Goal: Task Accomplishment & Management: Manage account settings

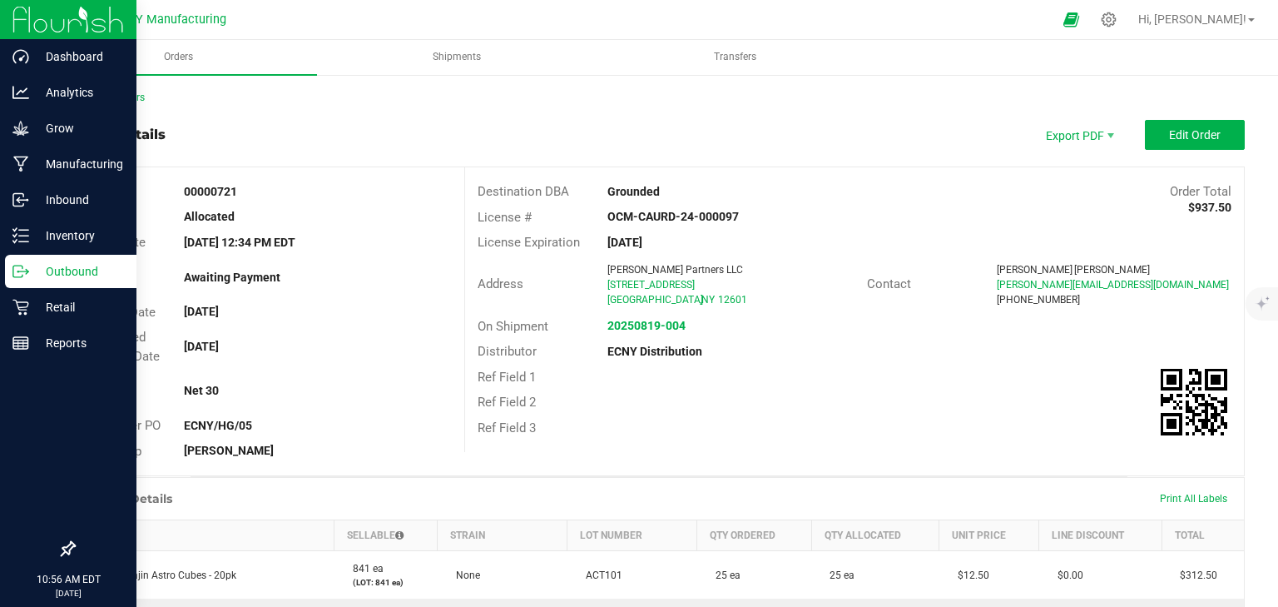
drag, startPoint x: 0, startPoint y: 0, endPoint x: 20, endPoint y: 259, distance: 259.5
click at [20, 259] on div "Outbound" at bounding box center [70, 271] width 131 height 33
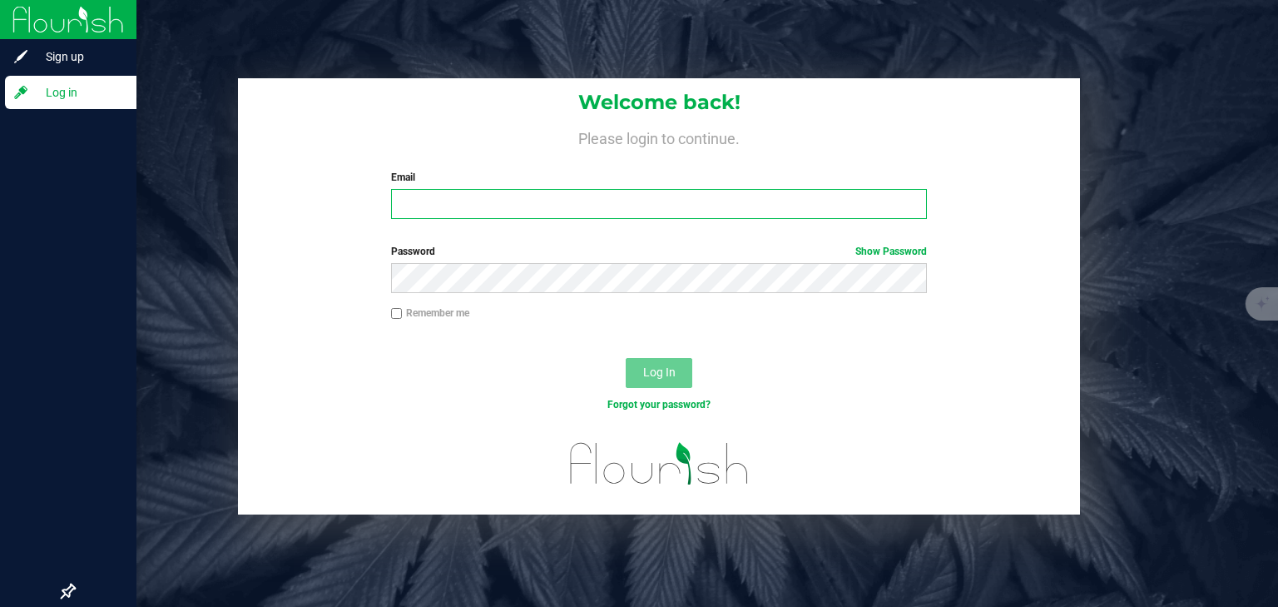
type input "greenspectrumsNY@gmail.com"
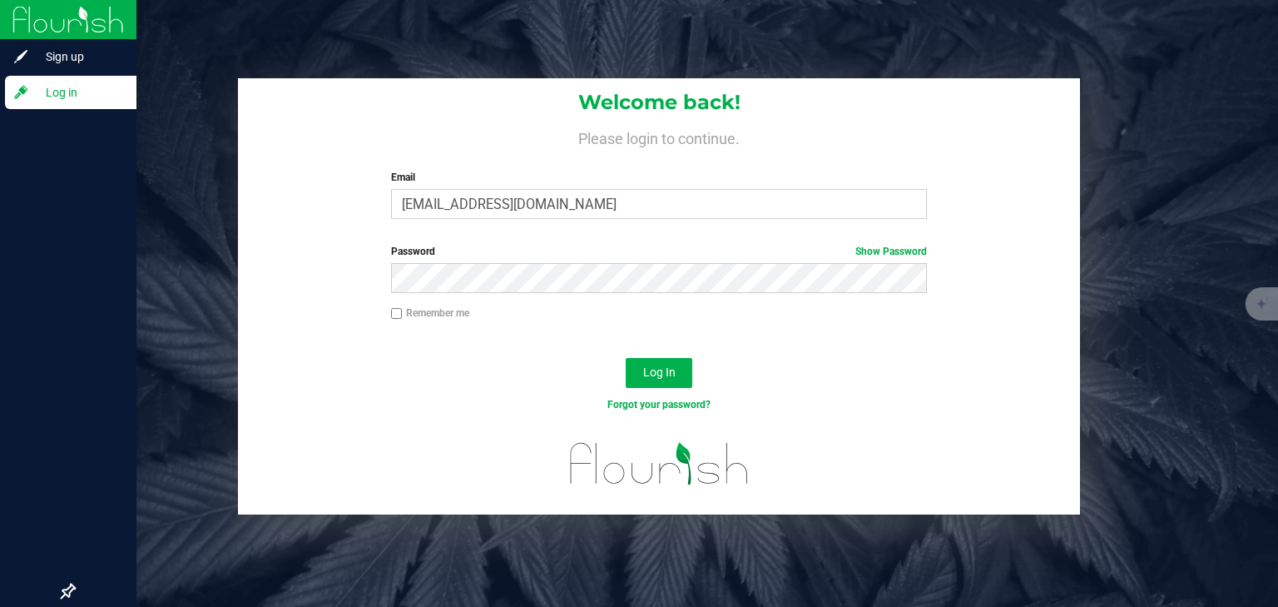
click at [400, 310] on input "Remember me" at bounding box center [397, 314] width 12 height 12
checkbox input "true"
click at [679, 376] on button "Log In" at bounding box center [659, 373] width 67 height 30
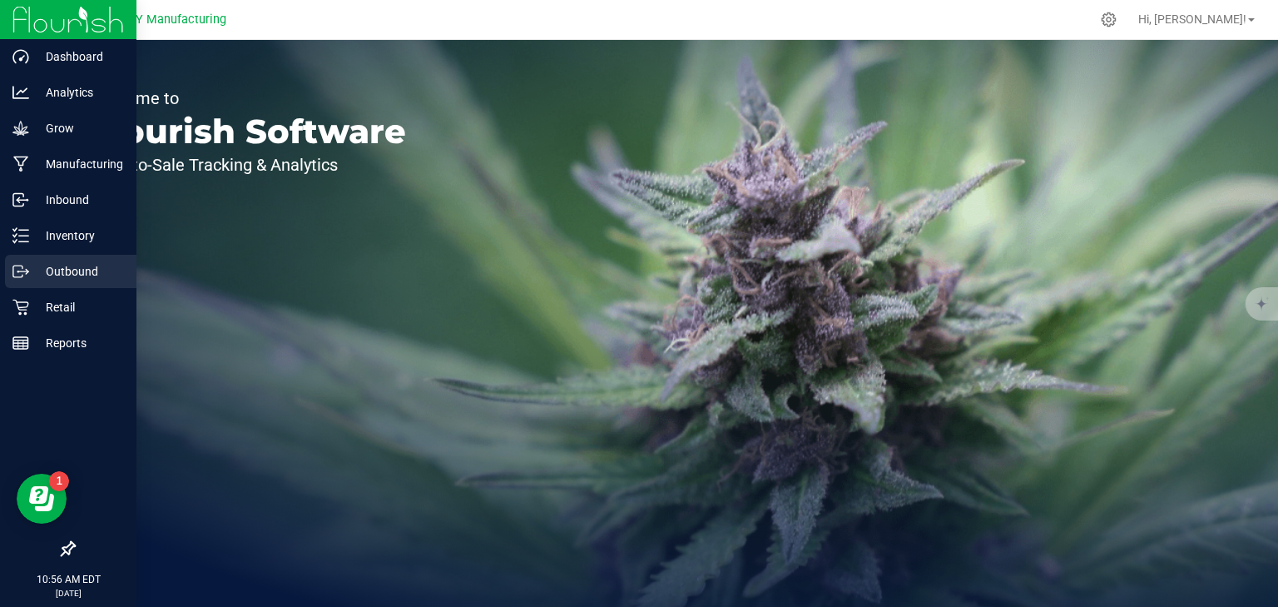
click at [30, 276] on p "Outbound" at bounding box center [79, 271] width 100 height 20
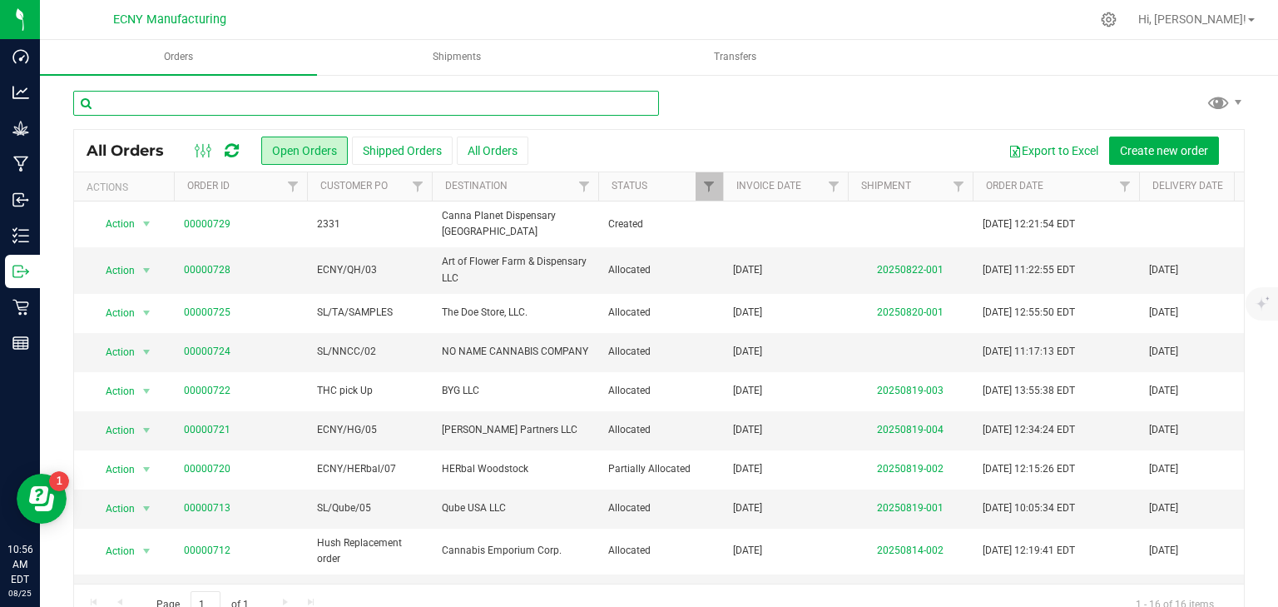
click at [208, 94] on input "text" at bounding box center [366, 103] width 586 height 25
type input "c"
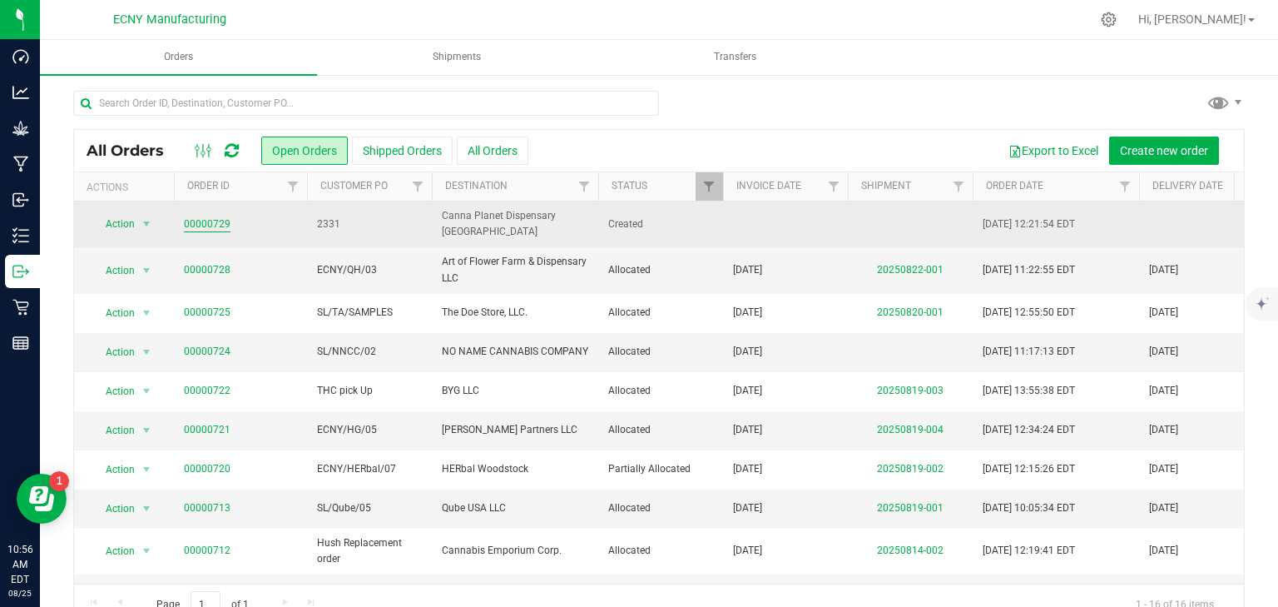
click at [206, 225] on link "00000729" at bounding box center [207, 224] width 47 height 16
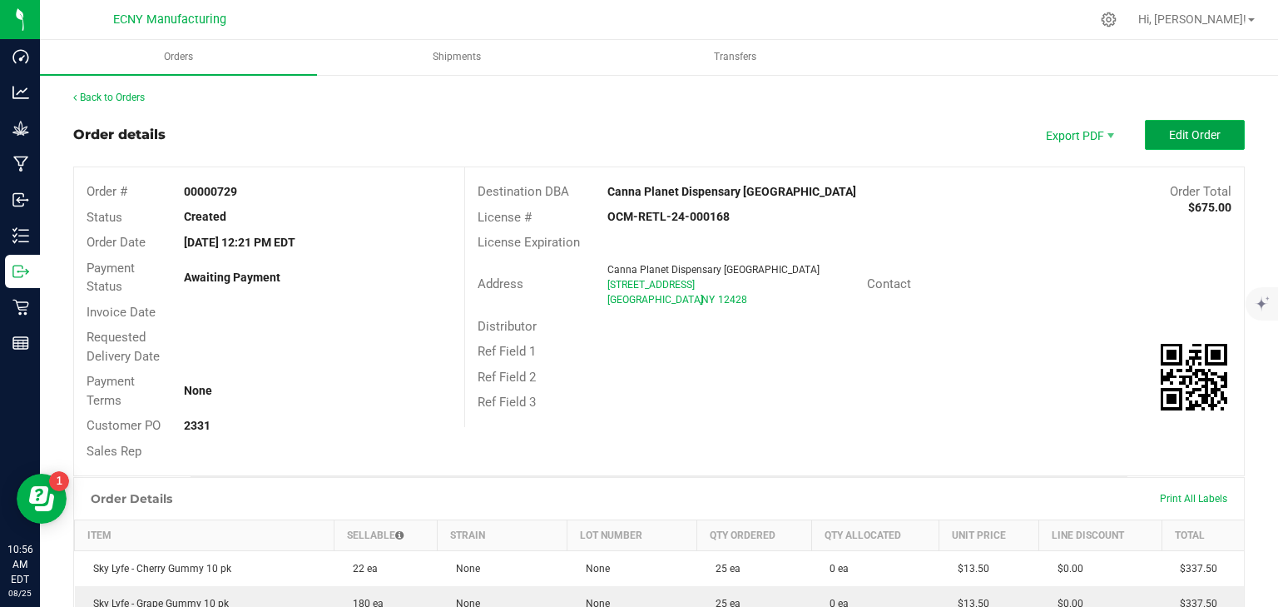
click at [1194, 141] on button "Edit Order" at bounding box center [1195, 135] width 100 height 30
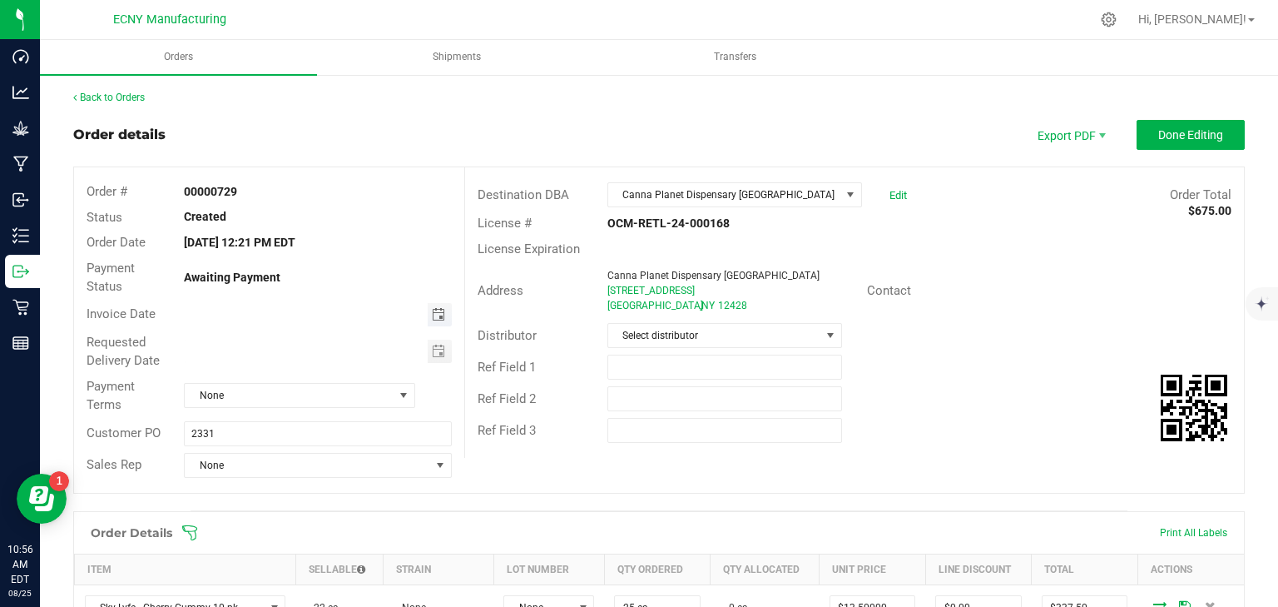
click at [435, 313] on span "Toggle calendar" at bounding box center [438, 314] width 13 height 13
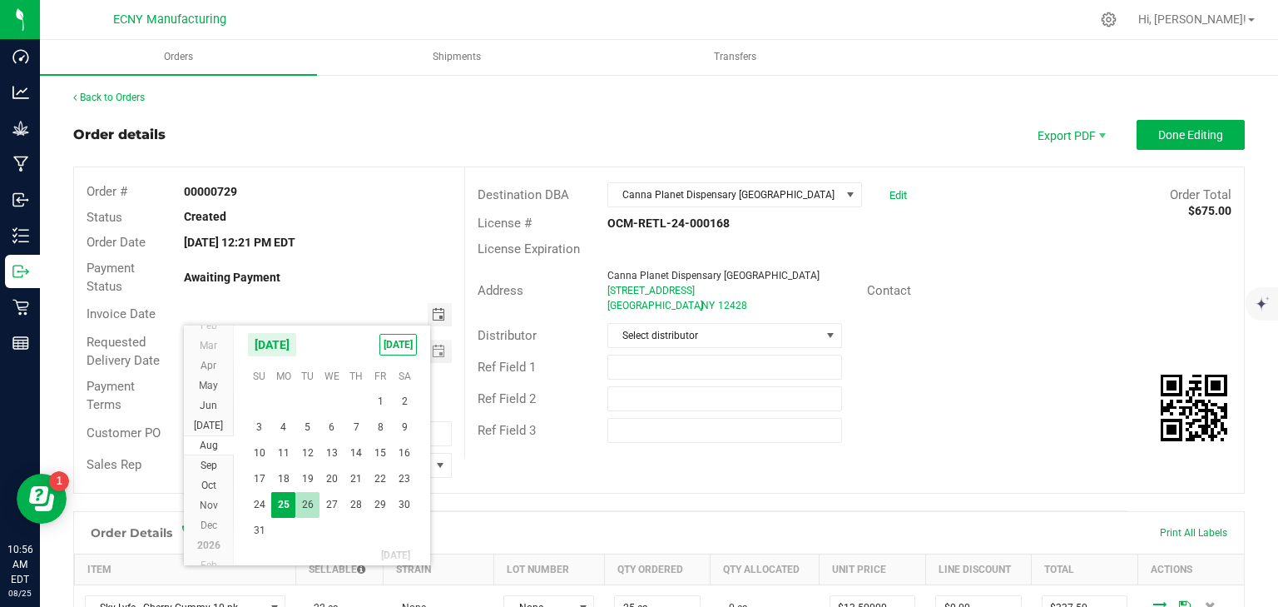
click at [305, 499] on span "26" at bounding box center [307, 505] width 24 height 26
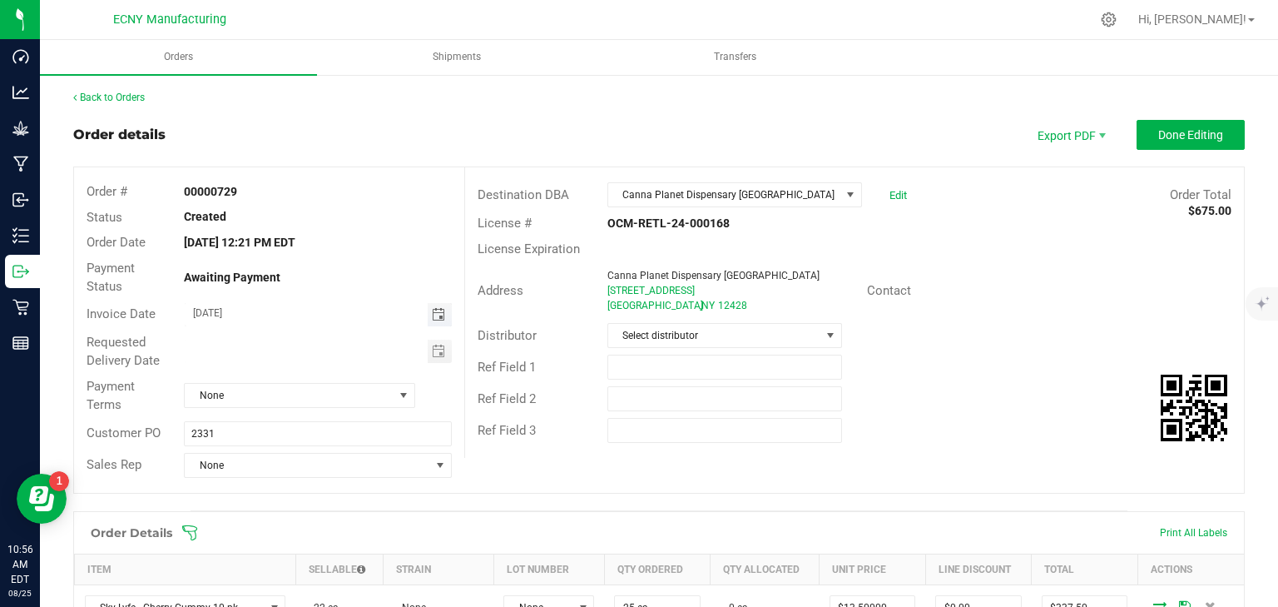
click at [439, 320] on span "Toggle calendar" at bounding box center [438, 314] width 13 height 13
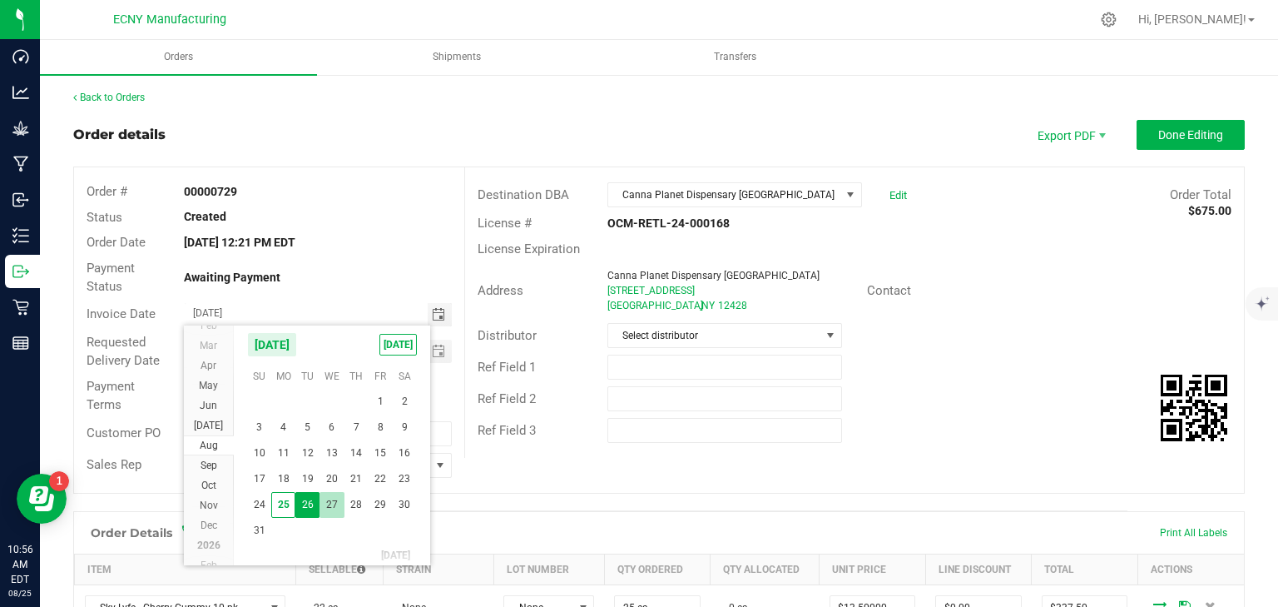
click at [326, 503] on span "27" at bounding box center [332, 505] width 24 height 26
type input "08/27/2025"
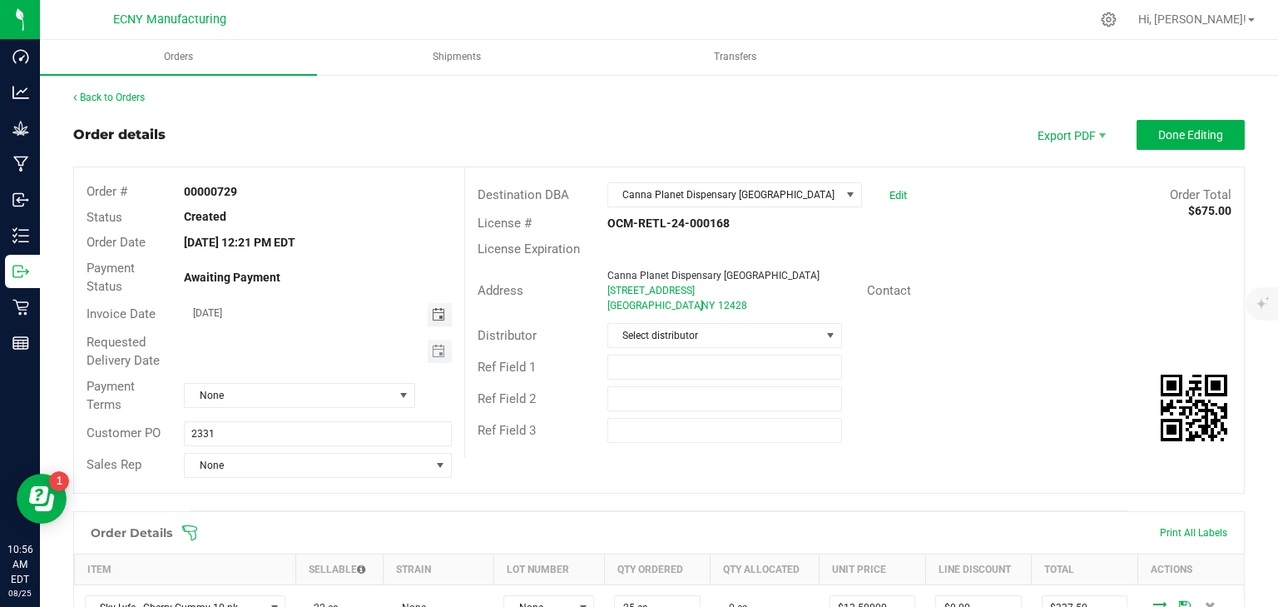
click at [444, 350] on span "Toggle calendar" at bounding box center [440, 350] width 24 height 23
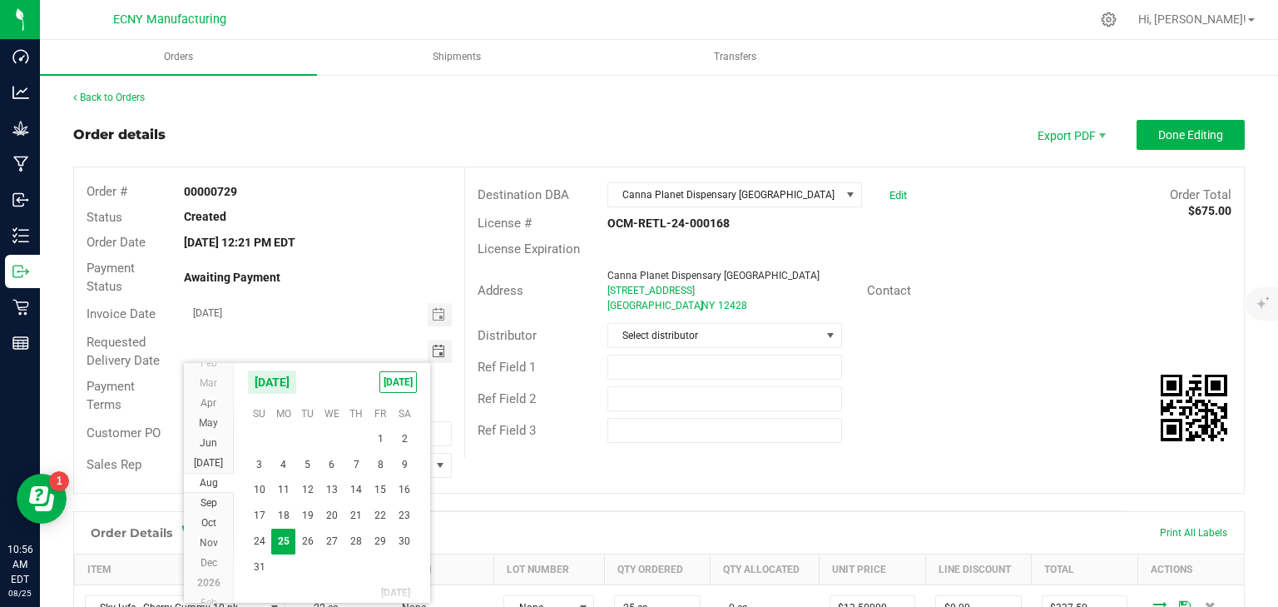
click at [334, 543] on span "27" at bounding box center [332, 541] width 24 height 26
type input "08/27/2025"
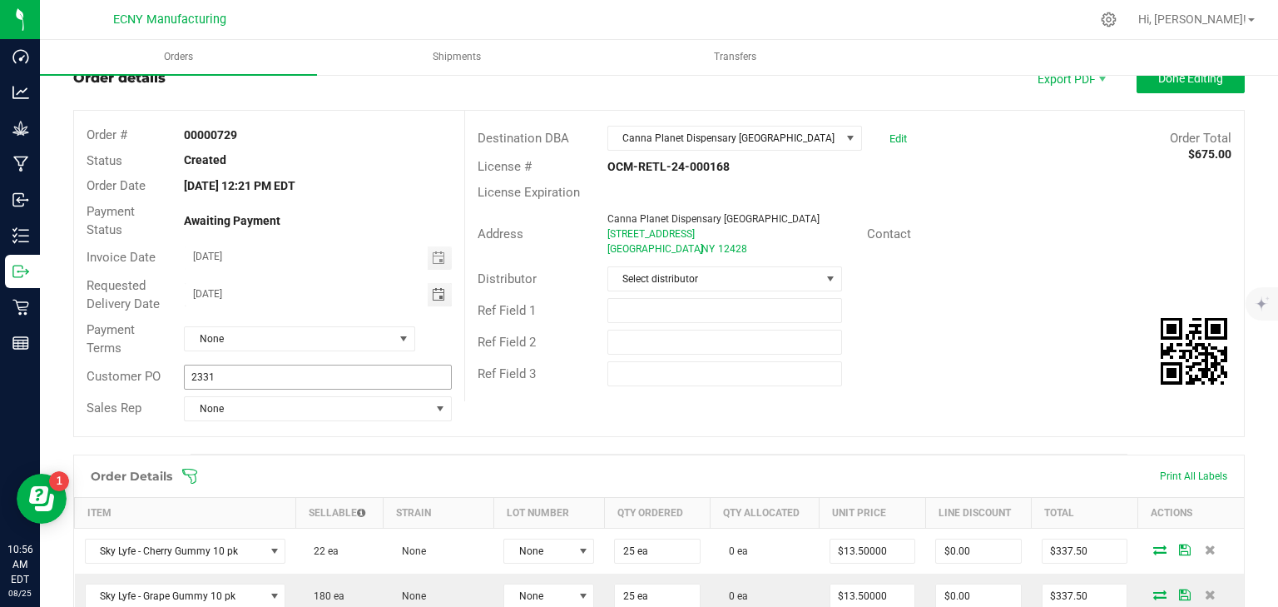
scroll to position [133, 0]
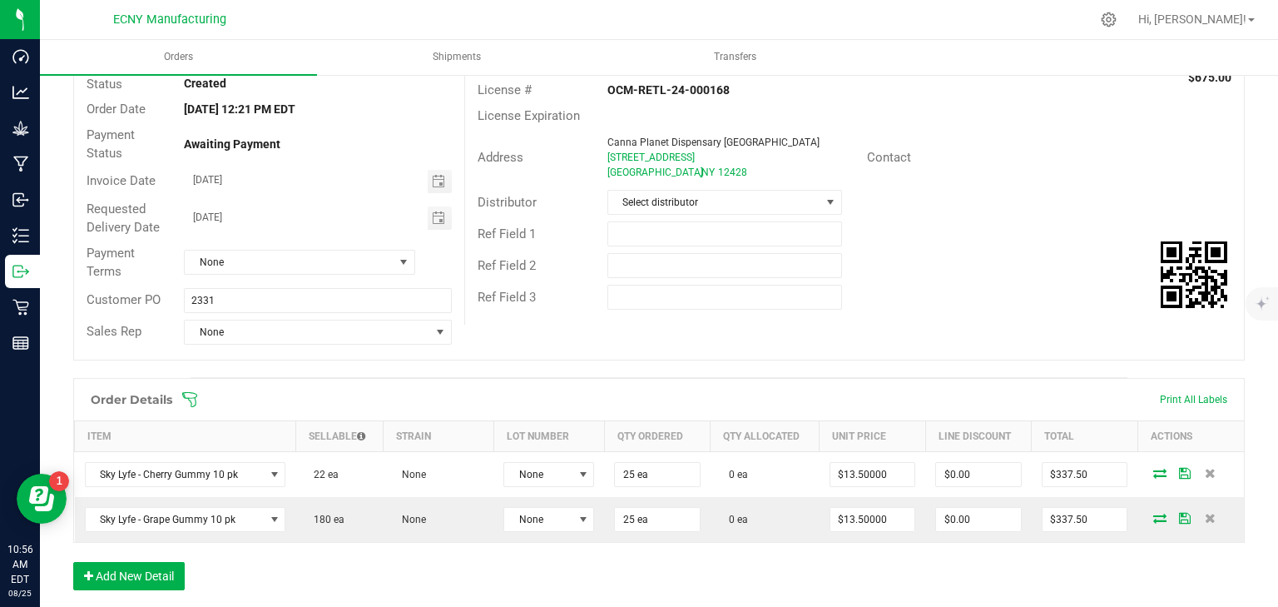
click at [253, 274] on div "Payment Terms None" at bounding box center [269, 262] width 390 height 44
click at [253, 270] on div "Payment Terms None" at bounding box center [269, 262] width 390 height 44
click at [253, 265] on span "None" at bounding box center [289, 261] width 209 height 23
click at [228, 458] on li "Net 30" at bounding box center [297, 454] width 227 height 28
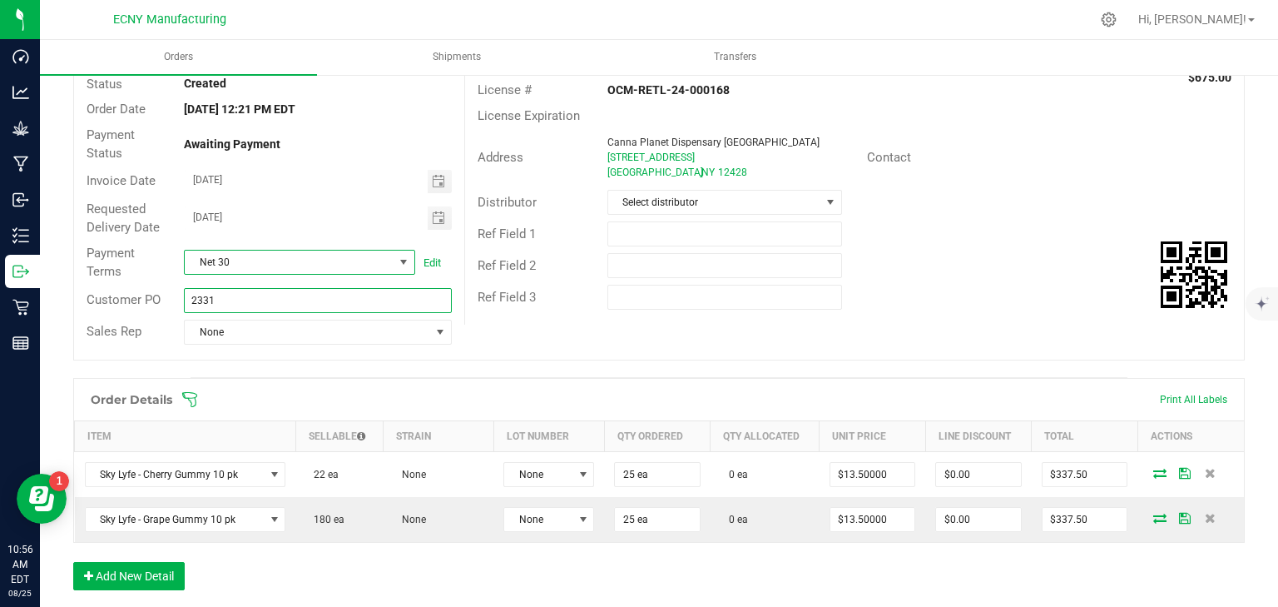
click at [240, 300] on input "2331" at bounding box center [317, 300] width 267 height 25
type input "C"
type input "SL/CP/02"
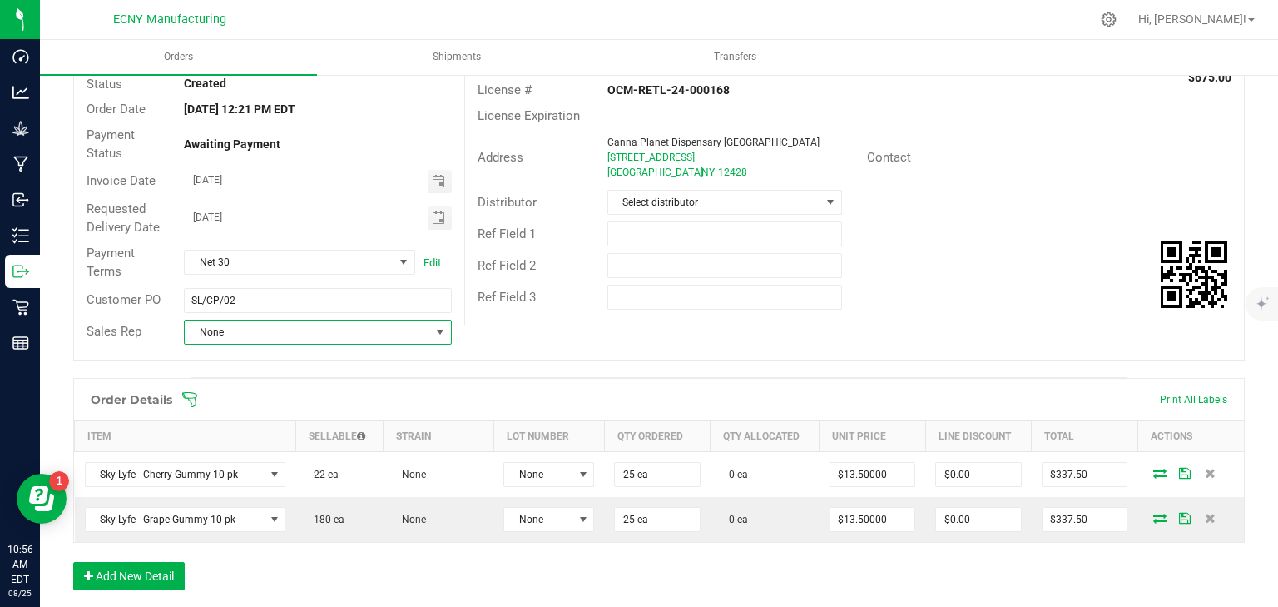
click at [246, 330] on span "None" at bounding box center [307, 331] width 245 height 23
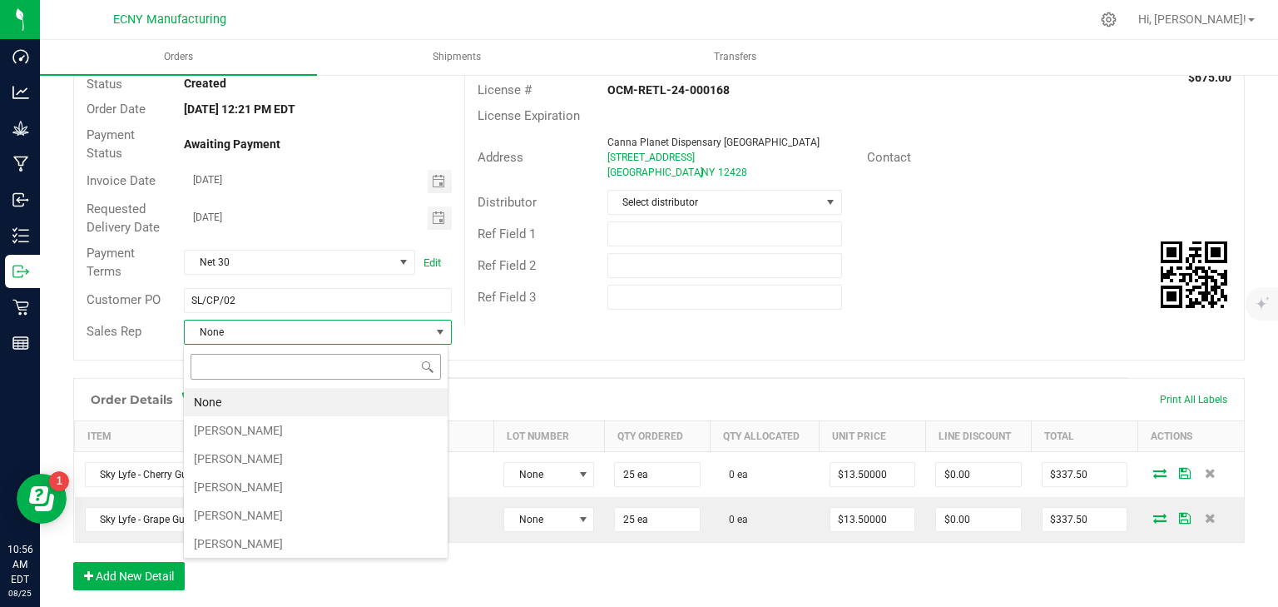
scroll to position [24, 265]
click at [266, 423] on li "Vincent Borish" at bounding box center [316, 430] width 264 height 28
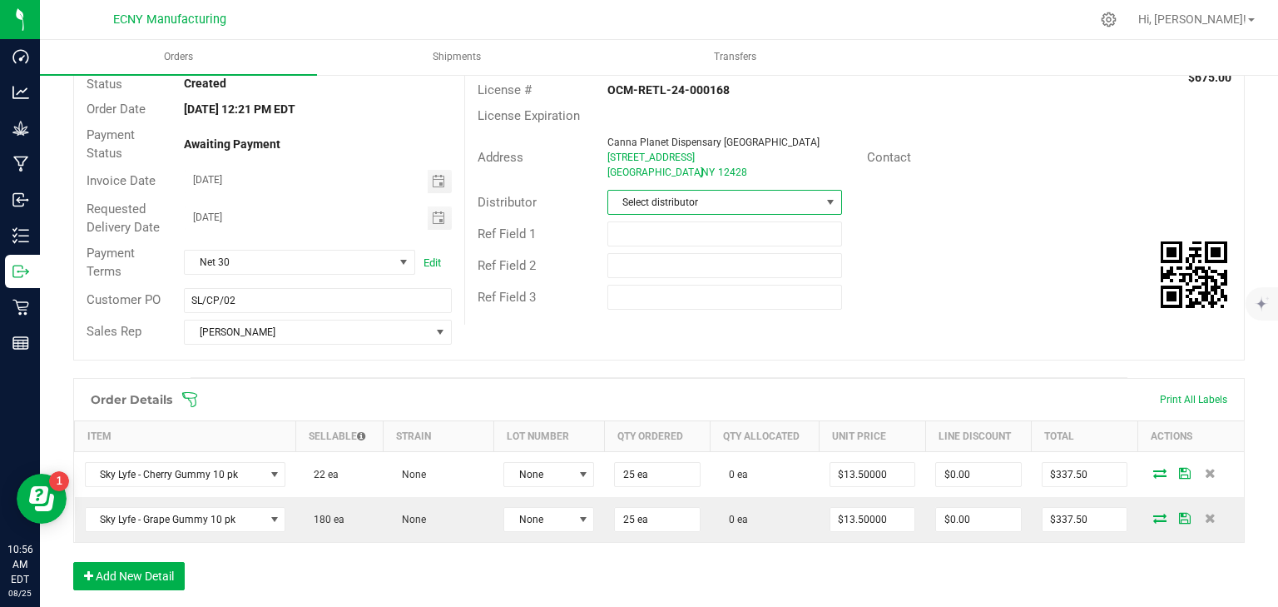
click at [740, 203] on span "Select distributor" at bounding box center [714, 202] width 212 height 23
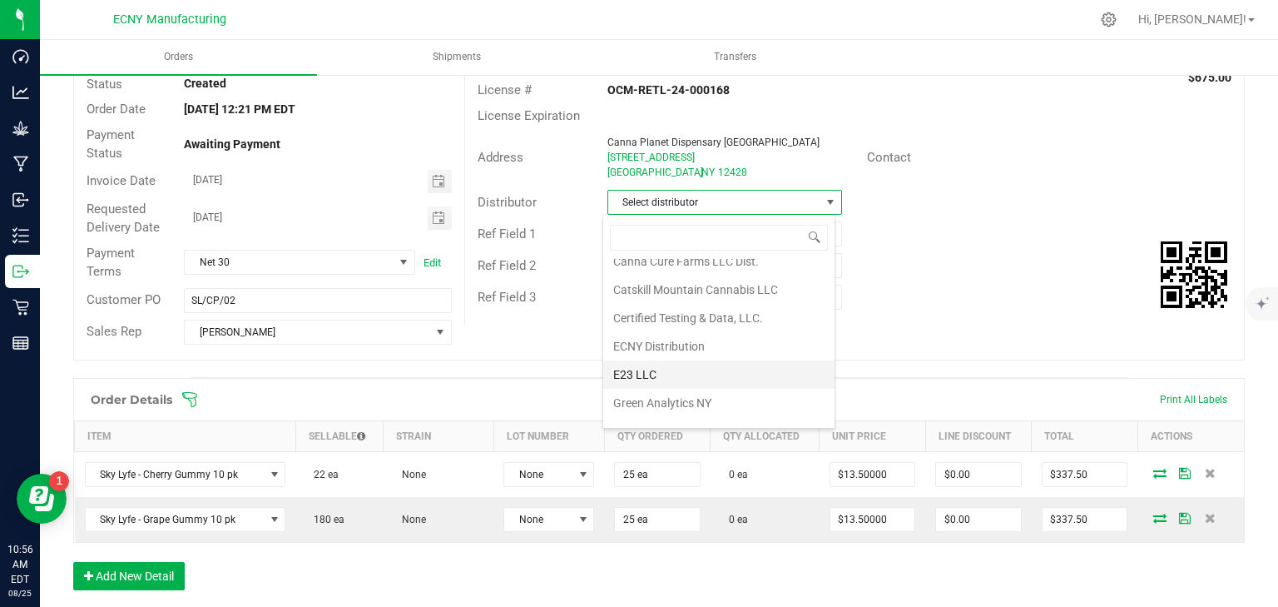
scroll to position [133, 0]
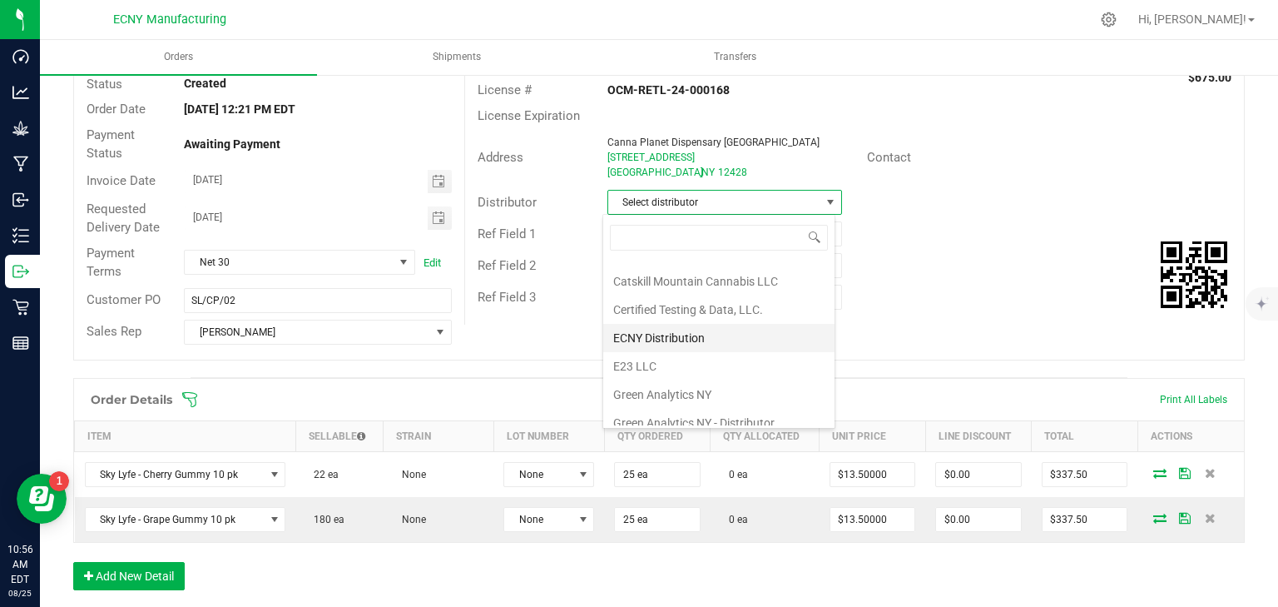
click at [703, 330] on li "ECNY Distribution" at bounding box center [718, 338] width 231 height 28
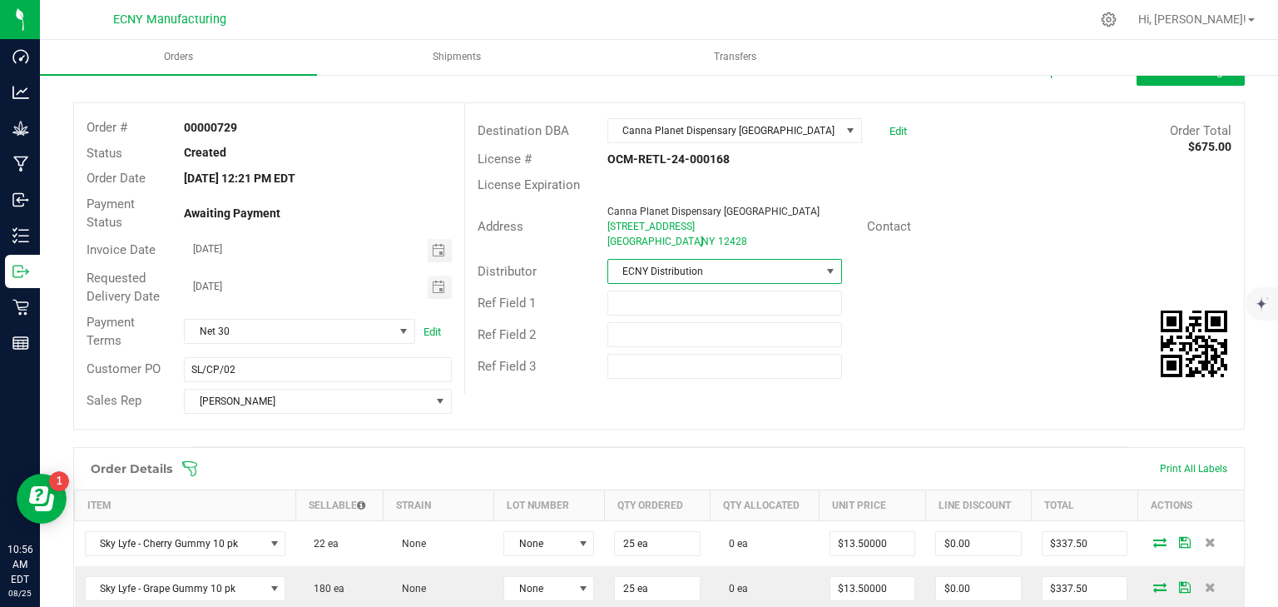
scroll to position [0, 0]
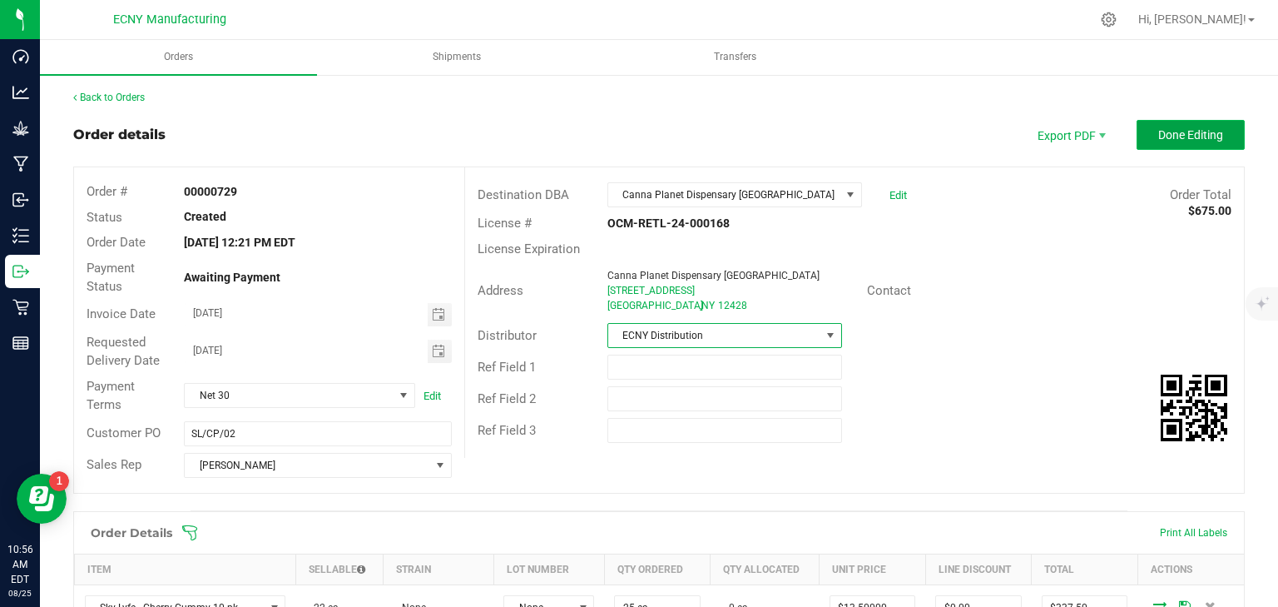
click at [1164, 126] on button "Done Editing" at bounding box center [1191, 135] width 108 height 30
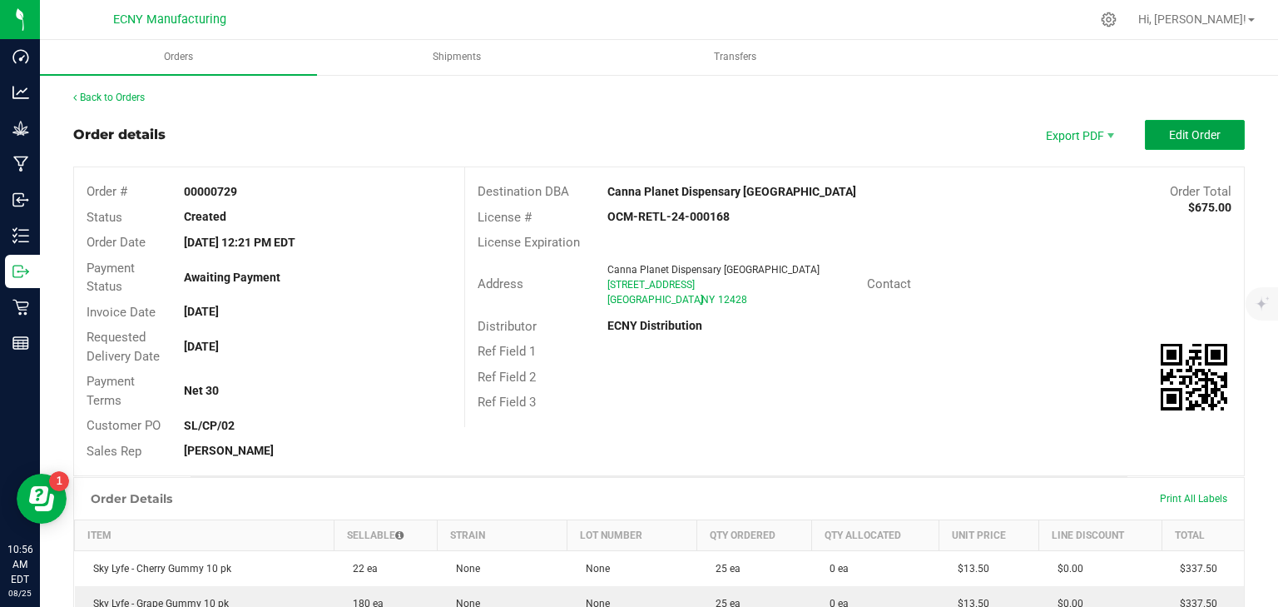
click at [1164, 126] on button "Edit Order" at bounding box center [1195, 135] width 100 height 30
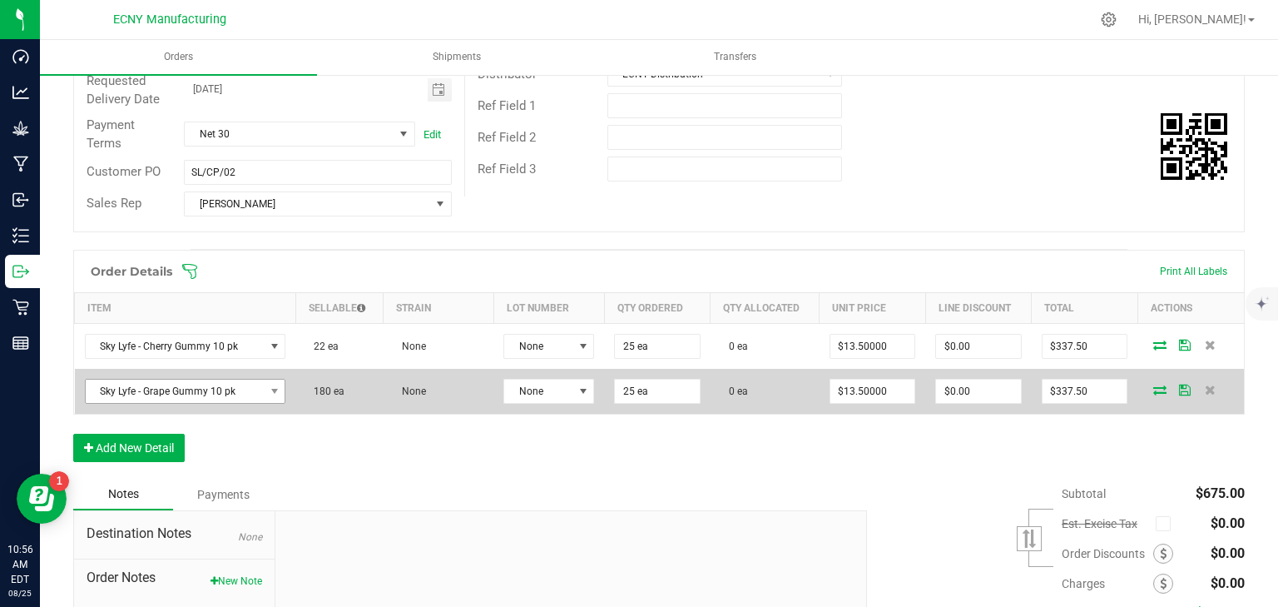
scroll to position [266, 0]
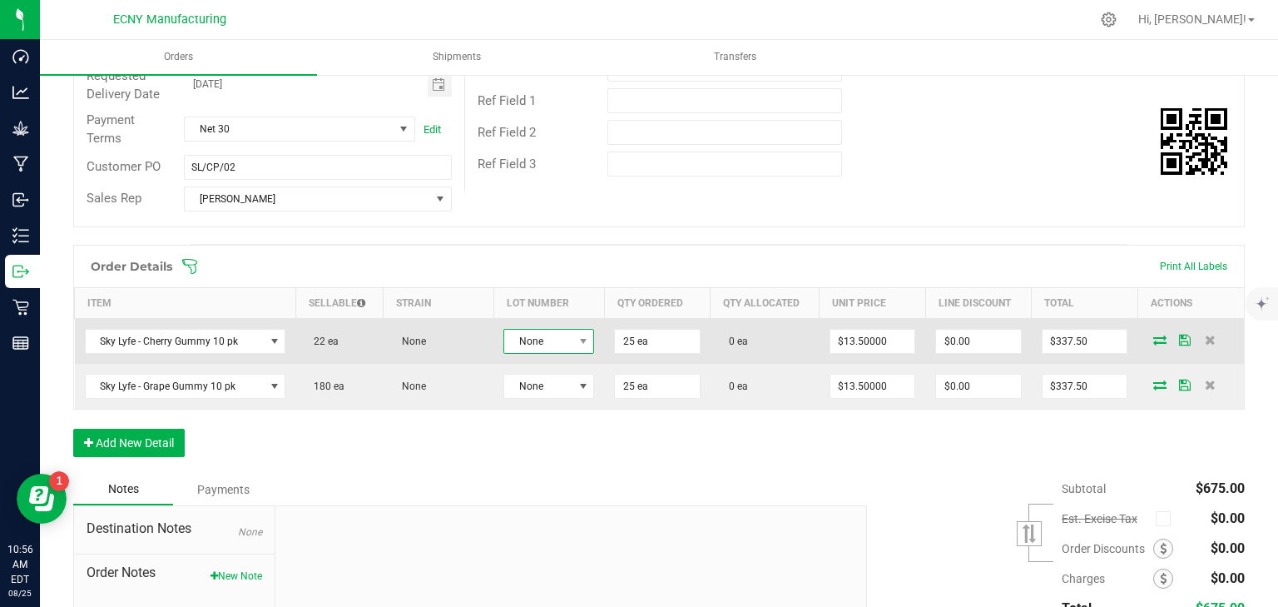
click at [559, 348] on span "None" at bounding box center [538, 341] width 68 height 23
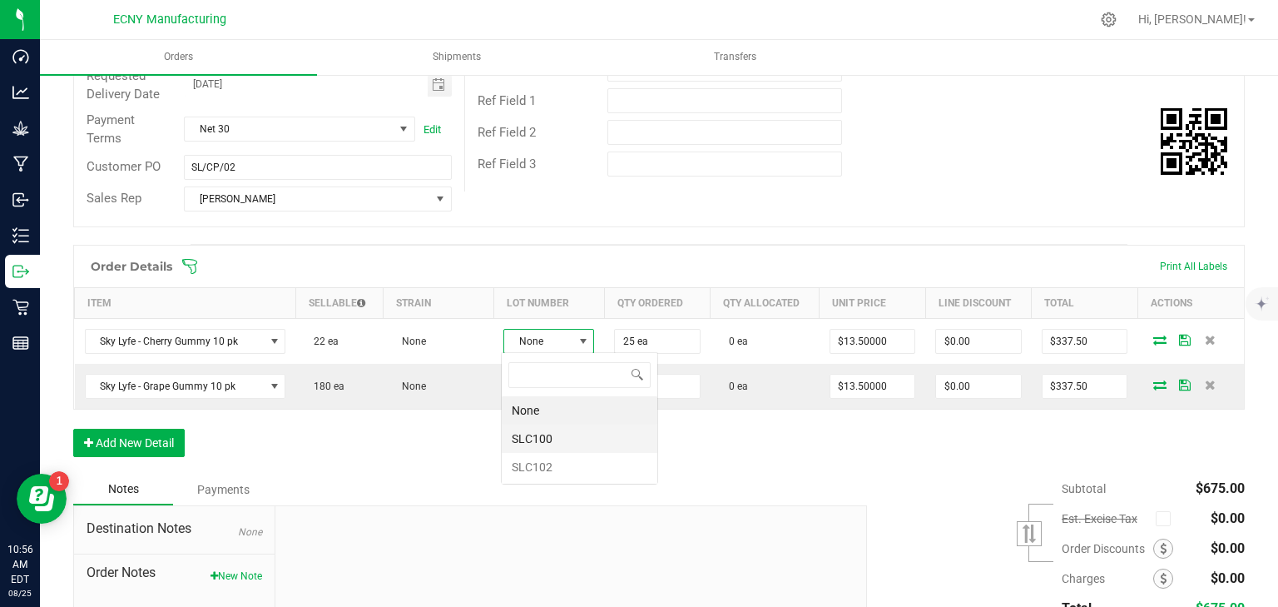
scroll to position [24, 89]
click at [551, 439] on li "SLC100" at bounding box center [580, 438] width 156 height 28
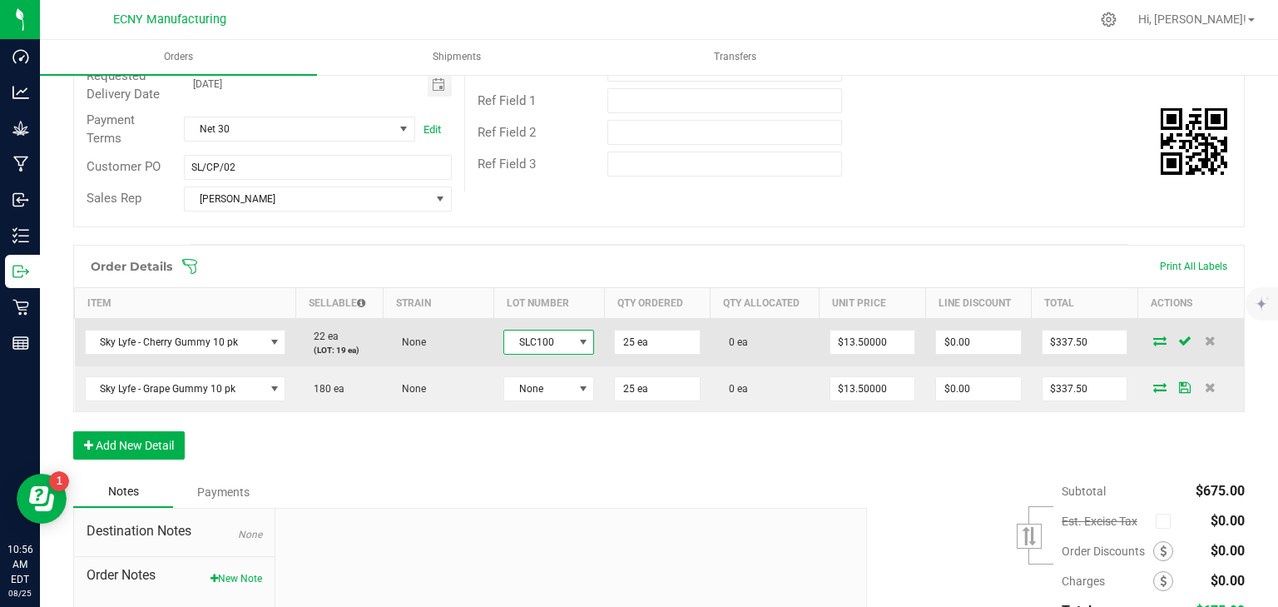
click at [549, 337] on span "SLC100" at bounding box center [538, 341] width 68 height 23
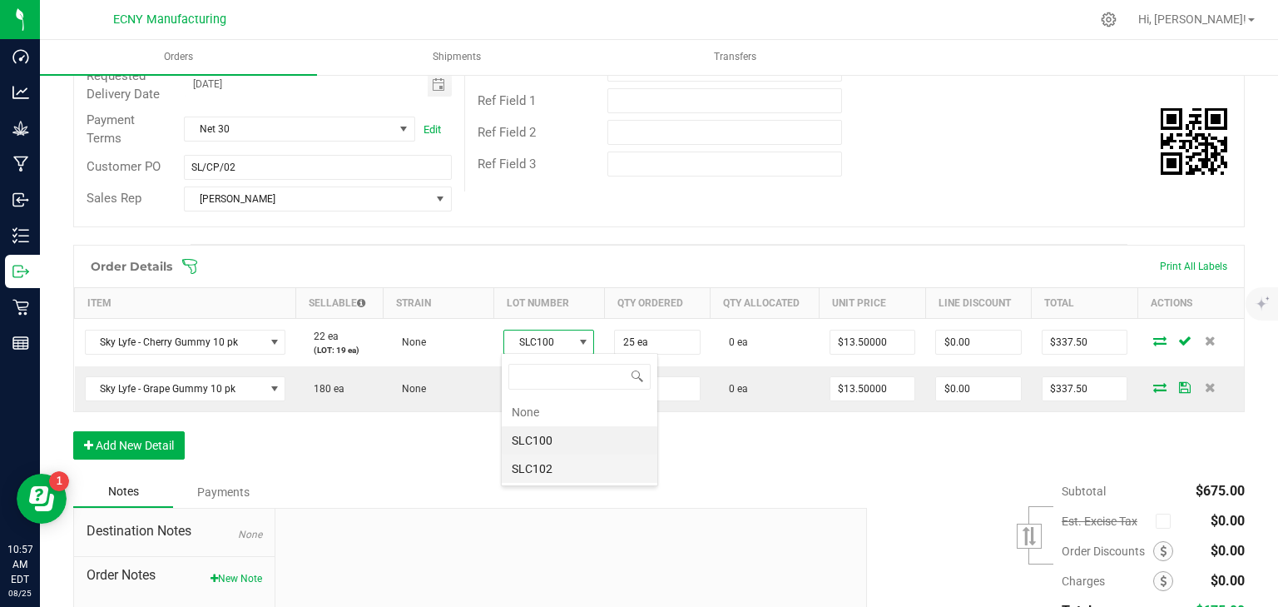
click at [557, 467] on li "SLC102" at bounding box center [580, 468] width 156 height 28
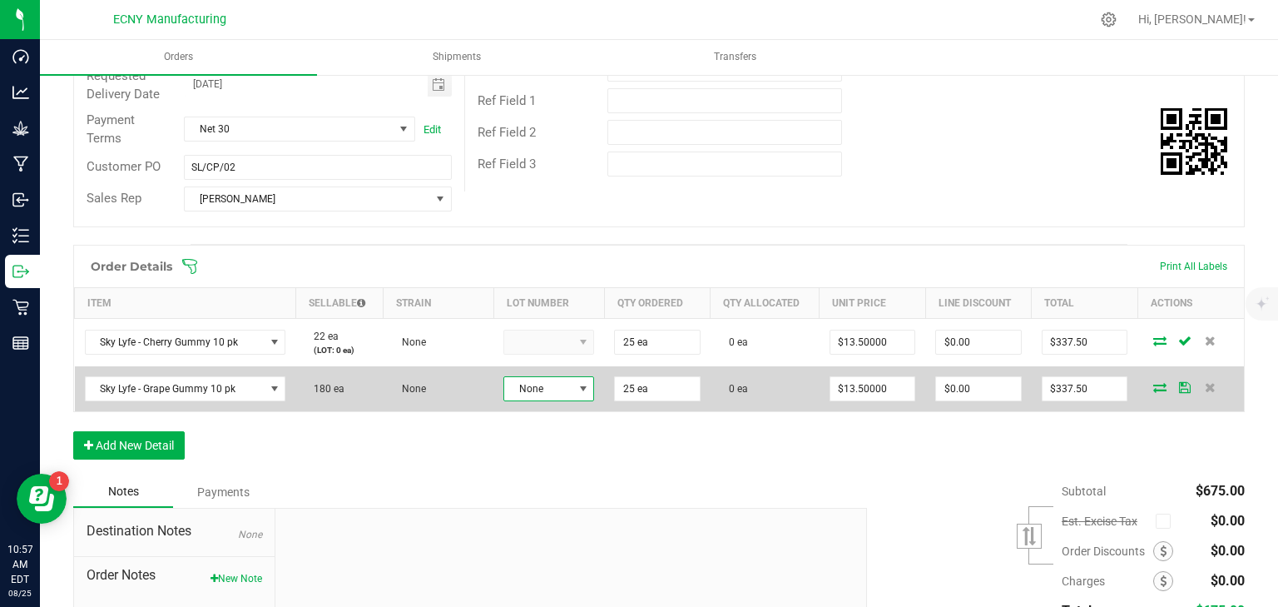
click at [556, 378] on span "None" at bounding box center [538, 388] width 68 height 23
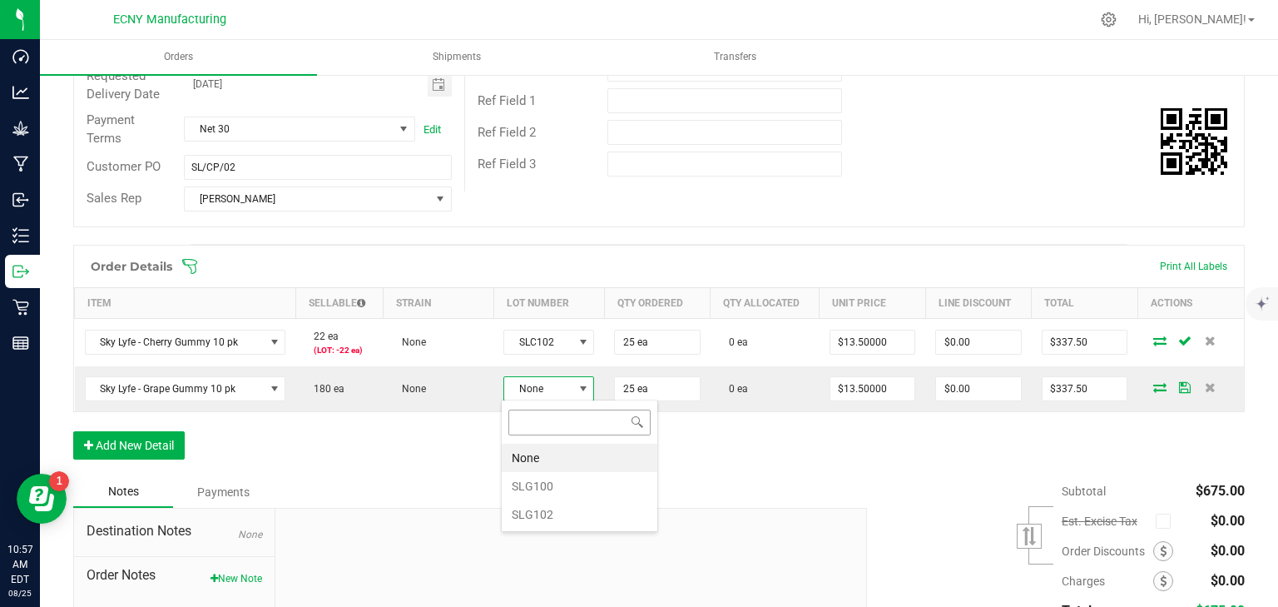
scroll to position [0, 0]
click at [543, 482] on li "SLG100" at bounding box center [580, 486] width 156 height 28
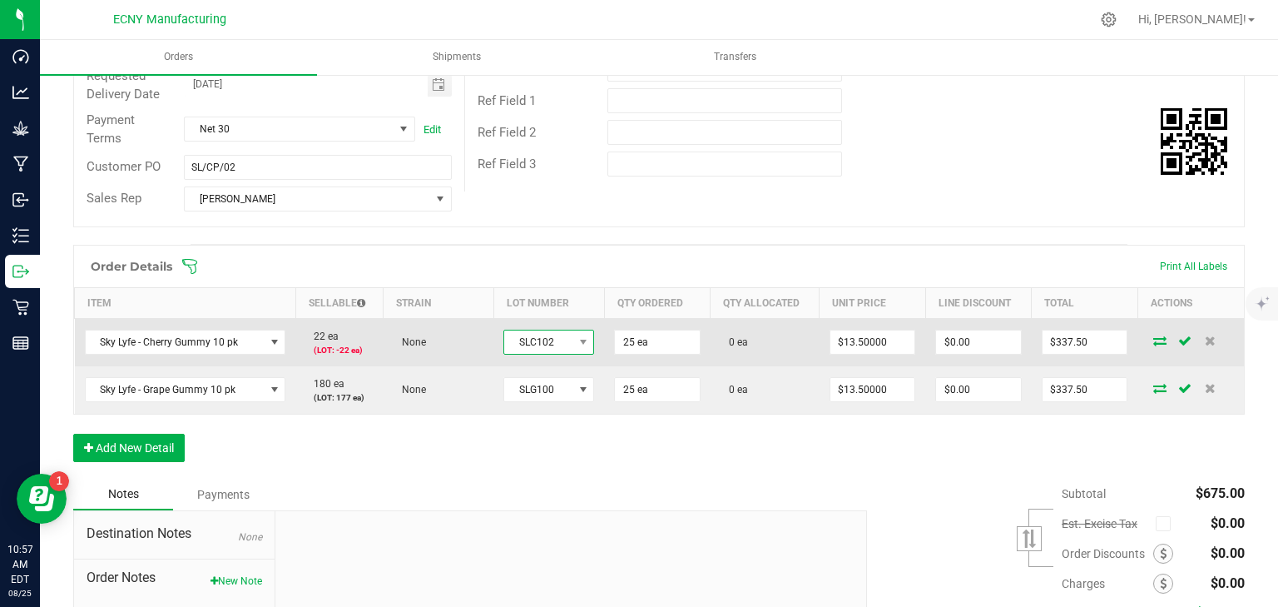
click at [550, 333] on span "SLC102" at bounding box center [538, 341] width 68 height 23
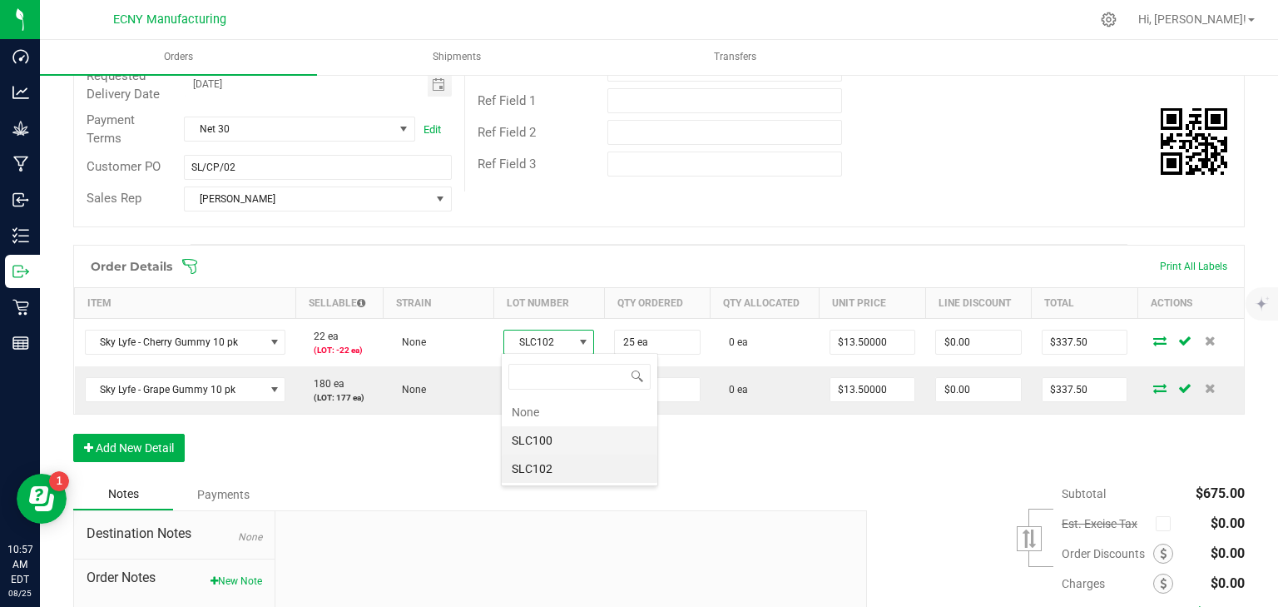
click at [560, 440] on li "SLC100" at bounding box center [580, 440] width 156 height 28
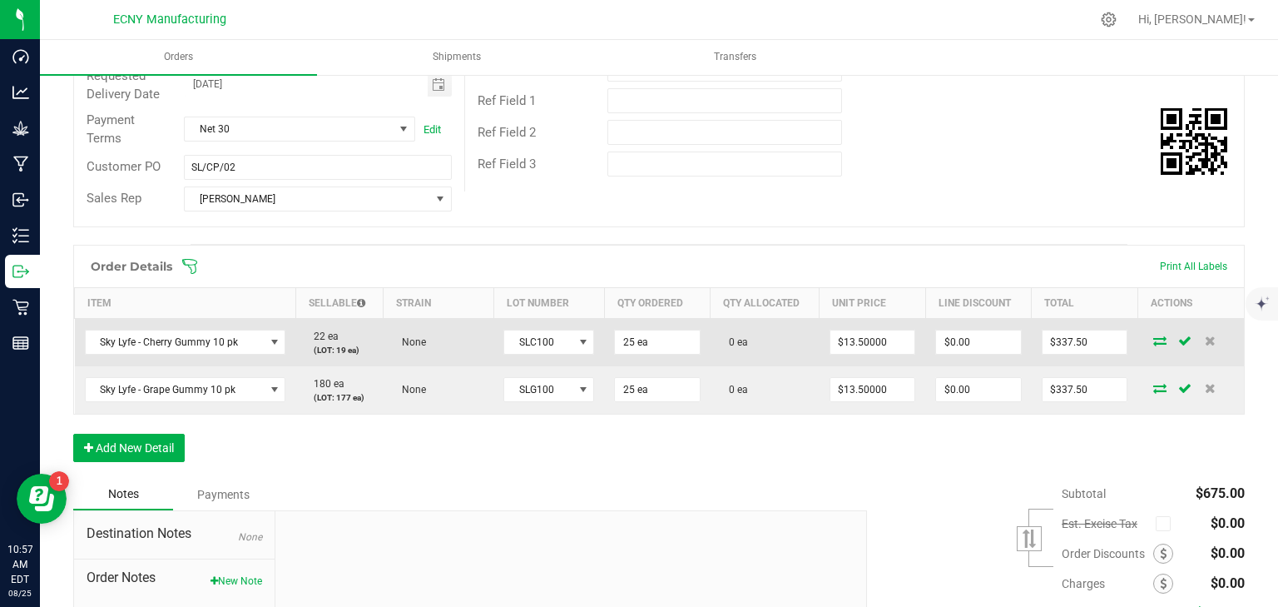
click at [1153, 335] on icon at bounding box center [1159, 340] width 13 height 10
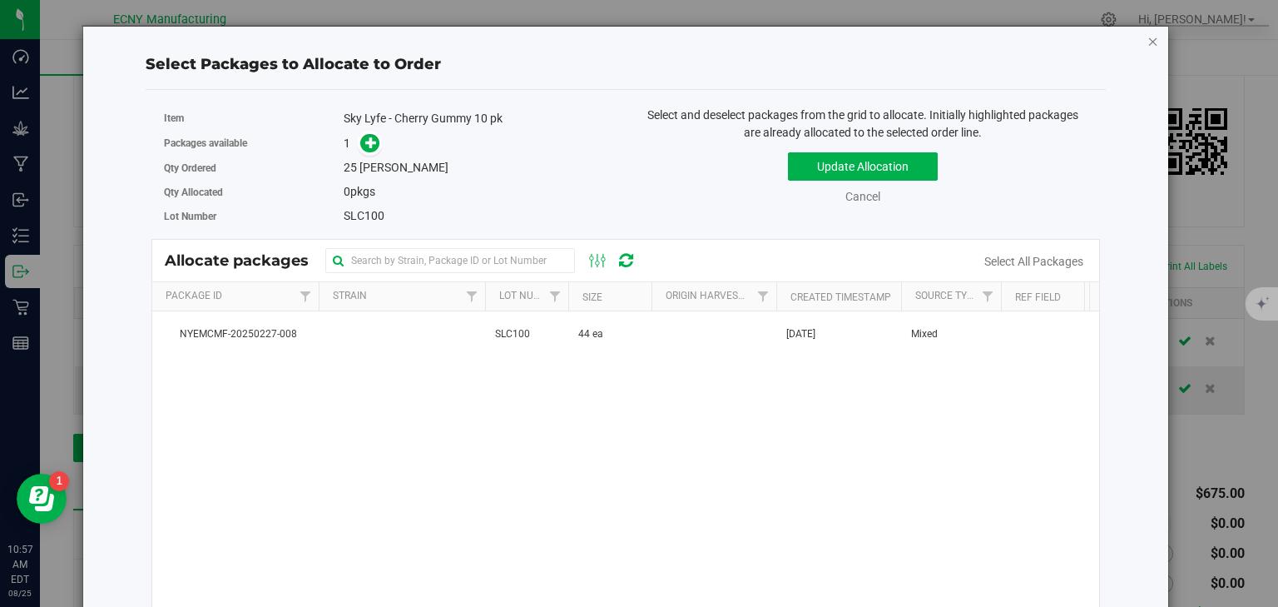
click at [1147, 37] on icon "button" at bounding box center [1153, 41] width 12 height 20
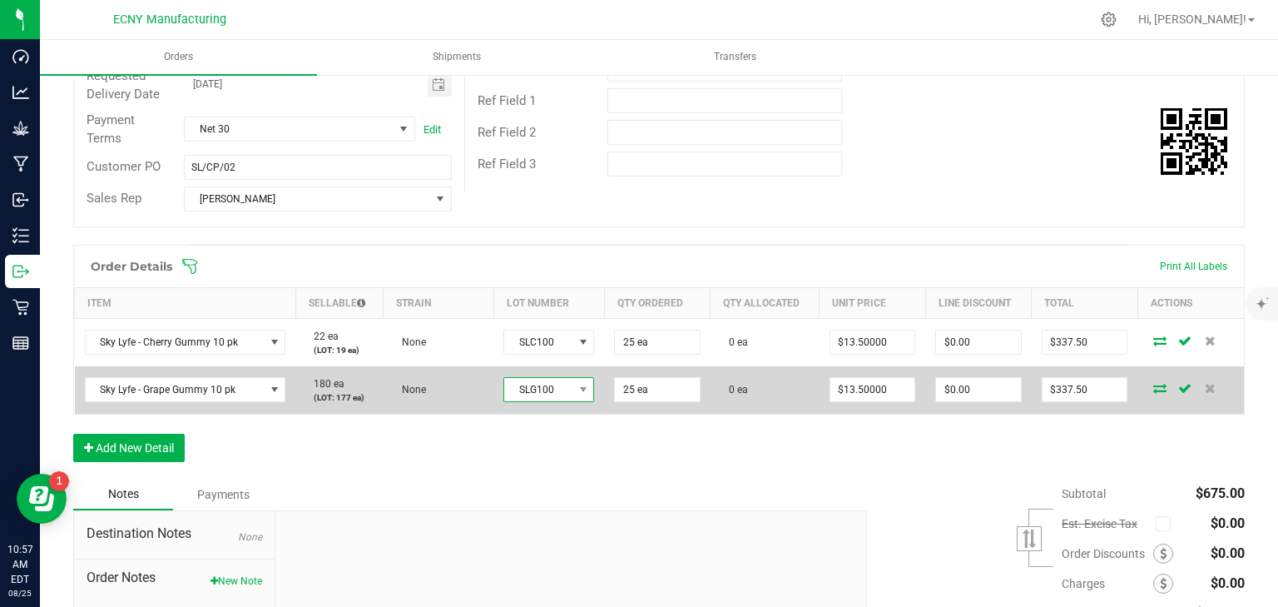
click at [547, 396] on span "SLG100" at bounding box center [538, 389] width 68 height 23
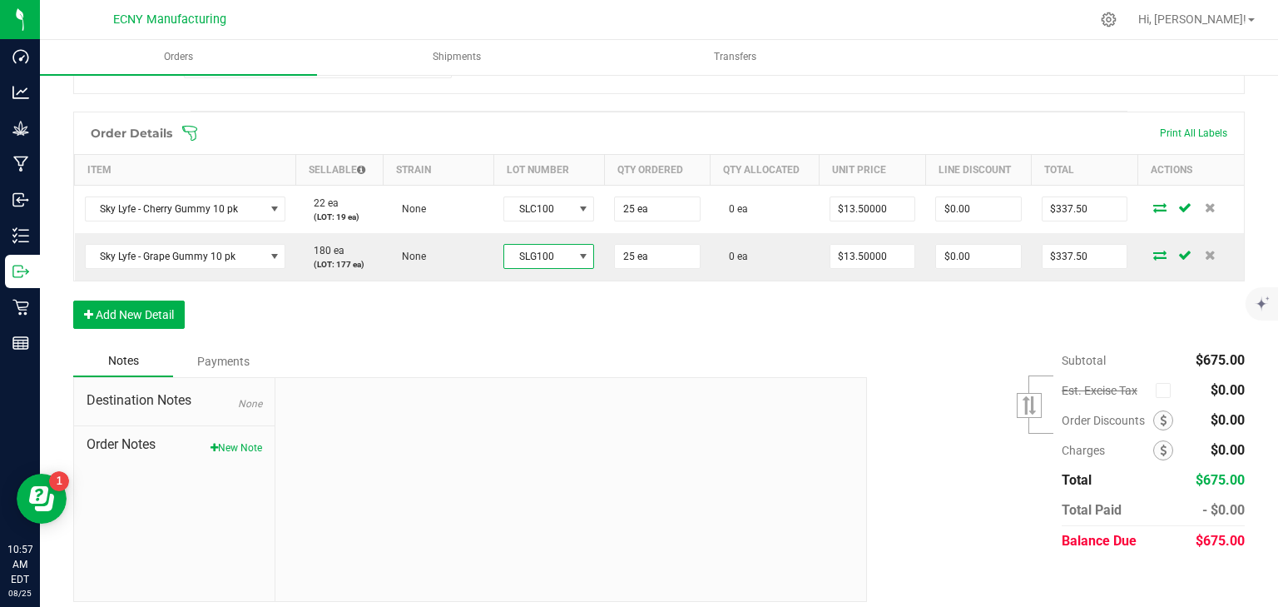
scroll to position [200, 0]
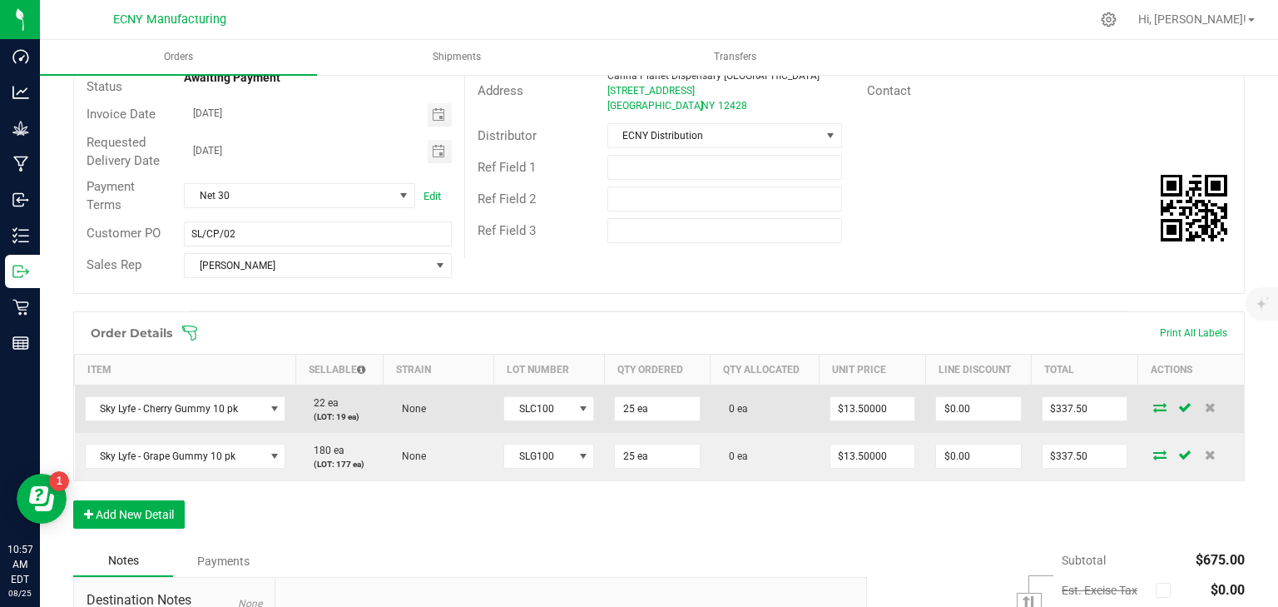
click at [1153, 406] on icon at bounding box center [1159, 407] width 13 height 10
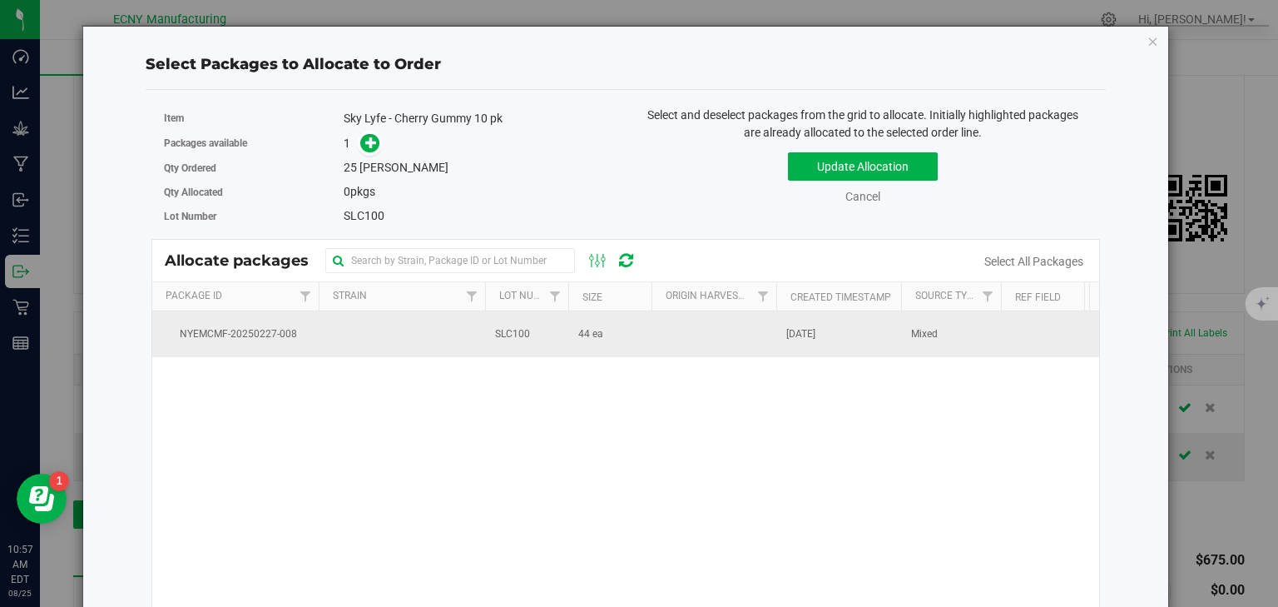
click at [572, 342] on td "44 ea" at bounding box center [609, 333] width 83 height 45
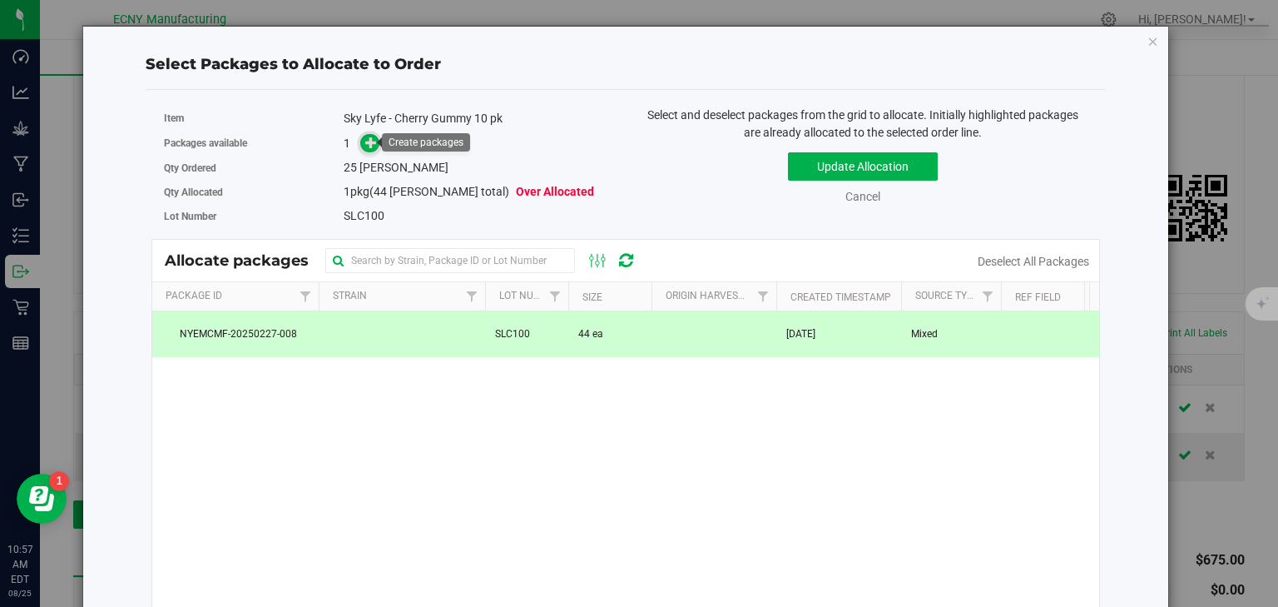
click at [371, 139] on icon at bounding box center [371, 142] width 12 height 12
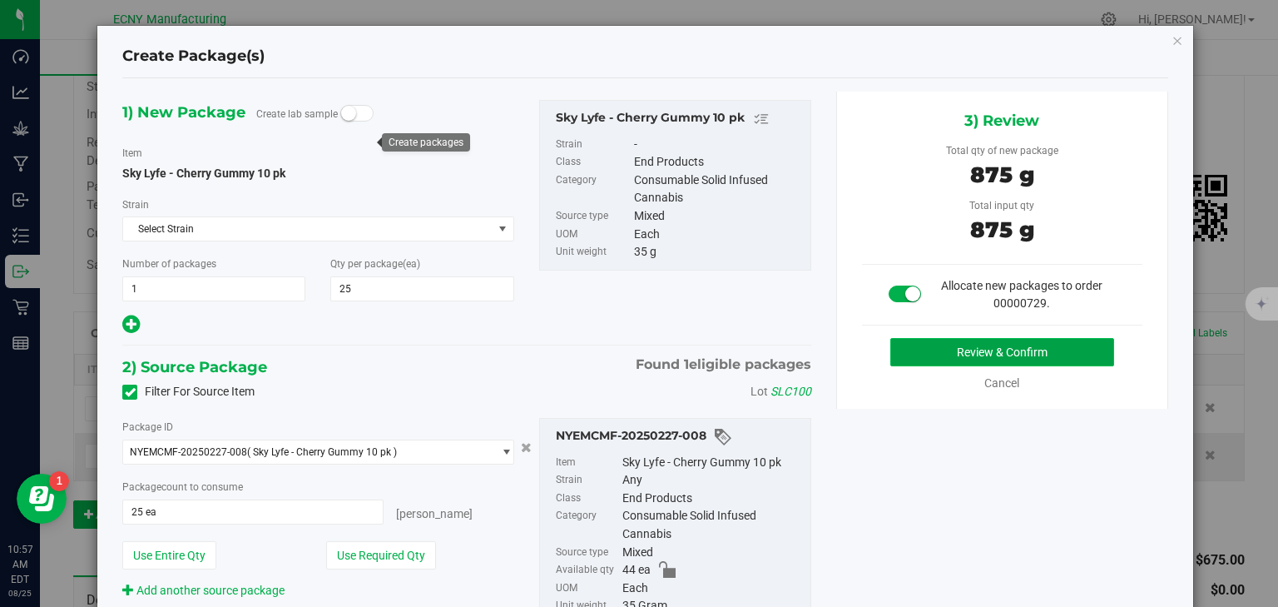
click at [962, 346] on button "Review & Confirm" at bounding box center [1002, 352] width 224 height 28
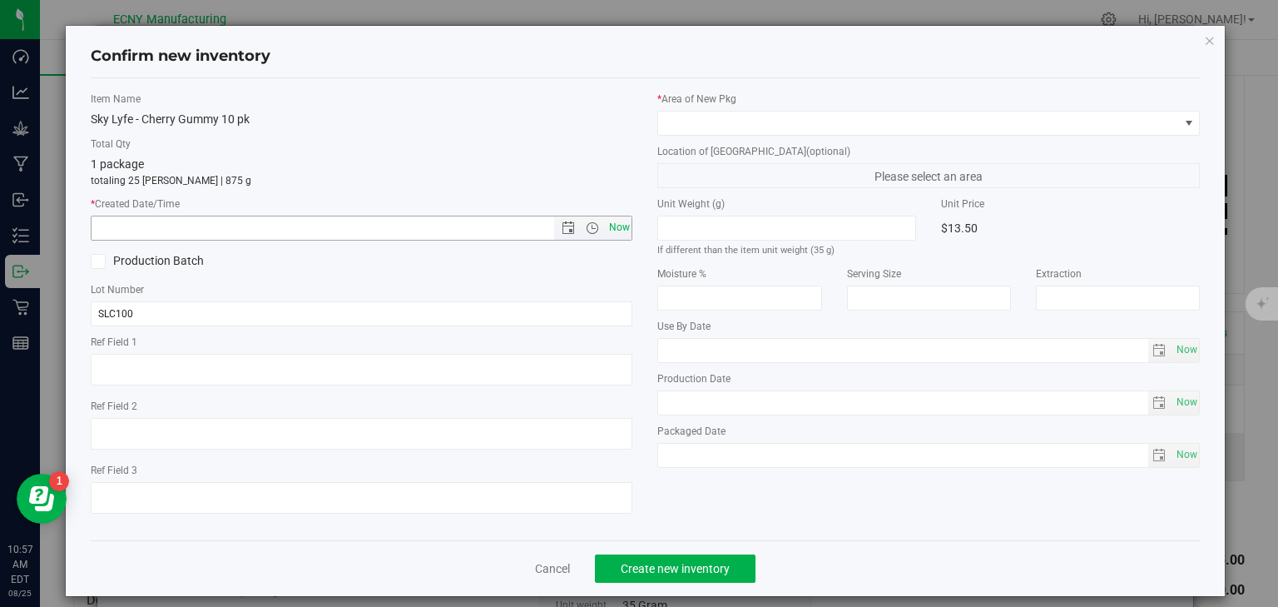
click at [609, 228] on span "Now" at bounding box center [619, 228] width 28 height 24
type input "8/25/2025 10:57 AM"
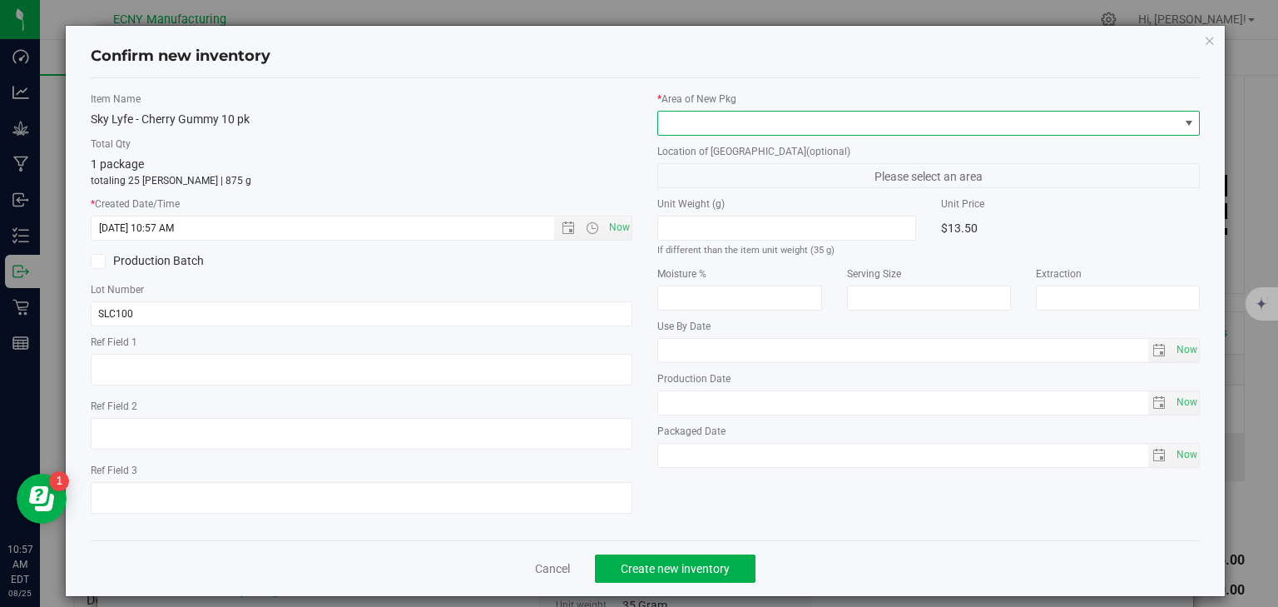
click at [705, 131] on span at bounding box center [918, 122] width 520 height 23
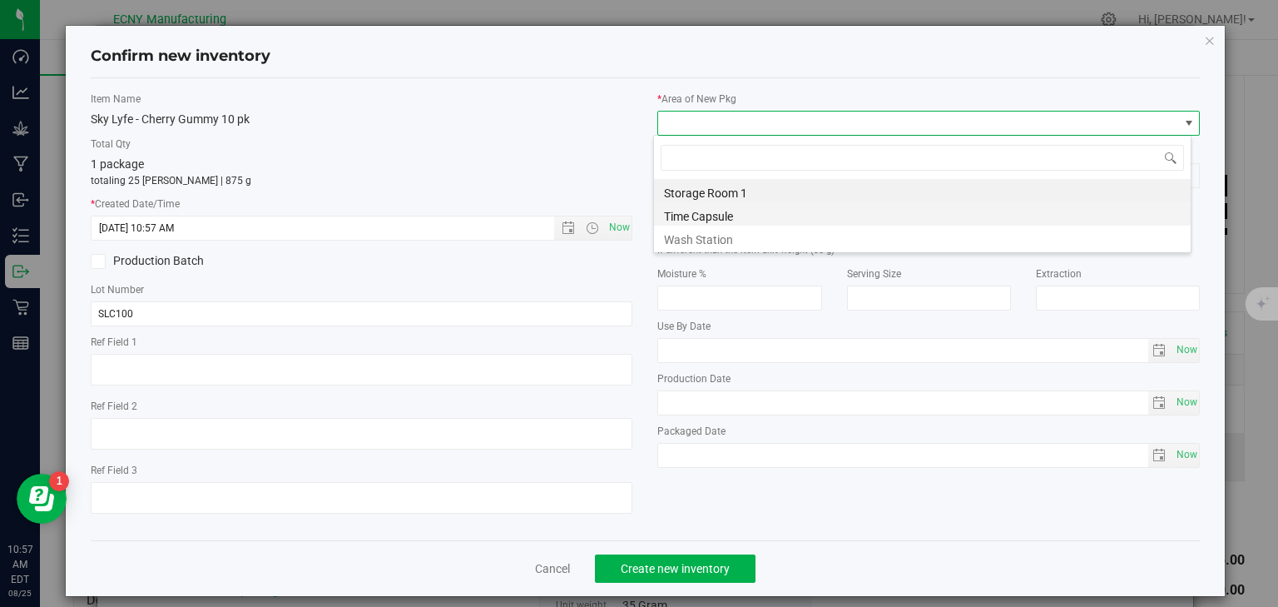
scroll to position [83182, 82669]
click at [699, 194] on li "Storage Room 1" at bounding box center [922, 190] width 537 height 23
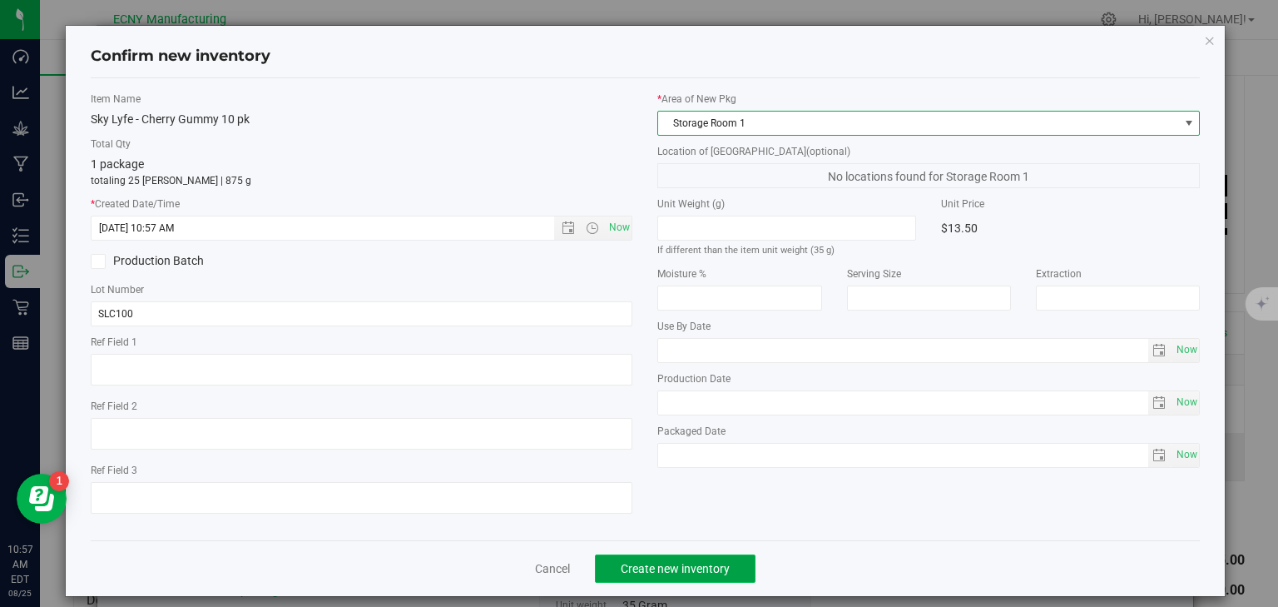
click at [671, 575] on button "Create new inventory" at bounding box center [675, 568] width 161 height 28
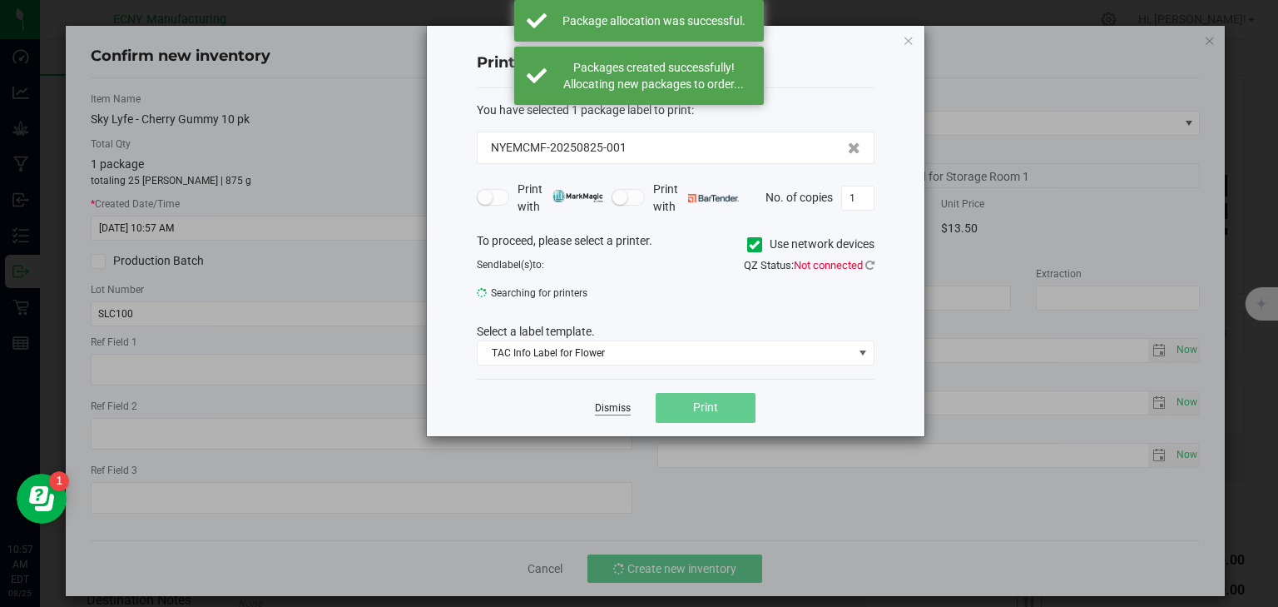
click at [617, 406] on link "Dismiss" at bounding box center [613, 408] width 36 height 14
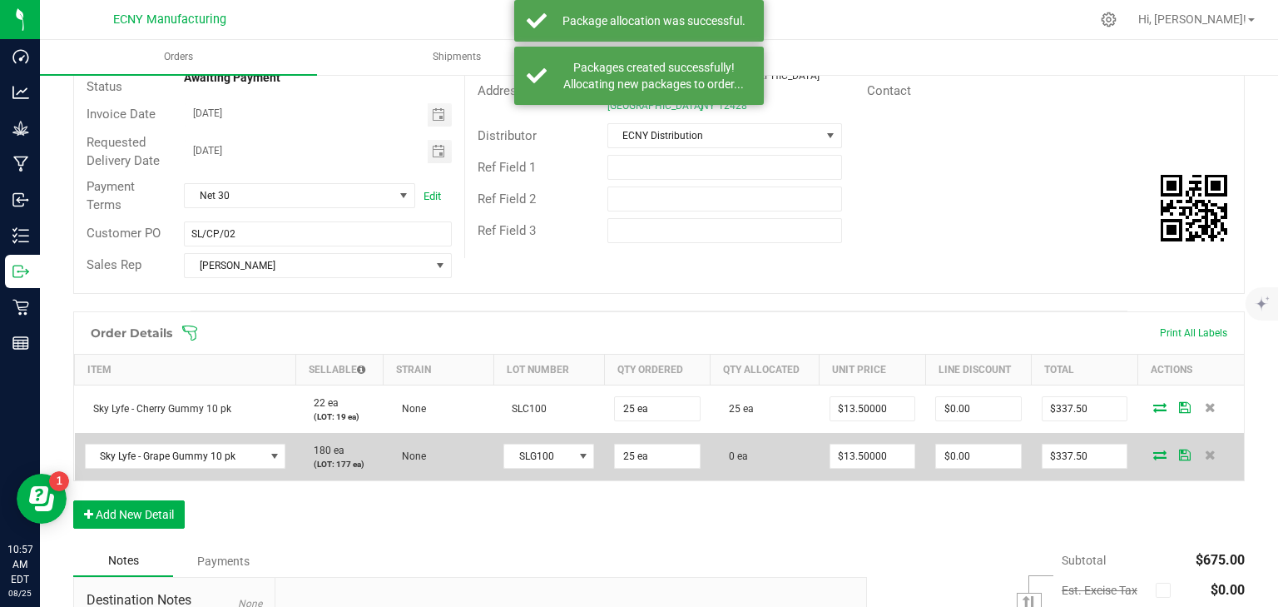
click at [1153, 458] on icon at bounding box center [1159, 454] width 13 height 10
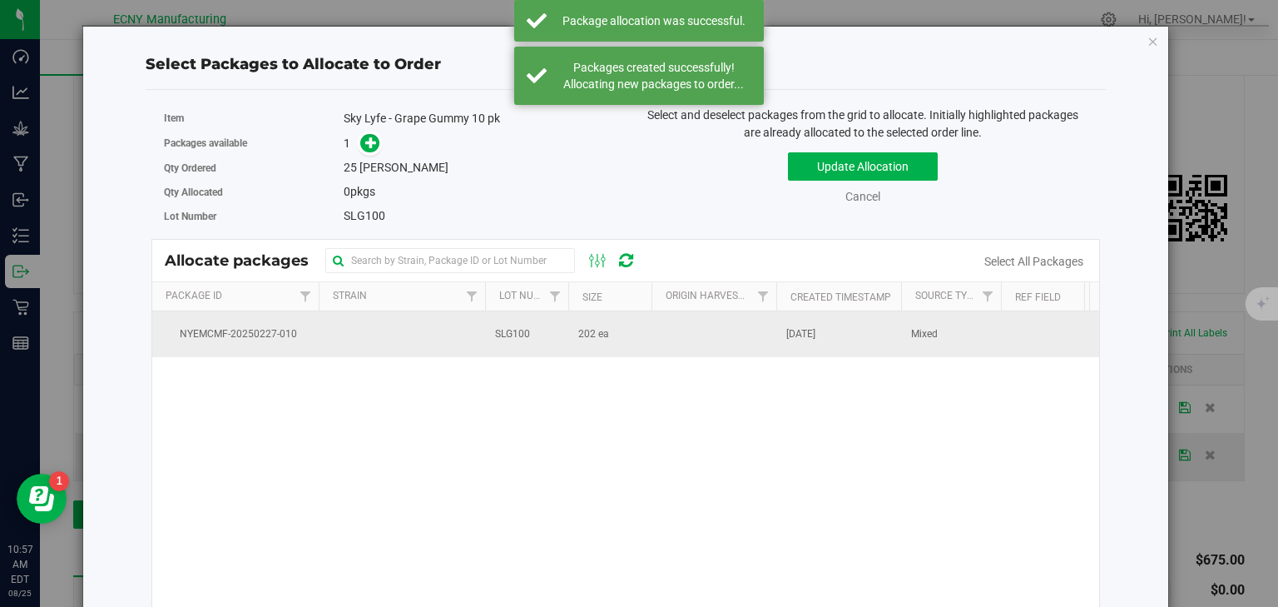
click at [584, 326] on span "202 ea" at bounding box center [593, 334] width 31 height 16
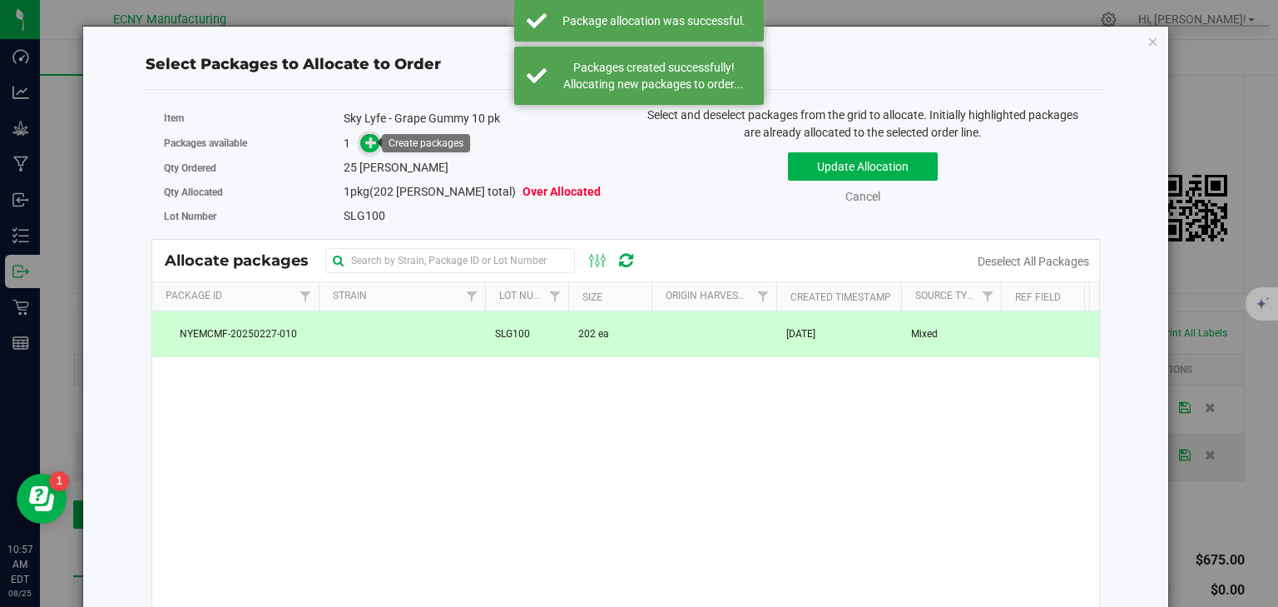
click at [373, 143] on icon at bounding box center [371, 142] width 12 height 12
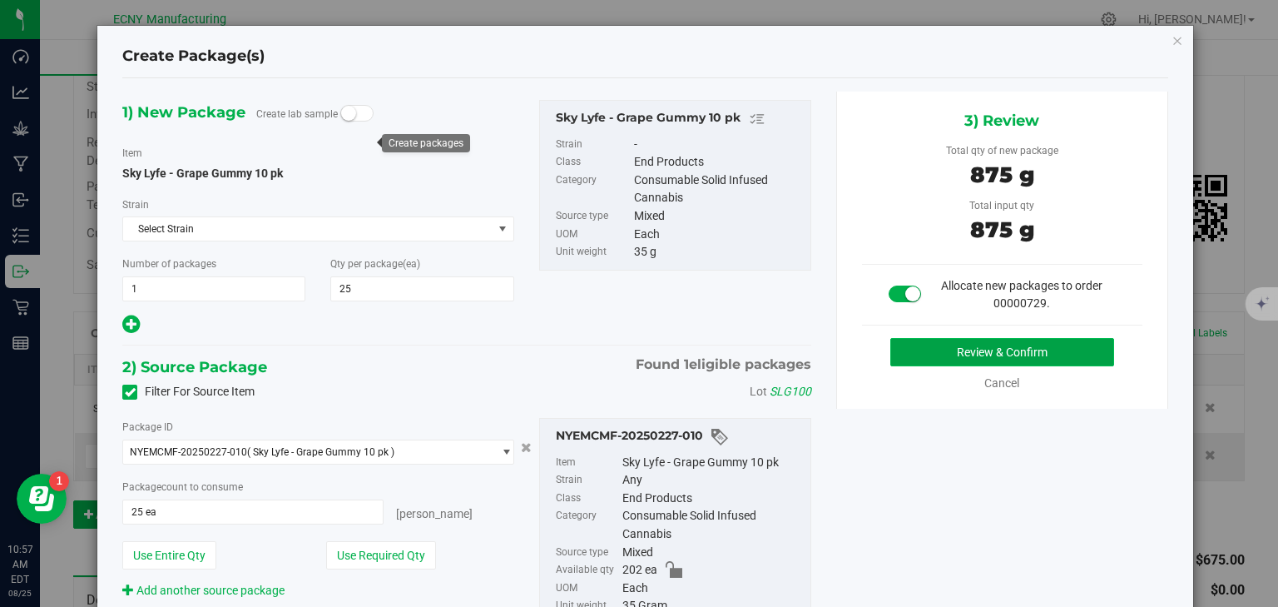
click at [1059, 346] on button "Review & Confirm" at bounding box center [1002, 352] width 224 height 28
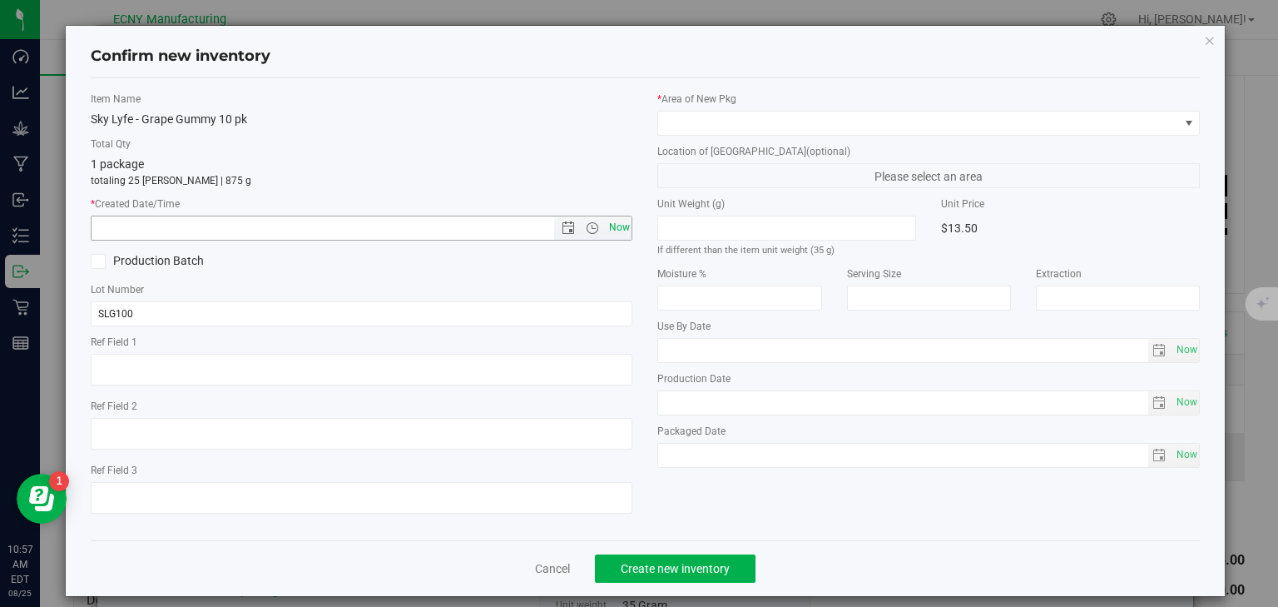
click at [612, 224] on span "Now" at bounding box center [619, 228] width 28 height 24
type input "8/25/2025 10:57 AM"
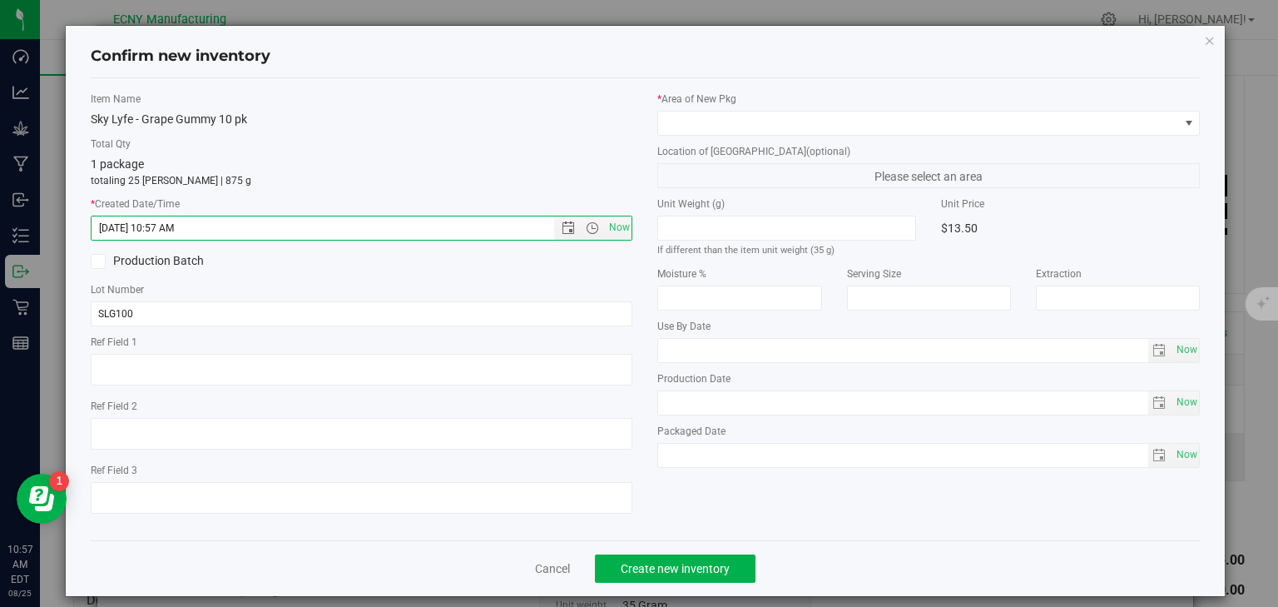
drag, startPoint x: 678, startPoint y: 109, endPoint x: 684, endPoint y: 135, distance: 26.4
click at [678, 108] on div "* Area of New Pkg" at bounding box center [928, 114] width 543 height 44
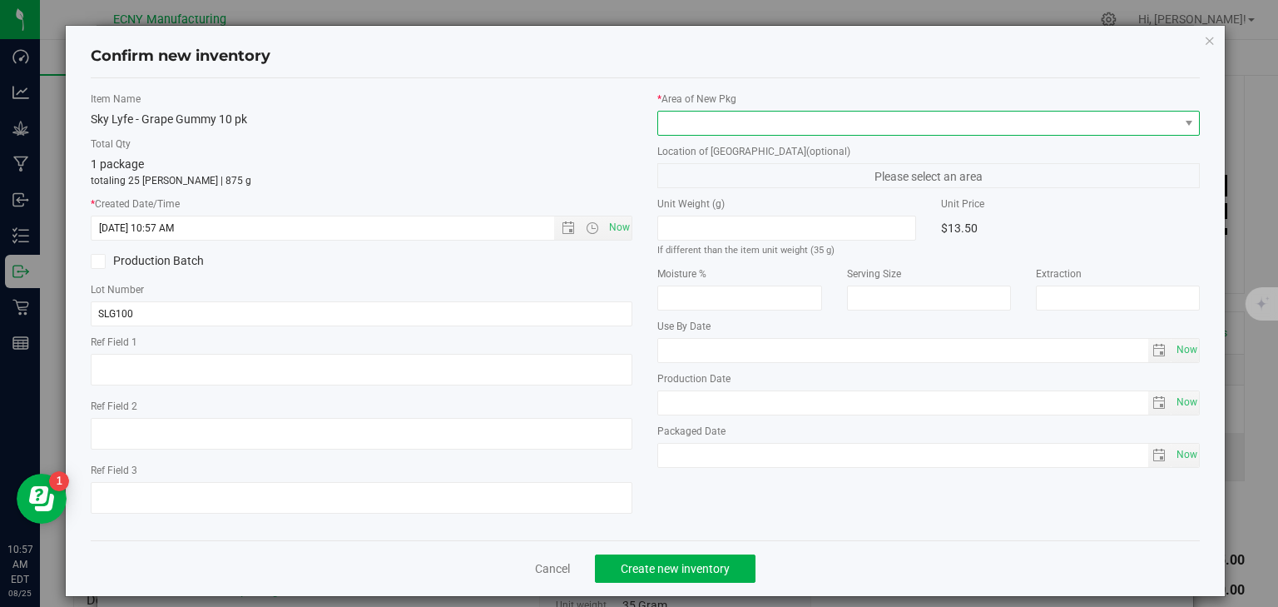
click at [701, 121] on span at bounding box center [918, 122] width 520 height 23
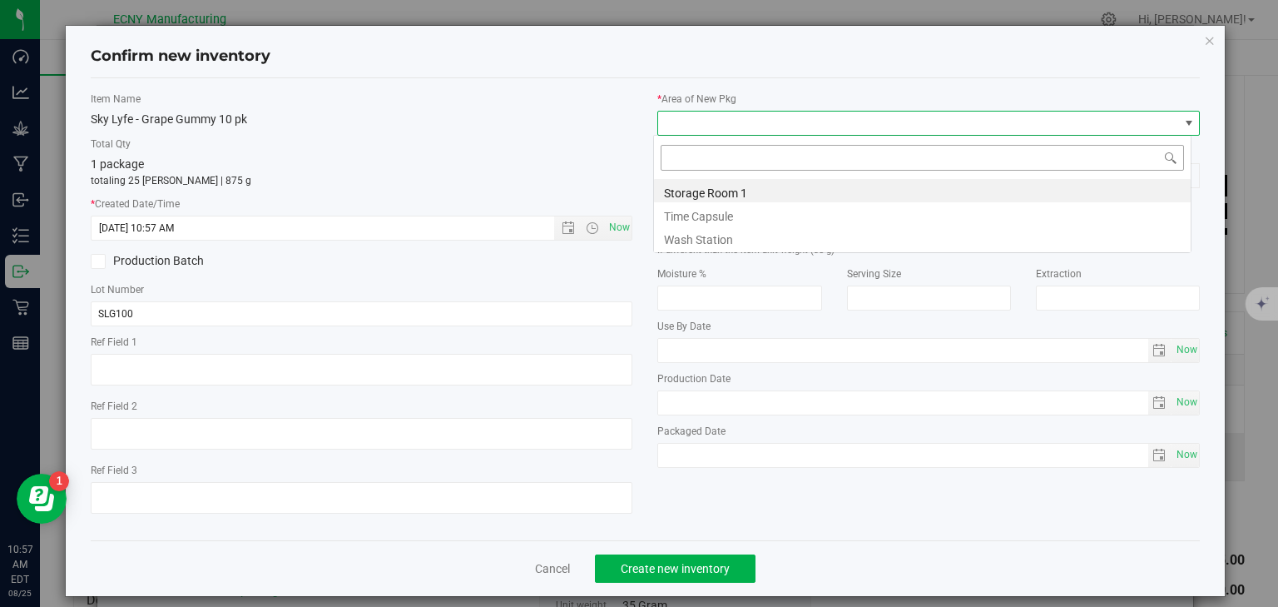
scroll to position [83182, 82669]
click at [681, 193] on li "Storage Room 1" at bounding box center [922, 190] width 537 height 23
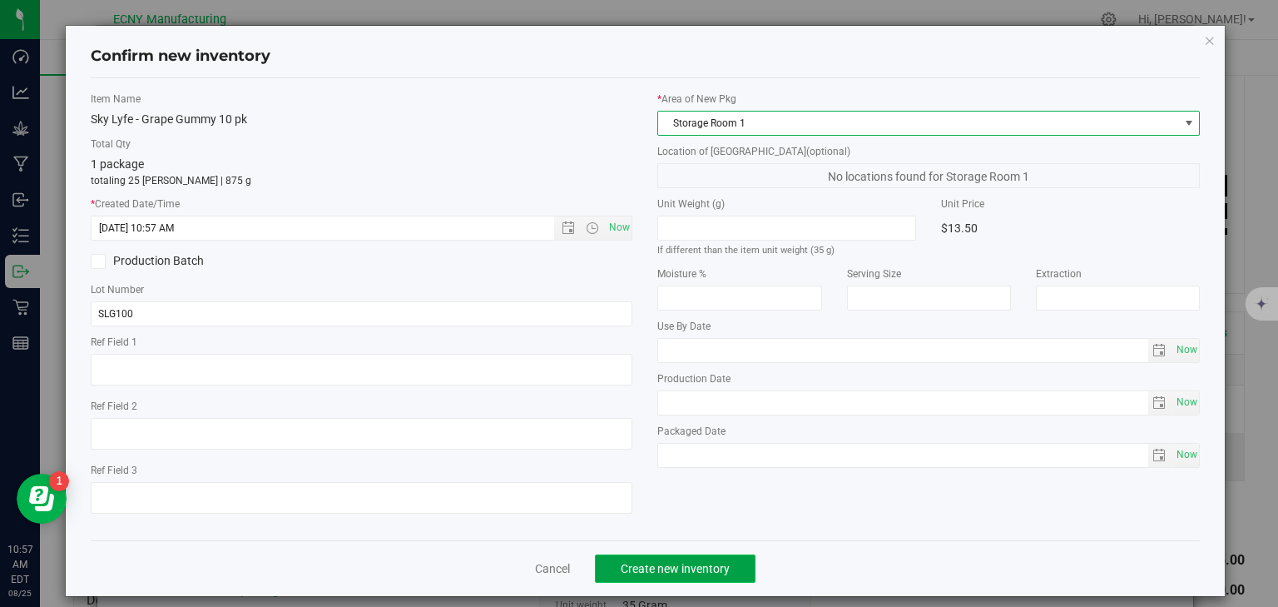
click at [711, 570] on span "Create new inventory" at bounding box center [675, 568] width 109 height 13
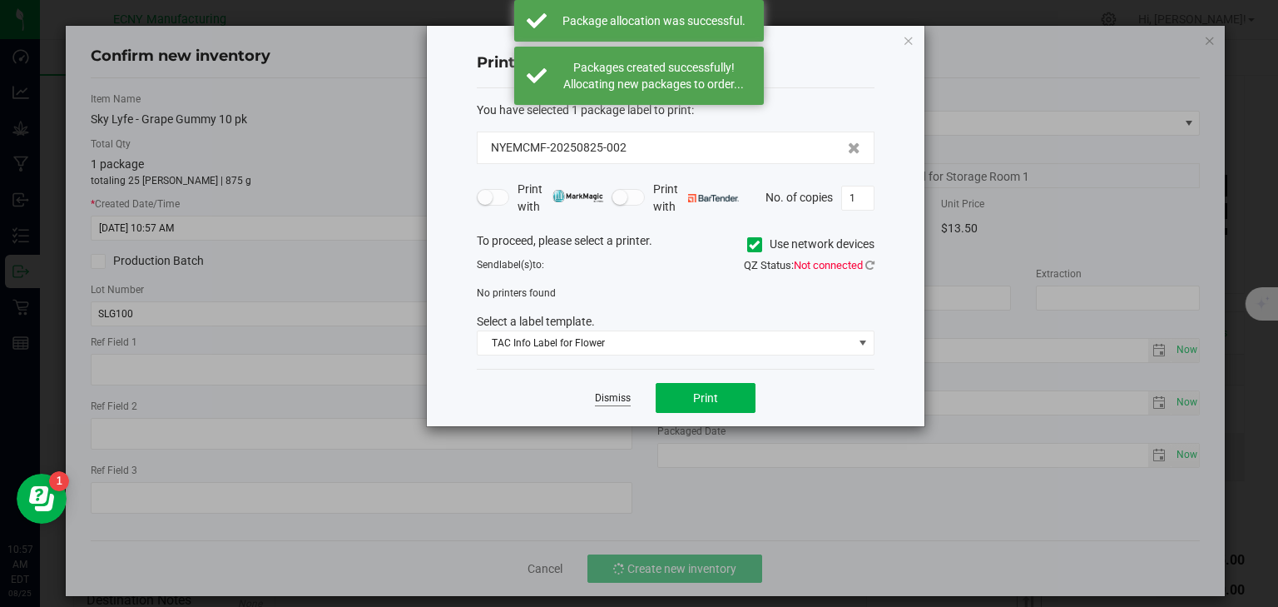
click at [609, 393] on link "Dismiss" at bounding box center [613, 398] width 36 height 14
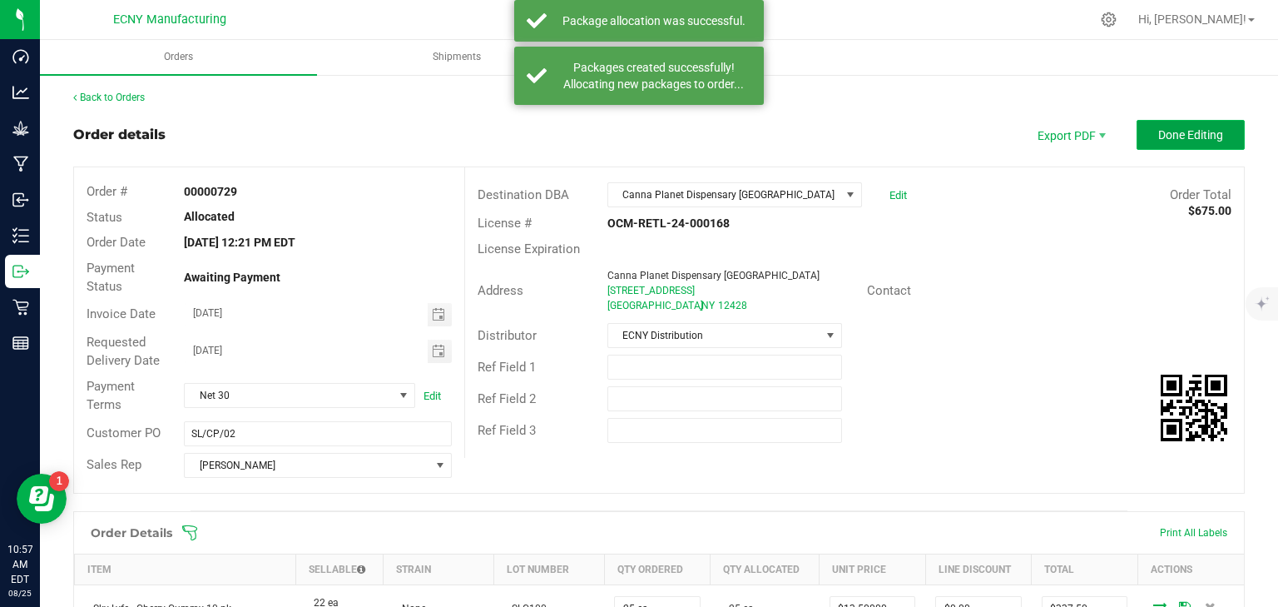
click at [1188, 124] on button "Done Editing" at bounding box center [1191, 135] width 108 height 30
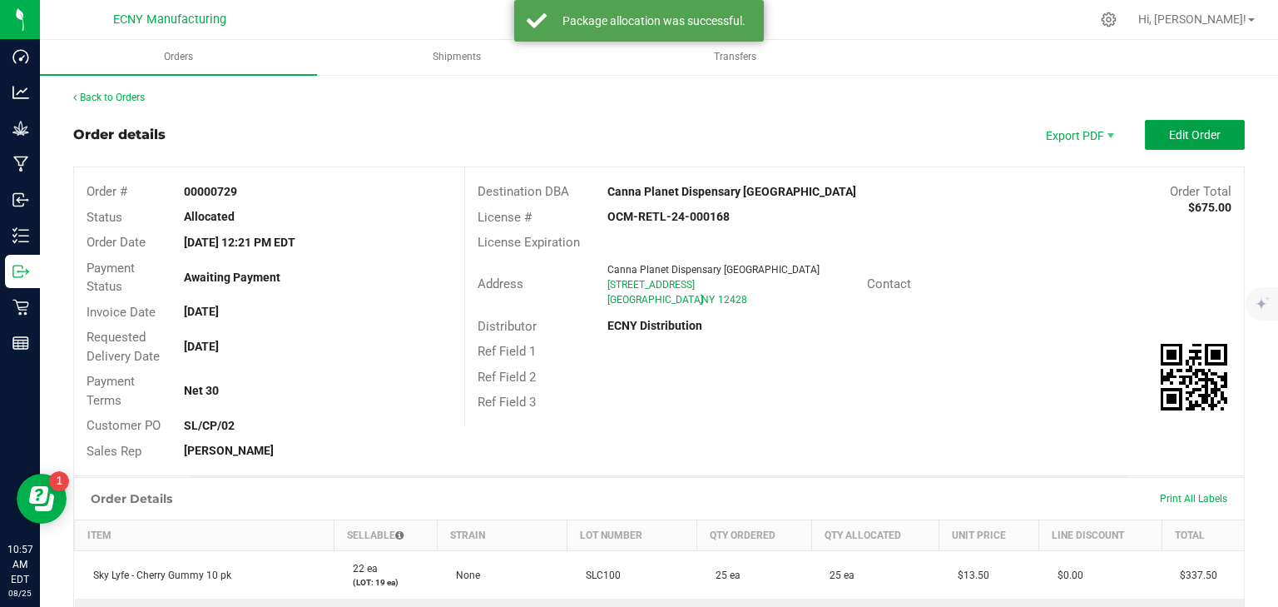
click at [1179, 136] on span "Edit Order" at bounding box center [1195, 134] width 52 height 13
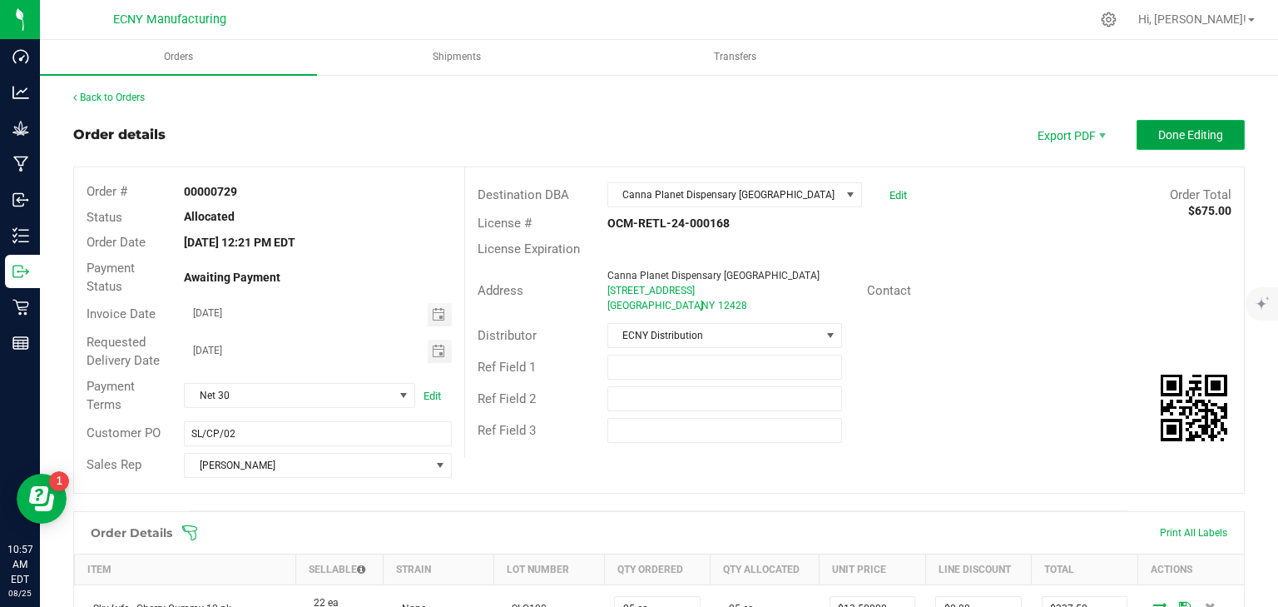
click at [1158, 128] on span "Done Editing" at bounding box center [1190, 134] width 65 height 13
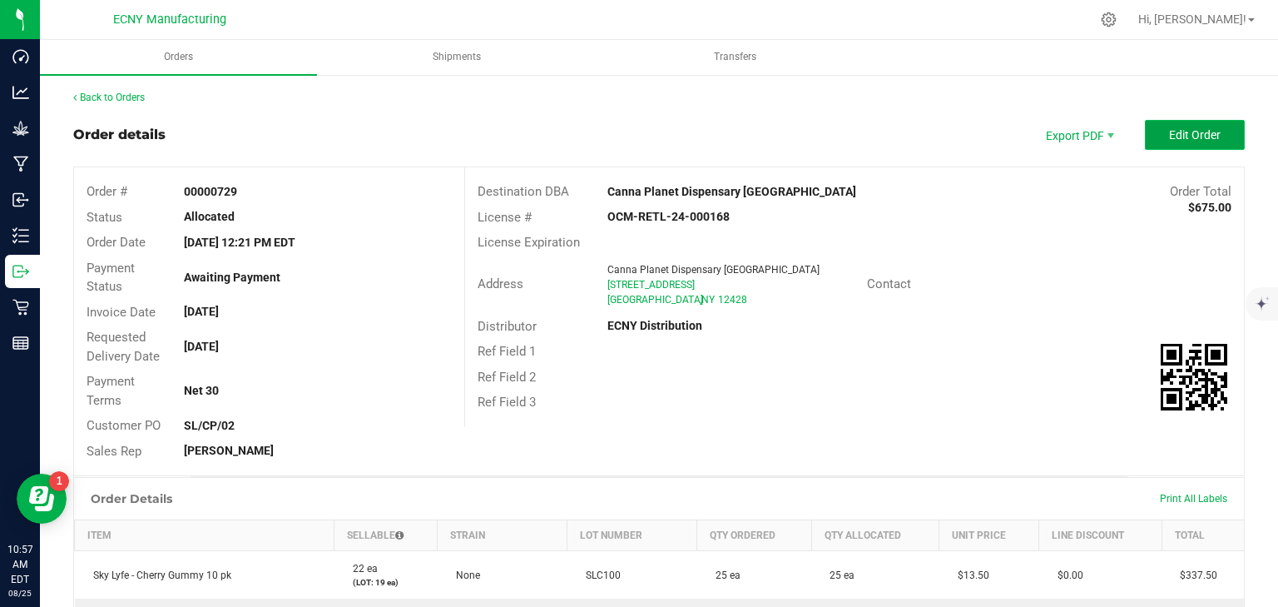
click at [1172, 135] on span "Edit Order" at bounding box center [1195, 134] width 52 height 13
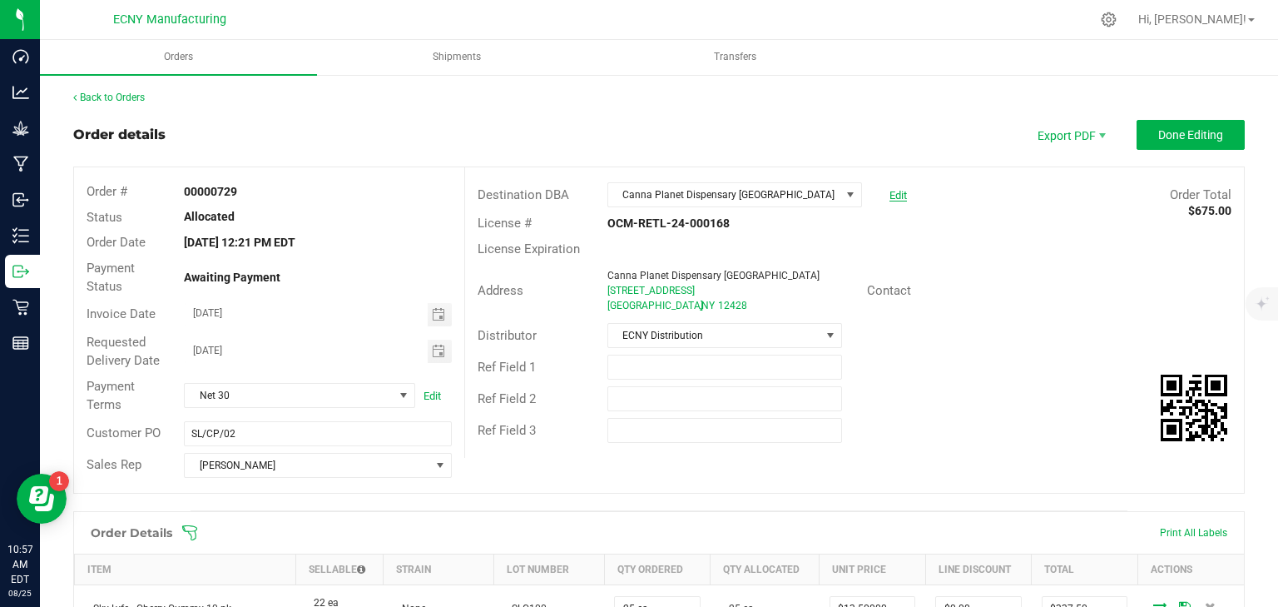
click at [893, 190] on link "Edit" at bounding box center [897, 195] width 17 height 12
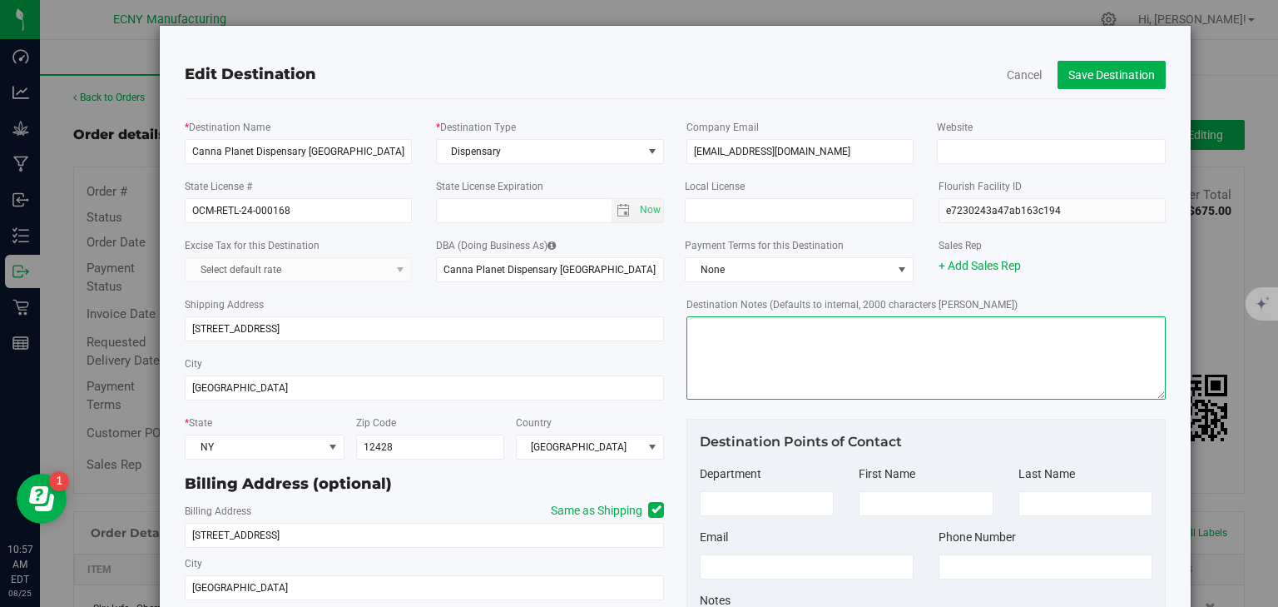
click at [795, 370] on textarea "Destination Notes (Defaults to internal, 2000 characters max)" at bounding box center [925, 357] width 479 height 83
click at [802, 340] on textarea "Destination Notes (Defaults to internal, 2000 characters max)" at bounding box center [925, 357] width 479 height 83
paste textarea "Payment Terms & Options: Payment for the total amount listed above is due in fu…"
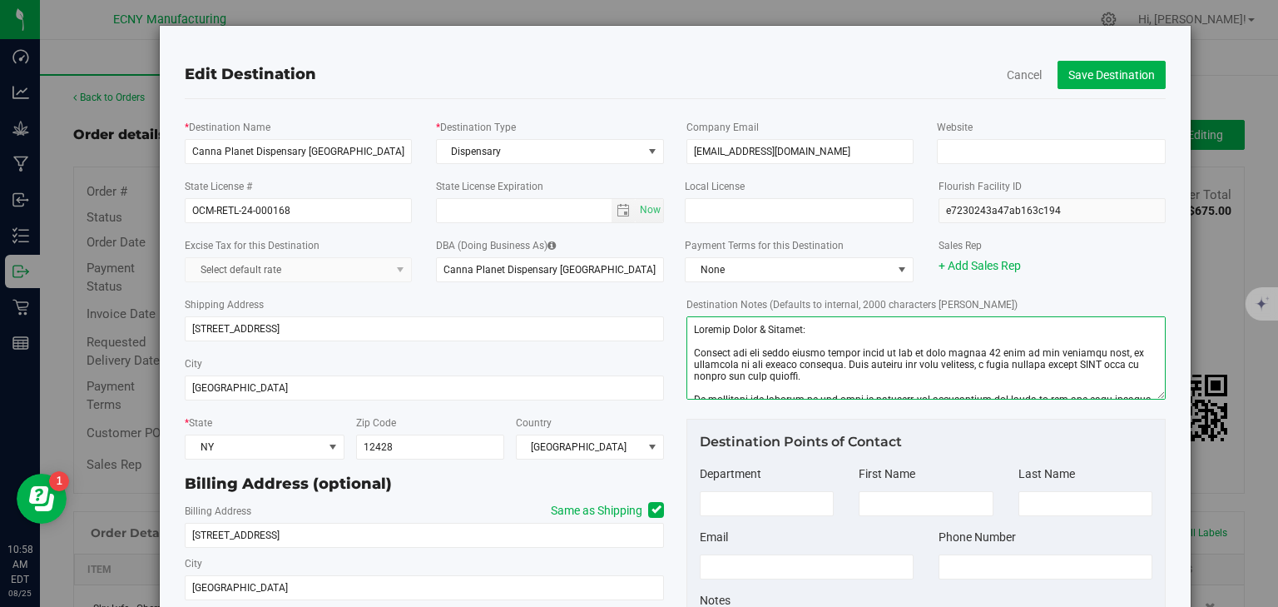
drag, startPoint x: 820, startPoint y: 328, endPoint x: 676, endPoint y: 324, distance: 144.0
click at [676, 324] on div "Company Email ellenville@cannaplanet.com Website Local License Flourish Facilit…" at bounding box center [926, 392] width 503 height 562
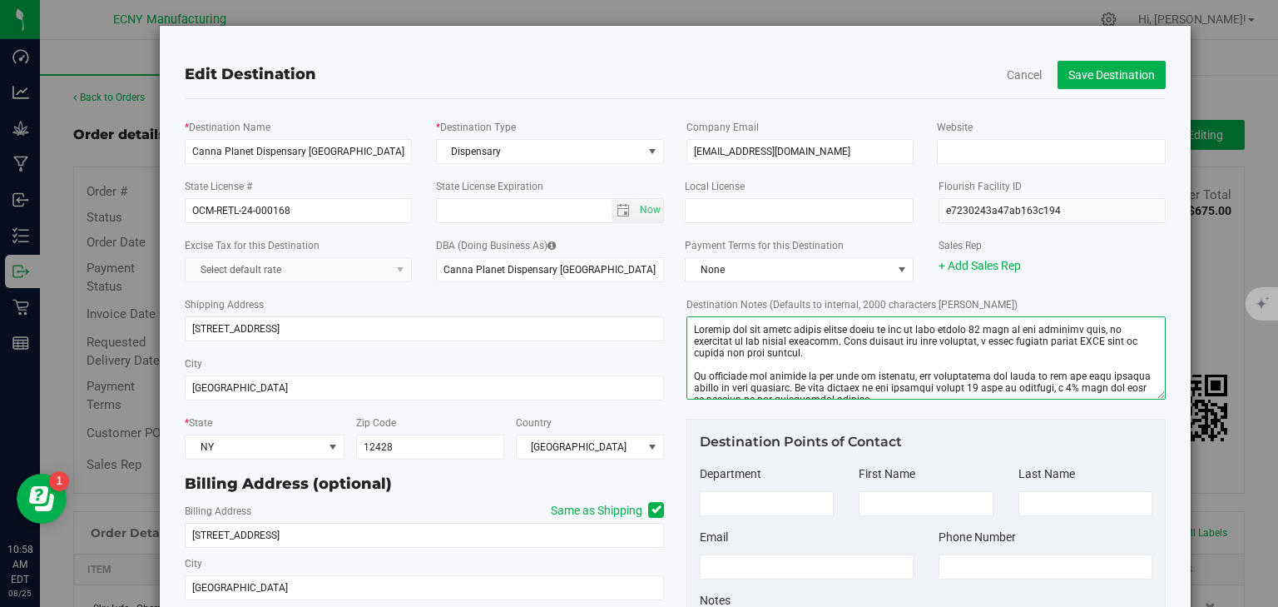
click at [691, 349] on textarea "Destination Notes (Defaults to internal, 2000 characters max)" at bounding box center [925, 357] width 479 height 83
type textarea "Payment for the total amount listed above is due in full within 30 days of the …"
click at [1109, 77] on button "Save Destination" at bounding box center [1112, 75] width 108 height 28
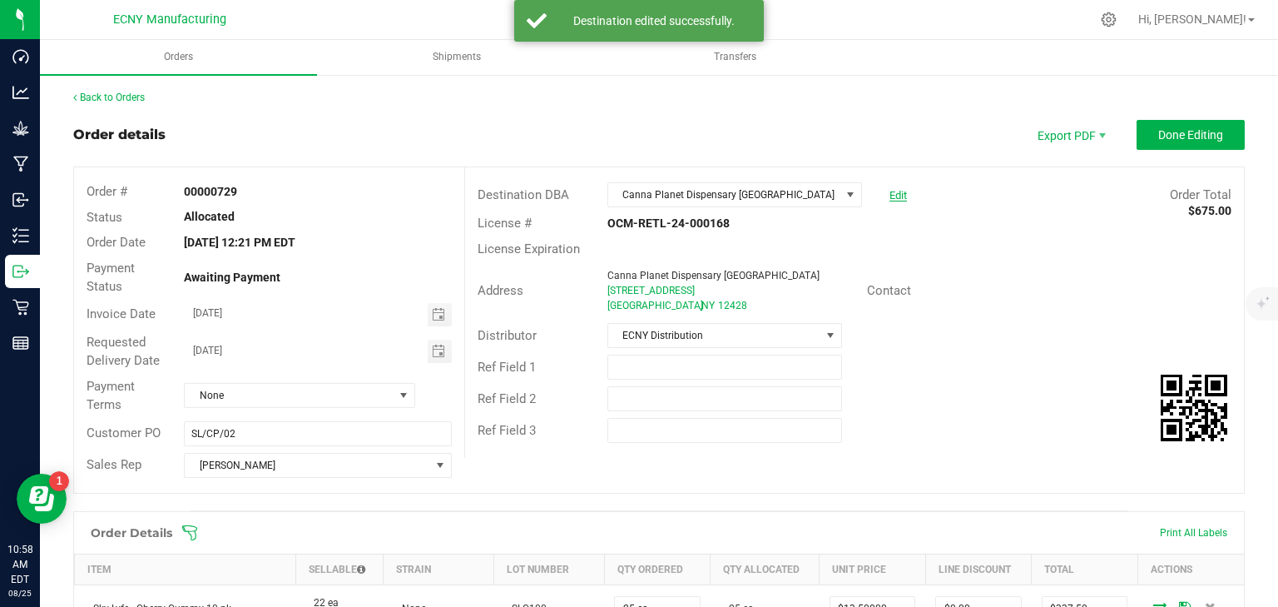
click at [892, 192] on link "Edit" at bounding box center [897, 195] width 17 height 12
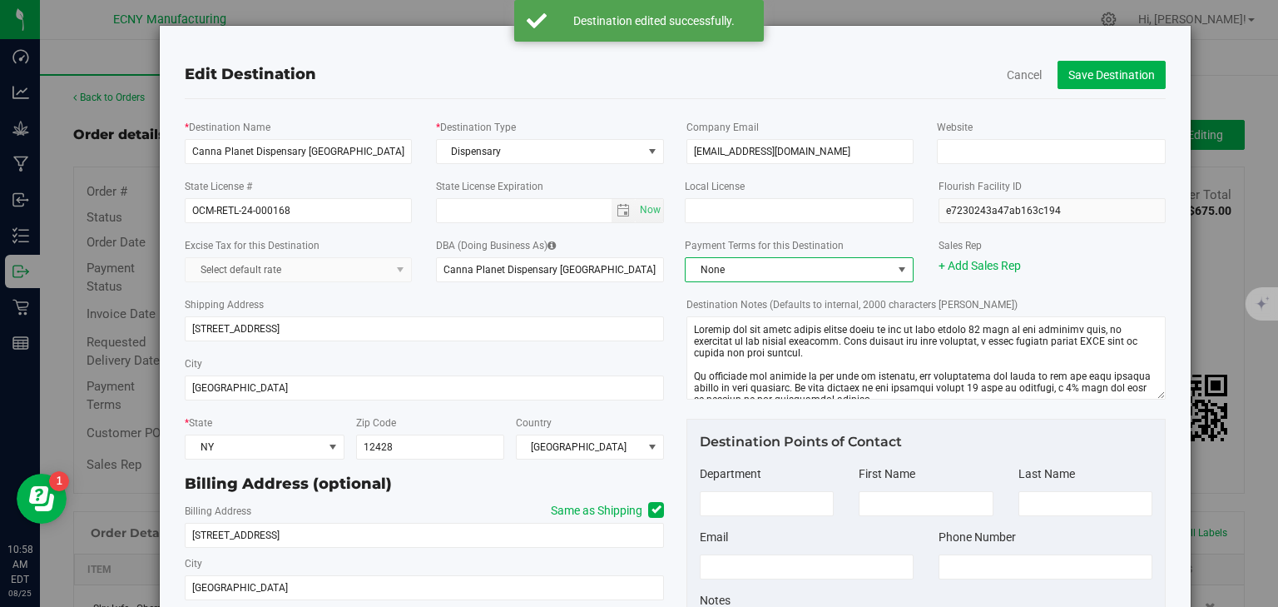
click at [760, 265] on span "None" at bounding box center [789, 269] width 206 height 23
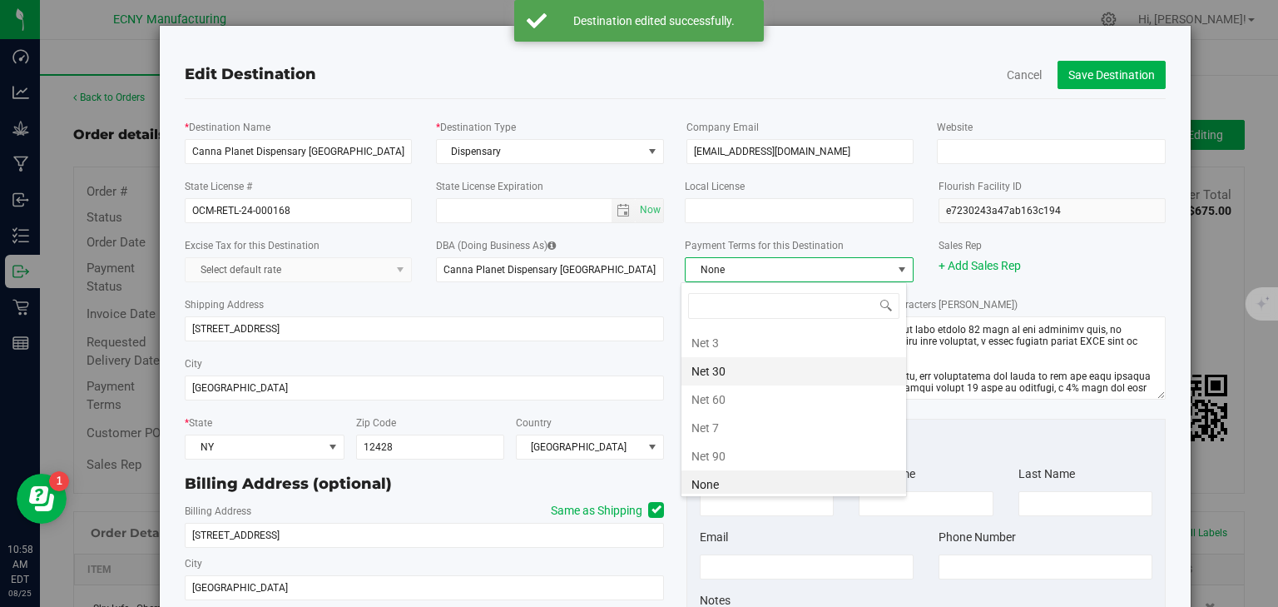
scroll to position [24, 226]
click at [749, 363] on li "Net 30" at bounding box center [793, 371] width 225 height 28
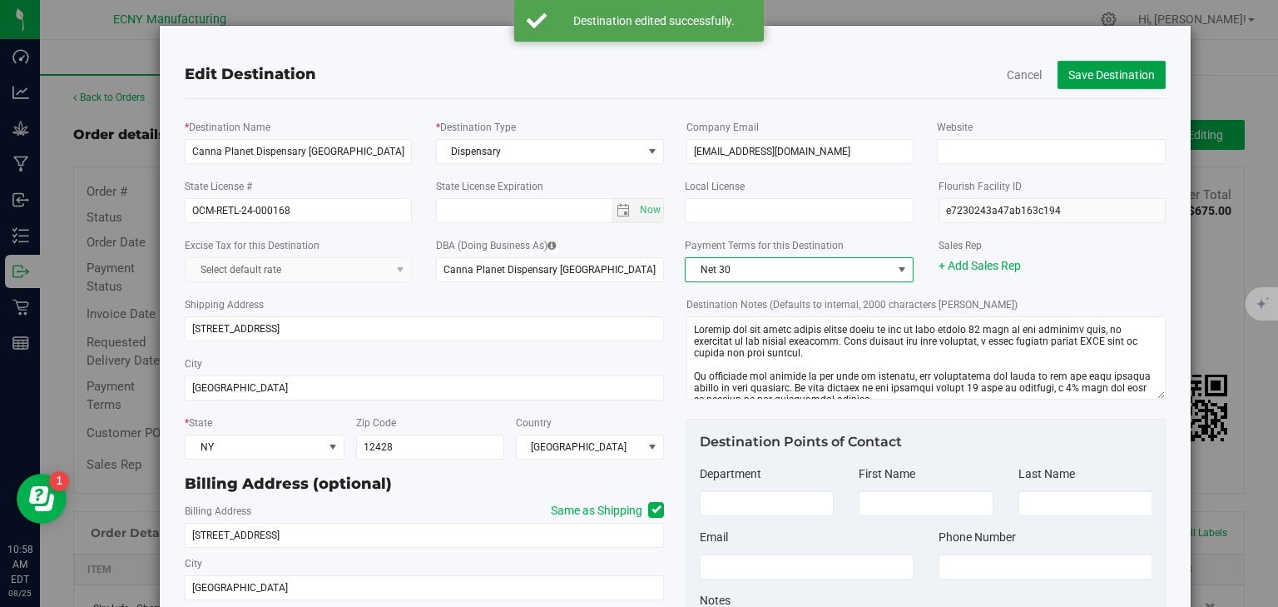
click at [1098, 77] on button "Save Destination" at bounding box center [1112, 75] width 108 height 28
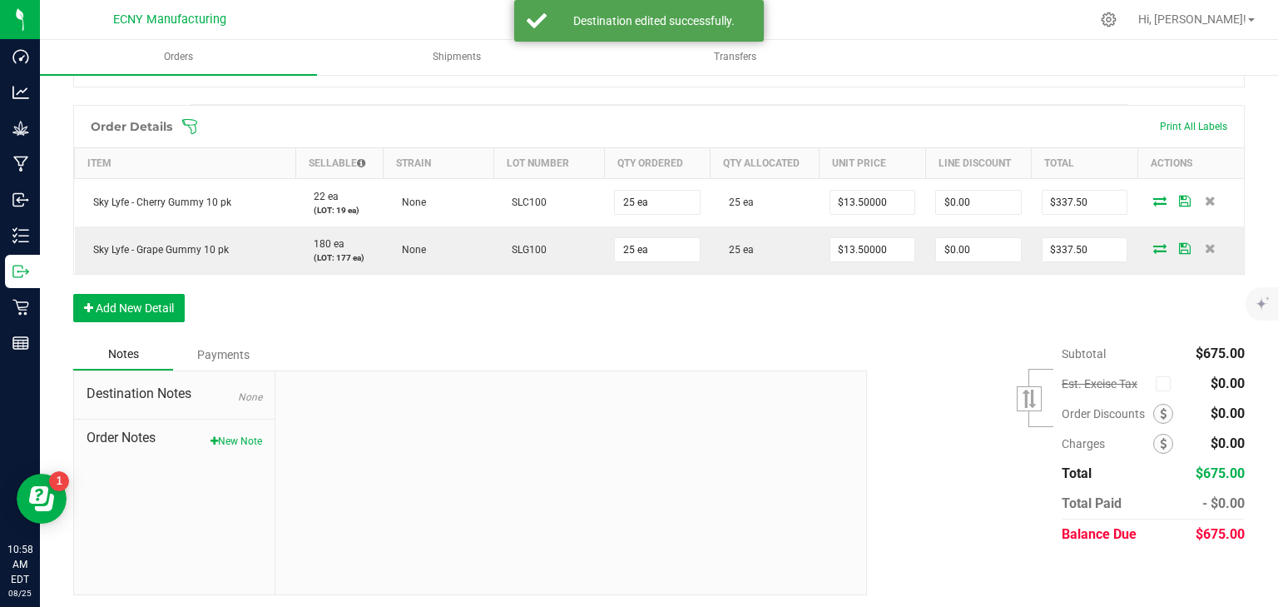
scroll to position [409, 0]
click at [227, 433] on button "New Note" at bounding box center [237, 438] width 52 height 15
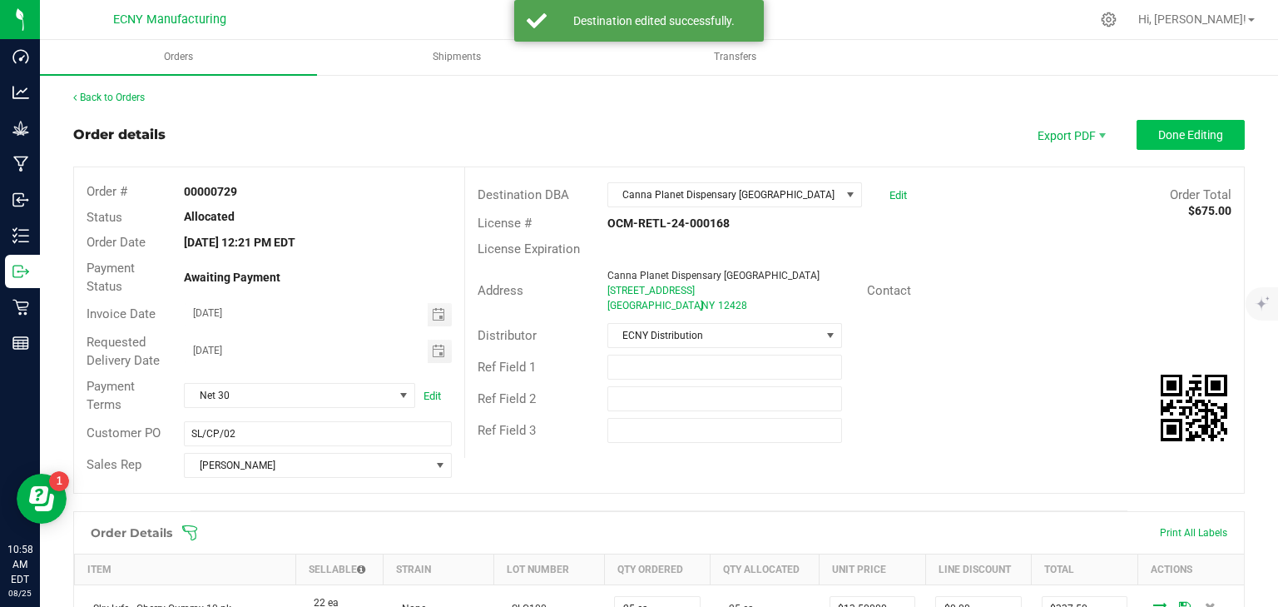
scroll to position [0, 0]
click at [1197, 136] on span "Done Editing" at bounding box center [1190, 134] width 65 height 13
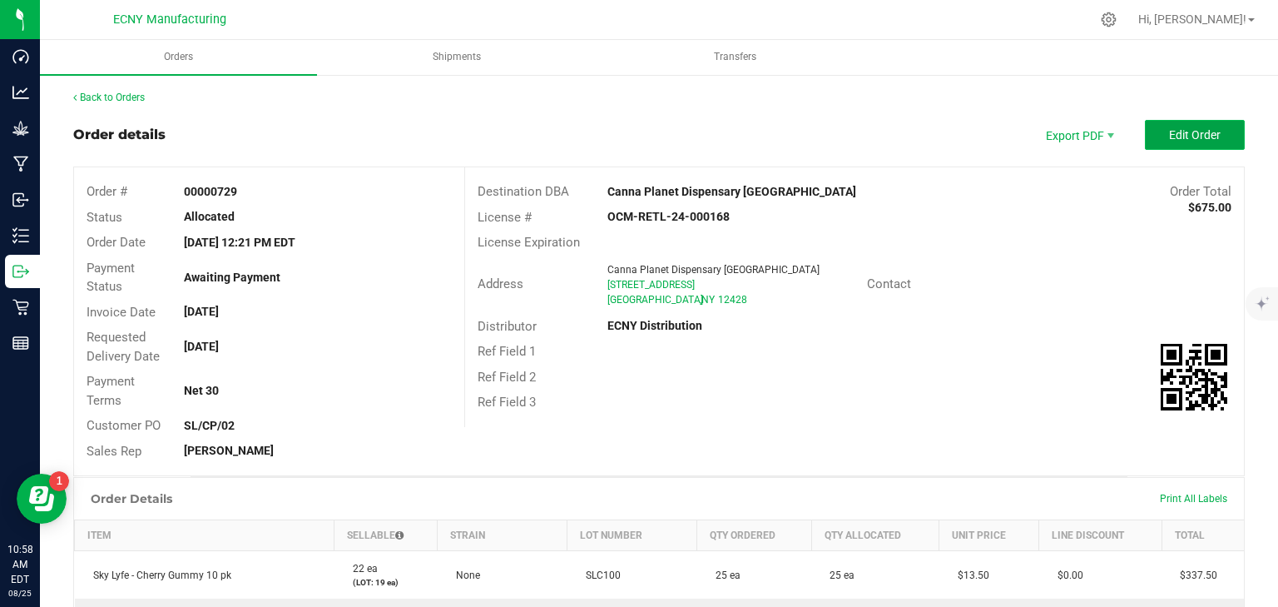
click at [1182, 136] on span "Edit Order" at bounding box center [1195, 134] width 52 height 13
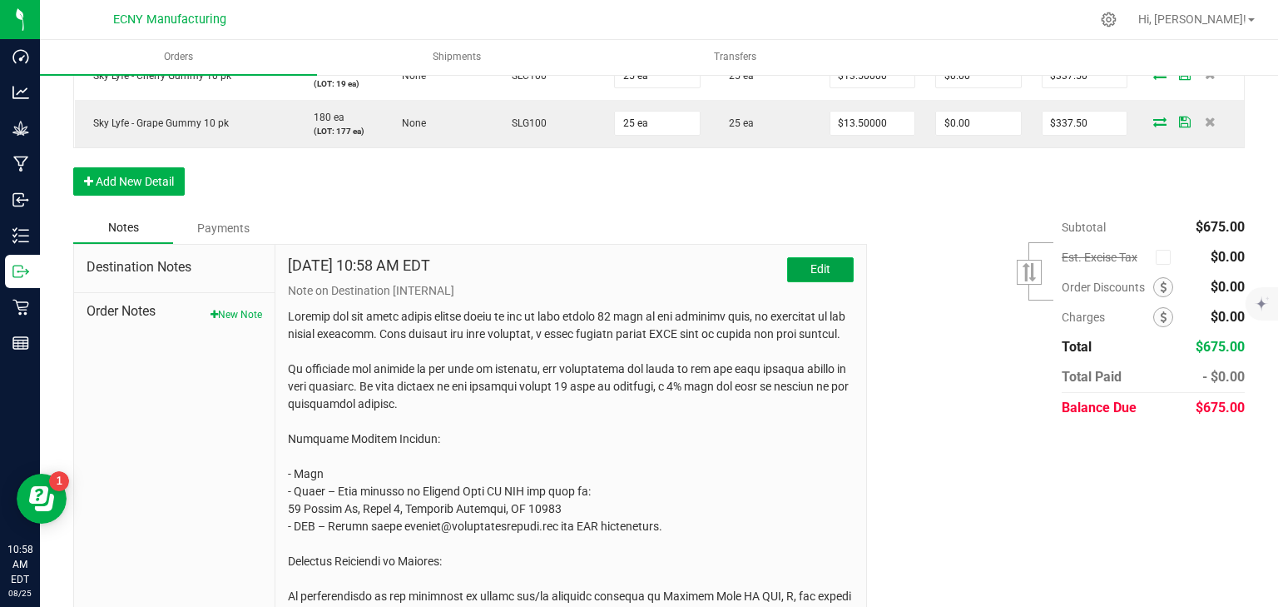
click at [827, 265] on button "Edit" at bounding box center [820, 269] width 67 height 25
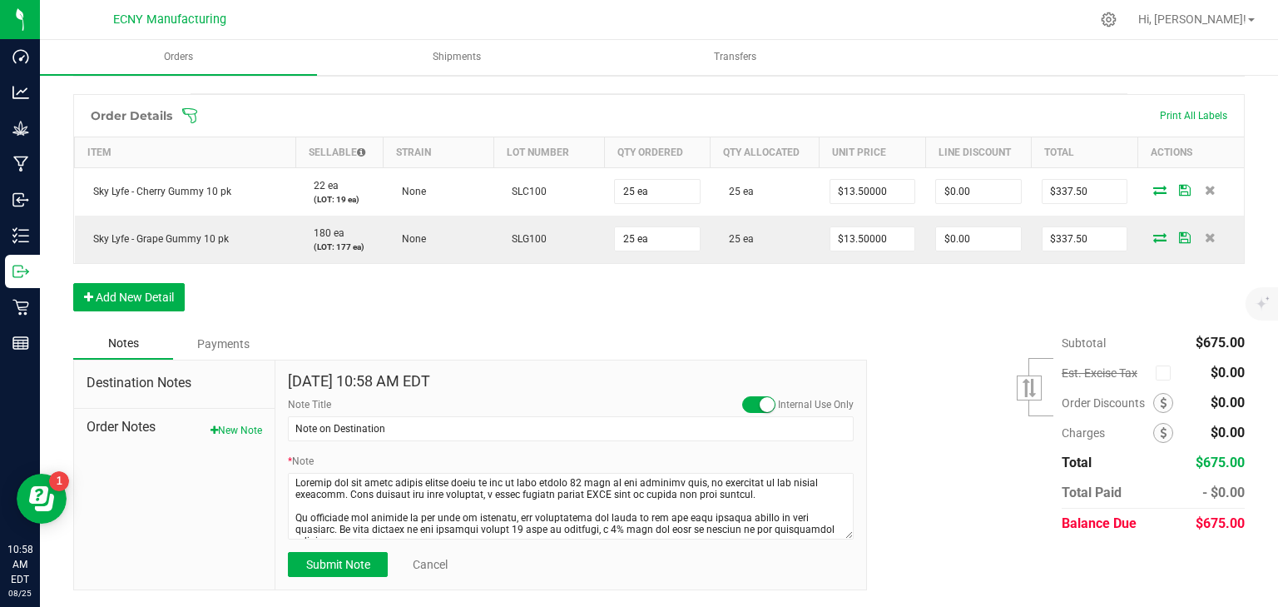
scroll to position [416, 0]
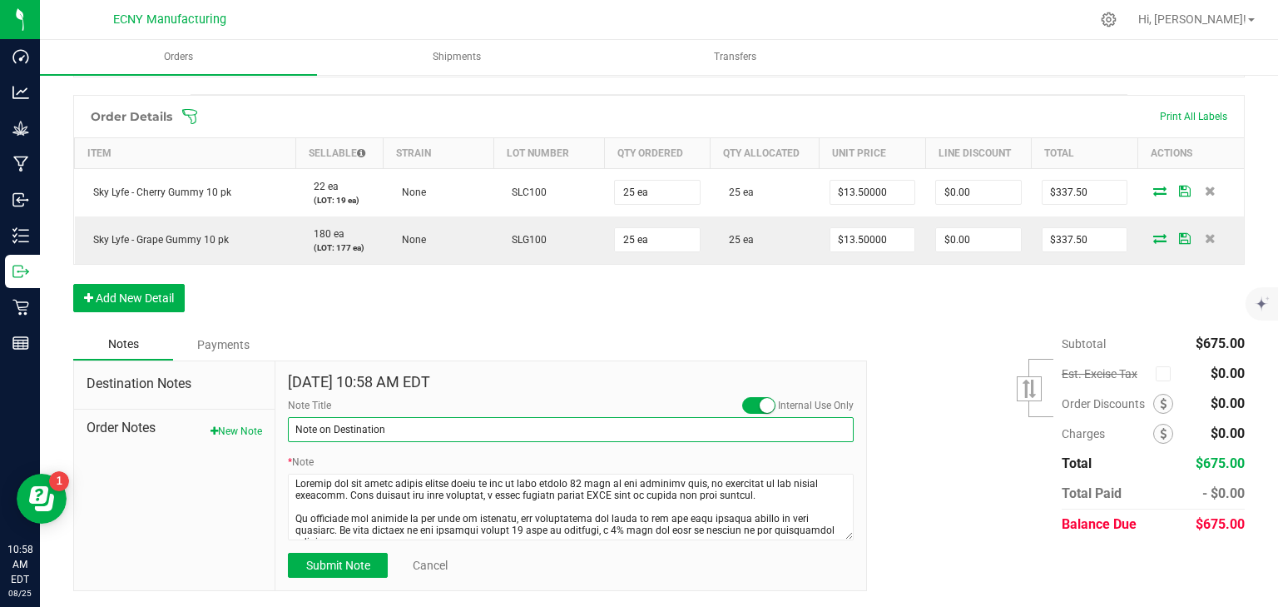
click at [476, 419] on input "Note on Destination" at bounding box center [571, 429] width 566 height 25
paste input "Payment Terms & Options:"
type input "Payment Terms & Options:"
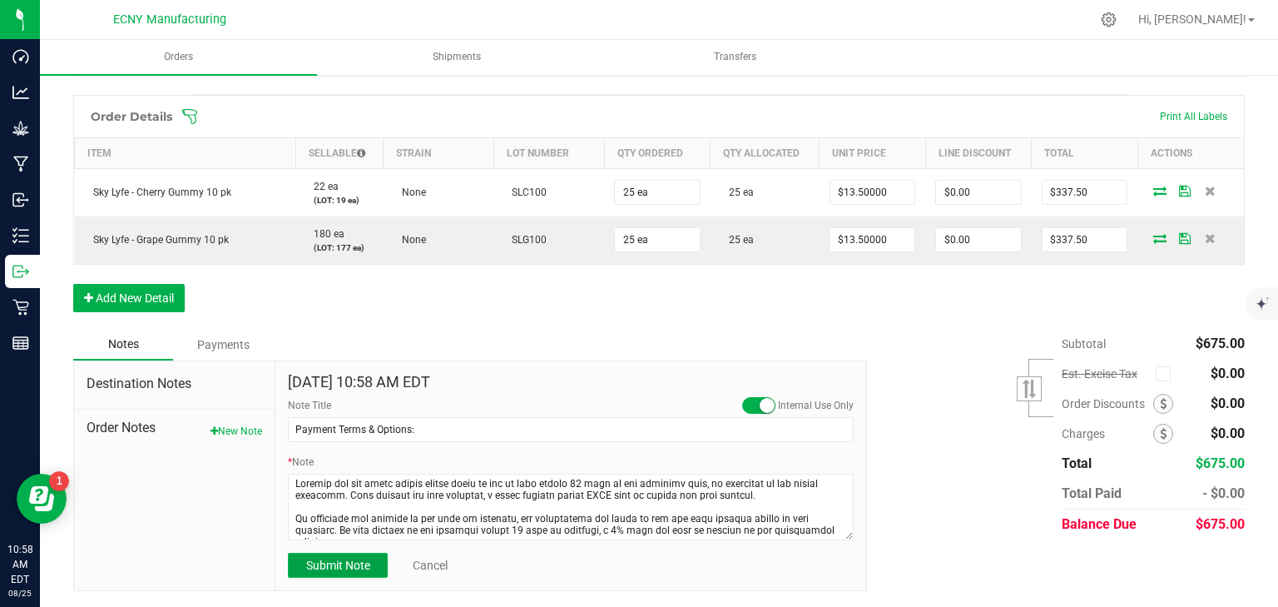
click at [343, 562] on span "Submit Note" at bounding box center [338, 564] width 64 height 13
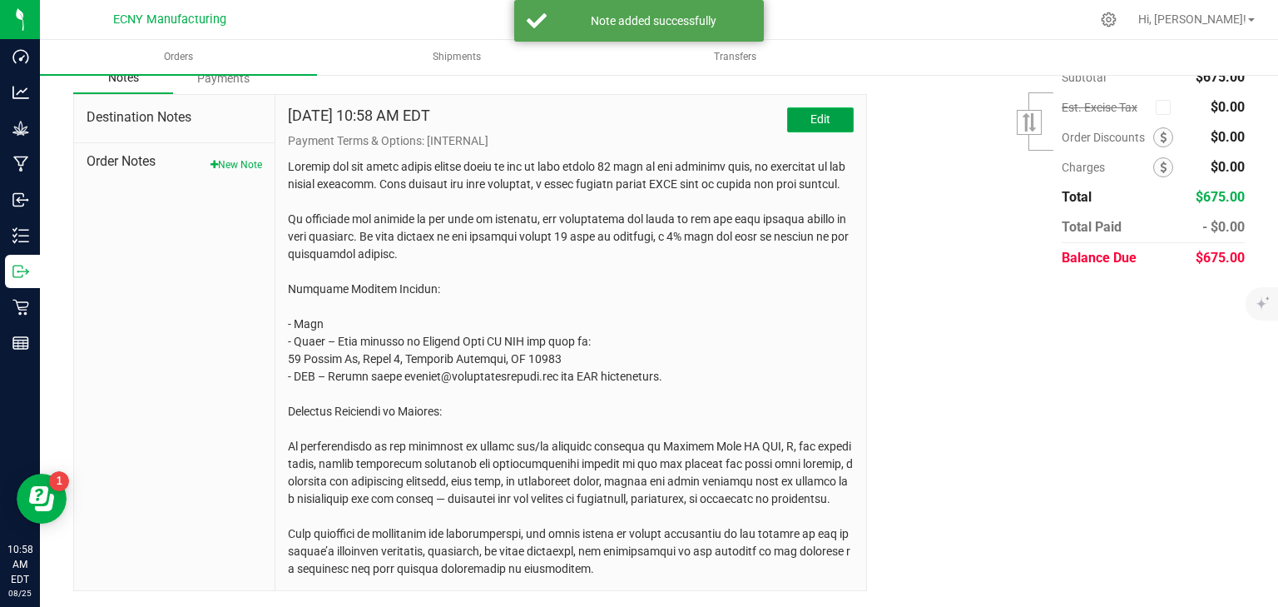
click at [810, 123] on span "Edit" at bounding box center [820, 118] width 20 height 13
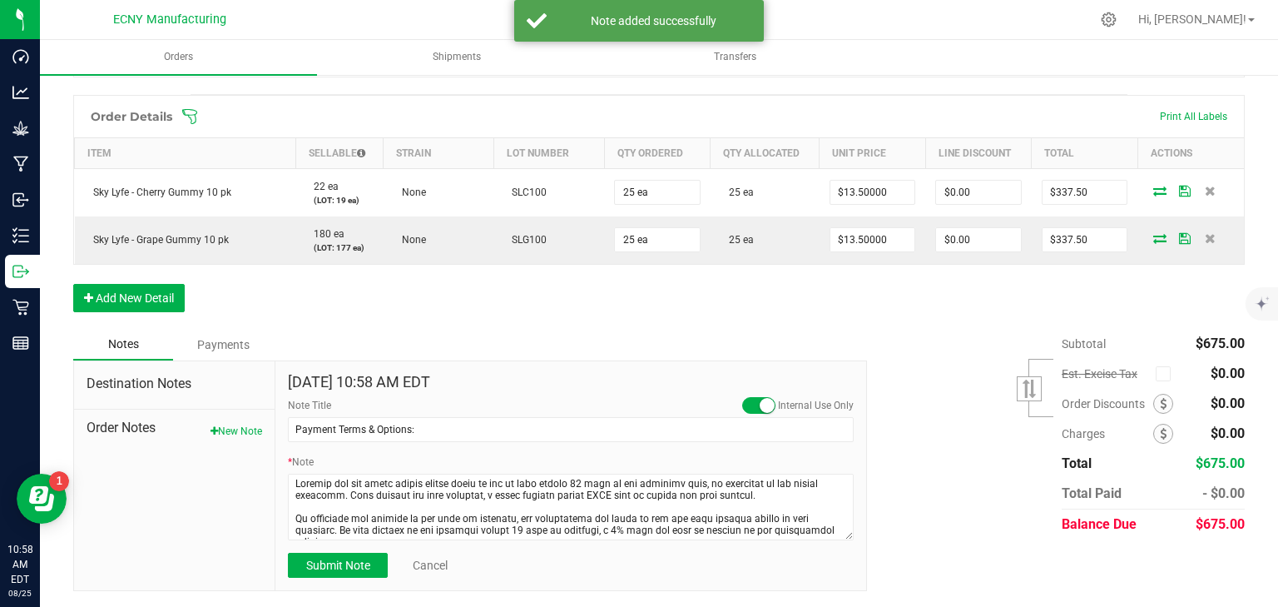
click at [760, 404] on small at bounding box center [767, 405] width 15 height 15
click at [349, 567] on span "Submit Note" at bounding box center [338, 564] width 64 height 13
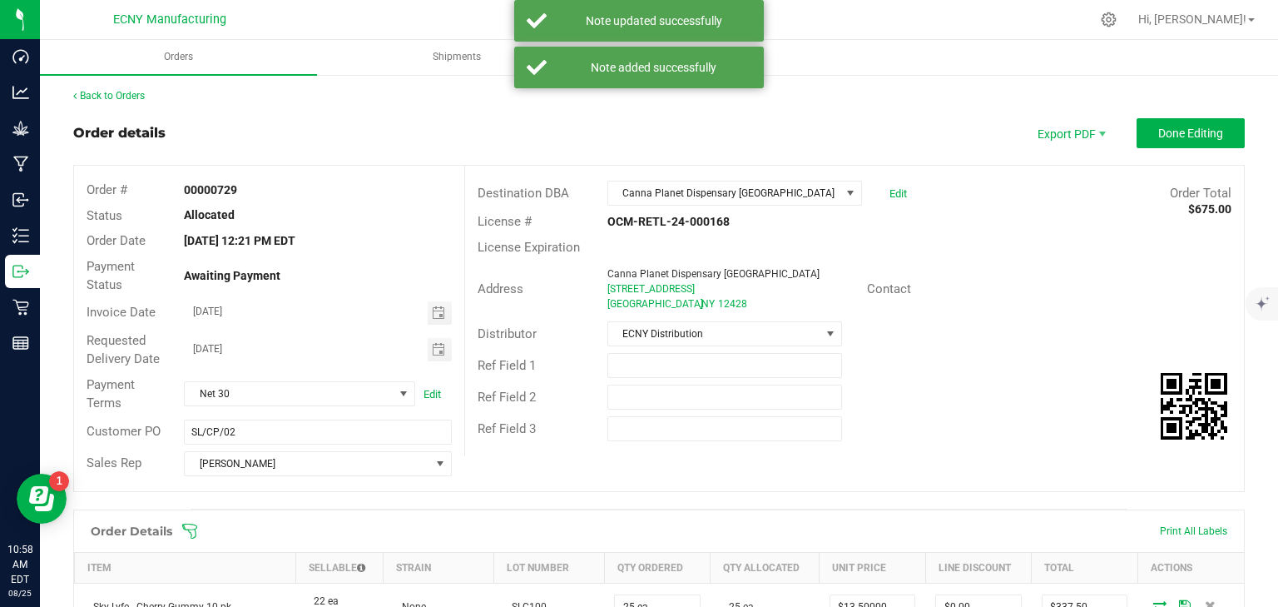
scroll to position [0, 0]
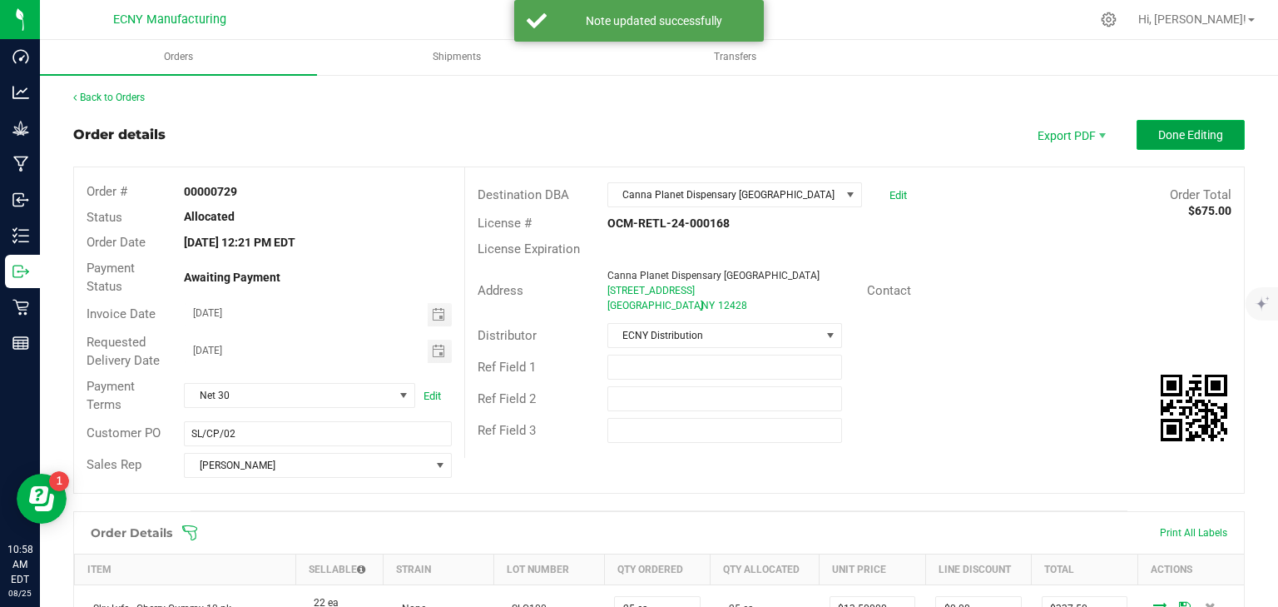
click at [1180, 133] on span "Done Editing" at bounding box center [1190, 134] width 65 height 13
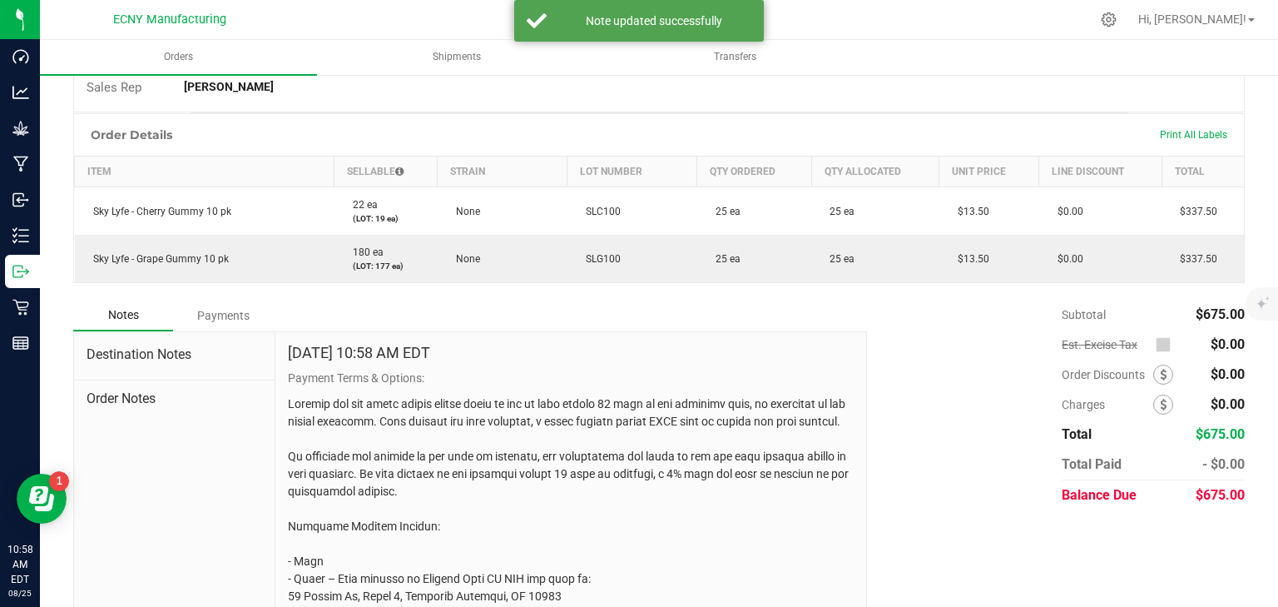
scroll to position [399, 0]
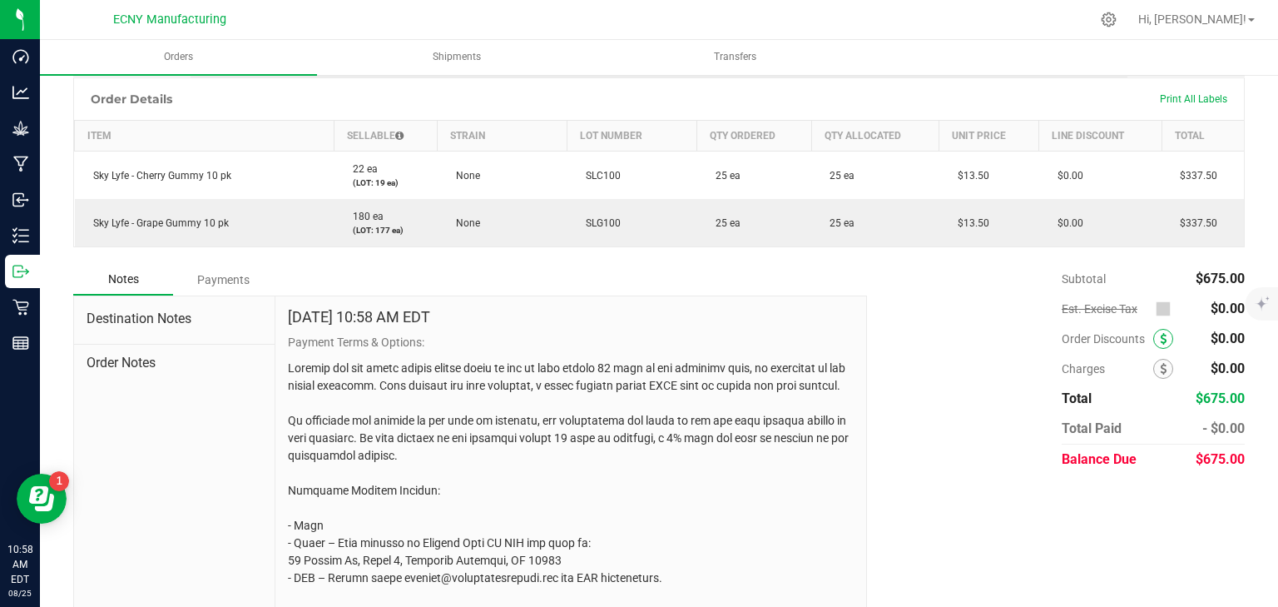
click at [1160, 335] on icon at bounding box center [1163, 339] width 7 height 12
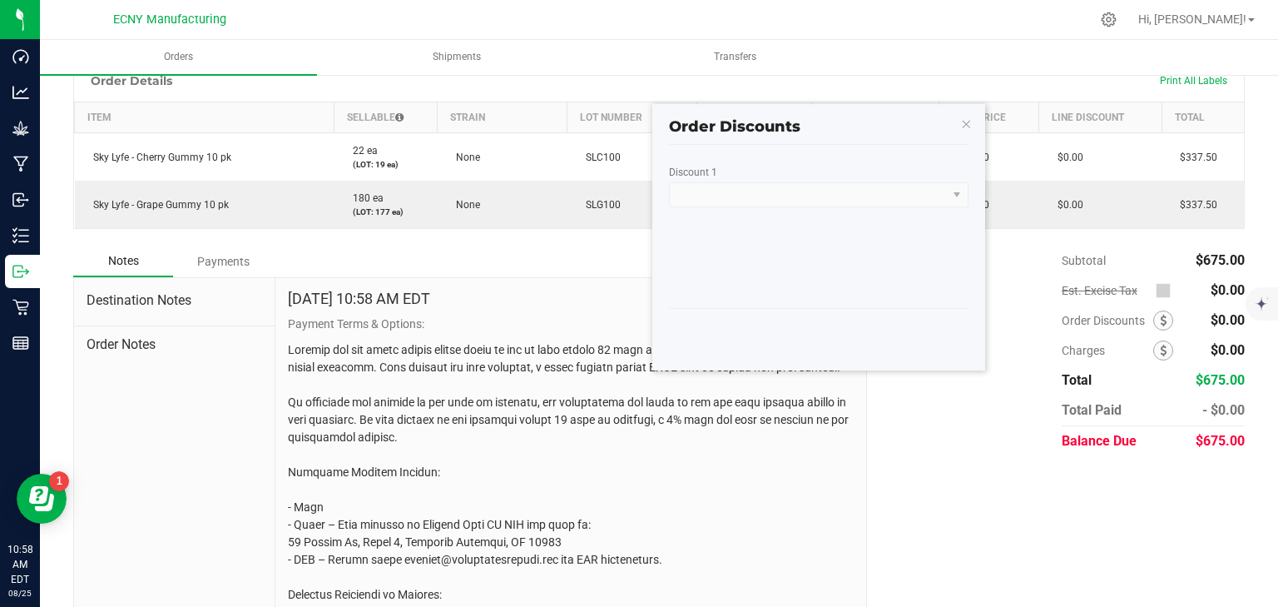
scroll to position [417, 0]
click at [759, 186] on kendo-dropdownlist at bounding box center [819, 195] width 300 height 25
click at [749, 201] on kendo-dropdownlist at bounding box center [819, 195] width 300 height 25
click at [966, 128] on icon "button" at bounding box center [966, 124] width 12 height 20
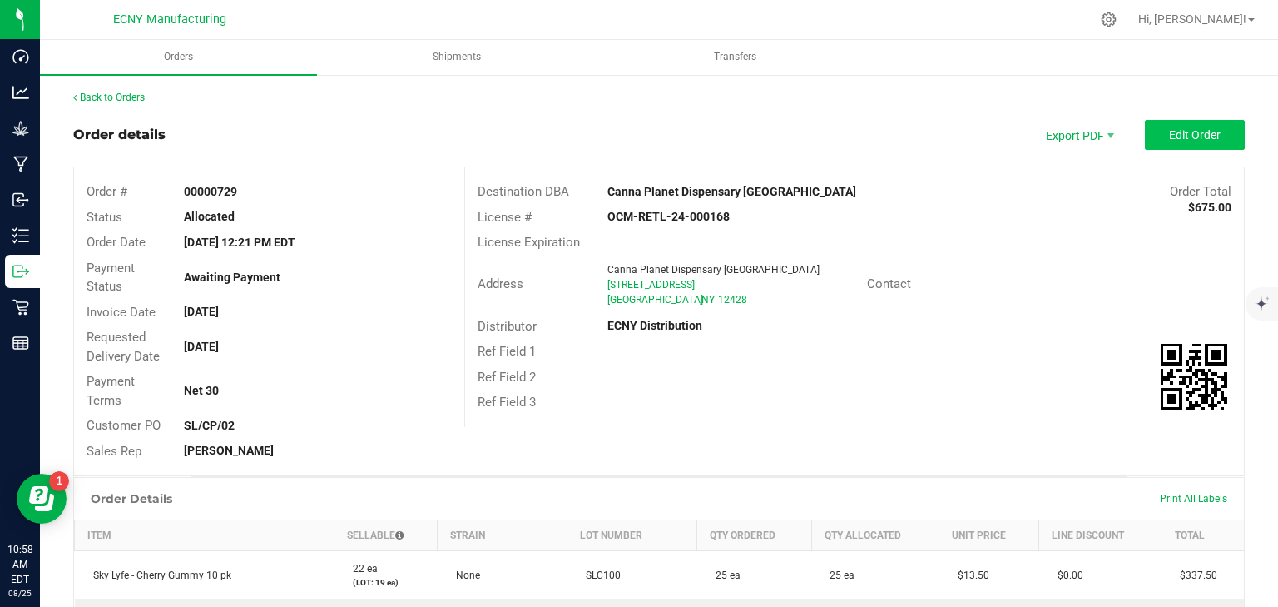
scroll to position [0, 0]
click at [1183, 136] on span "Edit Order" at bounding box center [1195, 134] width 52 height 13
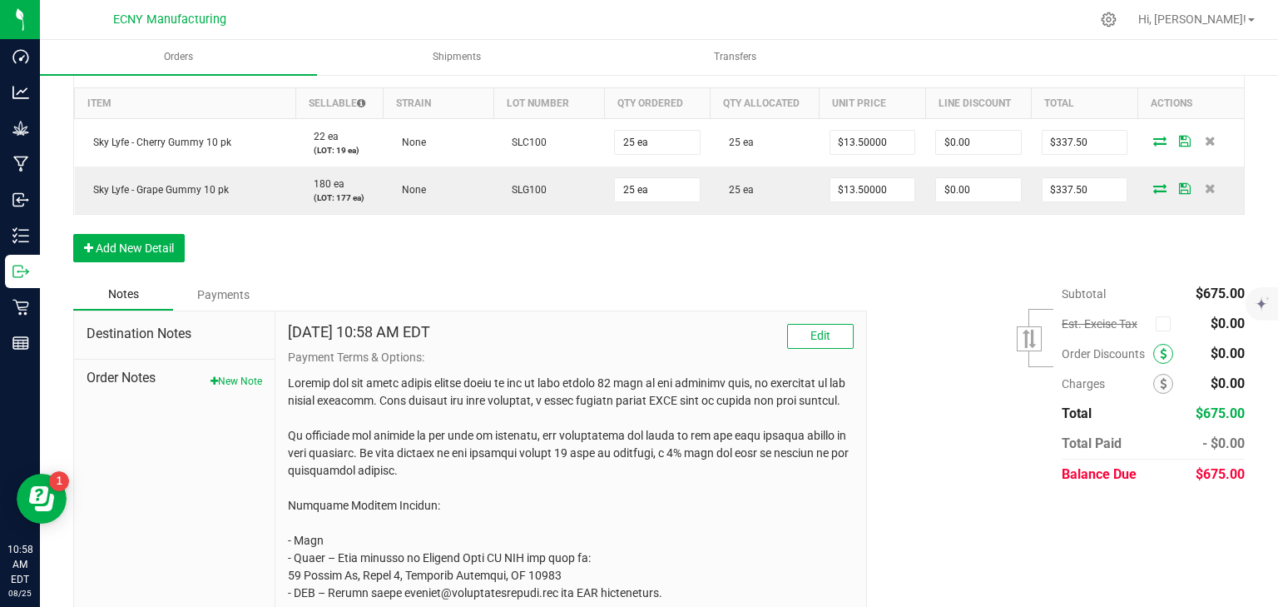
click at [1158, 356] on span at bounding box center [1163, 354] width 20 height 20
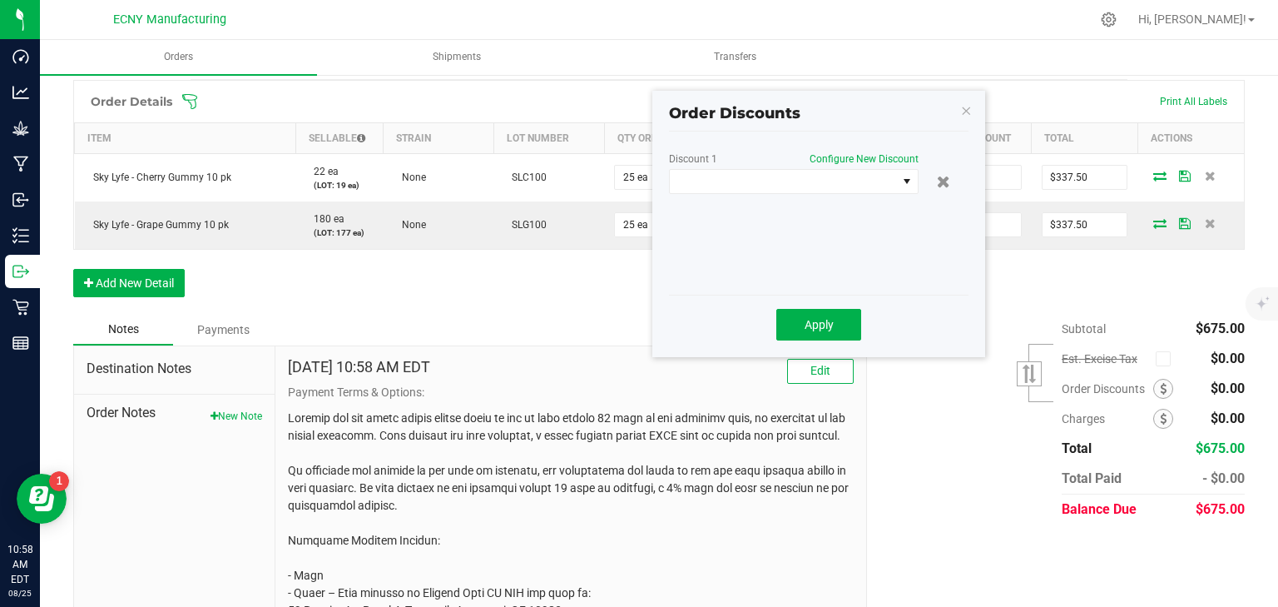
scroll to position [298, 0]
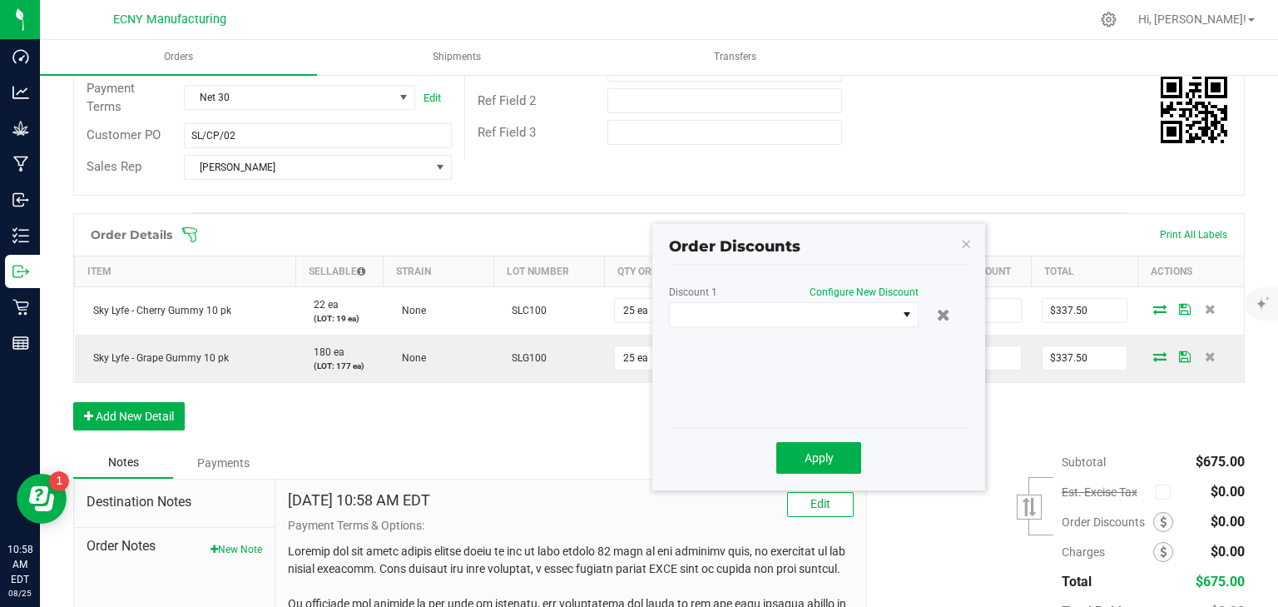
click at [820, 330] on div "Discount 1 Configure New Discount" at bounding box center [819, 352] width 300 height 133
click at [832, 312] on span at bounding box center [783, 314] width 227 height 23
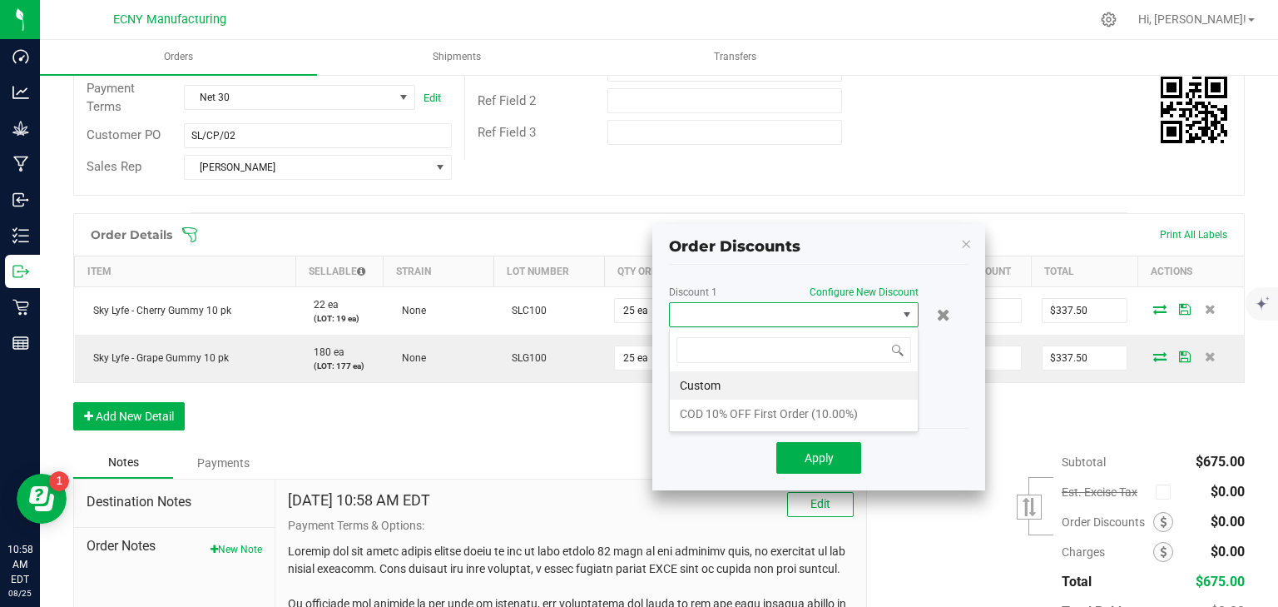
scroll to position [24, 250]
click at [791, 381] on li "Custom" at bounding box center [794, 385] width 248 height 28
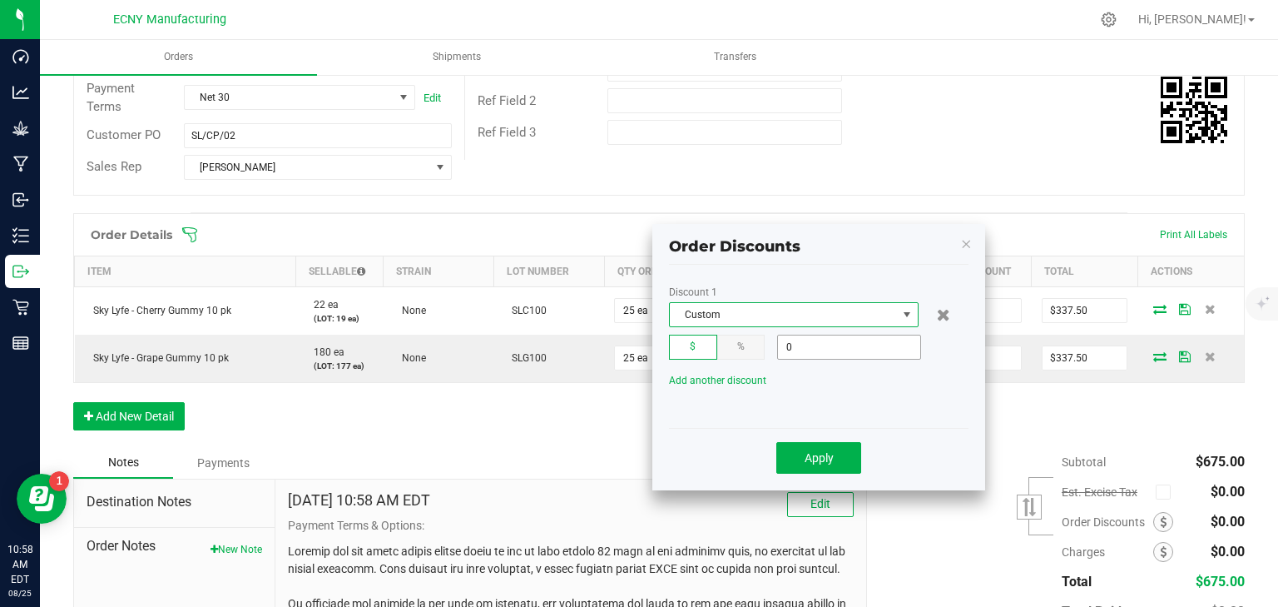
click at [821, 343] on input "0" at bounding box center [849, 346] width 142 height 23
type input "$50.00"
click at [839, 463] on button "Apply" at bounding box center [818, 458] width 85 height 32
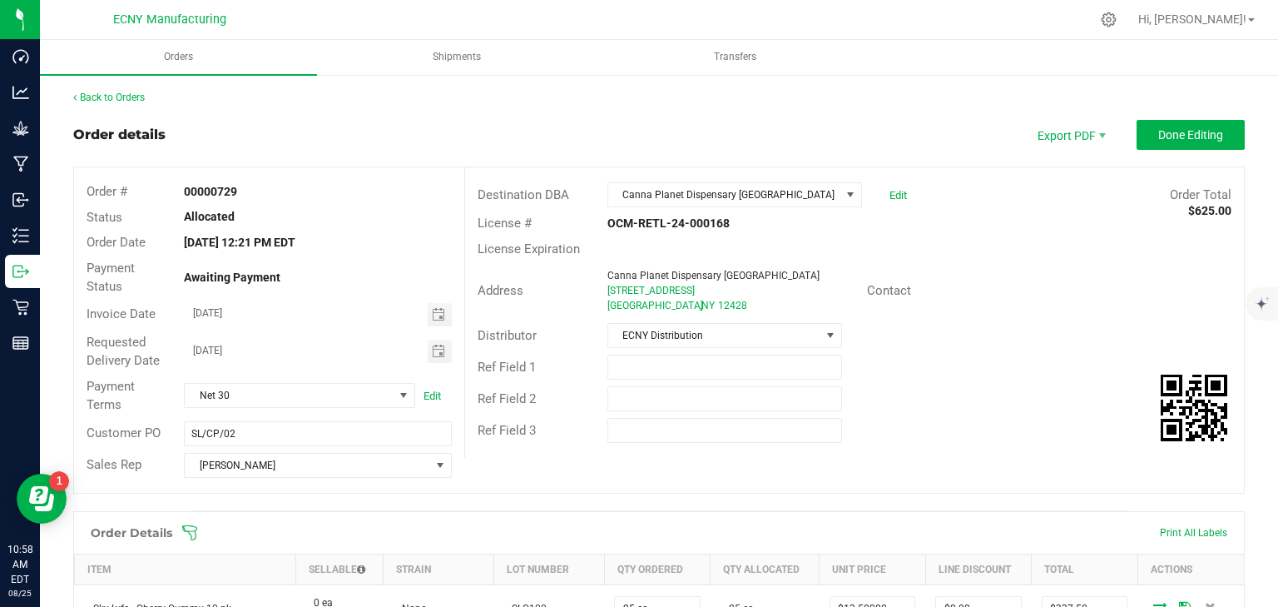
scroll to position [0, 0]
click at [1175, 126] on button "Done Editing" at bounding box center [1191, 135] width 108 height 30
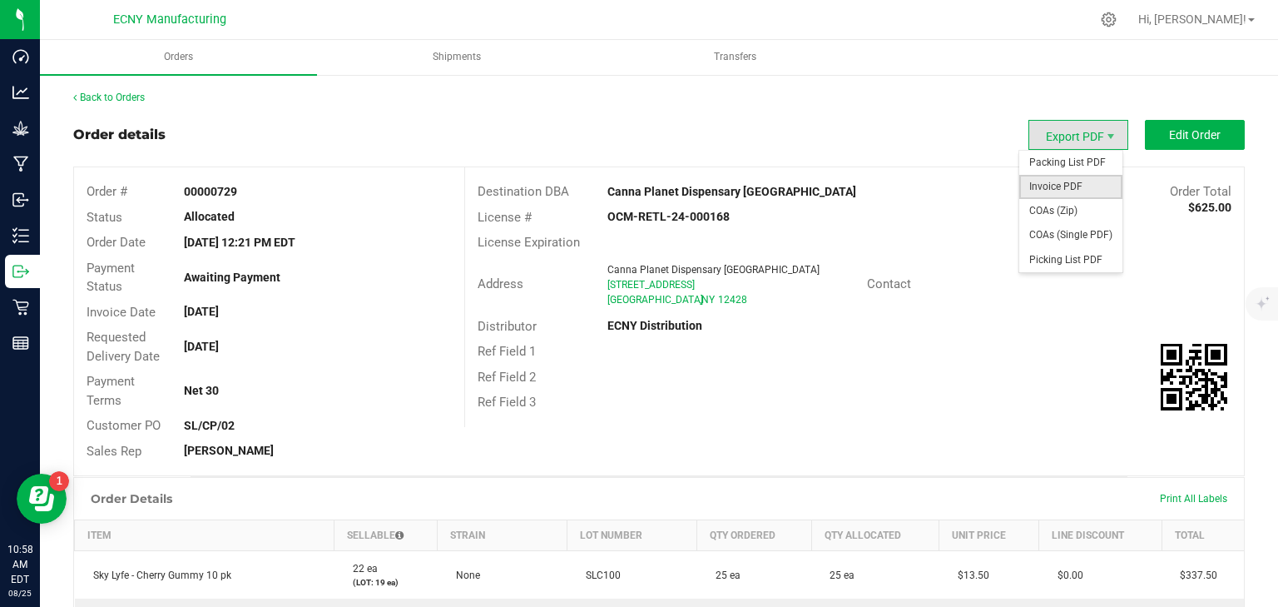
click at [1072, 186] on span "Invoice PDF" at bounding box center [1070, 187] width 103 height 24
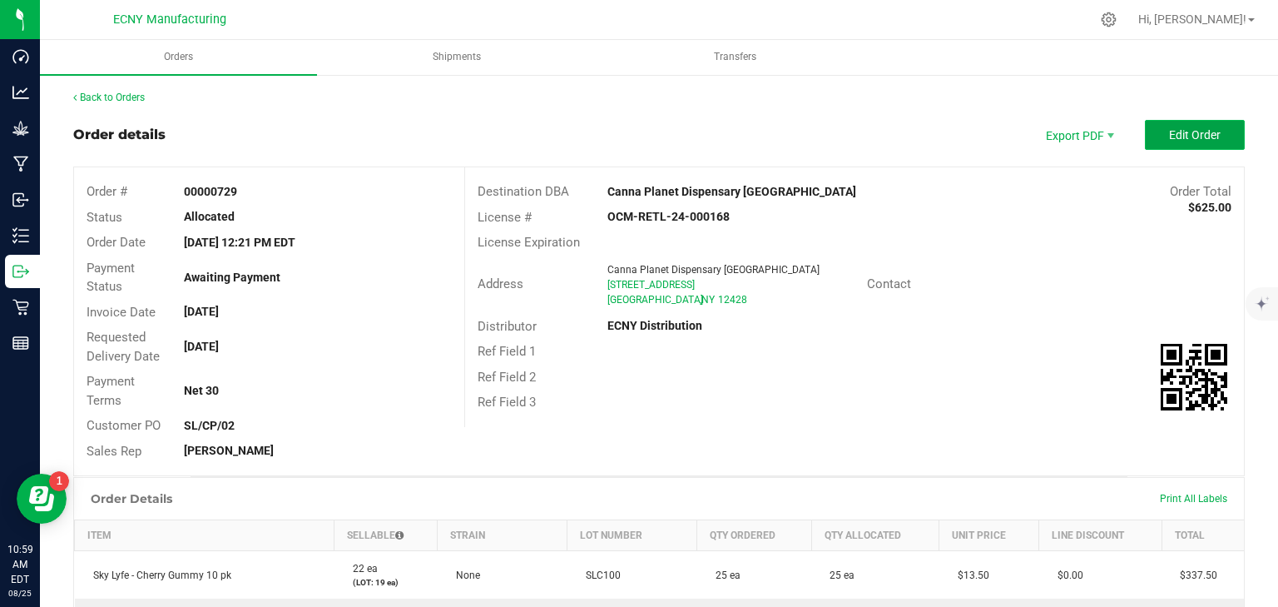
click at [1148, 140] on button "Edit Order" at bounding box center [1195, 135] width 100 height 30
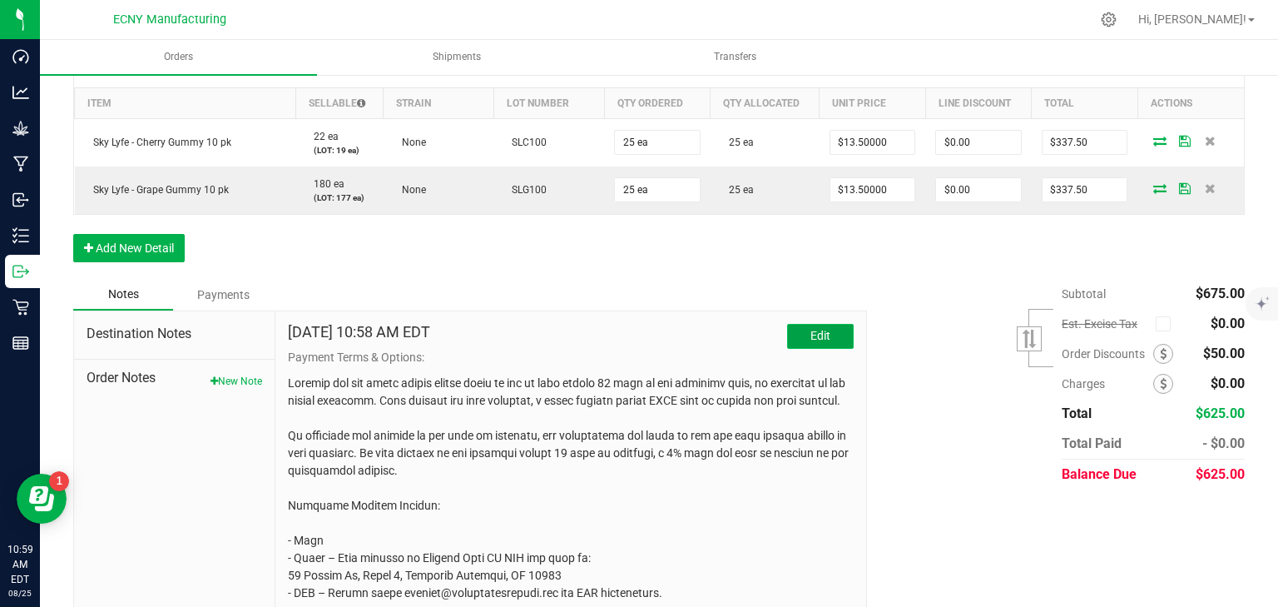
click at [810, 338] on span "Edit" at bounding box center [820, 335] width 20 height 13
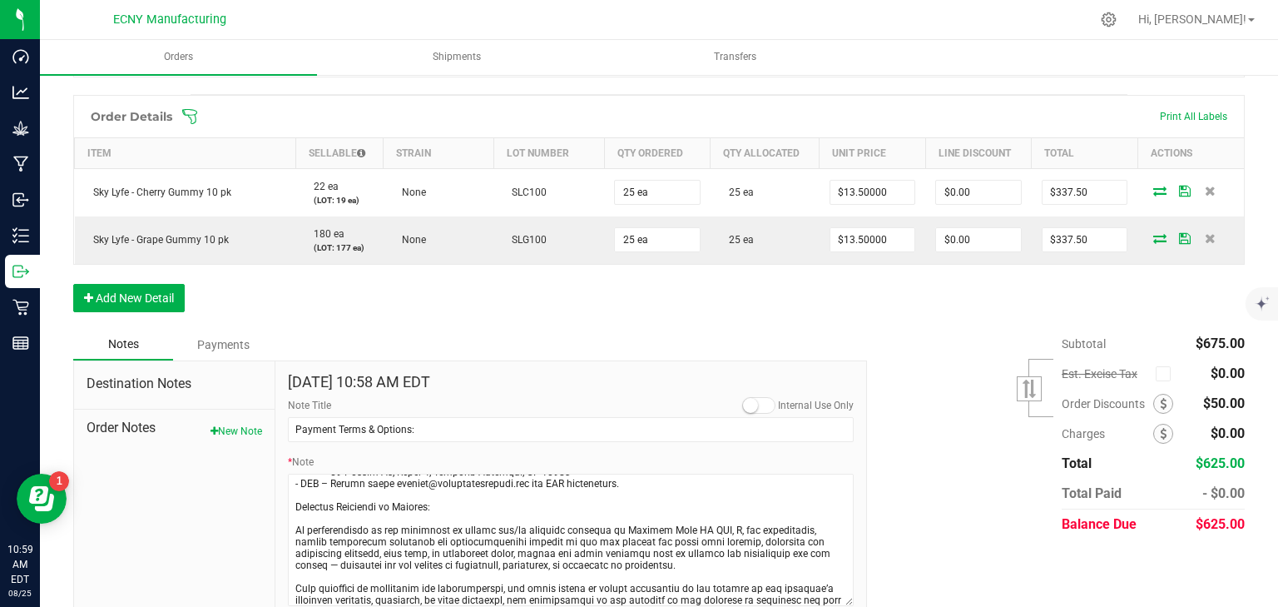
scroll to position [128, 0]
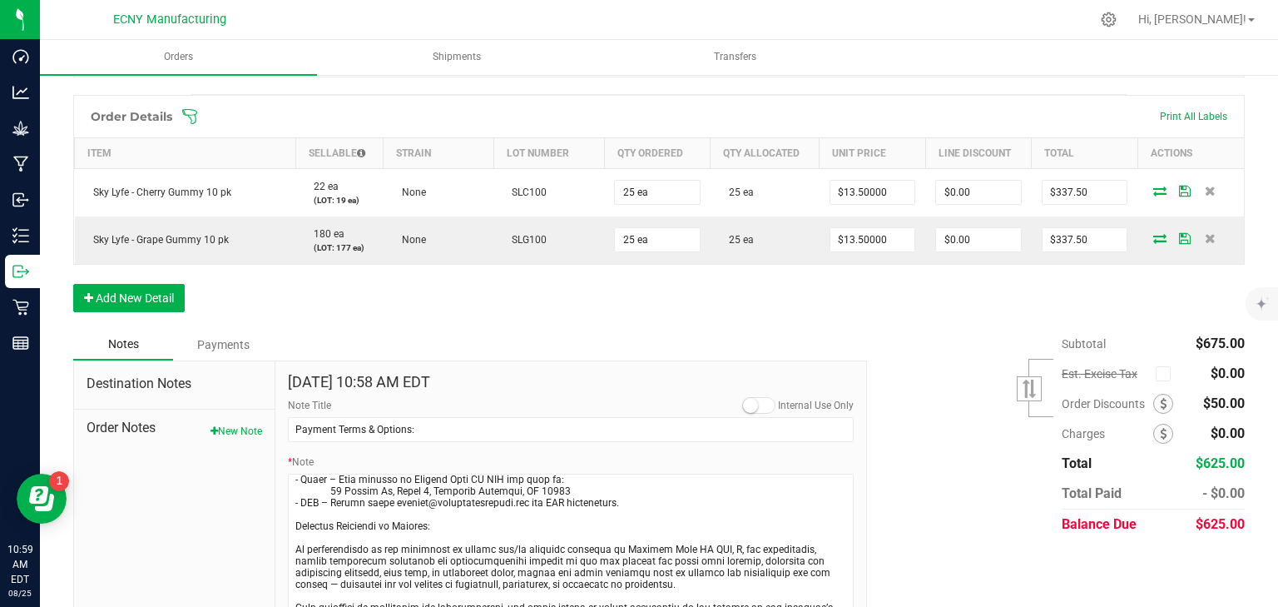
drag, startPoint x: 843, startPoint y: 543, endPoint x: 945, endPoint y: 526, distance: 103.7
click at [849, 606] on html "Dashboard Analytics Grow Manufacturing Inbound Inventory Outbound Retail Report…" at bounding box center [639, 303] width 1278 height 607
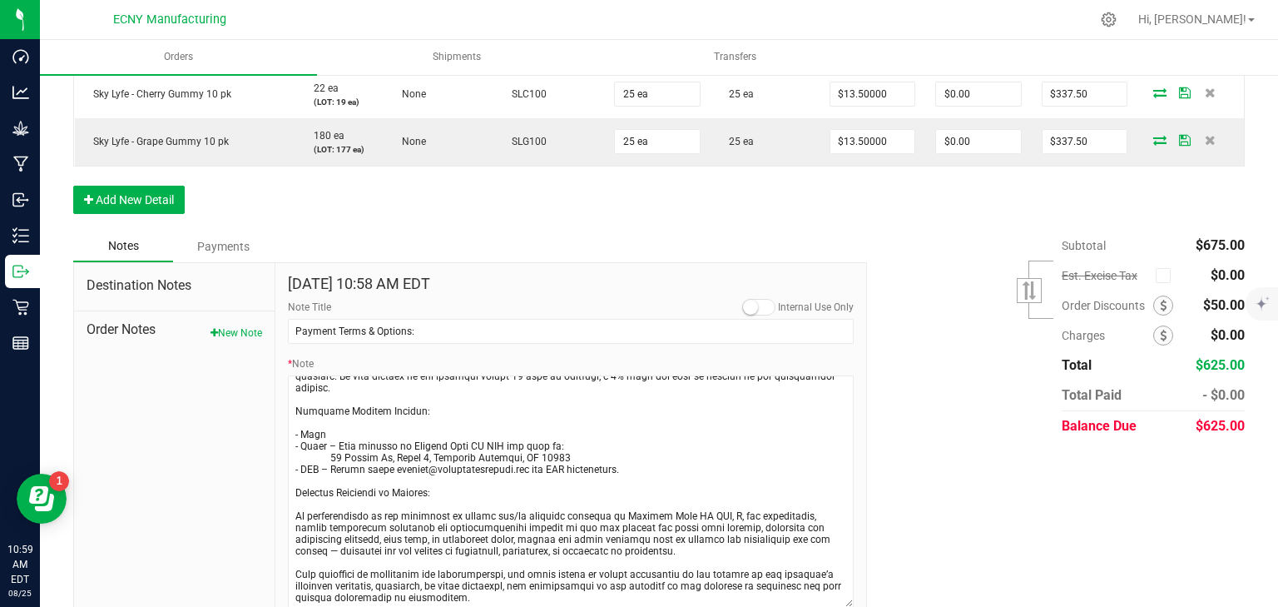
scroll to position [52, 0]
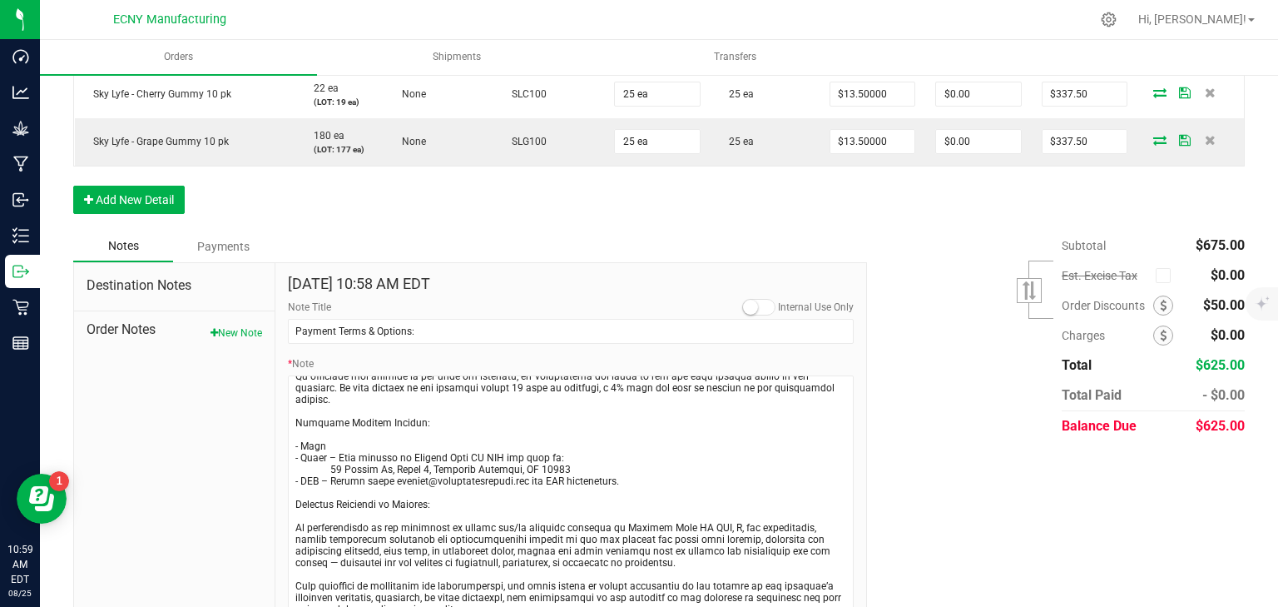
drag, startPoint x: 843, startPoint y: 535, endPoint x: 836, endPoint y: 612, distance: 77.7
click at [836, 606] on html "Dashboard Analytics Grow Manufacturing Inbound Inventory Outbound Retail Report…" at bounding box center [639, 303] width 1278 height 607
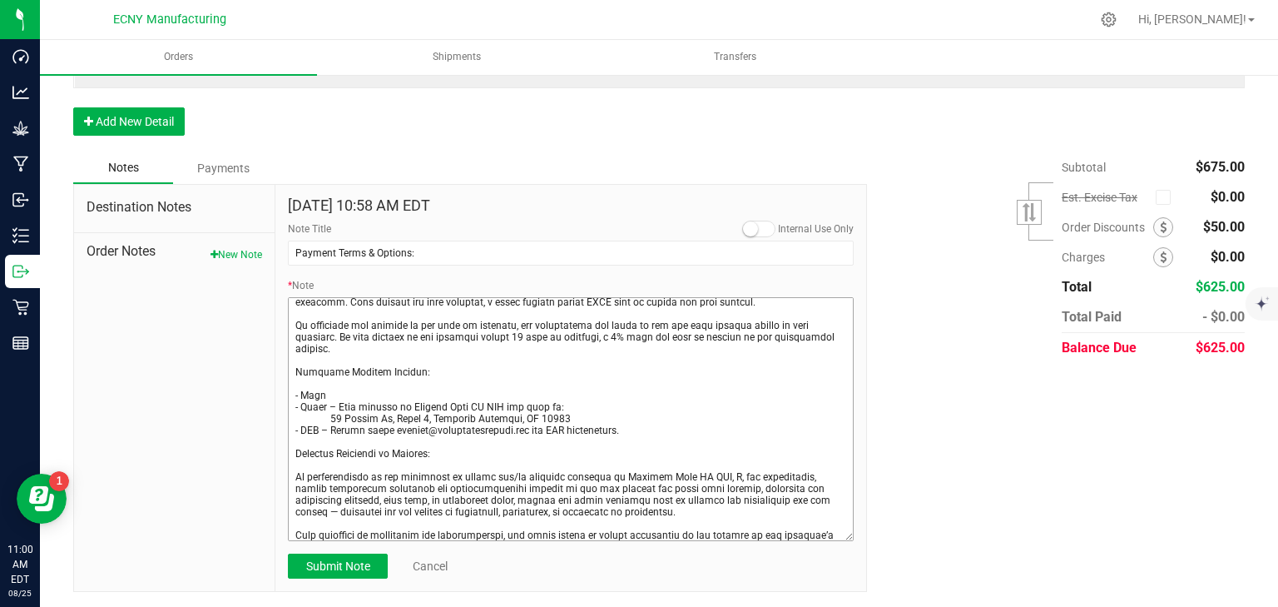
scroll to position [0, 0]
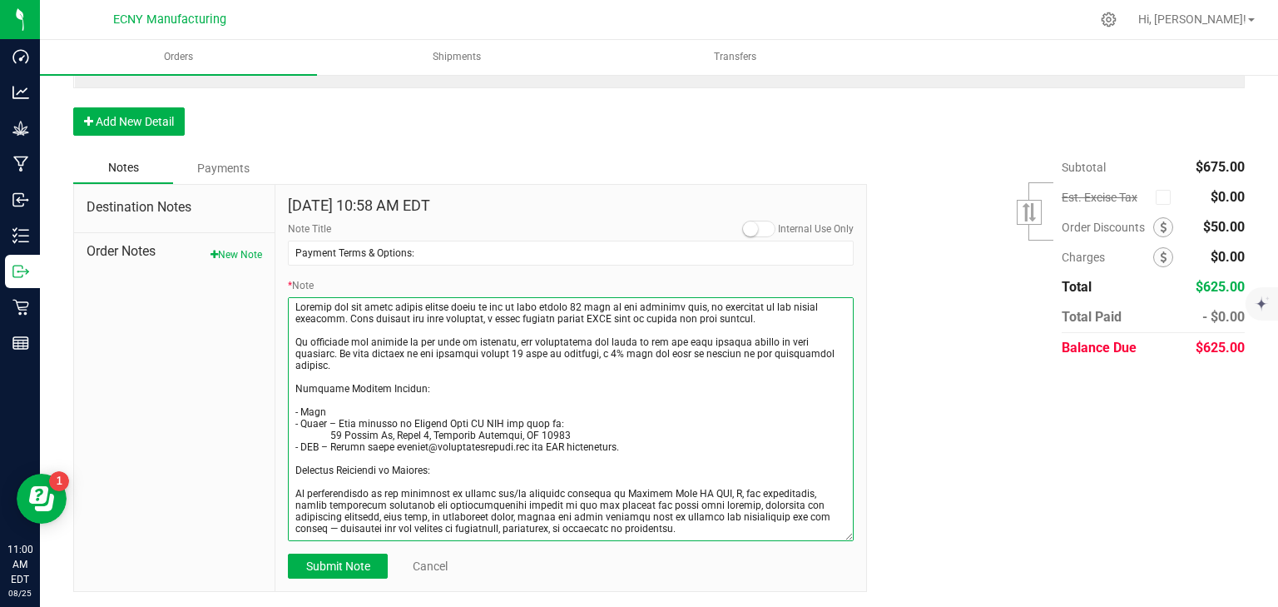
drag, startPoint x: 446, startPoint y: 388, endPoint x: 240, endPoint y: 379, distance: 205.7
click at [240, 379] on div "Destination Notes Order Notes New Note Aug 25, 2025 10:58 AM EDT Internal Use O…" at bounding box center [470, 388] width 794 height 409
drag, startPoint x: 427, startPoint y: 389, endPoint x: 283, endPoint y: 389, distance: 144.0
click at [283, 389] on div "Aug 25, 2025 10:58 AM EDT Internal Use Only Note Title Payment Terms & Options:…" at bounding box center [570, 388] width 591 height 407
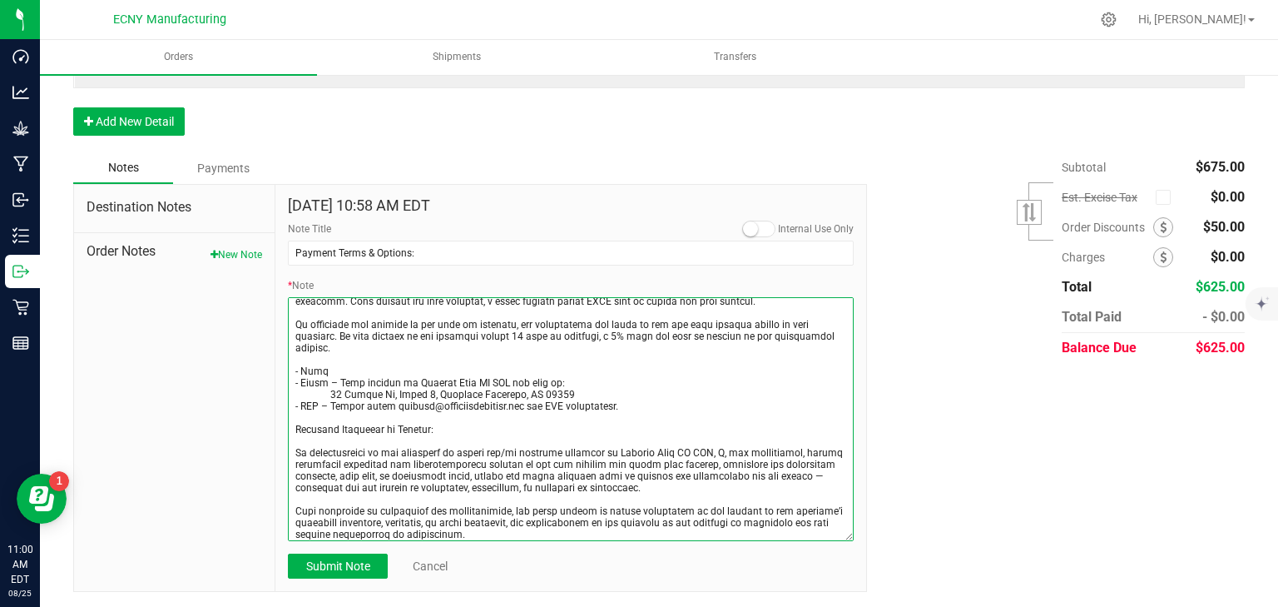
scroll to position [27, 0]
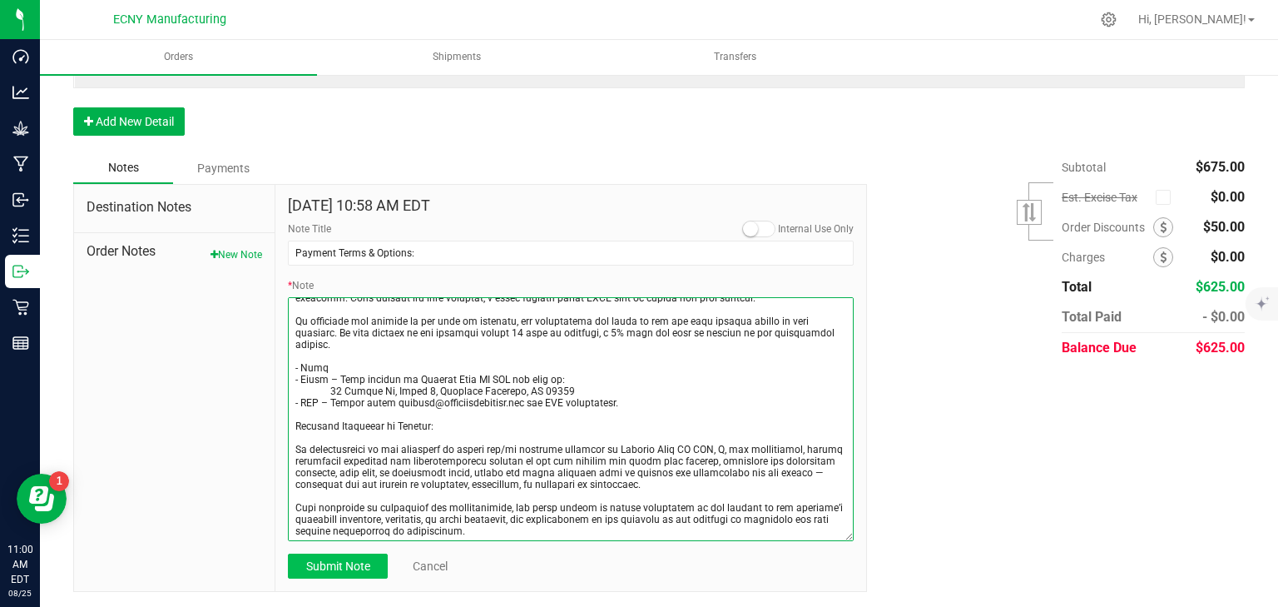
type textarea "Payment for the total amount listed above is due in full within 30 days of the …"
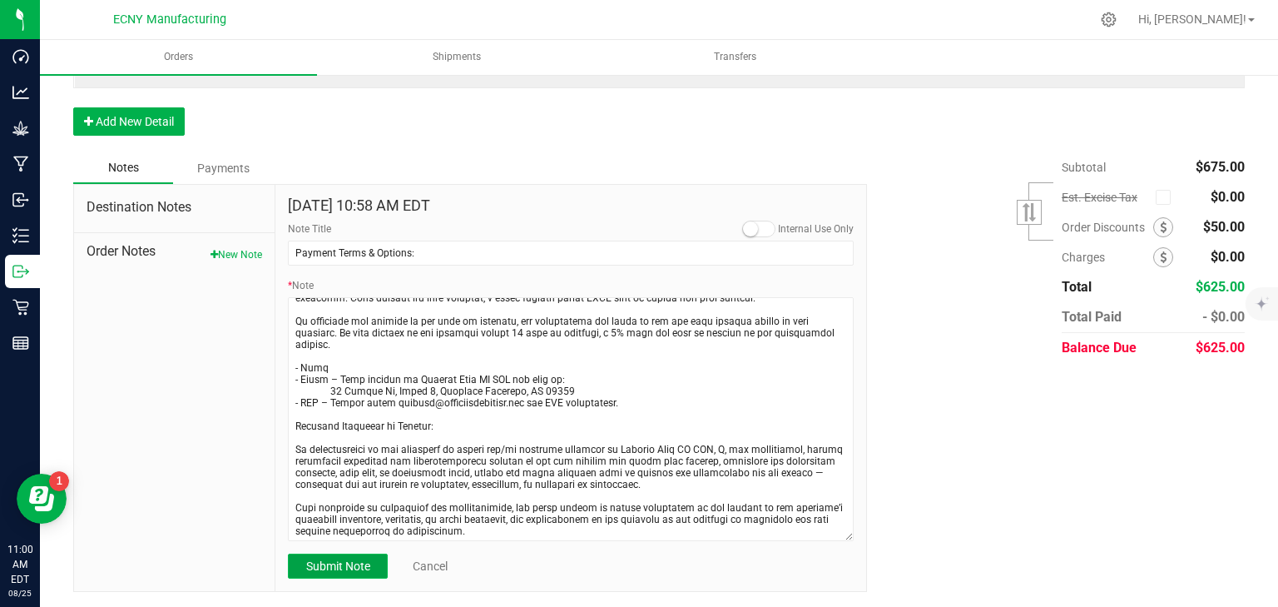
click at [325, 563] on span "Submit Note" at bounding box center [338, 565] width 64 height 13
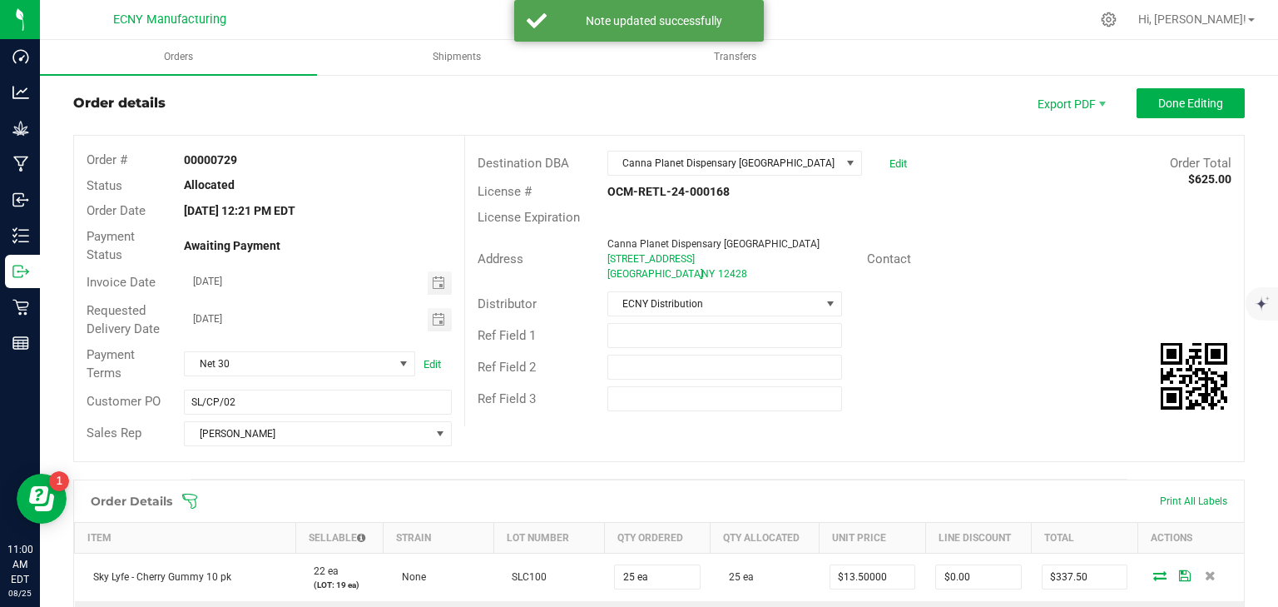
scroll to position [0, 0]
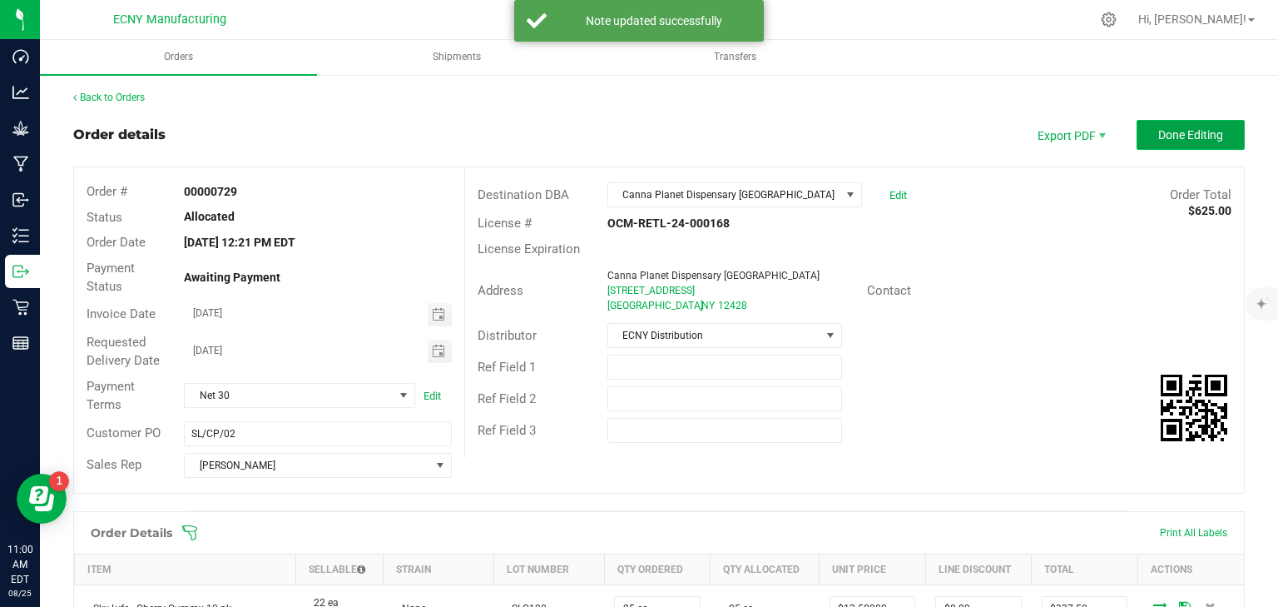
click at [1215, 126] on button "Done Editing" at bounding box center [1191, 135] width 108 height 30
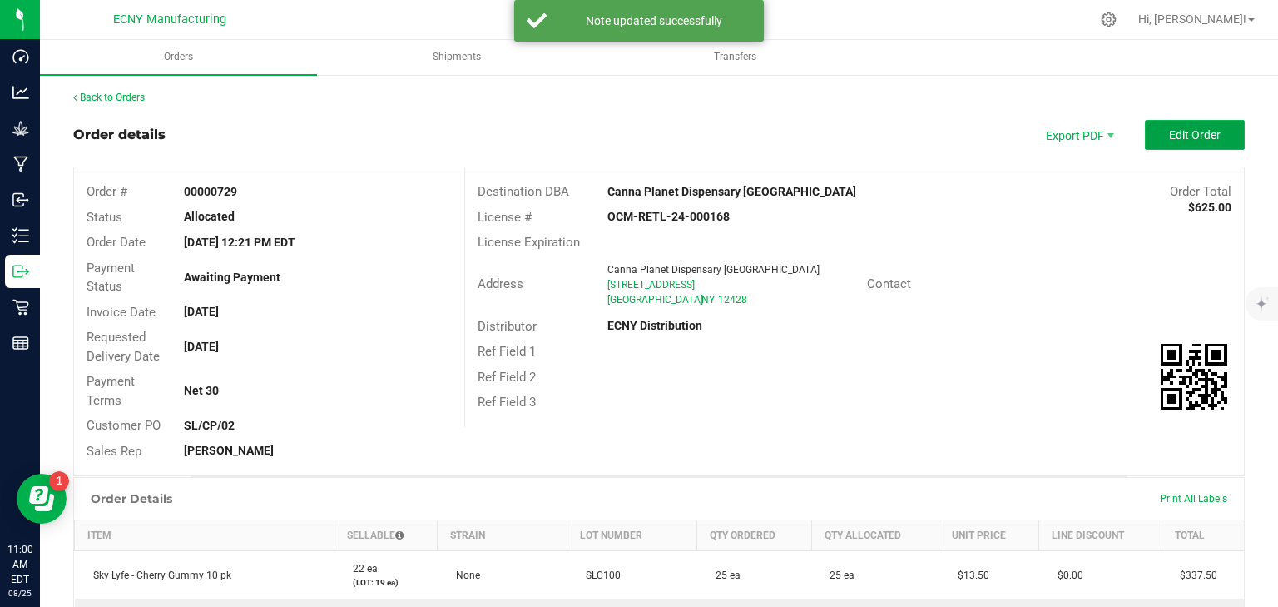
click at [1203, 133] on span "Edit Order" at bounding box center [1195, 134] width 52 height 13
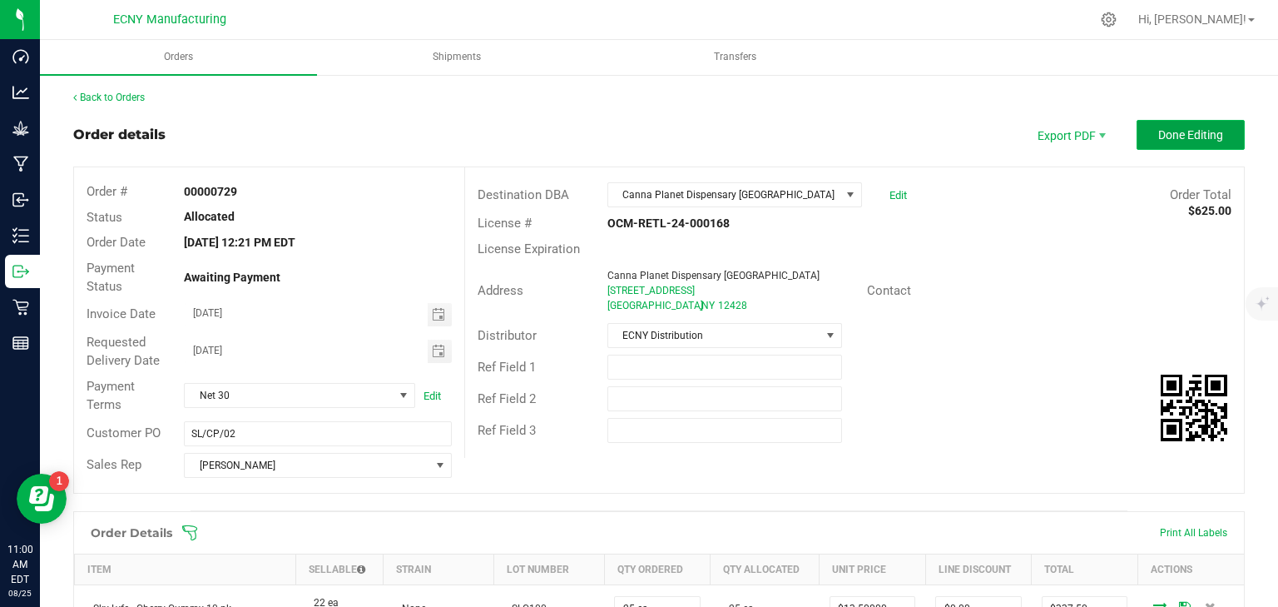
click at [1184, 135] on span "Done Editing" at bounding box center [1190, 134] width 65 height 13
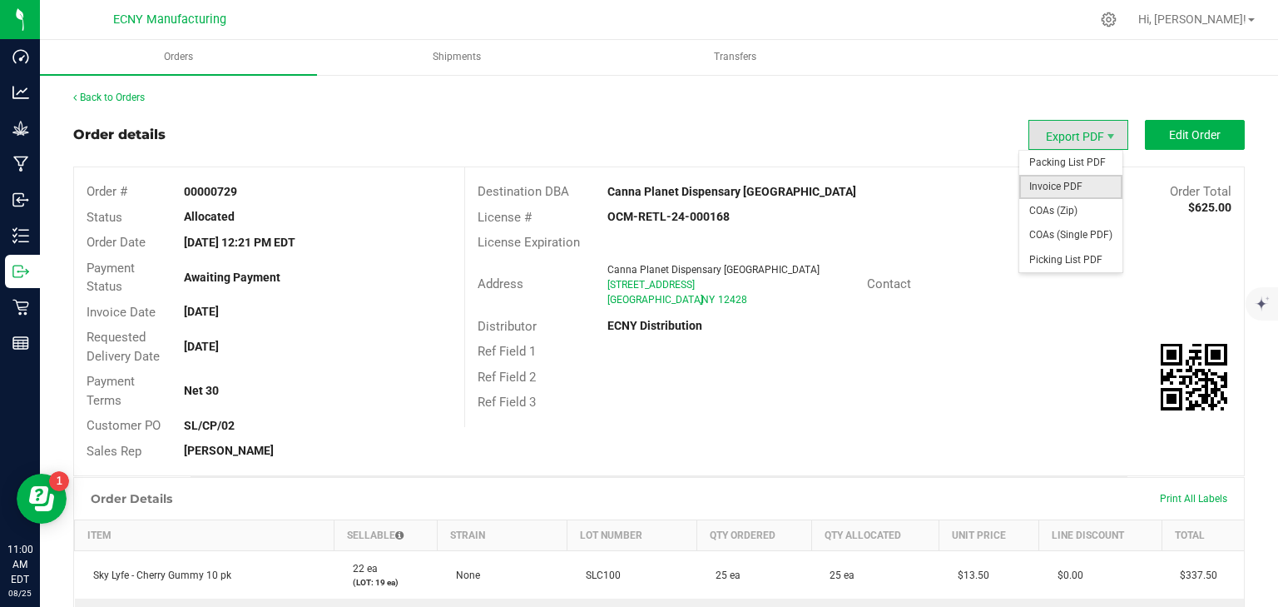
click at [1058, 181] on span "Invoice PDF" at bounding box center [1070, 187] width 103 height 24
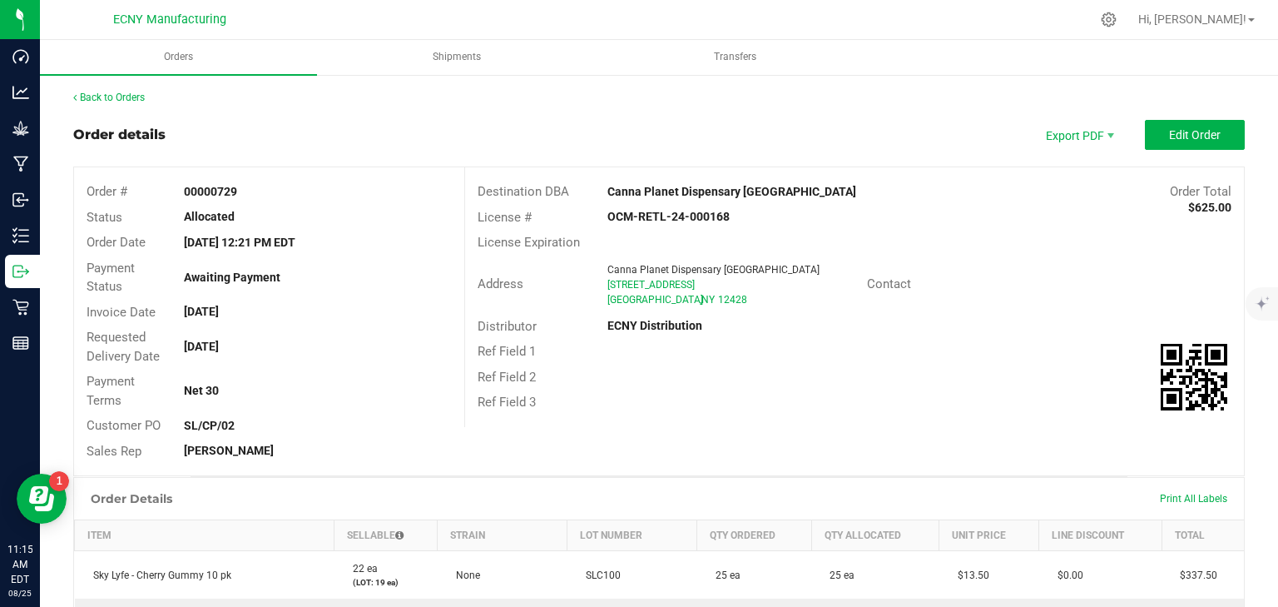
click at [93, 90] on div "Back to Orders" at bounding box center [659, 97] width 1172 height 15
click at [93, 93] on link "Back to Orders" at bounding box center [109, 98] width 72 height 12
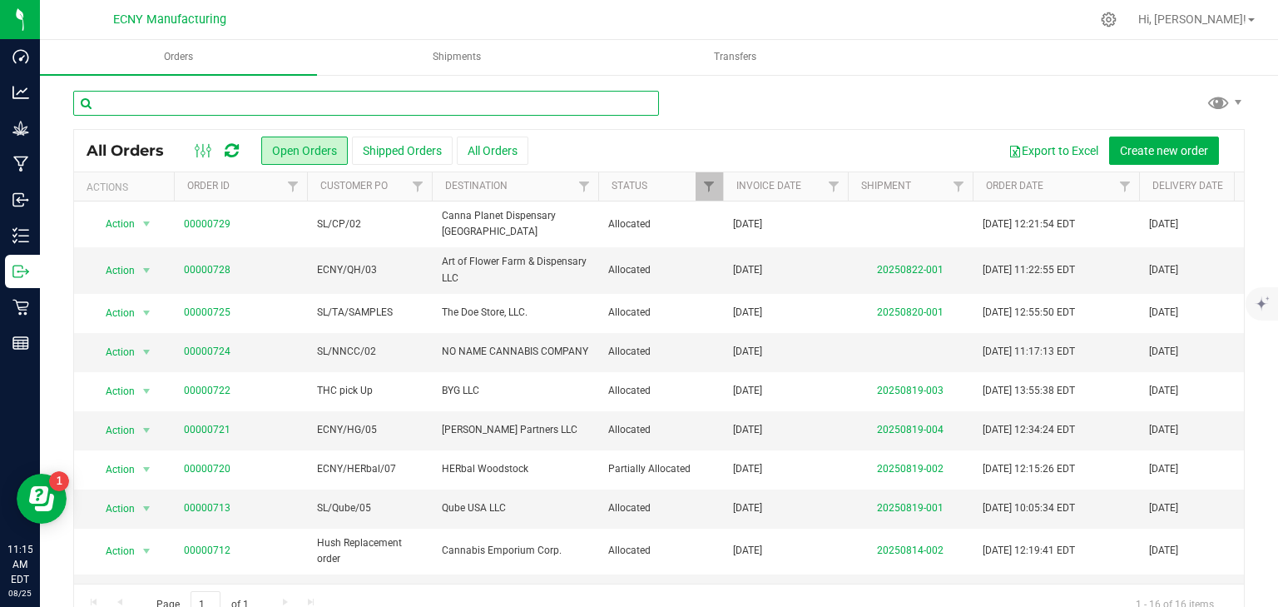
click at [365, 102] on input "text" at bounding box center [366, 103] width 586 height 25
type input "qube"
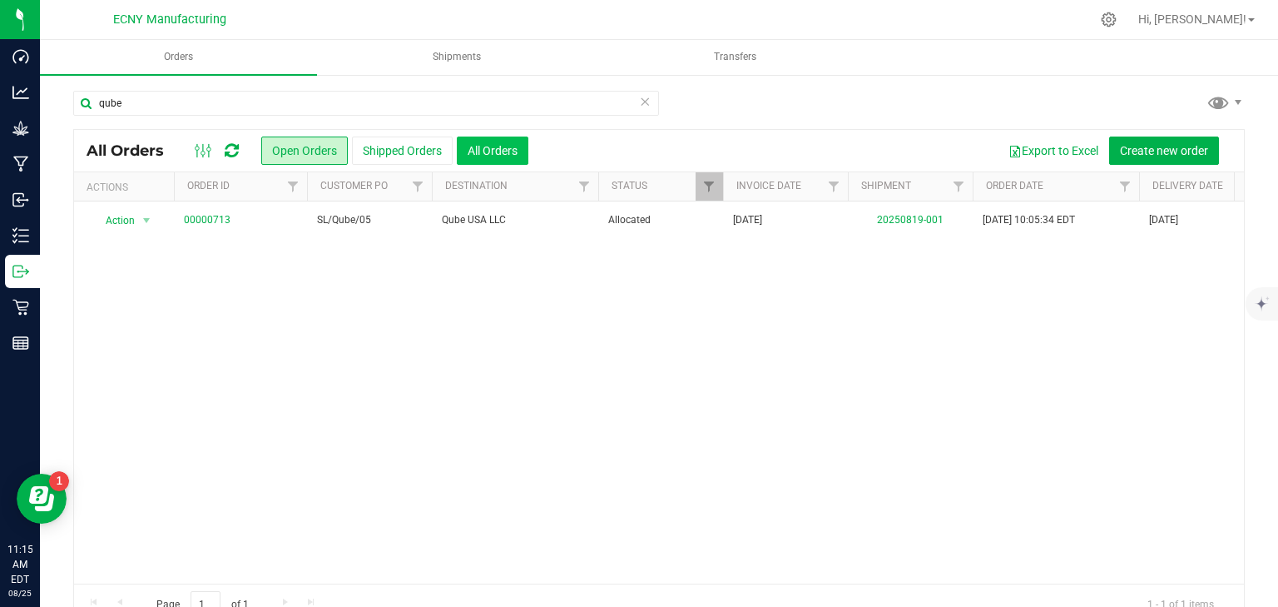
click at [499, 138] on button "All Orders" at bounding box center [493, 150] width 72 height 28
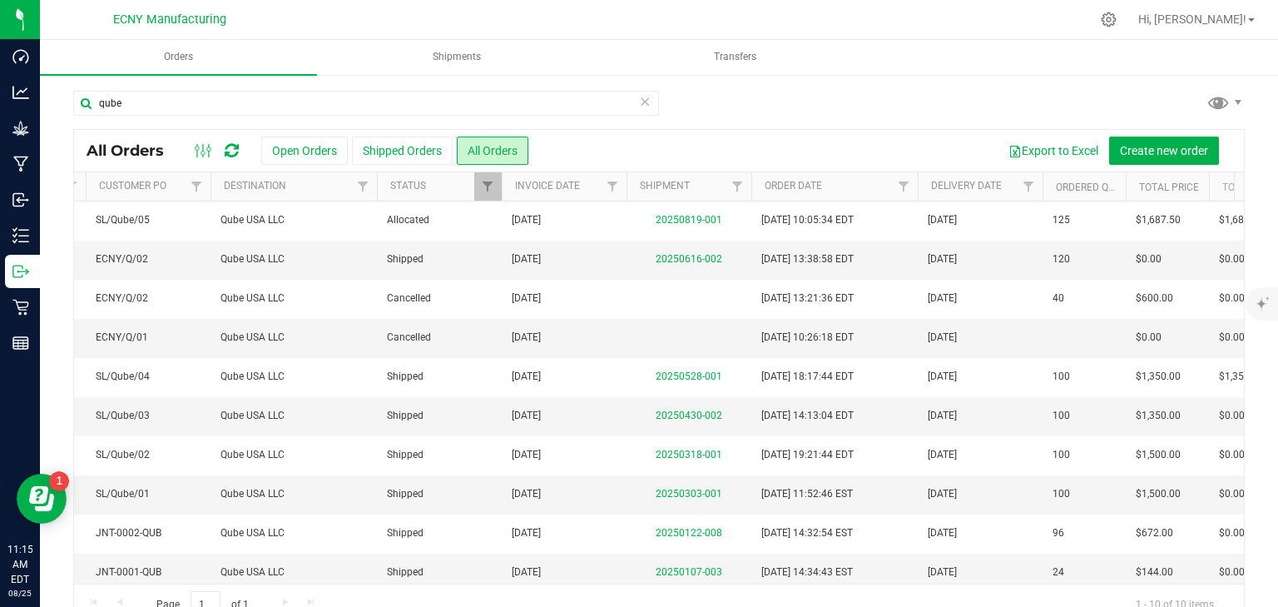
scroll to position [0, 226]
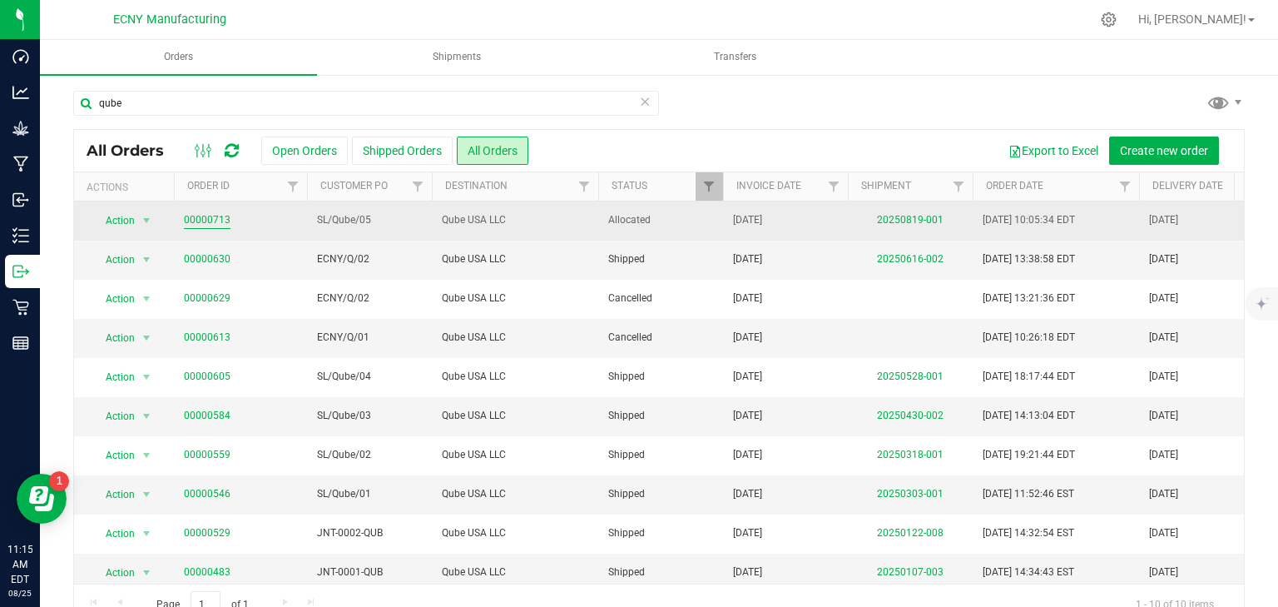
click at [216, 216] on link "00000713" at bounding box center [207, 220] width 47 height 16
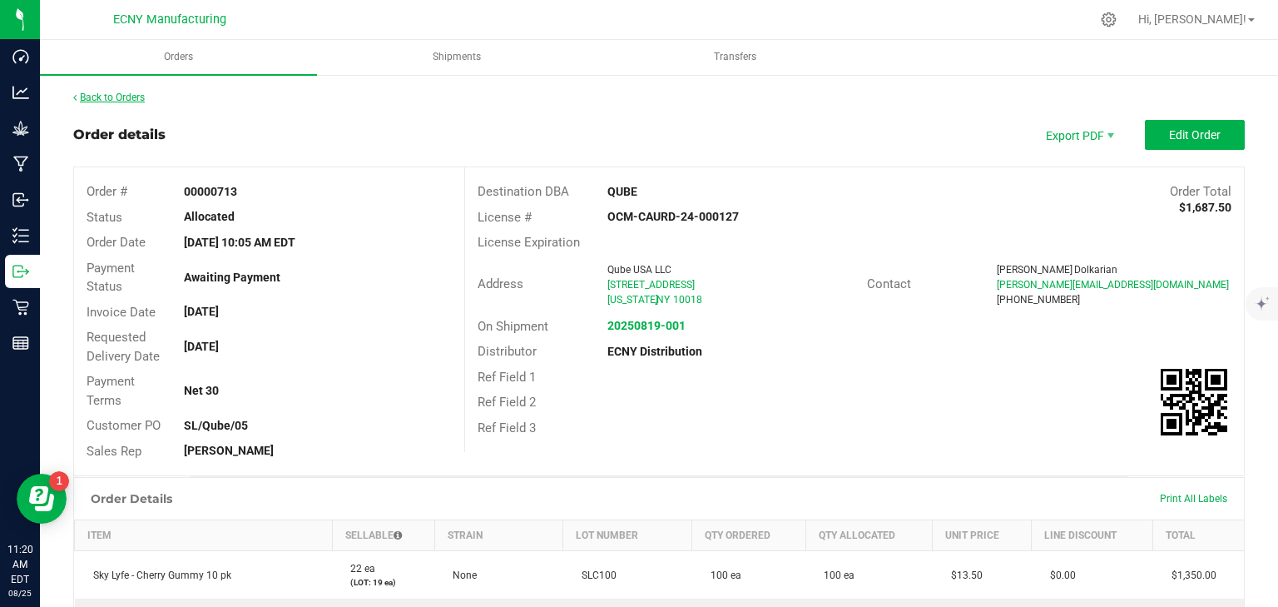
click at [103, 93] on link "Back to Orders" at bounding box center [109, 98] width 72 height 12
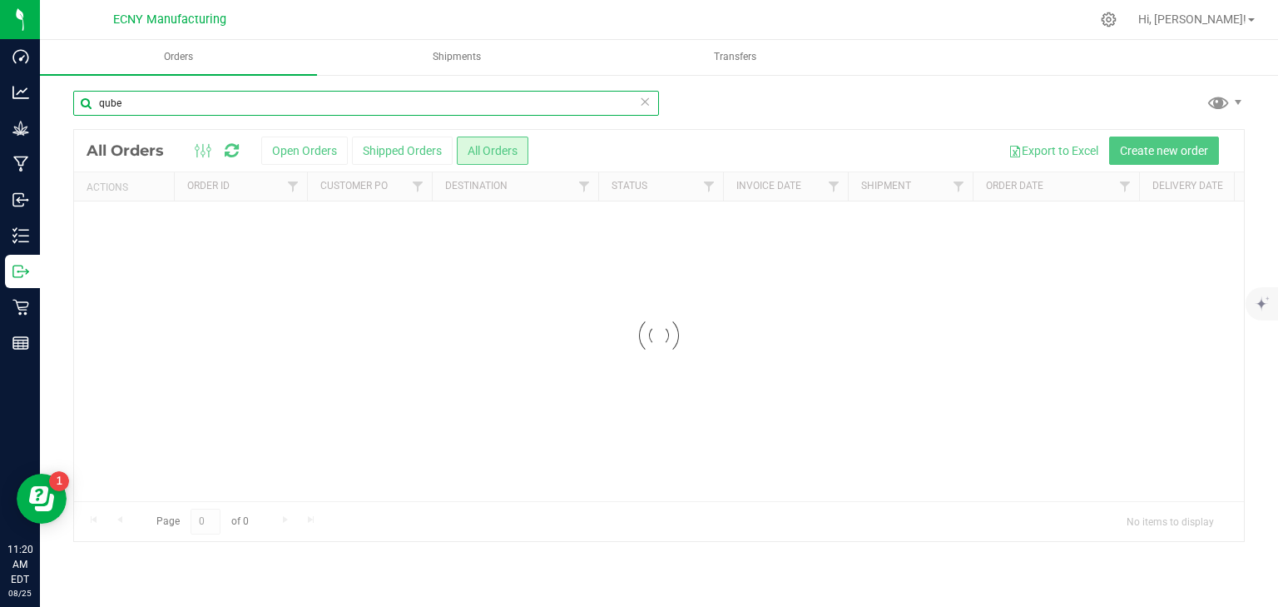
click at [346, 107] on input "qube" at bounding box center [366, 103] width 586 height 25
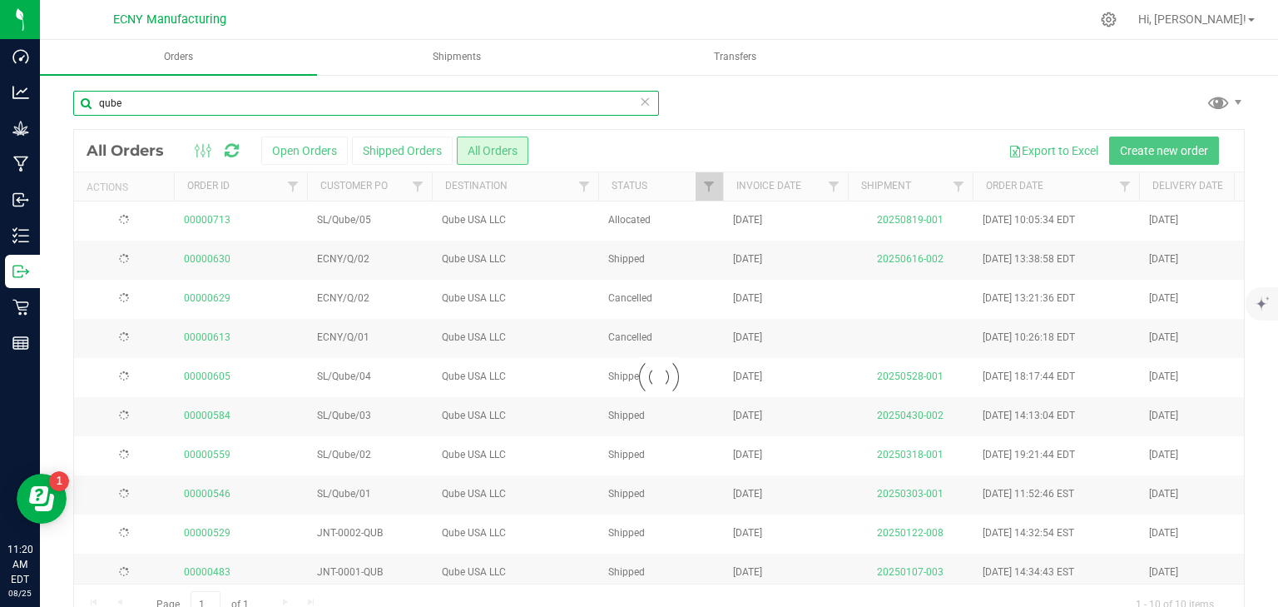
click at [266, 97] on input "qube" at bounding box center [366, 103] width 586 height 25
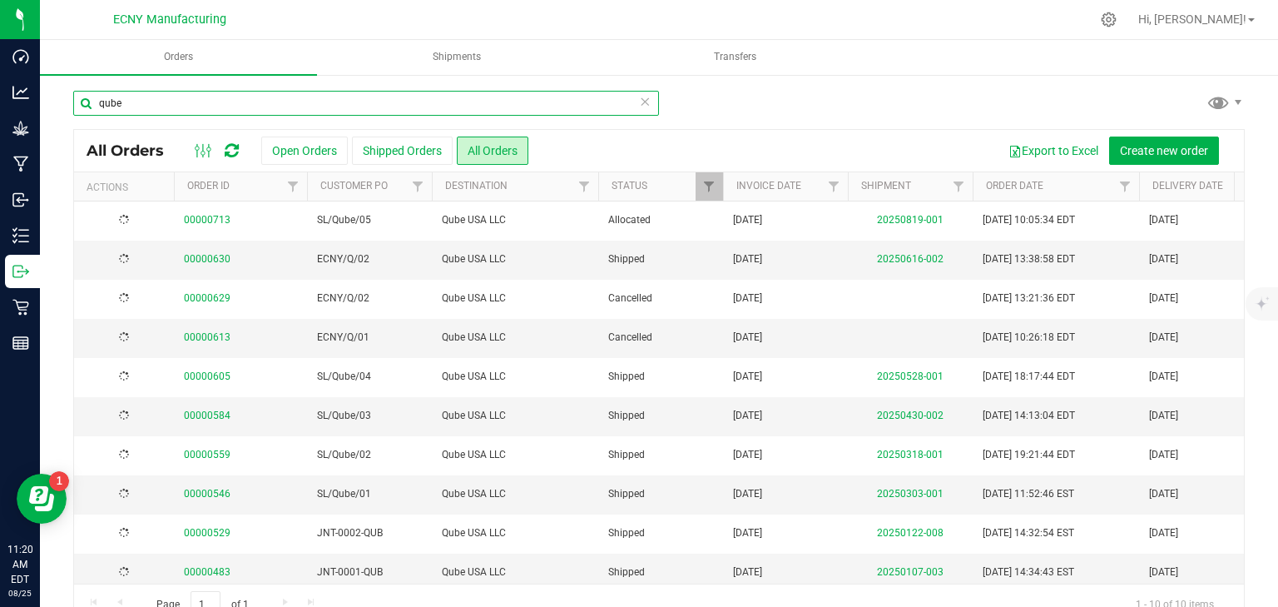
click at [266, 97] on input "qube" at bounding box center [366, 103] width 586 height 25
type input "herbal"
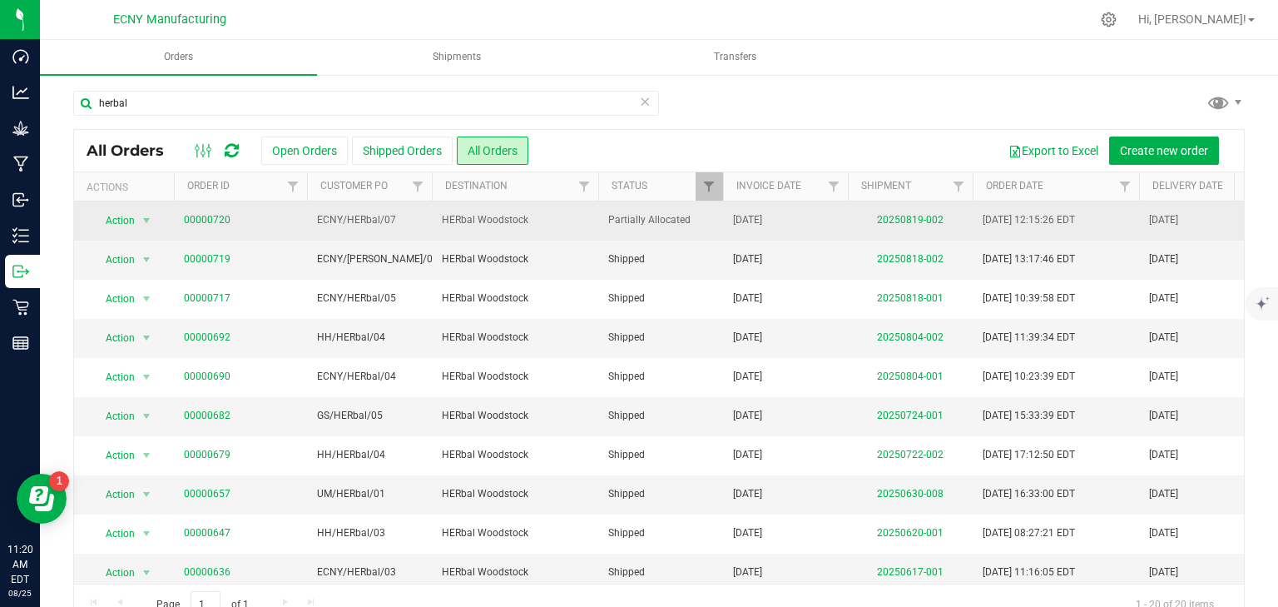
click at [199, 230] on td "00000720" at bounding box center [240, 220] width 133 height 39
click at [211, 223] on link "00000720" at bounding box center [207, 220] width 47 height 16
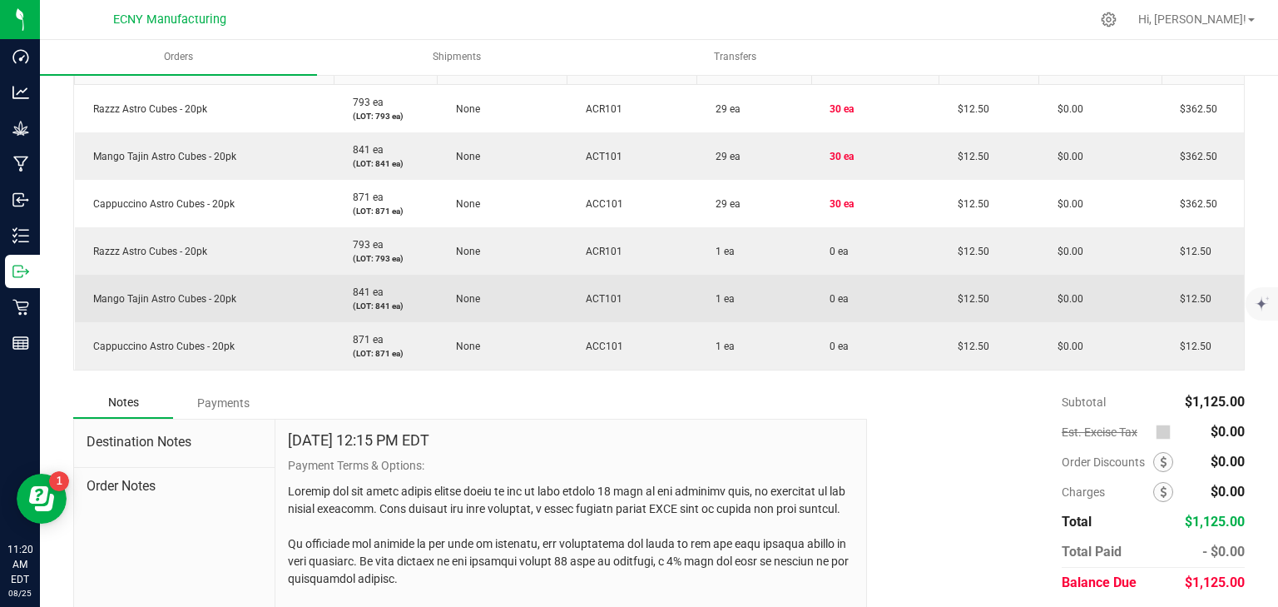
scroll to position [333, 0]
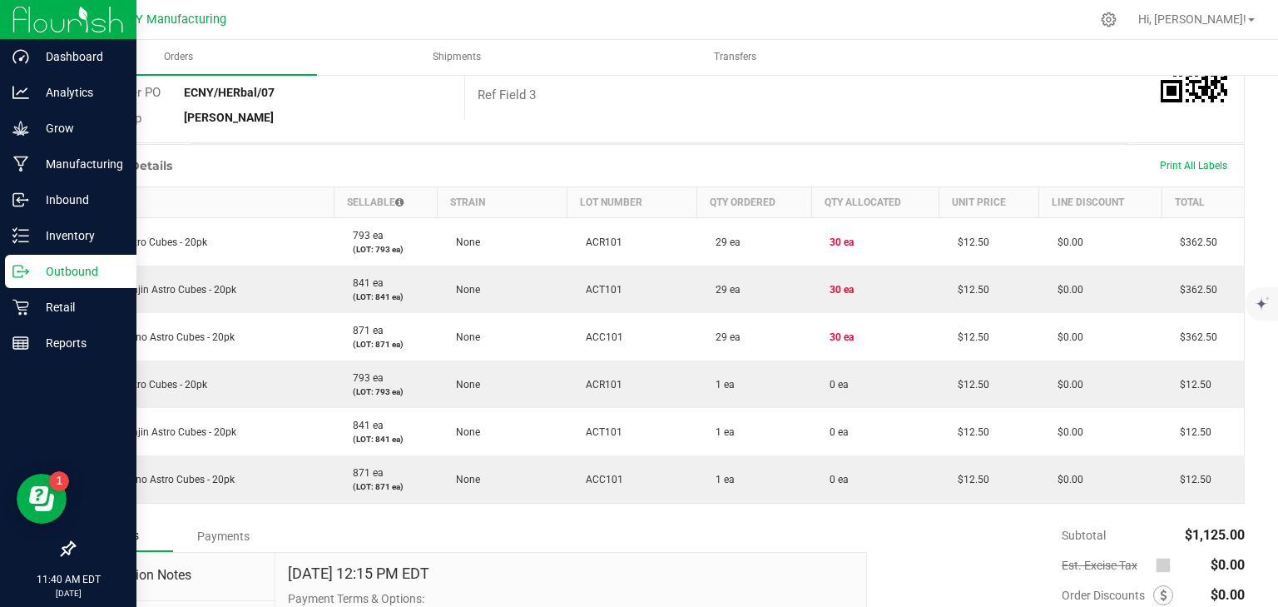
click at [40, 267] on p "Outbound" at bounding box center [79, 271] width 100 height 20
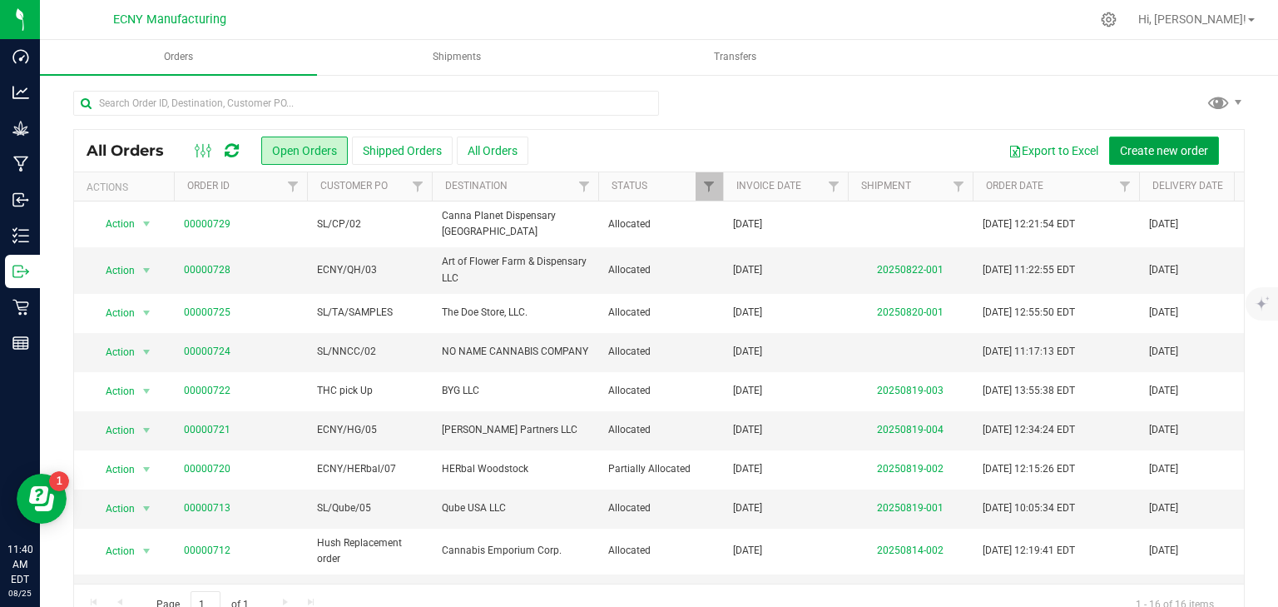
click at [1128, 153] on span "Create new order" at bounding box center [1164, 150] width 88 height 13
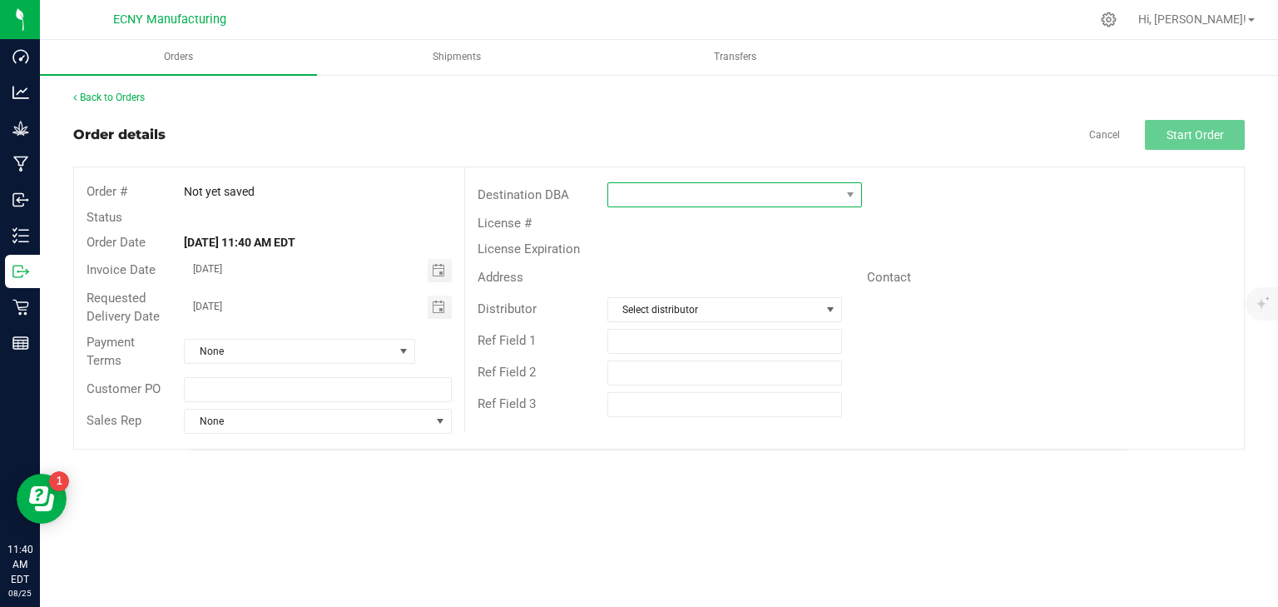
click at [695, 186] on span at bounding box center [724, 194] width 232 height 23
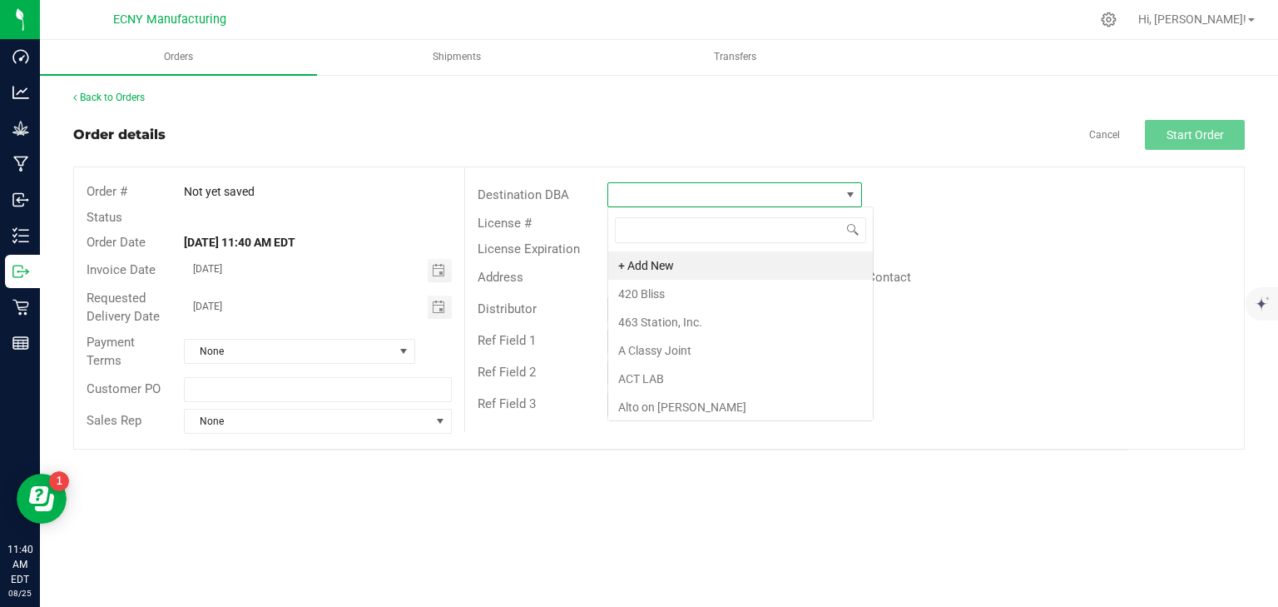
scroll to position [24, 255]
type input "r"
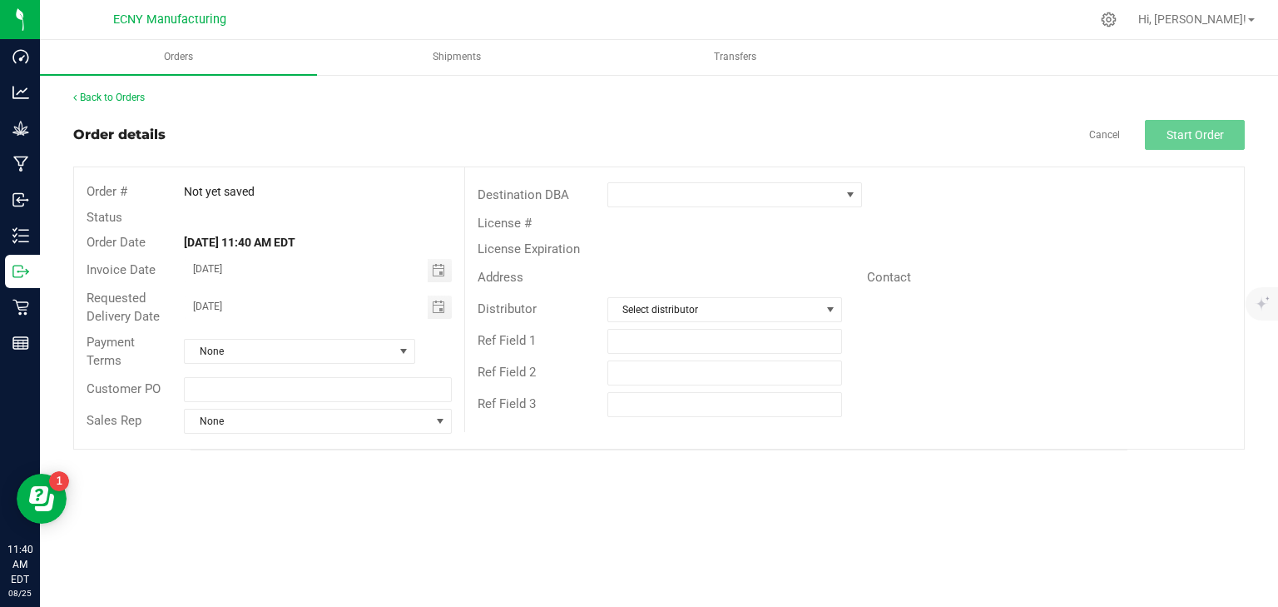
click at [973, 126] on div "Order details Cancel Start Order" at bounding box center [659, 135] width 1172 height 30
click at [645, 196] on span at bounding box center [724, 194] width 232 height 23
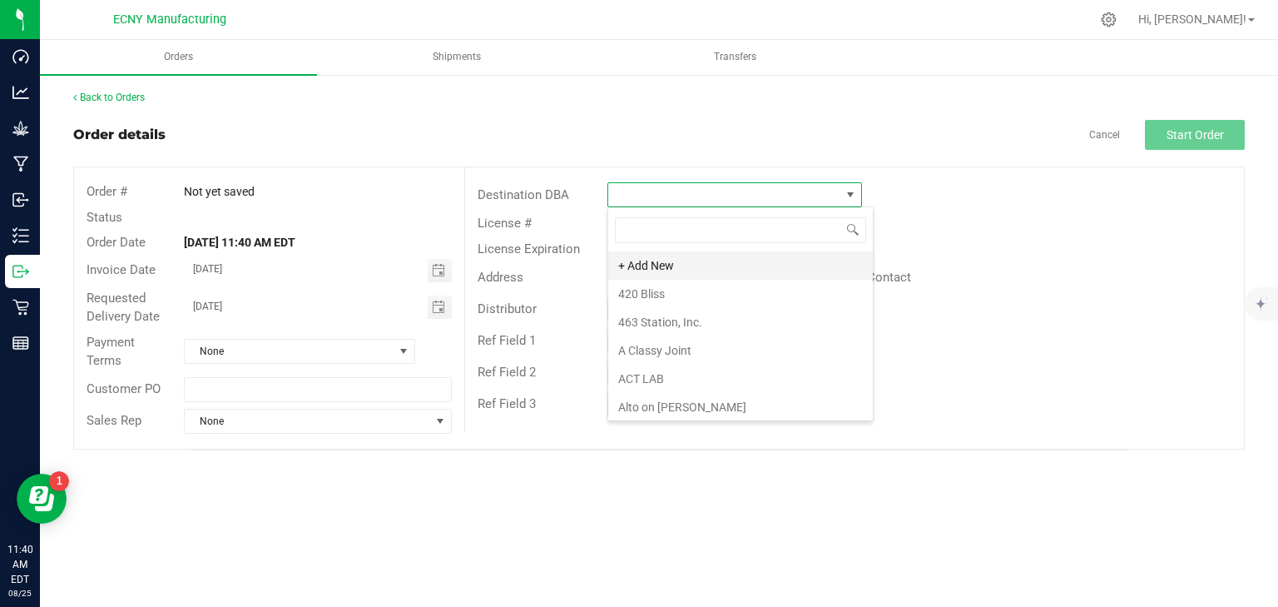
click at [635, 267] on li "+ Add New" at bounding box center [740, 265] width 265 height 28
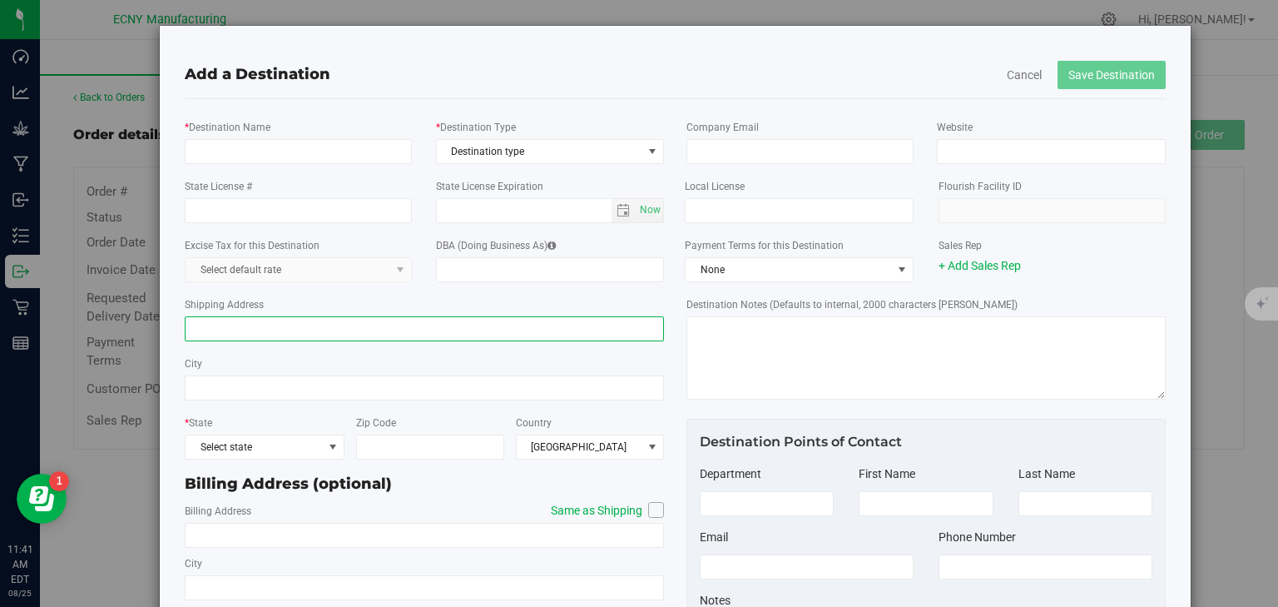
click at [281, 327] on input "Shipping Address" at bounding box center [424, 328] width 479 height 25
paste input "2223 New York Route 32 Kingston, NY 12401"
drag, startPoint x: 403, startPoint y: 332, endPoint x: 364, endPoint y: 333, distance: 38.3
click at [364, 333] on input "2223 New York Route 32 Kingston, NY 12401" at bounding box center [424, 328] width 479 height 25
type input "2223 New York Route 32 Kingston, NY"
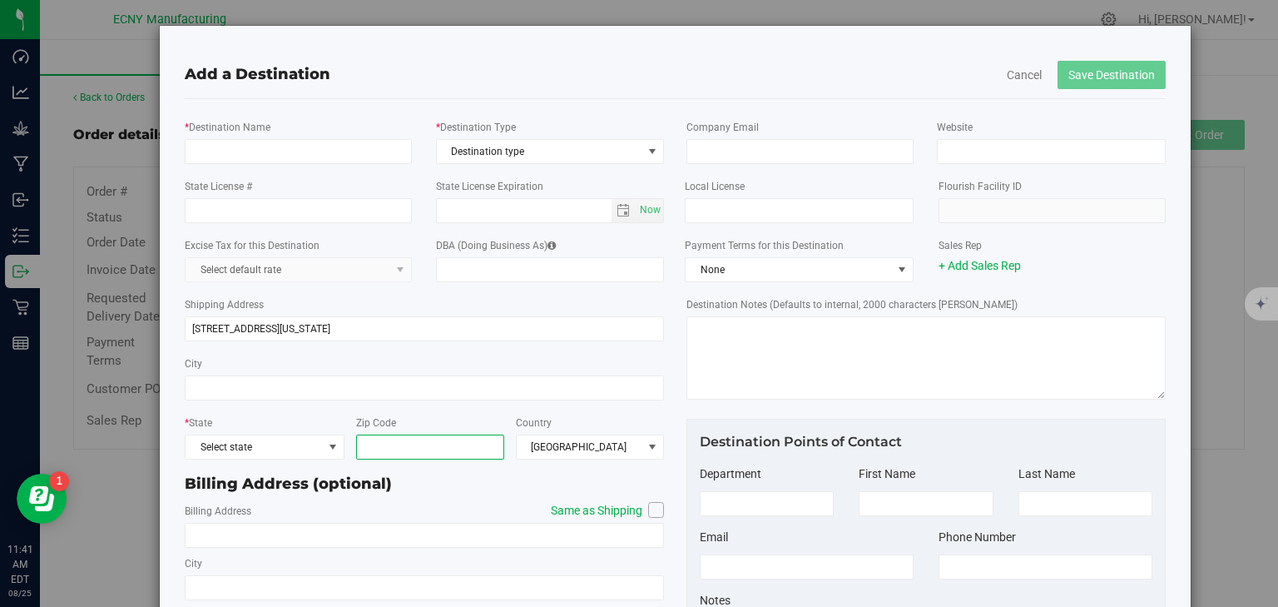
click at [395, 450] on input "Zip Code" at bounding box center [430, 446] width 148 height 25
paste input "12401"
type input "12401"
drag, startPoint x: 363, startPoint y: 329, endPoint x: 349, endPoint y: 332, distance: 14.5
click at [349, 332] on input "2223 New York Route 32 Kingston, NY" at bounding box center [424, 328] width 479 height 25
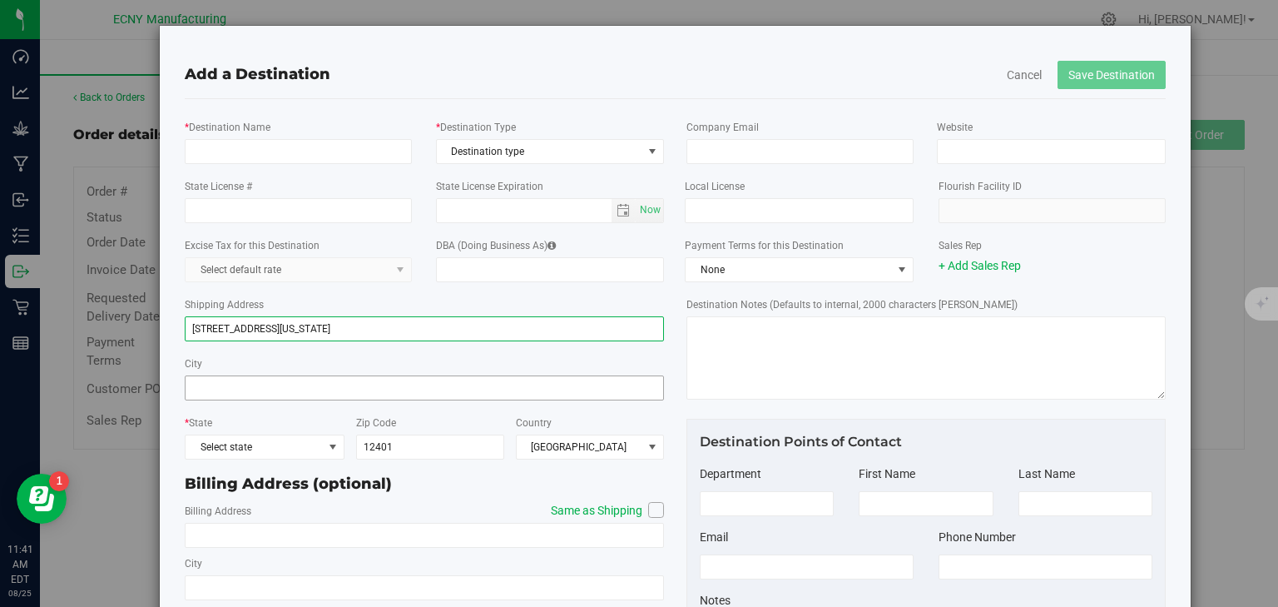
type input "[STREET_ADDRESS][US_STATE]"
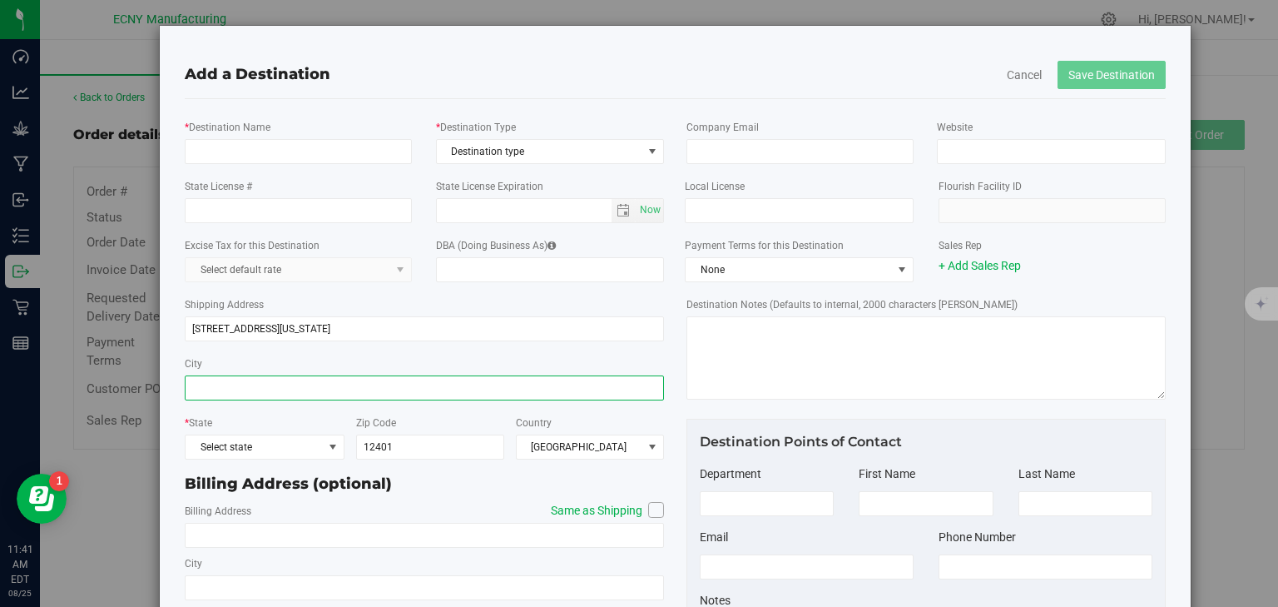
click at [290, 391] on input "City" at bounding box center [424, 387] width 479 height 25
paste input "Kingston"
type input "Kingston"
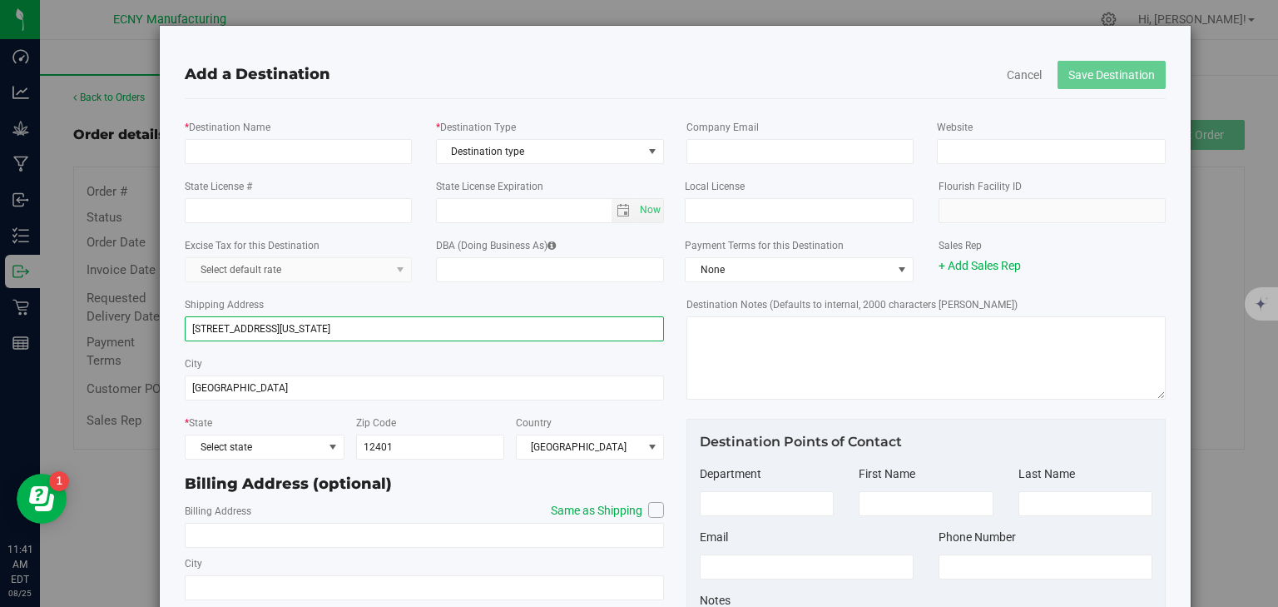
click at [326, 338] on input "[STREET_ADDRESS][US_STATE]" at bounding box center [424, 328] width 479 height 25
type input "[STREET_ADDRESS][US_STATE]"
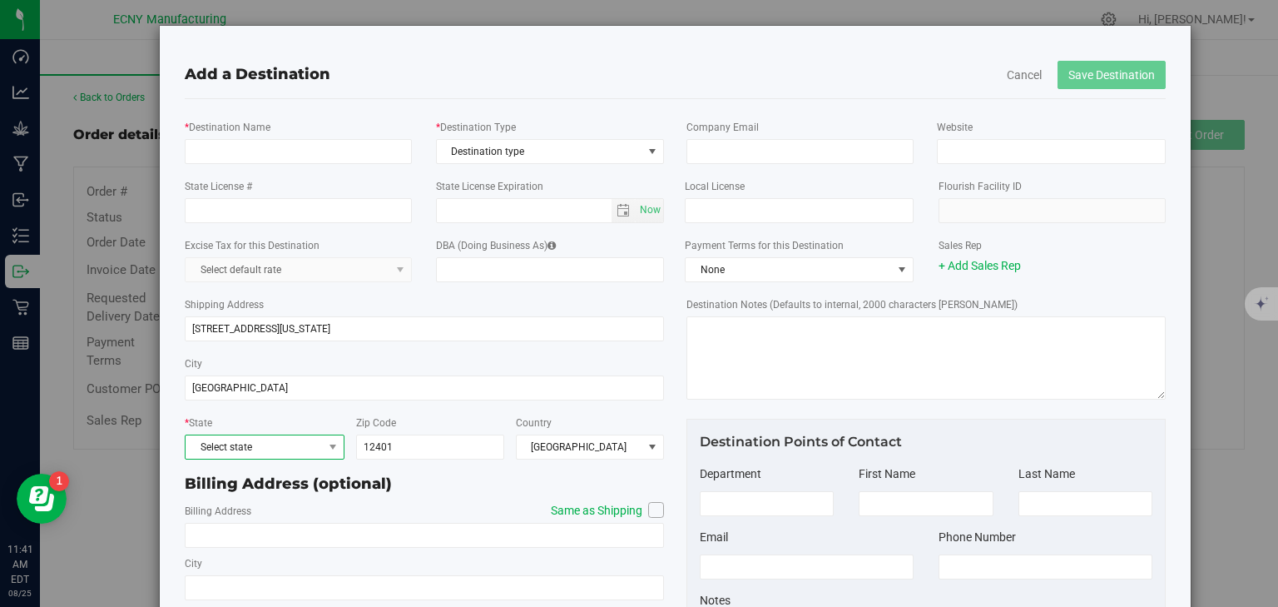
click at [248, 448] on span "Select state" at bounding box center [254, 446] width 137 height 23
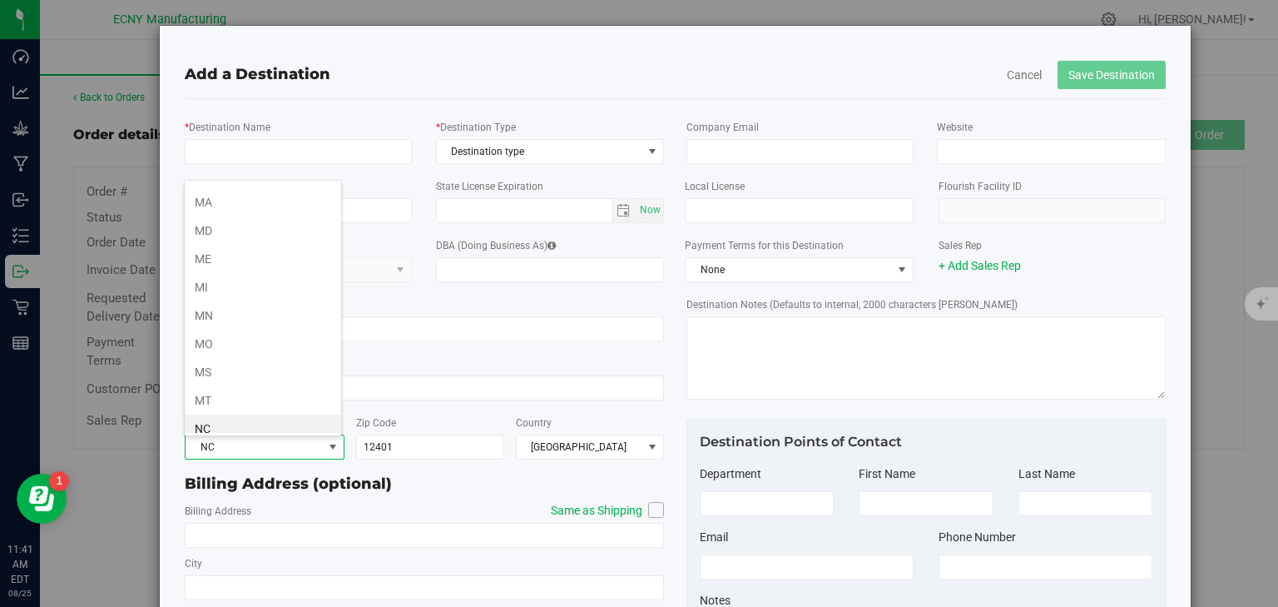
scroll to position [729, 0]
click at [265, 426] on li "NY" at bounding box center [263, 430] width 156 height 28
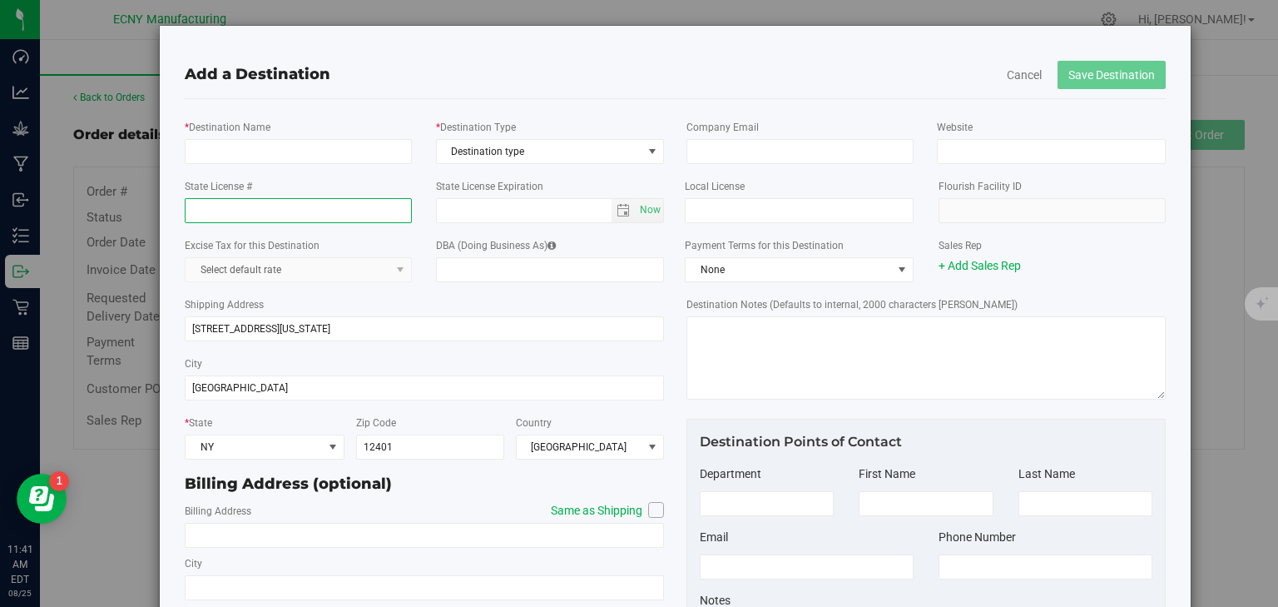
click at [280, 211] on input "State License #" at bounding box center [298, 210] width 227 height 25
paste input "OCM-CAURD-24-000179"
type input "OCM-CAURD-24-000179"
click at [276, 161] on input "* Destination Name" at bounding box center [298, 151] width 227 height 25
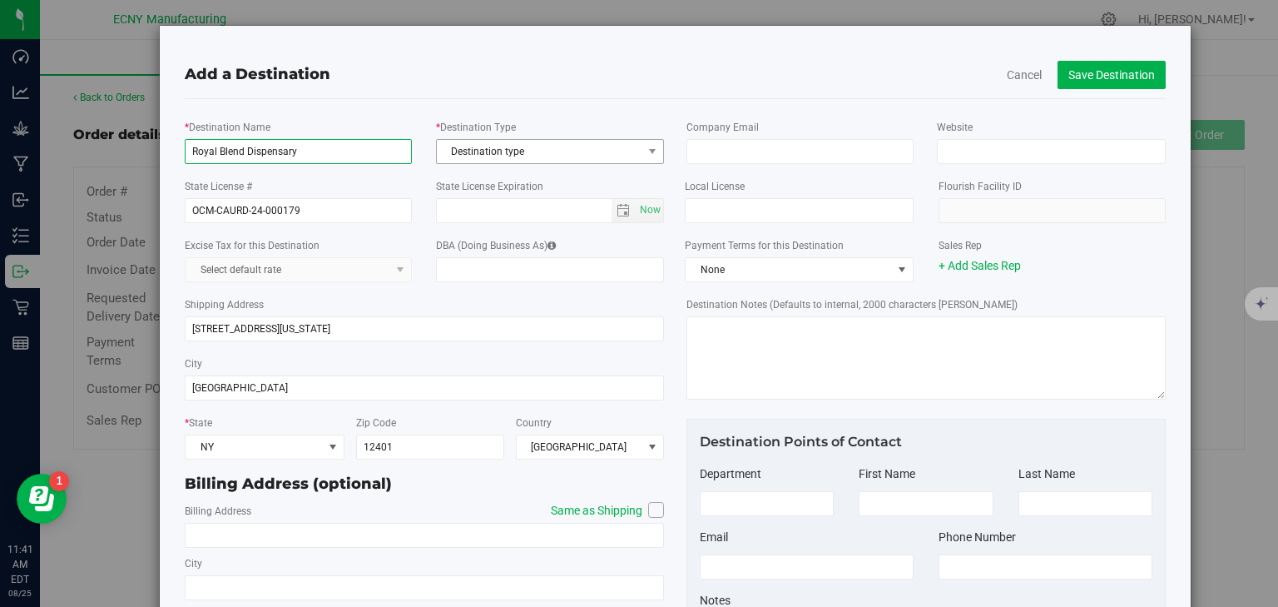
type input "Royal Blend Dispensary"
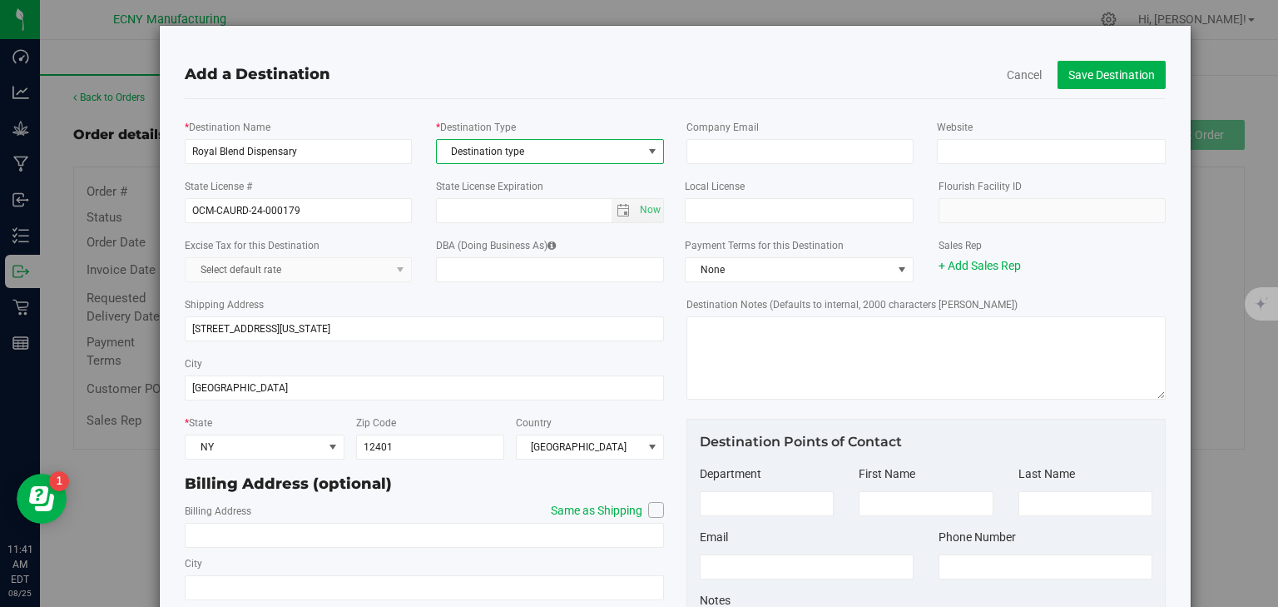
click at [512, 152] on span "Destination type" at bounding box center [540, 151] width 206 height 23
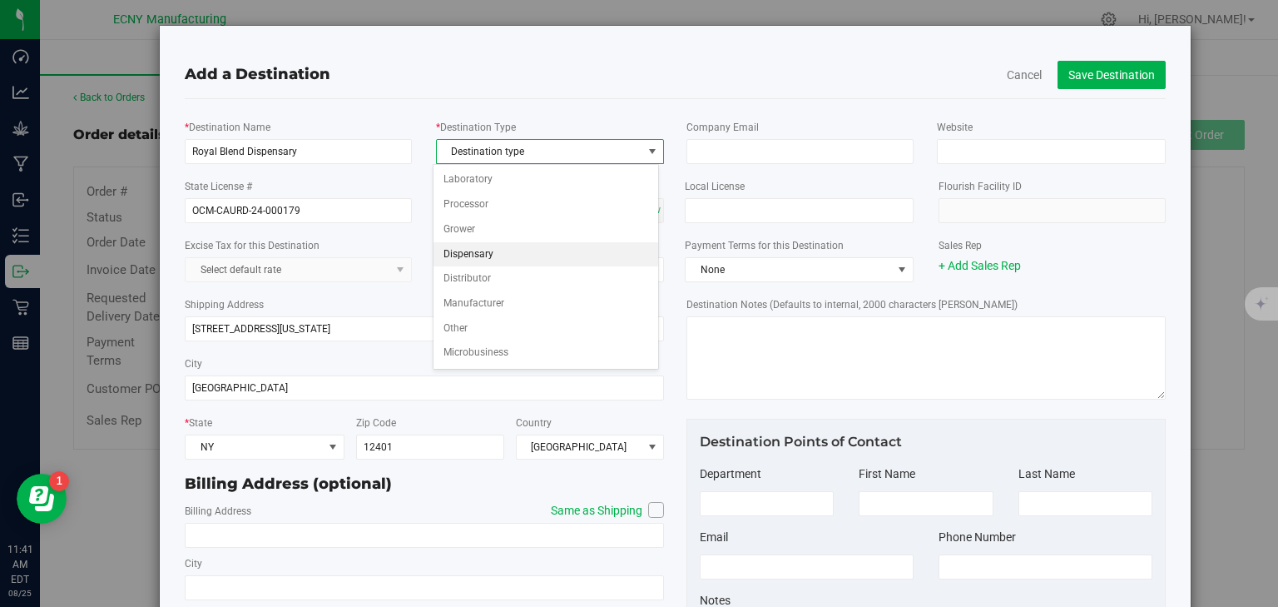
click at [495, 253] on li "Dispensary" at bounding box center [546, 254] width 225 height 25
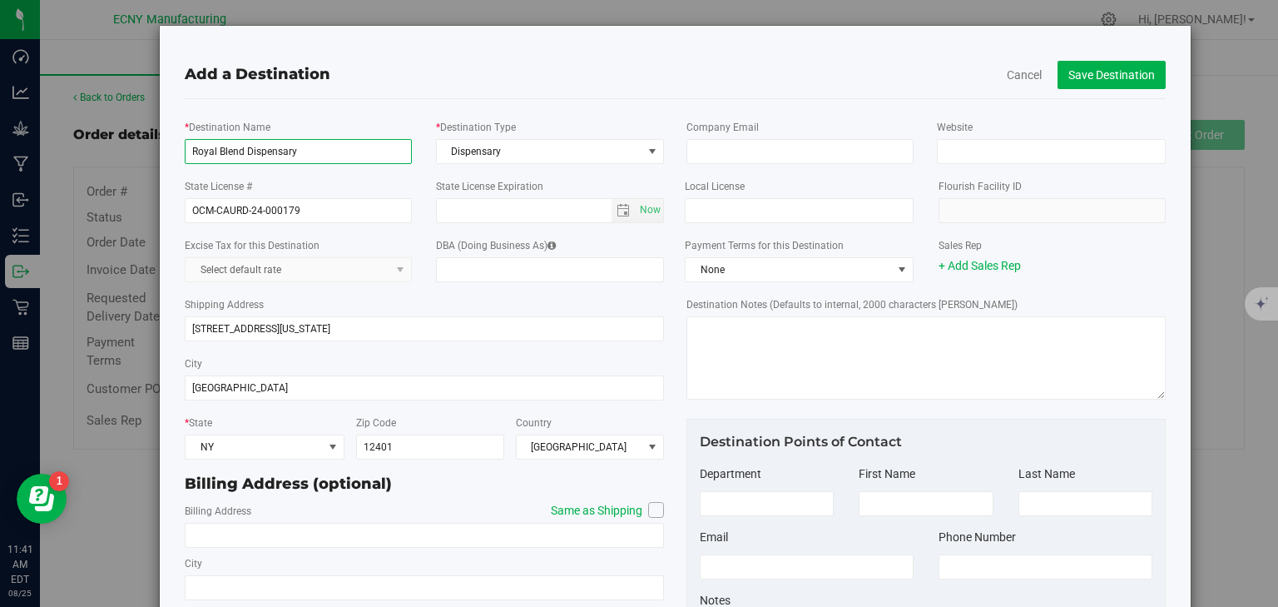
drag, startPoint x: 323, startPoint y: 143, endPoint x: 116, endPoint y: 148, distance: 207.2
click at [116, 148] on div "Add a Destination Cancel Save Destination * Destination Name Royal Blend Dispen…" at bounding box center [645, 362] width 1093 height 675
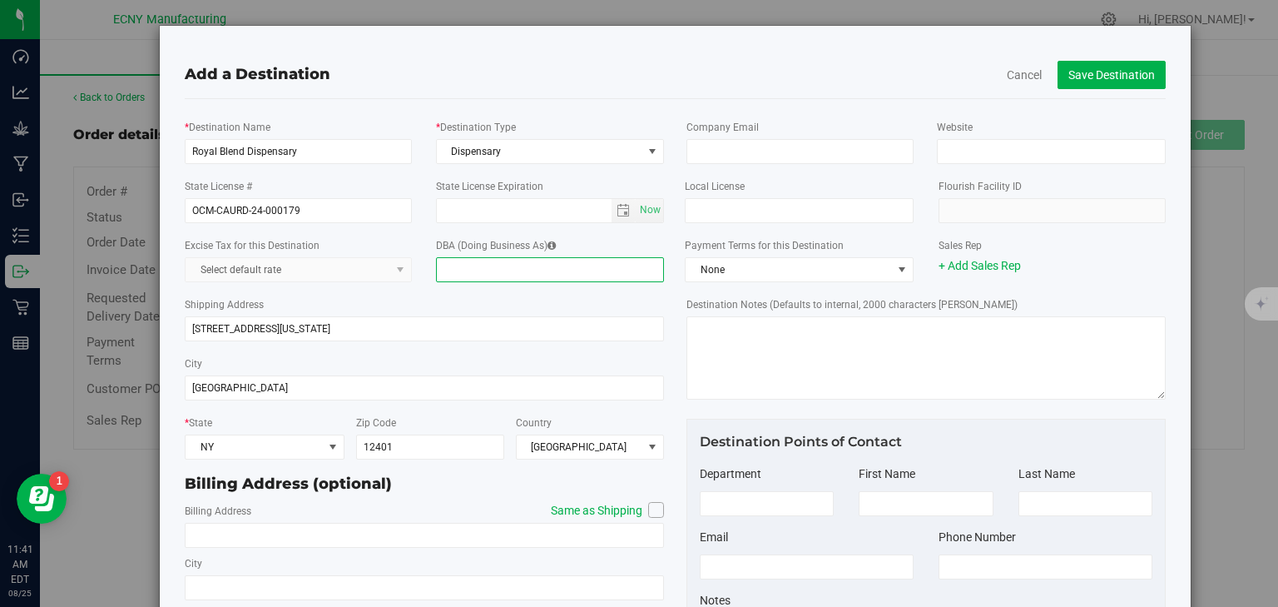
click at [540, 274] on input "DBA (Doing Business As)" at bounding box center [550, 269] width 228 height 25
paste input "Royal Blend Dispensary"
type input "Royal Blend Dispensary"
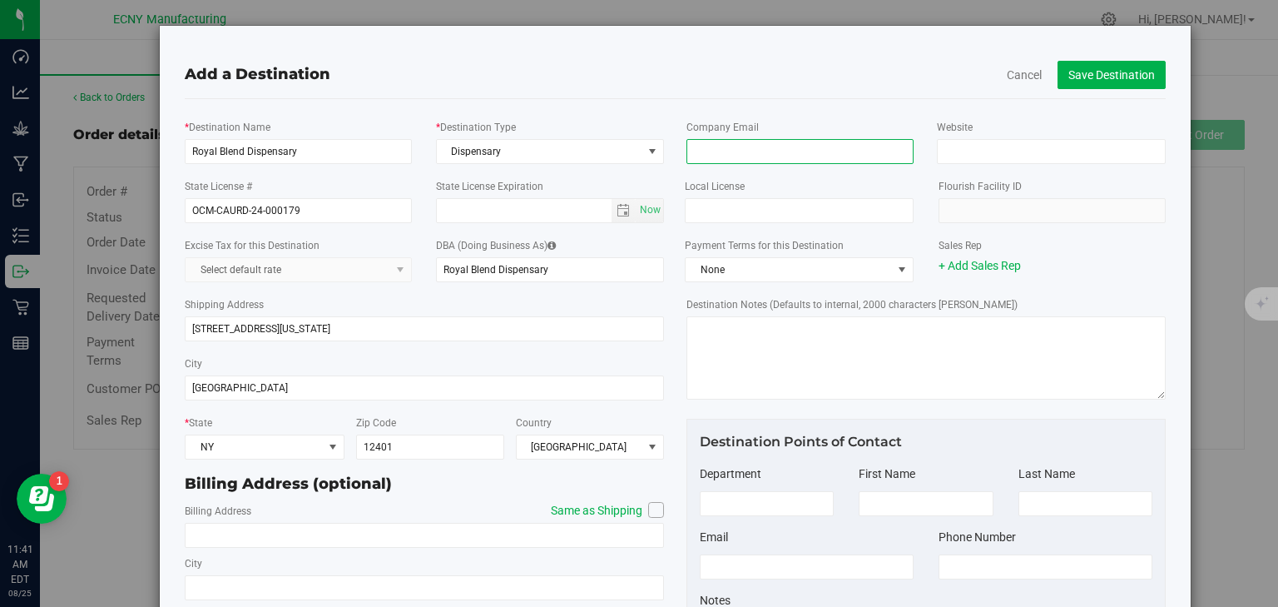
click at [785, 148] on input "email" at bounding box center [799, 151] width 227 height 25
click at [747, 151] on input "email" at bounding box center [799, 151] width 227 height 25
paste input "[EMAIL_ADDRESS][DOMAIN_NAME]"
type input "[EMAIL_ADDRESS][DOMAIN_NAME]"
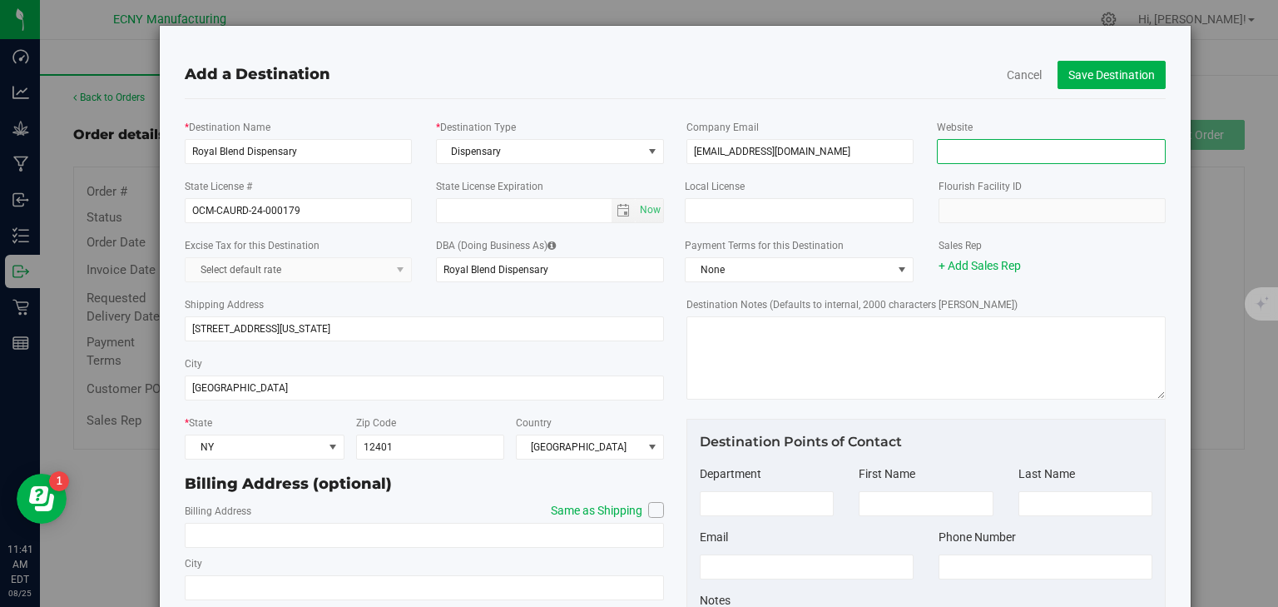
click at [993, 144] on input "Website" at bounding box center [1051, 151] width 228 height 25
paste input "https://royalblenddispensary.com/"
type input "https://royalblenddispensary.com/"
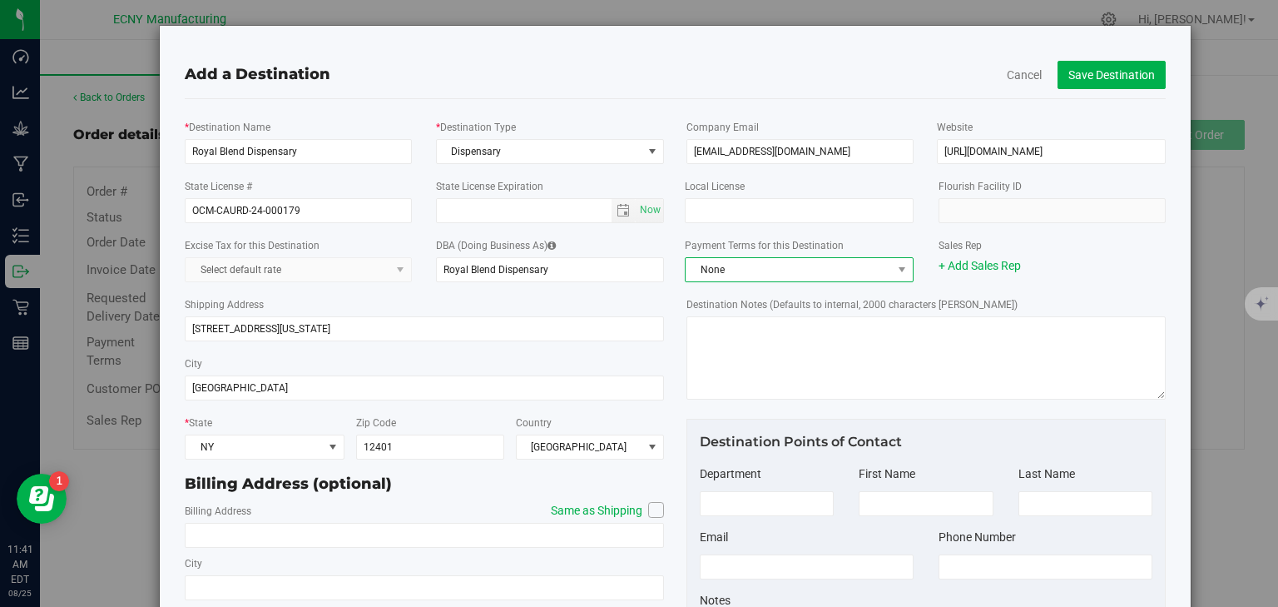
click at [725, 270] on span "None" at bounding box center [789, 269] width 206 height 23
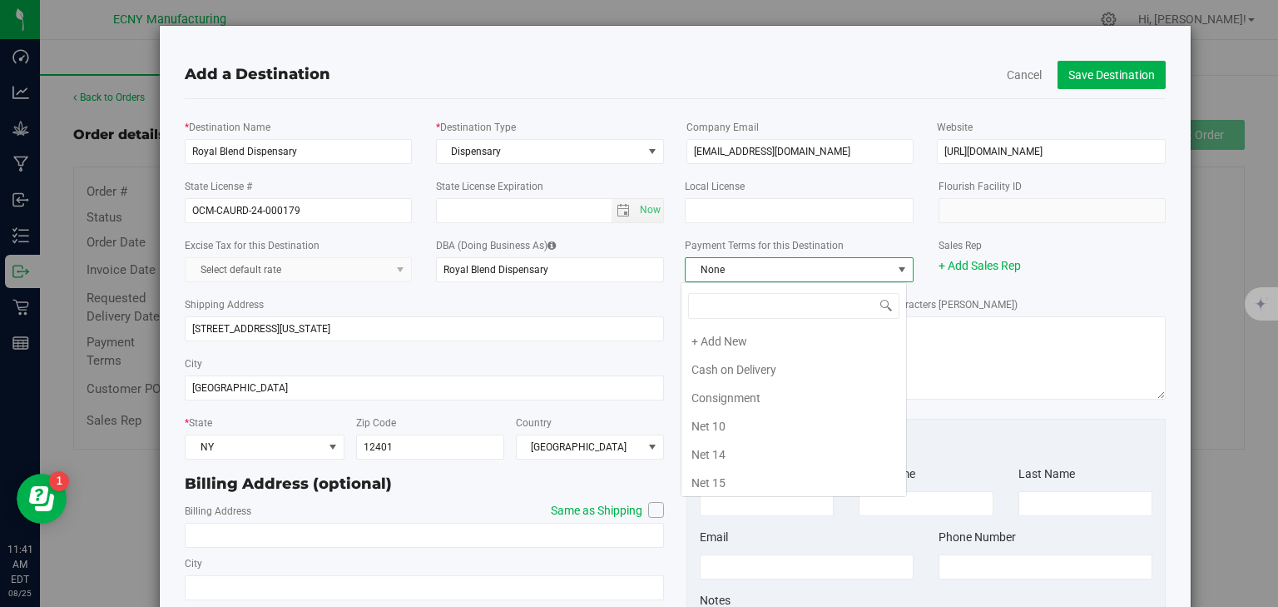
scroll to position [196, 0]
click at [739, 366] on li "Net 30" at bounding box center [793, 371] width 225 height 28
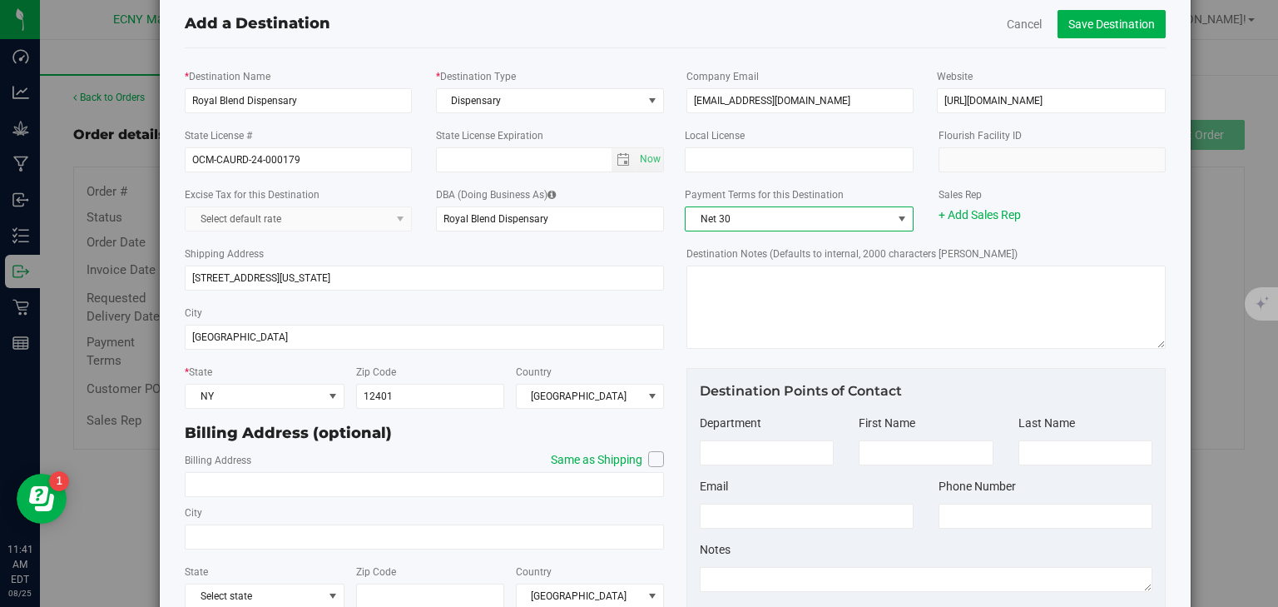
scroll to position [118, 0]
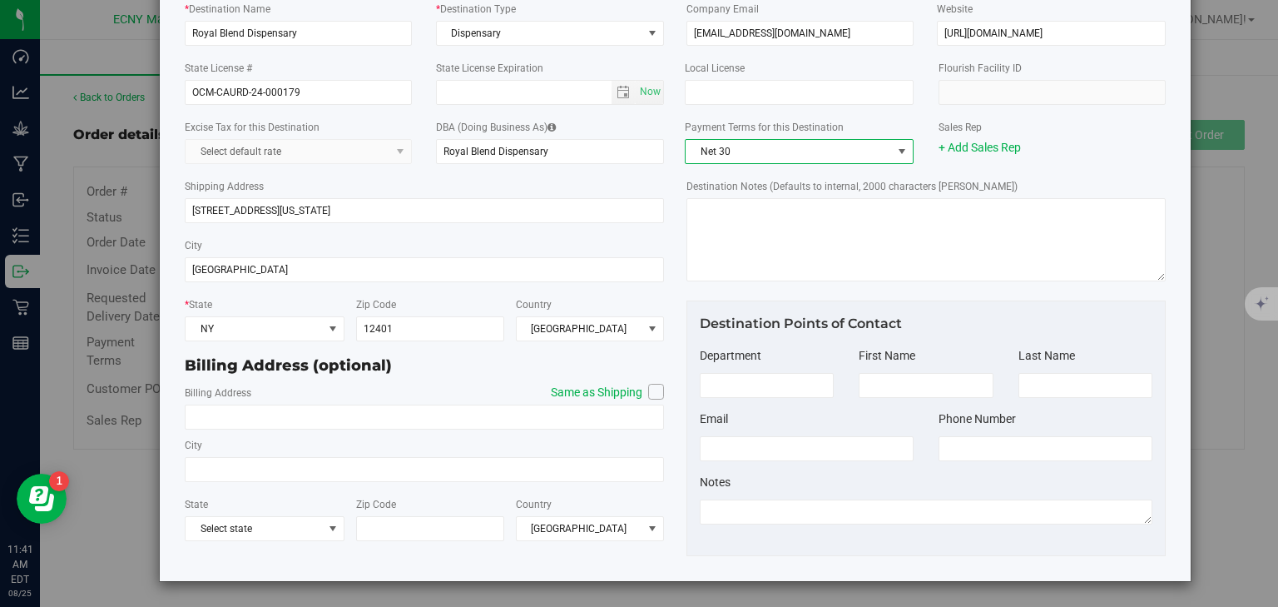
click at [652, 391] on icon at bounding box center [657, 391] width 10 height 0
click at [0, 0] on input "Same as Shipping" at bounding box center [0, 0] width 0 height 0
type input "[STREET_ADDRESS][US_STATE]"
type input "Kingston"
type input "12401"
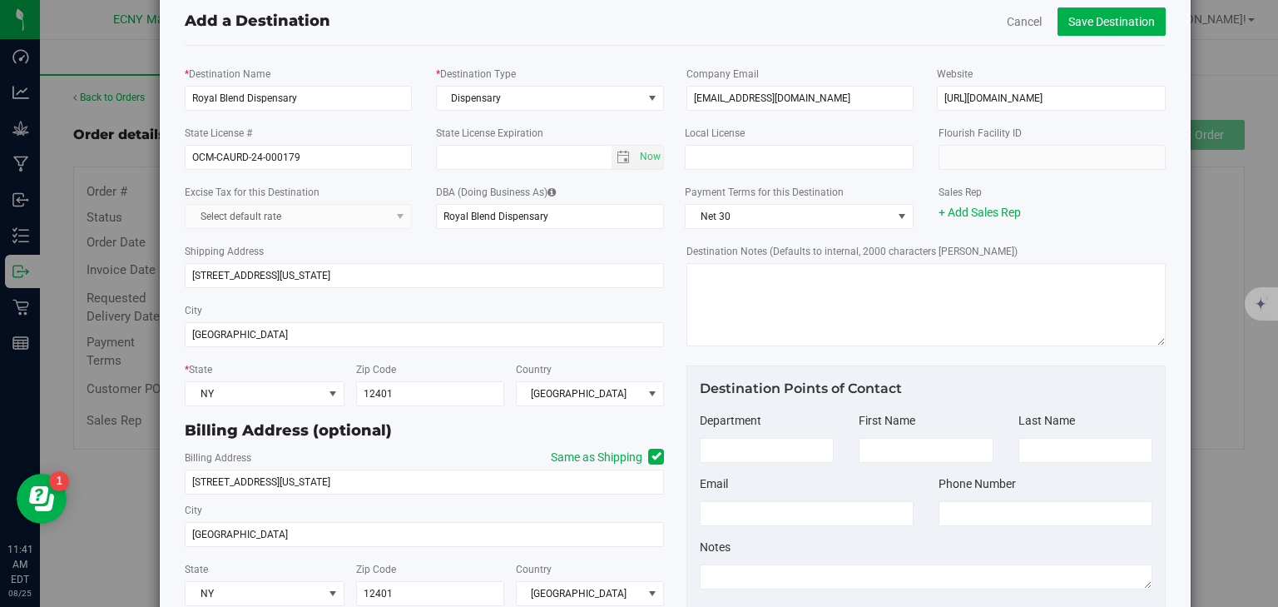
scroll to position [0, 0]
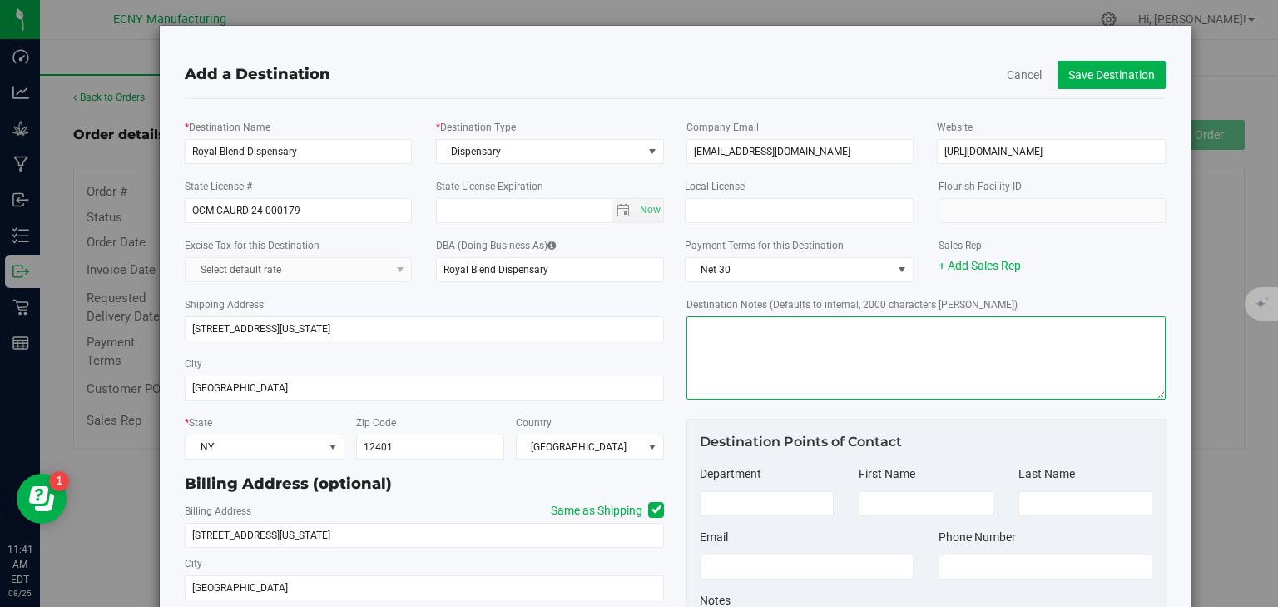
click at [762, 346] on textarea "Destination Notes (Defaults to internal, 2000 characters max)" at bounding box center [925, 357] width 479 height 83
paste textarea "Payment Terms & Options: Payment for the total amount listed above is due in fu…"
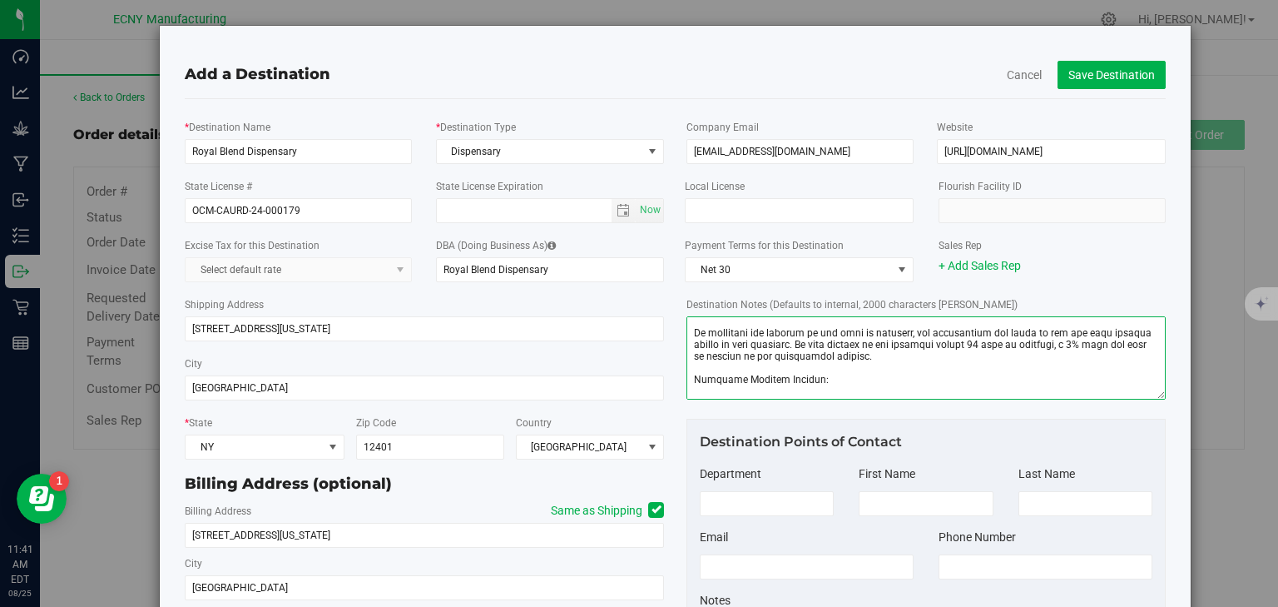
scroll to position [73, 0]
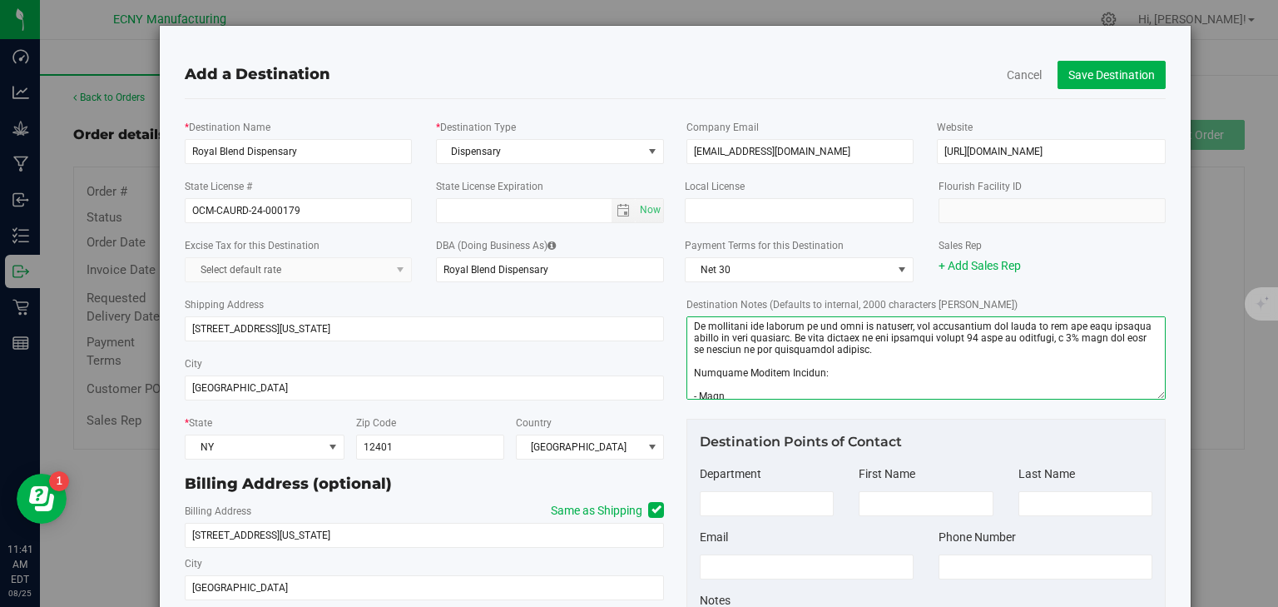
drag, startPoint x: 830, startPoint y: 383, endPoint x: 668, endPoint y: 374, distance: 162.5
click at [668, 374] on div "* Destination Name Royal Blend Dispensary * Destination Type Dispensary Destina…" at bounding box center [675, 392] width 1006 height 562
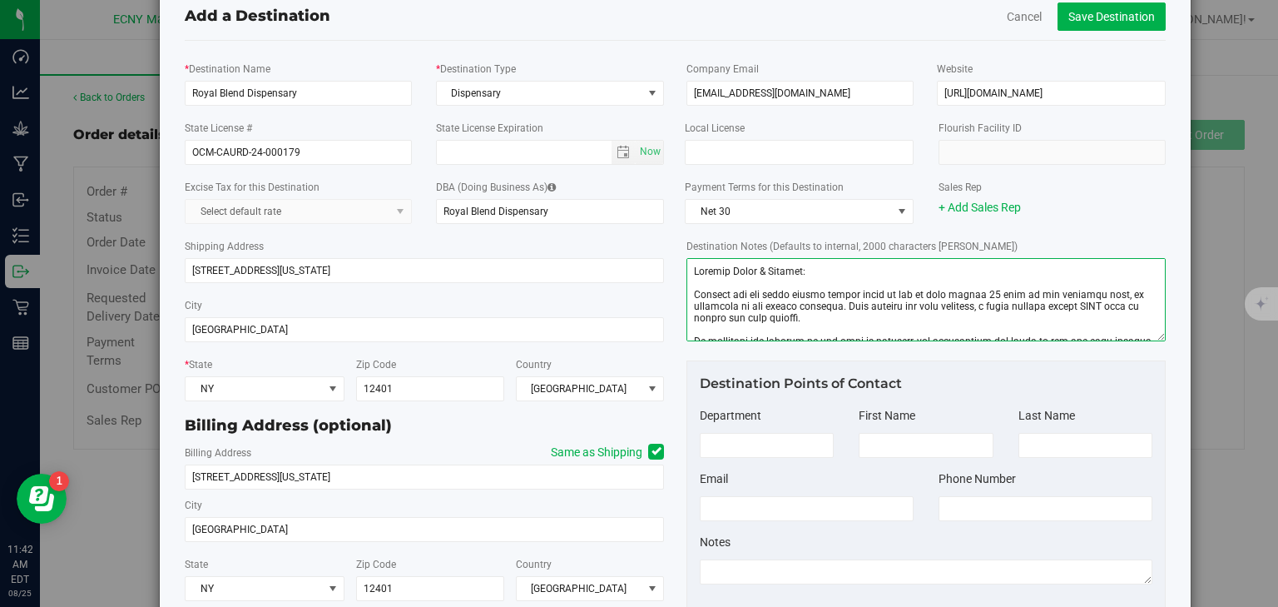
scroll to position [0, 0]
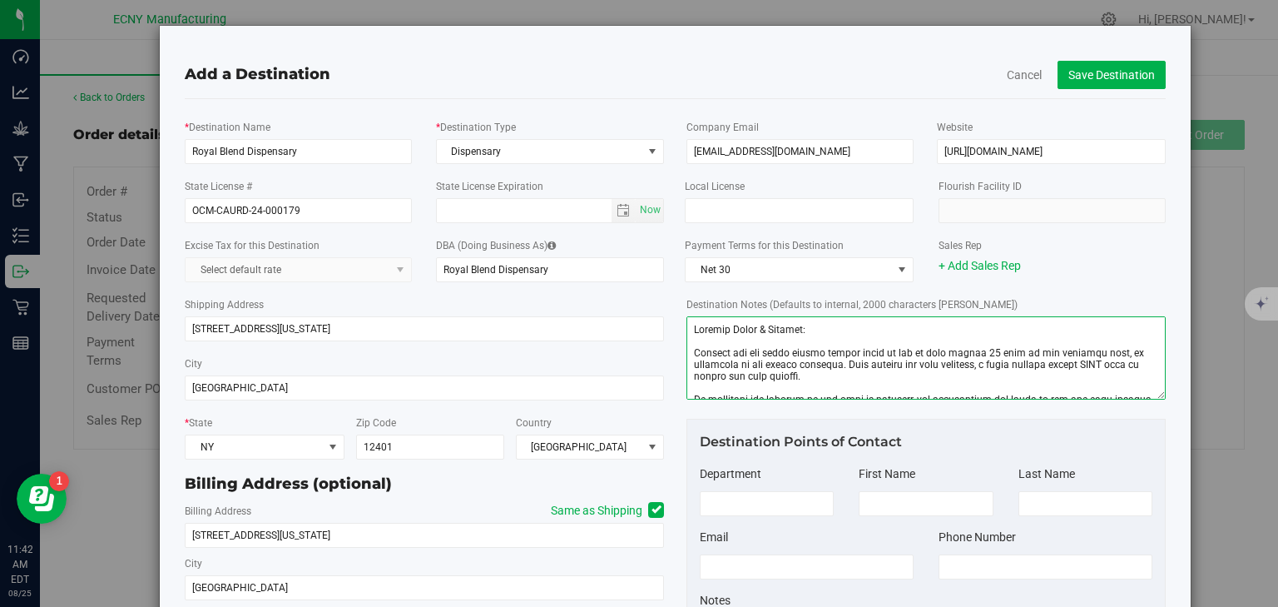
type textarea "Payment Terms & Options: Payment for the total amount listed above is due in fu…"
click at [1095, 80] on button "Save Destination" at bounding box center [1112, 75] width 108 height 28
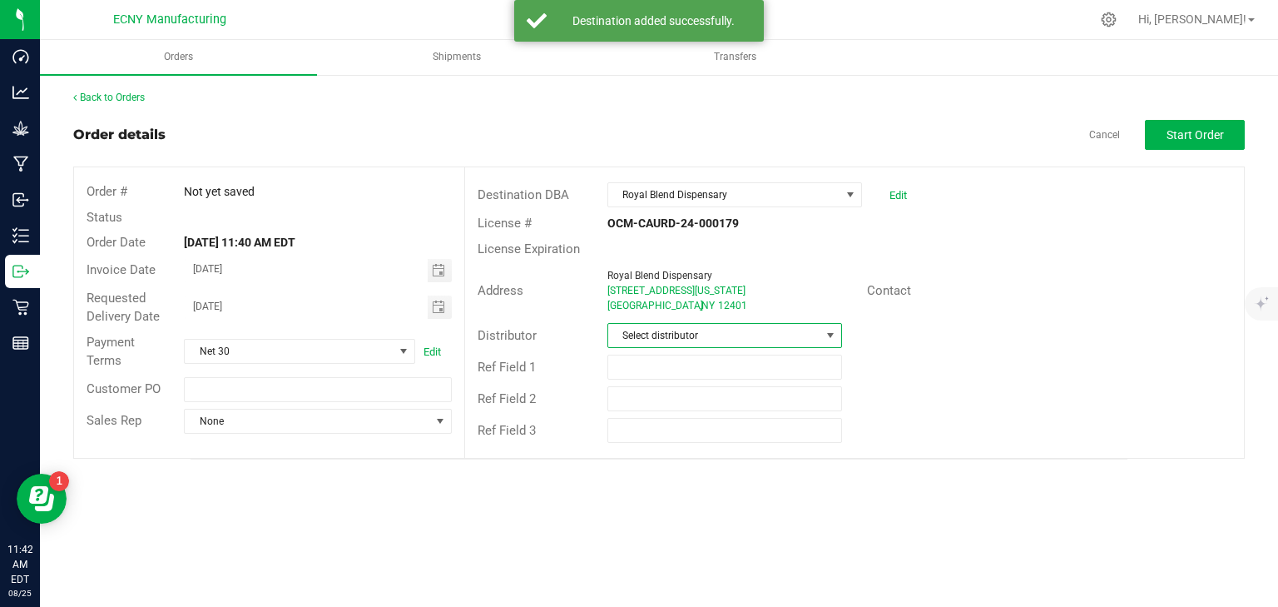
click at [713, 326] on span "Select distributor" at bounding box center [714, 335] width 212 height 23
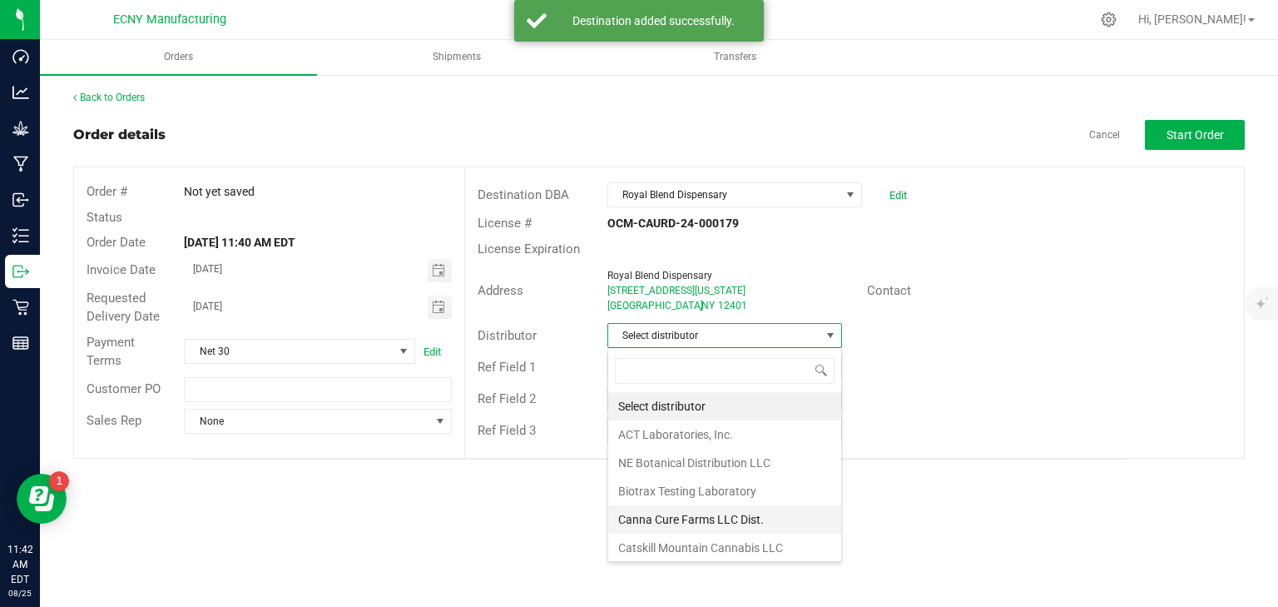
scroll to position [67, 0]
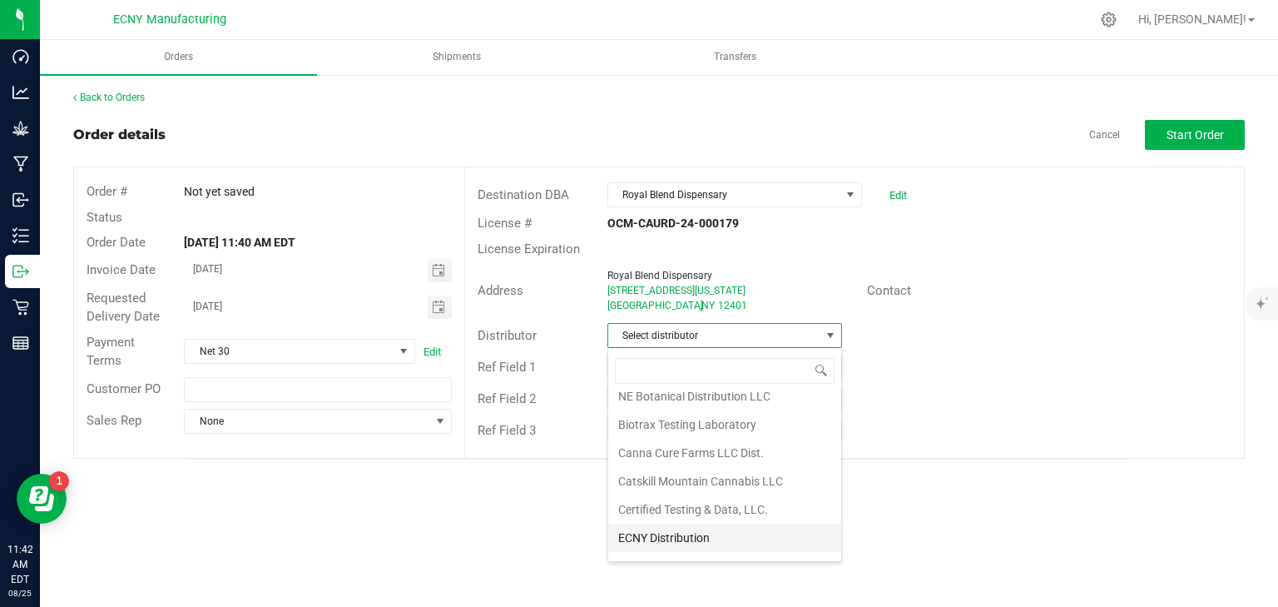
click at [676, 533] on li "ECNY Distribution" at bounding box center [724, 537] width 233 height 28
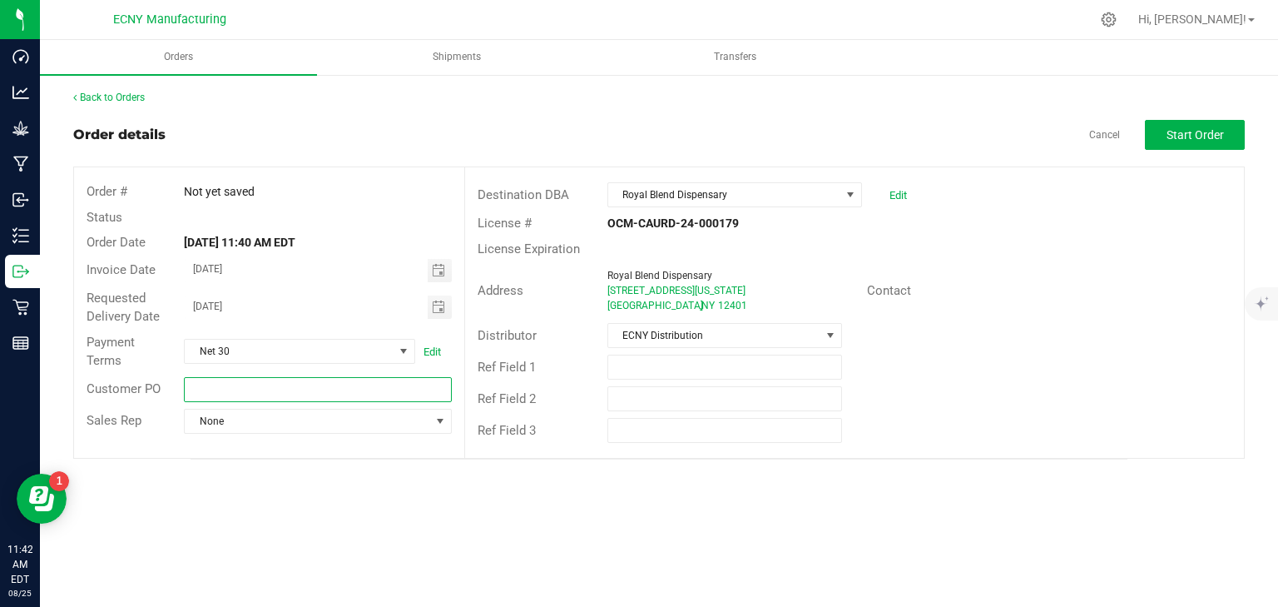
click at [215, 386] on input "text" at bounding box center [317, 389] width 267 height 25
type input "ECNY/RB/SAMPLES"
click at [263, 429] on span "None" at bounding box center [307, 420] width 245 height 23
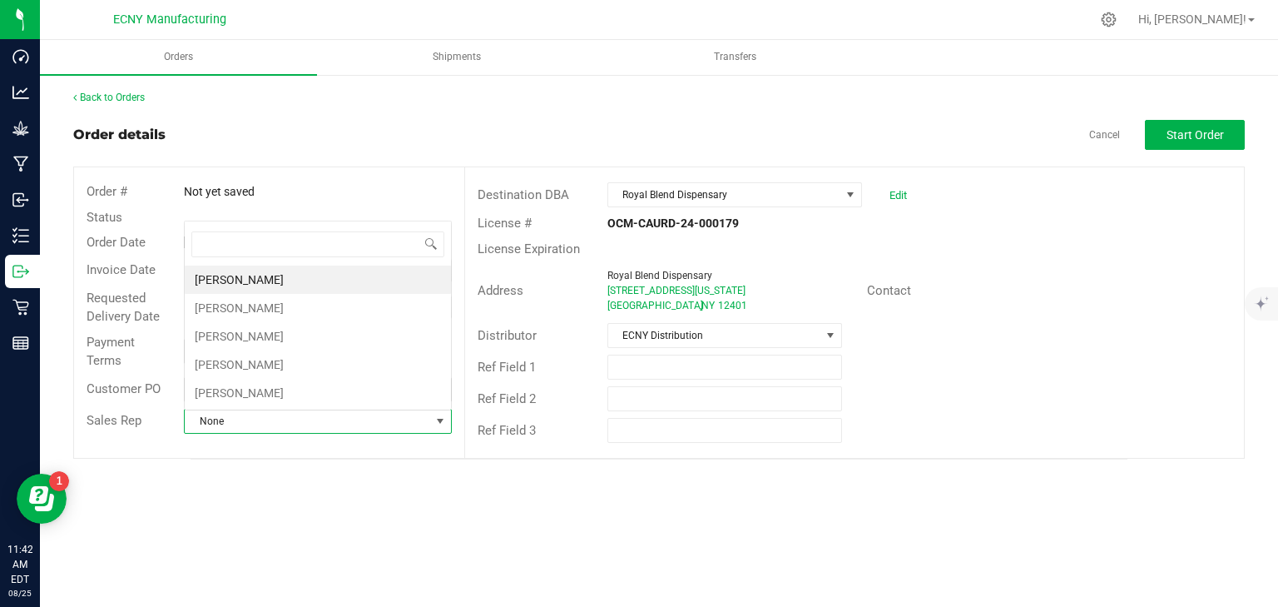
scroll to position [24, 265]
click at [267, 475] on div "Orders Shipments Transfers Back to Orders Order details Cancel Start Order Orde…" at bounding box center [659, 323] width 1238 height 567
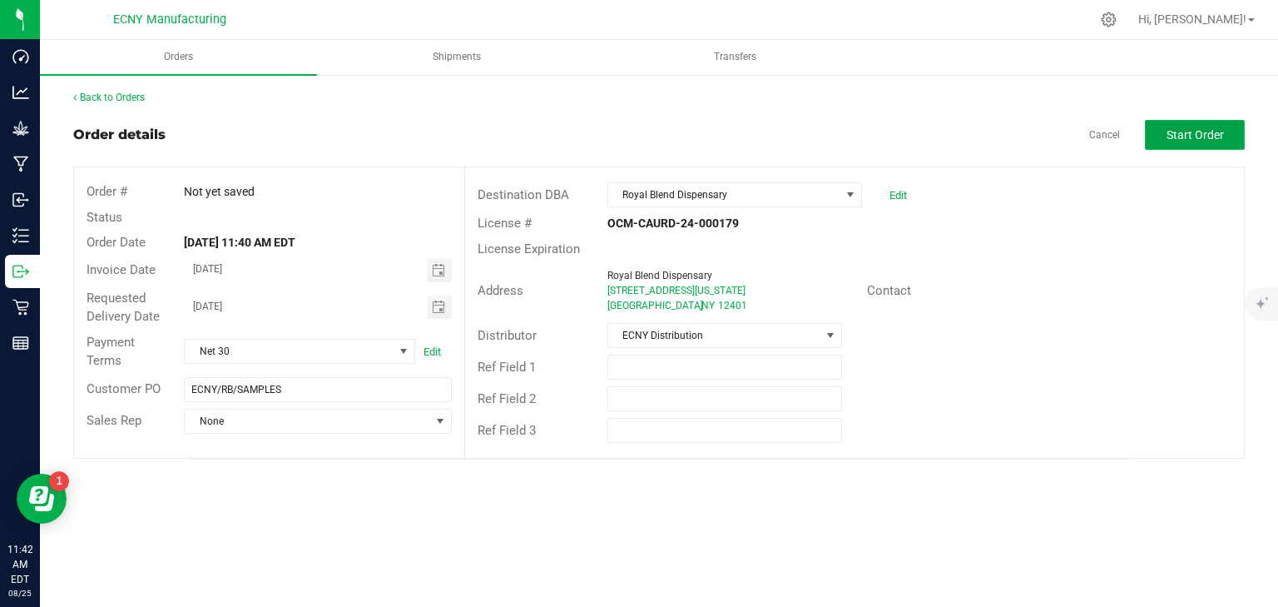
click at [1221, 128] on span "Start Order" at bounding box center [1195, 134] width 57 height 13
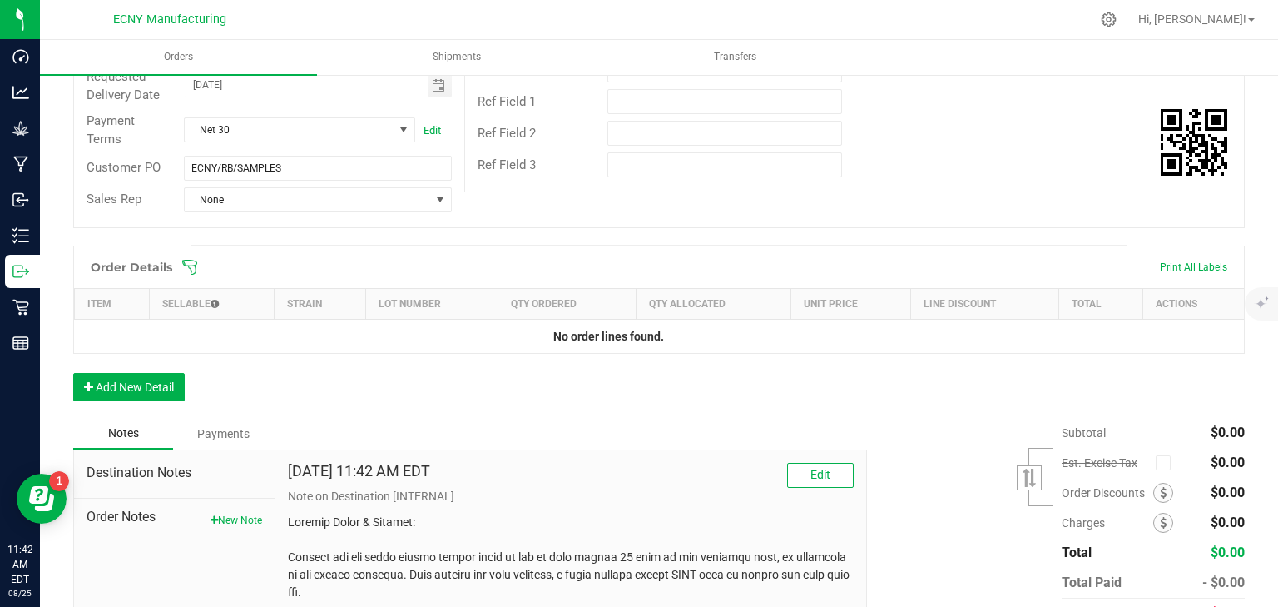
scroll to position [266, 0]
click at [147, 374] on button "Add New Detail" at bounding box center [128, 386] width 111 height 28
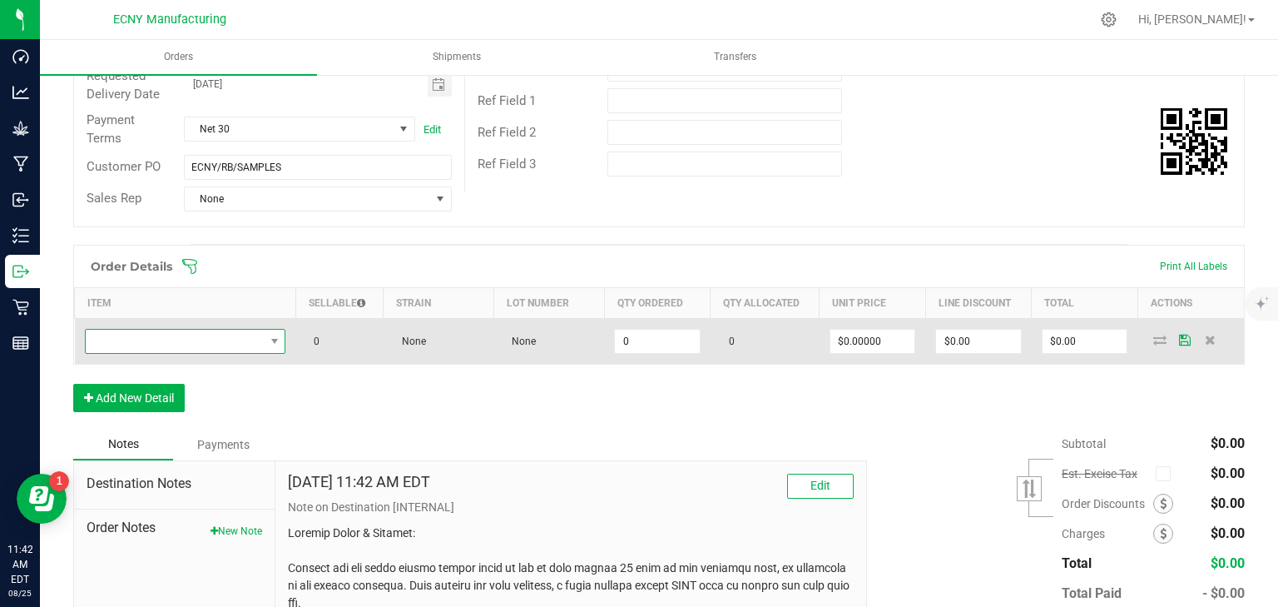
click at [223, 339] on span "NO DATA FOUND" at bounding box center [175, 341] width 179 height 23
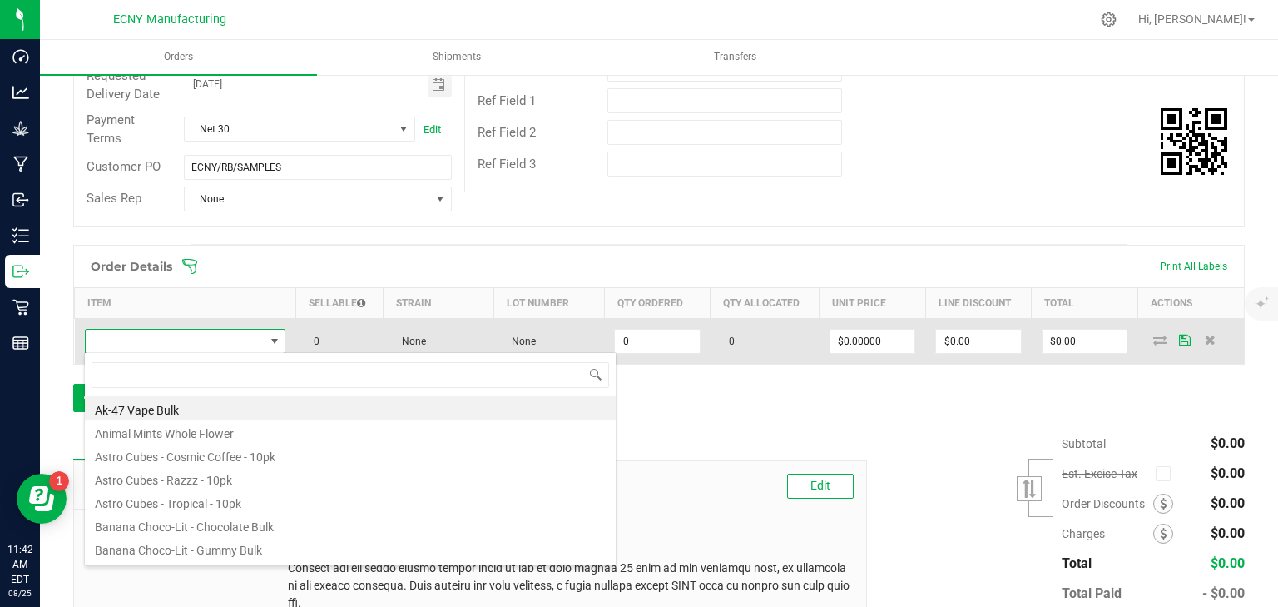
scroll to position [24, 197]
type input "R"
type input "g"
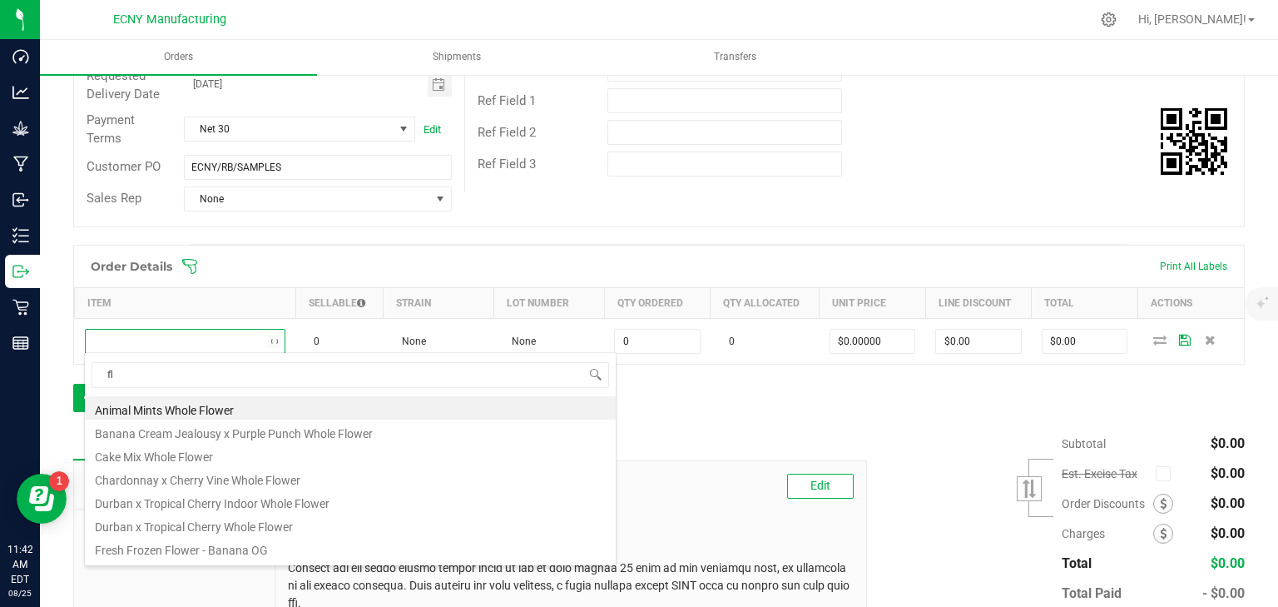
type input "f"
type input "omerta"
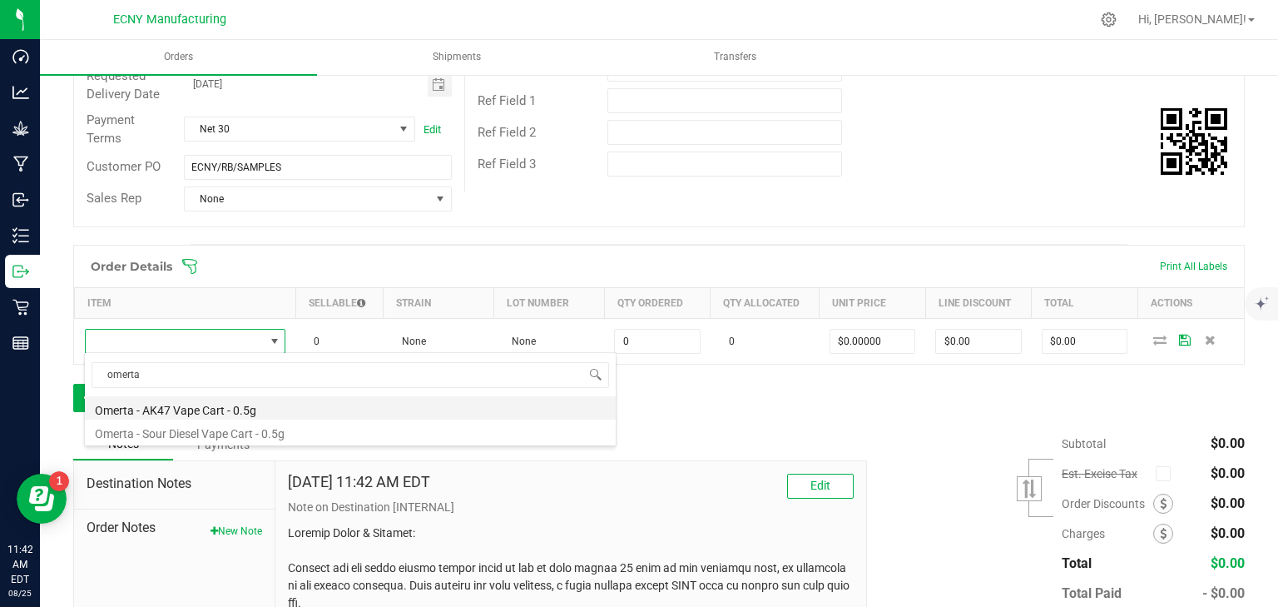
click at [220, 405] on li "Omerta - AK47 Vape Cart - 0.5g" at bounding box center [350, 407] width 531 height 23
type input "0 ea"
type input "$21.00000"
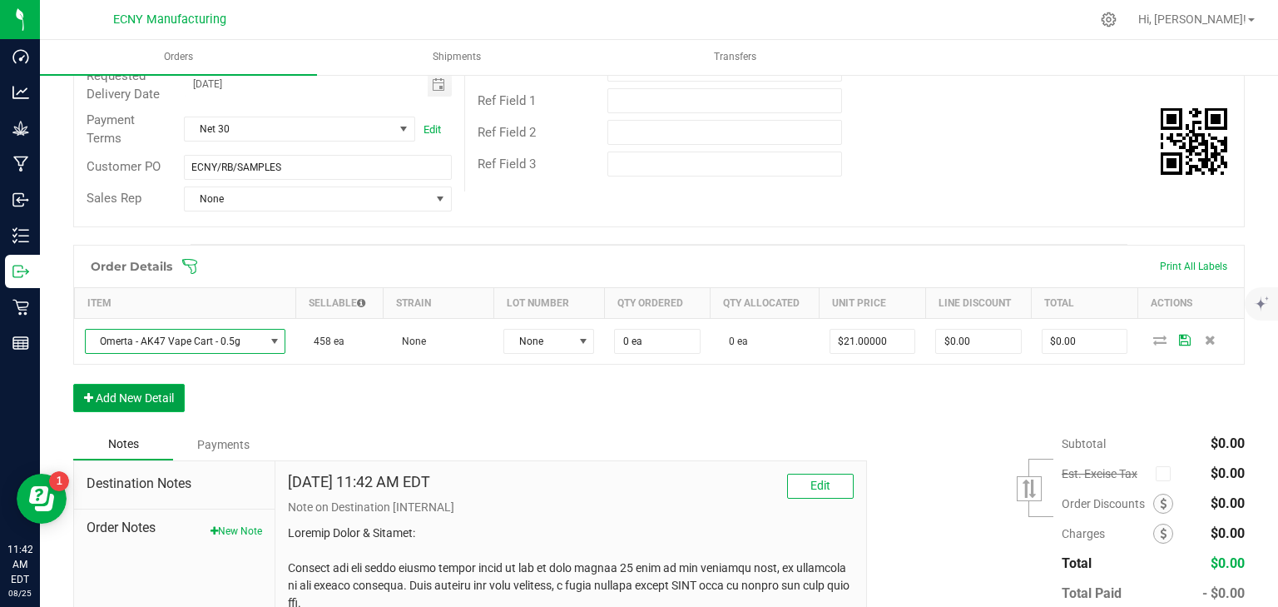
click at [145, 386] on button "Add New Detail" at bounding box center [128, 398] width 111 height 28
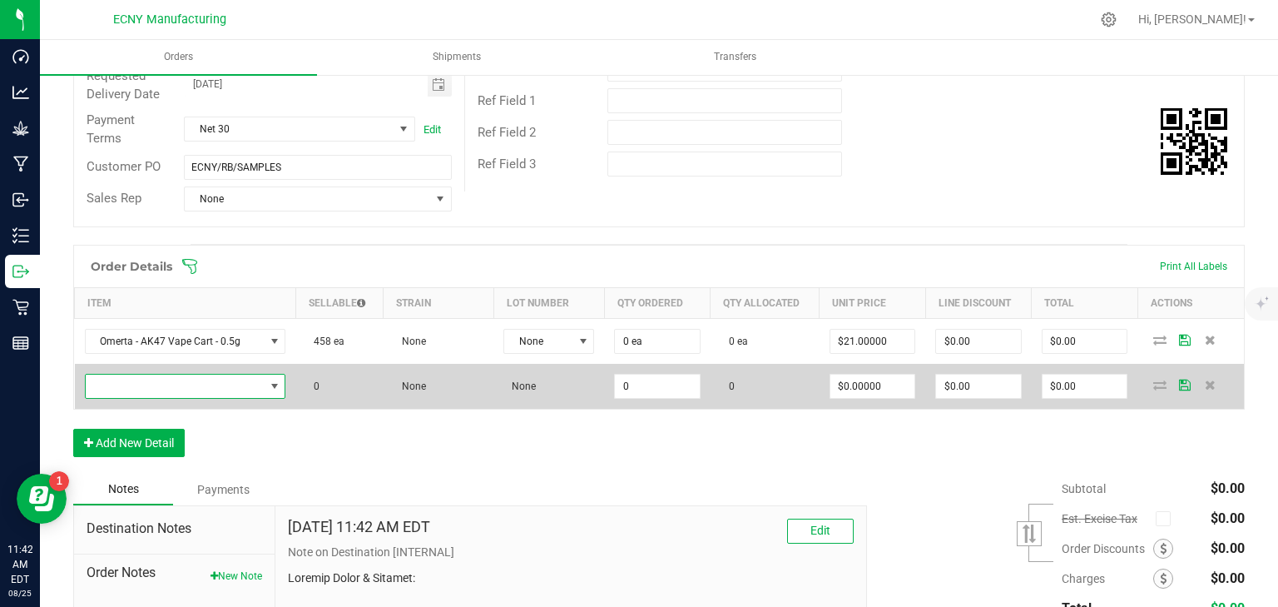
click at [164, 384] on span "NO DATA FOUND" at bounding box center [175, 385] width 179 height 23
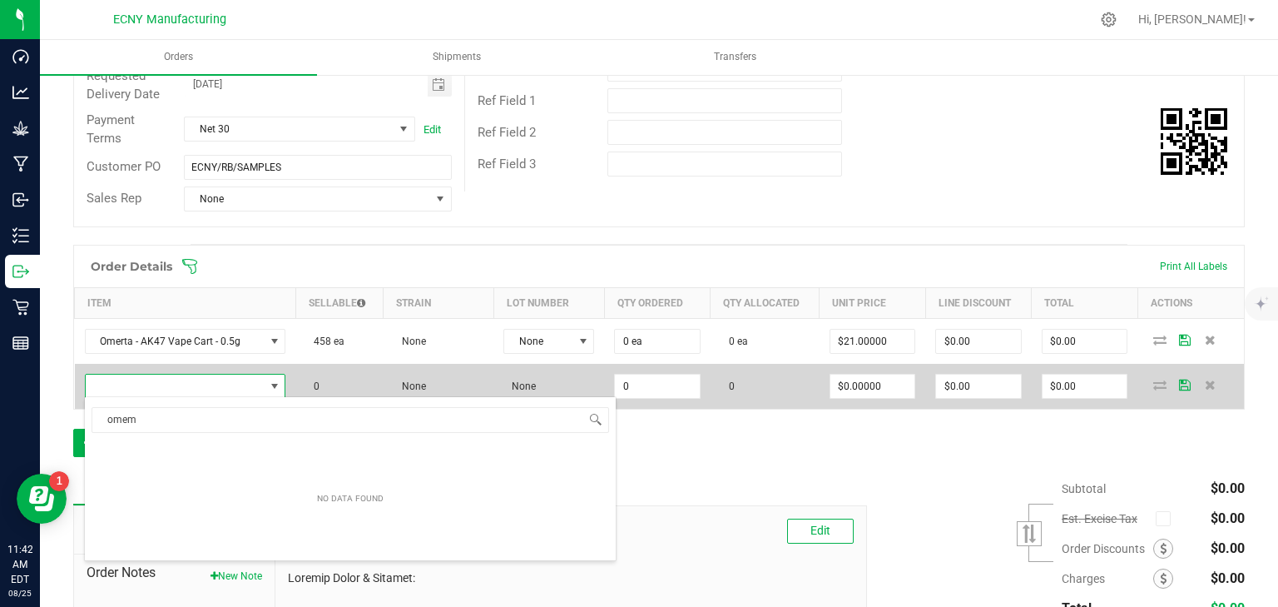
type input "ome"
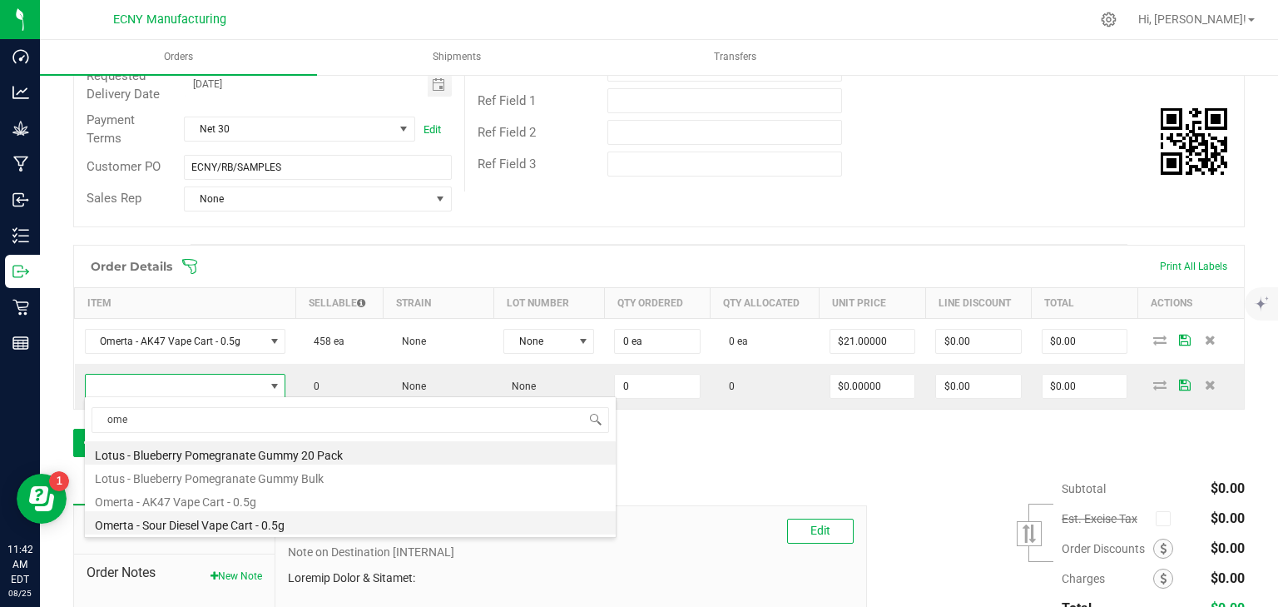
click at [242, 523] on li "Omerta - Sour Diesel Vape Cart - 0.5g" at bounding box center [350, 522] width 531 height 23
type input "0 ea"
type input "$21.00000"
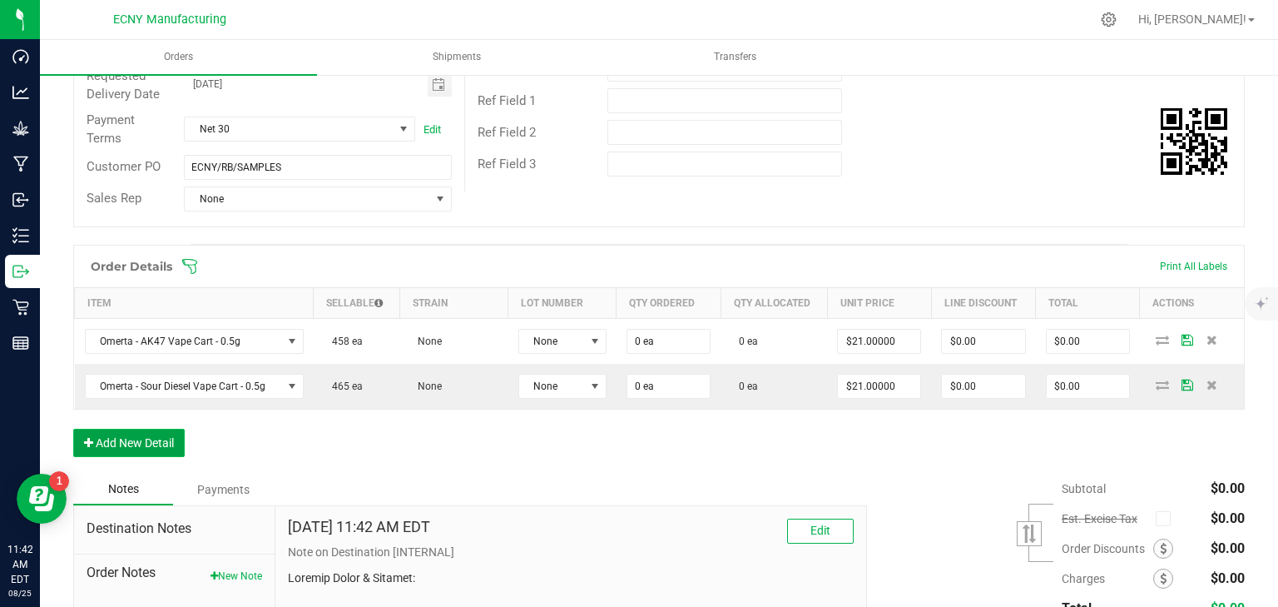
click at [126, 448] on button "Add New Detail" at bounding box center [128, 443] width 111 height 28
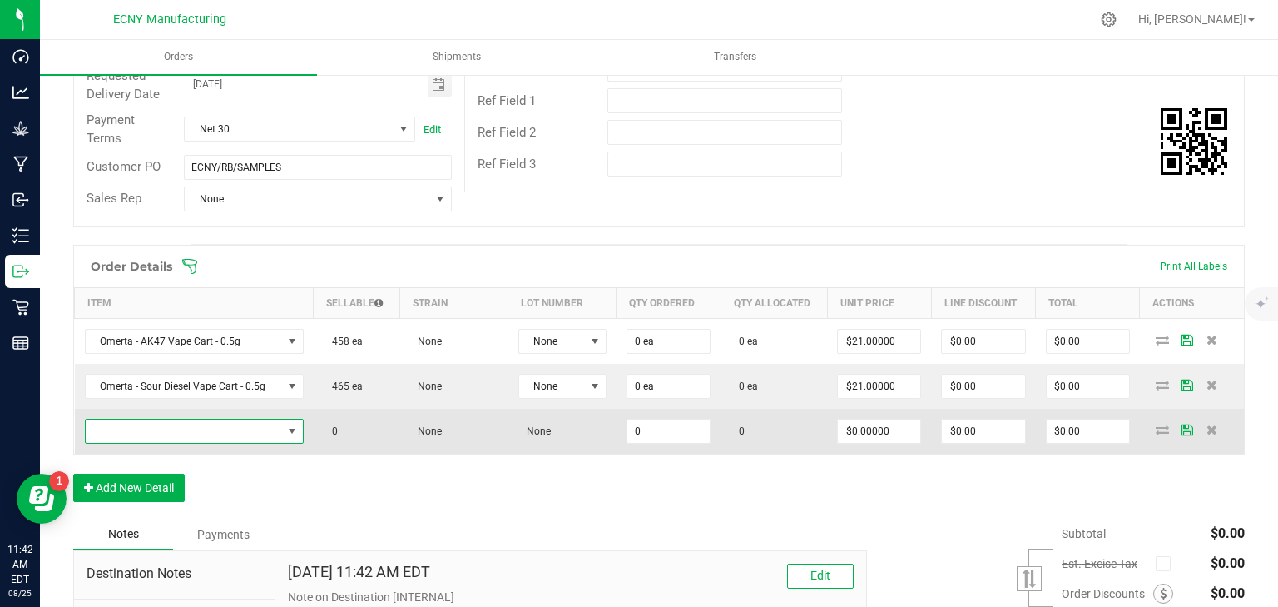
click at [182, 428] on span "NO DATA FOUND" at bounding box center [184, 430] width 196 height 23
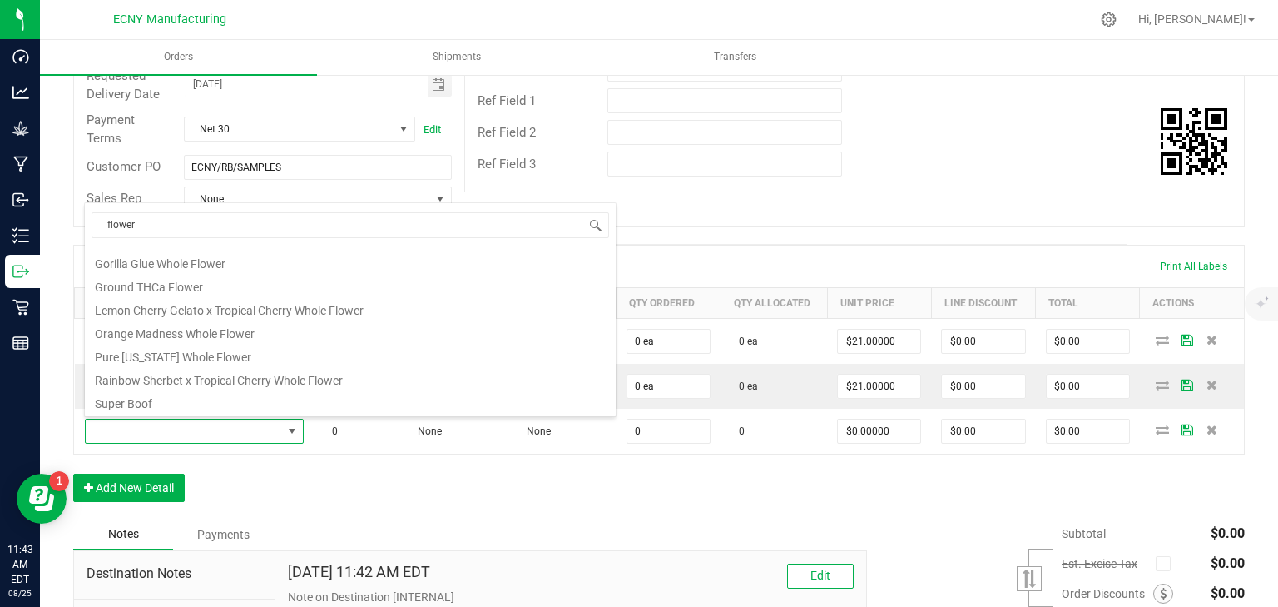
scroll to position [0, 0]
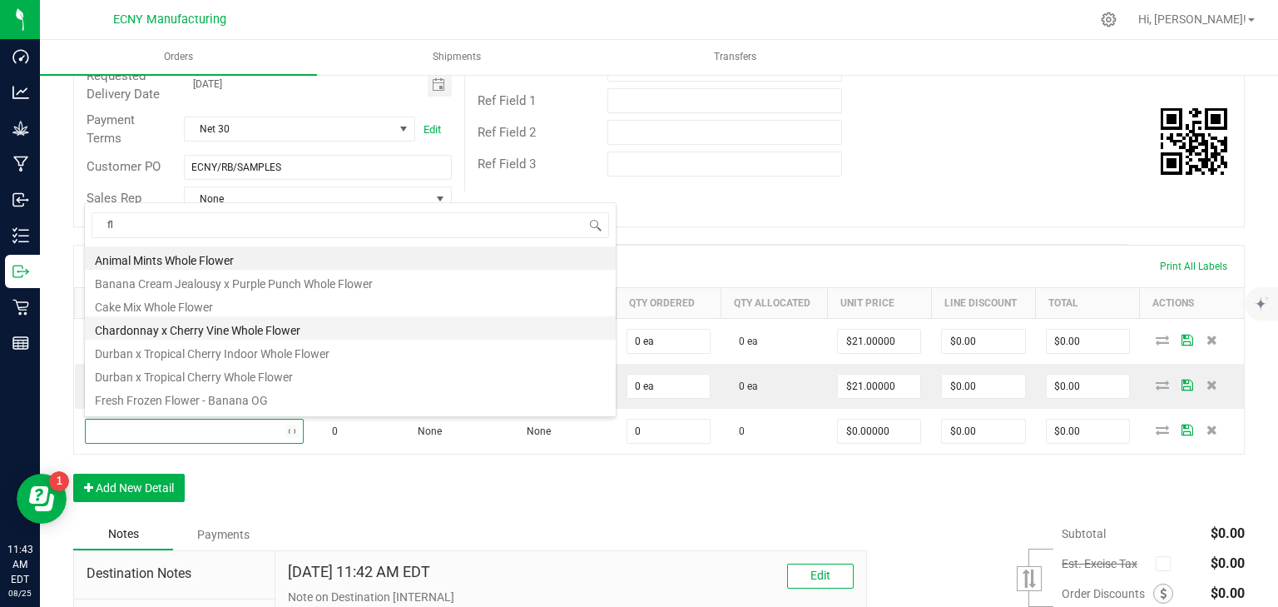
type input "f"
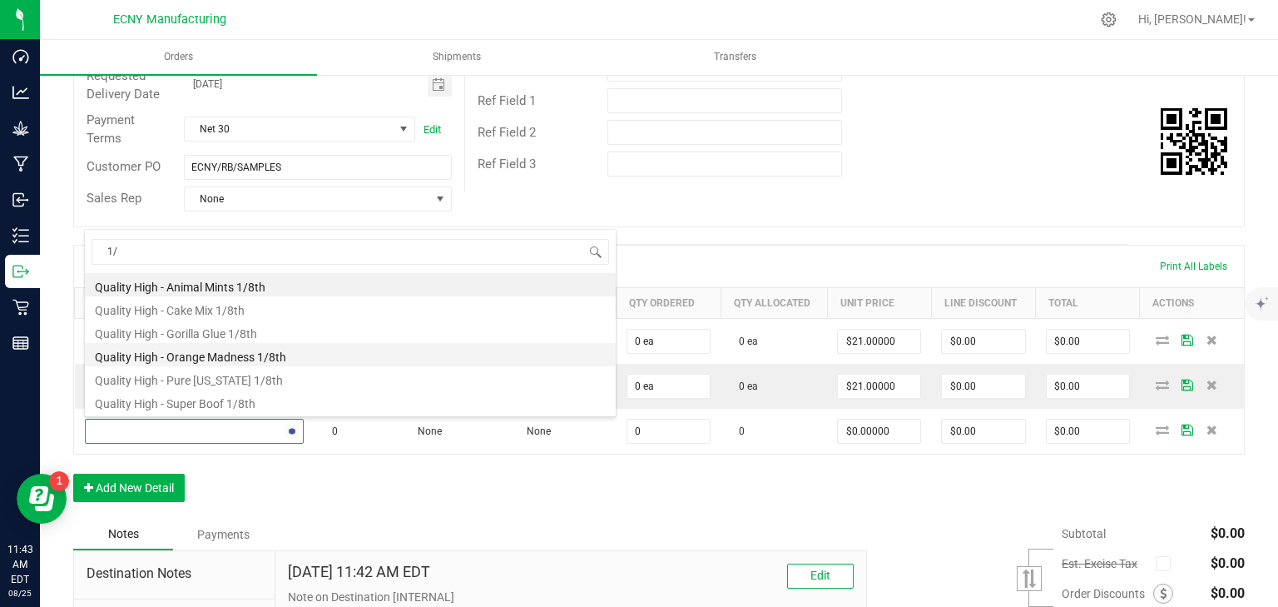
type input "1"
type input "8"
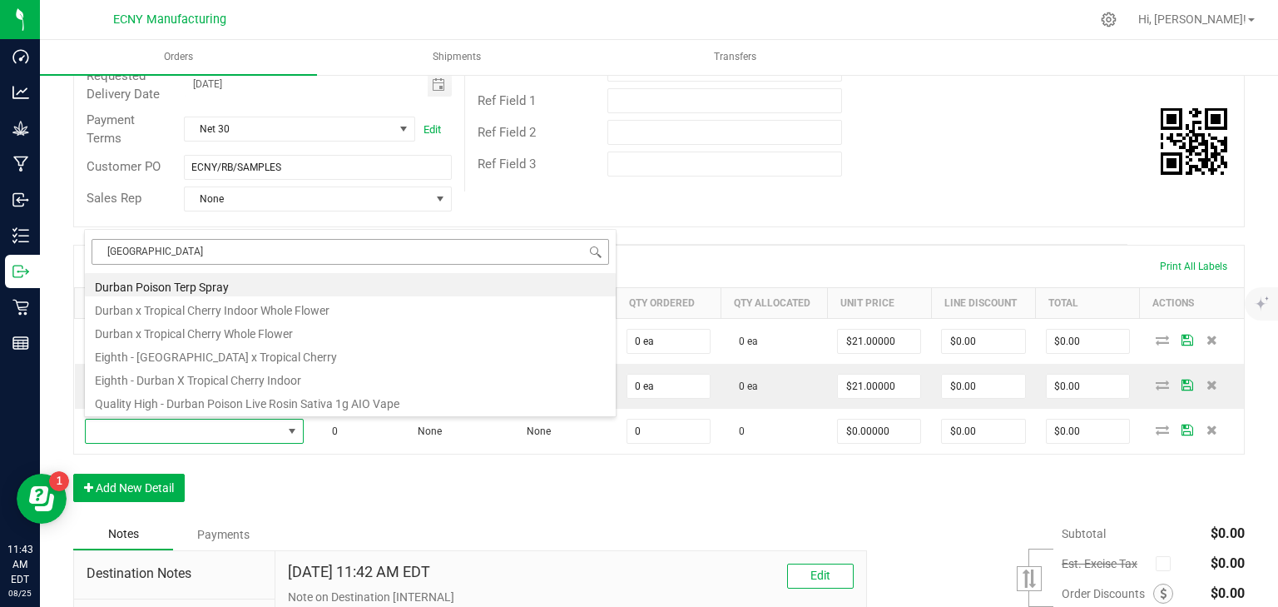
click at [235, 261] on input "durban" at bounding box center [351, 252] width 518 height 26
type input "eigth"
click at [235, 261] on body "Dashboard Analytics Grow Manufacturing Inbound Inventory Outbound Retail Report…" at bounding box center [639, 303] width 1278 height 607
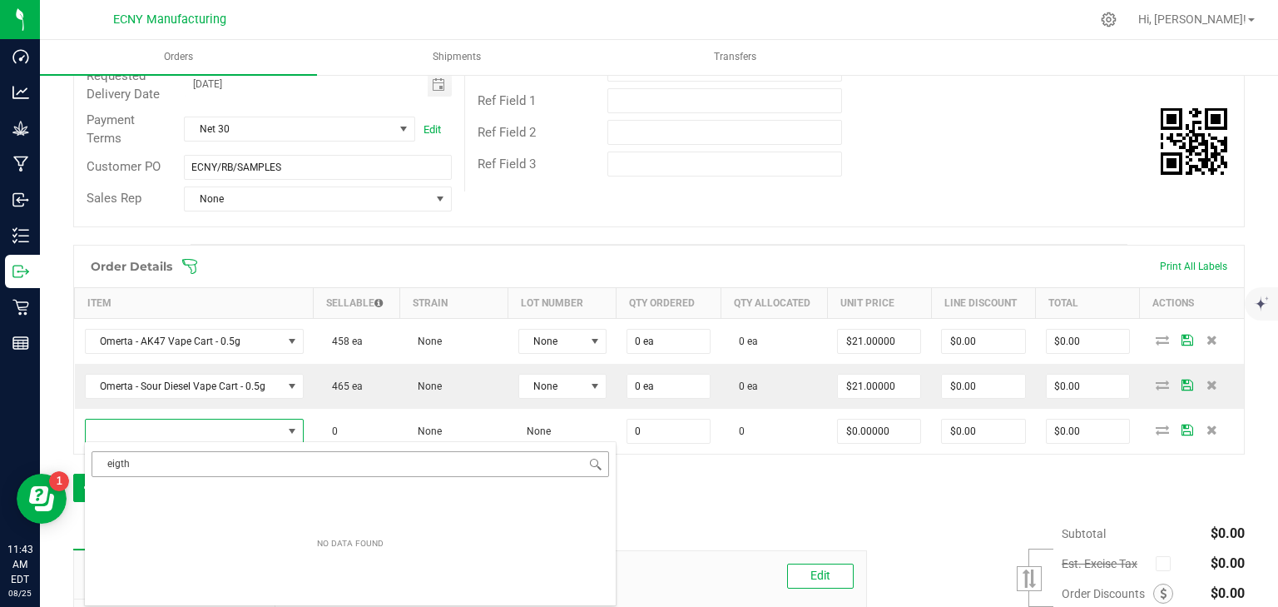
click at [235, 261] on span at bounding box center [767, 266] width 1172 height 17
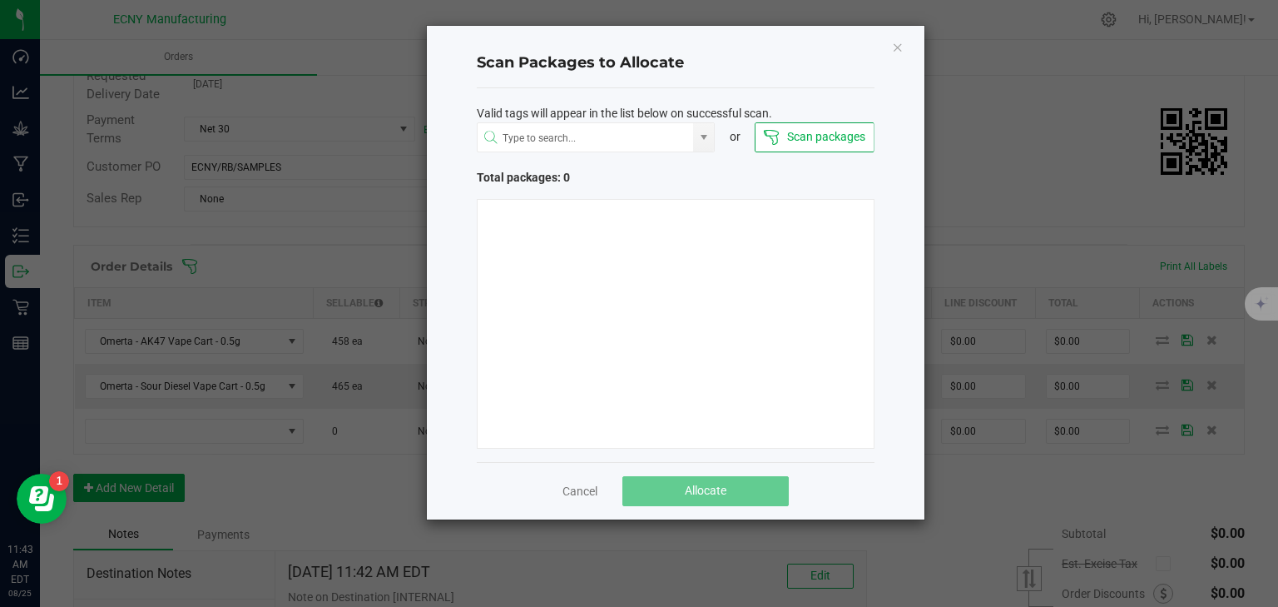
click at [896, 45] on icon "Close" at bounding box center [898, 47] width 12 height 20
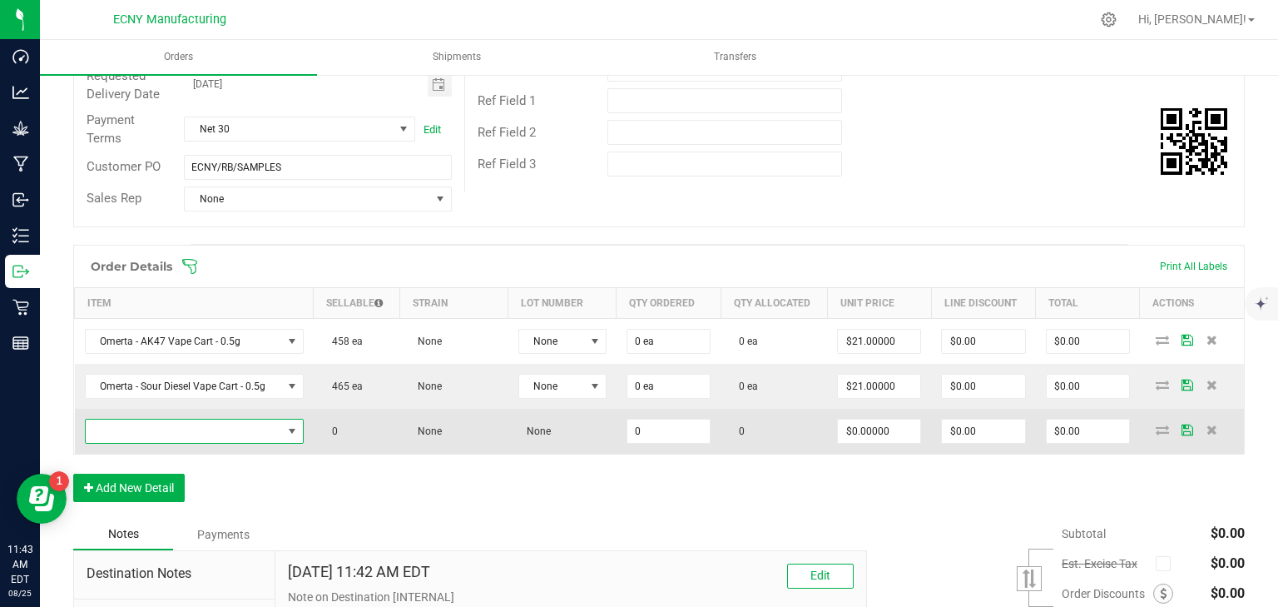
click at [219, 422] on span "NO DATA FOUND" at bounding box center [184, 430] width 196 height 23
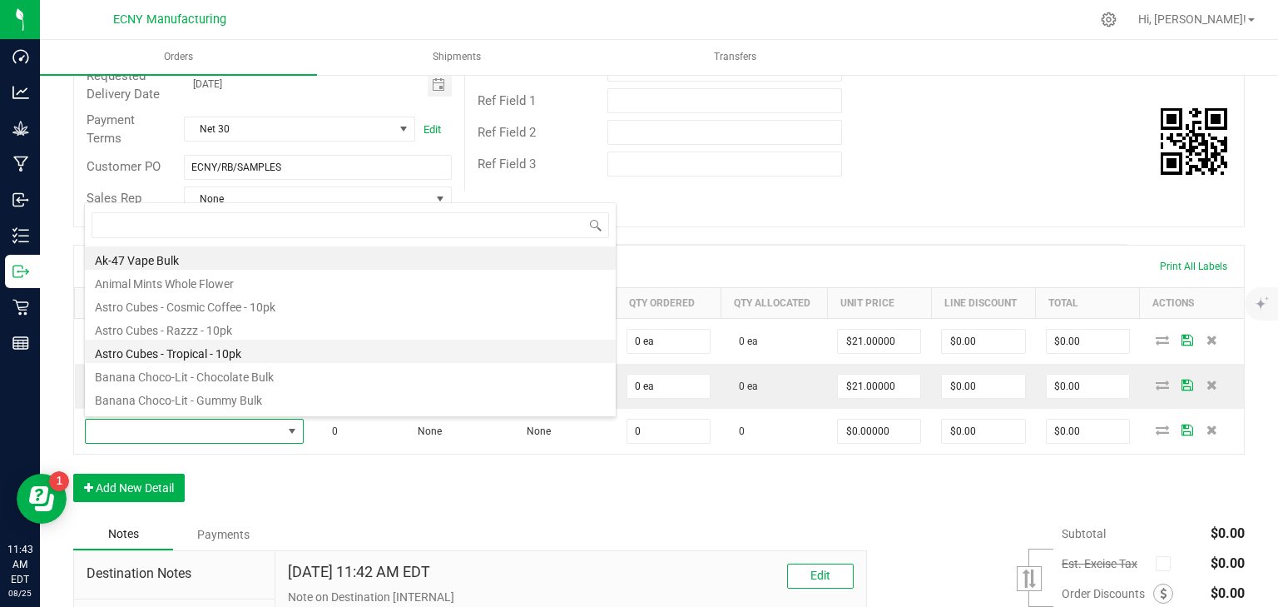
scroll to position [24, 214]
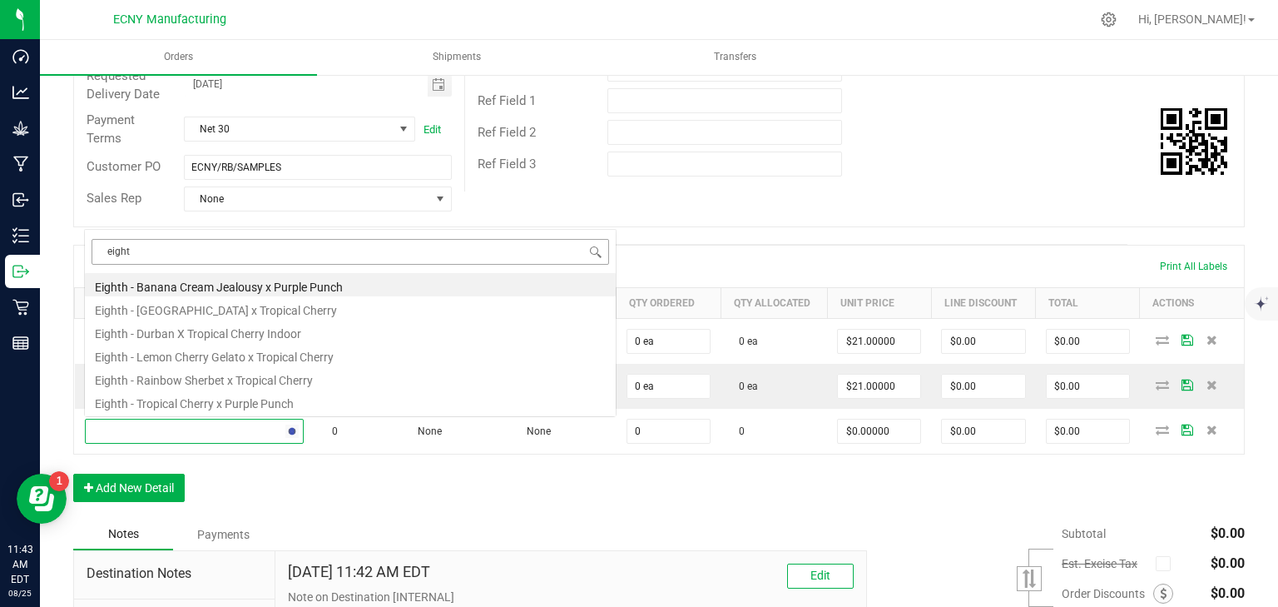
type input "eighth"
drag, startPoint x: 182, startPoint y: 244, endPoint x: 49, endPoint y: 240, distance: 133.2
click at [49, 240] on body "Dashboard Analytics Grow Manufacturing Inbound Inventory Outbound Retail Report…" at bounding box center [639, 303] width 1278 height 607
click at [241, 286] on li "Eighth - Banana Cream Jealousy x Purple Punch" at bounding box center [350, 284] width 531 height 23
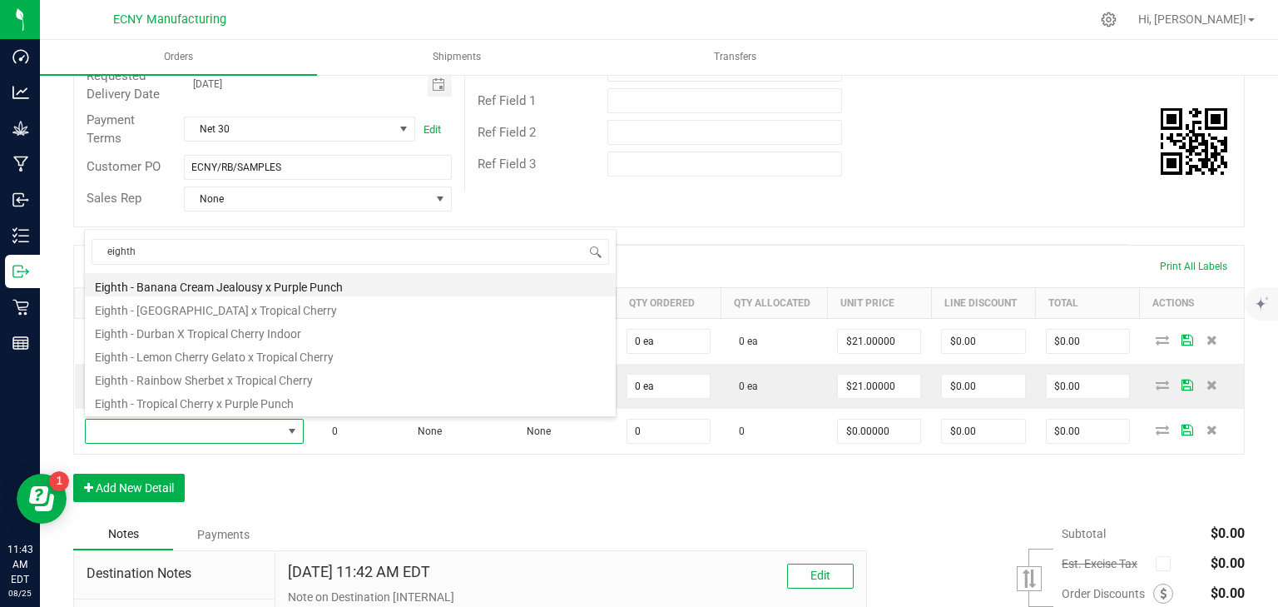
type input "0 ea"
type input "$15.00000"
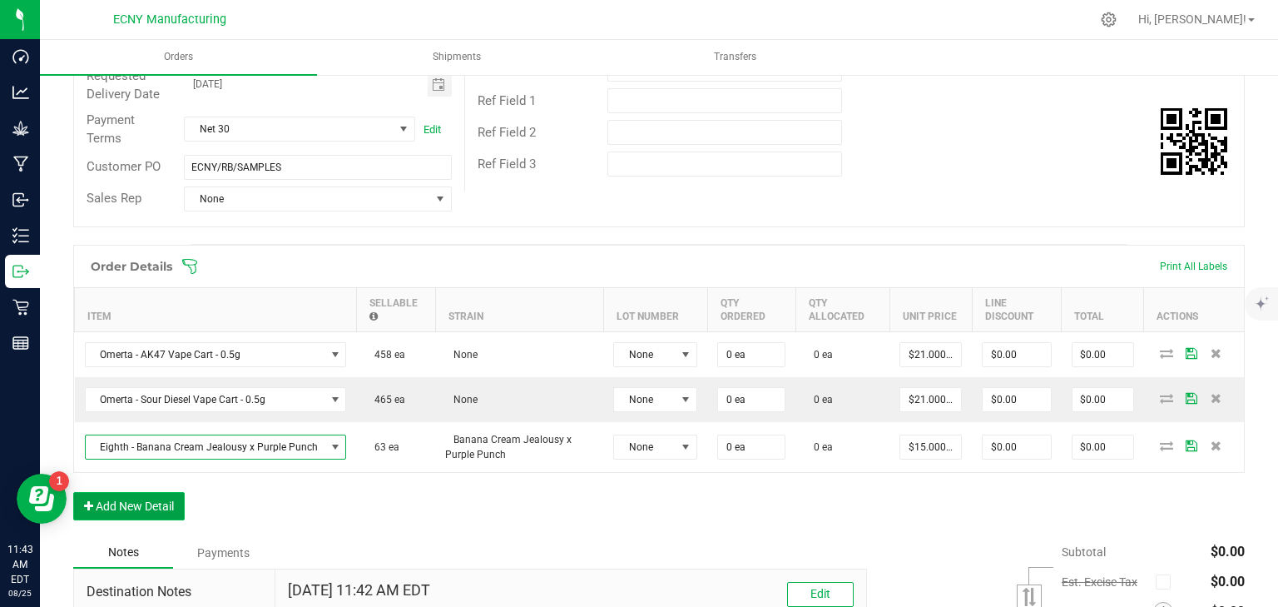
click at [153, 510] on button "Add New Detail" at bounding box center [128, 506] width 111 height 28
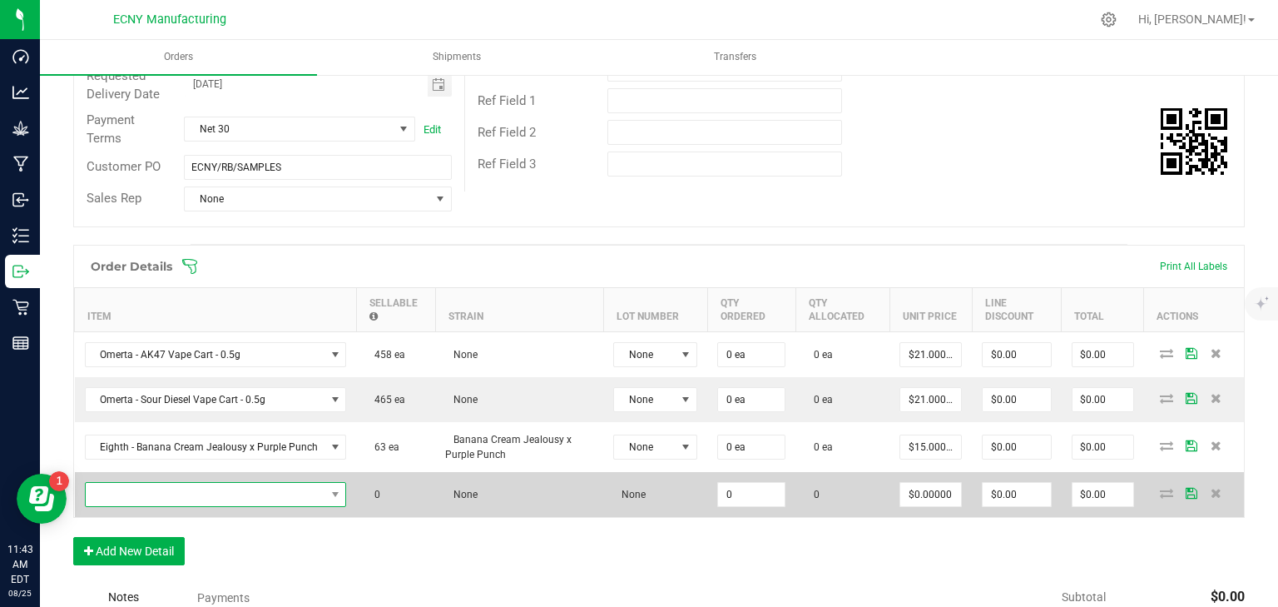
click at [141, 499] on span "NO DATA FOUND" at bounding box center [206, 494] width 240 height 23
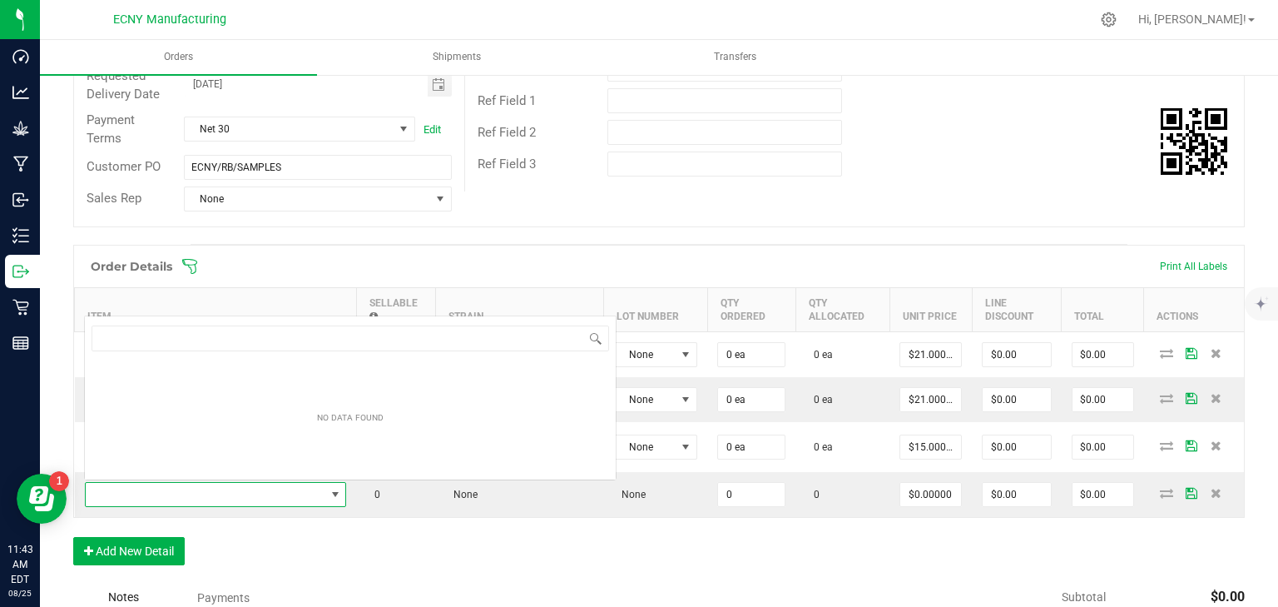
scroll to position [24, 255]
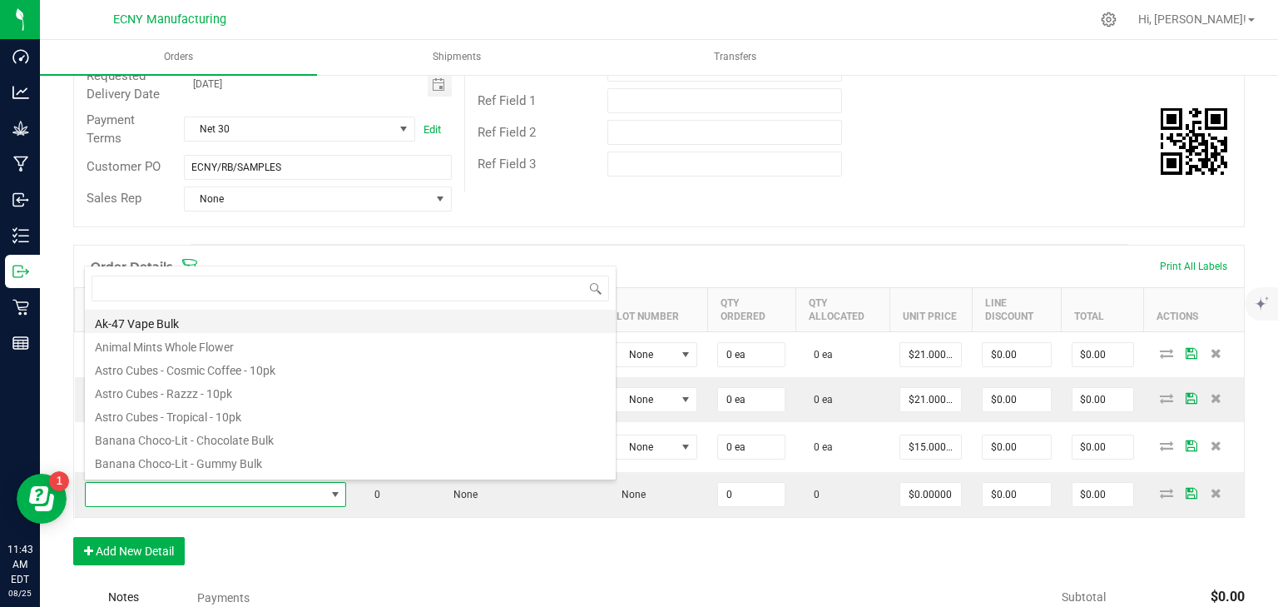
type input "eighth"
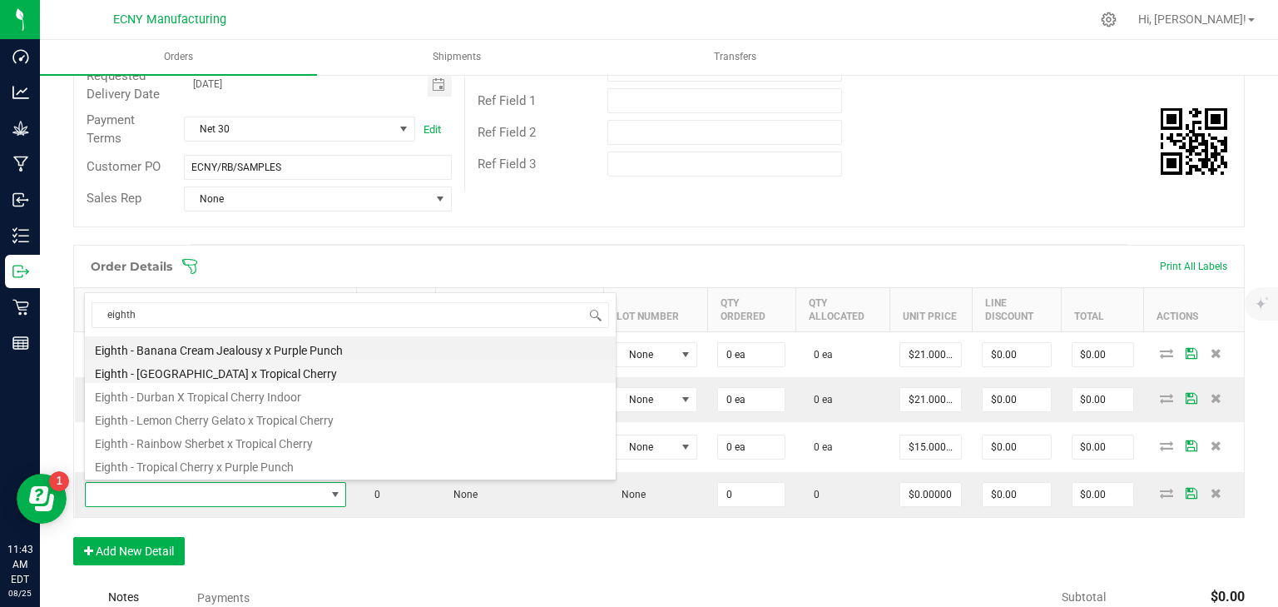
click at [218, 377] on li "Eighth - Durban x Tropical Cherry" at bounding box center [350, 370] width 531 height 23
type input "0 ea"
type input "$15.00000"
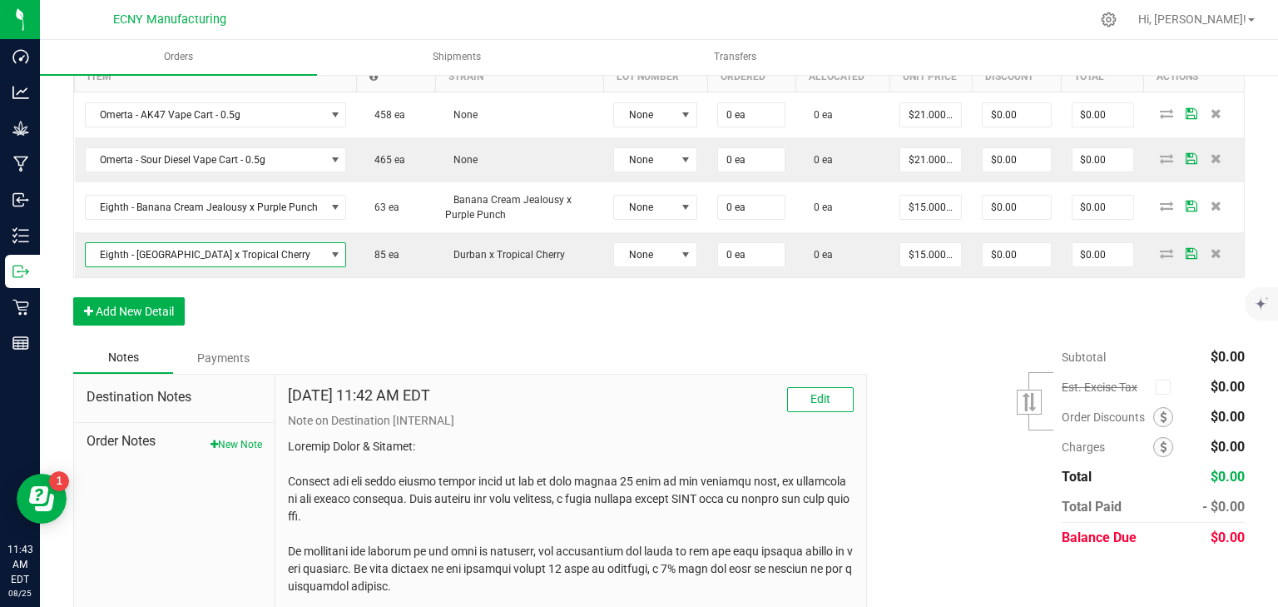
scroll to position [533, 0]
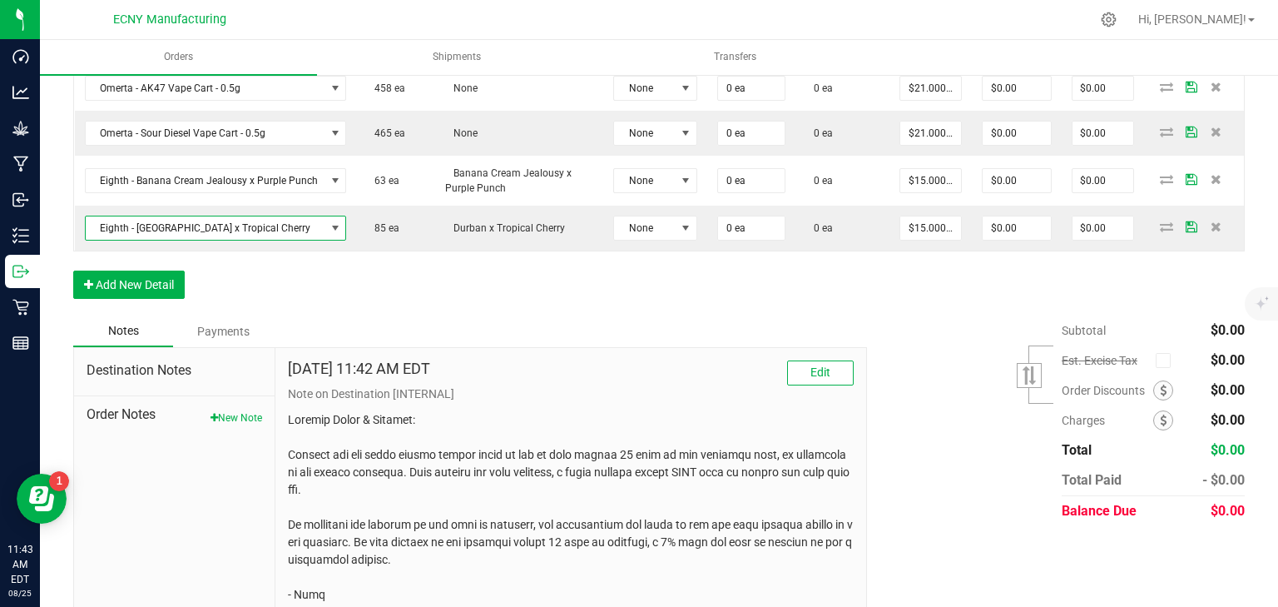
click at [133, 298] on div "Order Details Print All Labels Item Sellable Strain Lot Number Qty Ordered Qty …" at bounding box center [659, 146] width 1172 height 337
click at [134, 278] on button "Add New Detail" at bounding box center [128, 284] width 111 height 28
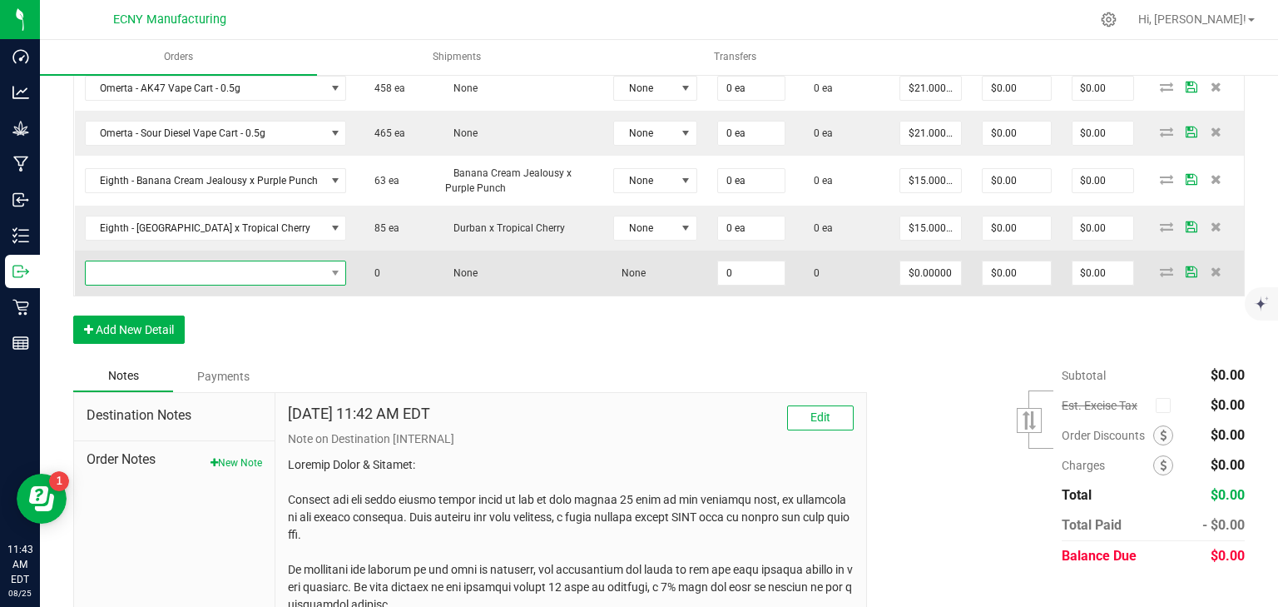
click at [167, 275] on span "NO DATA FOUND" at bounding box center [206, 272] width 240 height 23
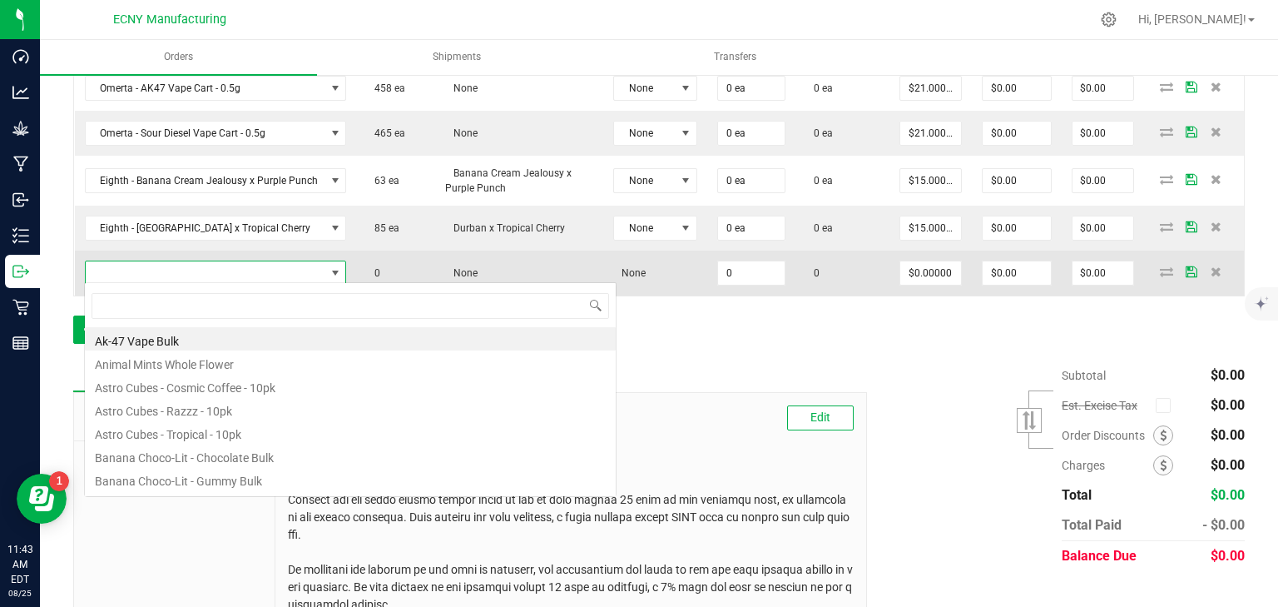
scroll to position [24, 255]
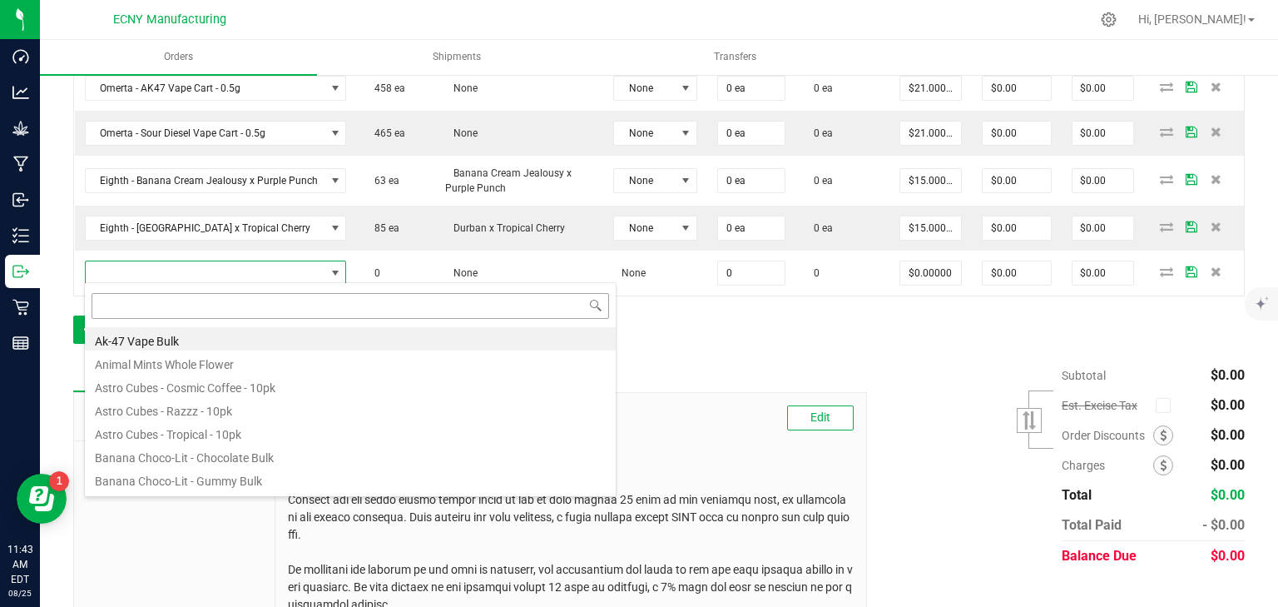
type input "eighth"
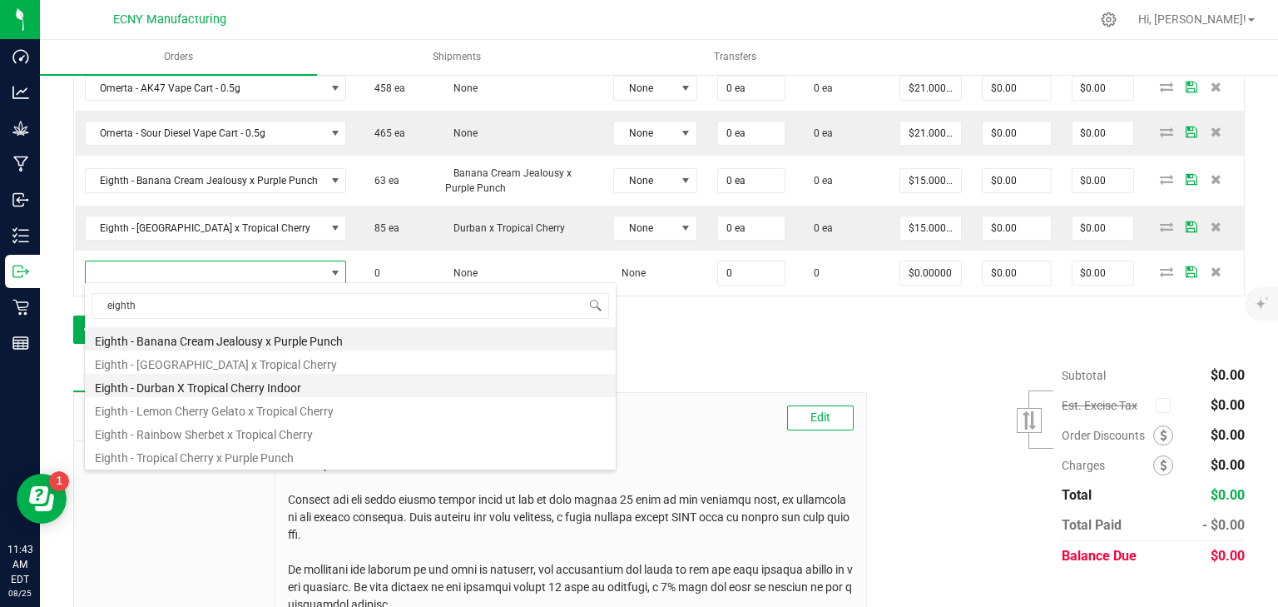
click at [178, 384] on li "Eighth - Durban X Tropical Cherry Indoor" at bounding box center [350, 385] width 531 height 23
type input "0 ea"
type input "$24.00000"
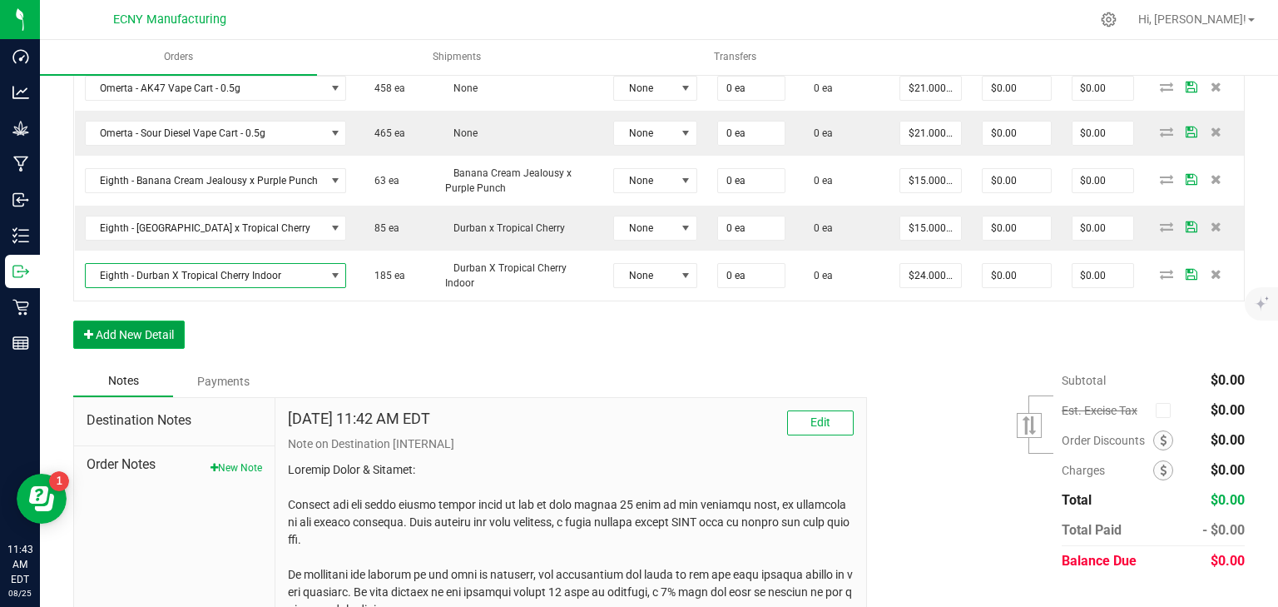
click at [140, 323] on button "Add New Detail" at bounding box center [128, 334] width 111 height 28
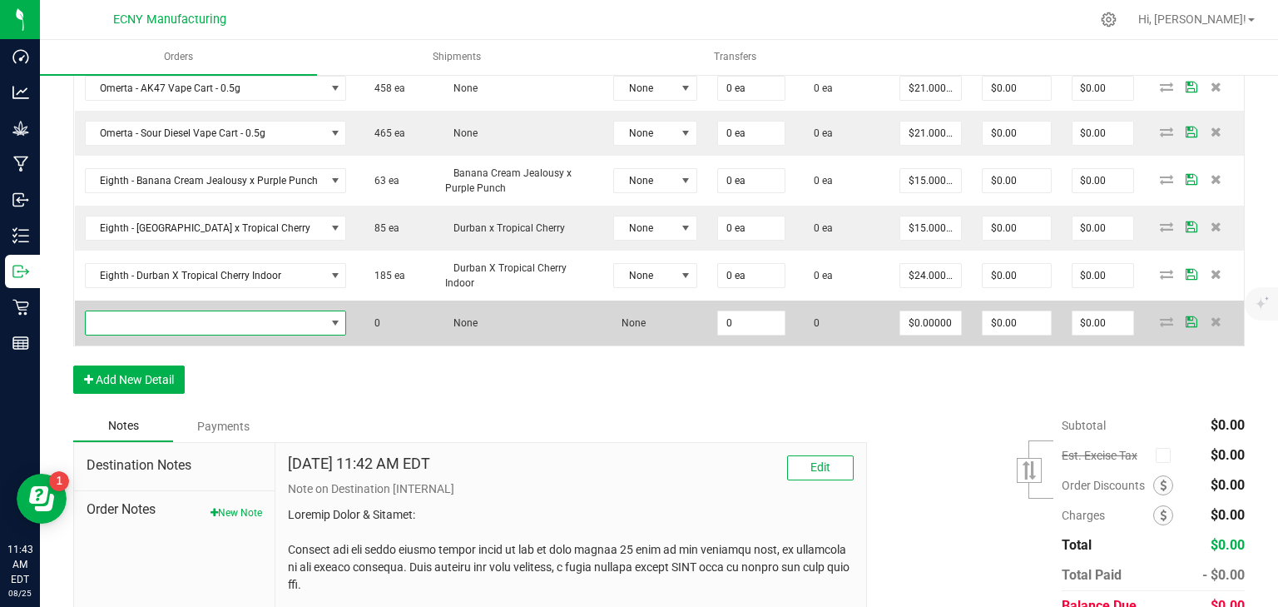
click at [153, 327] on span "NO DATA FOUND" at bounding box center [206, 322] width 240 height 23
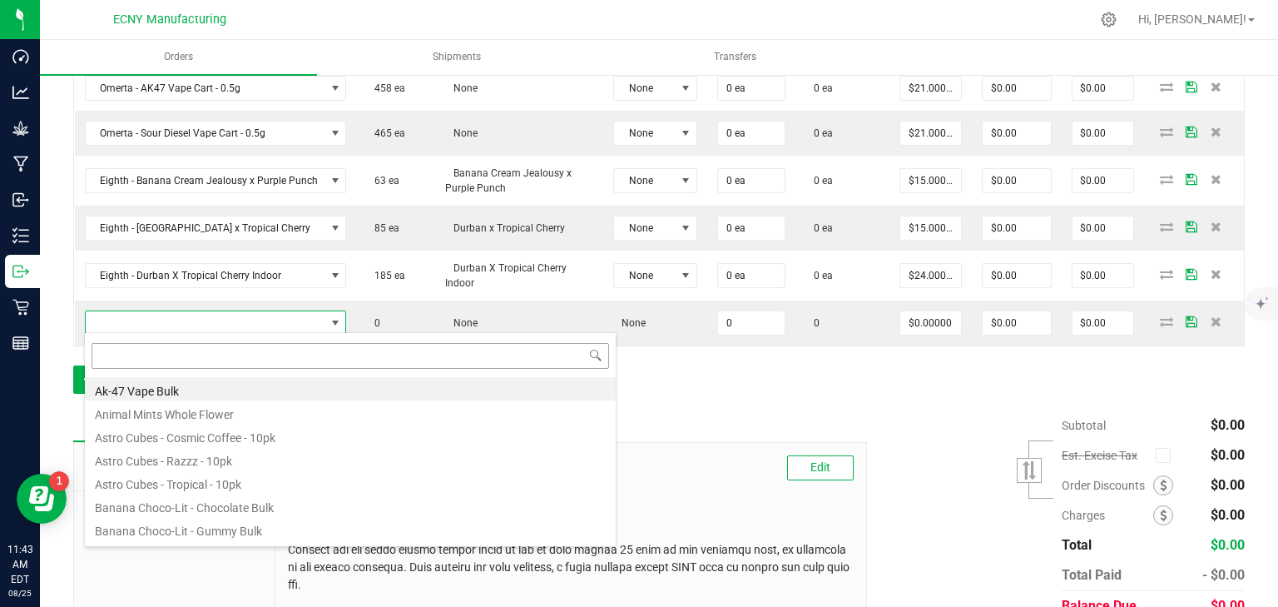
type input "eighth"
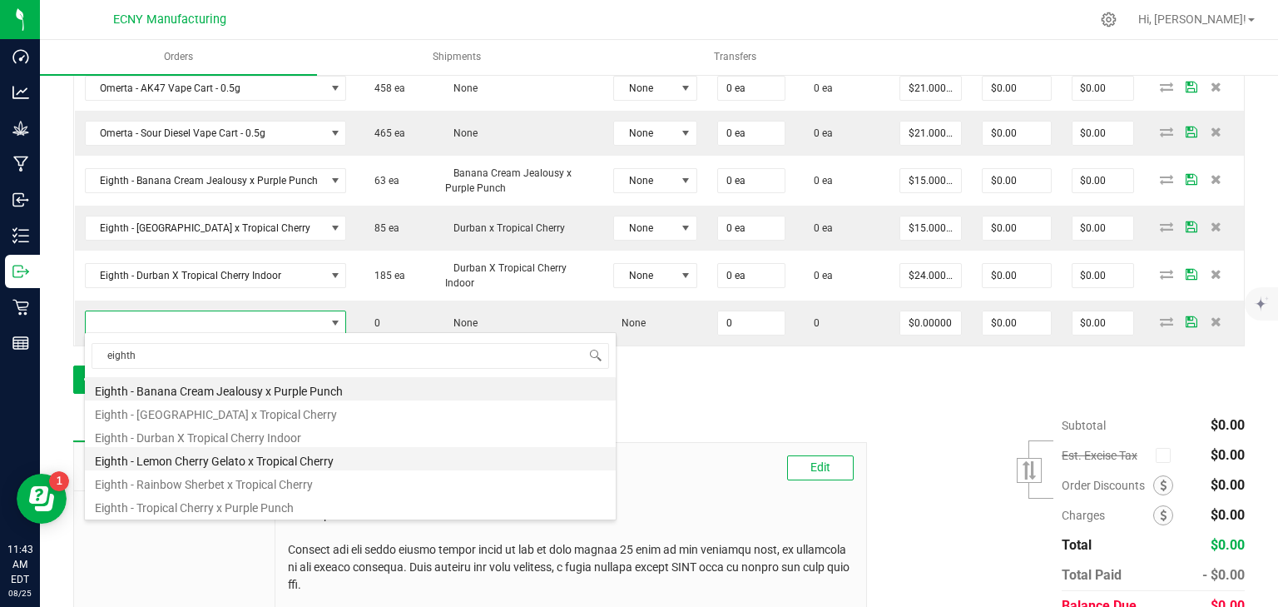
click at [156, 455] on li "Eighth - Lemon Cherry Gelato x Tropical Cherry" at bounding box center [350, 458] width 531 height 23
type input "0 ea"
type input "$15.00000"
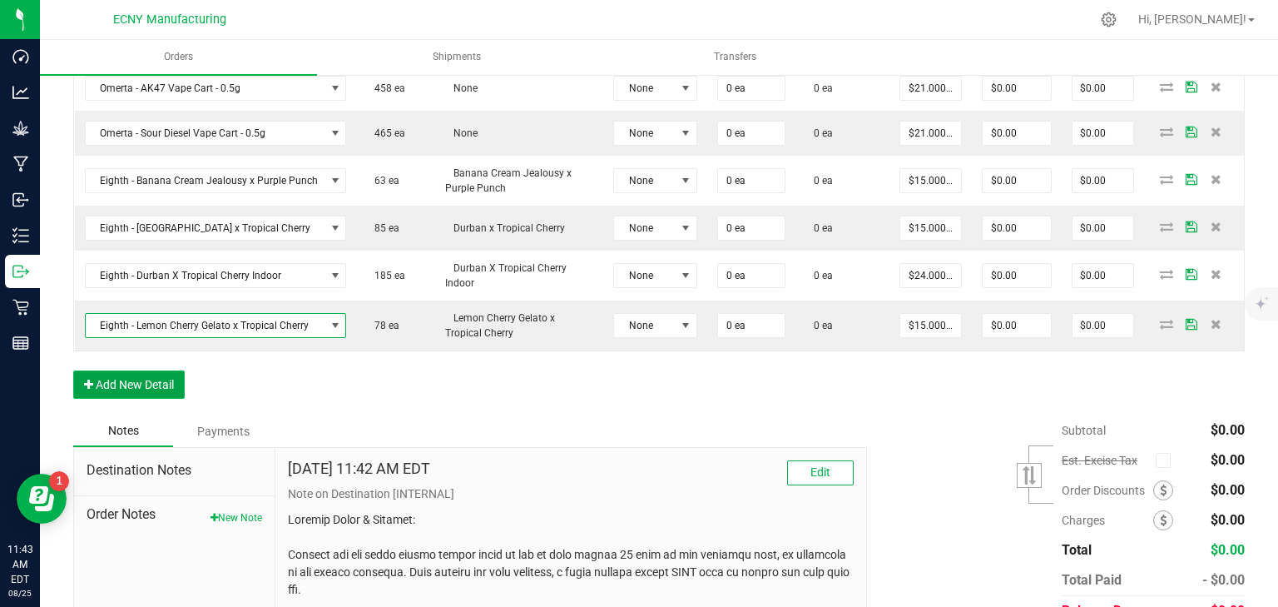
click at [143, 393] on button "Add New Detail" at bounding box center [128, 384] width 111 height 28
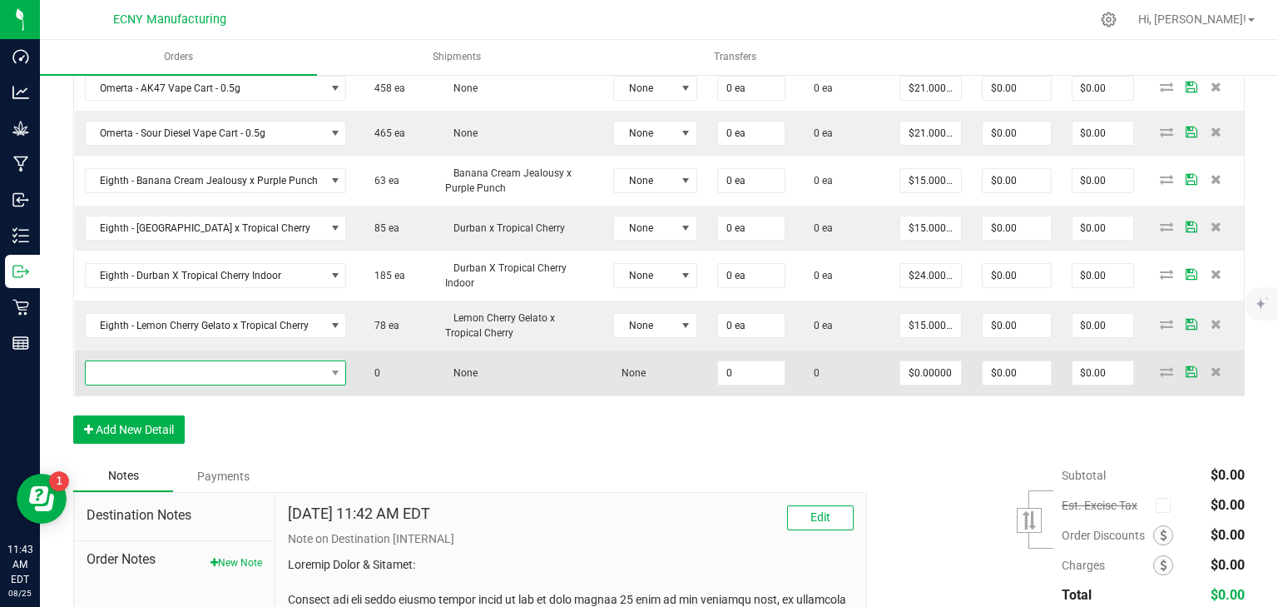
click at [150, 378] on span "NO DATA FOUND" at bounding box center [206, 372] width 240 height 23
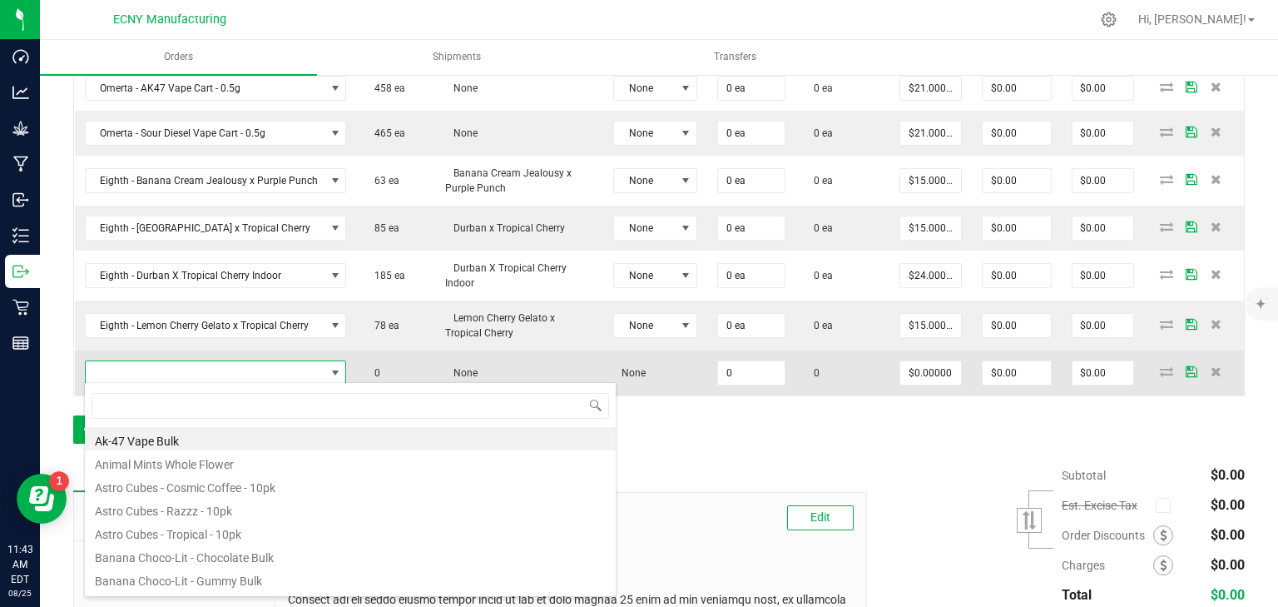
type input "eighth"
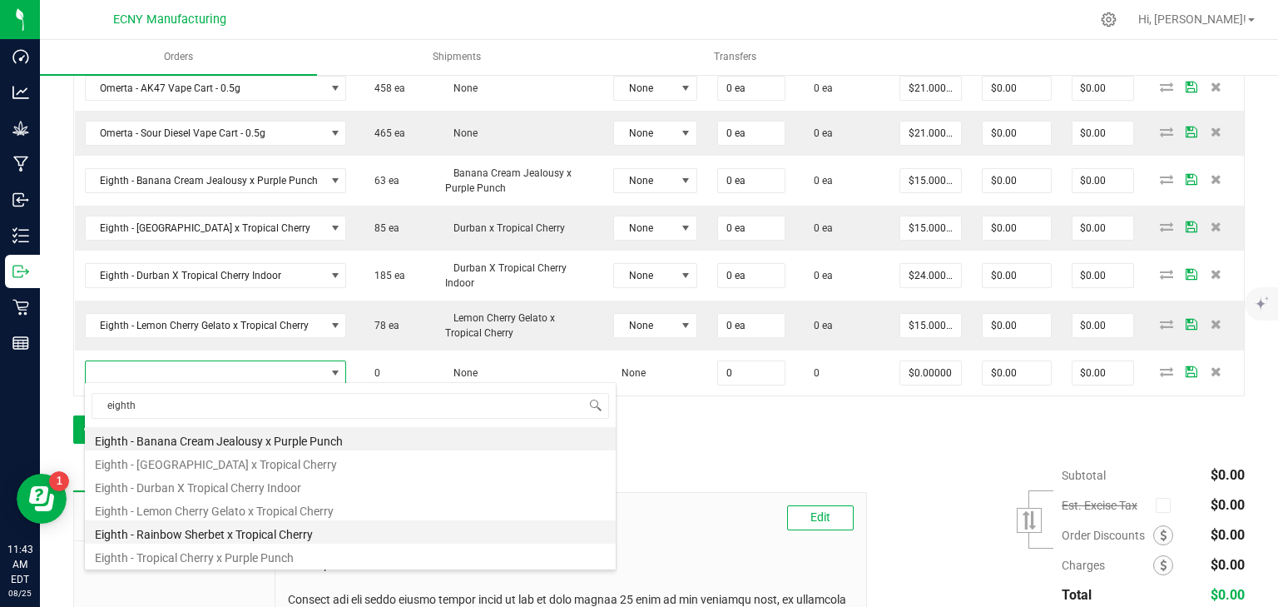
click at [189, 537] on li "Eighth - Rainbow Sherbet x Tropical Cherry" at bounding box center [350, 531] width 531 height 23
type input "0 ea"
type input "$15.00000"
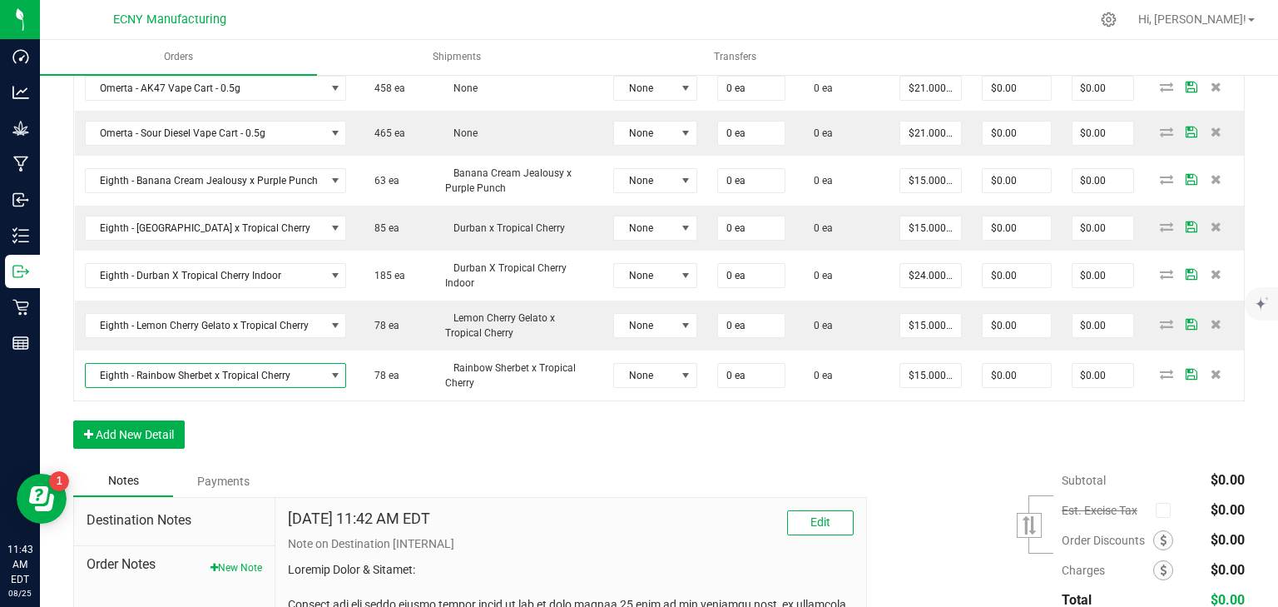
click at [138, 413] on div "Order Details Print All Labels Item Sellable Strain Lot Number Qty Ordered Qty …" at bounding box center [659, 221] width 1172 height 487
click at [158, 439] on button "Add New Detail" at bounding box center [128, 434] width 111 height 28
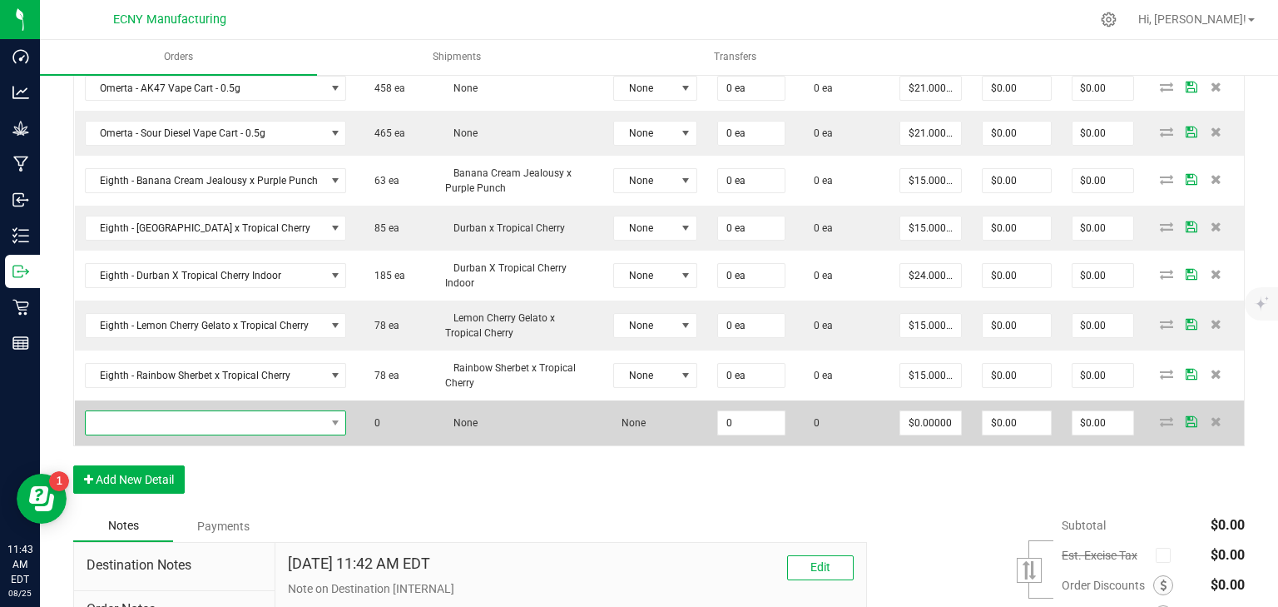
click at [170, 416] on span "NO DATA FOUND" at bounding box center [206, 422] width 240 height 23
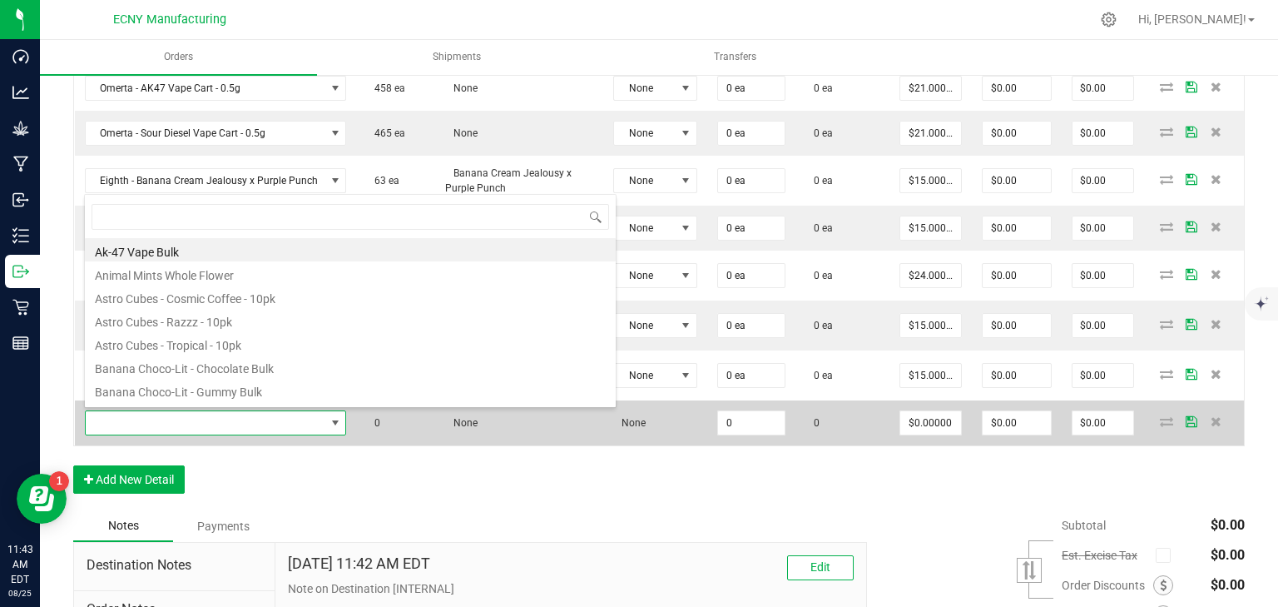
type input "eighth"
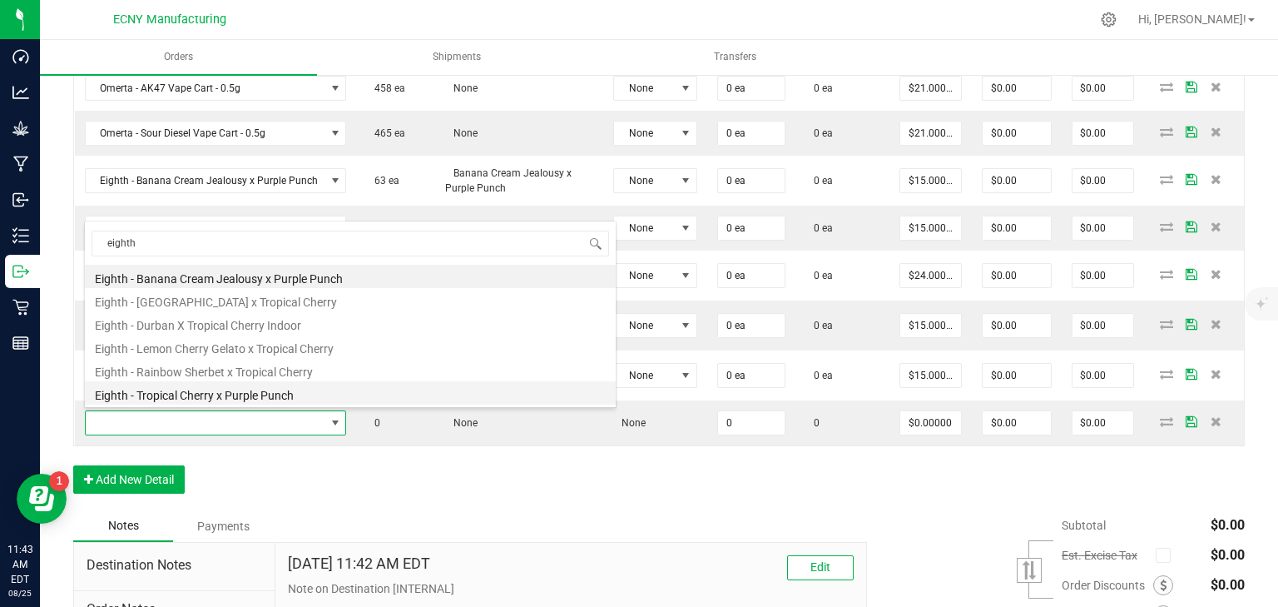
click at [231, 396] on li "Eighth - Tropical Cherry x Purple Punch" at bounding box center [350, 392] width 531 height 23
type input "0 ea"
type input "$15.00000"
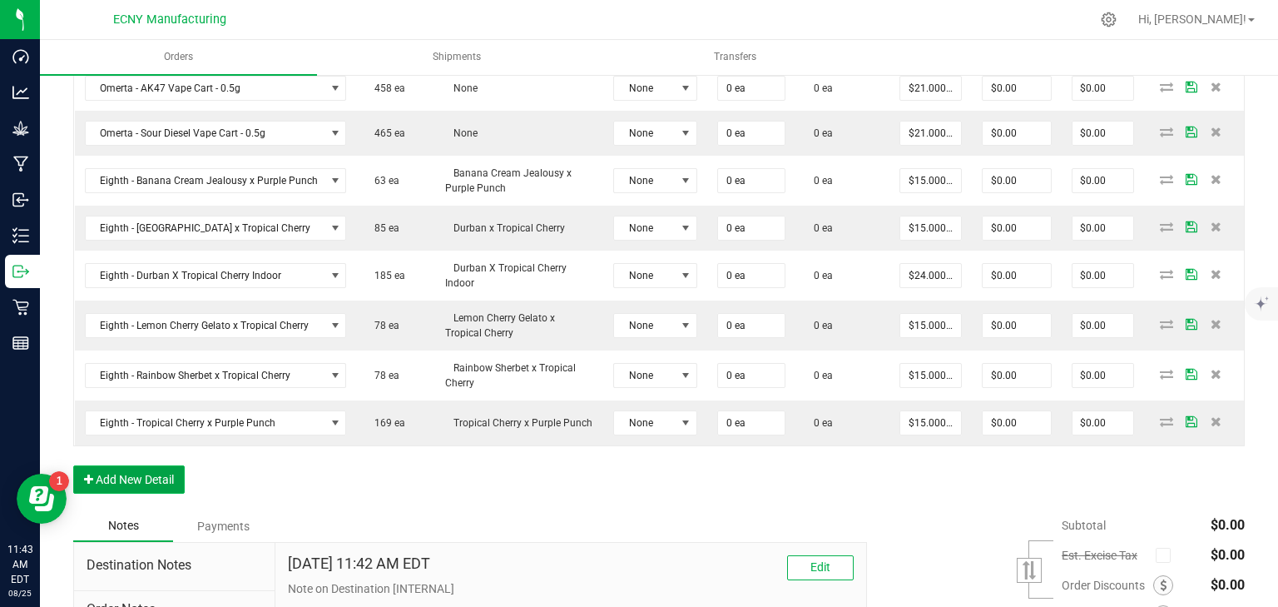
click at [133, 466] on button "Add New Detail" at bounding box center [128, 479] width 111 height 28
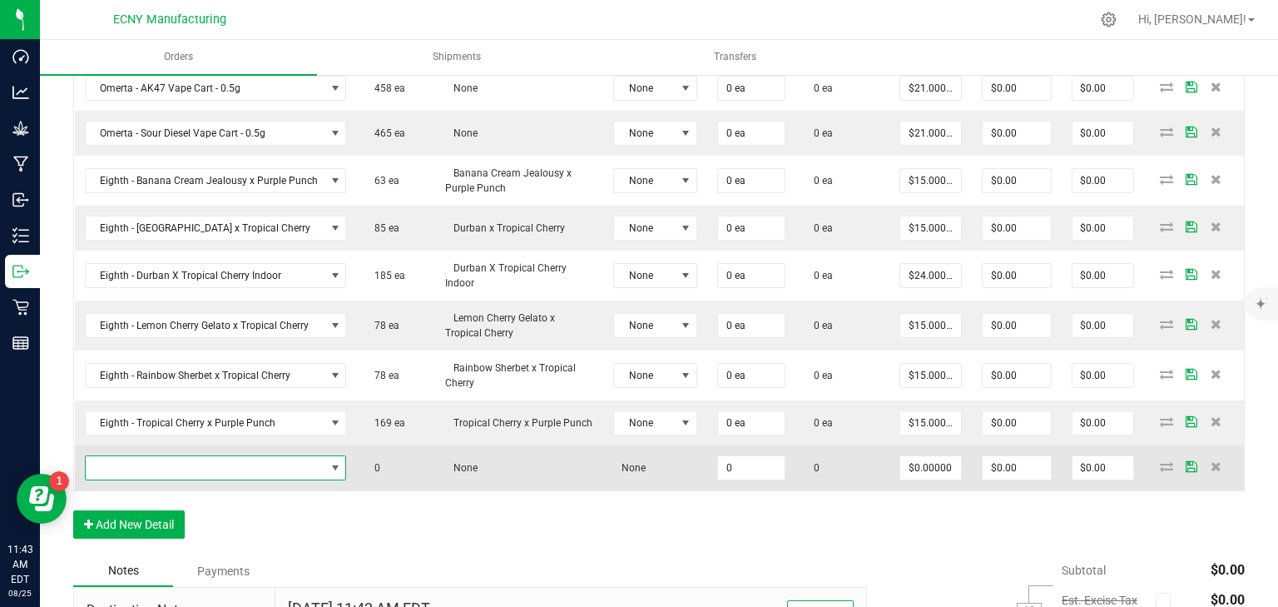
click at [170, 459] on span "NO DATA FOUND" at bounding box center [206, 467] width 240 height 23
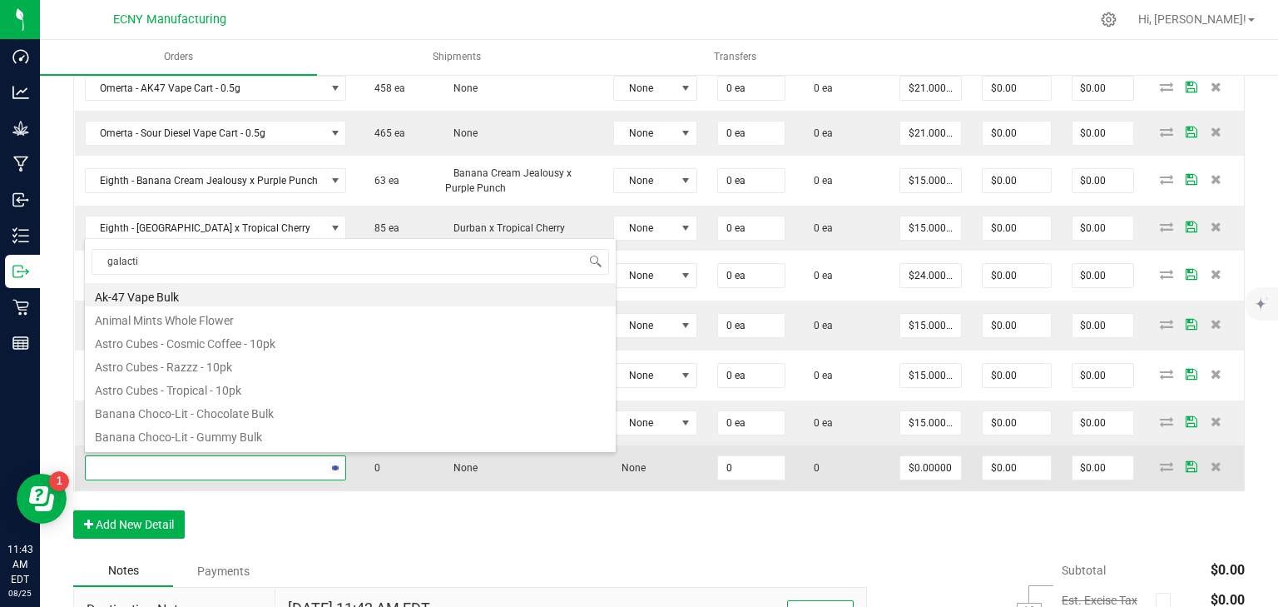
type input "galactic"
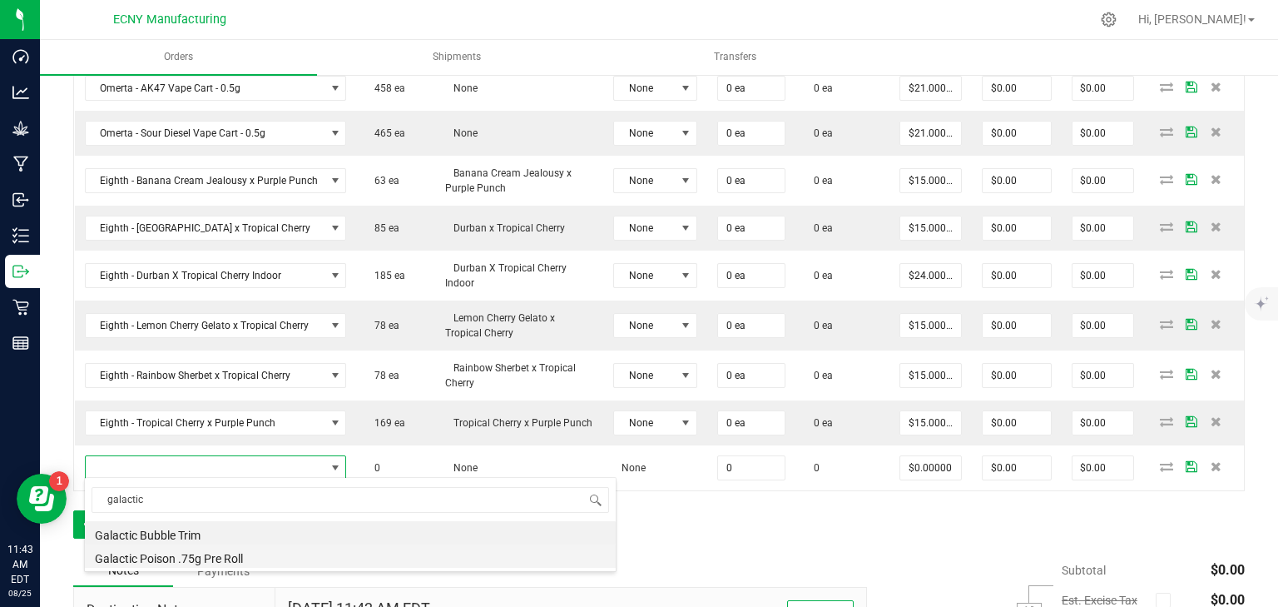
click at [239, 551] on li "Galactic Poison .75g Pre Roll" at bounding box center [350, 555] width 531 height 23
type input "0 ea"
type input "$6.00000"
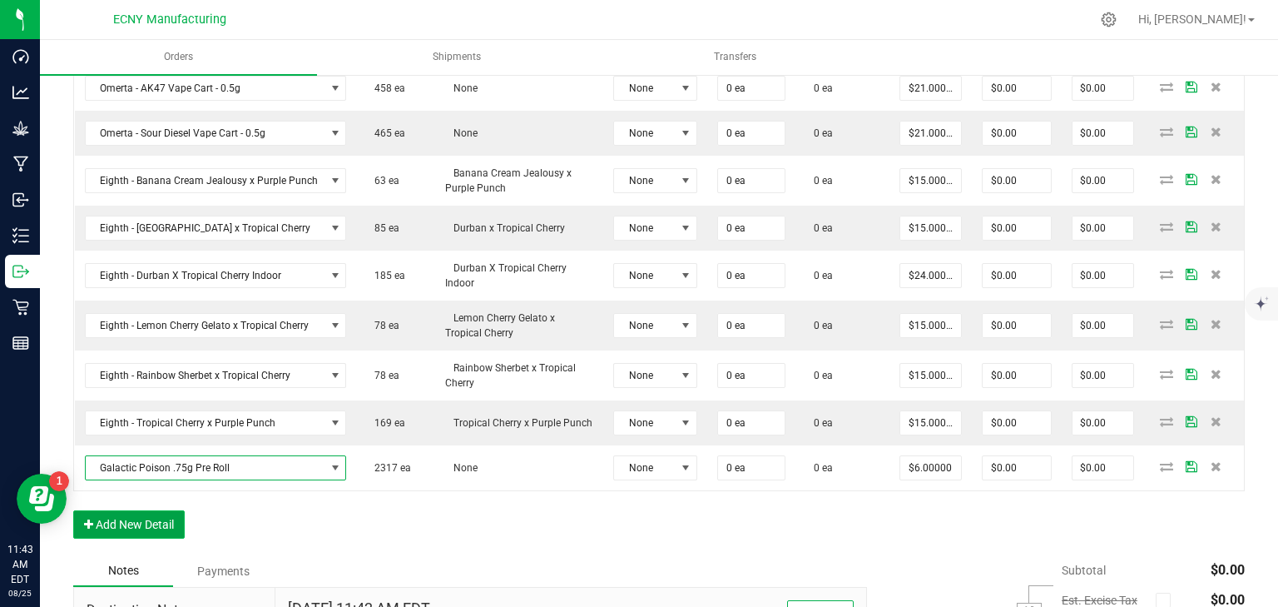
click at [164, 516] on button "Add New Detail" at bounding box center [128, 524] width 111 height 28
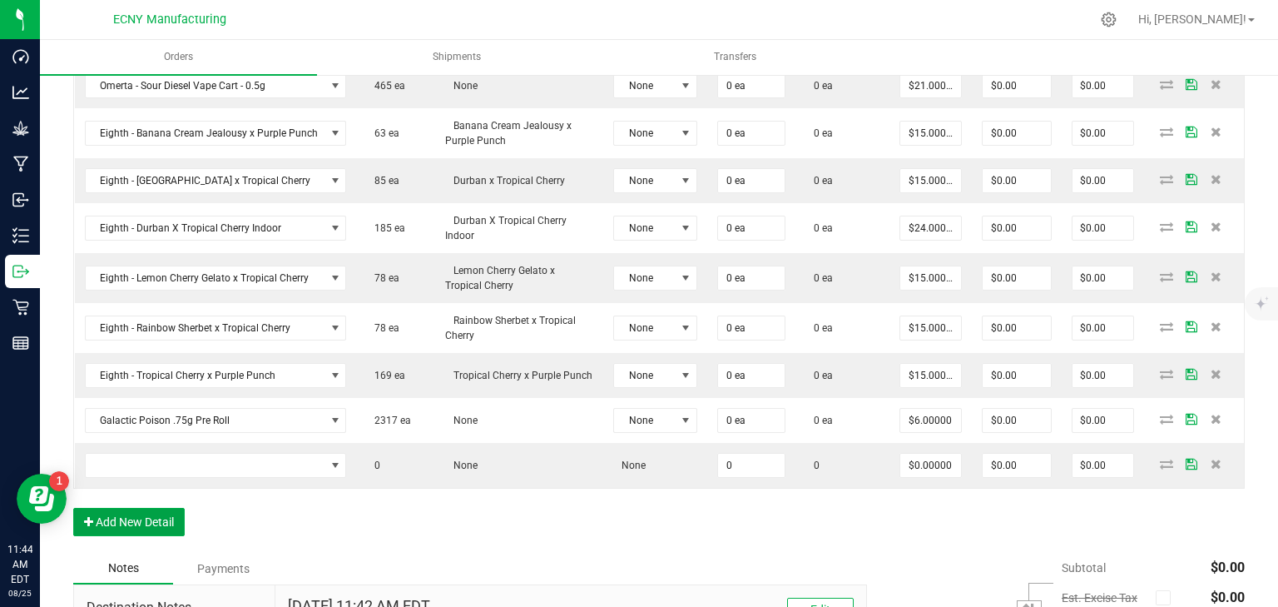
scroll to position [732, 0]
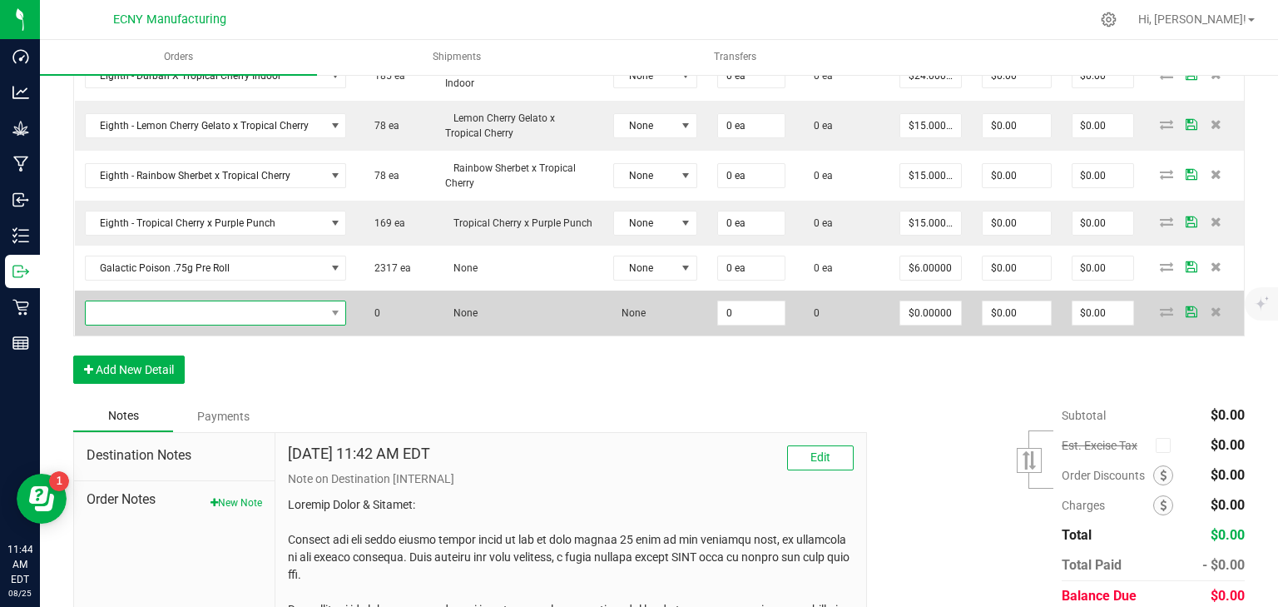
click at [206, 314] on span "NO DATA FOUND" at bounding box center [206, 312] width 240 height 23
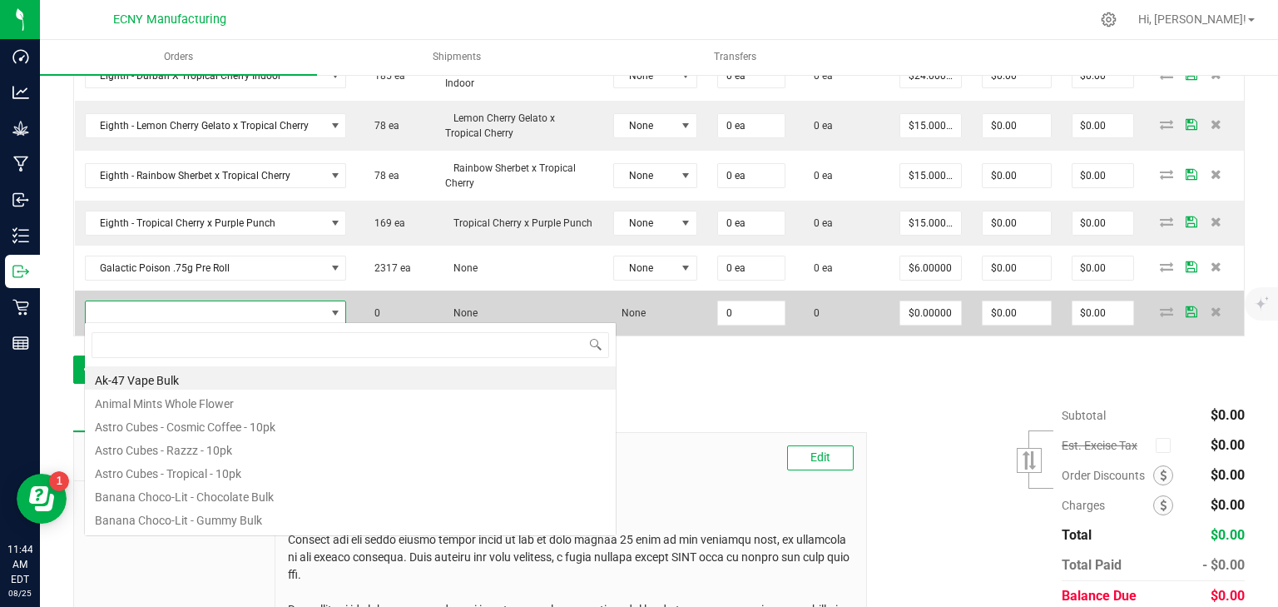
scroll to position [24, 255]
type input "choco"
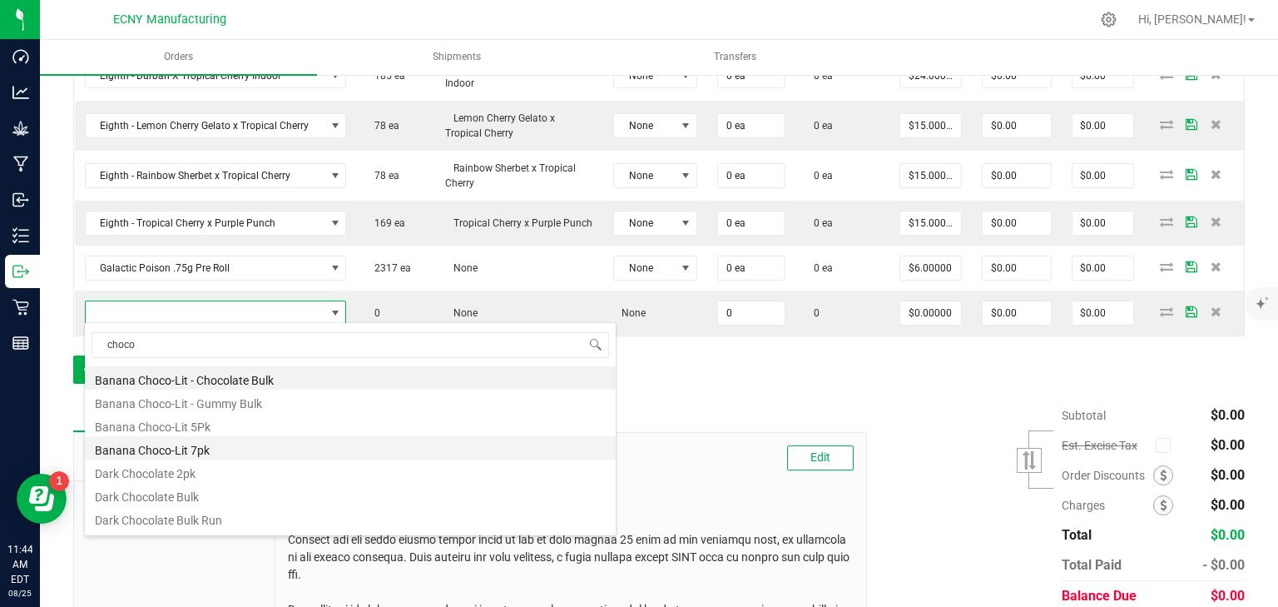
click at [223, 445] on li "Banana Choco-Lit 7pk" at bounding box center [350, 447] width 531 height 23
type input "0 ea"
type input "$10.00000"
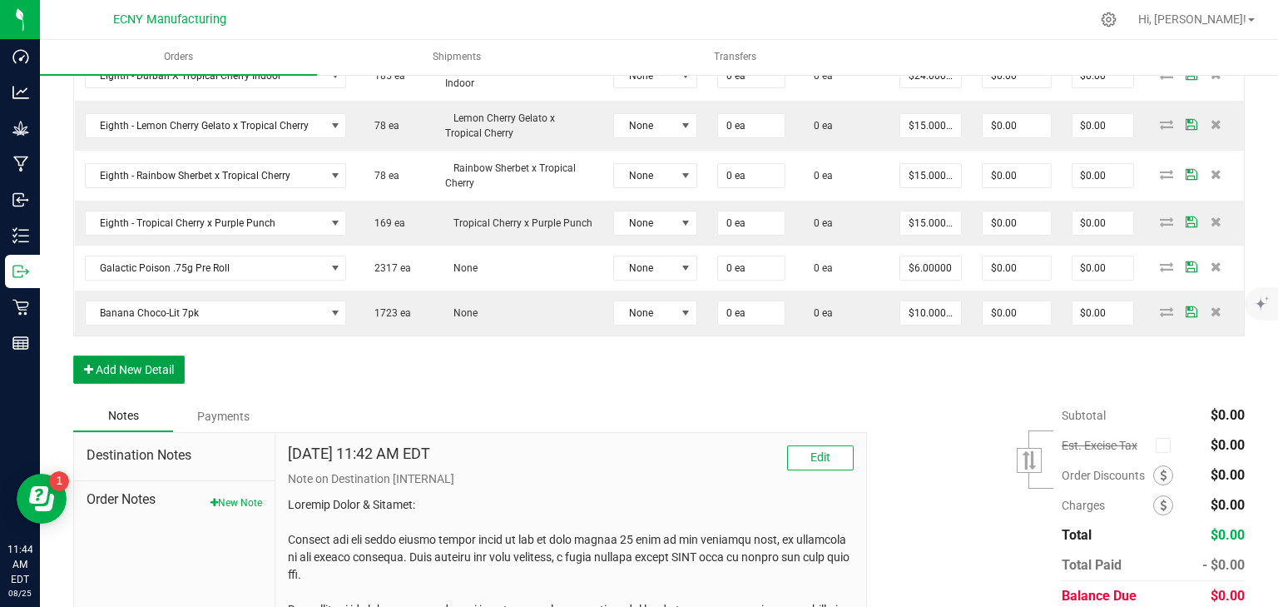
click at [133, 359] on button "Add New Detail" at bounding box center [128, 369] width 111 height 28
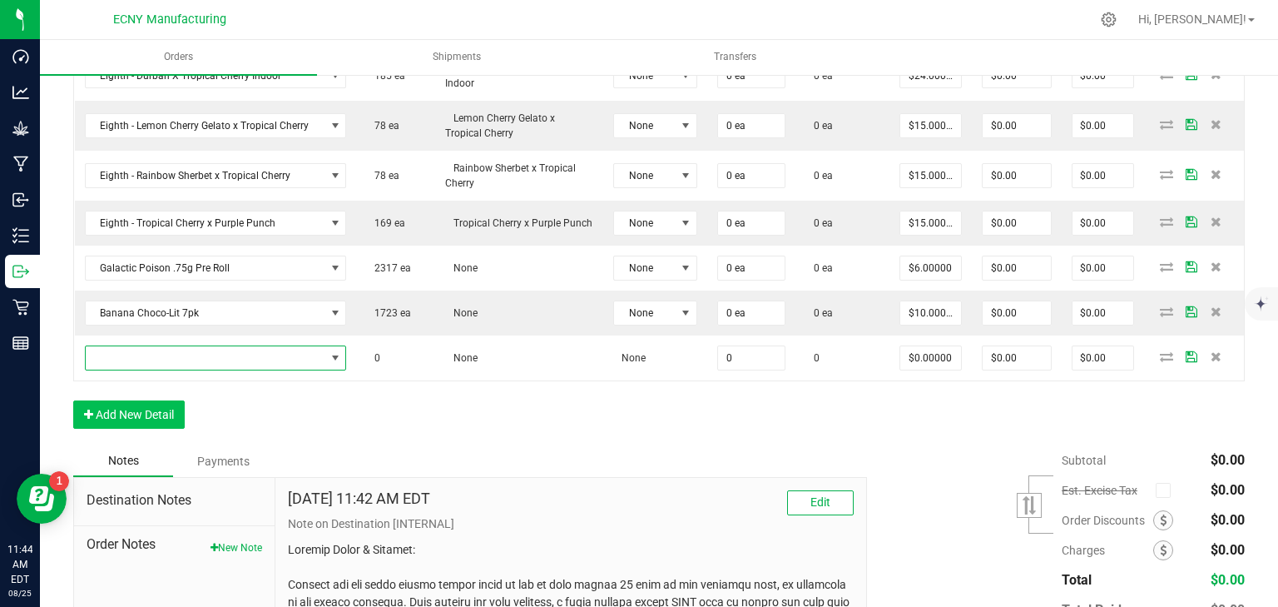
click at [136, 354] on span "NO DATA FOUND" at bounding box center [206, 357] width 240 height 23
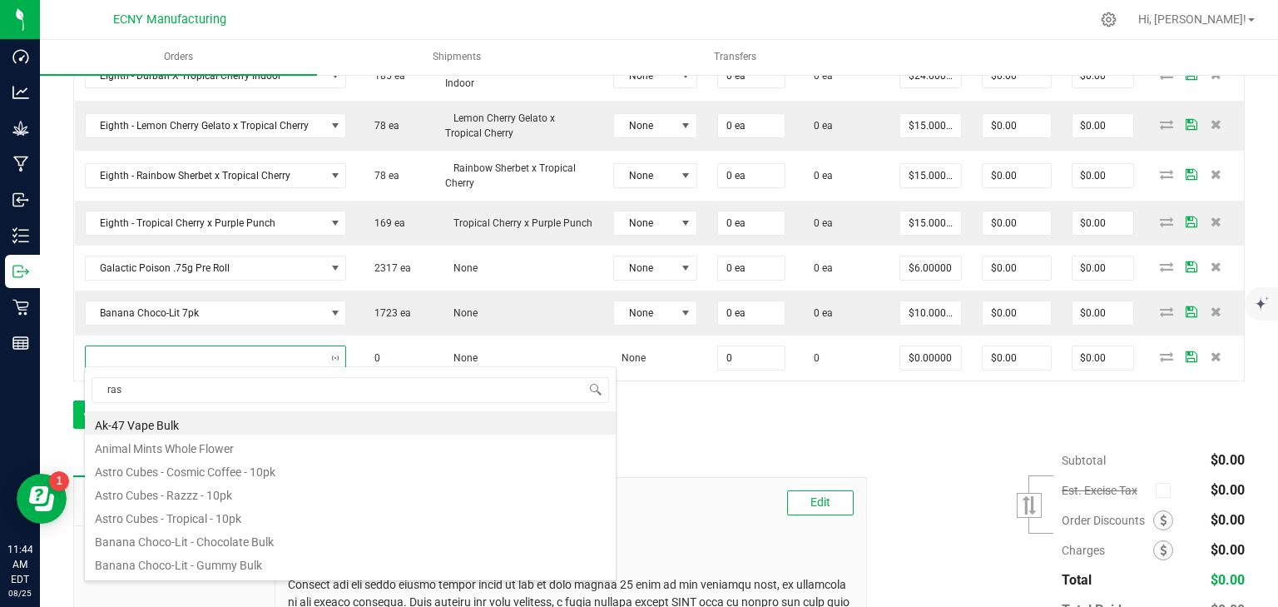
type input "rasp"
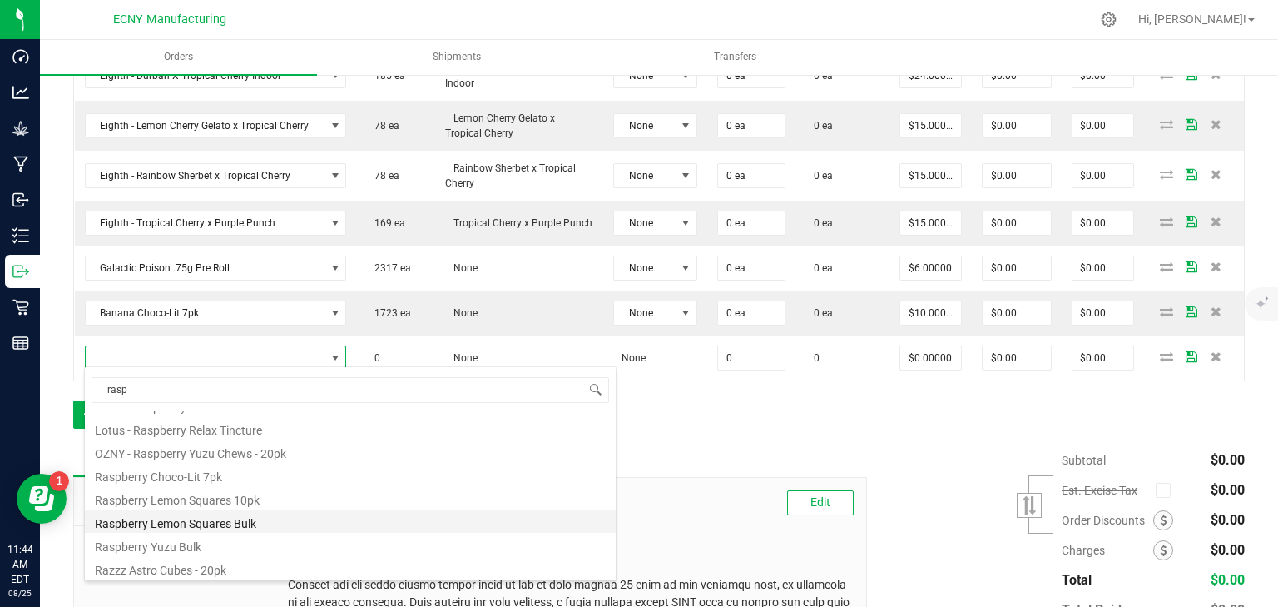
scroll to position [206, 0]
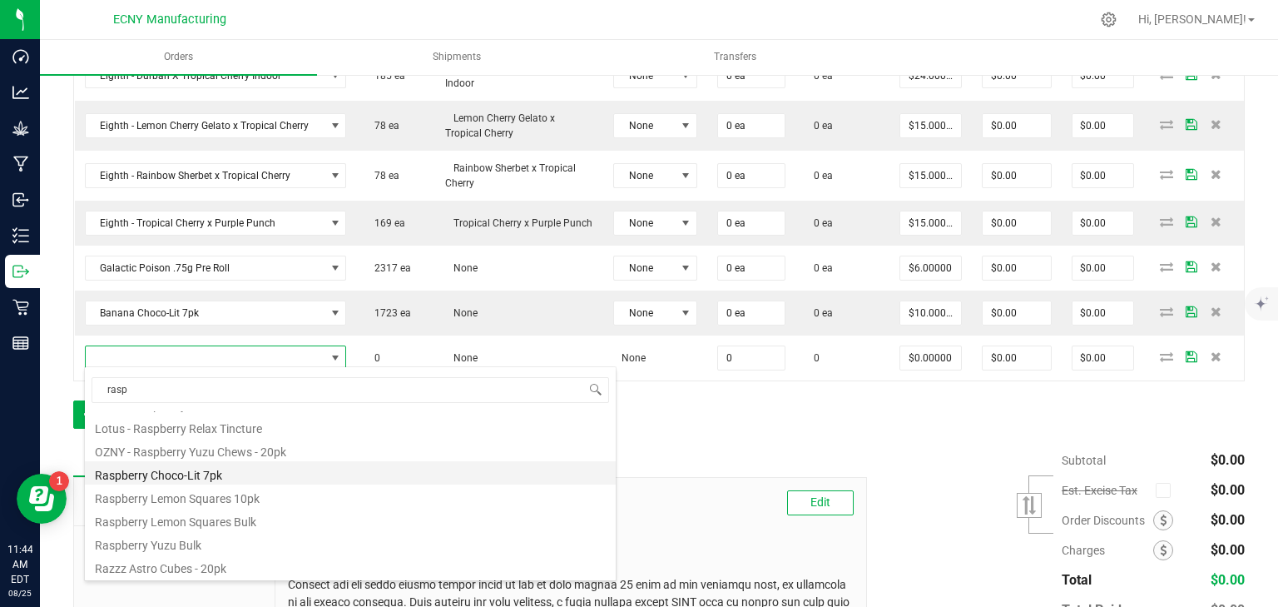
click at [218, 479] on li "Raspberry Choco-Lit 7pk" at bounding box center [350, 472] width 531 height 23
type input "0 ea"
type input "$10.00000"
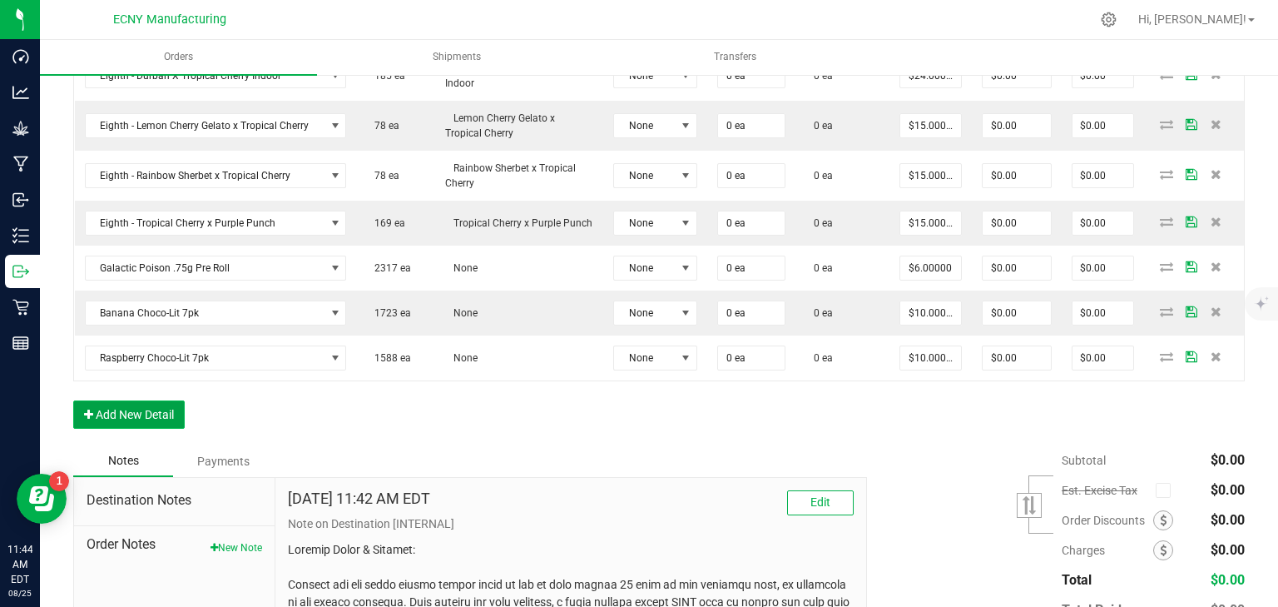
click at [131, 404] on button "Add New Detail" at bounding box center [128, 414] width 111 height 28
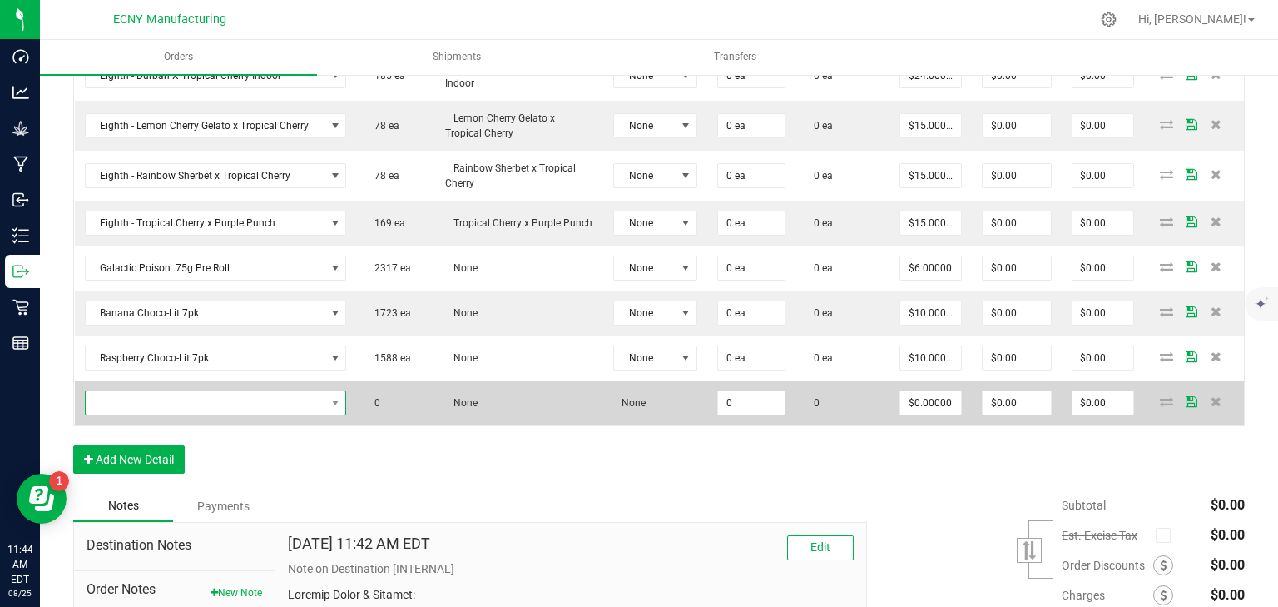
click at [186, 405] on span "NO DATA FOUND" at bounding box center [206, 402] width 240 height 23
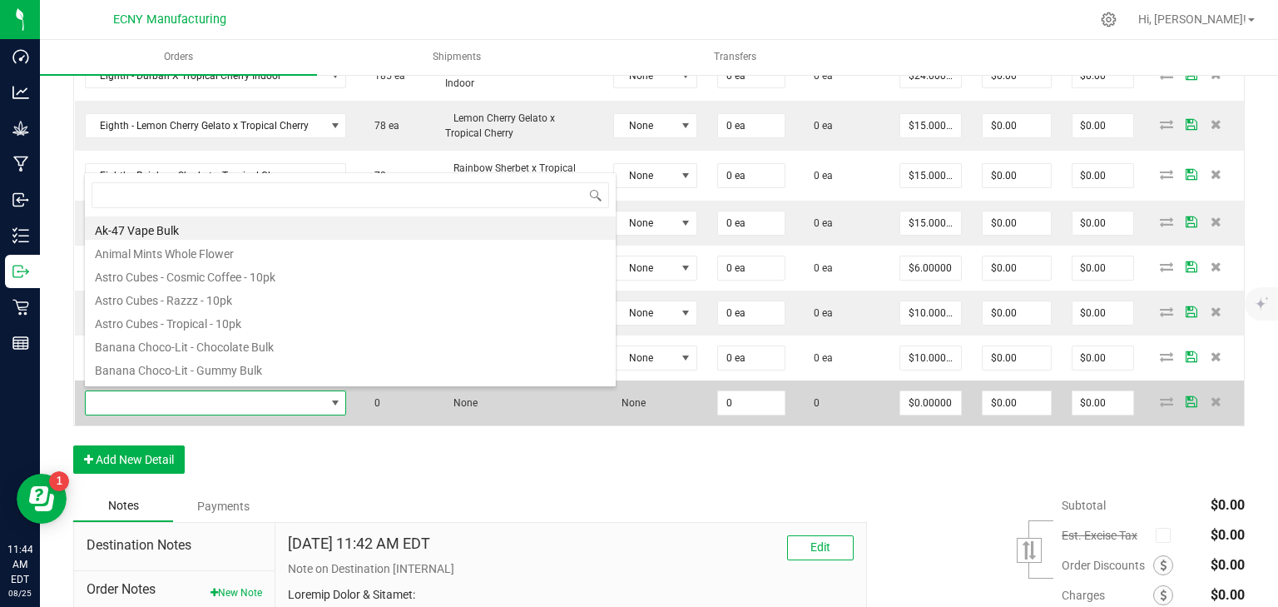
scroll to position [24, 255]
type input "raspberry yu"
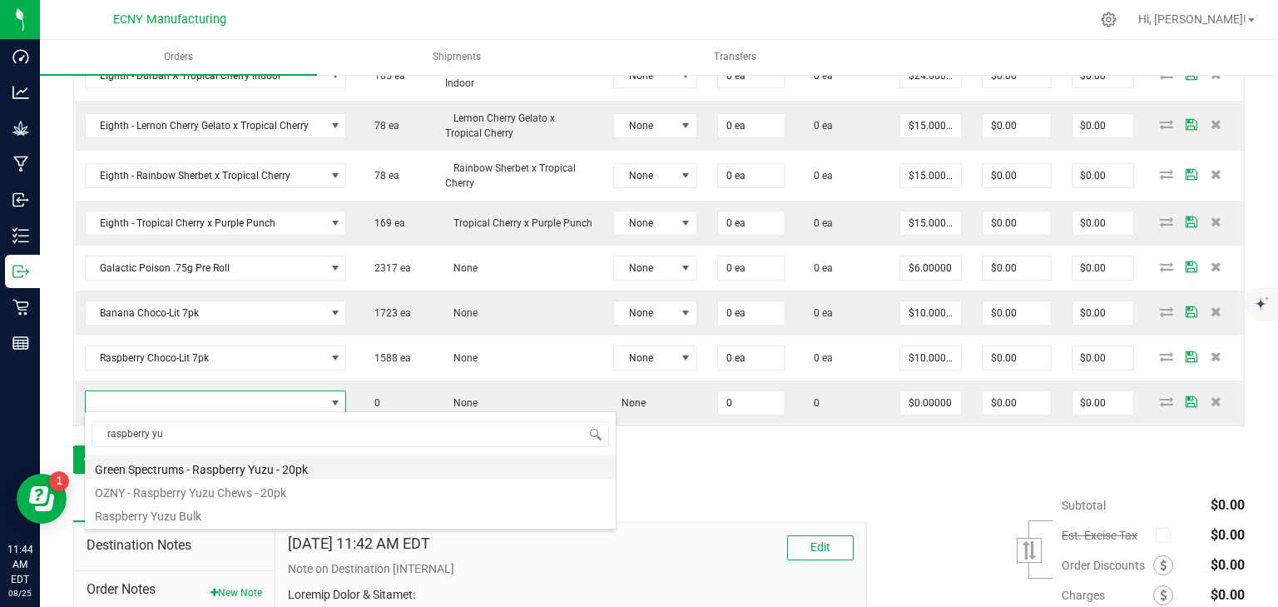
click at [247, 467] on li "Green Spectrums - Raspberry Yuzu - 20pk" at bounding box center [350, 466] width 531 height 23
type input "0 ea"
type input "$10.00000"
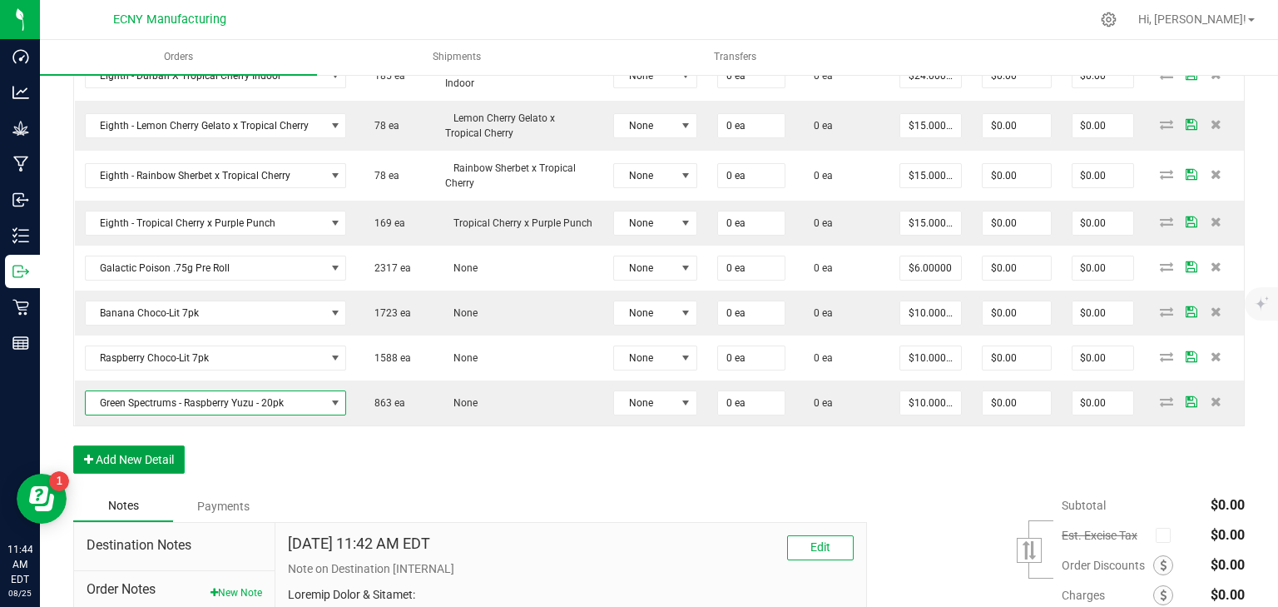
click at [136, 453] on button "Add New Detail" at bounding box center [128, 459] width 111 height 28
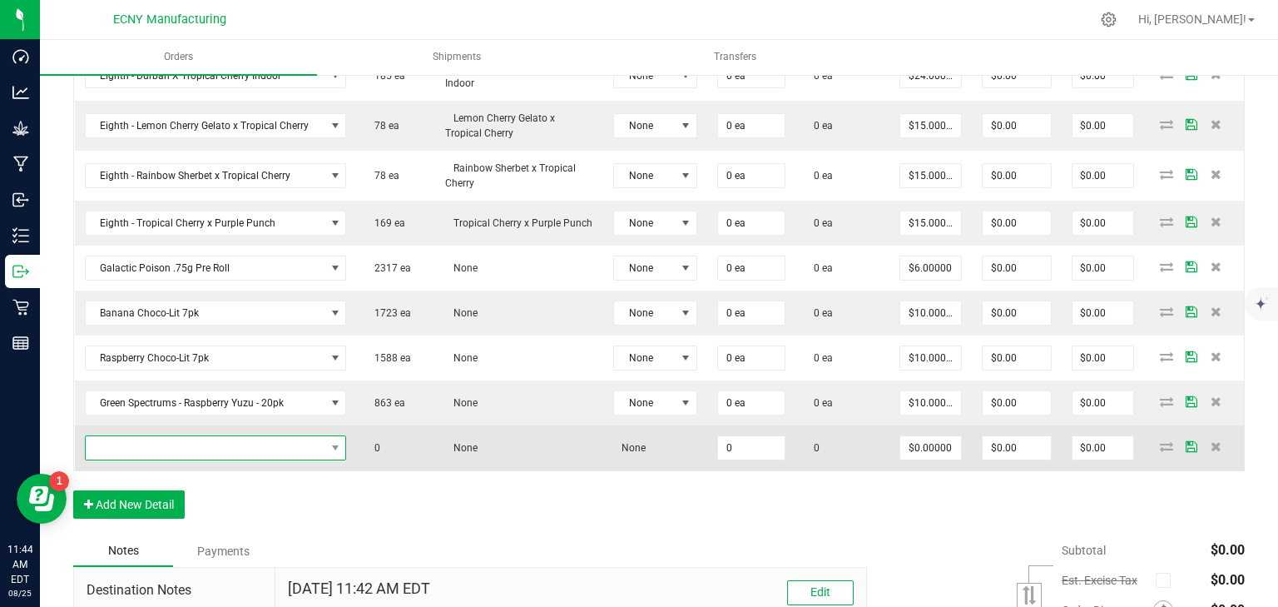
click at [161, 448] on span "NO DATA FOUND" at bounding box center [206, 447] width 240 height 23
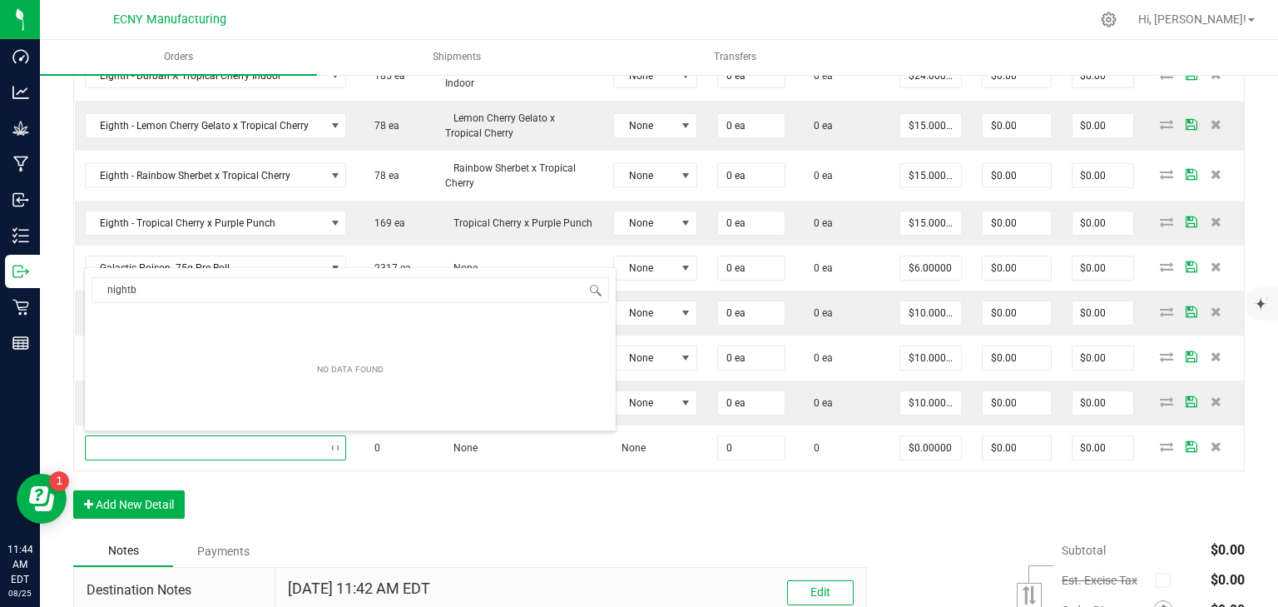
type input "night"
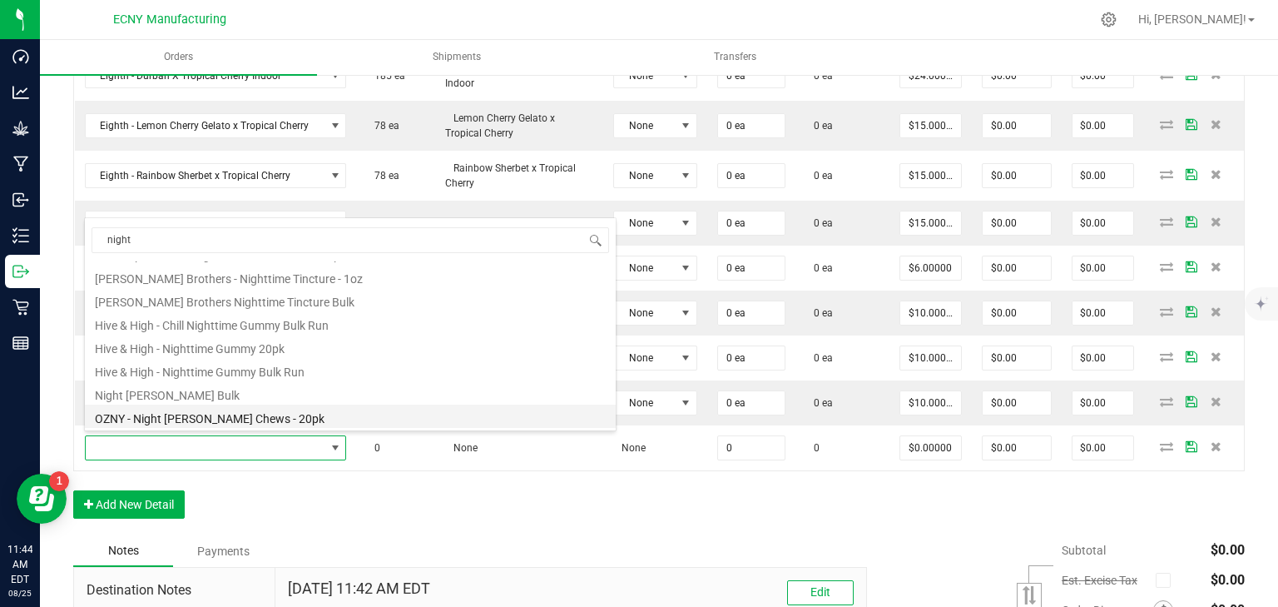
scroll to position [0, 0]
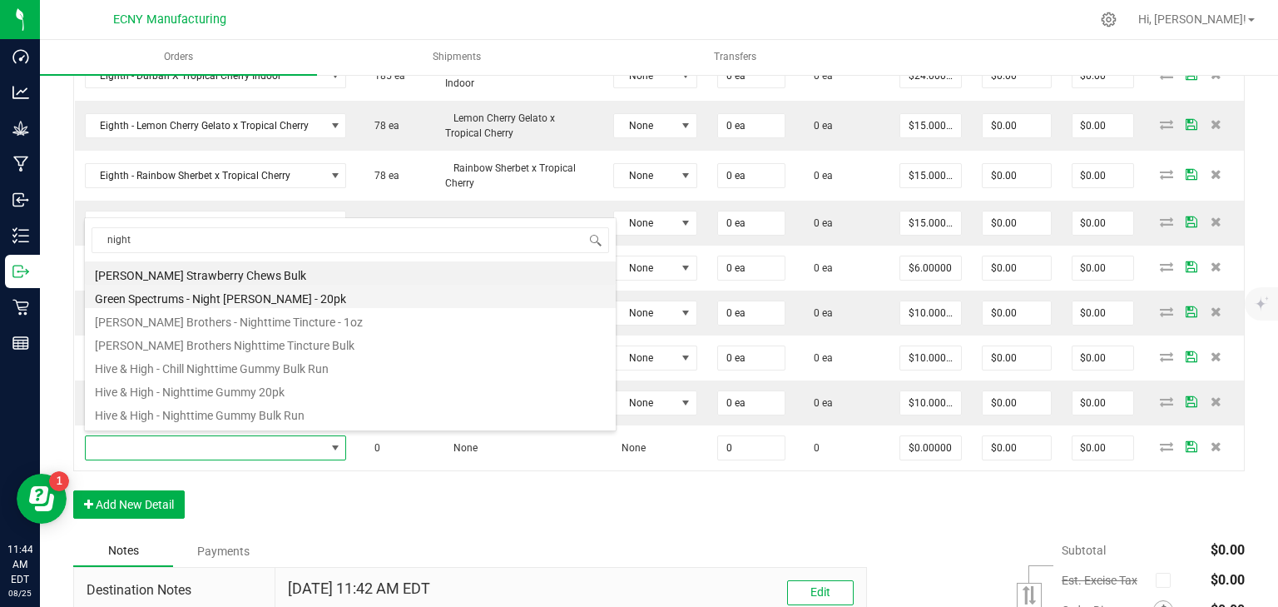
click at [265, 295] on li "Green Spectrums - Night Berry - 20pk" at bounding box center [350, 296] width 531 height 23
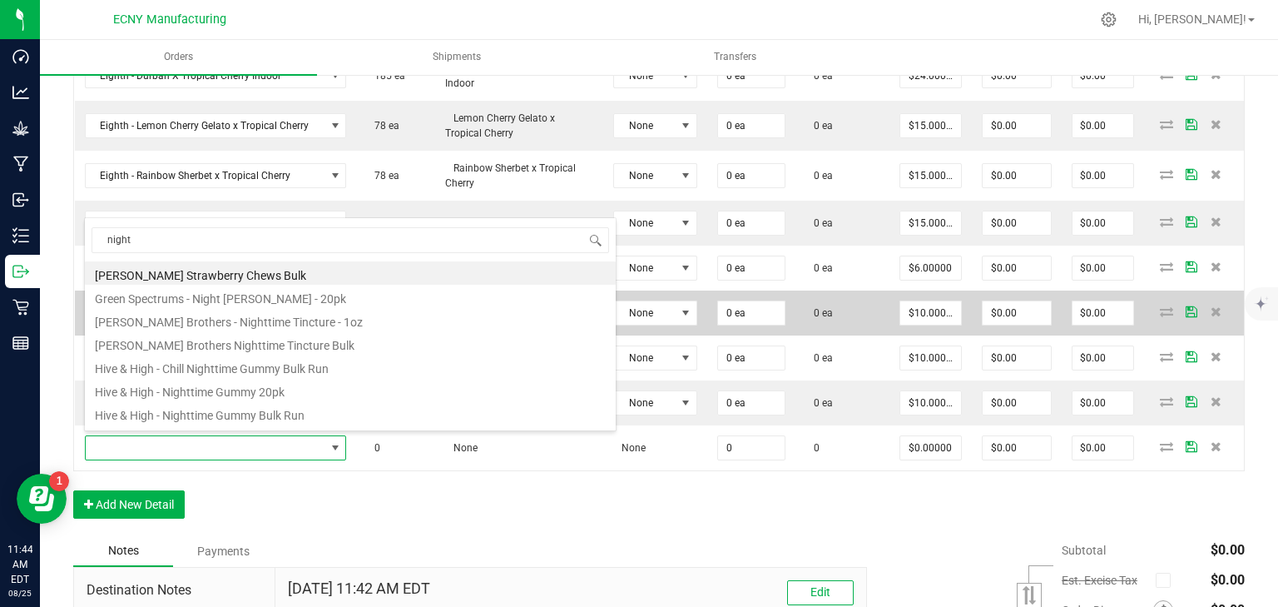
type input "0 ea"
type input "$10.00000"
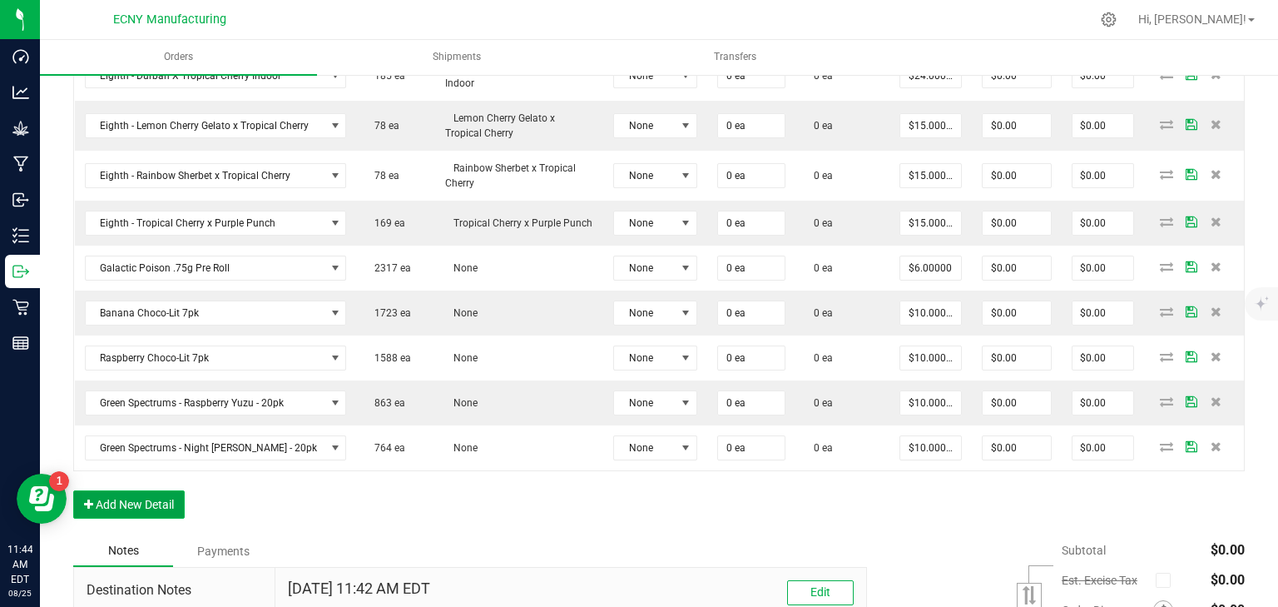
click at [120, 498] on button "Add New Detail" at bounding box center [128, 504] width 111 height 28
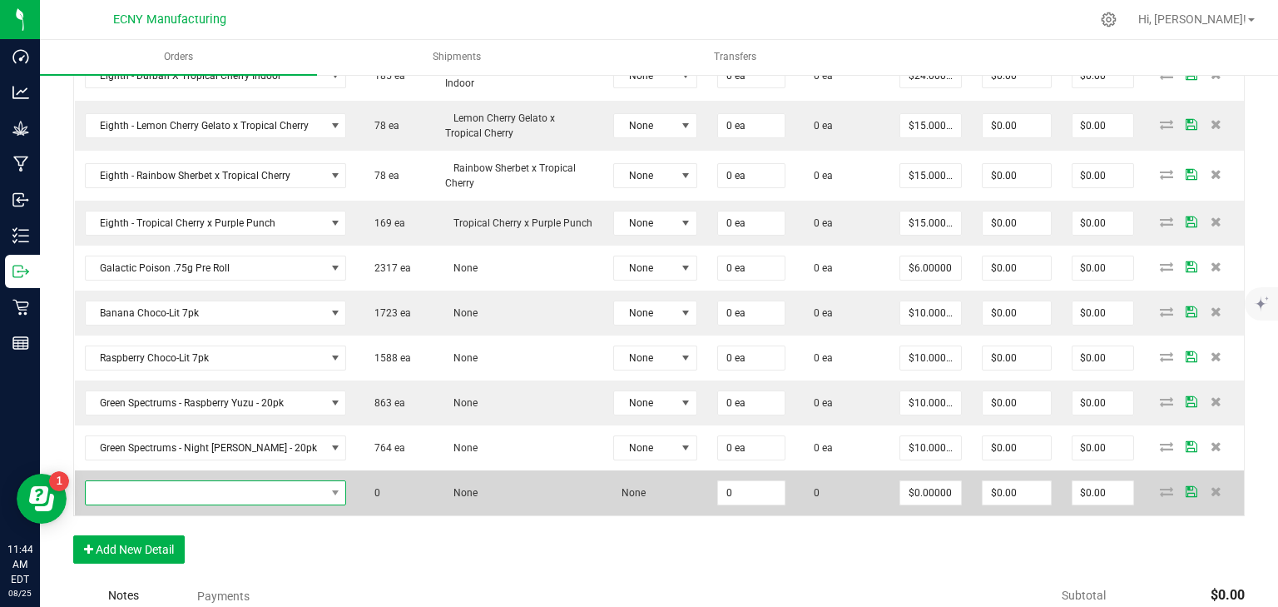
click at [143, 488] on span "NO DATA FOUND" at bounding box center [206, 492] width 240 height 23
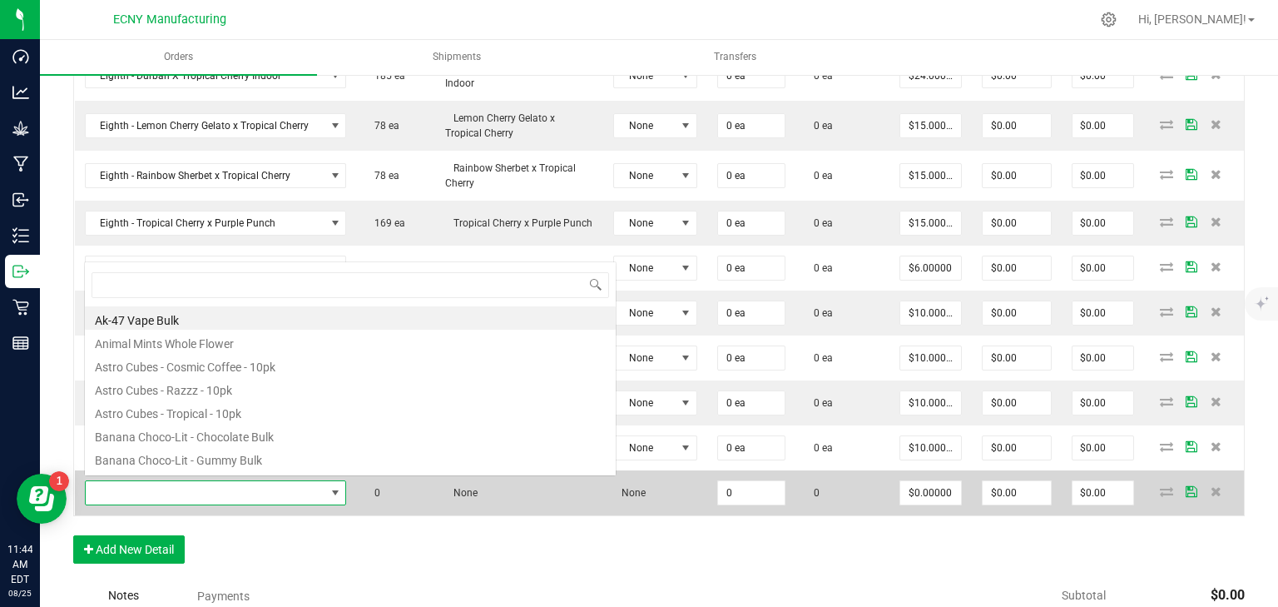
scroll to position [83182, 82951]
type input "astro"
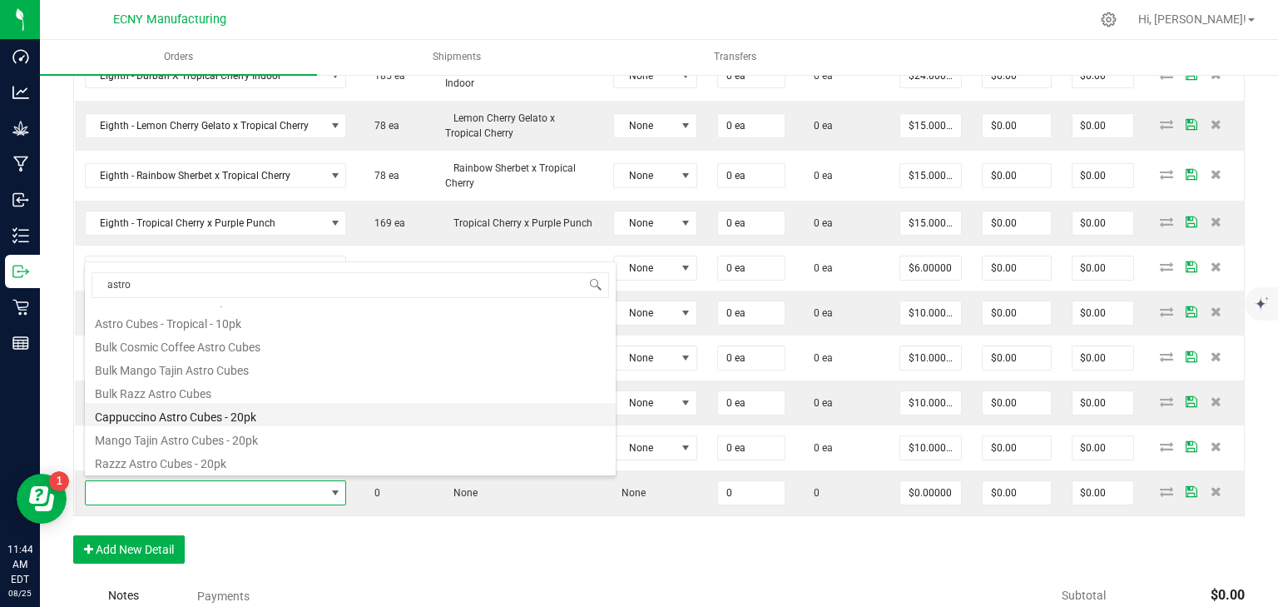
click at [240, 409] on li "Cappuccino Astro Cubes - 20pk" at bounding box center [350, 414] width 531 height 23
type input "0 ea"
type input "$12.50000"
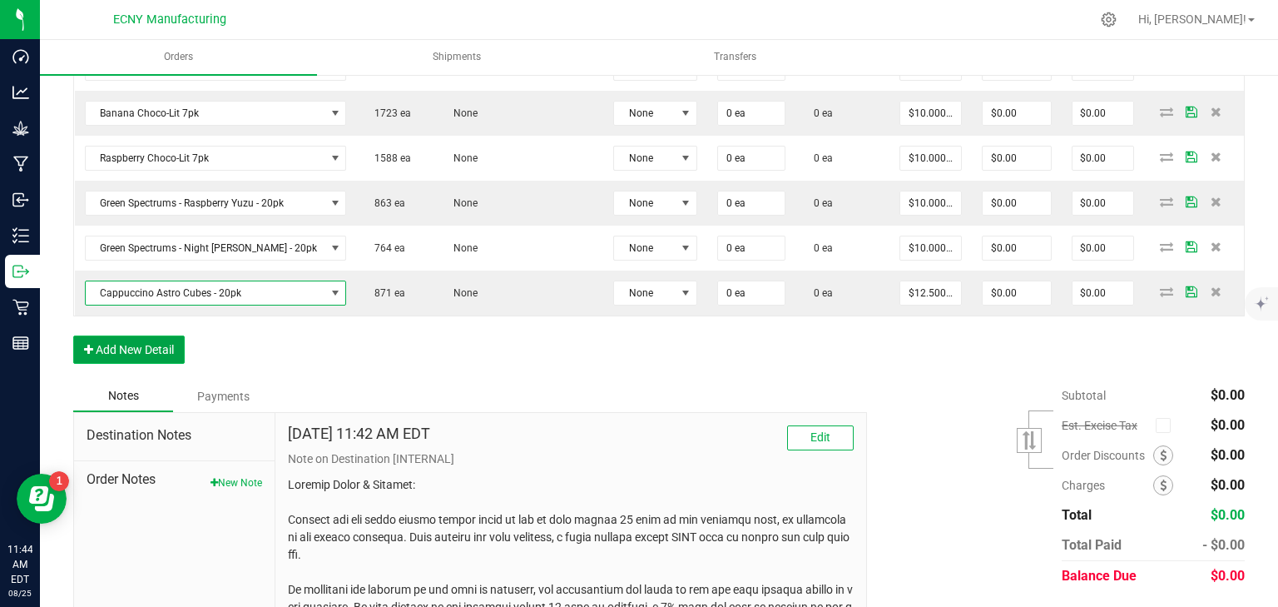
click at [143, 344] on button "Add New Detail" at bounding box center [128, 349] width 111 height 28
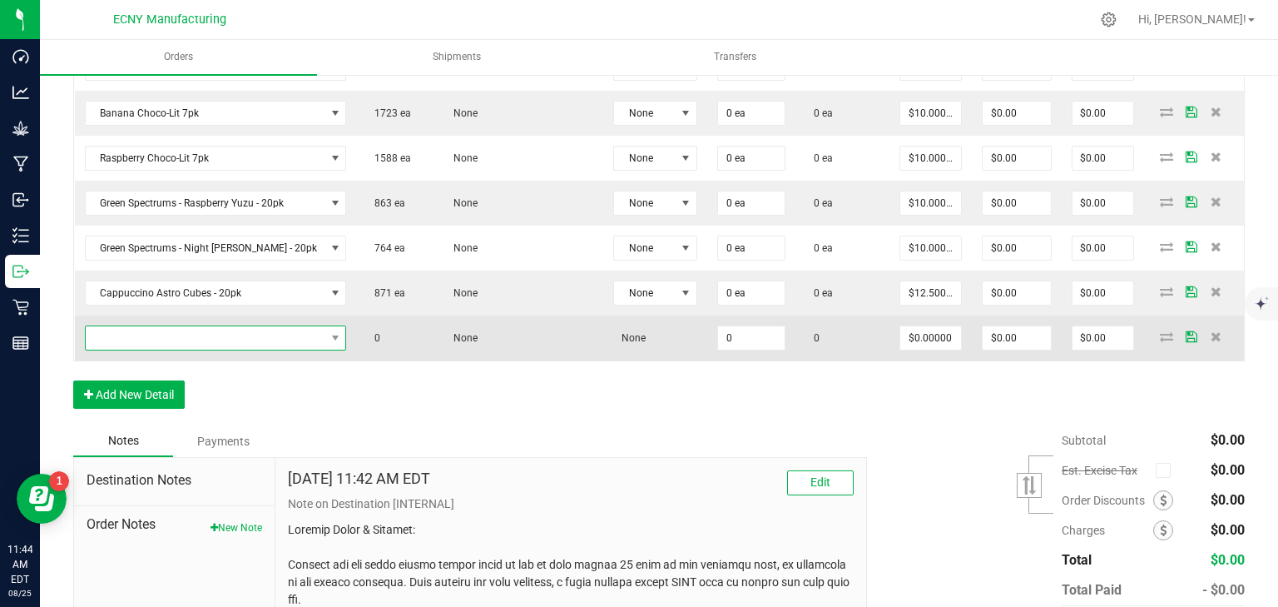
click at [152, 330] on span "NO DATA FOUND" at bounding box center [206, 337] width 240 height 23
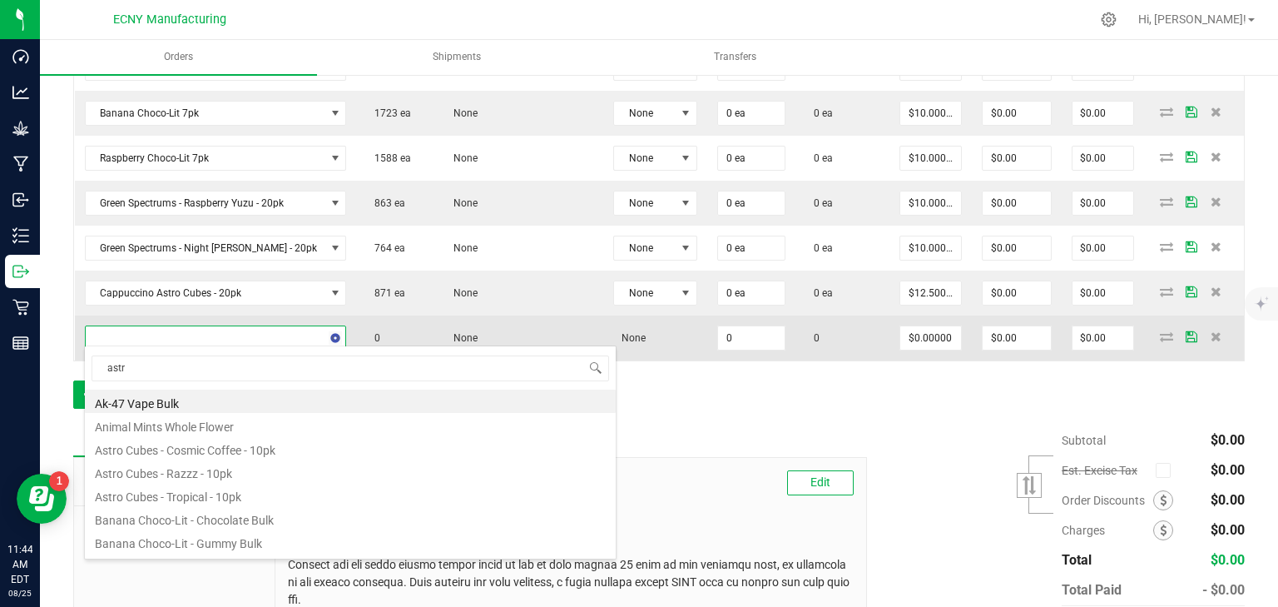
type input "astro"
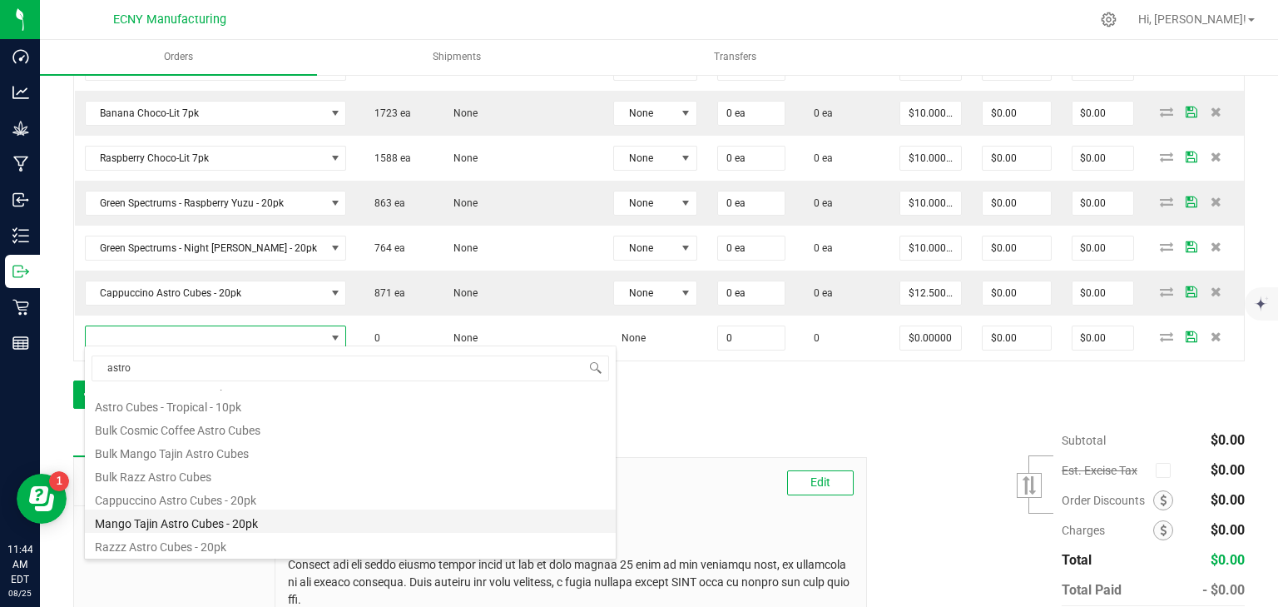
click at [243, 521] on li "Mango Tajin Astro Cubes - 20pk" at bounding box center [350, 520] width 531 height 23
type input "0 ea"
type input "$12.50000"
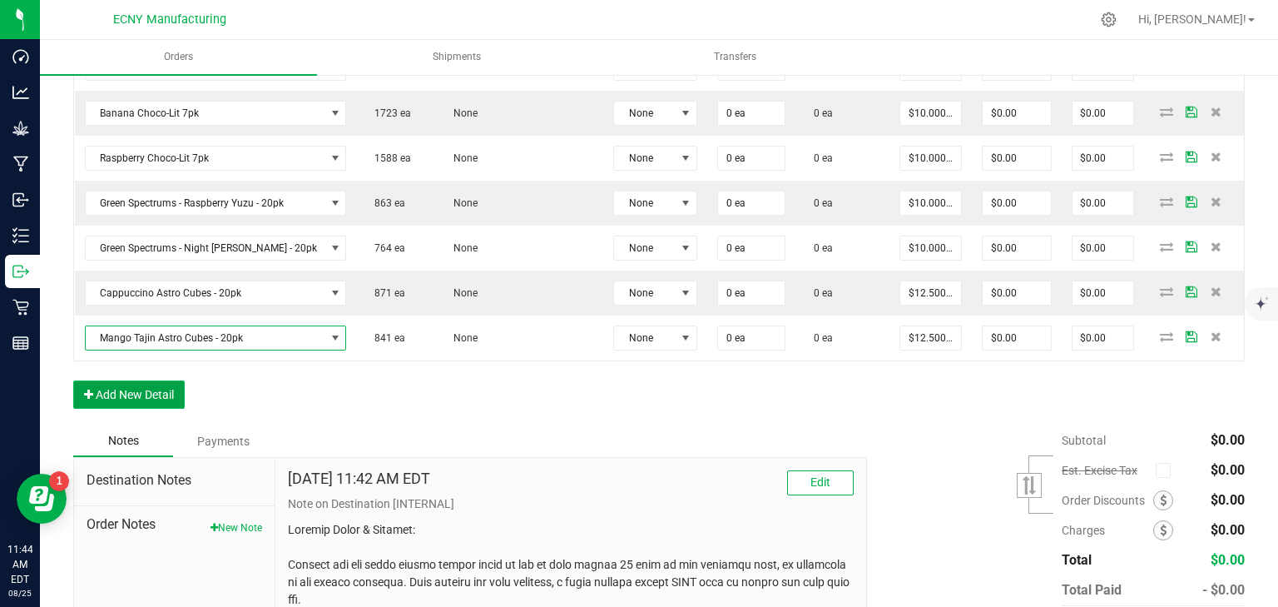
click at [130, 389] on button "Add New Detail" at bounding box center [128, 394] width 111 height 28
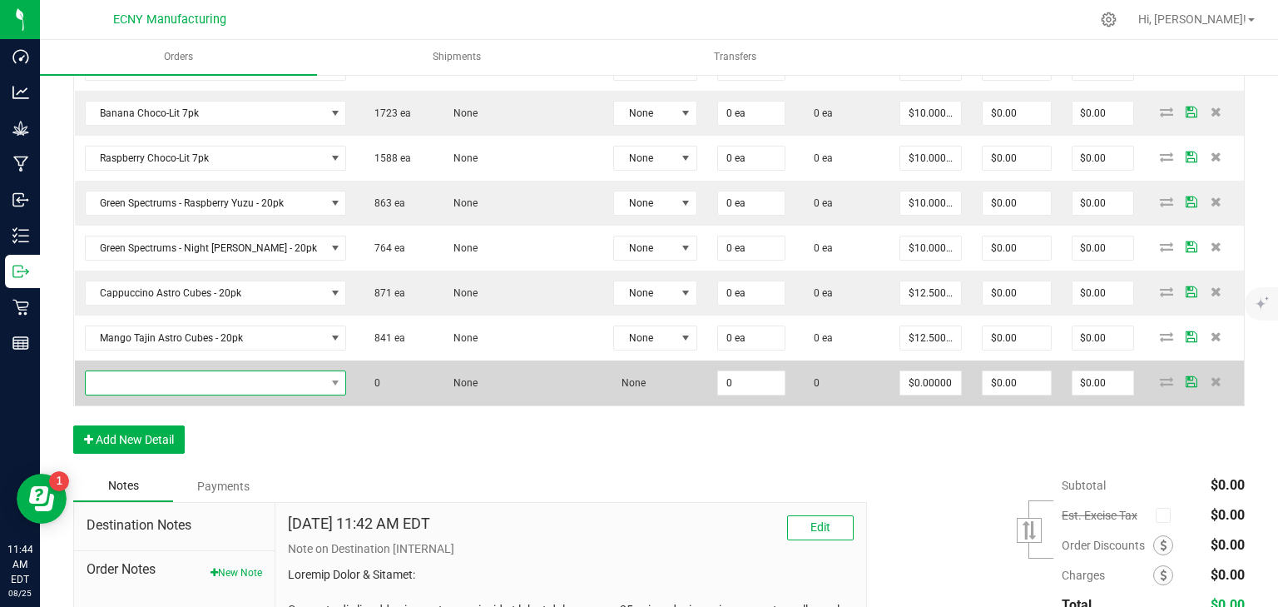
click at [140, 383] on span "NO DATA FOUND" at bounding box center [206, 382] width 240 height 23
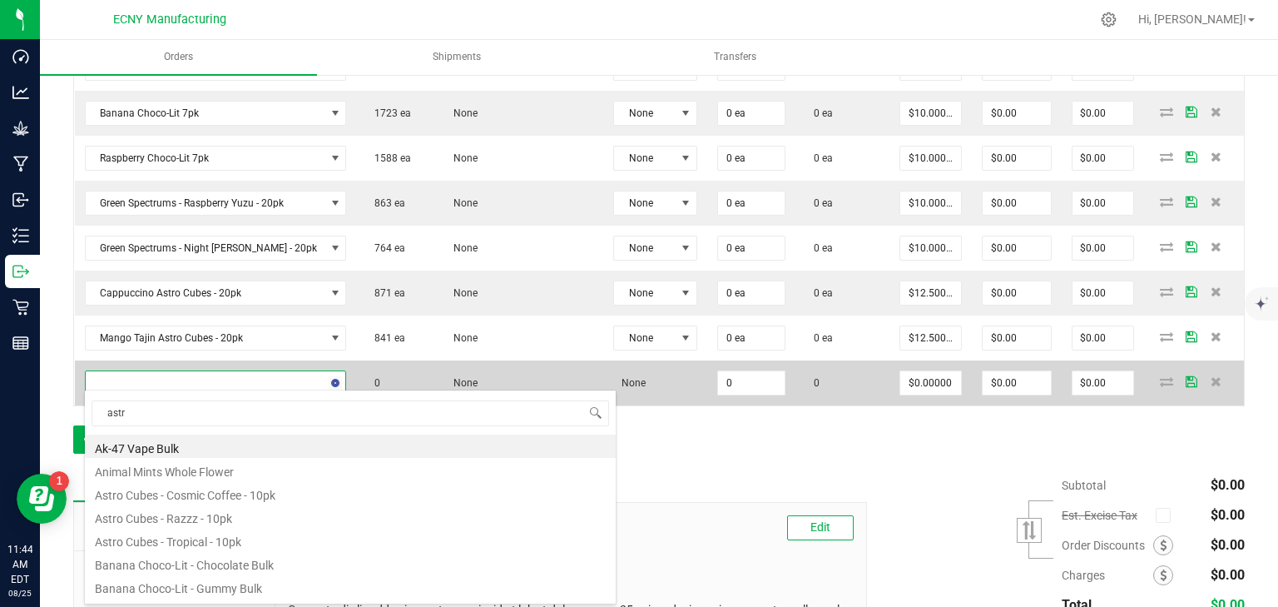
type input "astro"
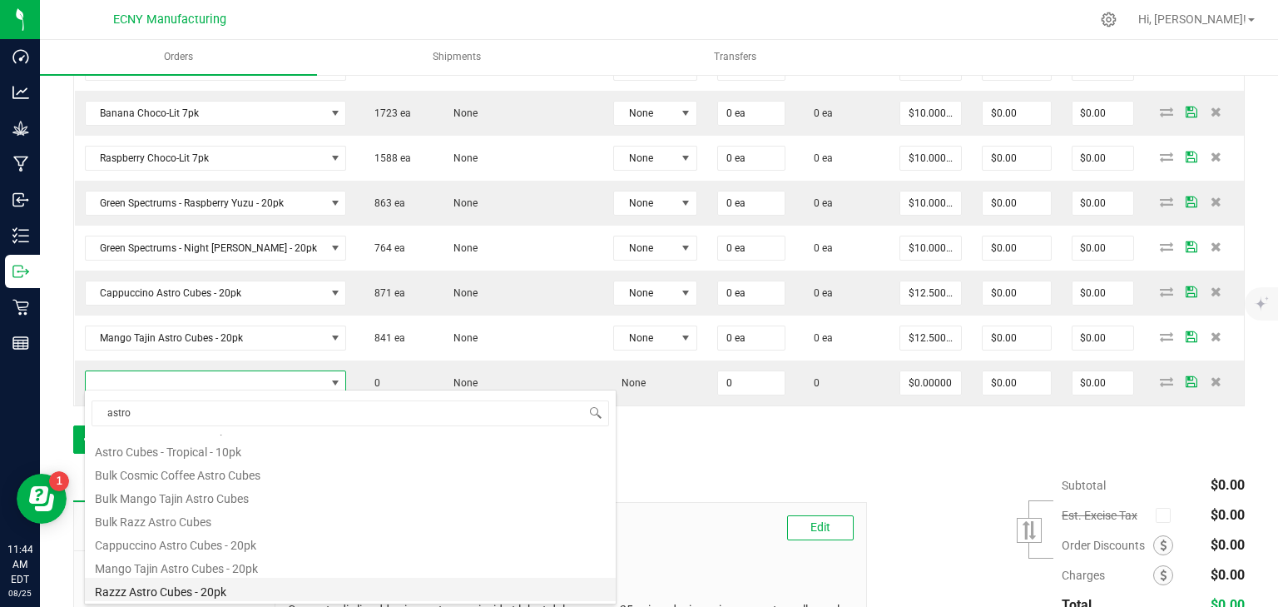
click at [214, 589] on li "Razzz Astro Cubes - 20pk" at bounding box center [350, 588] width 531 height 23
type input "0 ea"
type input "$12.50000"
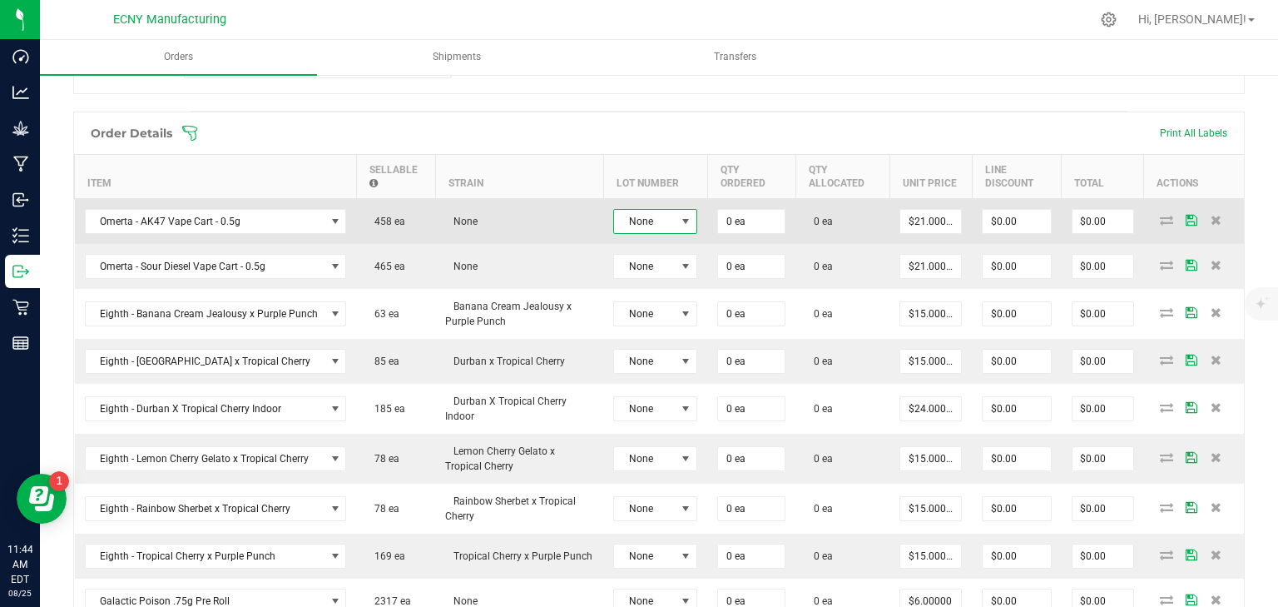
click at [650, 220] on span "None" at bounding box center [645, 221] width 62 height 23
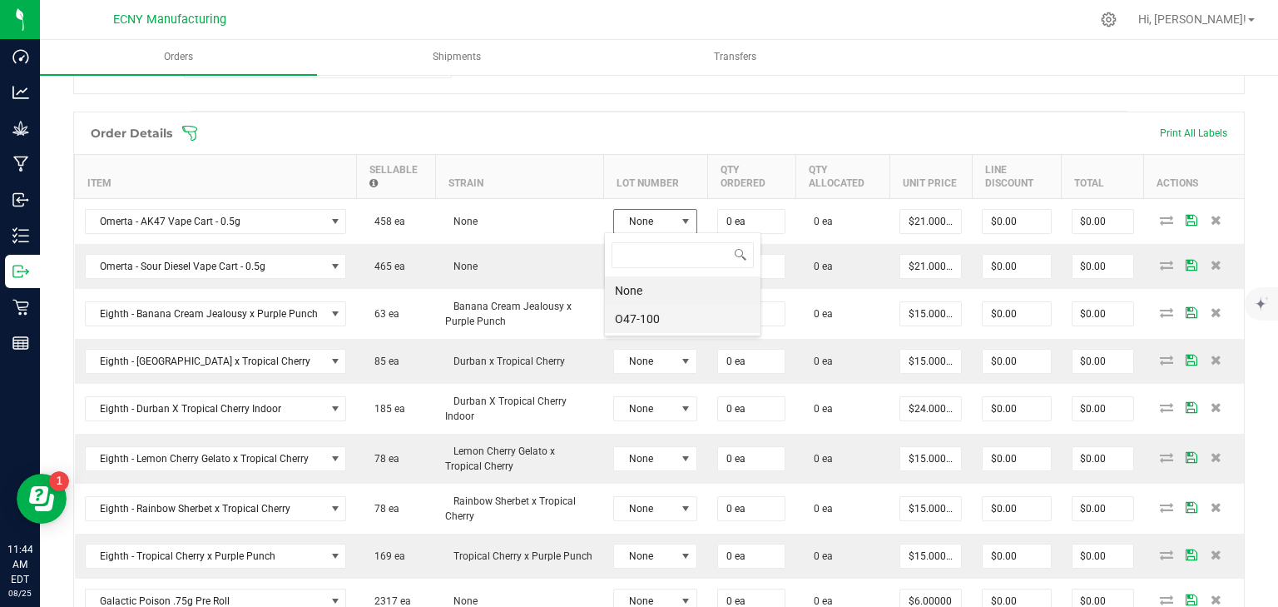
click at [639, 314] on li "O47-100" at bounding box center [683, 319] width 156 height 28
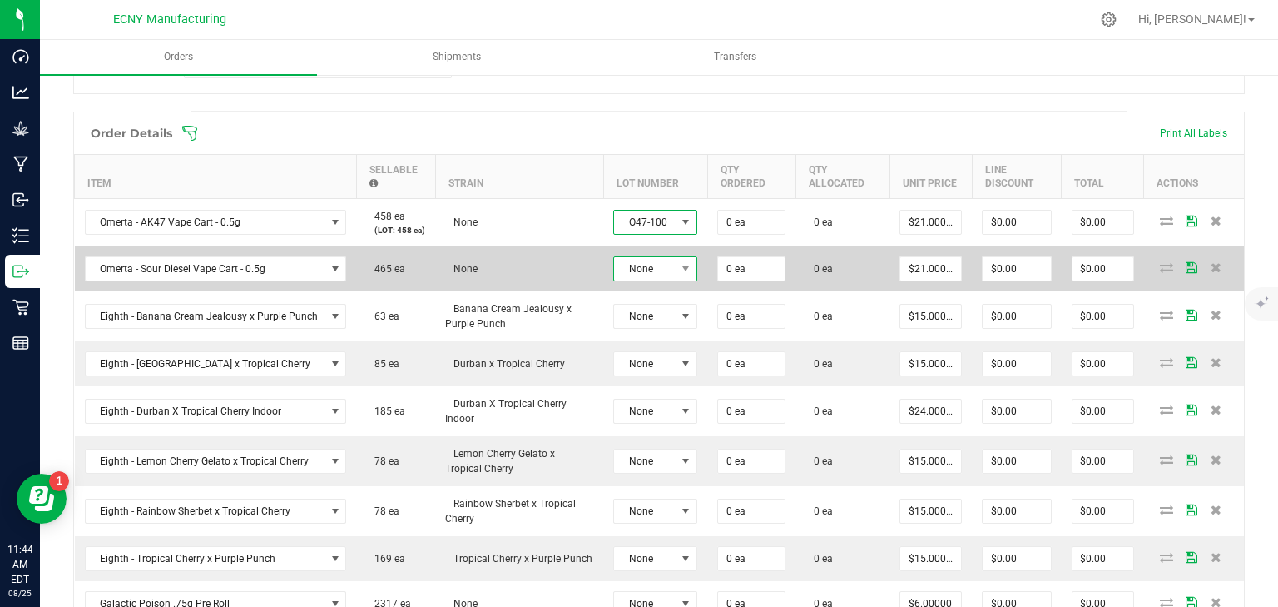
click at [636, 265] on span "None" at bounding box center [645, 268] width 62 height 23
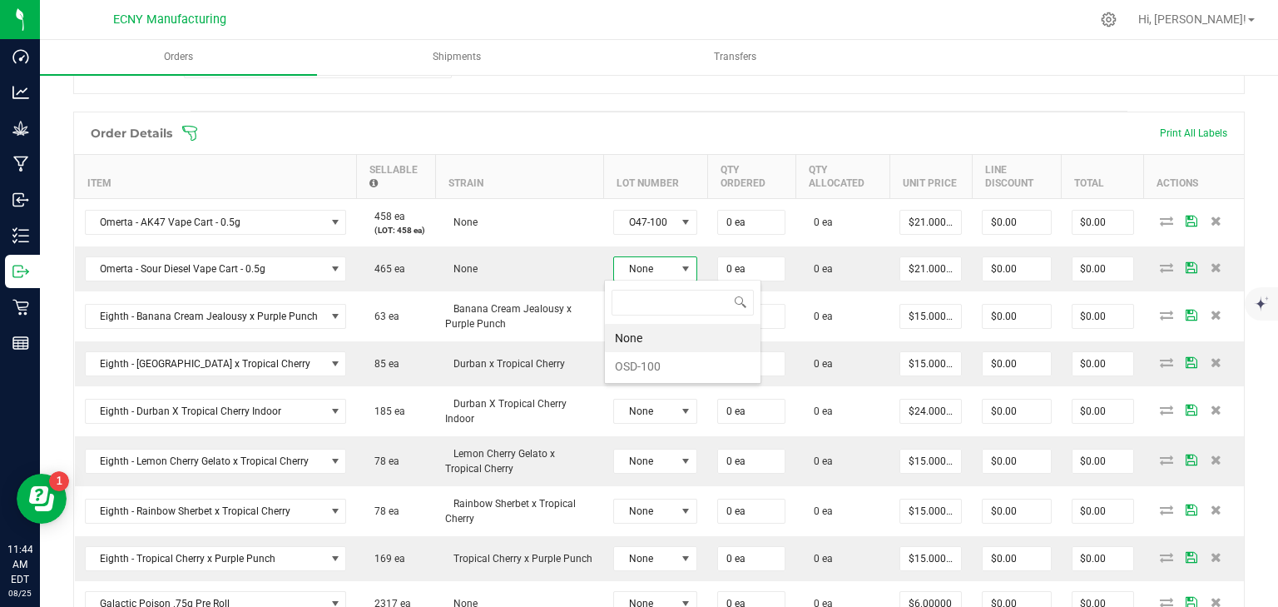
click at [652, 344] on li "None" at bounding box center [683, 338] width 156 height 28
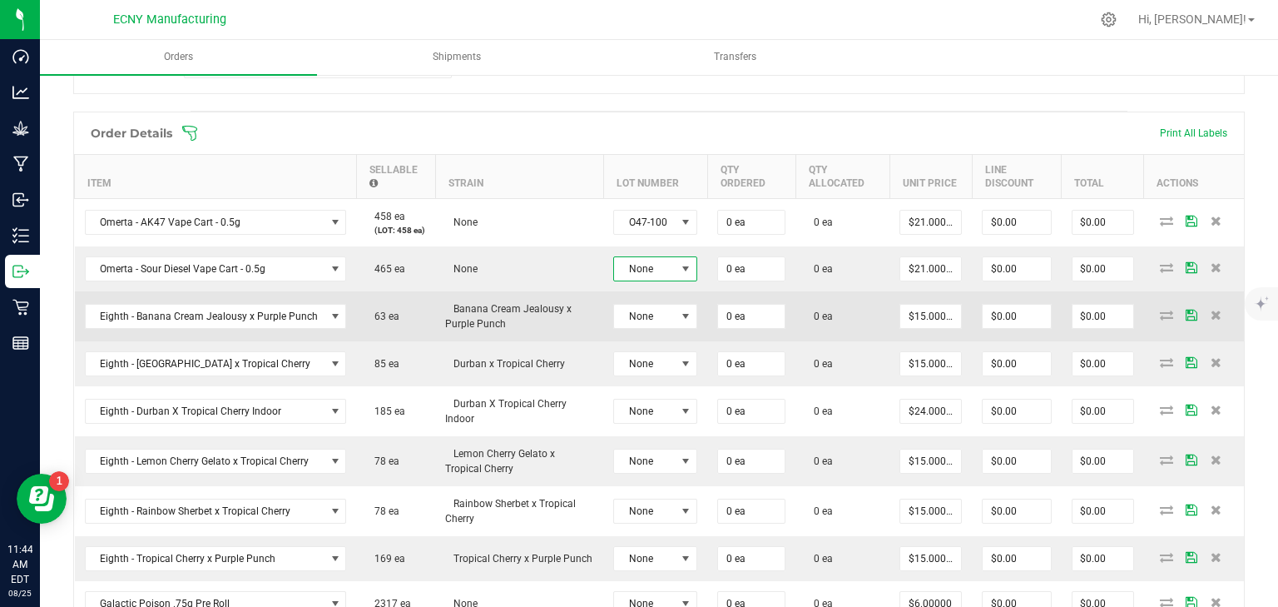
click at [634, 331] on td "None" at bounding box center [655, 316] width 104 height 50
click at [642, 310] on span "None" at bounding box center [645, 316] width 62 height 23
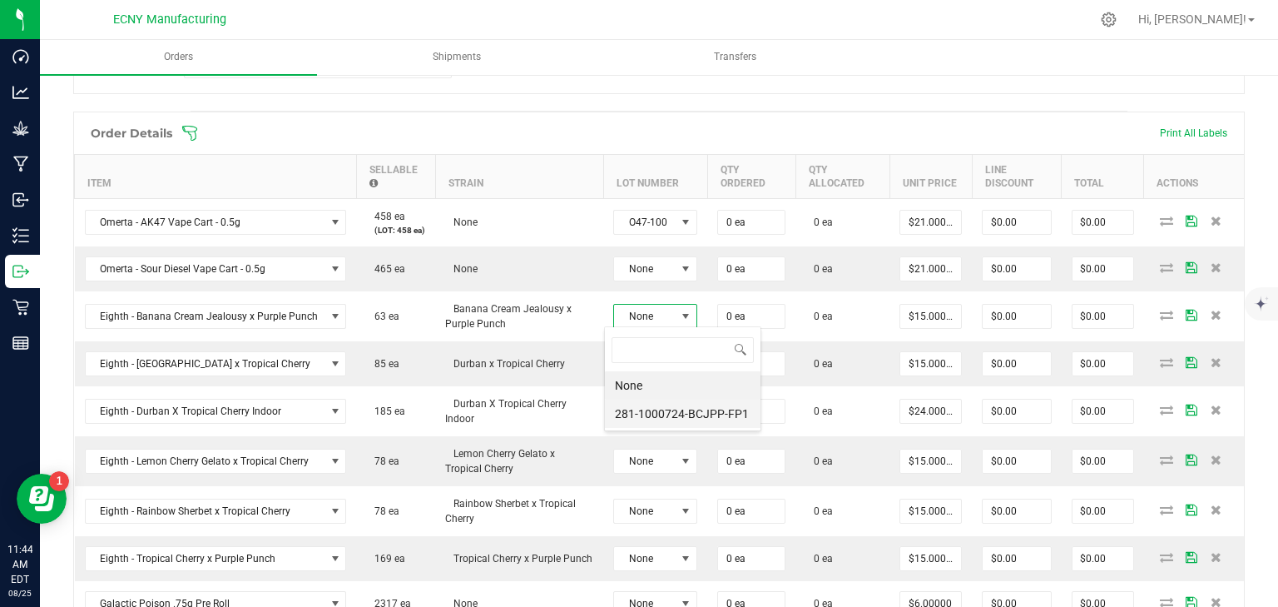
click at [671, 414] on li "281-1000724-BCJPP-FP1" at bounding box center [683, 413] width 156 height 28
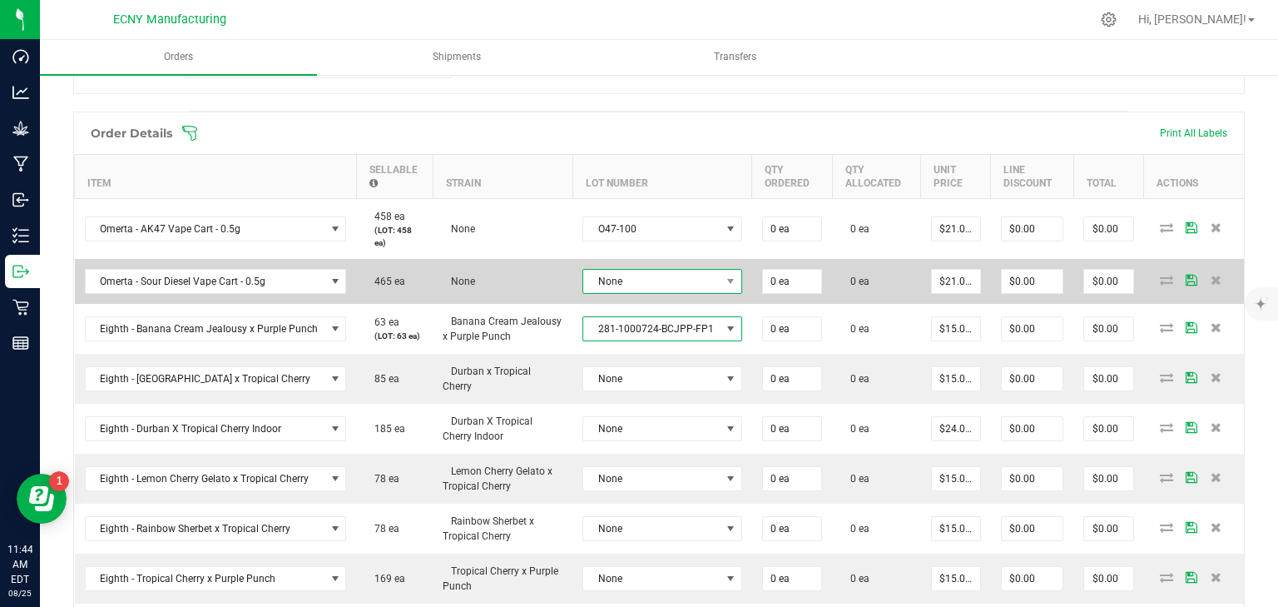
click at [667, 280] on span "None" at bounding box center [651, 281] width 137 height 23
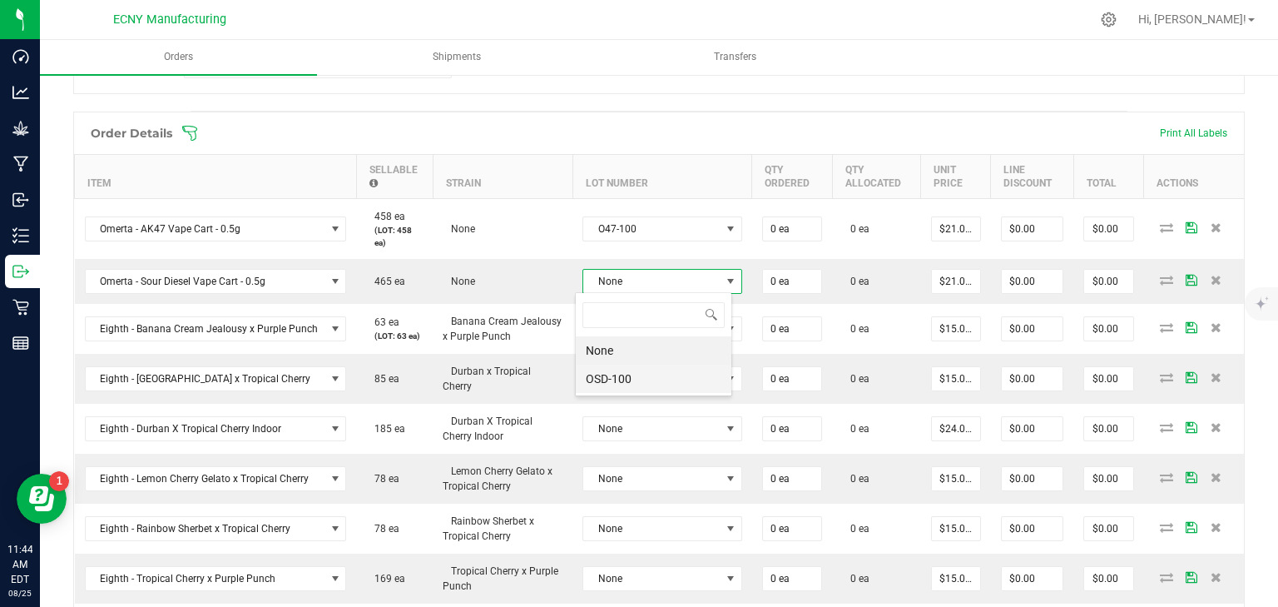
click at [644, 373] on li "OSD-100" at bounding box center [654, 378] width 156 height 28
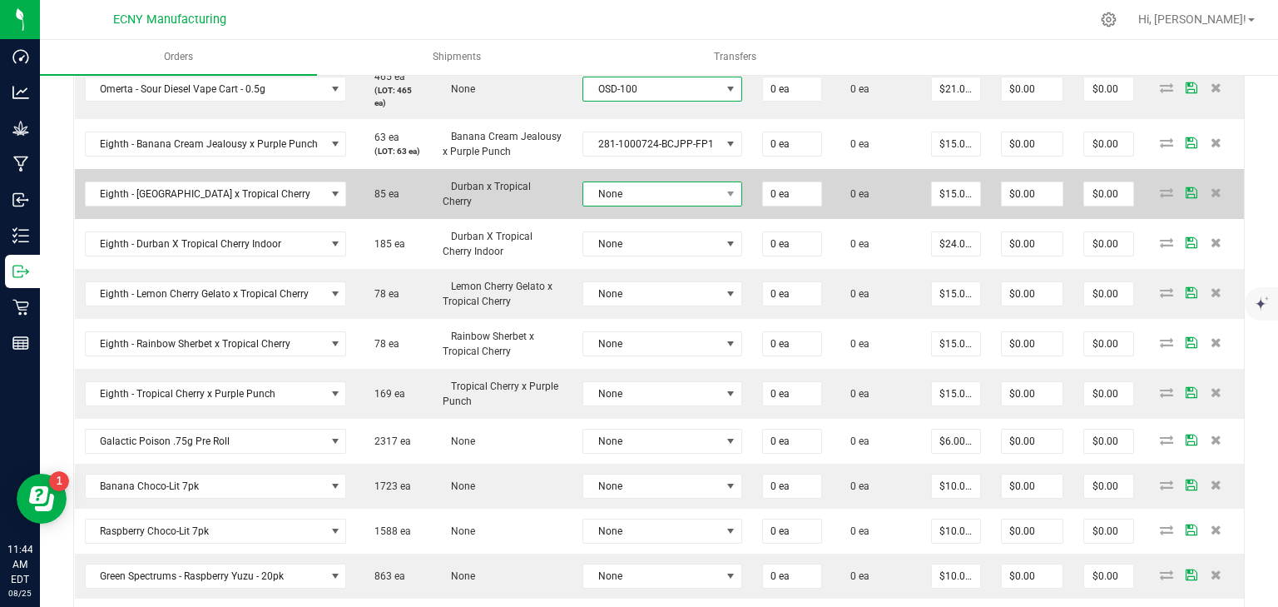
click at [625, 185] on span "None" at bounding box center [651, 193] width 137 height 23
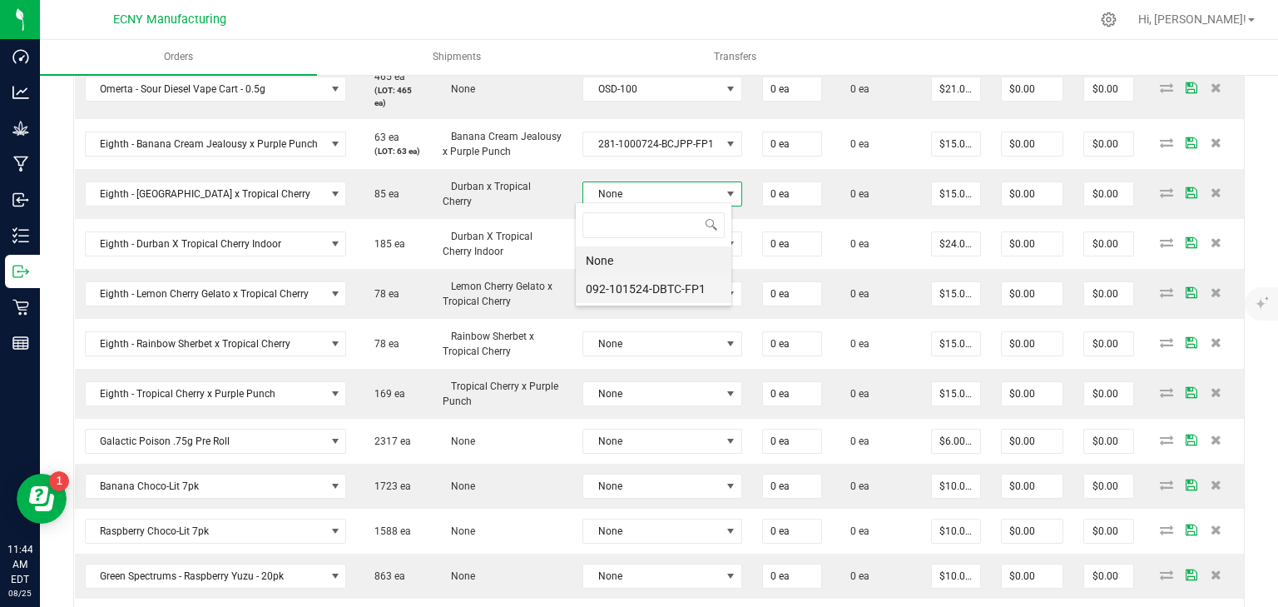
click at [633, 292] on li "092-101524-DBTC-FP1" at bounding box center [654, 289] width 156 height 28
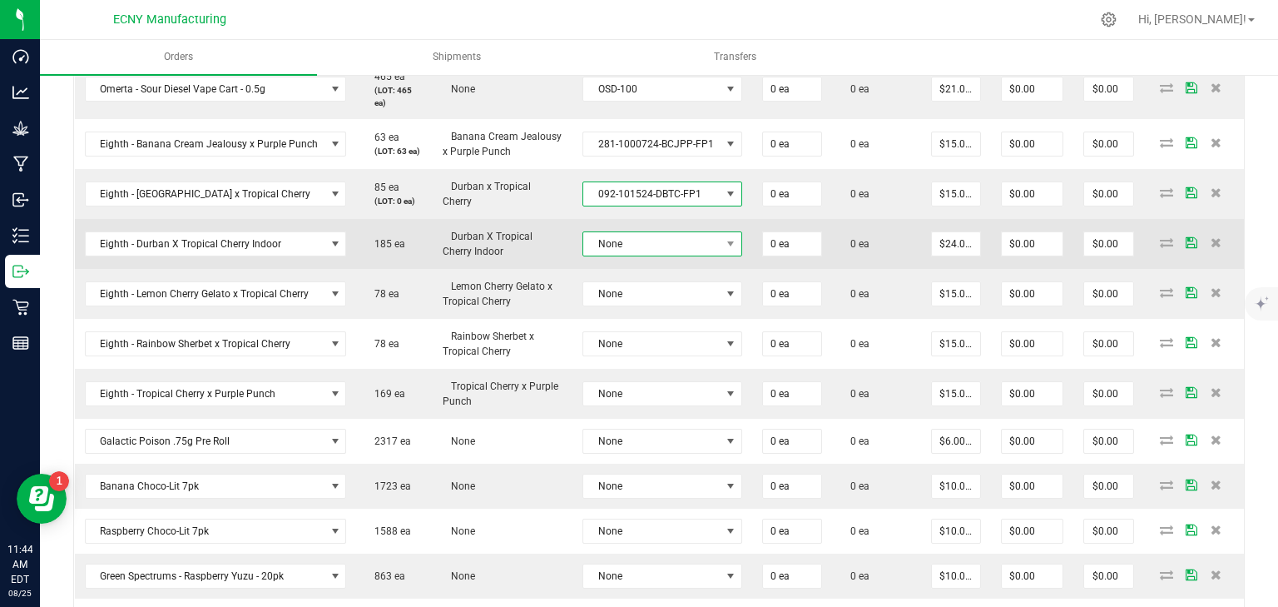
click at [627, 250] on span "None" at bounding box center [651, 243] width 137 height 23
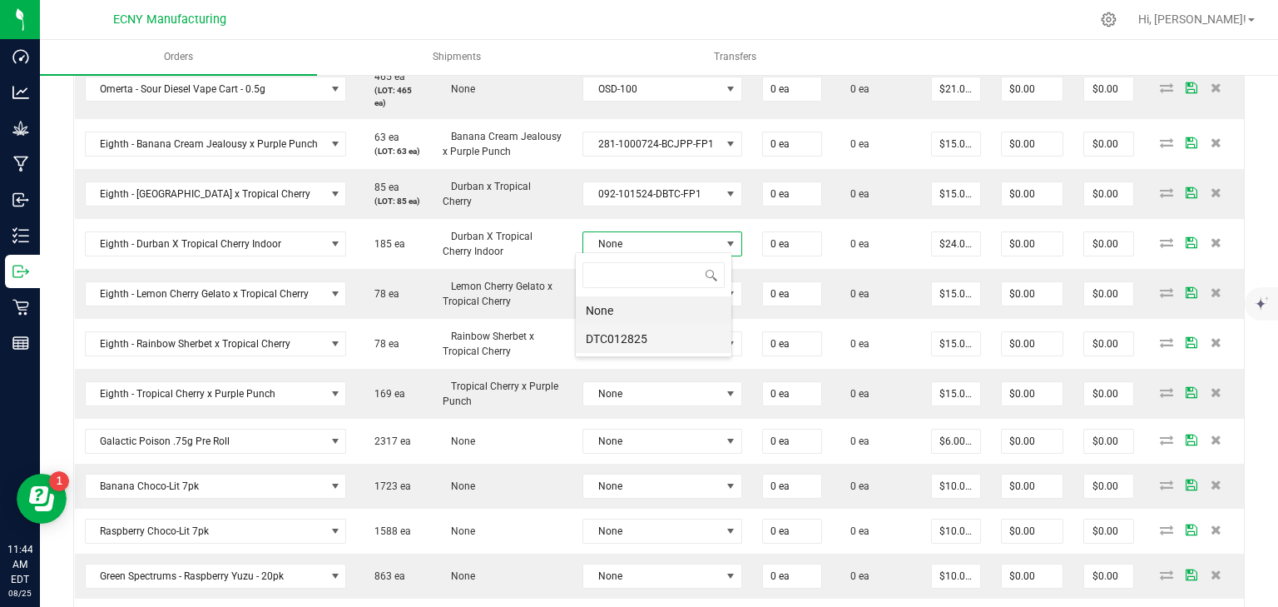
click at [629, 345] on li "DTC012825" at bounding box center [654, 339] width 156 height 28
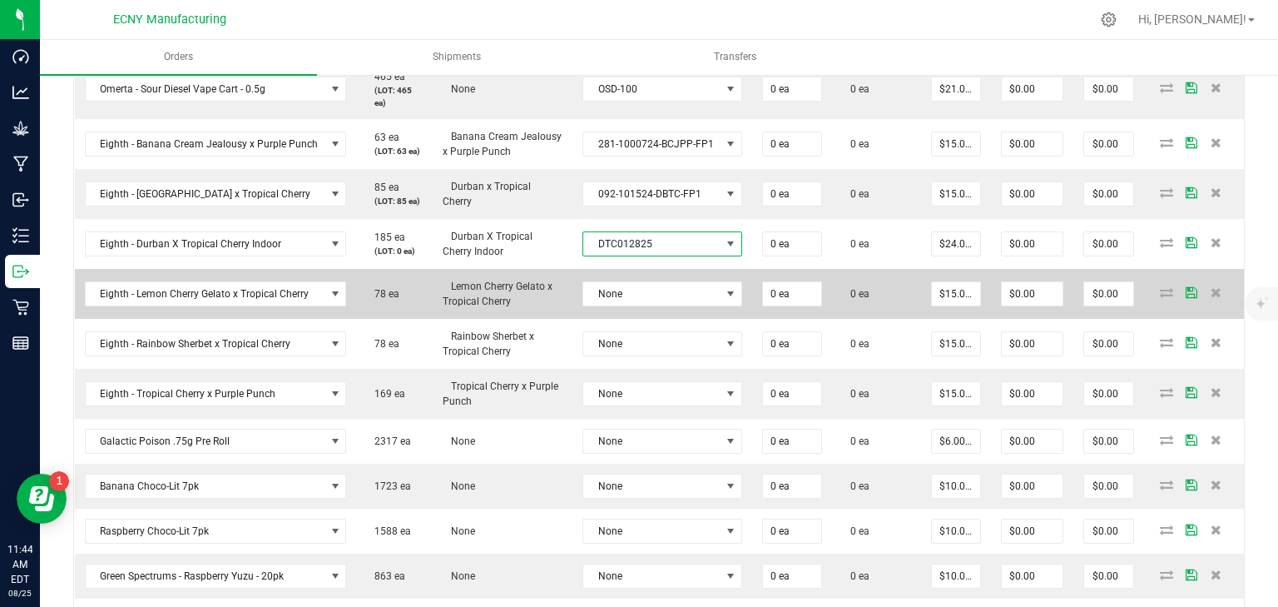
click at [632, 276] on td "None" at bounding box center [662, 294] width 180 height 50
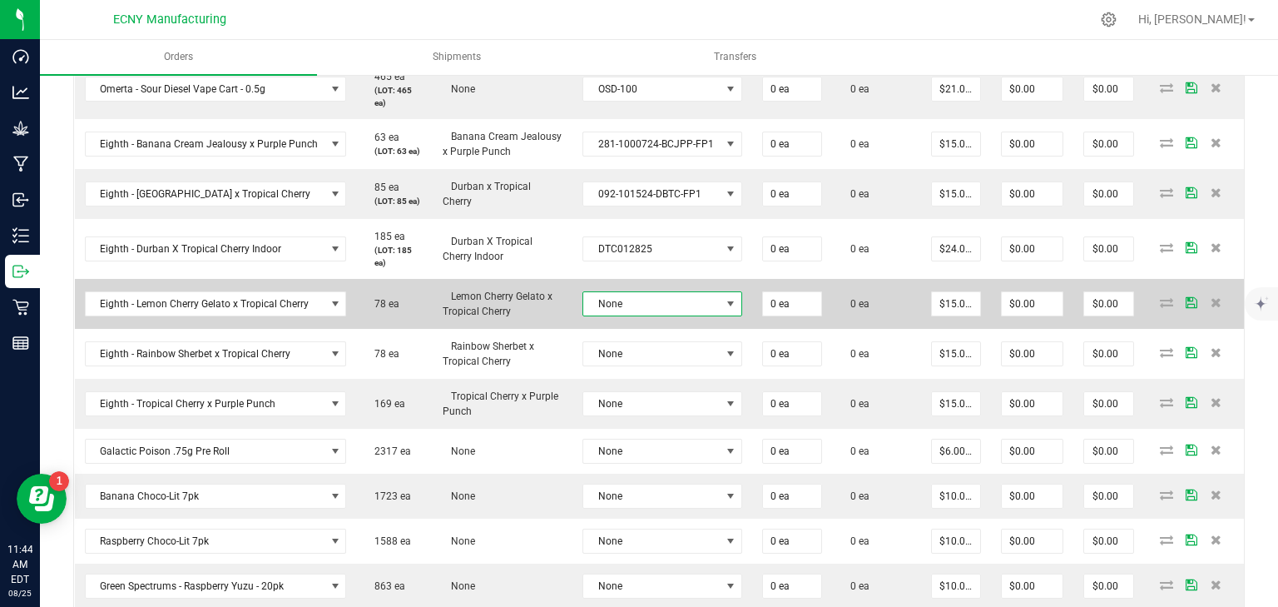
click at [632, 297] on span "None" at bounding box center [651, 303] width 137 height 23
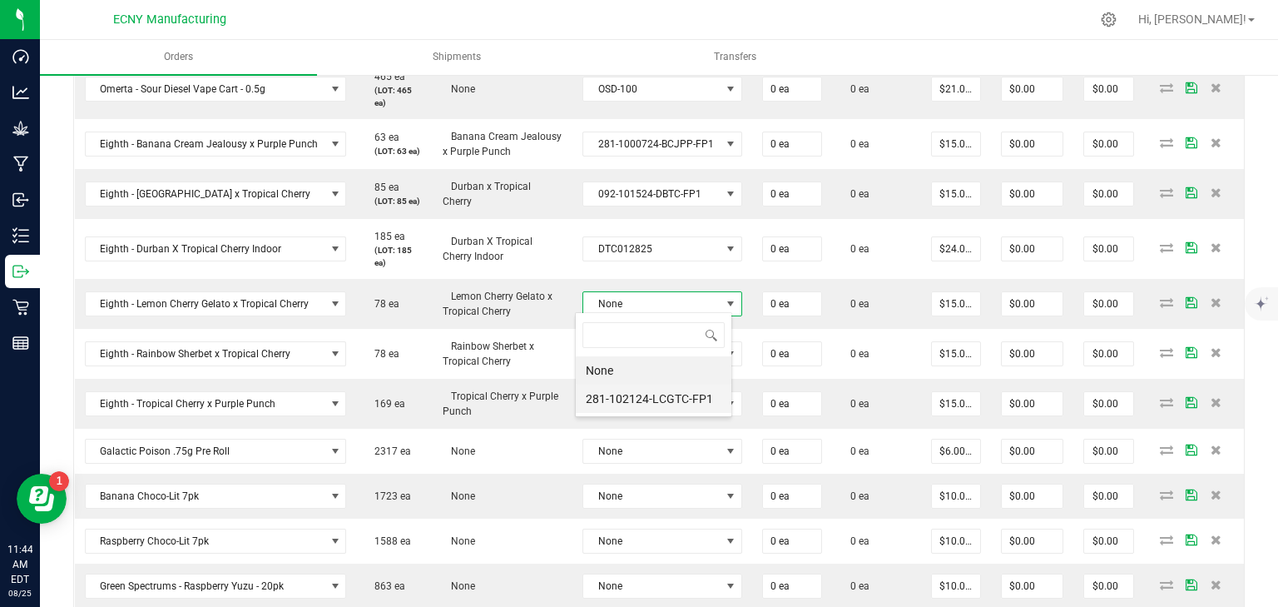
click at [632, 388] on li "281-102124-LCGTC-FP1" at bounding box center [654, 398] width 156 height 28
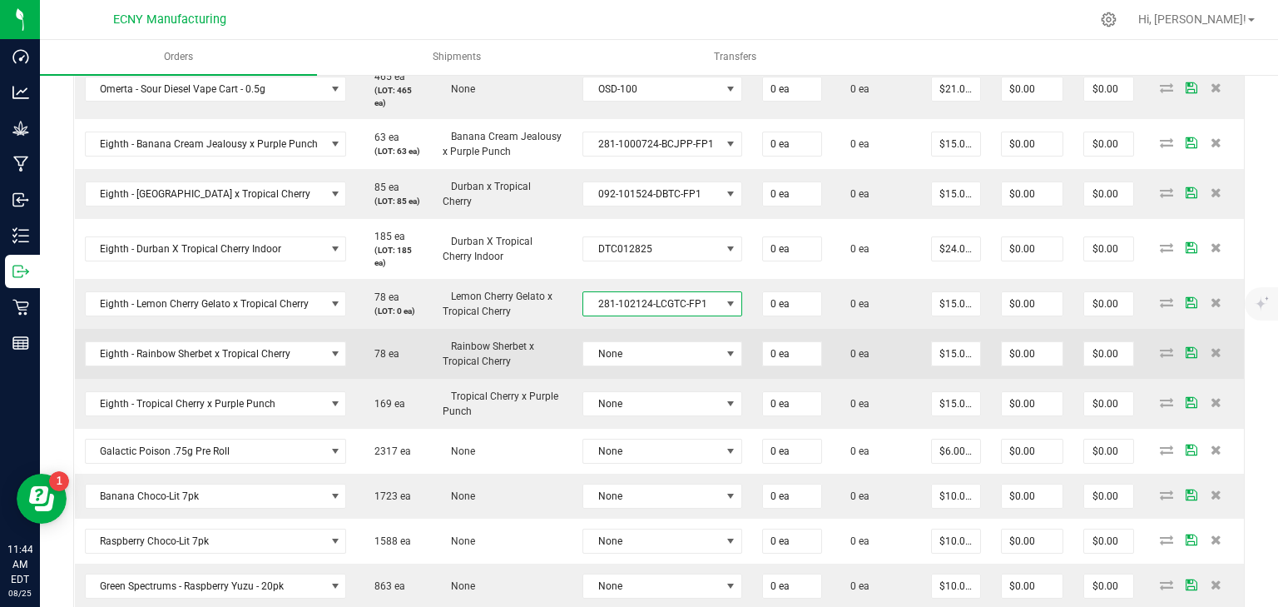
click at [622, 363] on td "None" at bounding box center [662, 354] width 180 height 50
click at [627, 361] on span "None" at bounding box center [662, 353] width 160 height 25
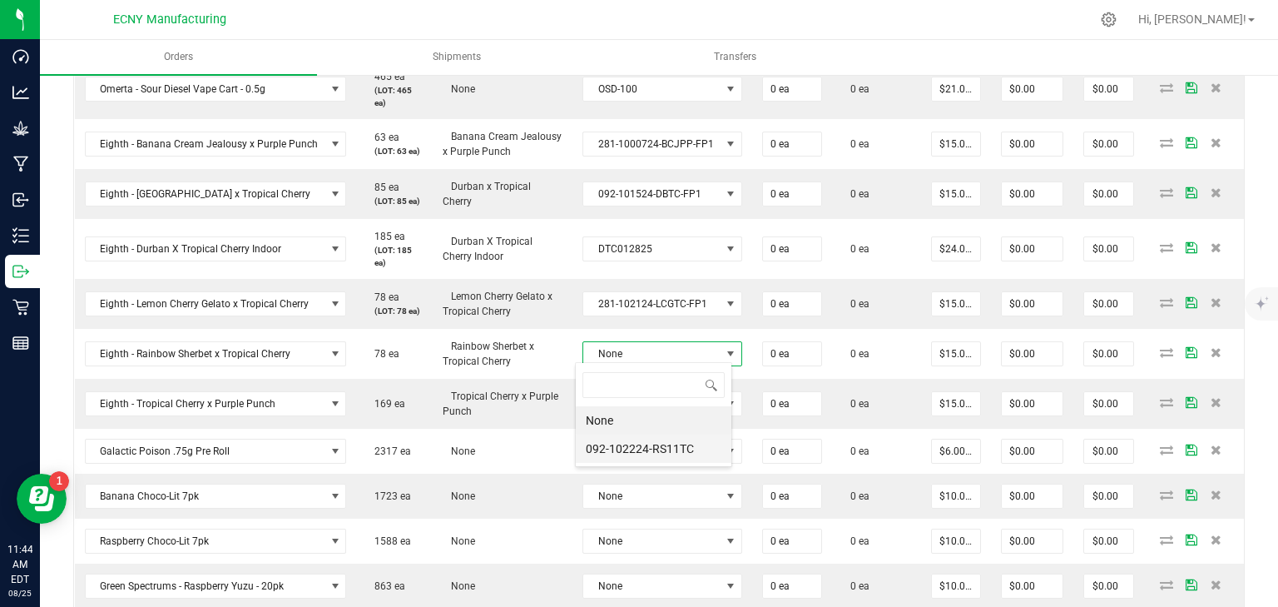
click at [617, 443] on li "092-102224-RS11TC" at bounding box center [654, 448] width 156 height 28
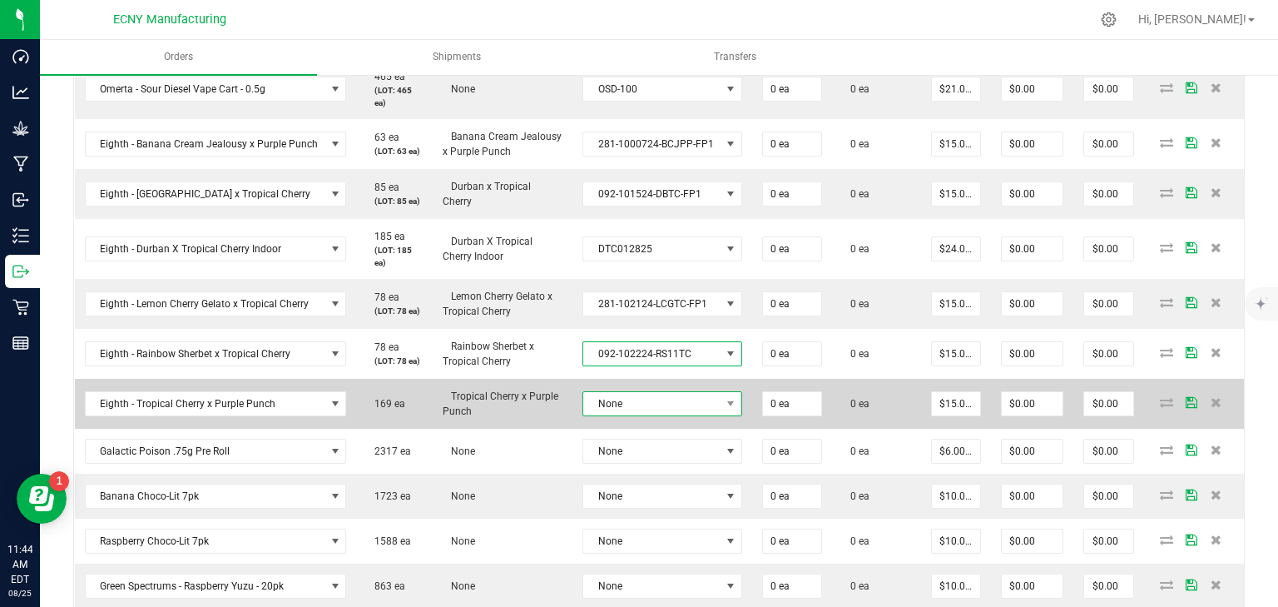
click at [617, 404] on span "None" at bounding box center [651, 403] width 137 height 23
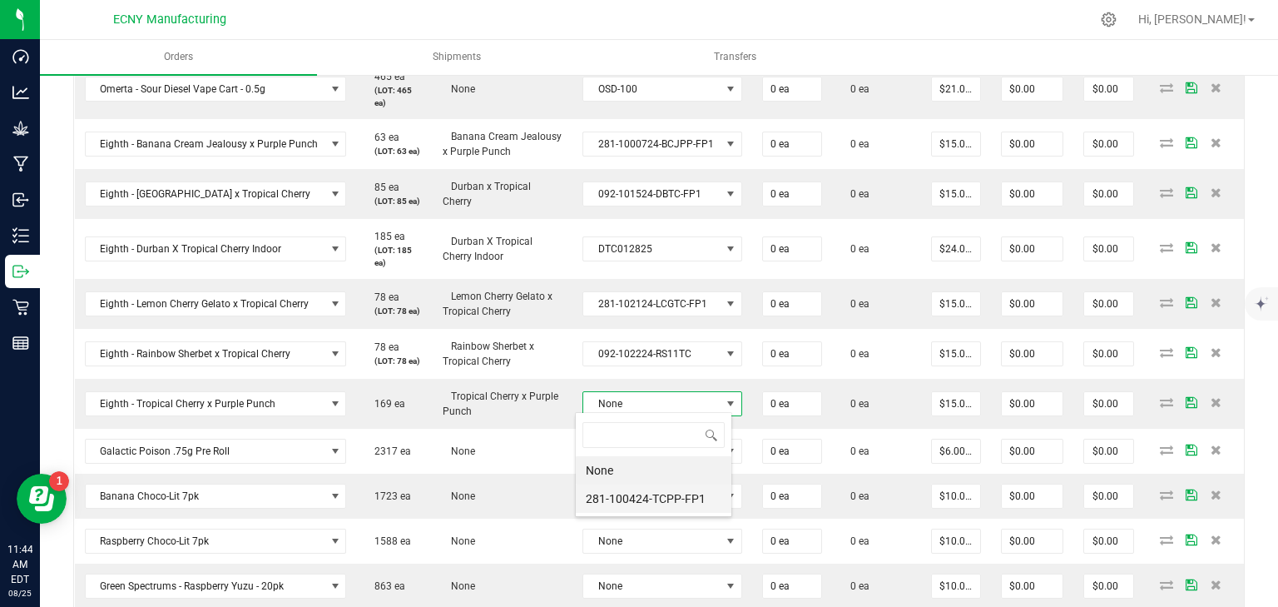
click at [617, 491] on li "281-100424-TCPP-FP1" at bounding box center [654, 498] width 156 height 28
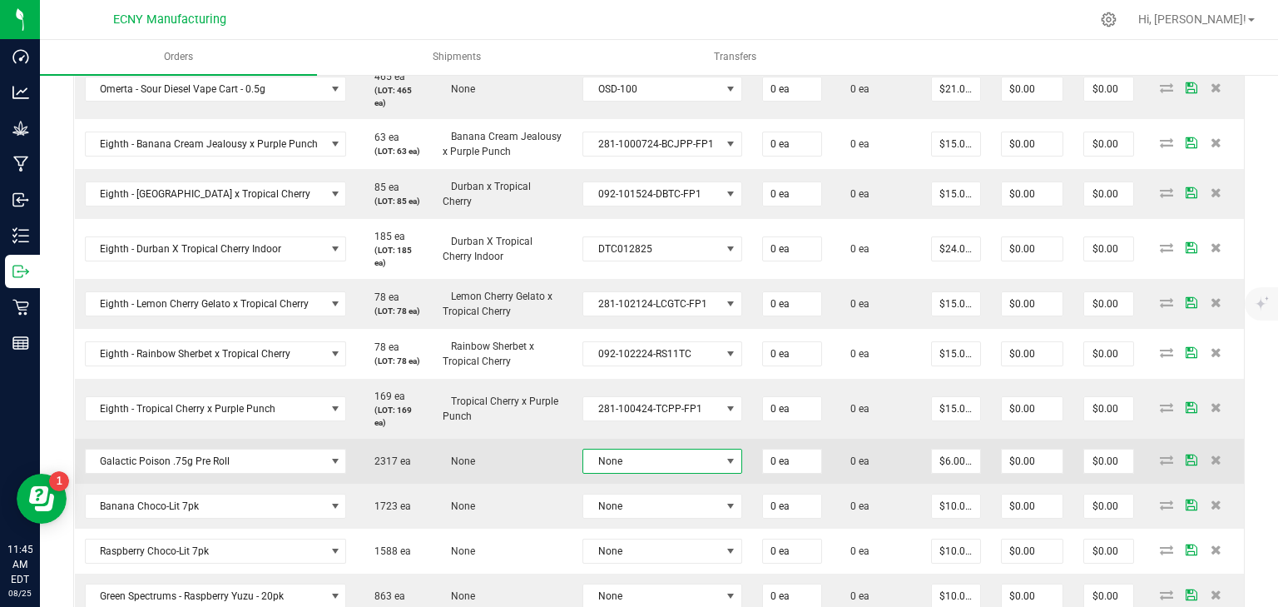
click at [613, 450] on span "None" at bounding box center [651, 460] width 137 height 23
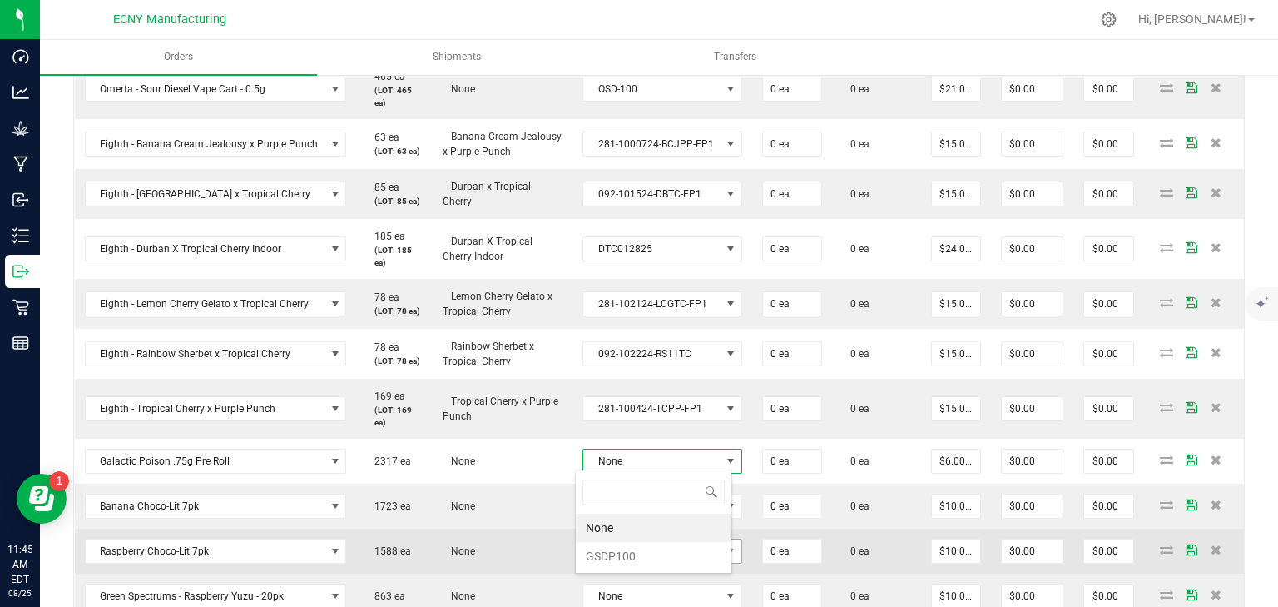
click at [616, 552] on li "GSDP100" at bounding box center [654, 556] width 156 height 28
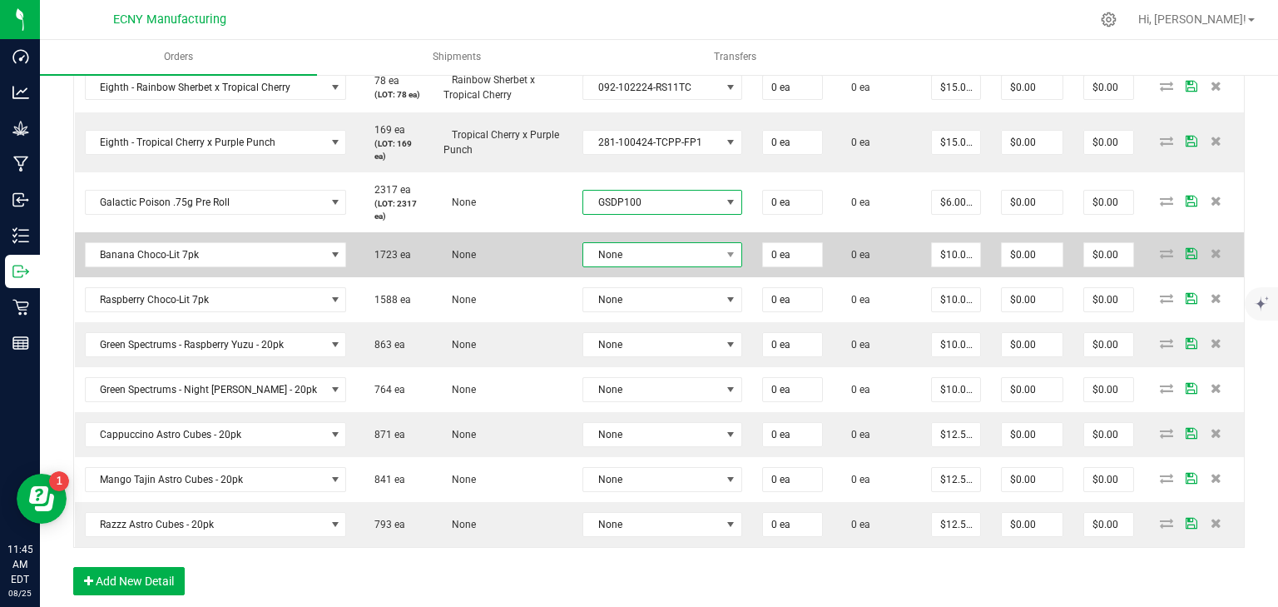
click at [592, 246] on span "None" at bounding box center [651, 254] width 137 height 23
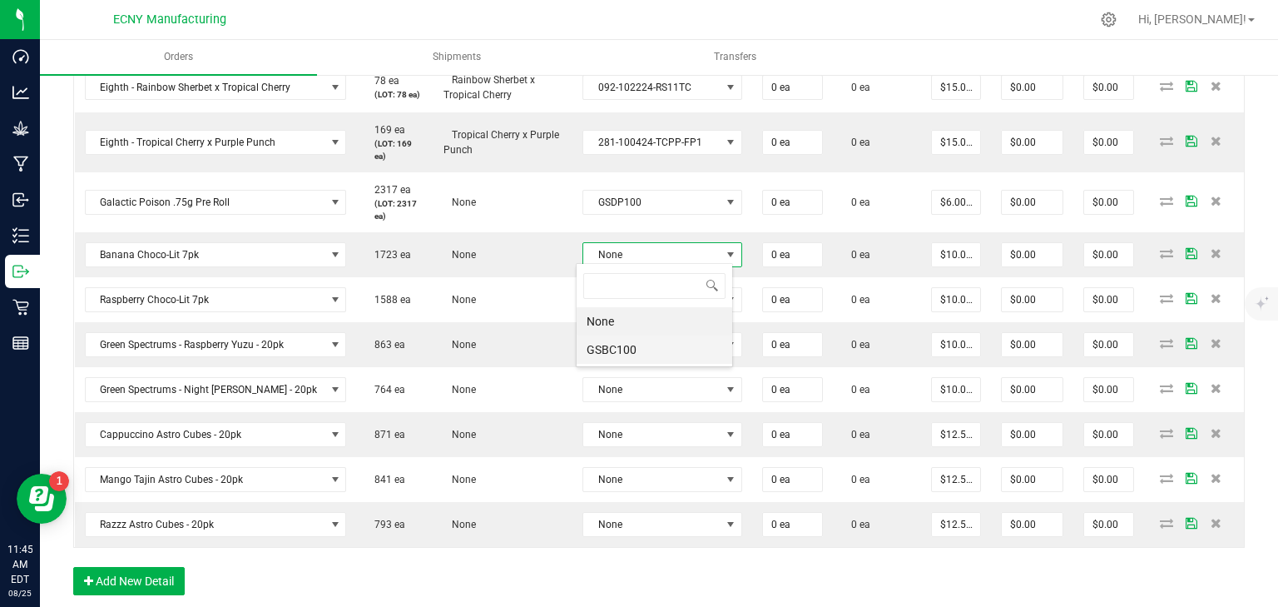
click at [617, 344] on li "GSBC100" at bounding box center [655, 349] width 156 height 28
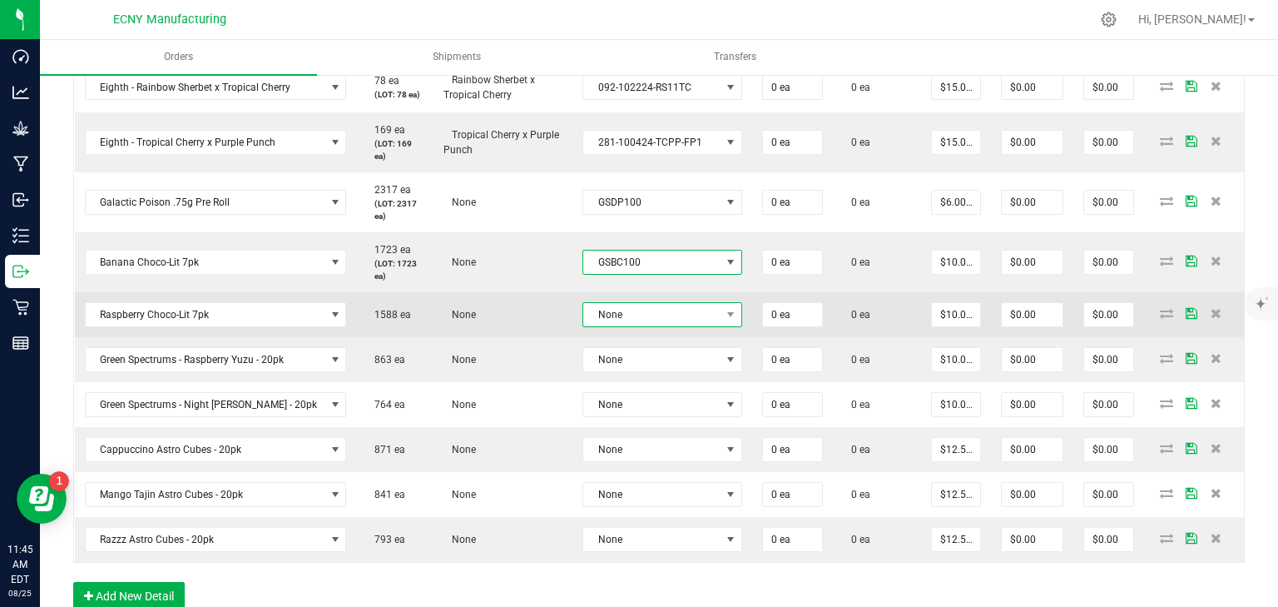
click at [614, 309] on span "None" at bounding box center [651, 314] width 137 height 23
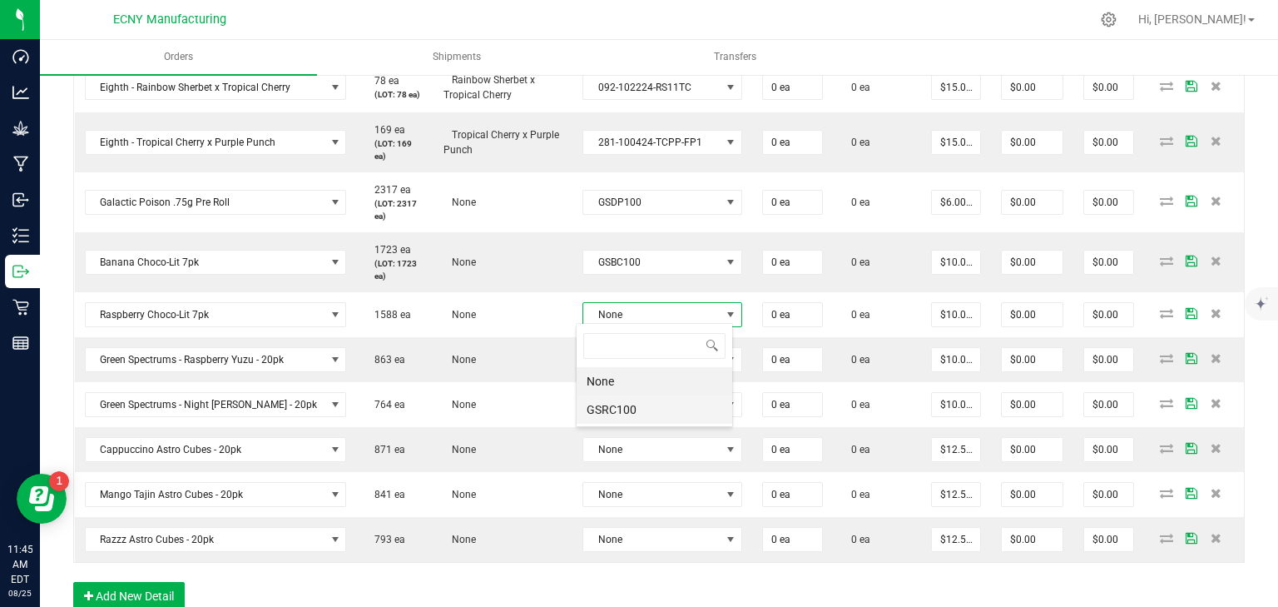
click at [621, 416] on li "GSRC100" at bounding box center [655, 409] width 156 height 28
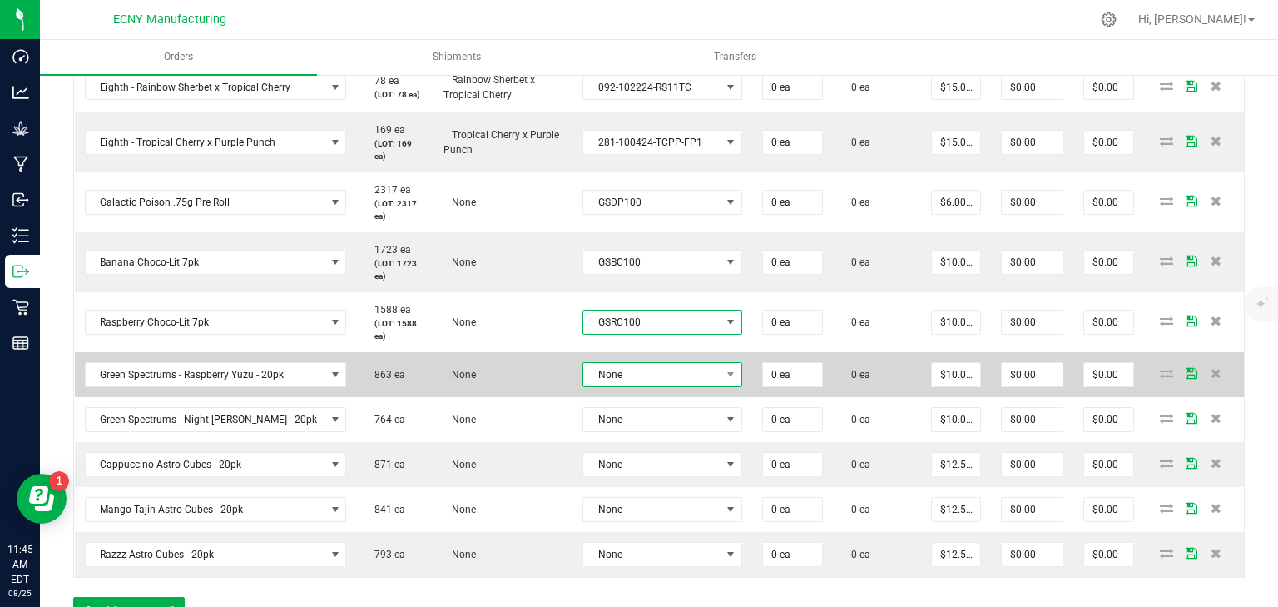
click at [631, 369] on span "None" at bounding box center [651, 374] width 137 height 23
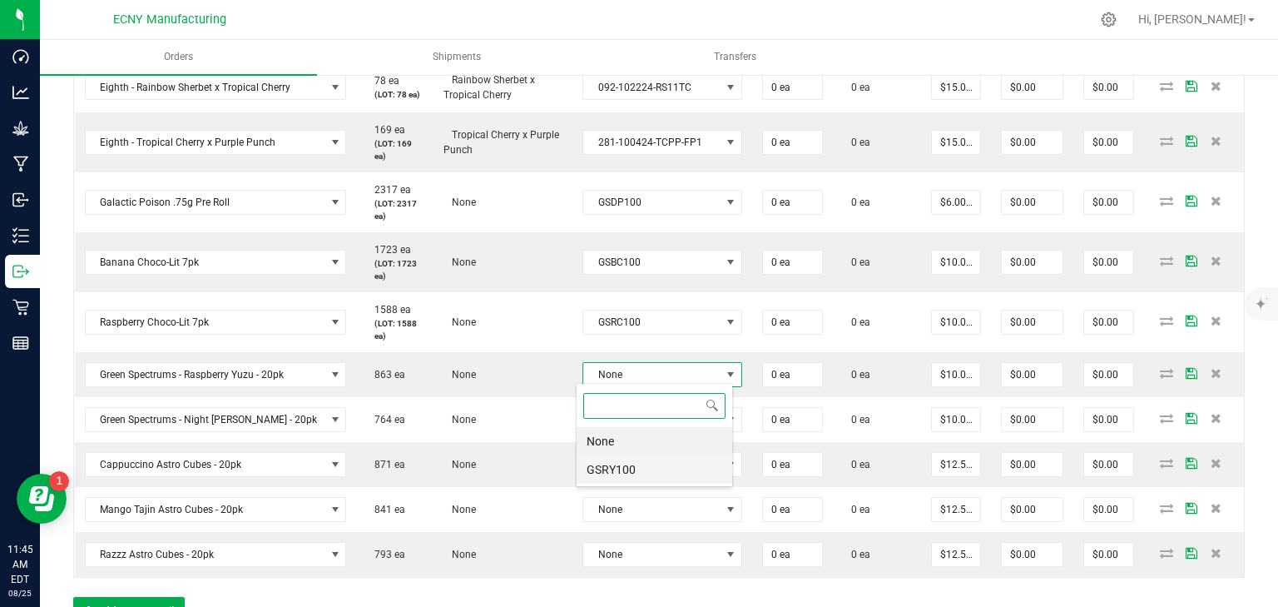
click at [626, 459] on li "GSRY100" at bounding box center [655, 469] width 156 height 28
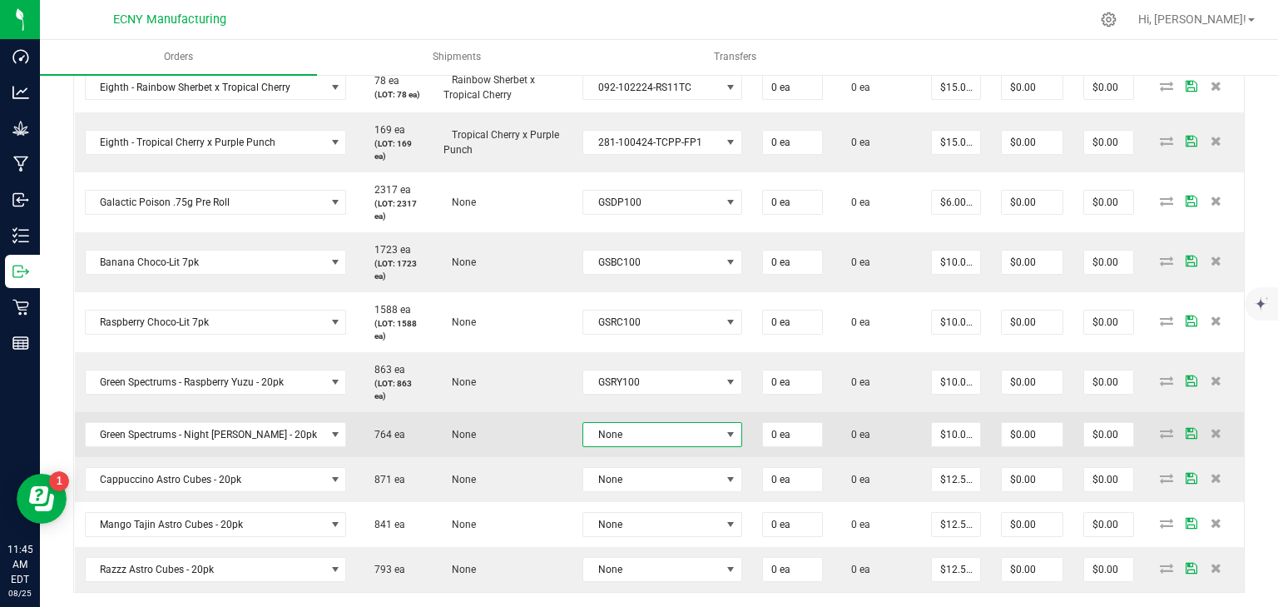
click at [627, 426] on span "None" at bounding box center [651, 434] width 137 height 23
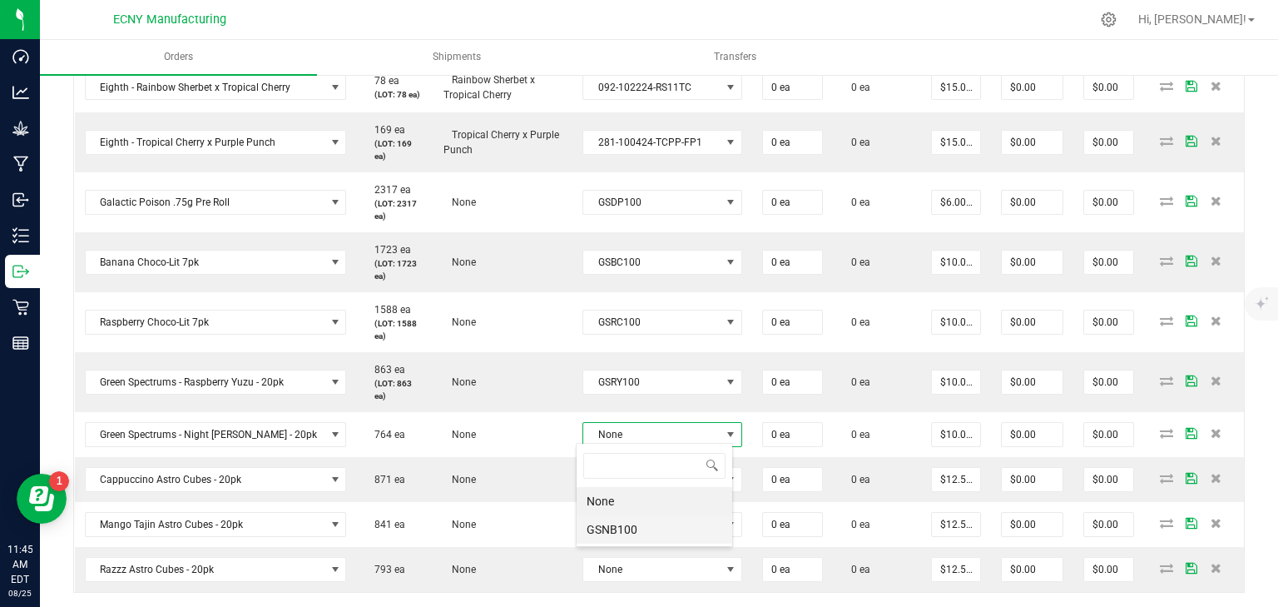
click at [637, 527] on li "GSNB100" at bounding box center [655, 529] width 156 height 28
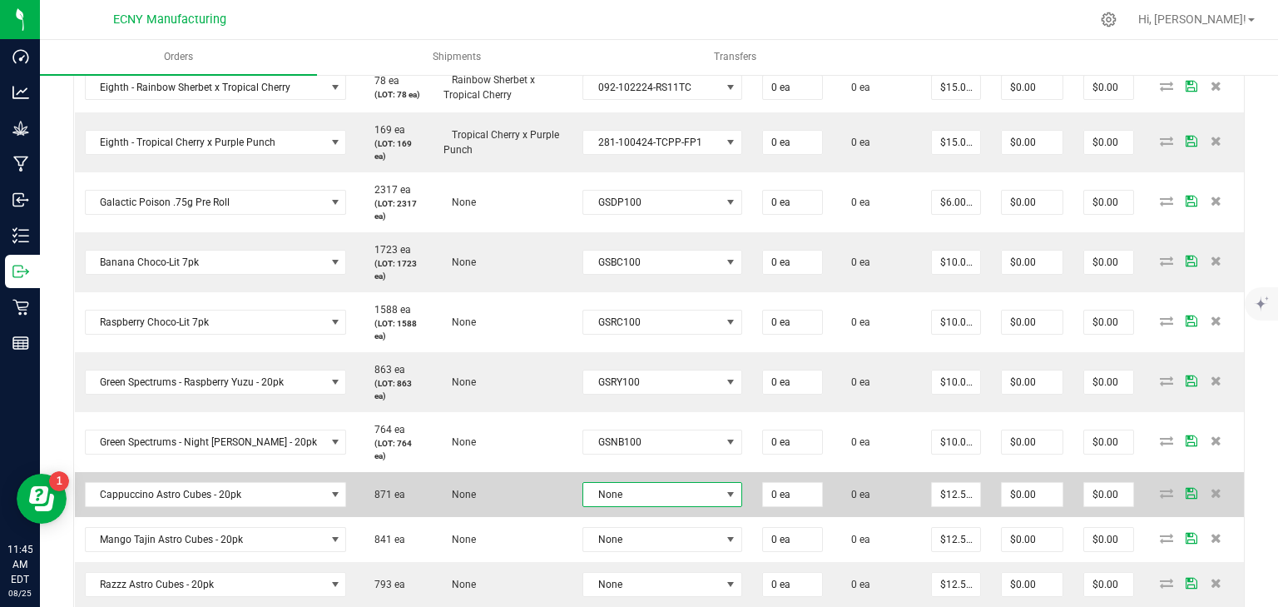
click at [622, 488] on span "None" at bounding box center [651, 494] width 137 height 23
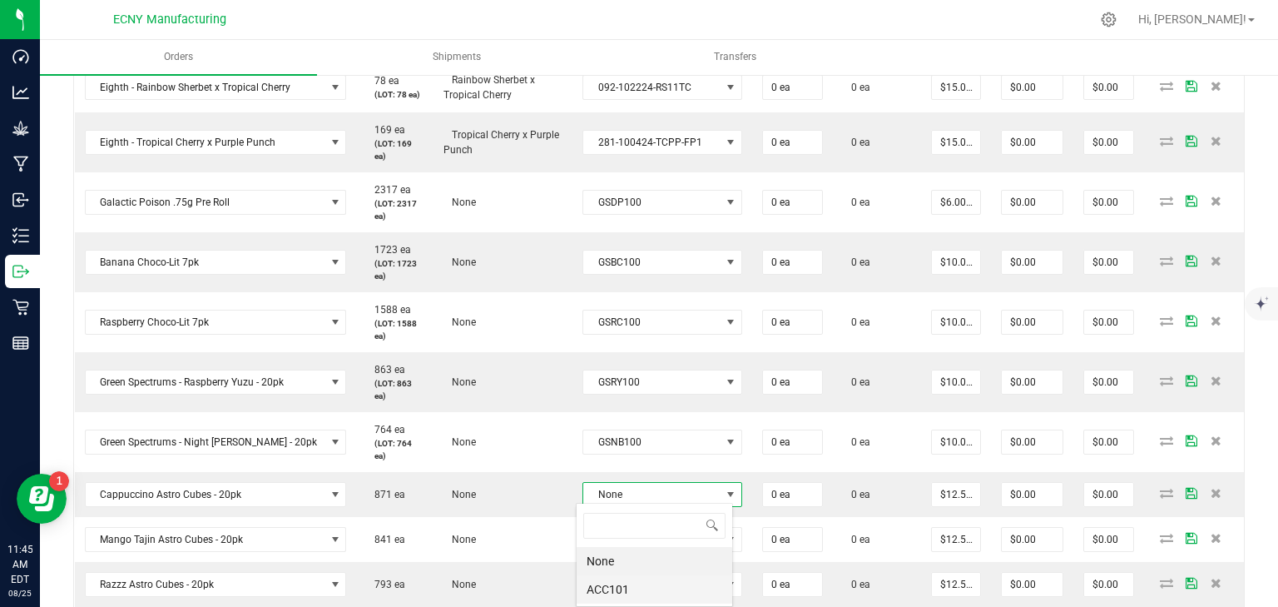
click at [626, 590] on li "ACC101" at bounding box center [655, 589] width 156 height 28
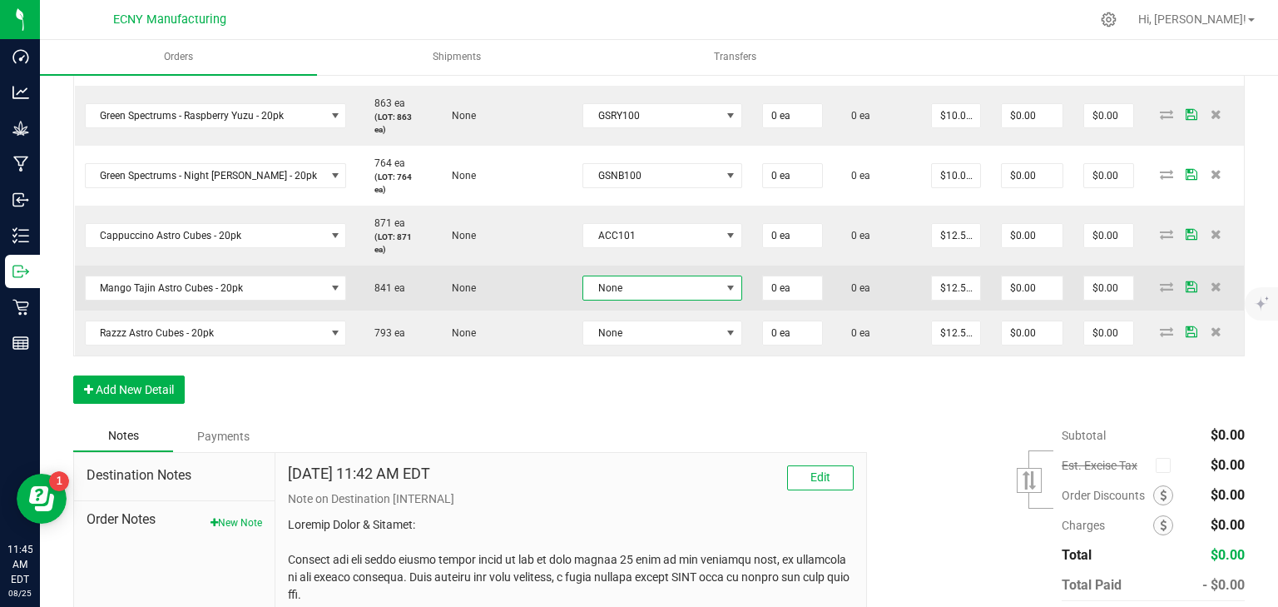
click at [615, 286] on span "None" at bounding box center [651, 287] width 137 height 23
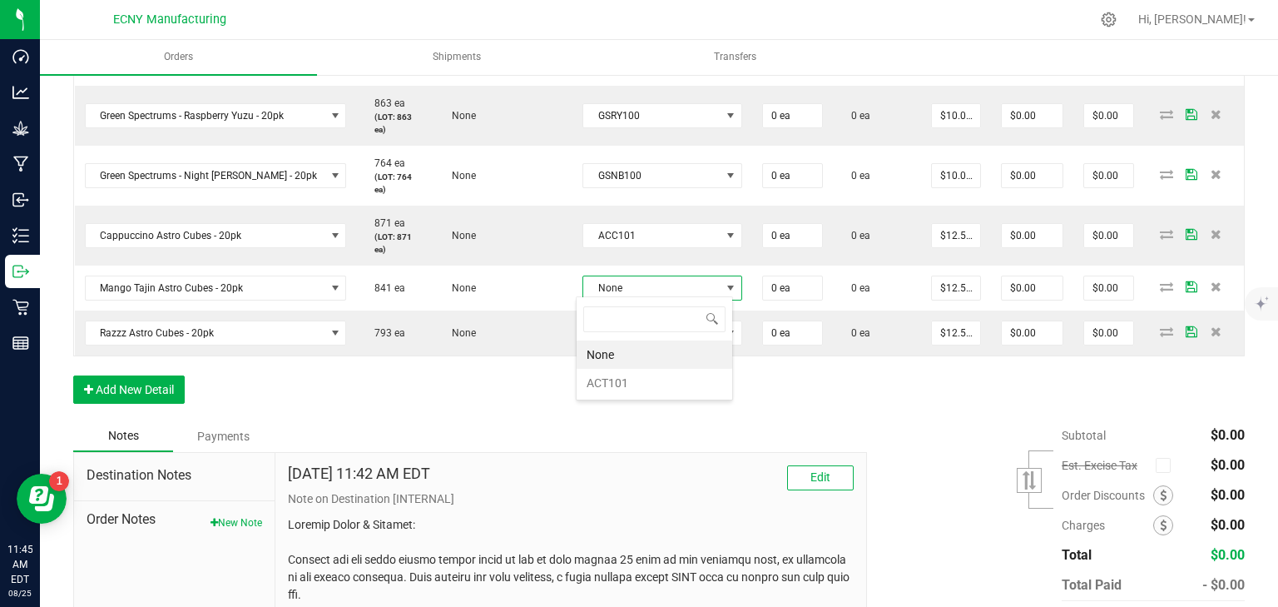
click at [619, 386] on li "ACT101" at bounding box center [655, 383] width 156 height 28
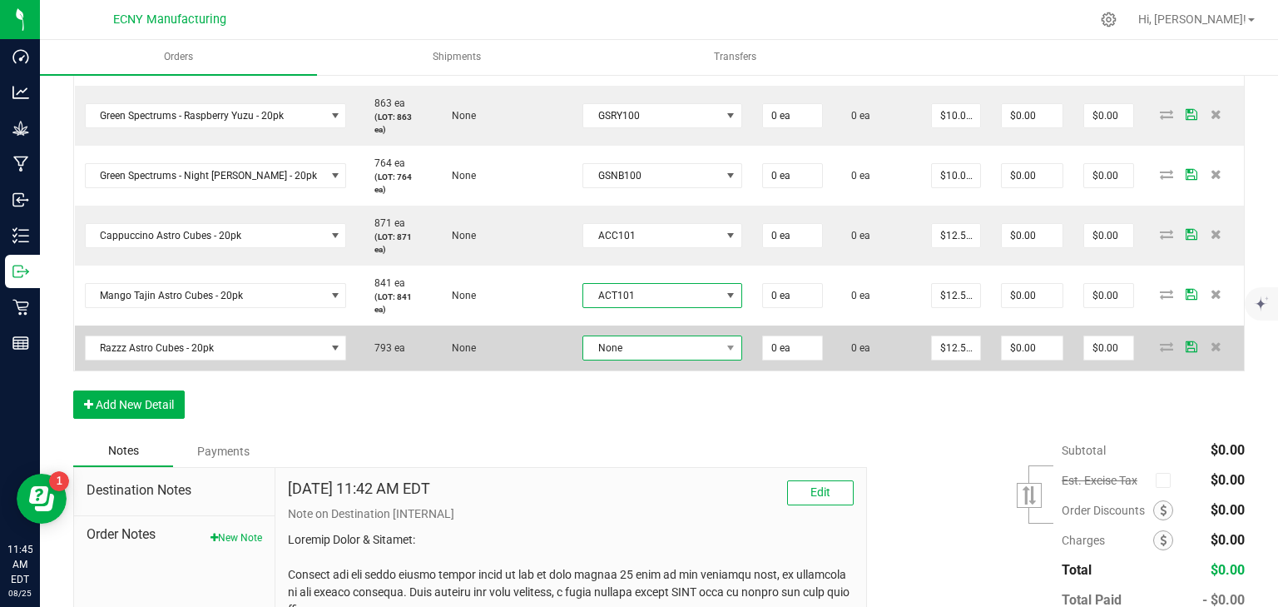
click at [607, 338] on span "None" at bounding box center [651, 347] width 137 height 23
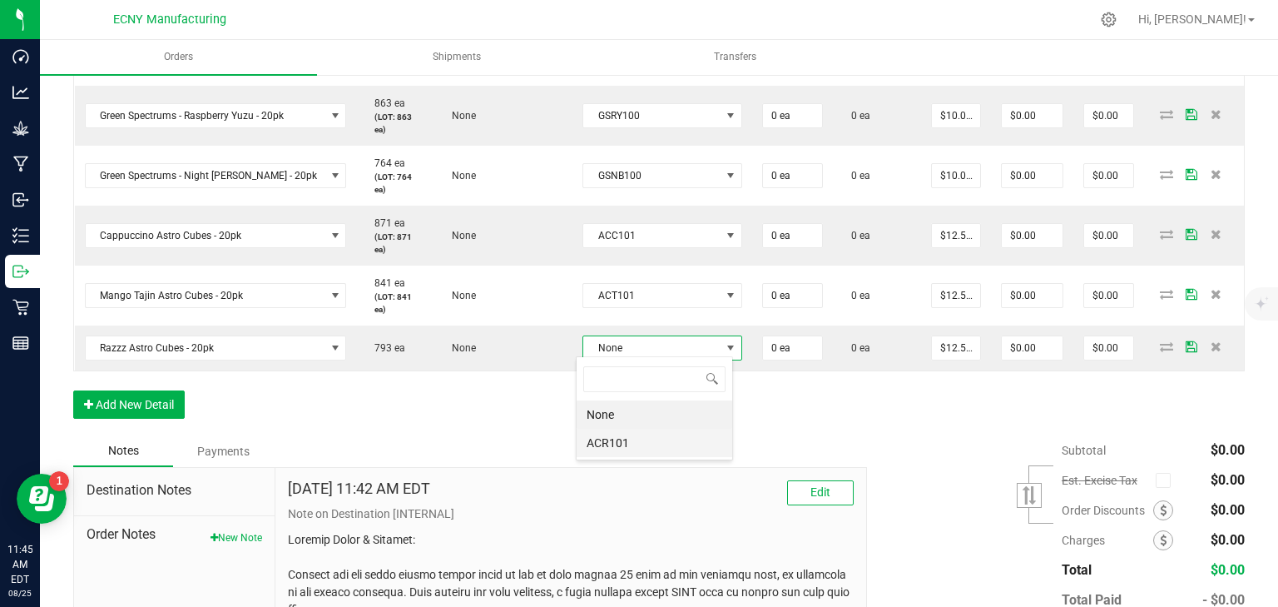
click at [622, 453] on li "ACR101" at bounding box center [655, 443] width 156 height 28
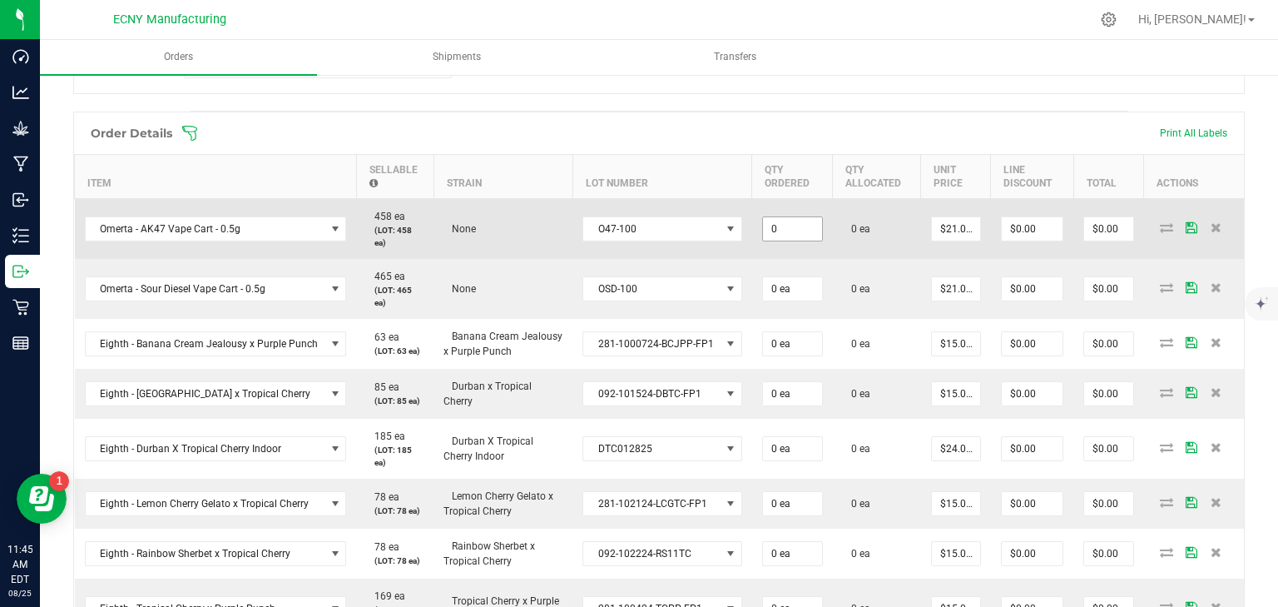
click at [784, 217] on input "0" at bounding box center [792, 228] width 59 height 23
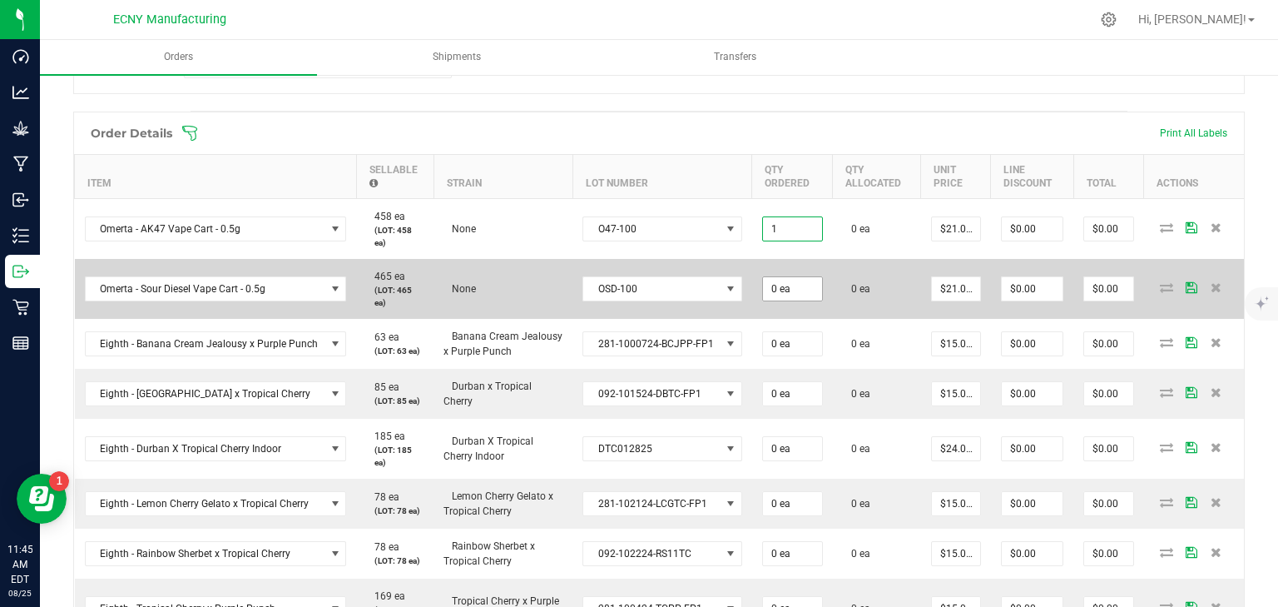
type input "1 ea"
type input "$21.00"
click at [778, 277] on input "0" at bounding box center [792, 288] width 59 height 23
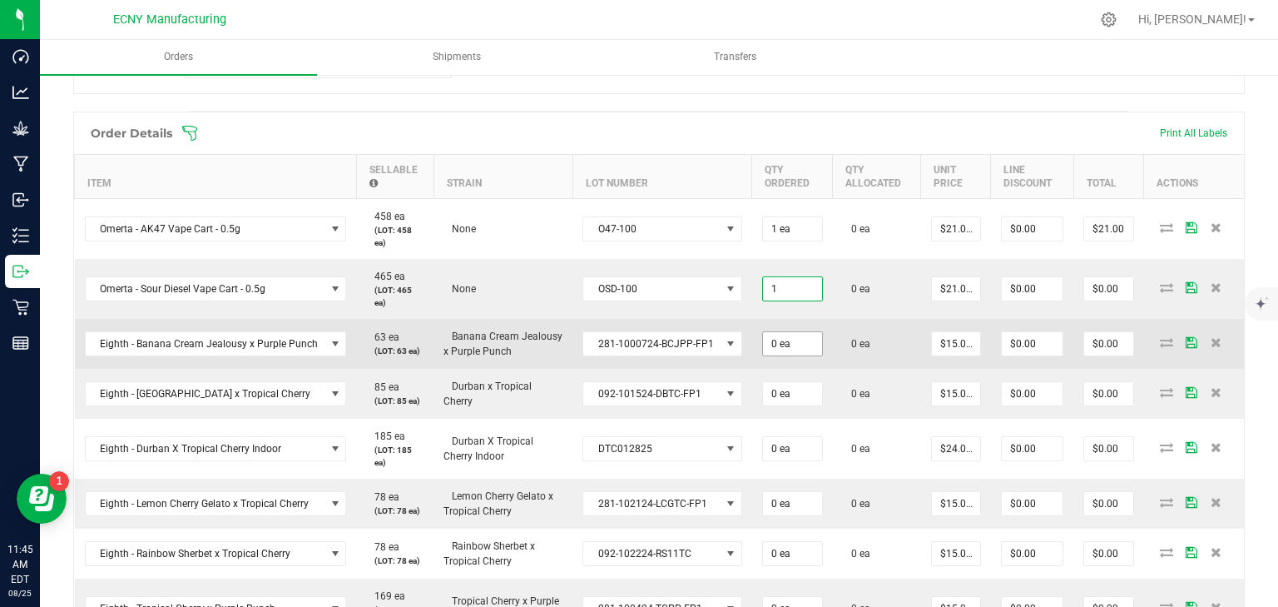
type input "1 ea"
type input "$21.00"
click at [777, 334] on input "0" at bounding box center [792, 343] width 59 height 23
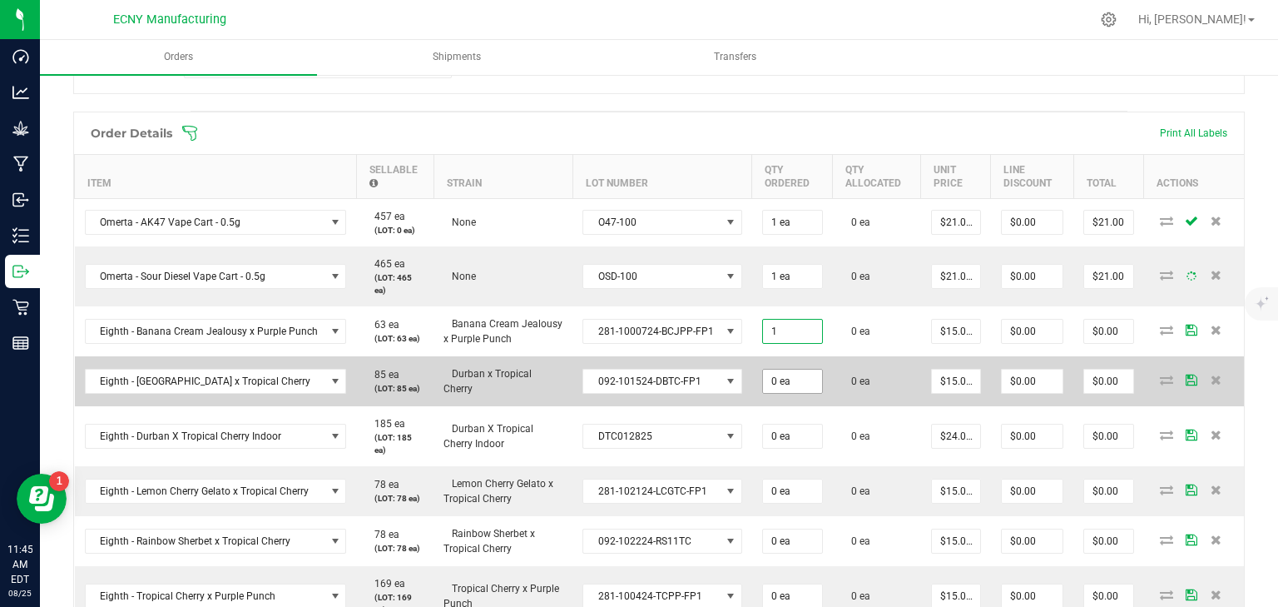
type input "1 ea"
type input "$15.00"
click at [785, 376] on td "0" at bounding box center [792, 381] width 81 height 50
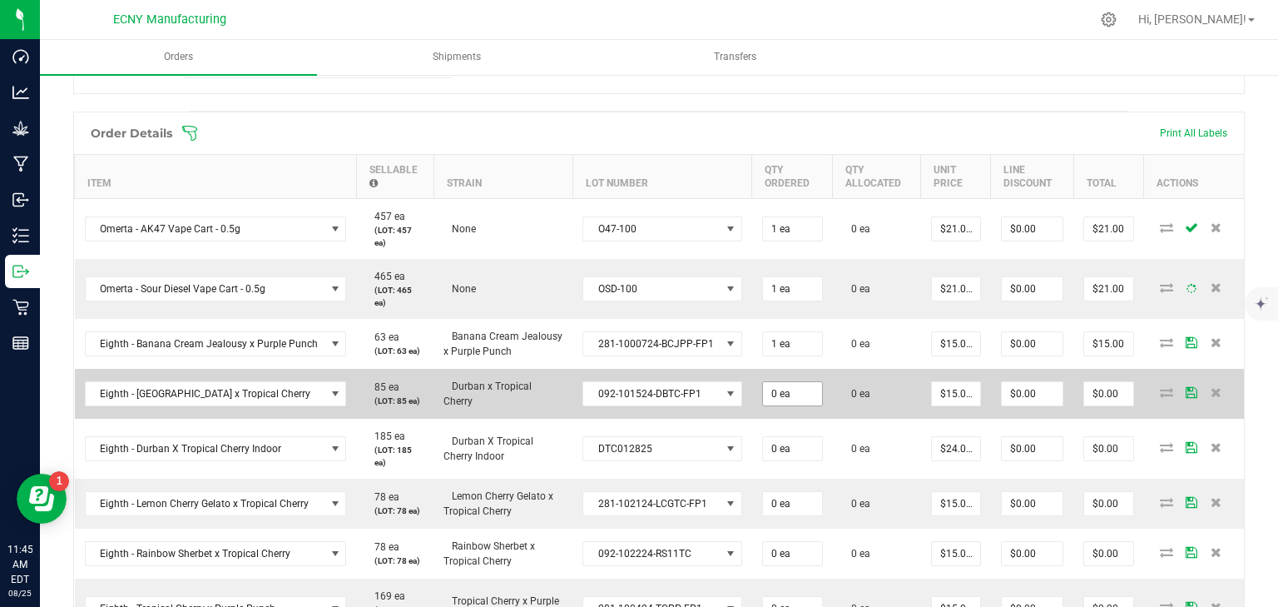
click at [785, 376] on td "0 ea" at bounding box center [792, 394] width 81 height 50
click at [789, 404] on td "0 ea" at bounding box center [792, 394] width 81 height 50
click at [785, 385] on input "0" at bounding box center [792, 393] width 59 height 23
click at [785, 385] on input "0" at bounding box center [788, 391] width 59 height 23
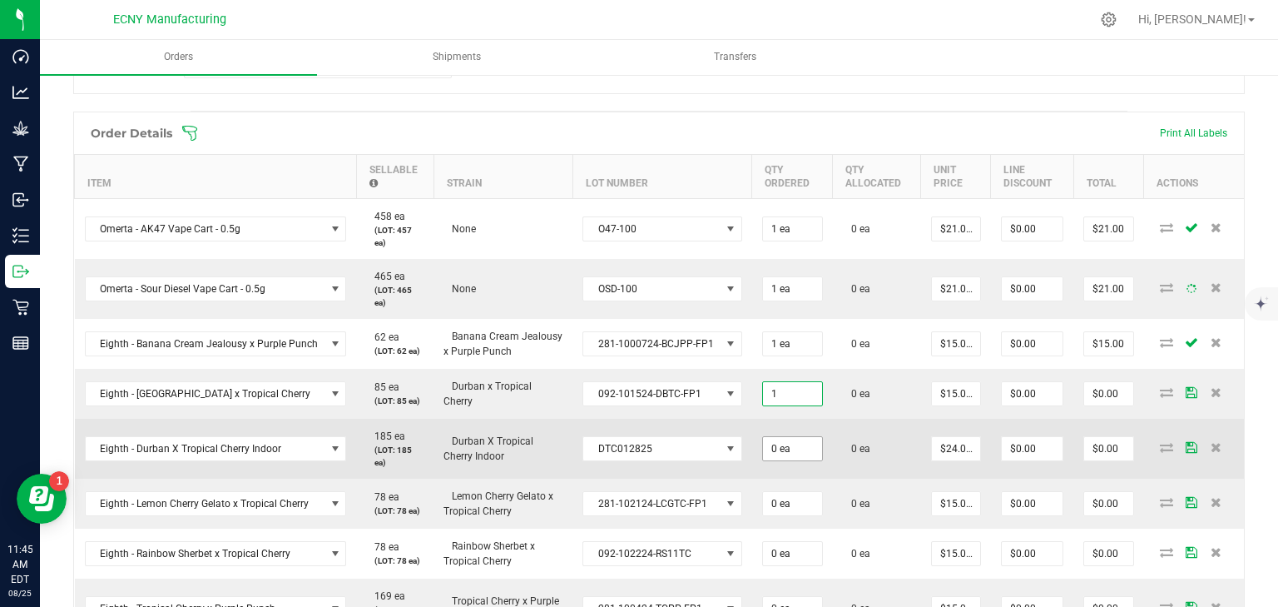
type input "1 ea"
type input "$15.00"
click at [781, 438] on input "0" at bounding box center [792, 448] width 59 height 23
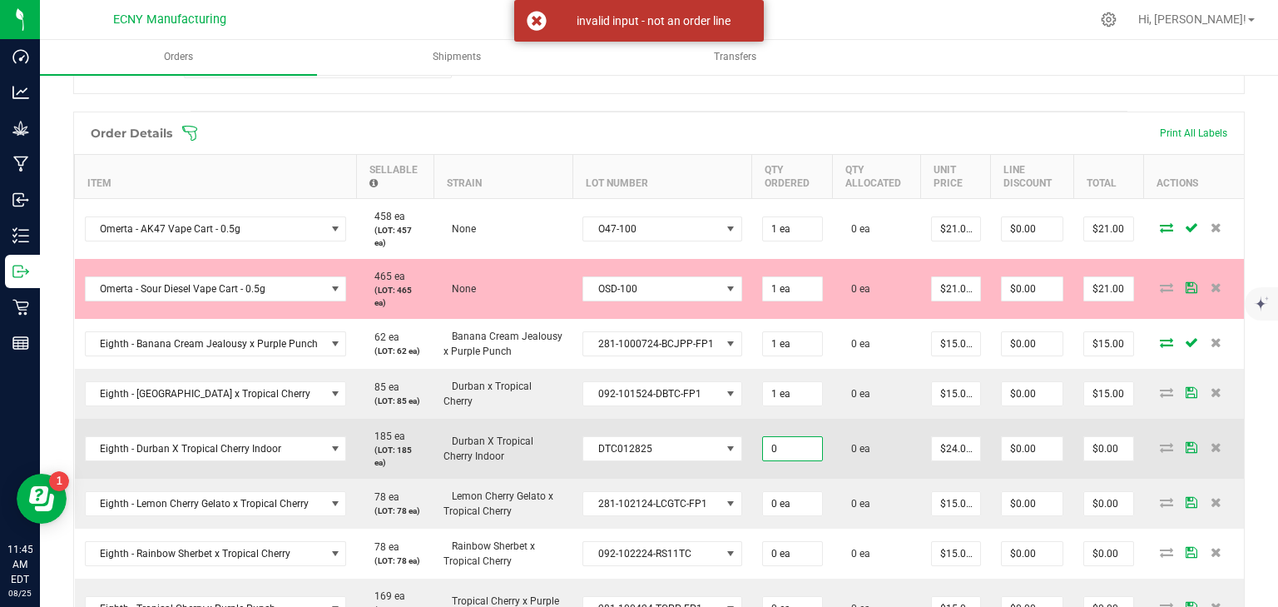
click at [781, 438] on input "0" at bounding box center [792, 448] width 59 height 23
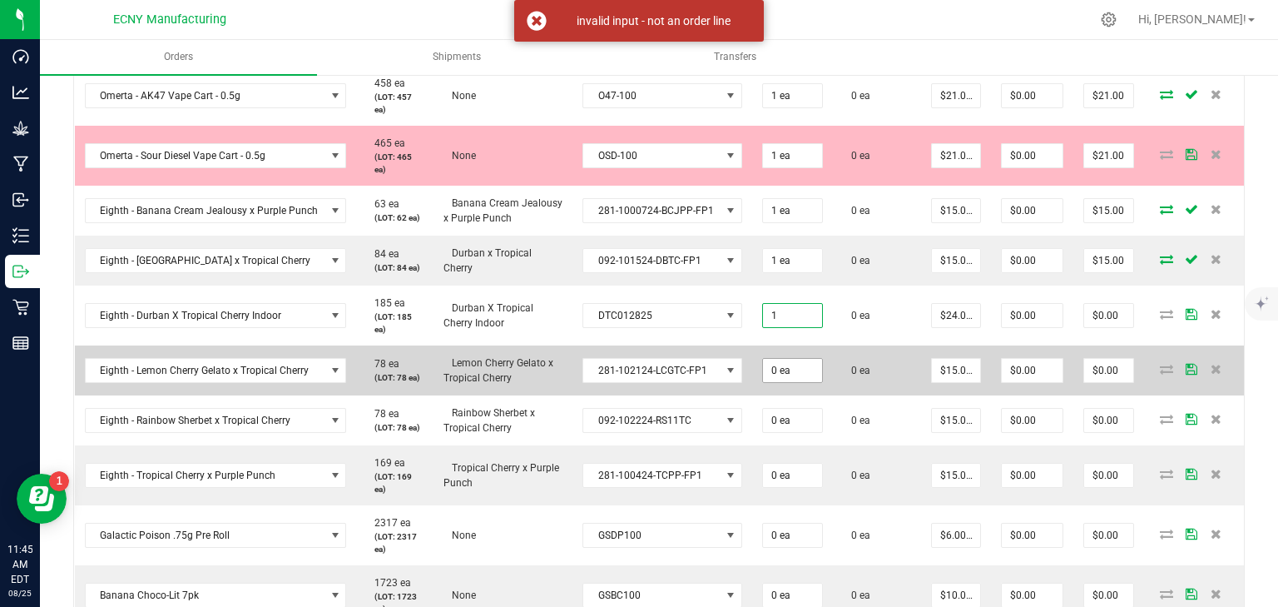
type input "1 ea"
type input "$24.00"
click at [777, 366] on input "0" at bounding box center [792, 370] width 59 height 23
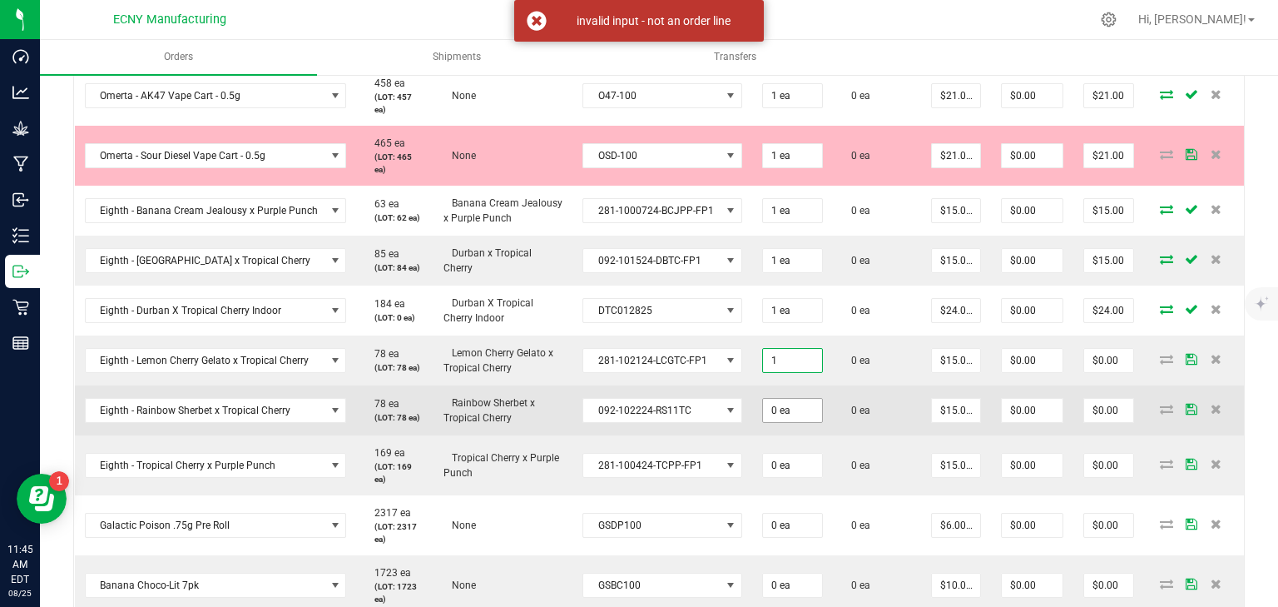
type input "1 ea"
type input "$15.00"
click at [789, 108] on span "0 ea" at bounding box center [792, 95] width 61 height 25
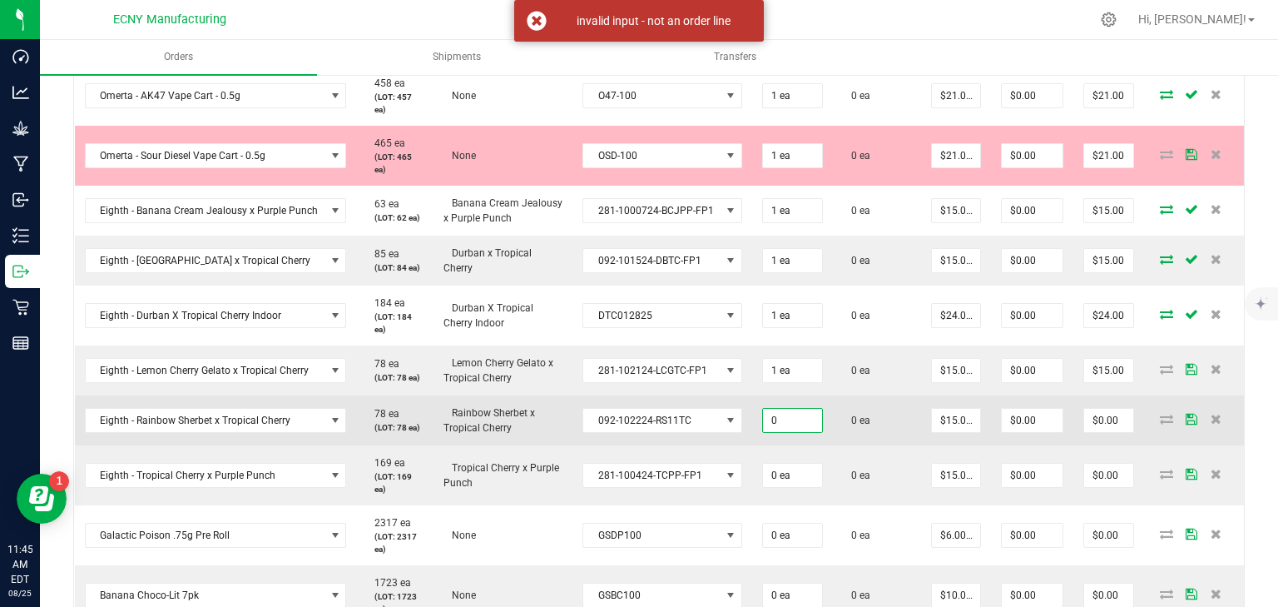
click at [780, 409] on input "0" at bounding box center [792, 420] width 59 height 23
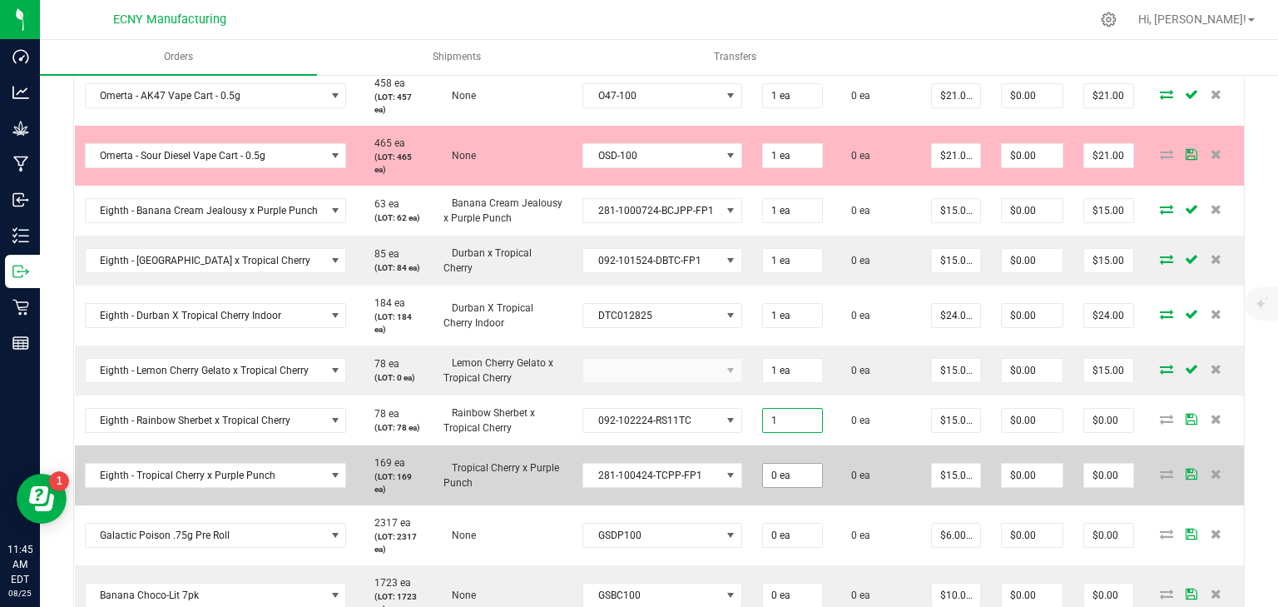
type input "1 ea"
type input "$15.00"
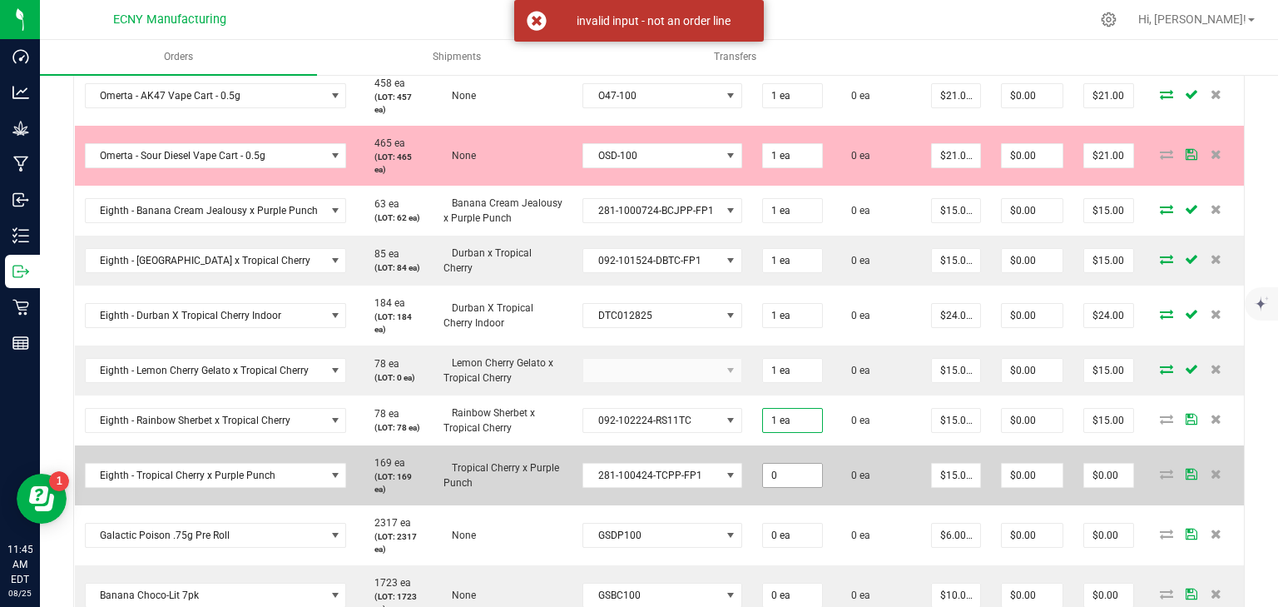
click at [779, 463] on input "0" at bounding box center [792, 474] width 59 height 23
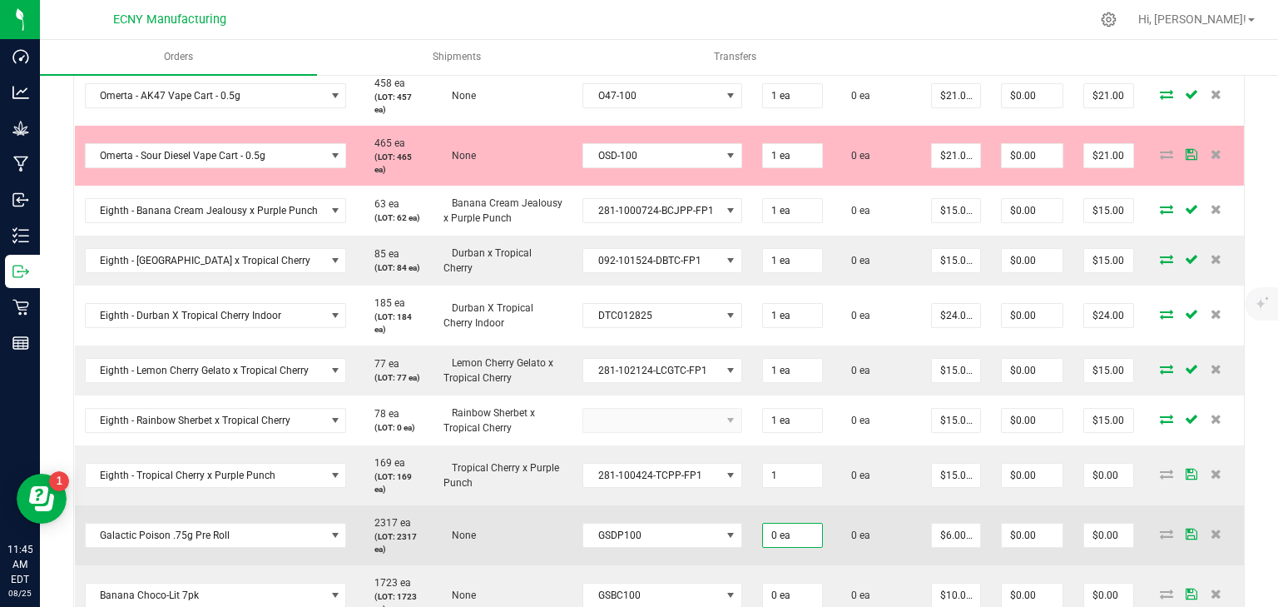
type input "1 ea"
type input "$15.00"
click at [778, 523] on input "0" at bounding box center [792, 534] width 59 height 23
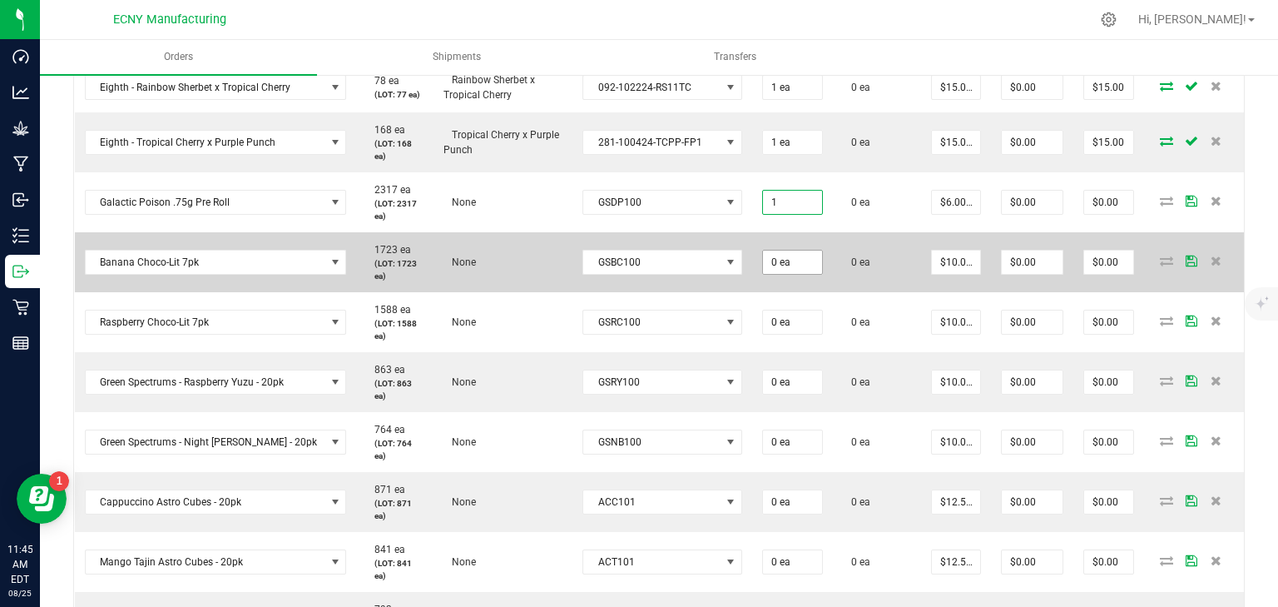
type input "1 ea"
type input "$6.00"
click at [777, 257] on input "0" at bounding box center [792, 261] width 59 height 23
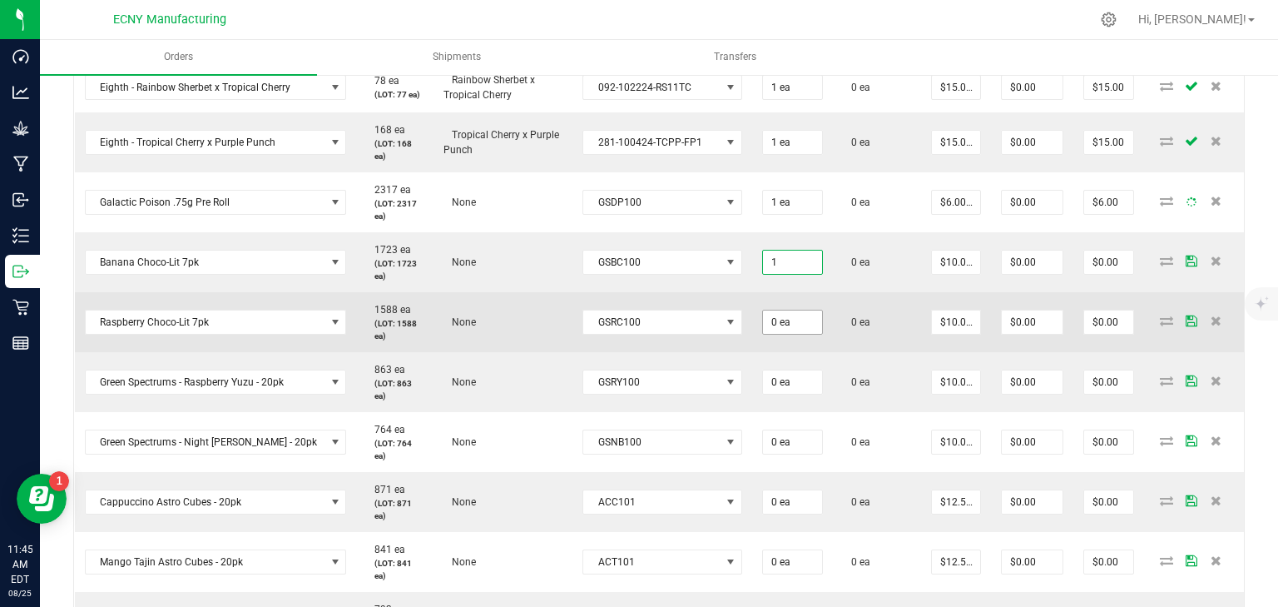
type input "1 ea"
type input "$10.00"
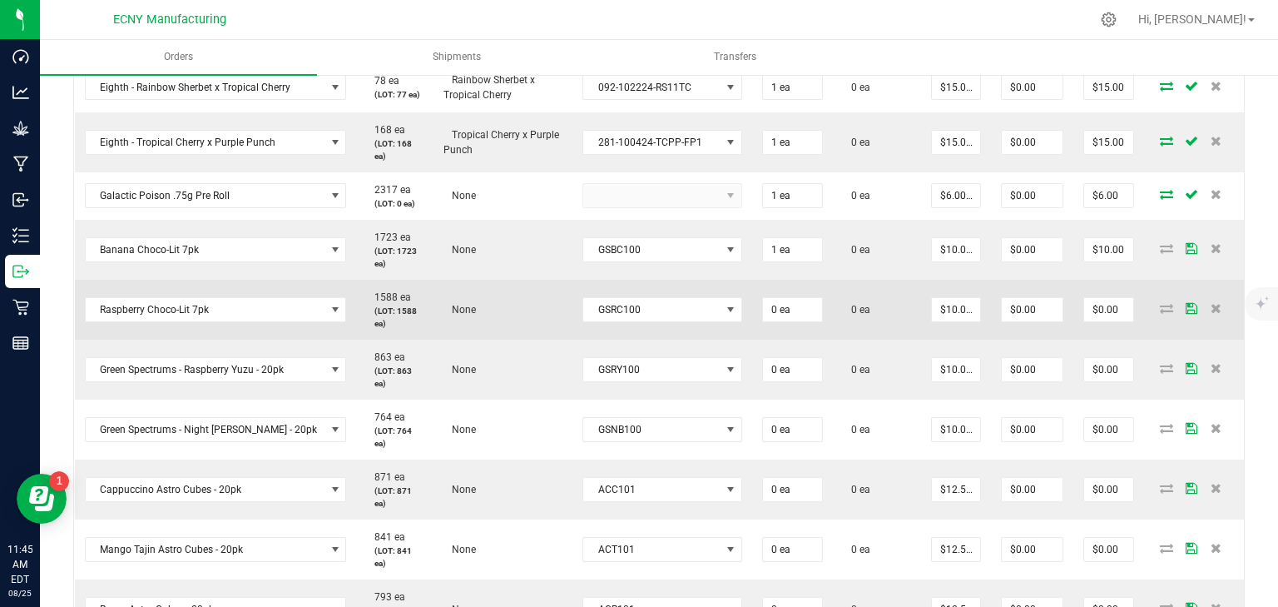
click at [778, 326] on td "0 ea" at bounding box center [792, 310] width 81 height 60
click at [785, 302] on td "0 ea" at bounding box center [792, 310] width 81 height 60
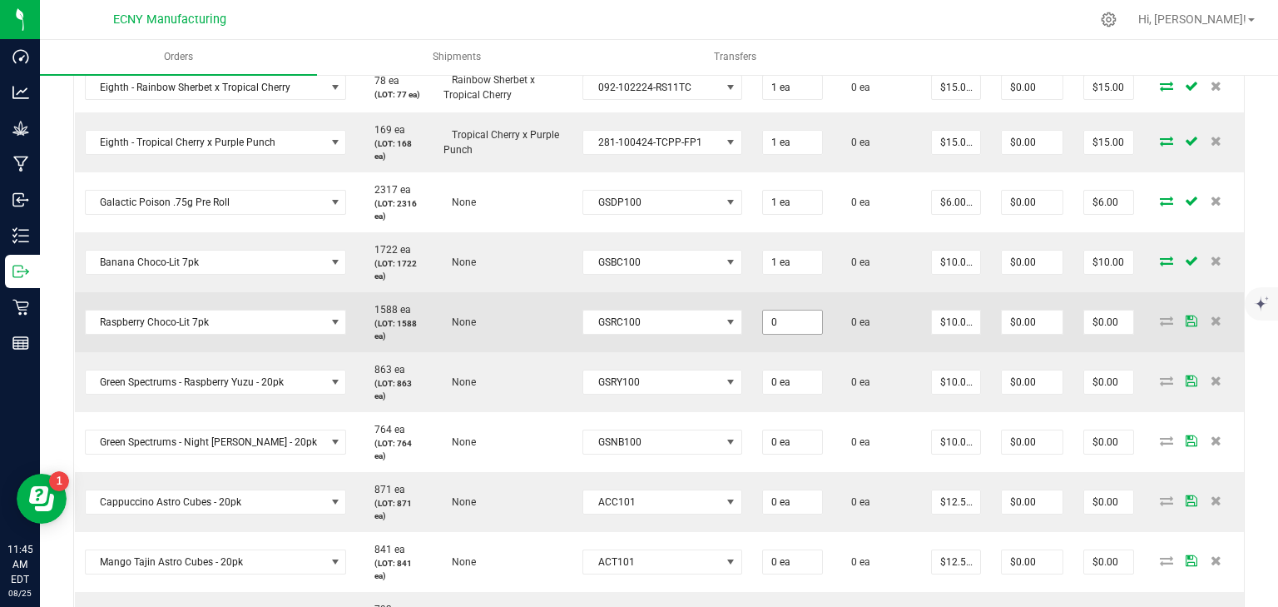
click at [787, 320] on input "0" at bounding box center [792, 321] width 59 height 23
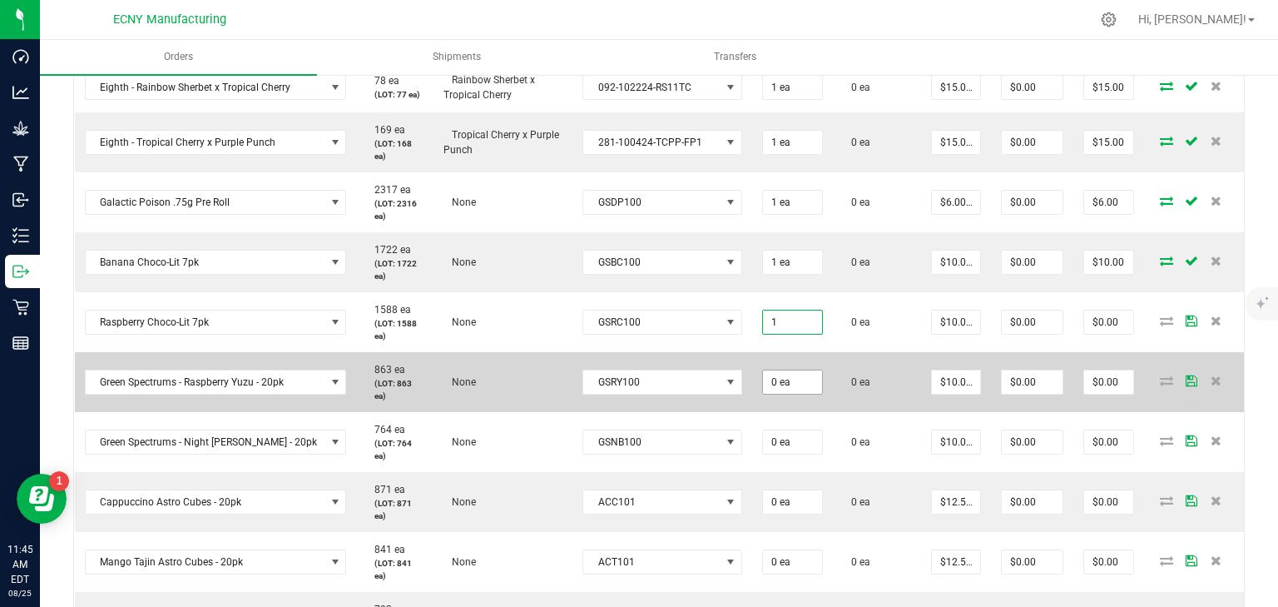
type input "1 ea"
type input "$10.00"
click at [785, 384] on input "0" at bounding box center [792, 381] width 59 height 23
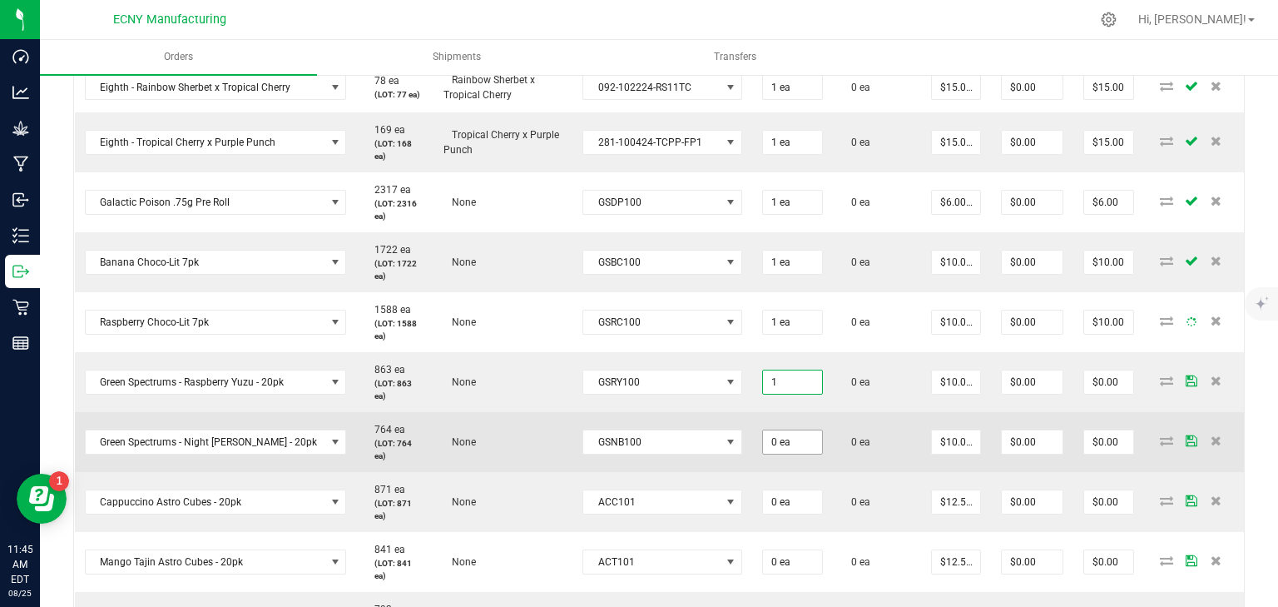
type input "1 ea"
type input "$10.00"
click at [784, 431] on input "0" at bounding box center [792, 441] width 59 height 23
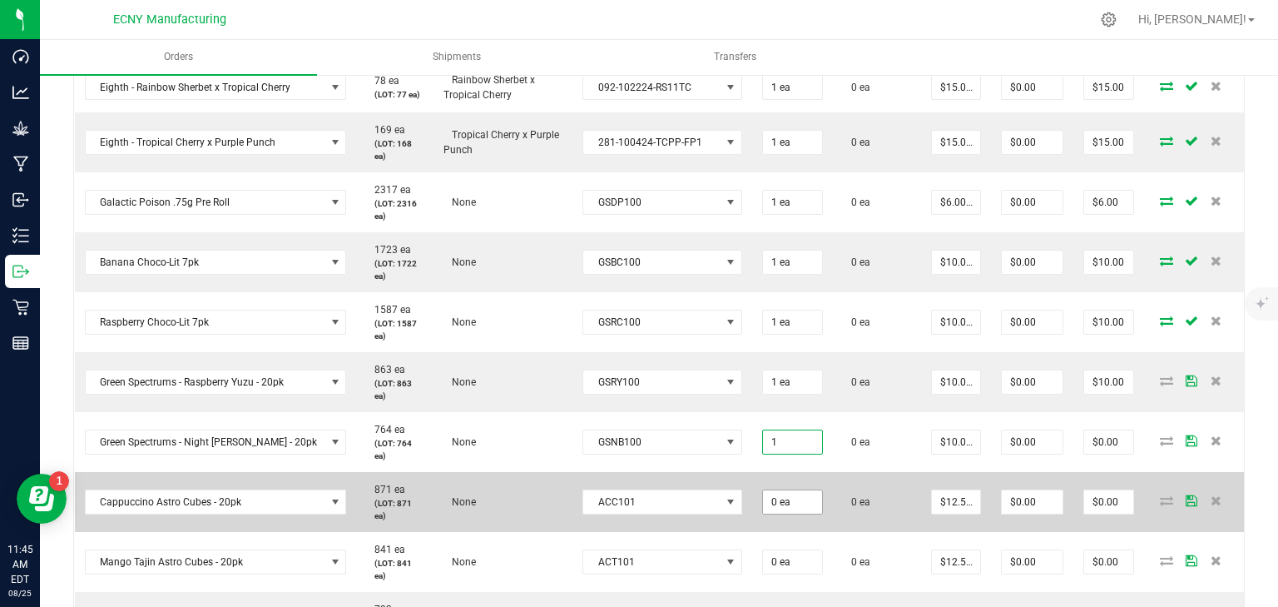
type input "1 ea"
type input "$10.00"
click at [777, 491] on input "0" at bounding box center [792, 501] width 59 height 23
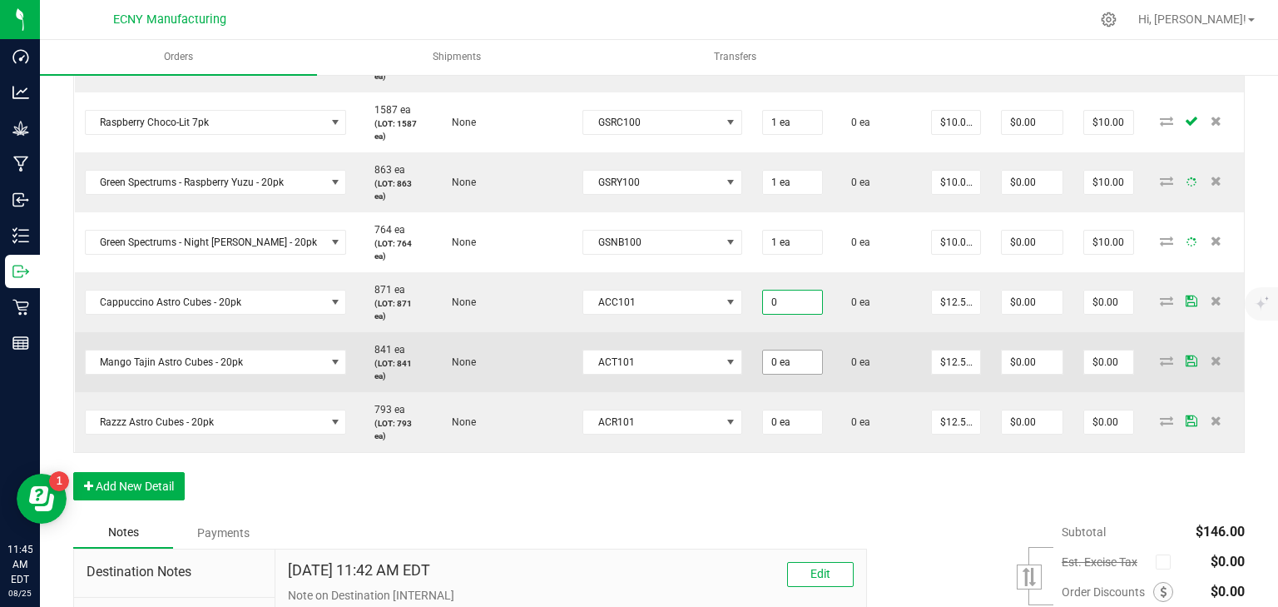
type input "0 ea"
click at [789, 356] on input "0" at bounding box center [792, 361] width 59 height 23
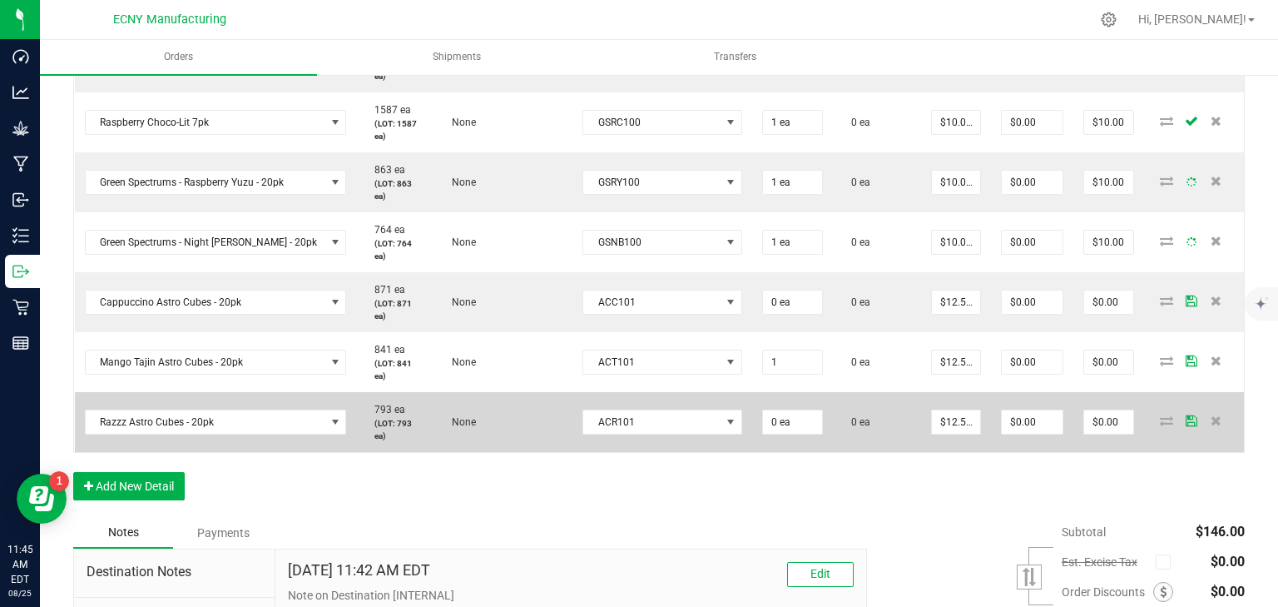
type input "1 ea"
type input "$12.50"
click at [786, 429] on td "0 ea" at bounding box center [792, 422] width 81 height 60
click at [785, 423] on input "0" at bounding box center [792, 421] width 59 height 23
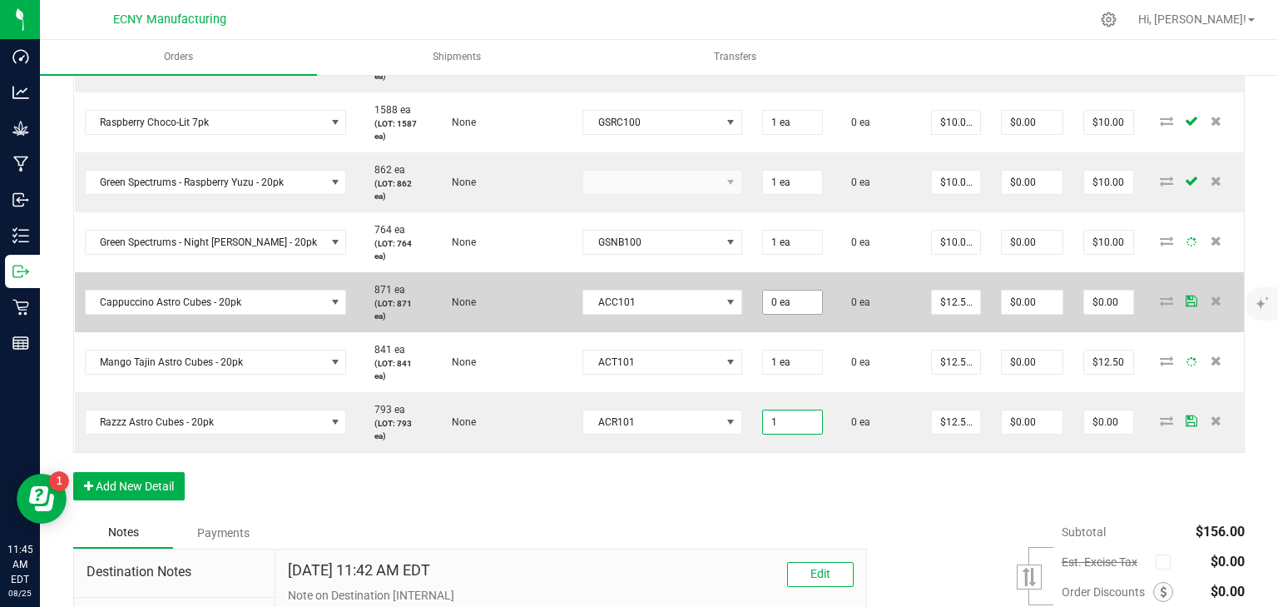
type input "1"
type input "0"
type input "1 ea"
type input "$12.50"
click at [795, 290] on input "0" at bounding box center [792, 301] width 59 height 23
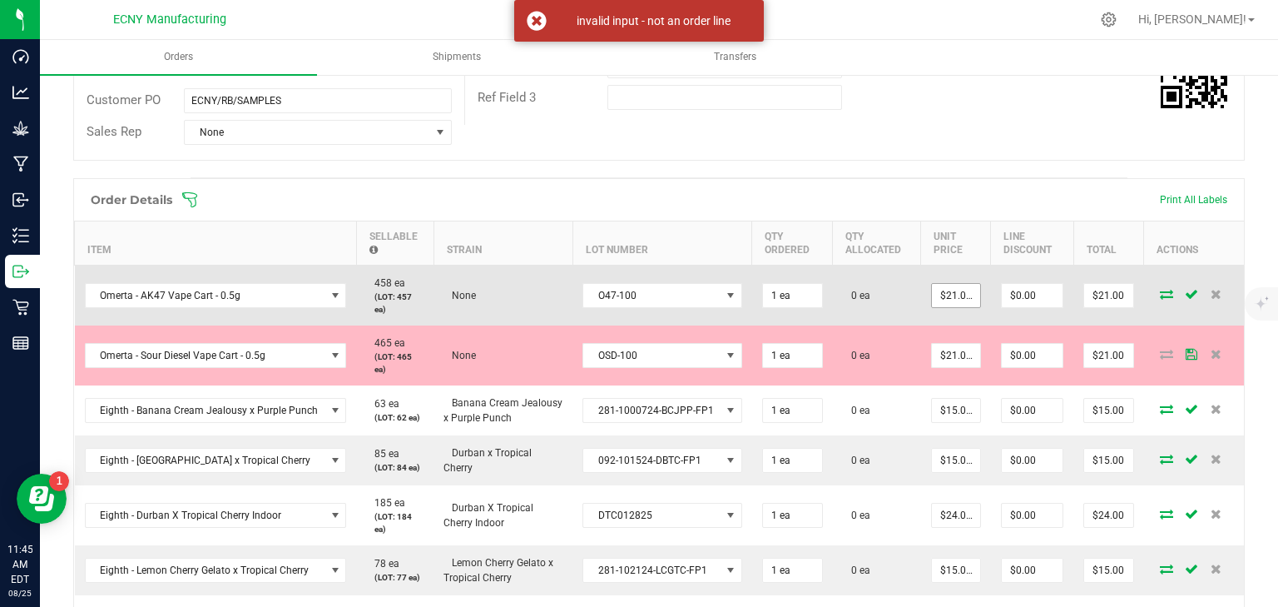
type input "1 ea"
type input "$12.50"
click at [932, 303] on input "21" at bounding box center [956, 295] width 48 height 23
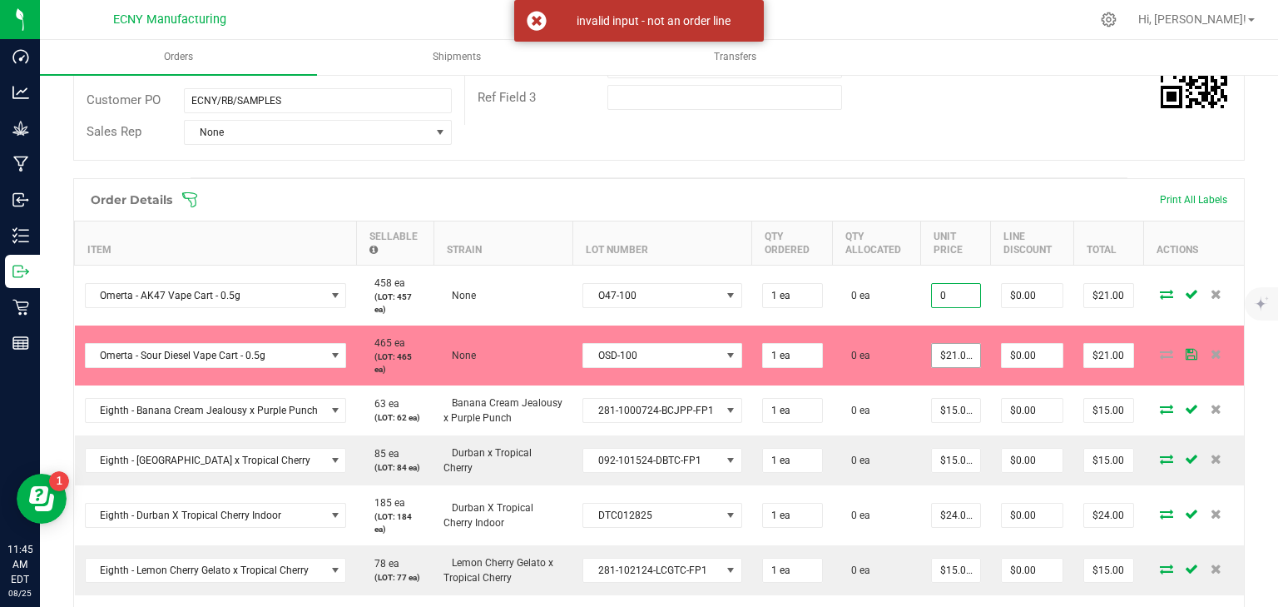
type input "0"
type input "21"
type input "$0.00000"
type input "$0.00"
click at [944, 356] on input "21" at bounding box center [956, 355] width 48 height 23
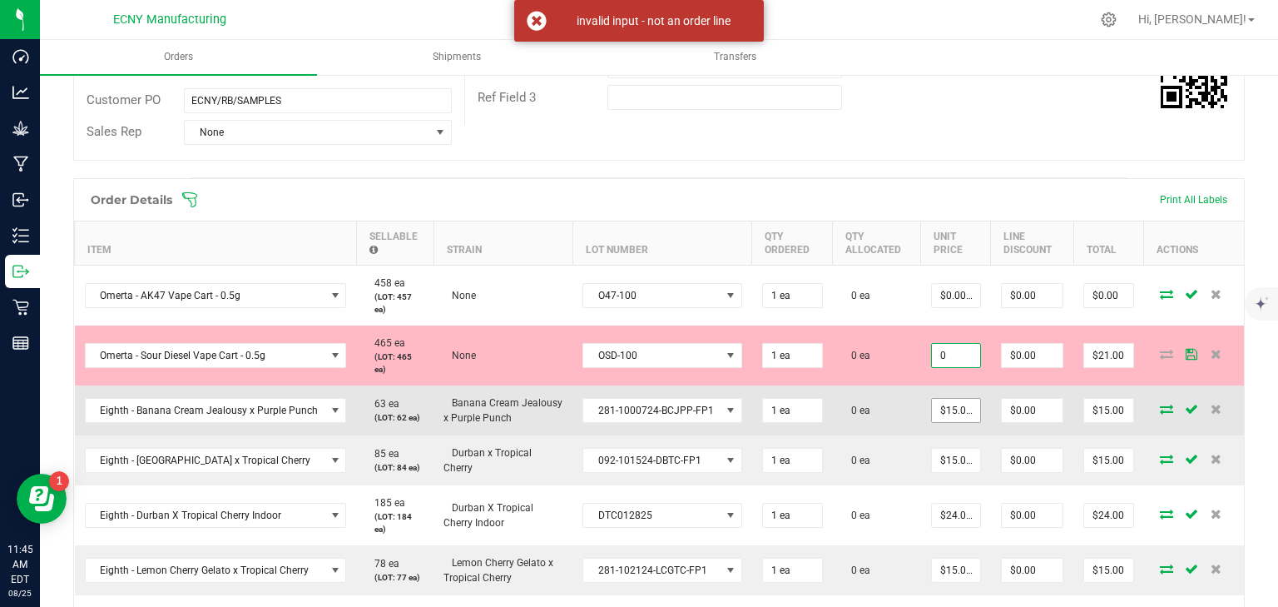
type input "$0.00000"
type input "$0.00"
click at [936, 415] on td "15" at bounding box center [956, 410] width 70 height 50
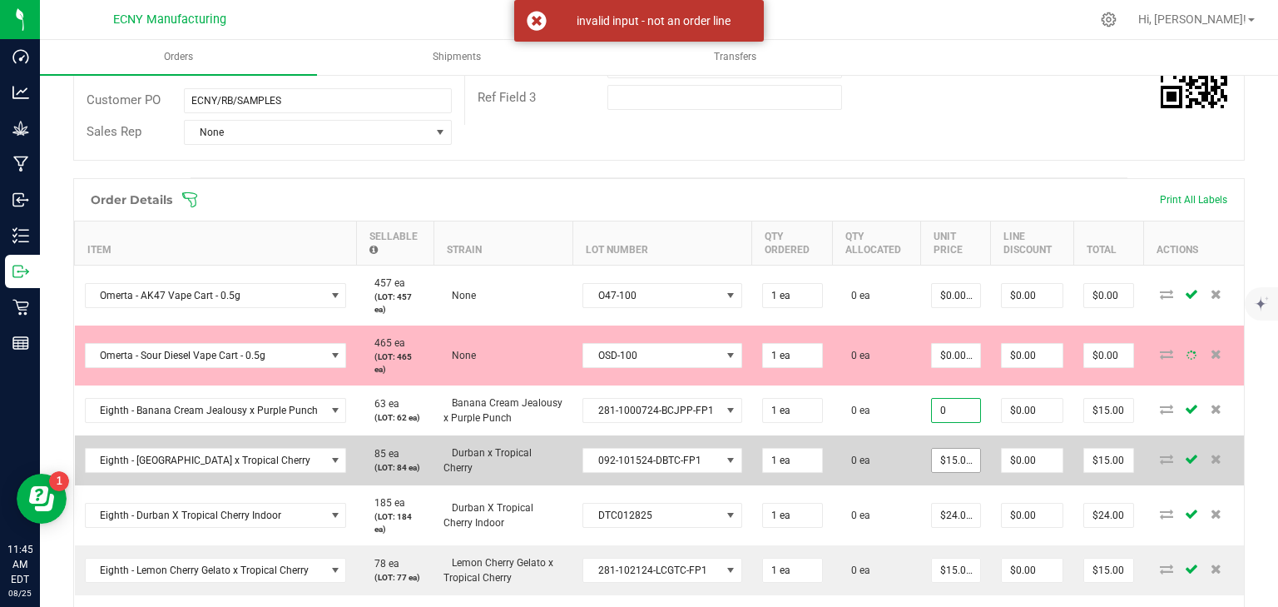
type input "$0.00000"
type input "$0.00"
click at [942, 457] on td "15" at bounding box center [956, 460] width 70 height 50
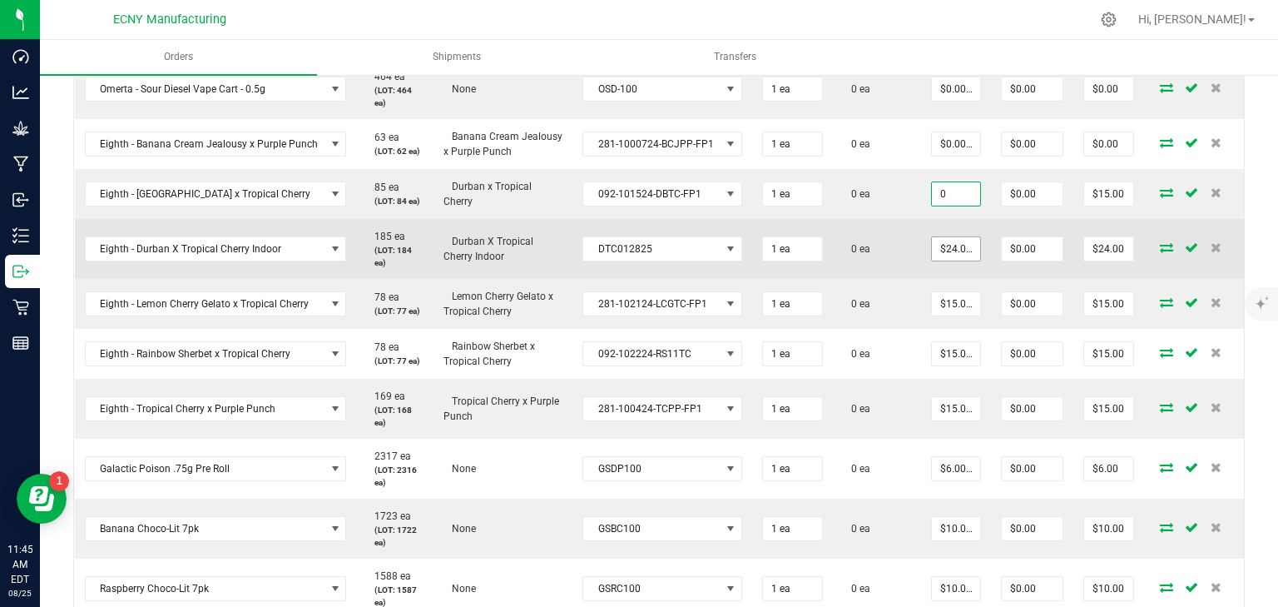
type input "$0.00000"
type input "$0.00"
click at [949, 243] on input "24" at bounding box center [956, 248] width 48 height 23
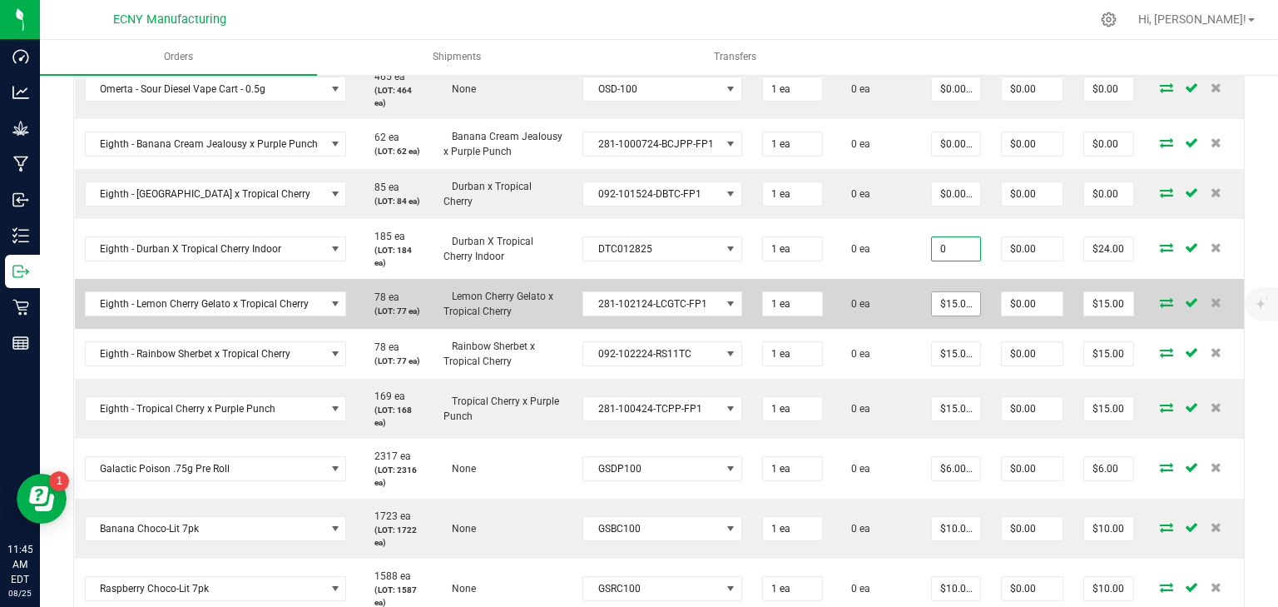
type input "$0.00000"
type input "$0.00"
click at [953, 302] on input "15" at bounding box center [956, 303] width 48 height 23
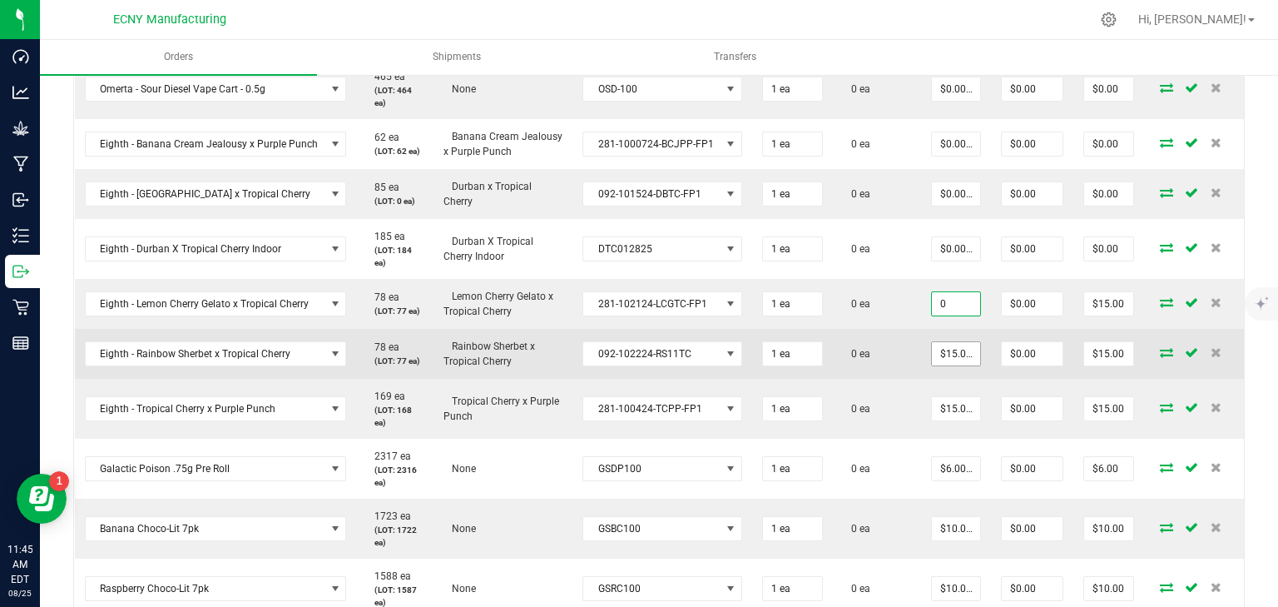
type input "$0.00000"
type input "$0.00"
click at [954, 348] on input "15" at bounding box center [956, 353] width 48 height 23
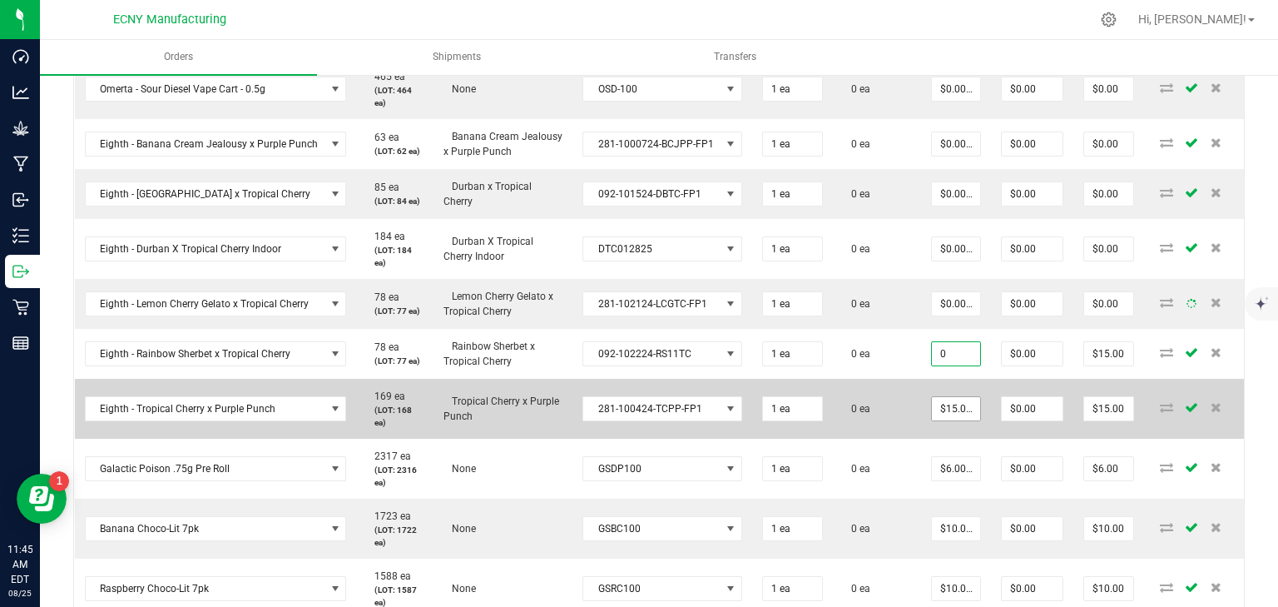
type input "$0.00000"
type input "$0.00"
click at [949, 399] on input "15" at bounding box center [956, 408] width 48 height 23
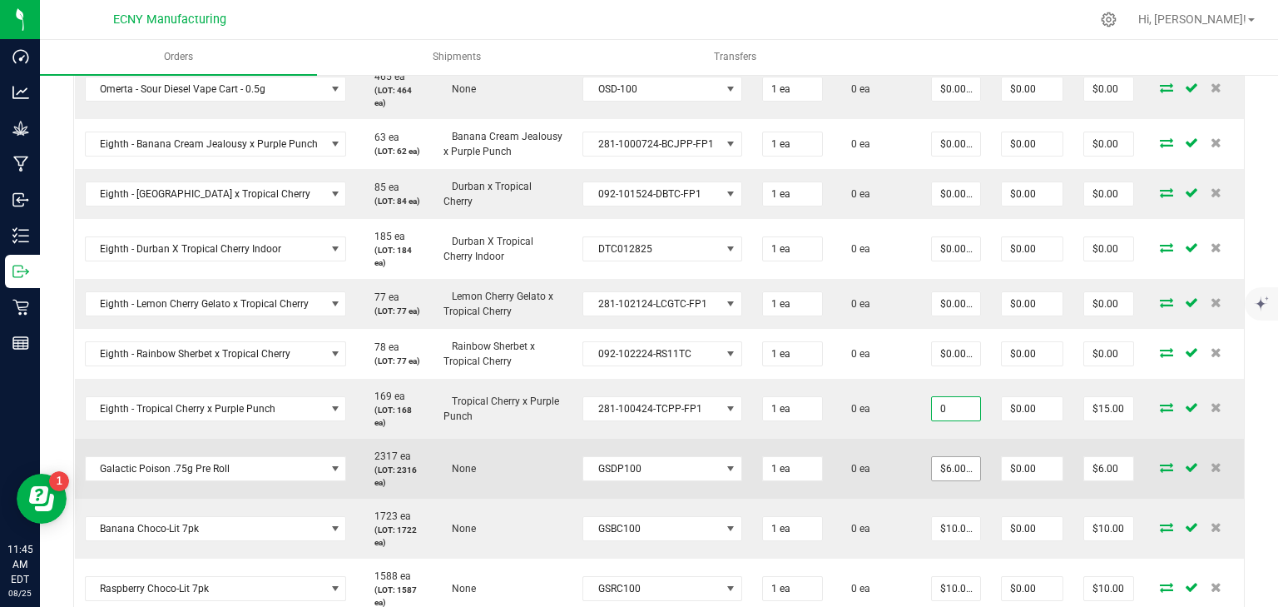
type input "$0.00000"
type input "$0.00"
click at [948, 466] on input "6" at bounding box center [956, 468] width 48 height 23
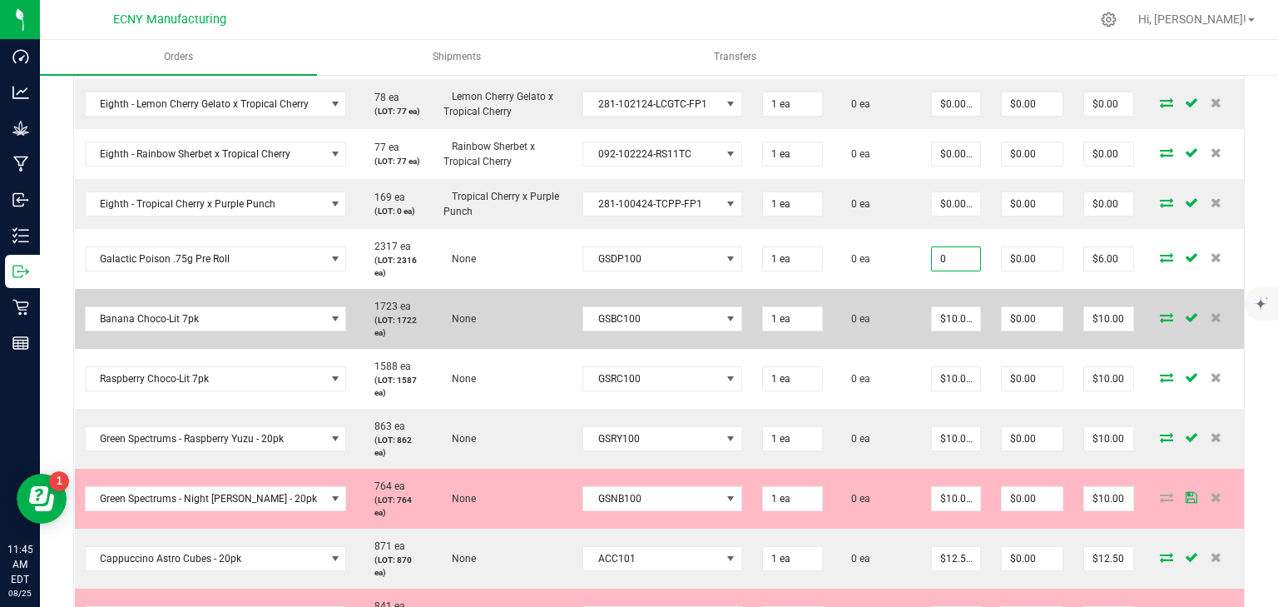
type input "$0.00000"
type input "$0.00"
click at [960, 330] on input "10" at bounding box center [956, 318] width 48 height 23
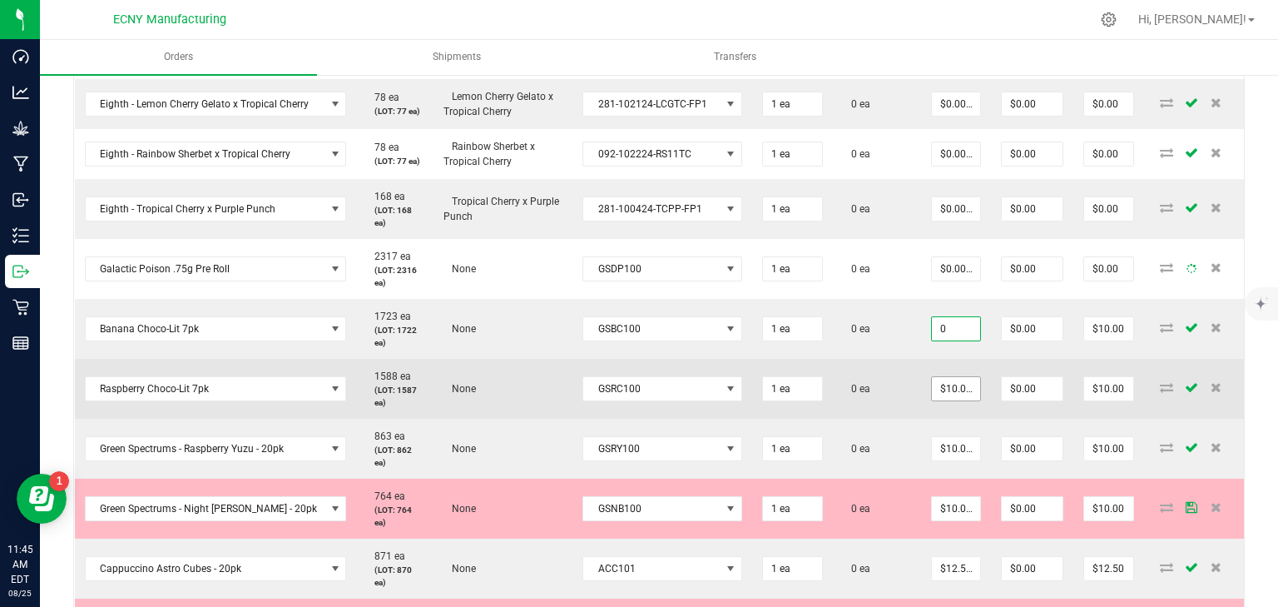
type input "$0.00000"
type input "$0.00"
click at [954, 393] on td "$10.00000" at bounding box center [956, 389] width 70 height 60
click at [956, 385] on td "$10.00000" at bounding box center [956, 389] width 70 height 60
click at [941, 384] on input "10" at bounding box center [956, 388] width 48 height 23
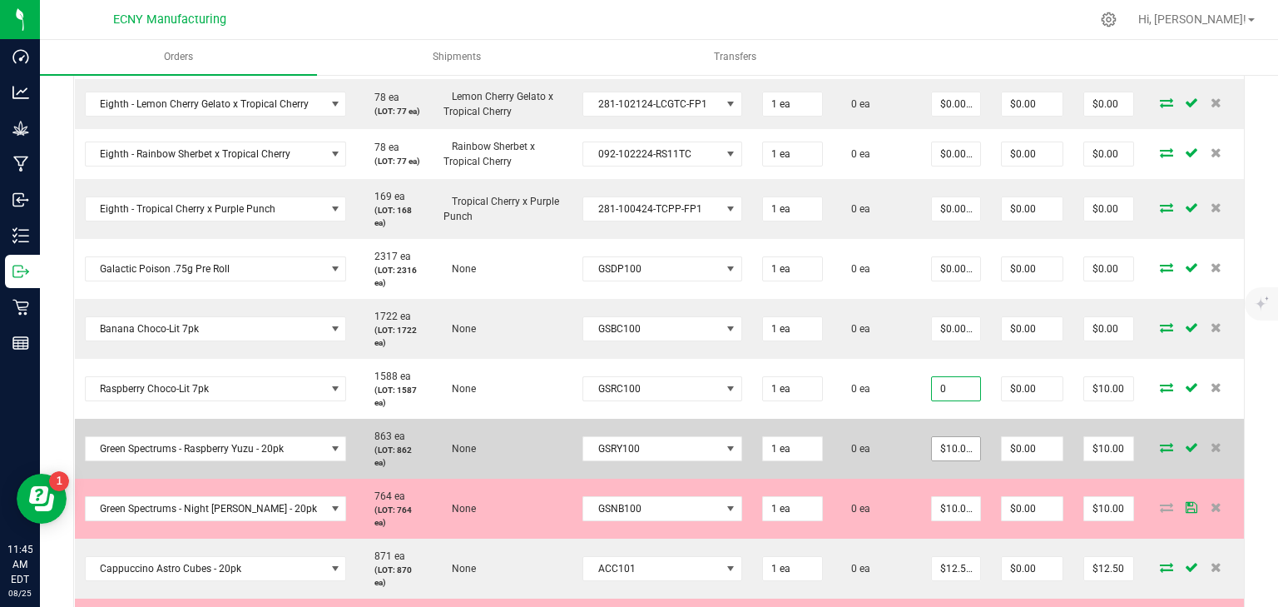
type input "$0.00000"
type input "$0.00"
click at [950, 437] on input "10" at bounding box center [956, 448] width 48 height 23
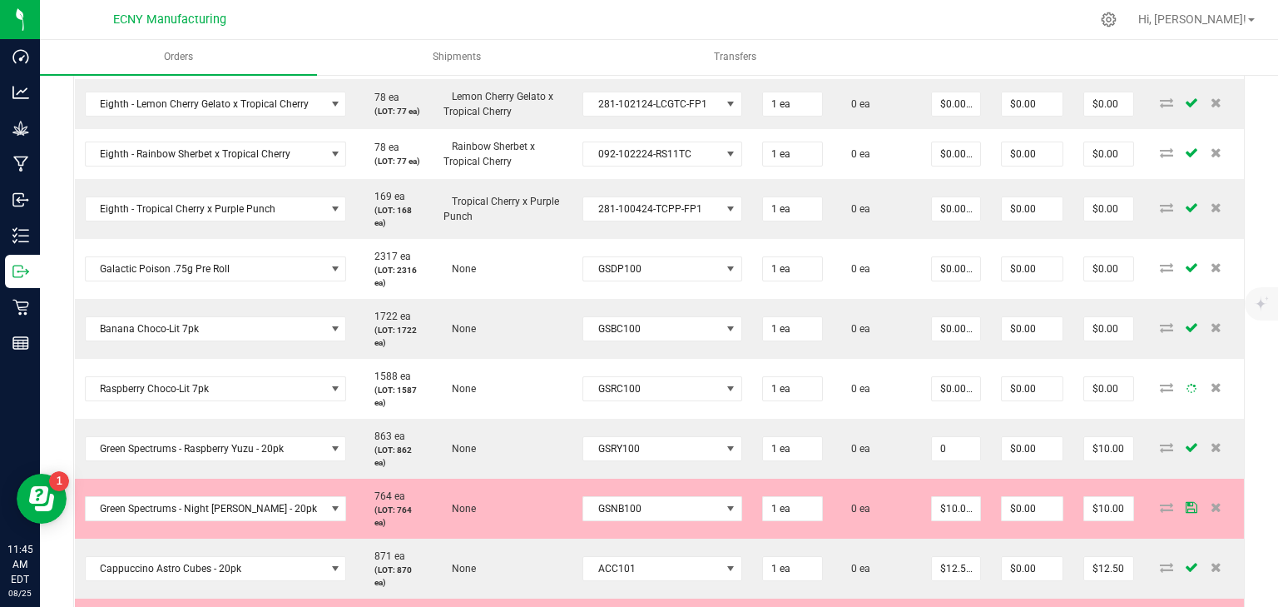
type input "$0.00000"
type input "$0.00"
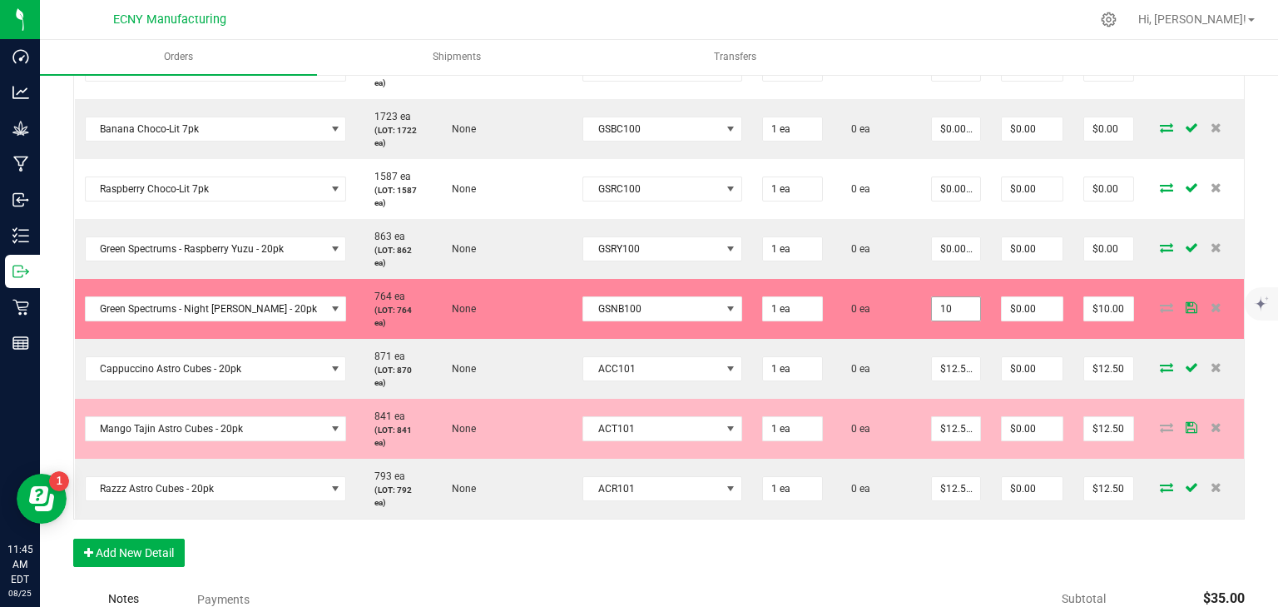
click at [948, 305] on input "10" at bounding box center [956, 308] width 48 height 23
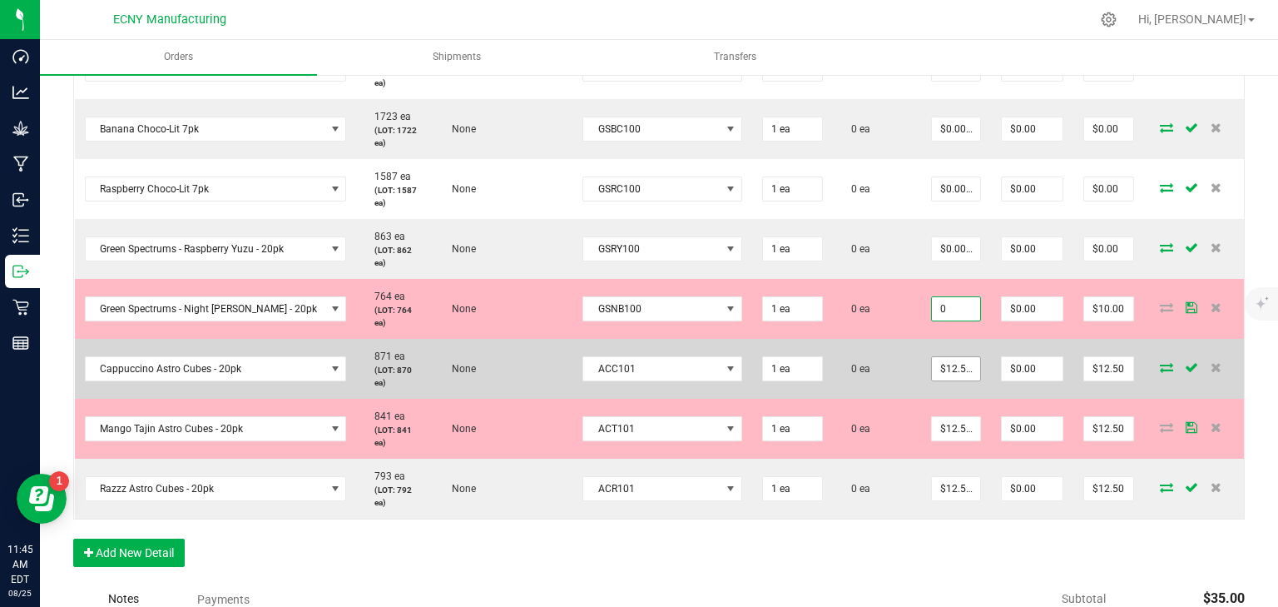
type input "$0.00000"
type input "$0.00"
click at [950, 368] on input "12.5" at bounding box center [956, 368] width 48 height 23
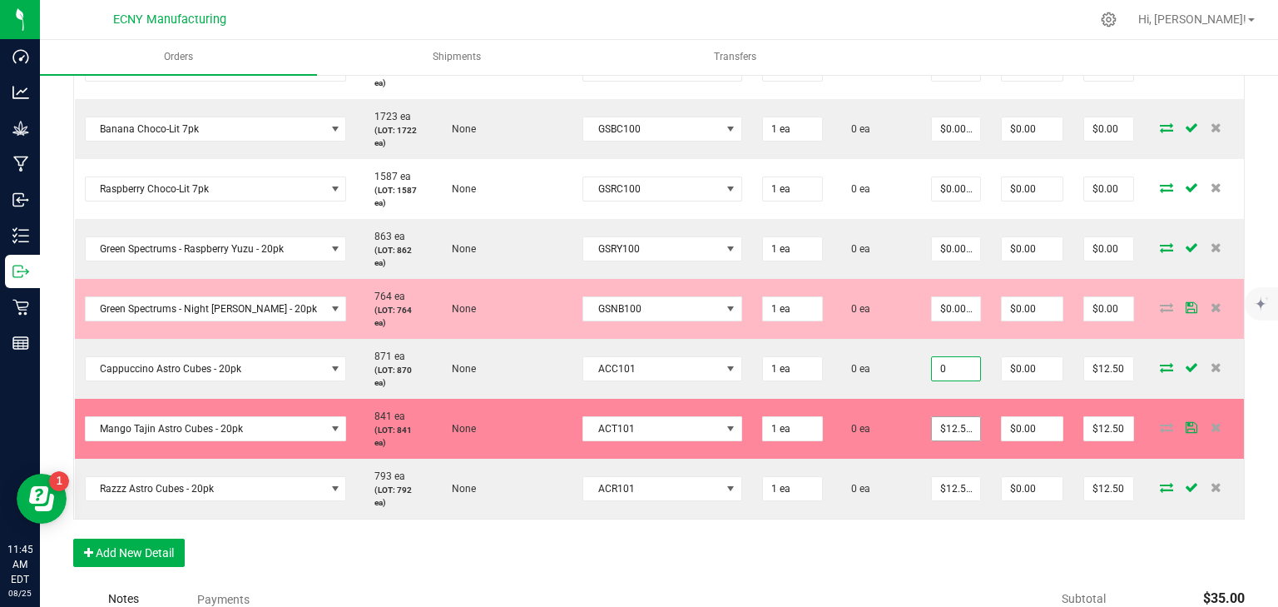
type input "0"
type input "12.5"
type input "$0.00000"
type input "$0.00"
click at [958, 423] on input "12.5" at bounding box center [956, 428] width 48 height 23
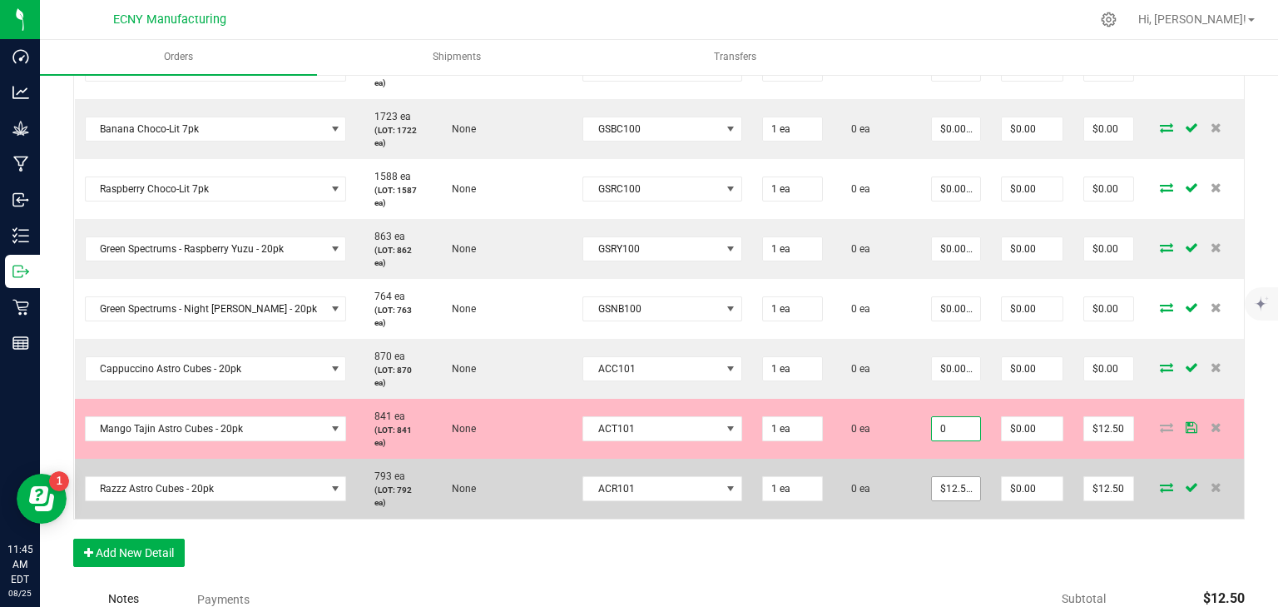
type input "$0.00000"
type input "$0.00"
click at [958, 477] on input "12.5" at bounding box center [956, 488] width 48 height 23
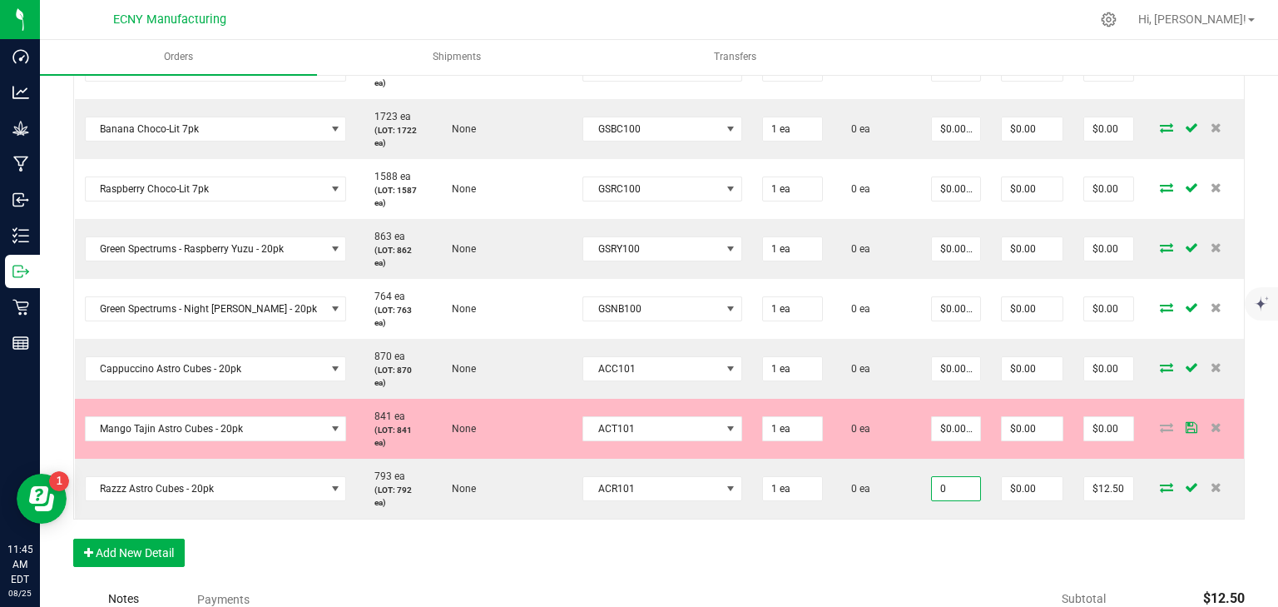
type input "$0.00000"
type input "$0.00"
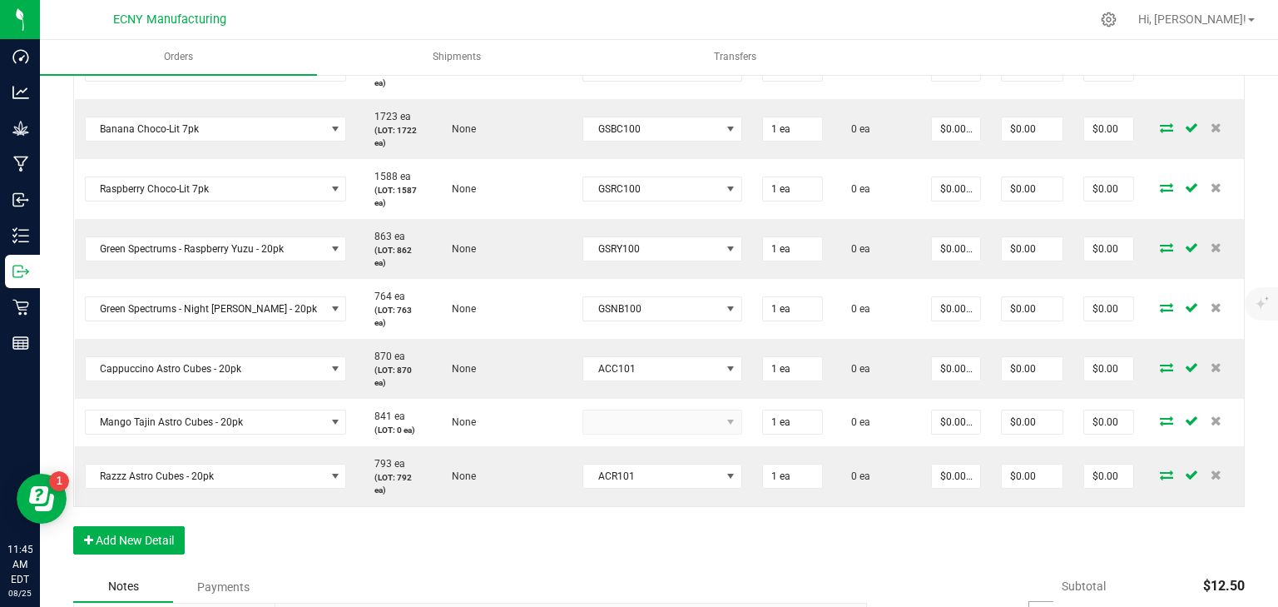
click at [944, 540] on div "Order Details Print All Labels Item Sellable Strain Lot Number Qty Ordered Qty …" at bounding box center [659, 41] width 1172 height 1058
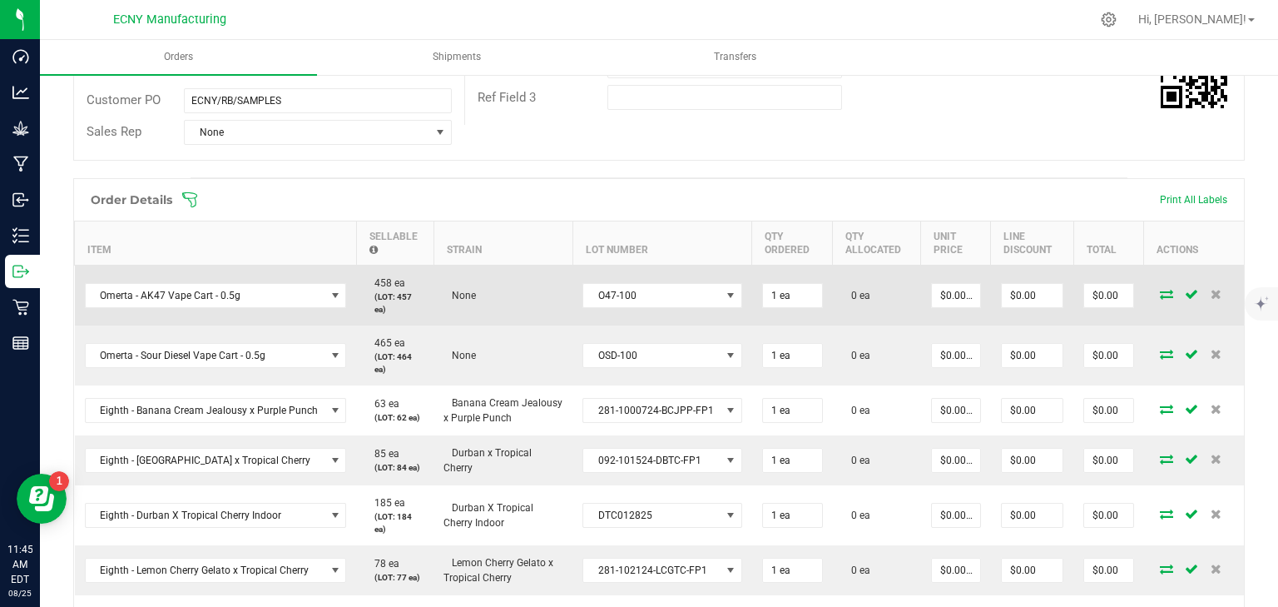
click at [1160, 294] on icon at bounding box center [1166, 294] width 13 height 10
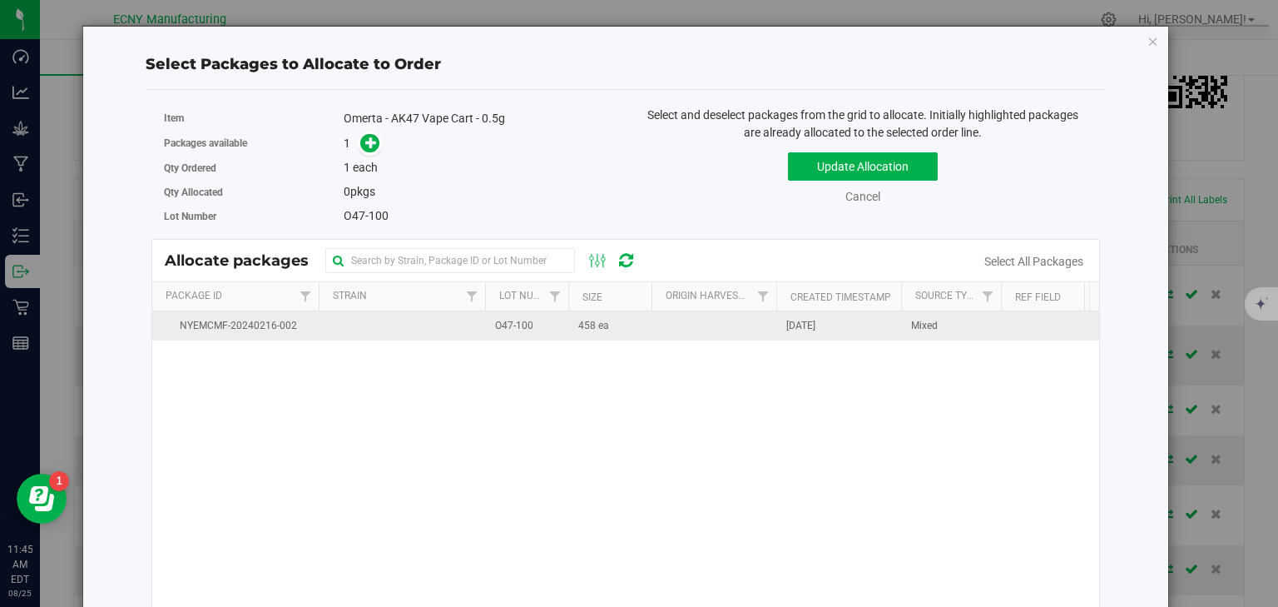
click at [568, 320] on td "458 ea" at bounding box center [609, 325] width 83 height 29
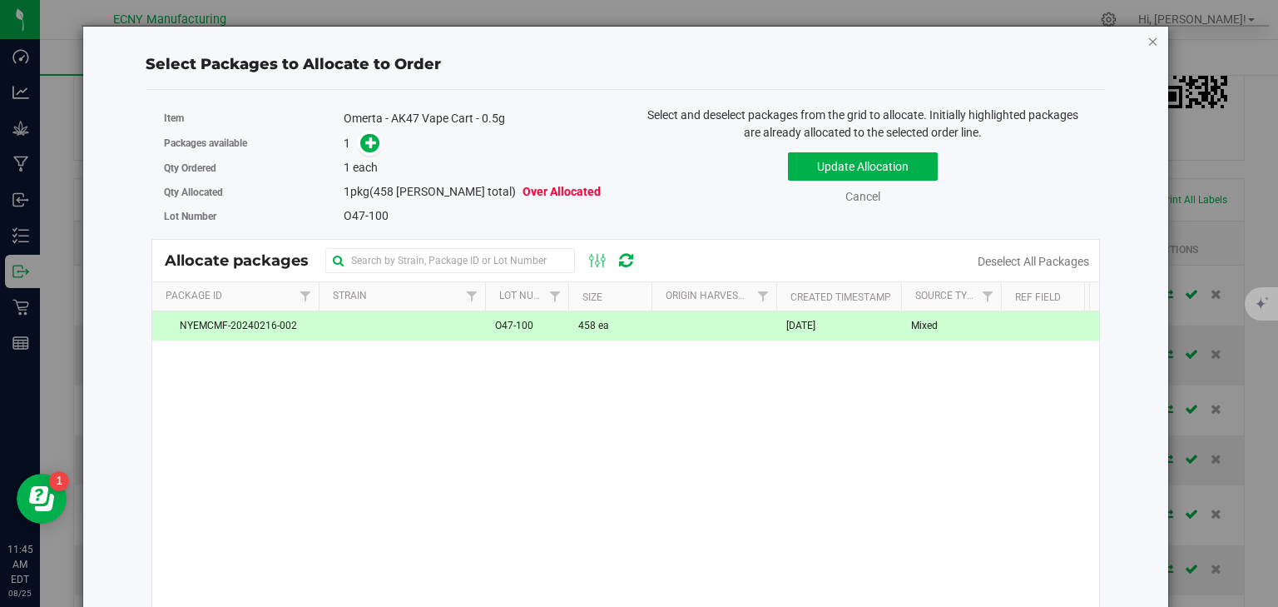
click at [1147, 47] on icon "button" at bounding box center [1153, 41] width 12 height 20
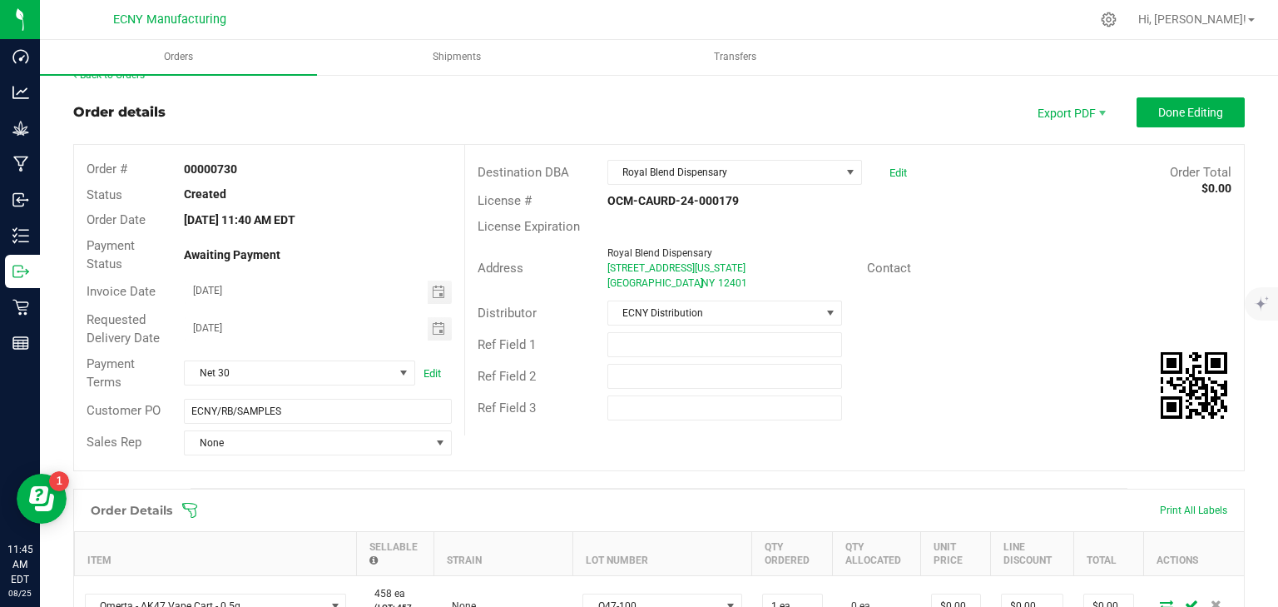
scroll to position [0, 0]
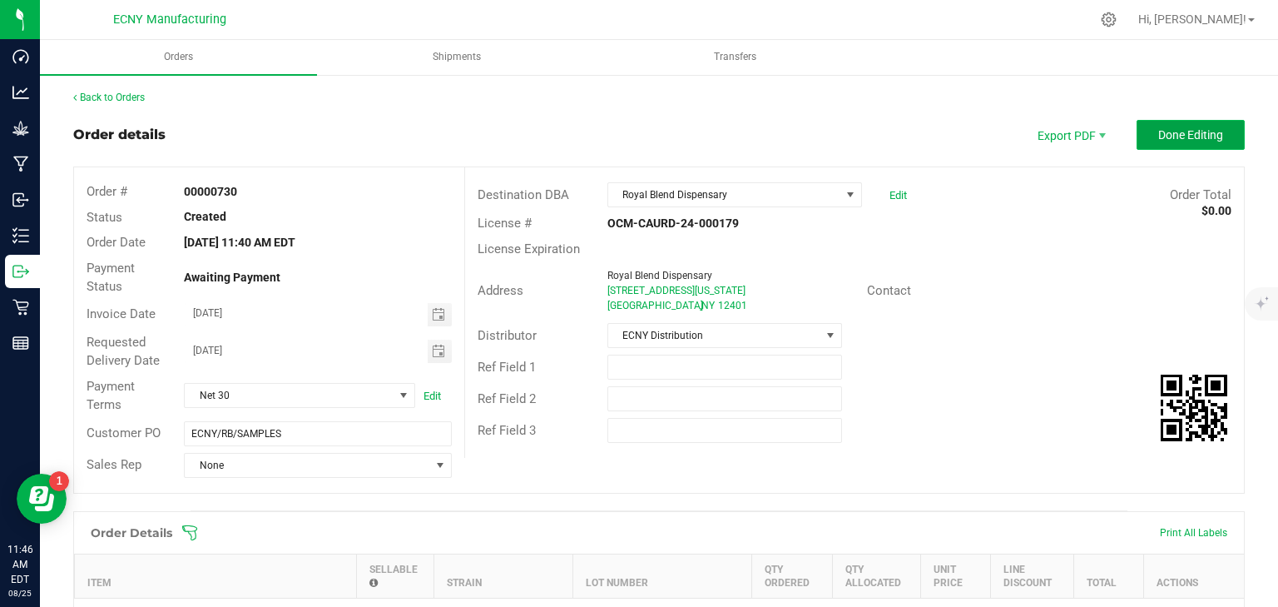
click at [1215, 124] on button "Done Editing" at bounding box center [1191, 135] width 108 height 30
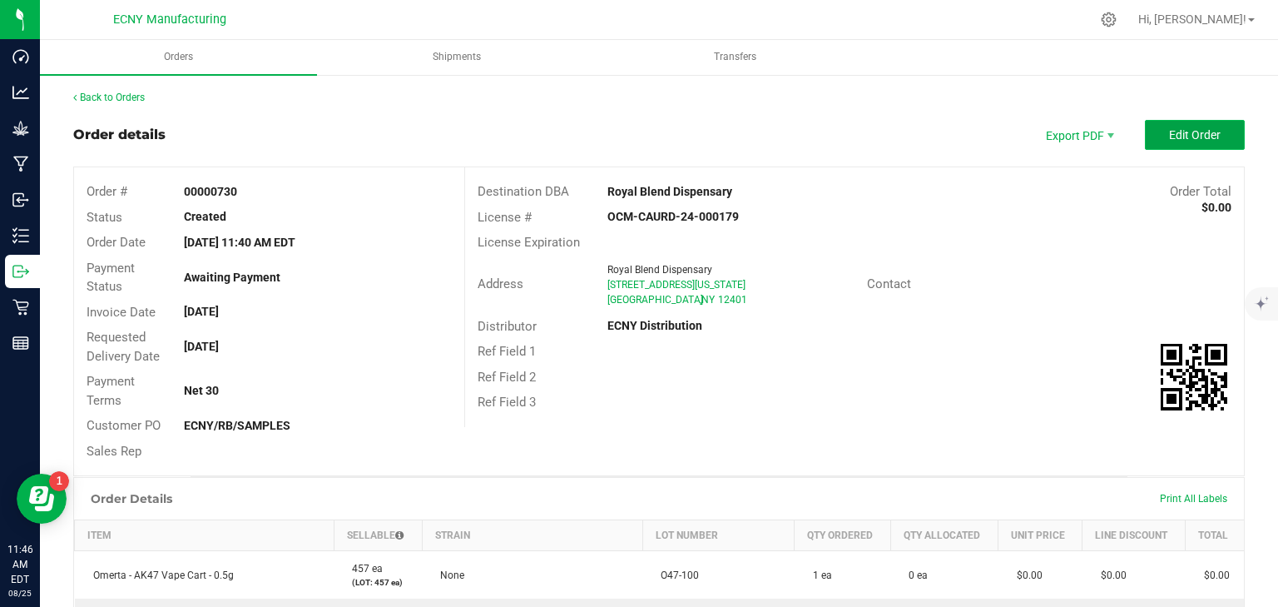
click at [1175, 141] on button "Edit Order" at bounding box center [1195, 135] width 100 height 30
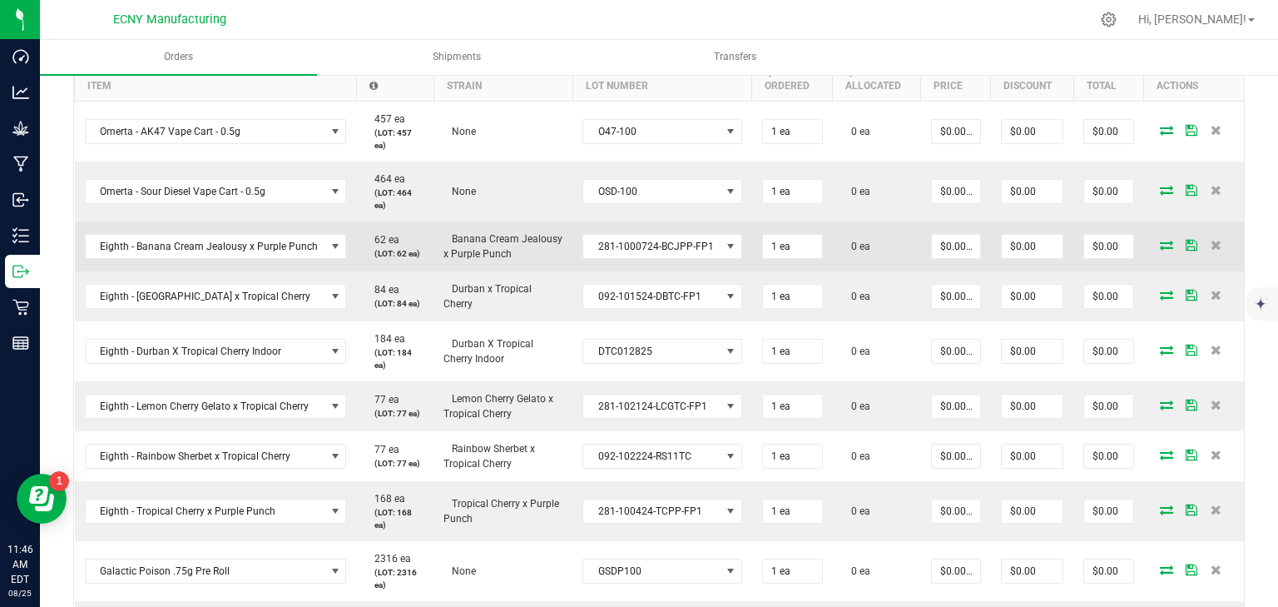
scroll to position [533, 0]
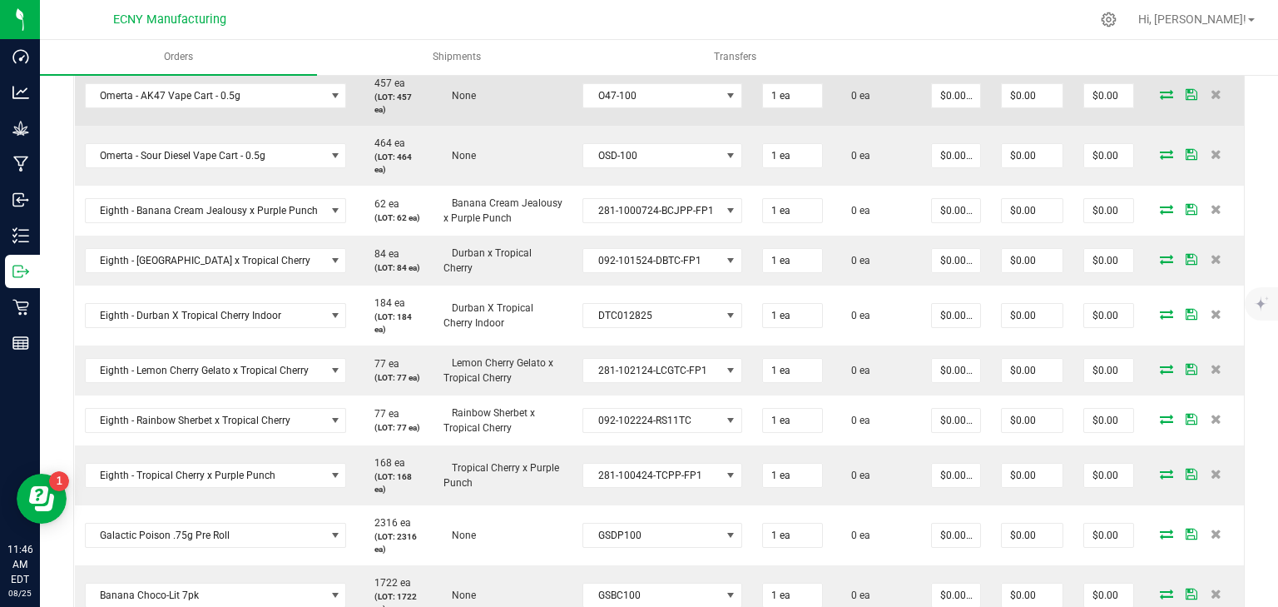
click at [1162, 77] on td at bounding box center [1194, 95] width 100 height 61
click at [1162, 84] on td at bounding box center [1194, 95] width 100 height 61
click at [1160, 93] on icon at bounding box center [1166, 94] width 13 height 10
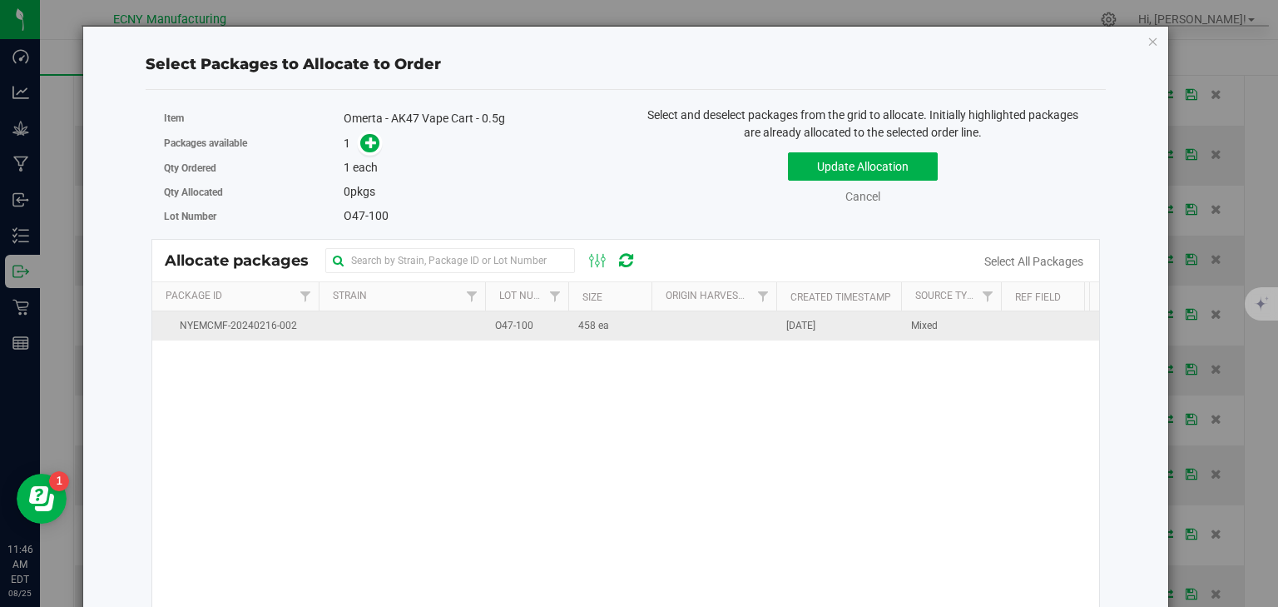
click at [547, 320] on td "O47-100" at bounding box center [526, 325] width 83 height 29
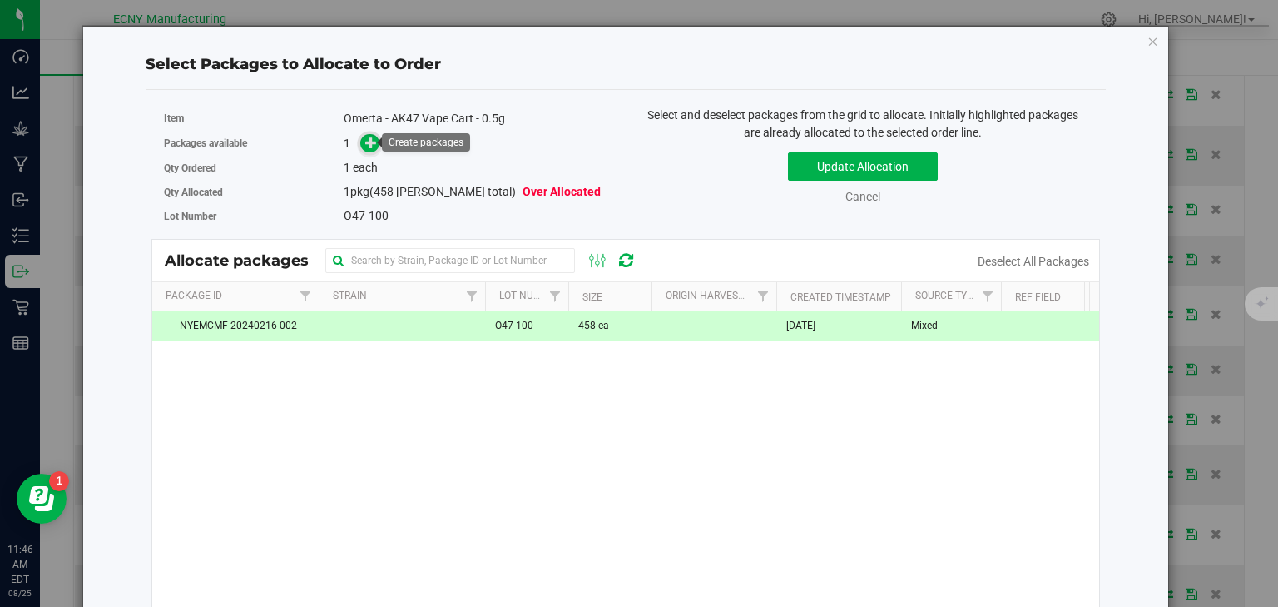
click at [377, 143] on span at bounding box center [369, 143] width 19 height 19
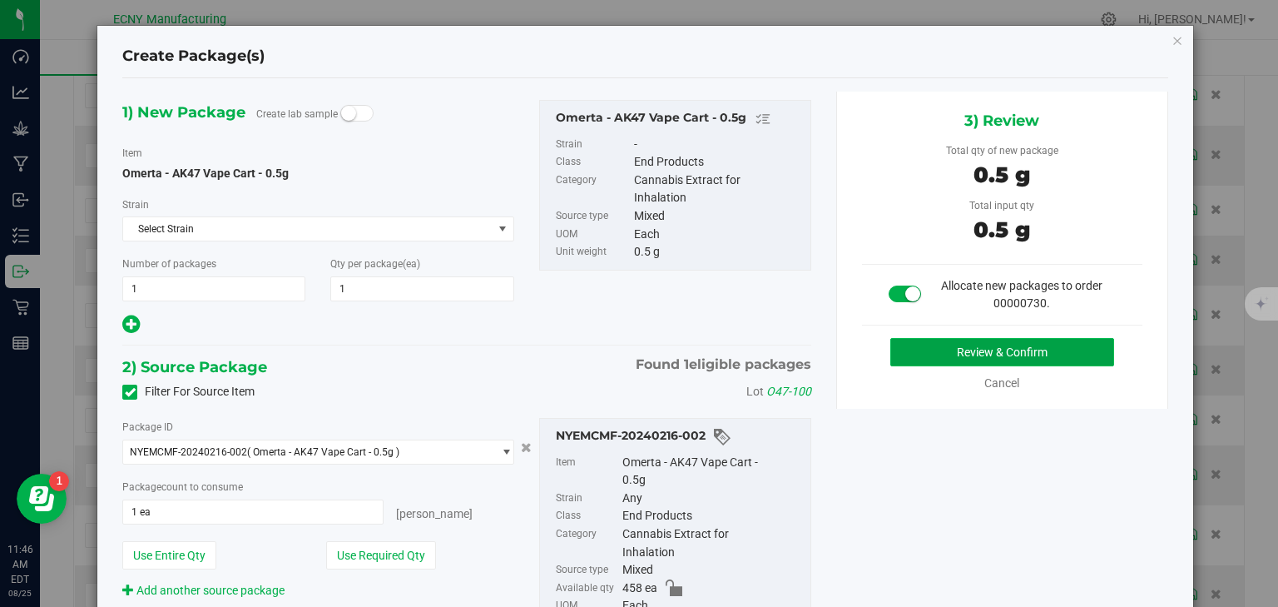
click at [1008, 352] on button "Review & Confirm" at bounding box center [1002, 352] width 224 height 28
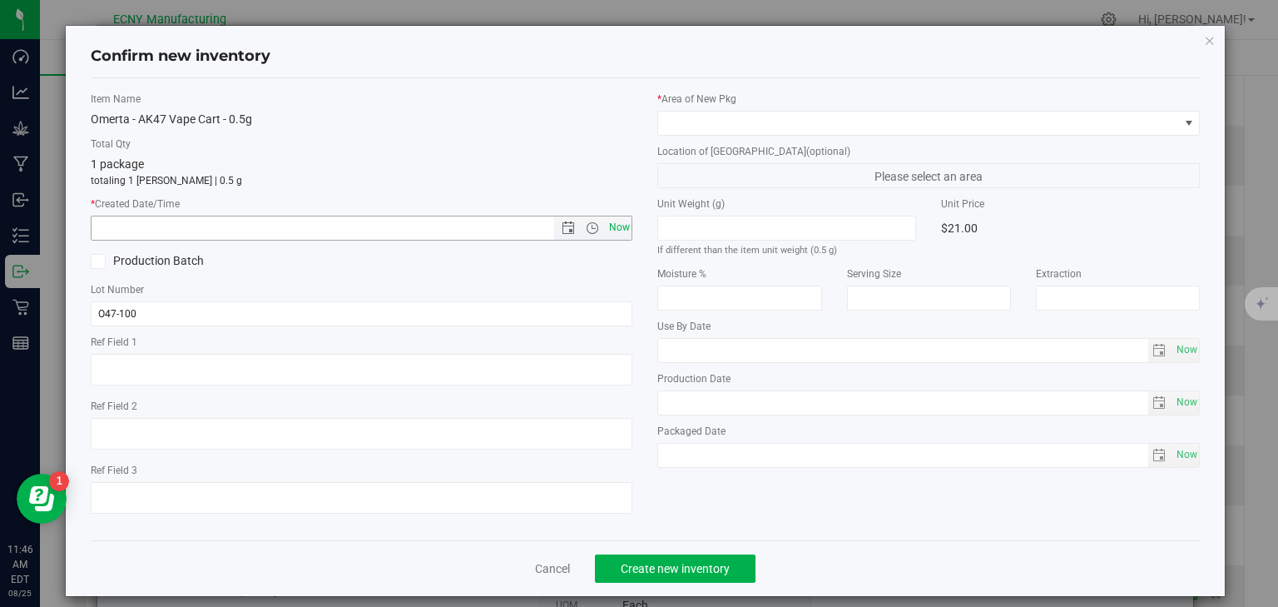
click at [620, 223] on span "Now" at bounding box center [619, 228] width 28 height 24
type input "8/25/2025 11:46 AM"
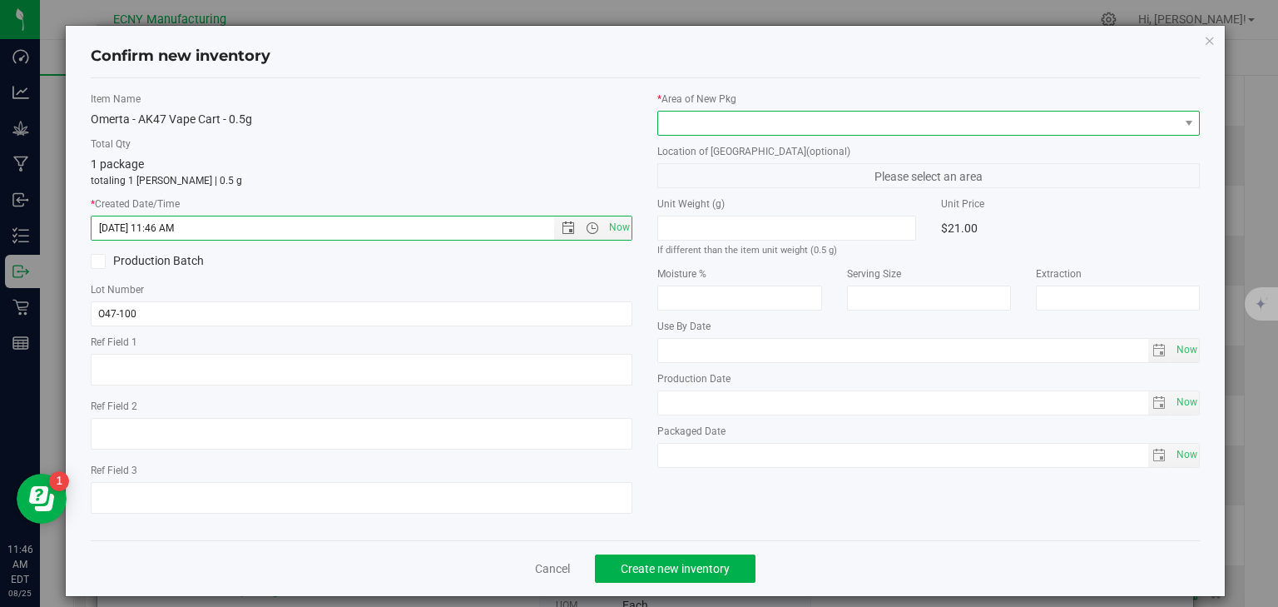
click at [705, 113] on span at bounding box center [918, 122] width 520 height 23
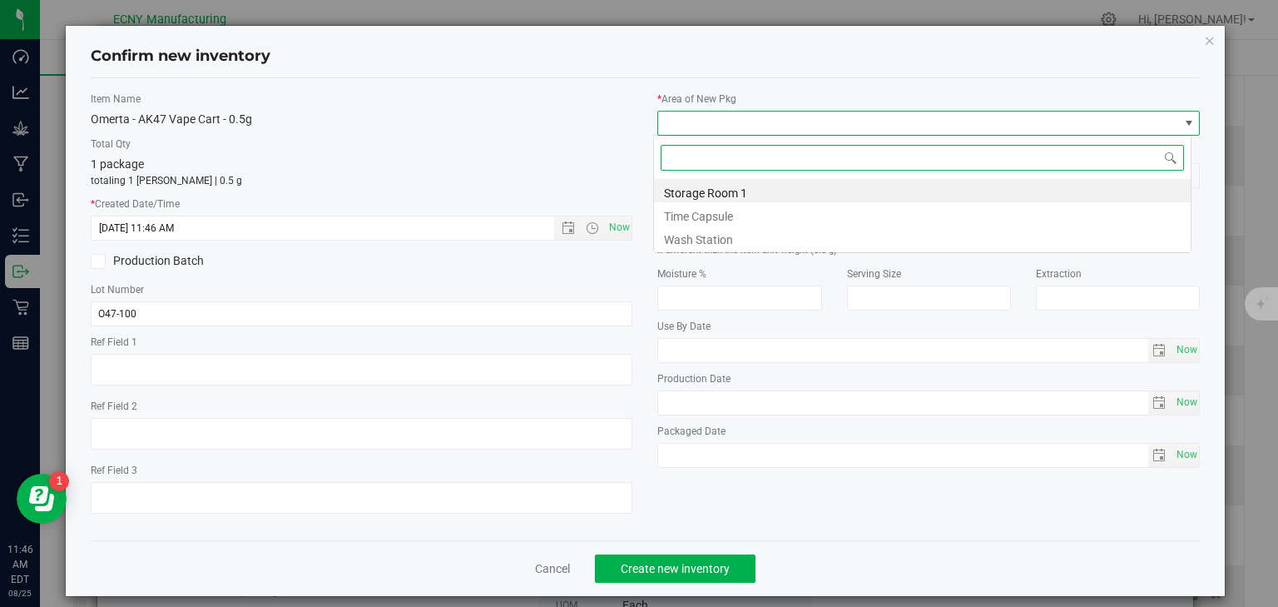
scroll to position [24, 538]
click at [702, 190] on li "Storage Room 1" at bounding box center [922, 190] width 537 height 23
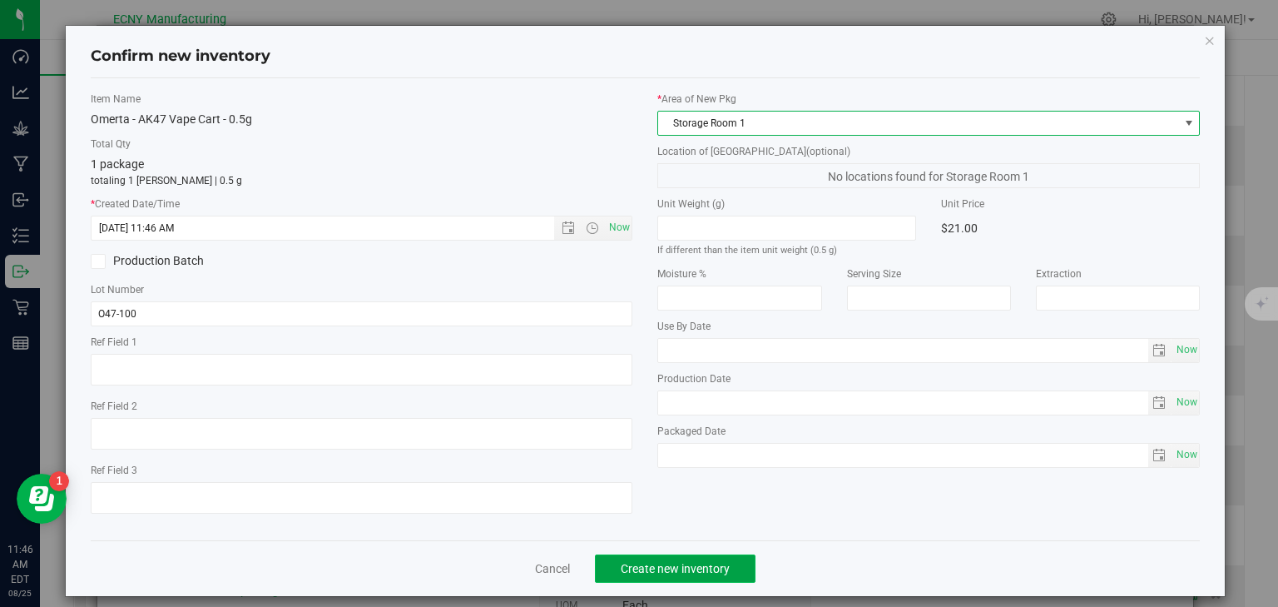
click at [681, 566] on span "Create new inventory" at bounding box center [675, 568] width 109 height 13
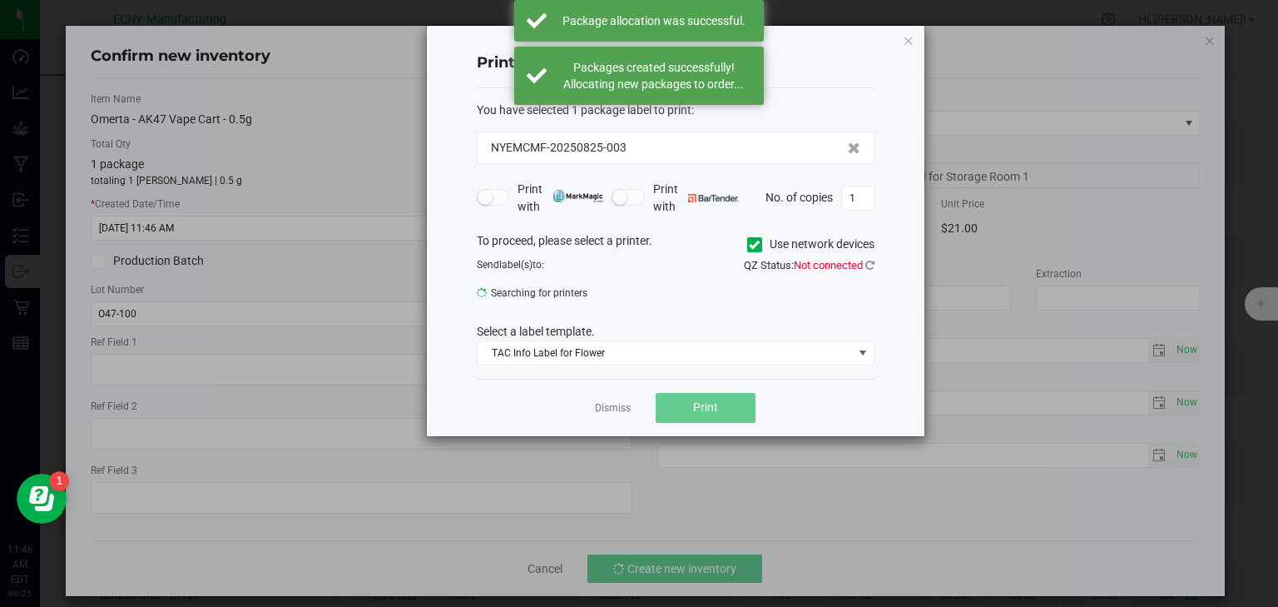
click at [619, 399] on app-cancel-button "Dismiss" at bounding box center [613, 407] width 36 height 17
click at [617, 404] on link "Dismiss" at bounding box center [613, 408] width 36 height 14
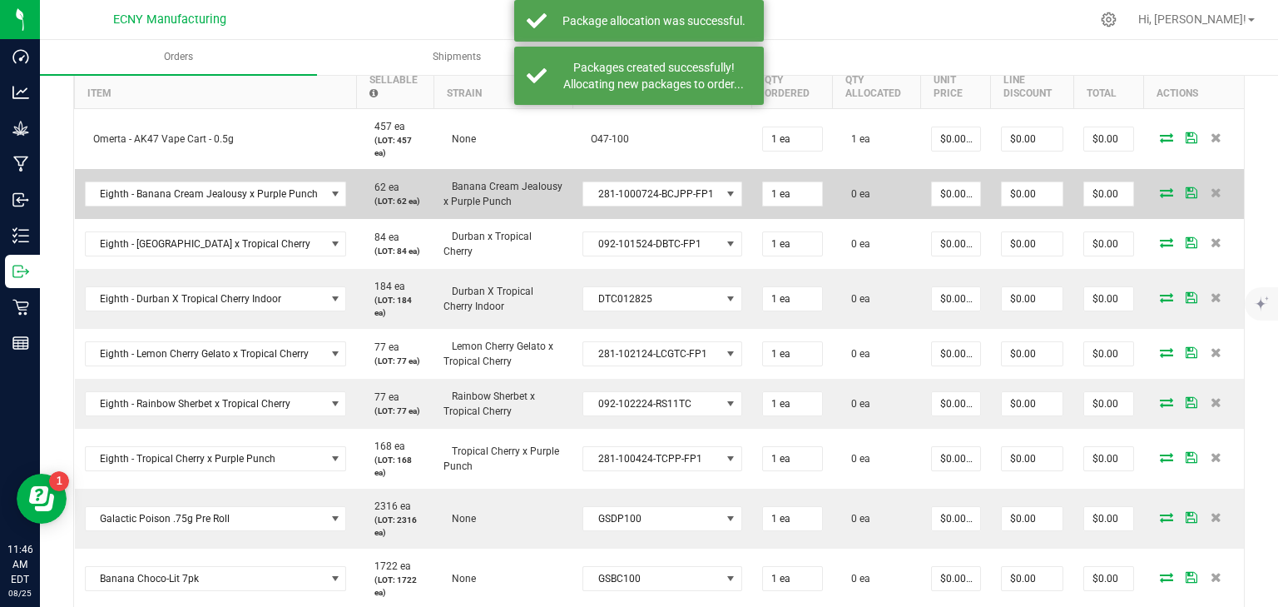
scroll to position [466, 0]
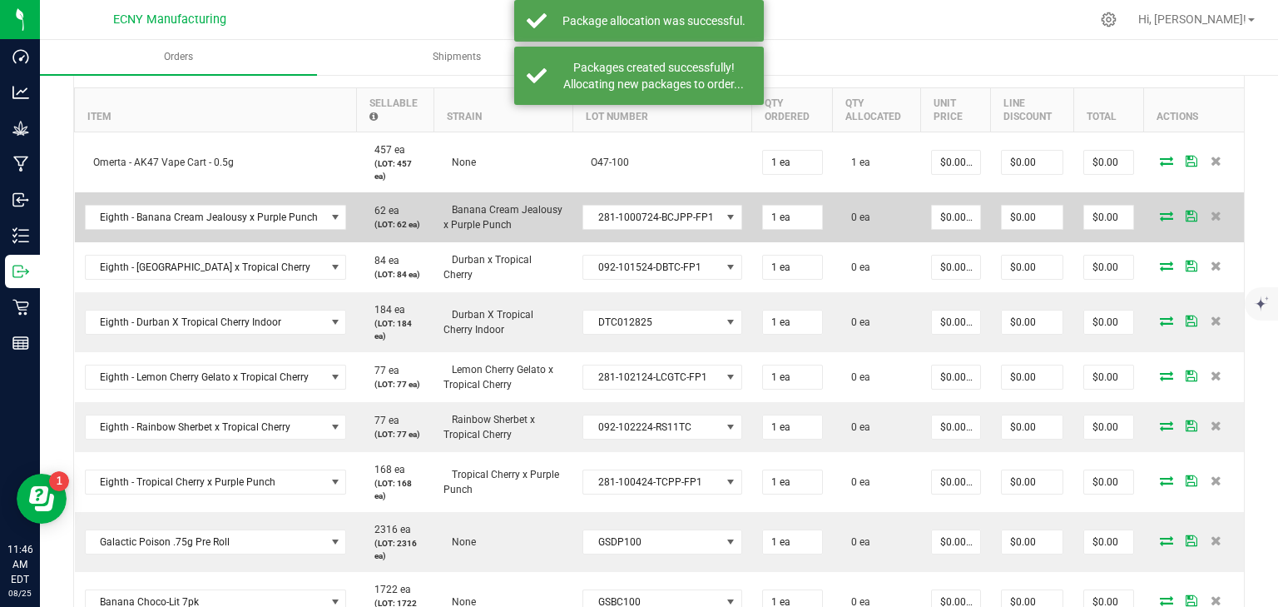
click at [1160, 211] on icon at bounding box center [1166, 216] width 13 height 10
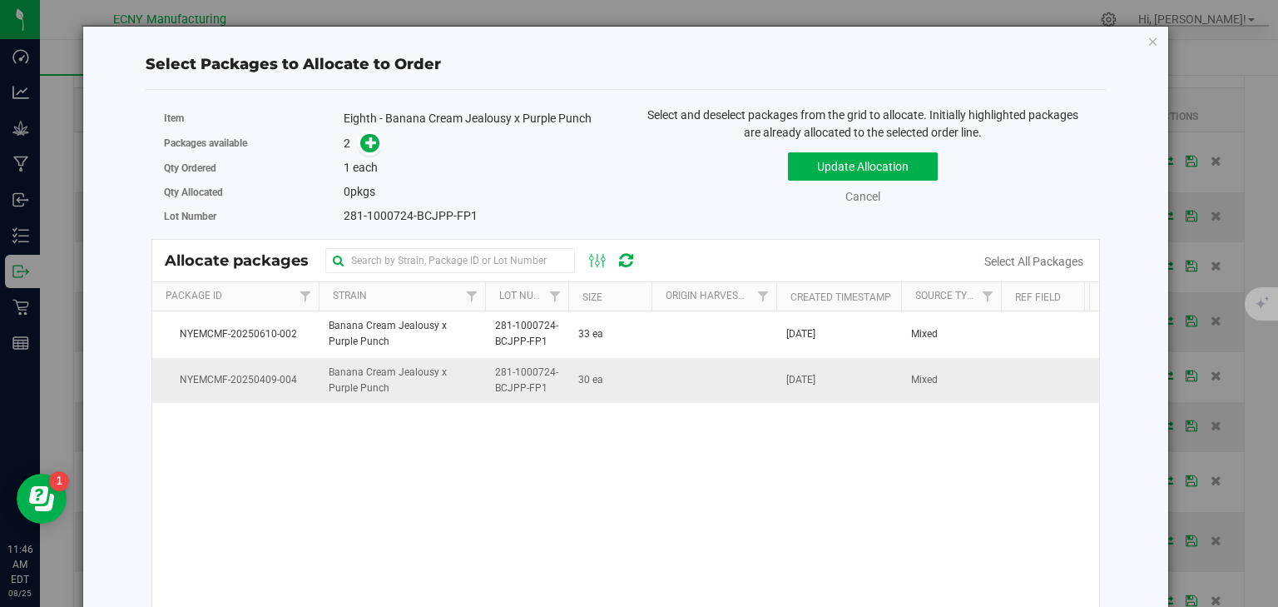
click at [552, 381] on span "281-1000724-BCJPP-FP1" at bounding box center [526, 380] width 63 height 32
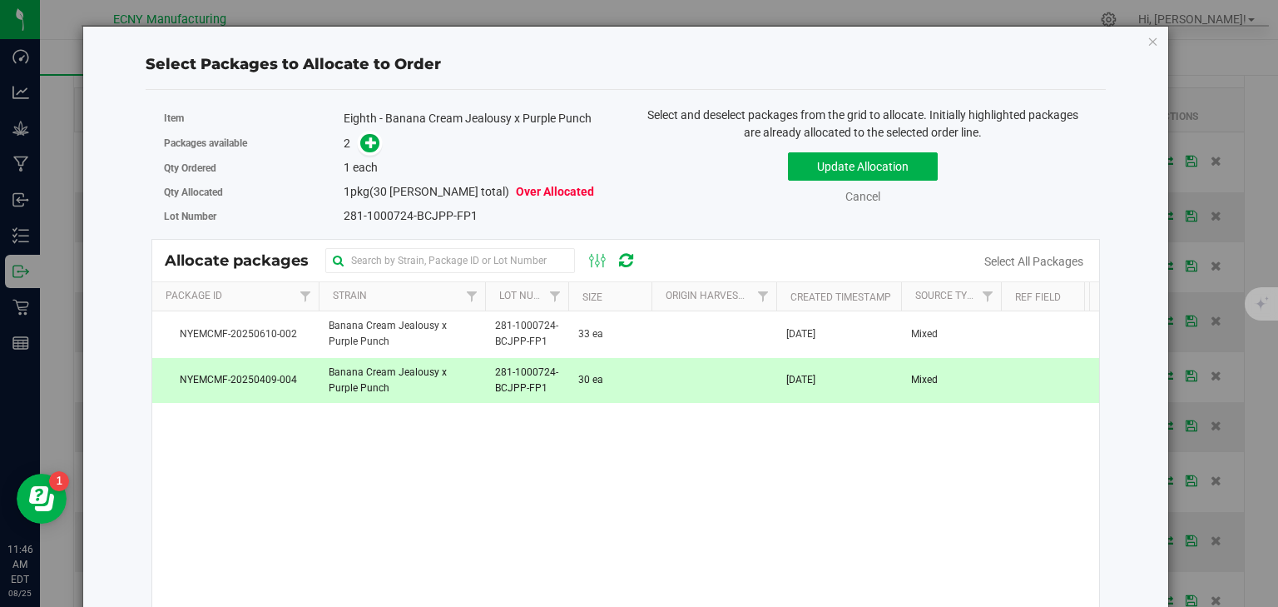
click at [353, 137] on span at bounding box center [366, 143] width 27 height 19
click at [365, 143] on icon at bounding box center [371, 142] width 12 height 12
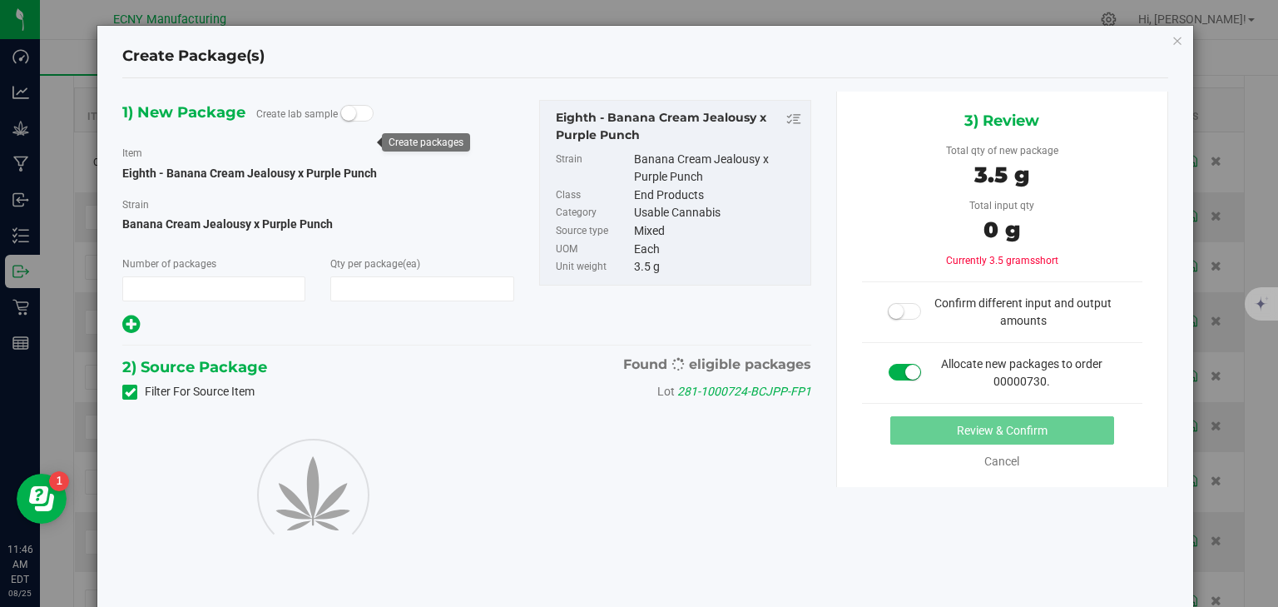
type input "1"
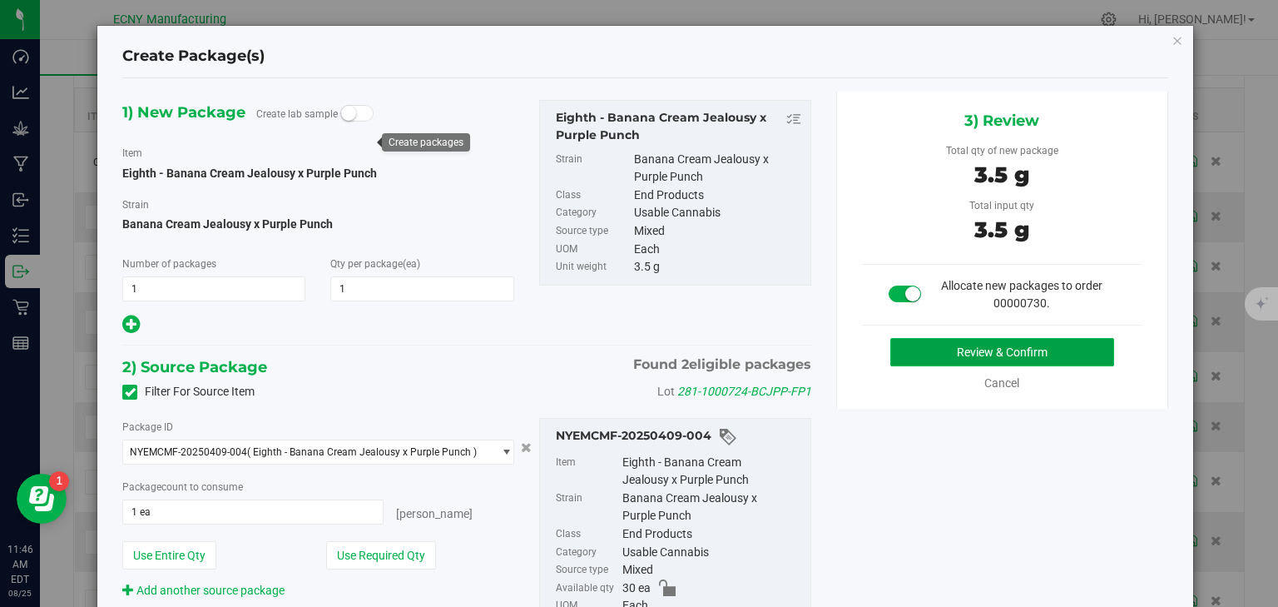
click at [925, 343] on button "Review & Confirm" at bounding box center [1002, 352] width 224 height 28
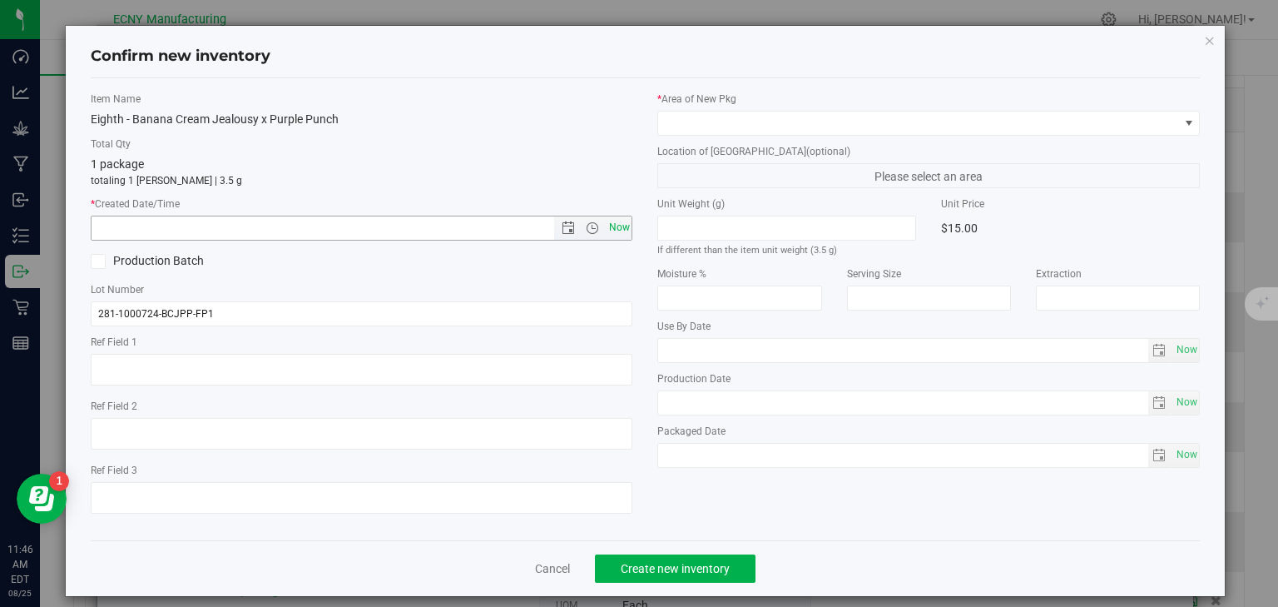
click at [609, 227] on span "Now" at bounding box center [619, 228] width 28 height 24
type input "8/25/2025 11:46 AM"
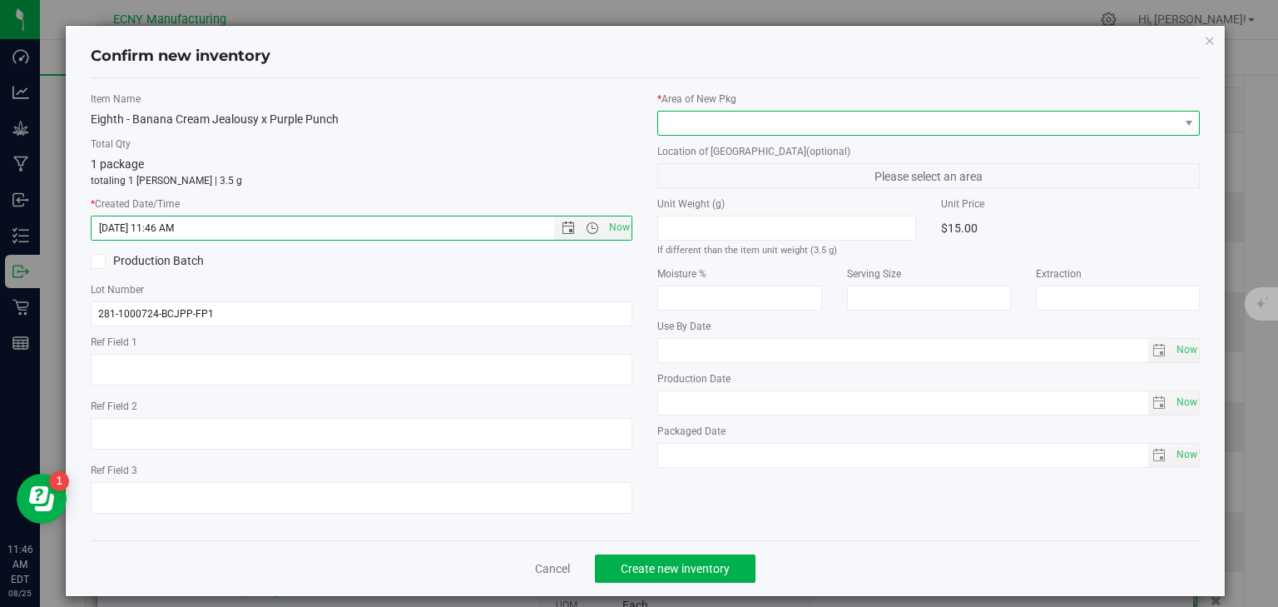
click at [717, 120] on span at bounding box center [918, 122] width 520 height 23
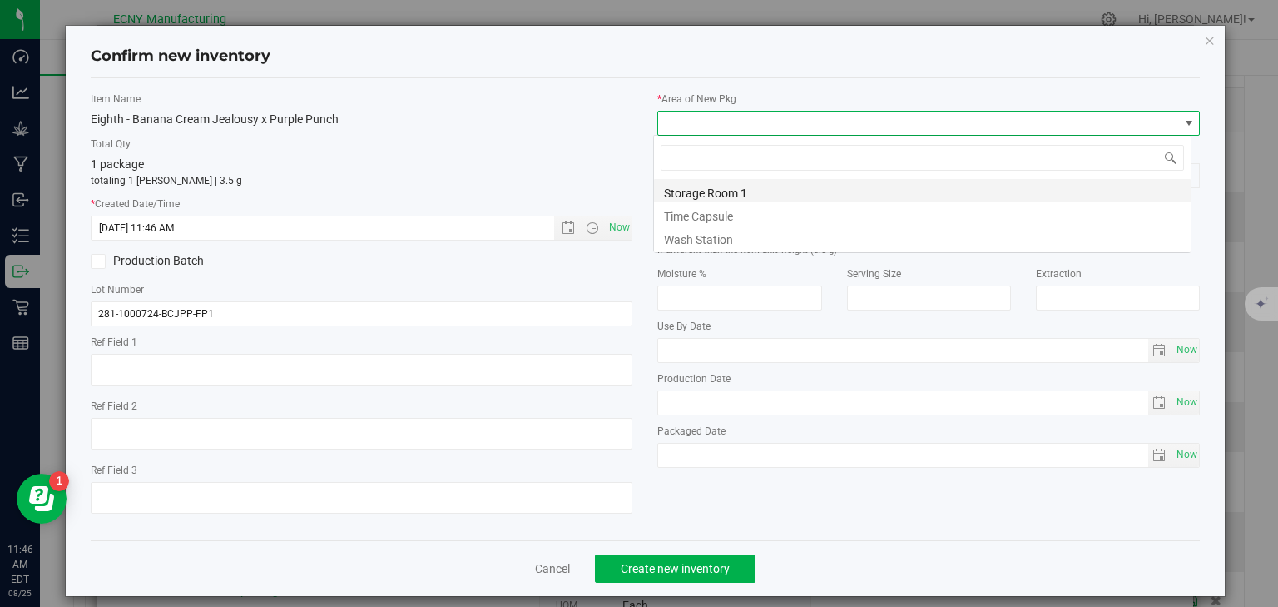
scroll to position [24, 538]
click at [710, 185] on li "Storage Room 1" at bounding box center [922, 190] width 537 height 23
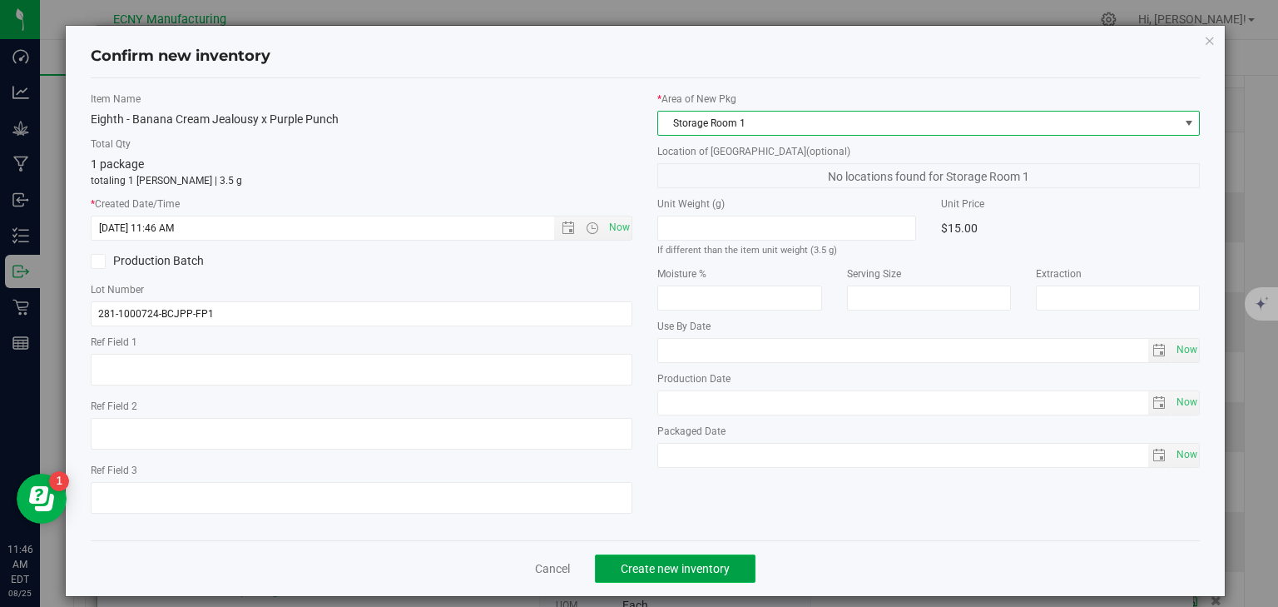
click at [713, 562] on span "Create new inventory" at bounding box center [675, 568] width 109 height 13
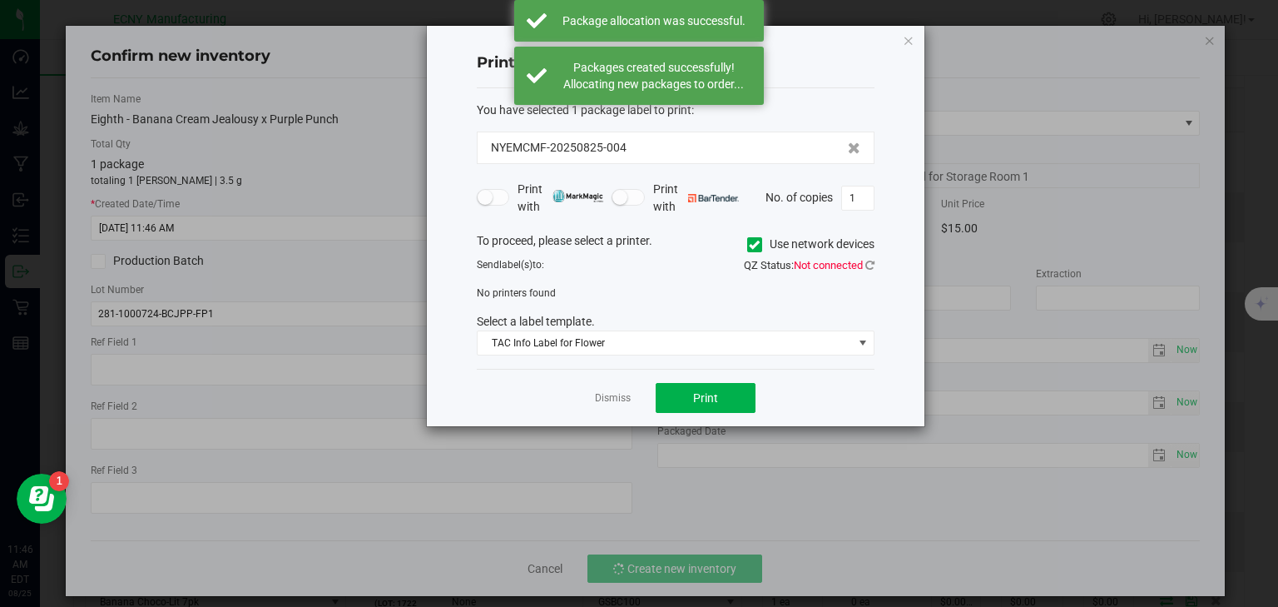
click at [620, 405] on app-cancel-button "Dismiss" at bounding box center [613, 397] width 36 height 17
click at [620, 399] on link "Dismiss" at bounding box center [613, 398] width 36 height 14
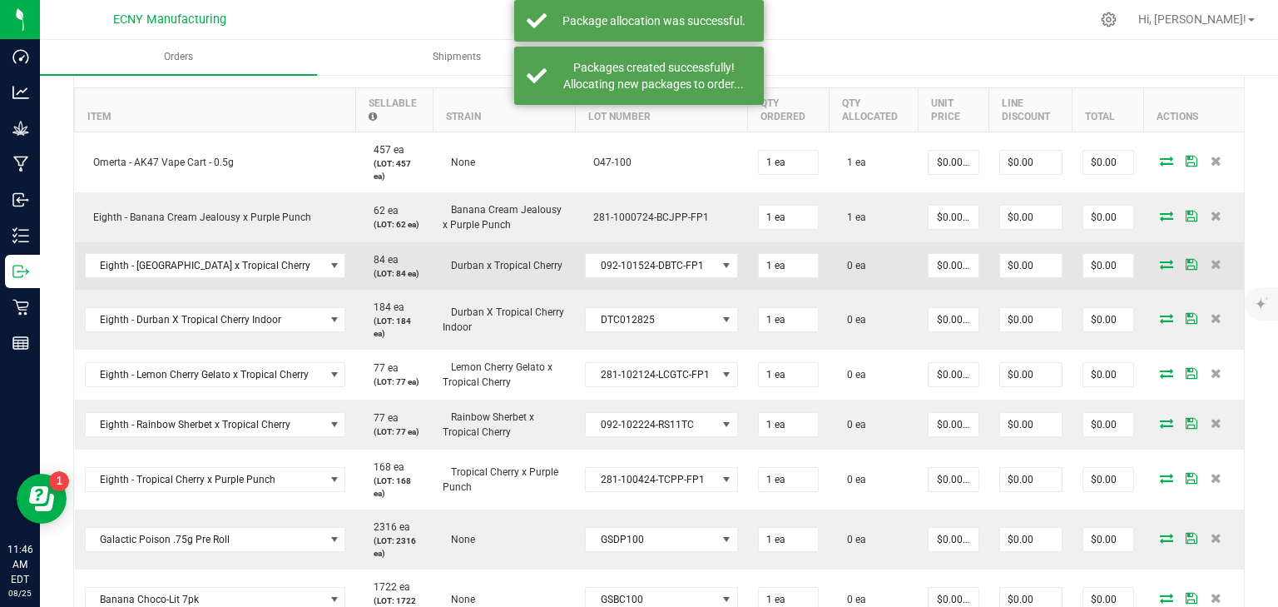
click at [1160, 265] on icon at bounding box center [1166, 264] width 13 height 10
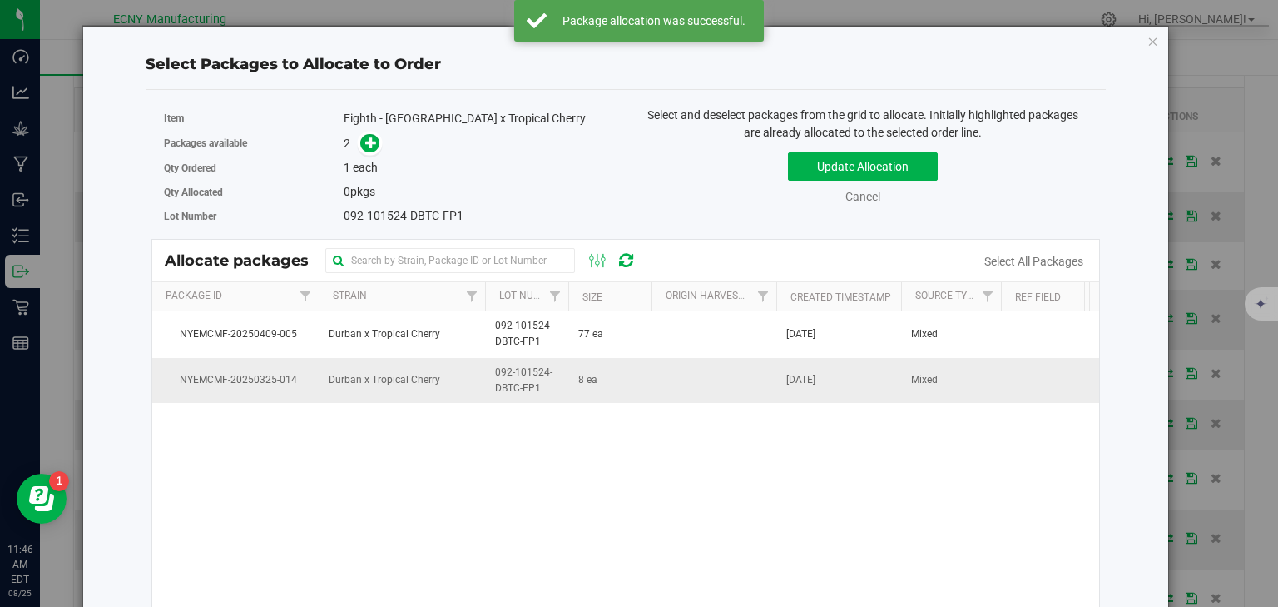
click at [575, 385] on td "8 ea" at bounding box center [609, 380] width 83 height 45
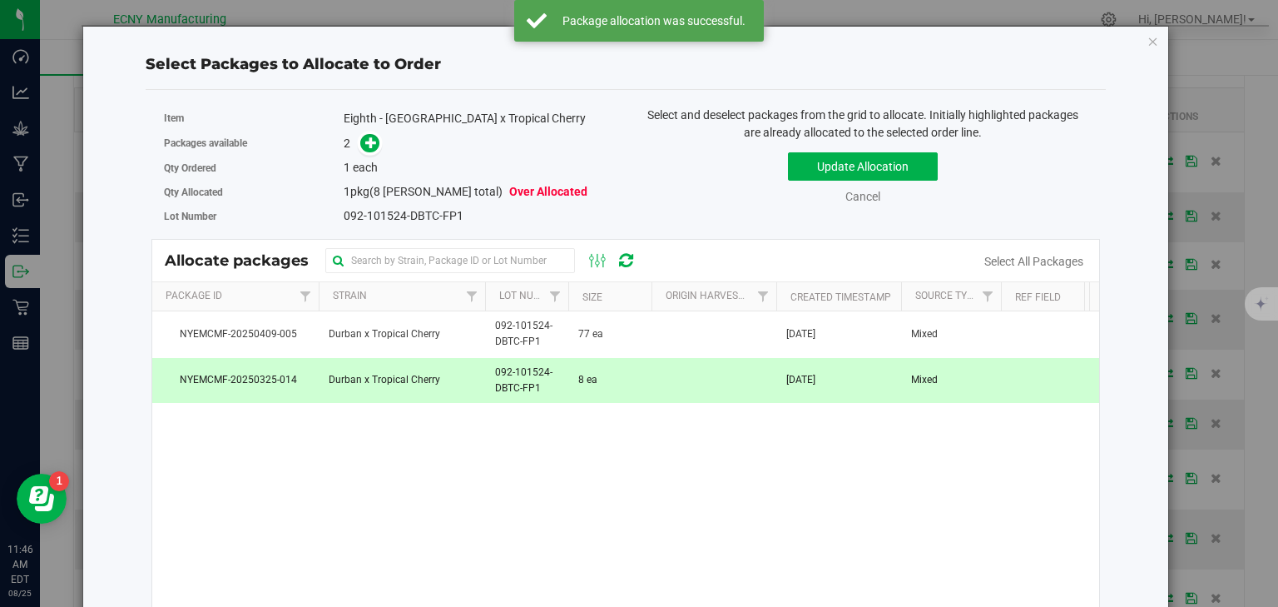
click at [374, 134] on span at bounding box center [366, 143] width 27 height 19
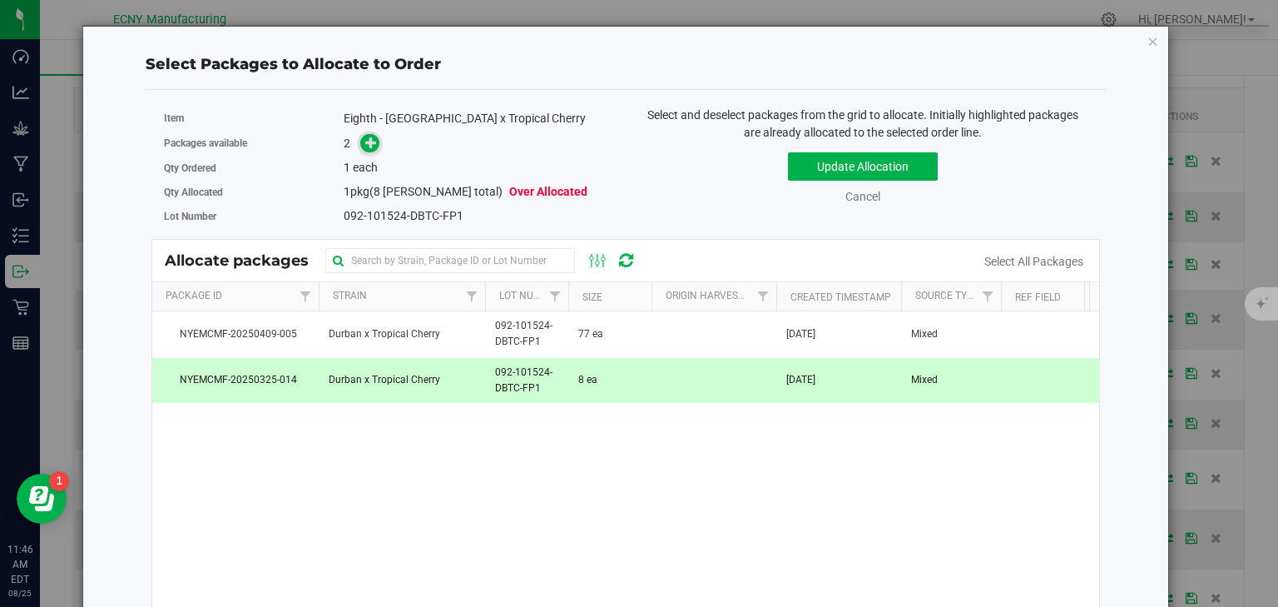
click at [373, 138] on icon at bounding box center [371, 142] width 12 height 12
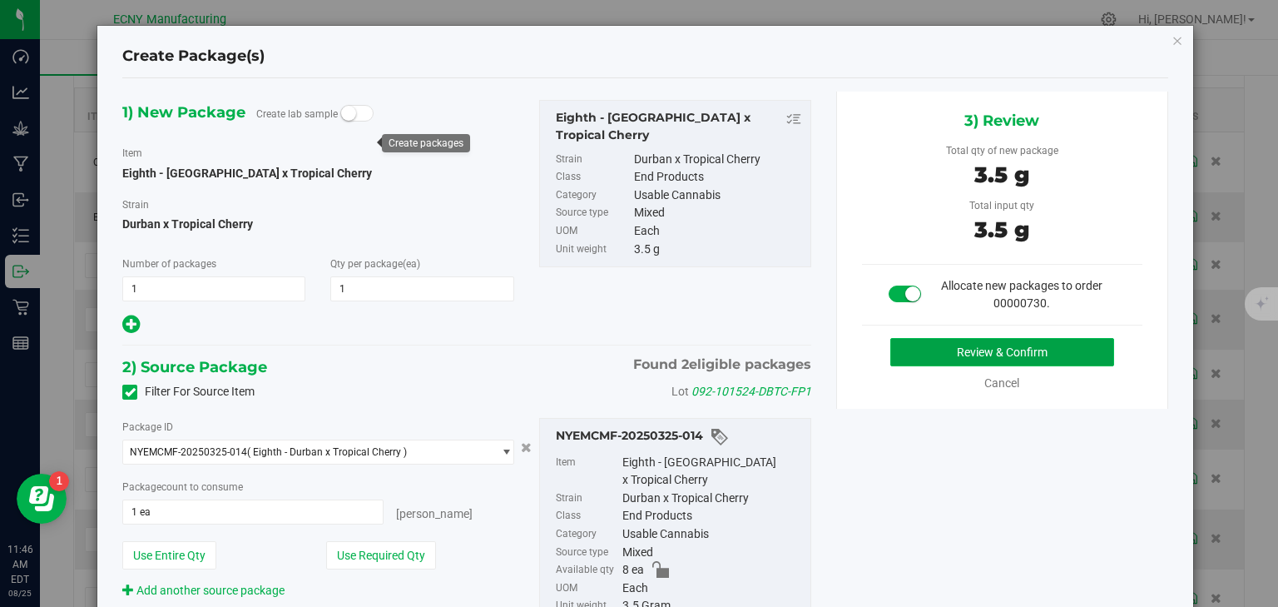
click at [989, 348] on button "Review & Confirm" at bounding box center [1002, 352] width 224 height 28
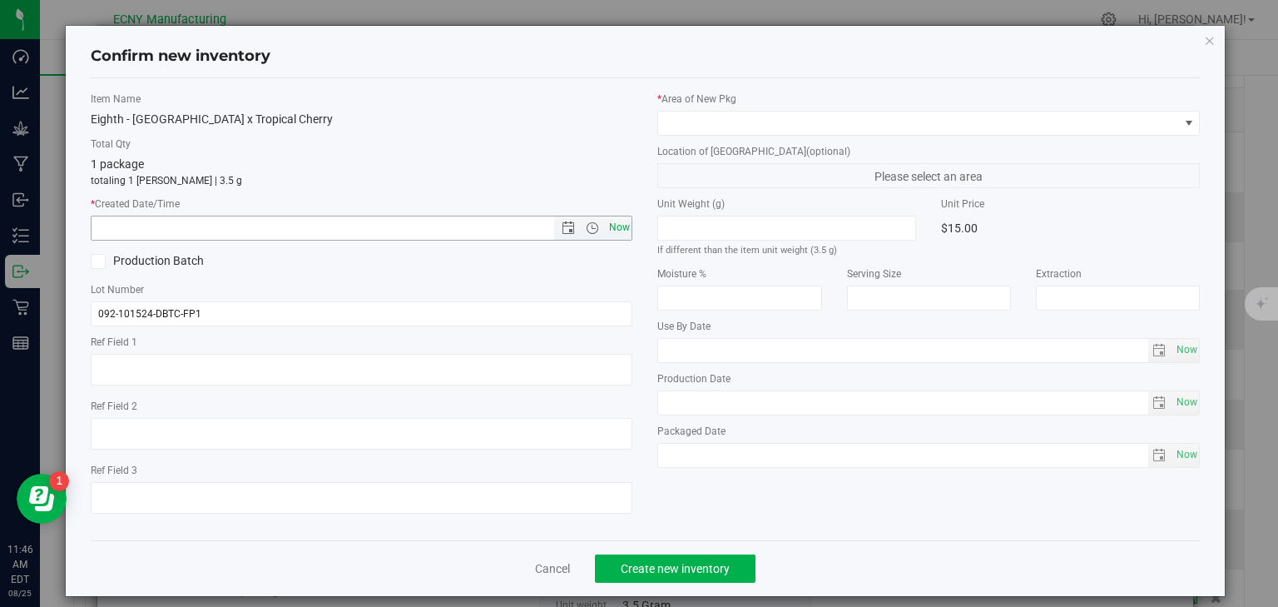
click at [616, 227] on span "Now" at bounding box center [619, 228] width 28 height 24
type input "8/25/2025 11:46 AM"
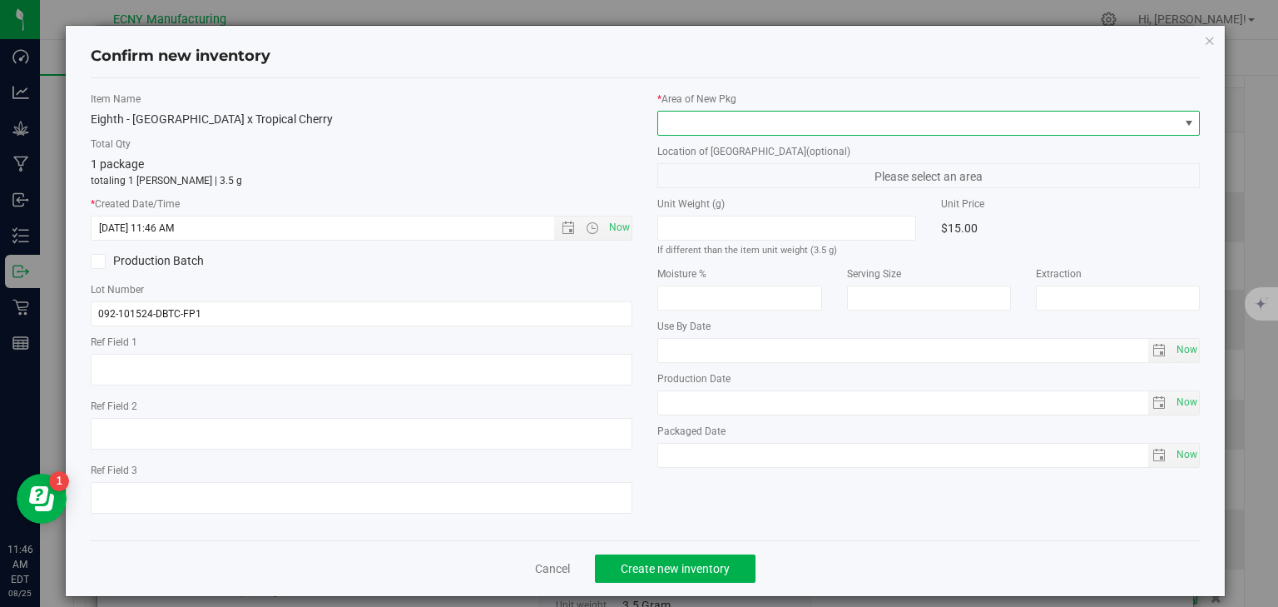
click at [712, 121] on span at bounding box center [918, 122] width 520 height 23
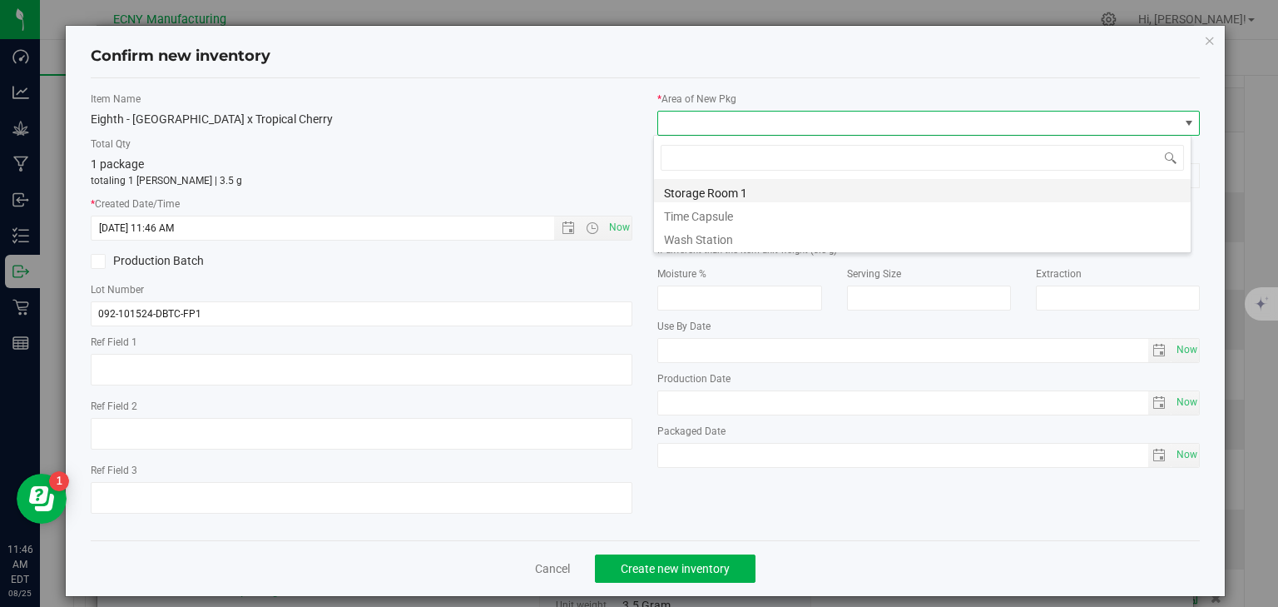
scroll to position [24, 538]
click at [706, 192] on li "Storage Room 1" at bounding box center [922, 190] width 537 height 23
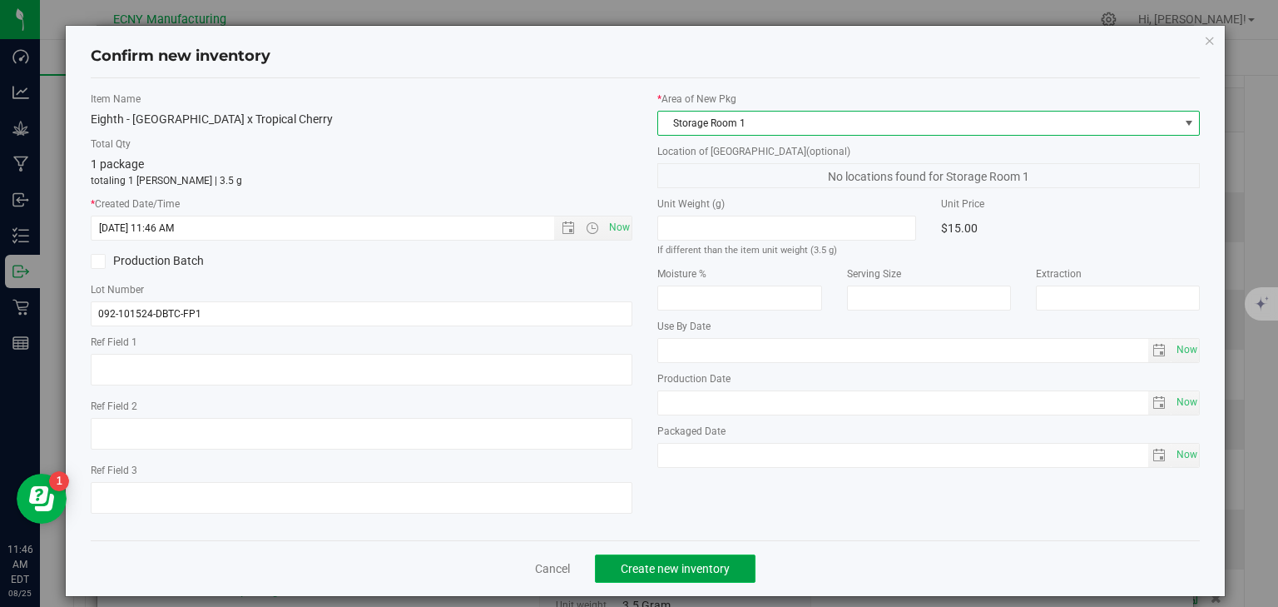
click at [686, 576] on button "Create new inventory" at bounding box center [675, 568] width 161 height 28
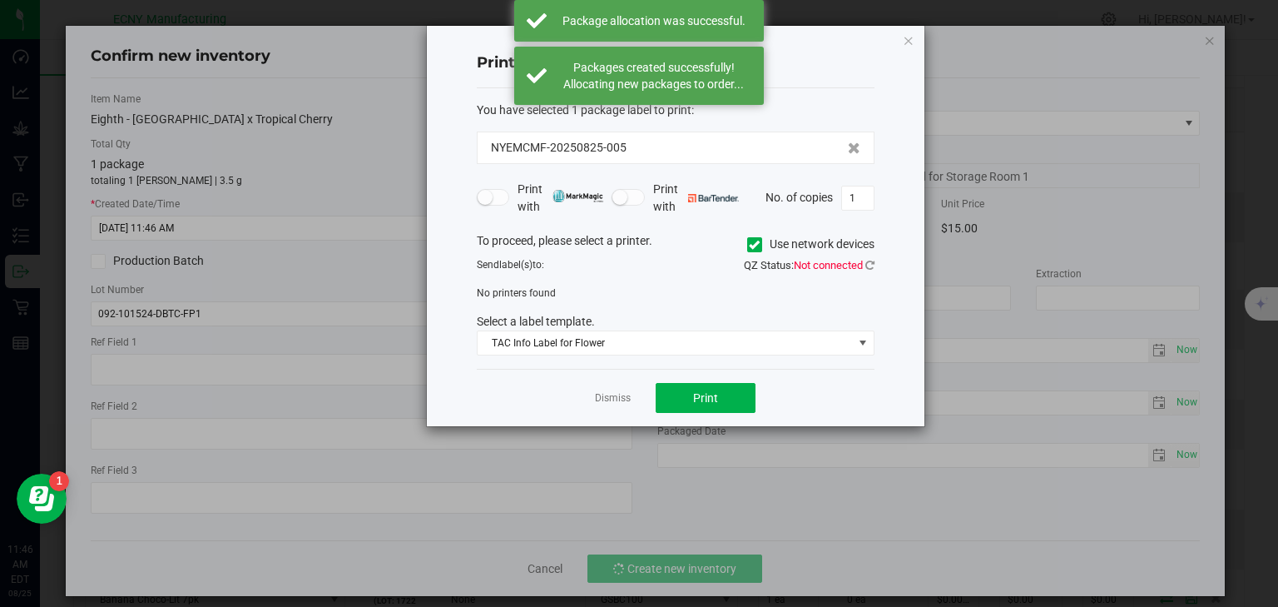
click at [619, 403] on link "Dismiss" at bounding box center [613, 398] width 36 height 14
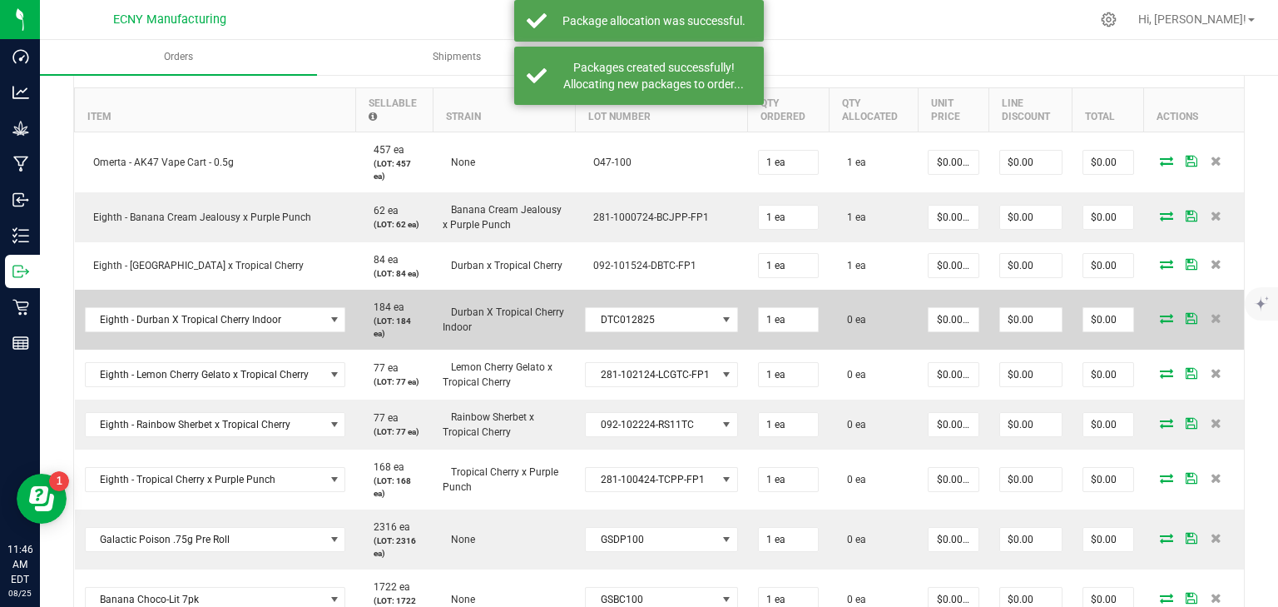
click at [1160, 315] on icon at bounding box center [1166, 318] width 13 height 10
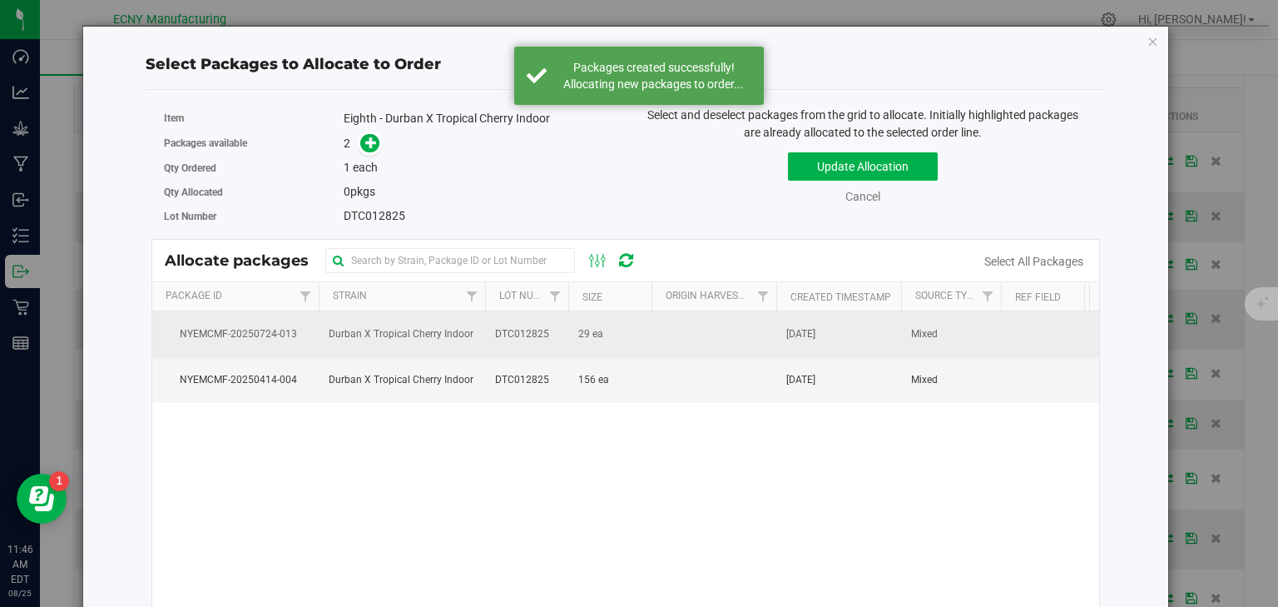
click at [597, 343] on td "29 ea" at bounding box center [609, 334] width 83 height 46
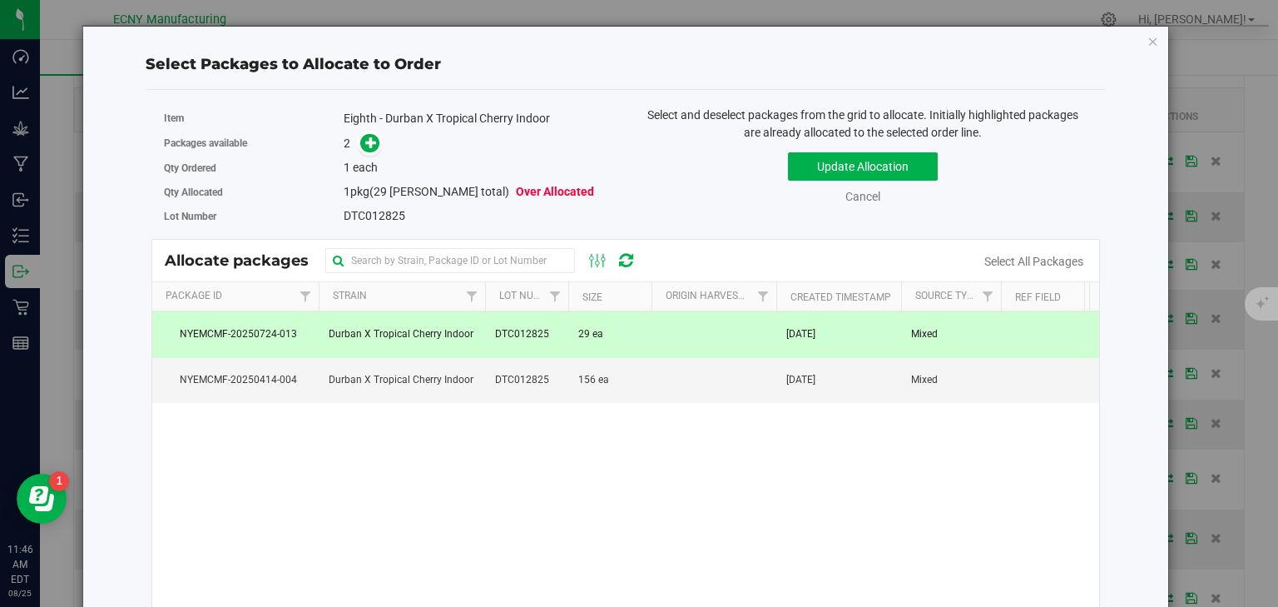
click at [364, 131] on div "Packages available 2" at bounding box center [388, 144] width 449 height 26
click at [373, 138] on icon at bounding box center [371, 142] width 12 height 12
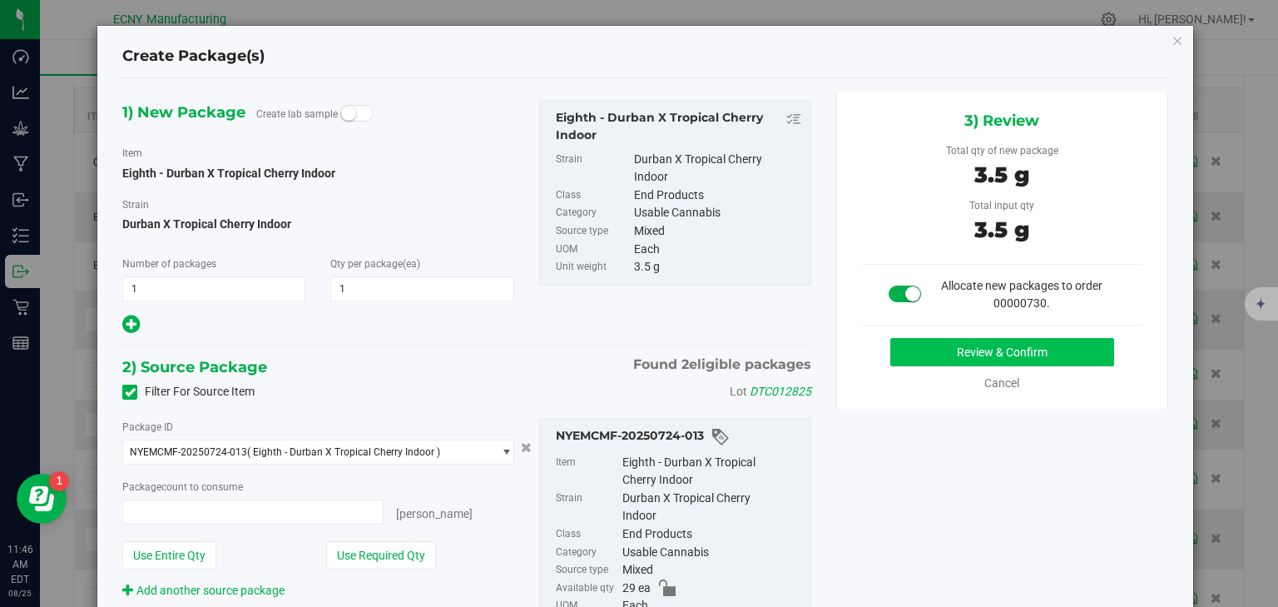
type input "1 ea"
click at [967, 360] on button "Review & Confirm" at bounding box center [1002, 352] width 224 height 28
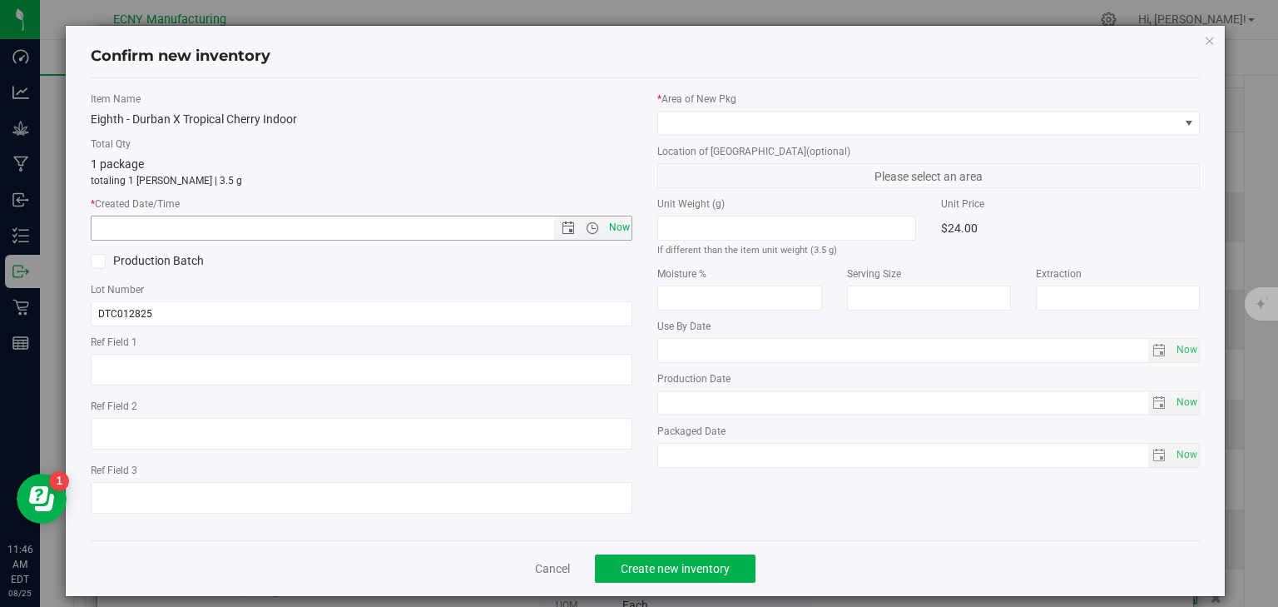
click at [616, 229] on span "Now" at bounding box center [619, 228] width 28 height 24
type input "8/25/2025 11:46 AM"
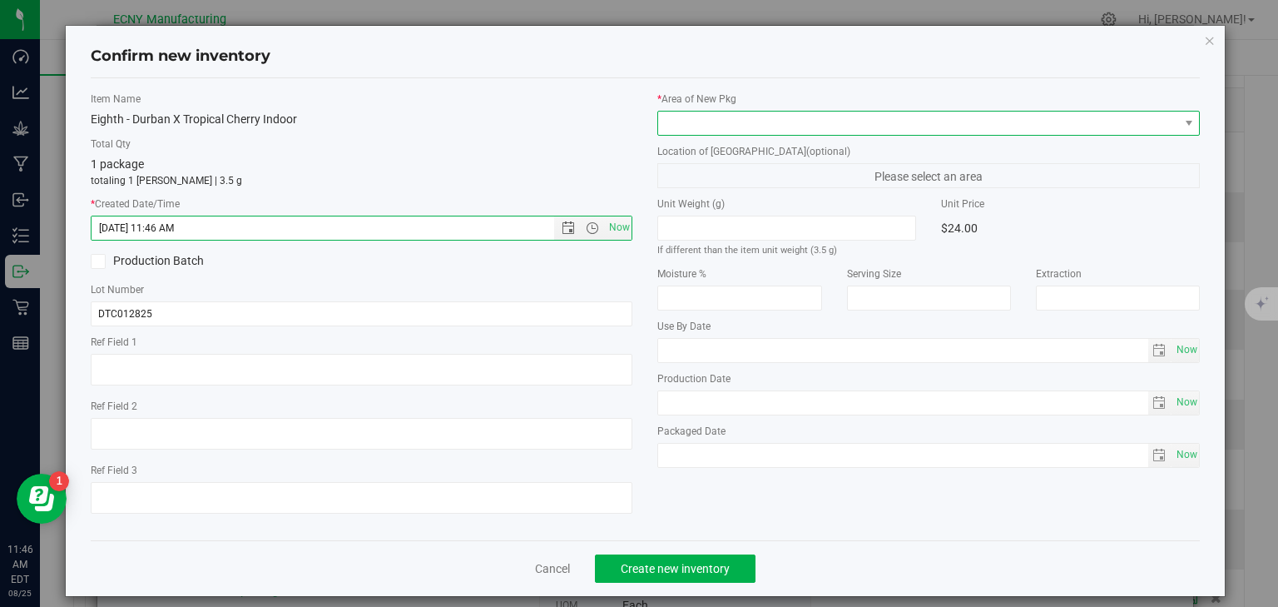
click at [714, 123] on span at bounding box center [918, 122] width 520 height 23
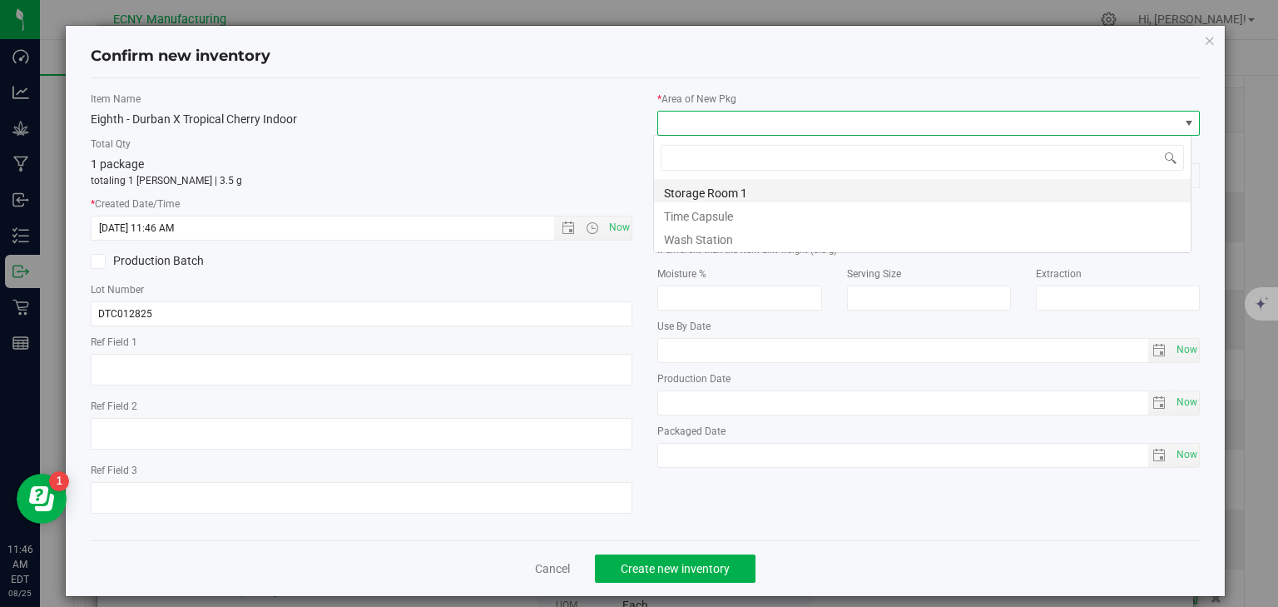
scroll to position [24, 538]
click at [716, 192] on li "Storage Room 1" at bounding box center [922, 190] width 537 height 23
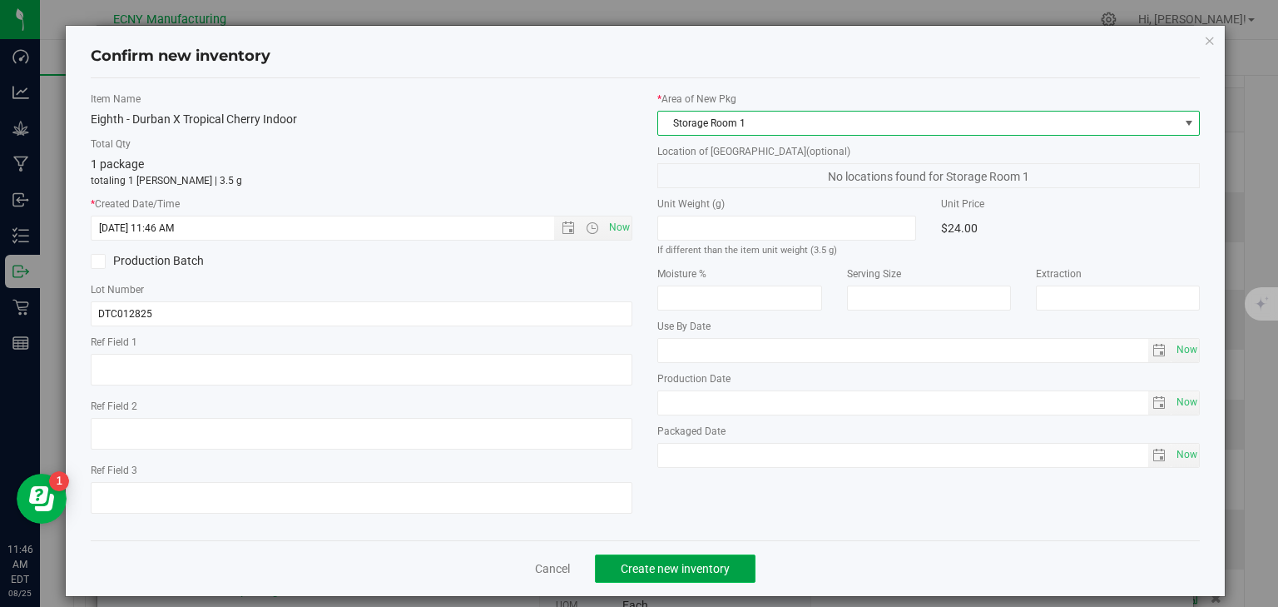
click at [665, 562] on span "Create new inventory" at bounding box center [675, 568] width 109 height 13
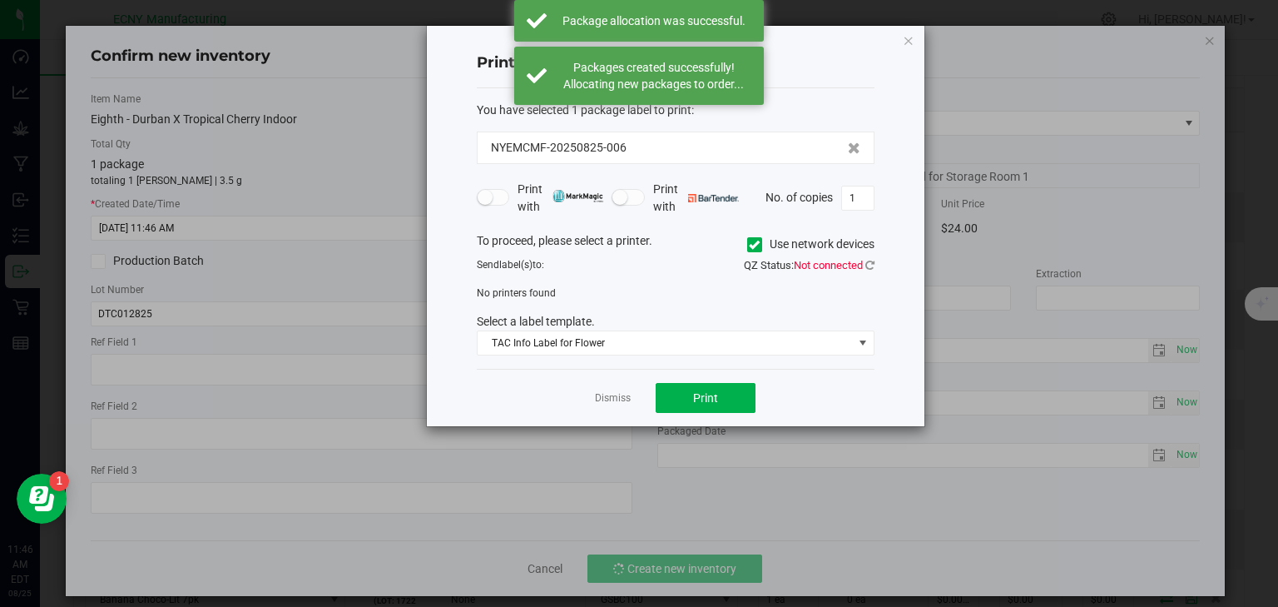
click at [610, 392] on link "Dismiss" at bounding box center [613, 398] width 36 height 14
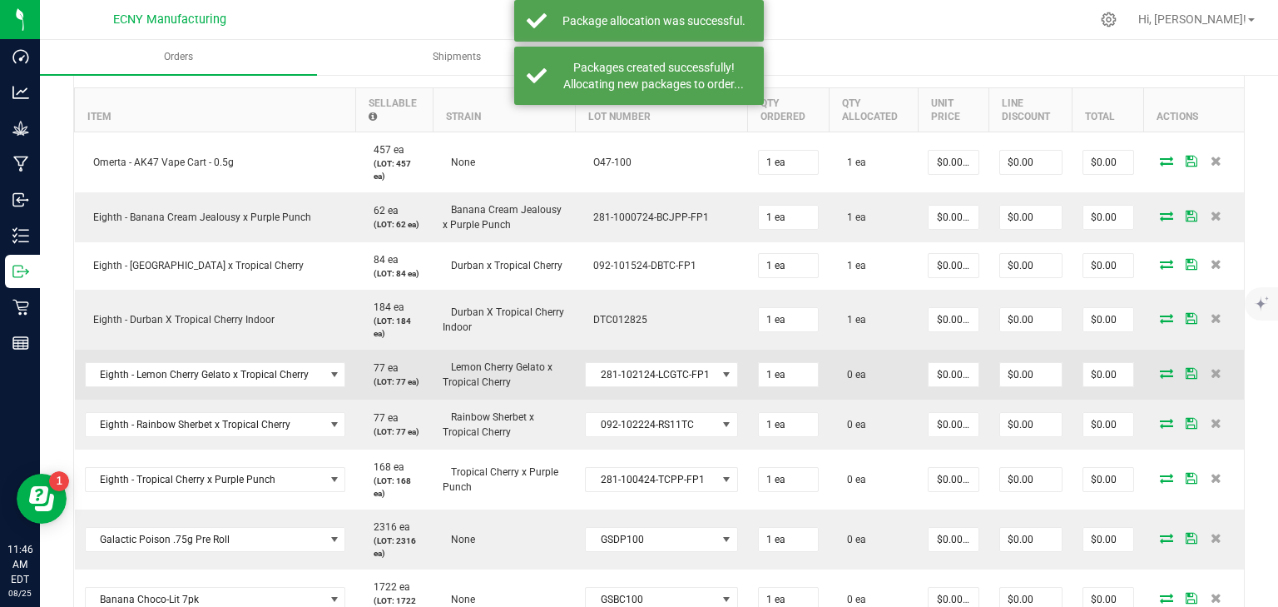
click at [1166, 369] on span at bounding box center [1166, 373] width 25 height 10
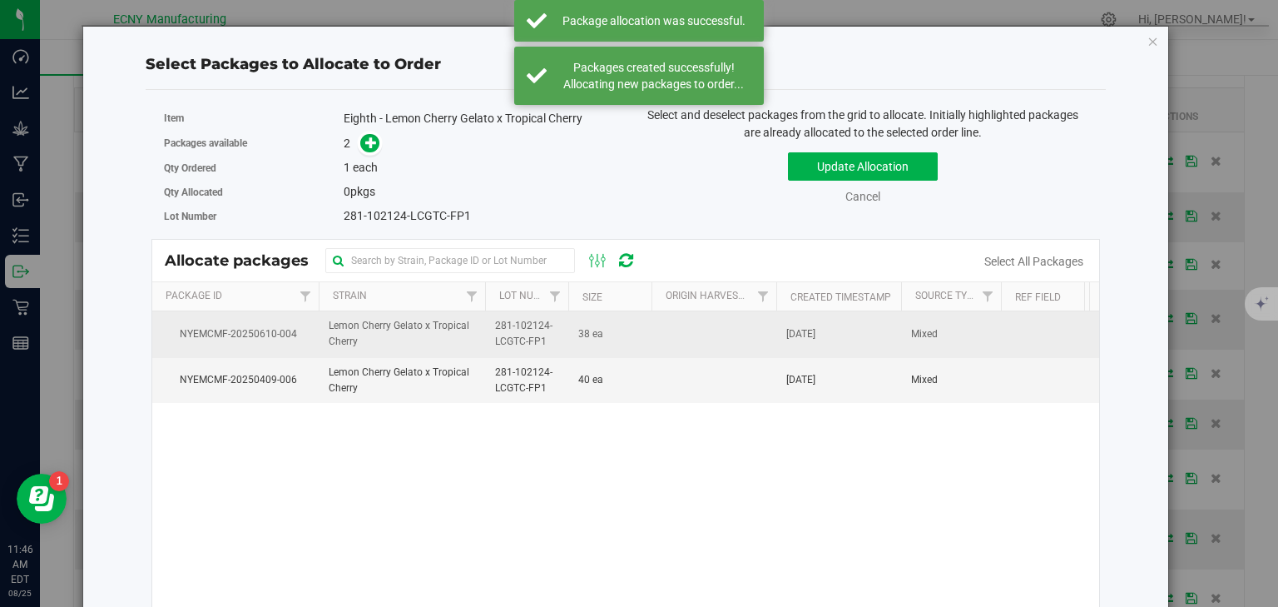
click at [592, 338] on span "38 ea" at bounding box center [590, 334] width 25 height 16
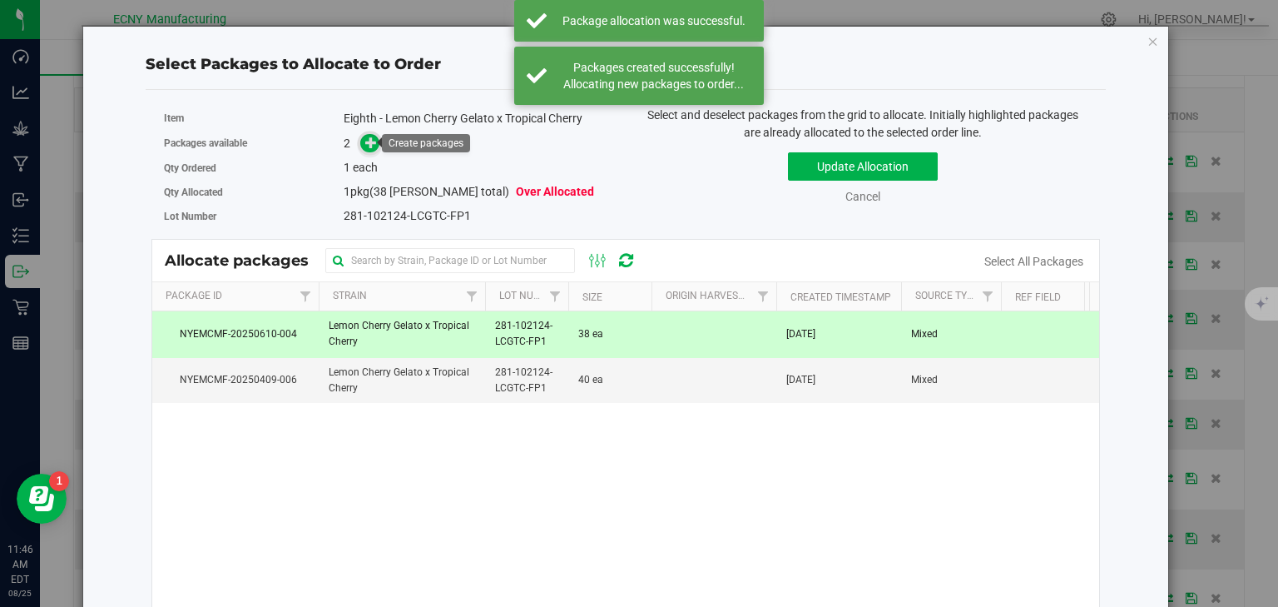
click at [369, 140] on icon at bounding box center [371, 142] width 12 height 12
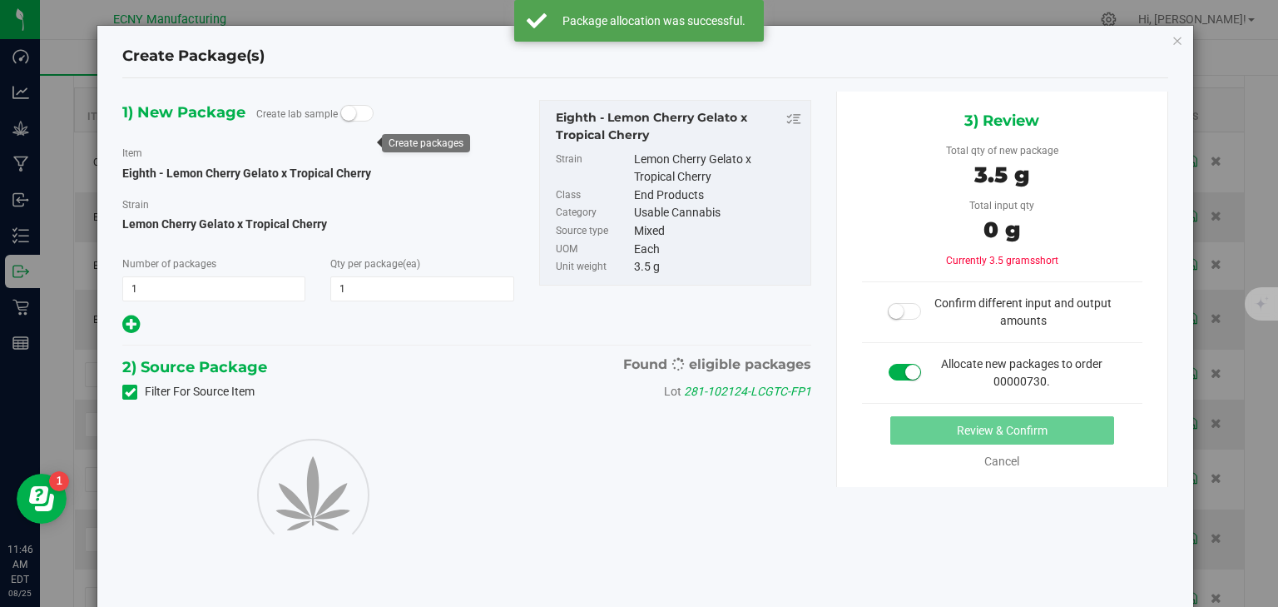
type input "1"
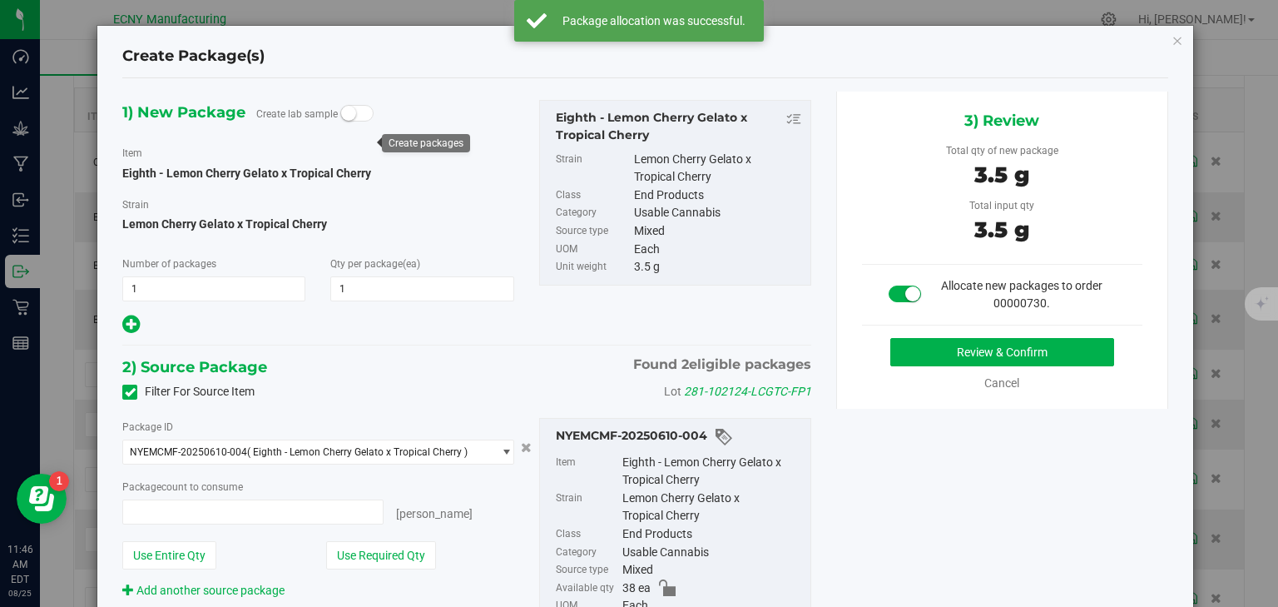
type input "1 ea"
click at [955, 343] on button "Review & Confirm" at bounding box center [1002, 352] width 224 height 28
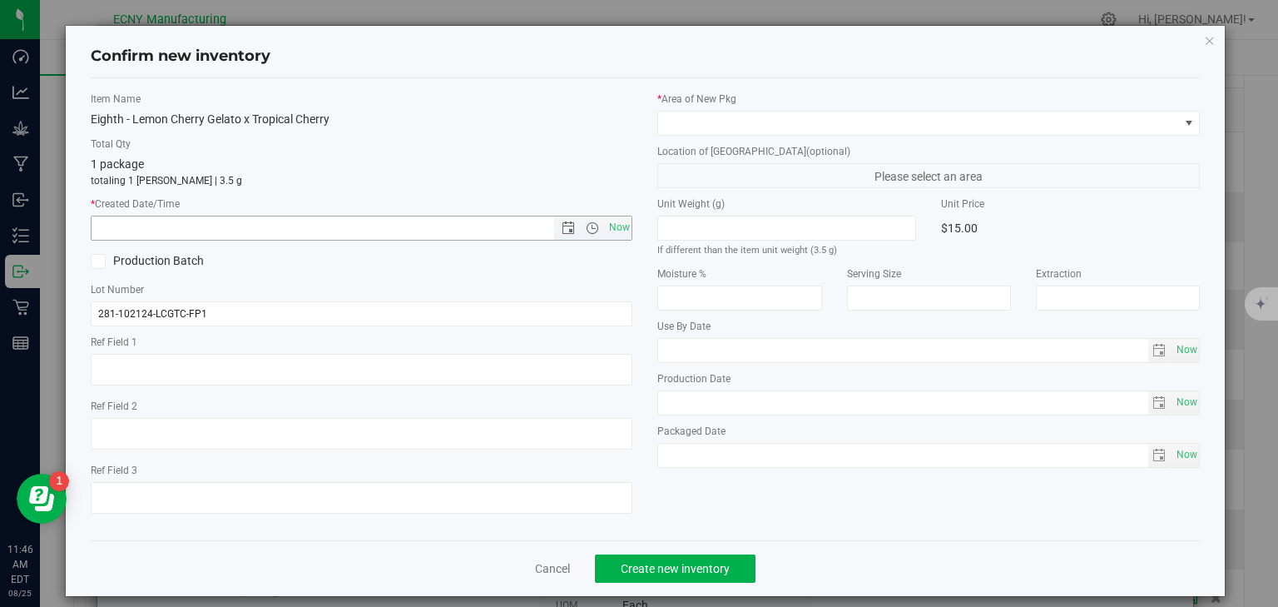
click at [617, 220] on span "Now" at bounding box center [619, 228] width 28 height 24
type input "8/25/2025 11:46 AM"
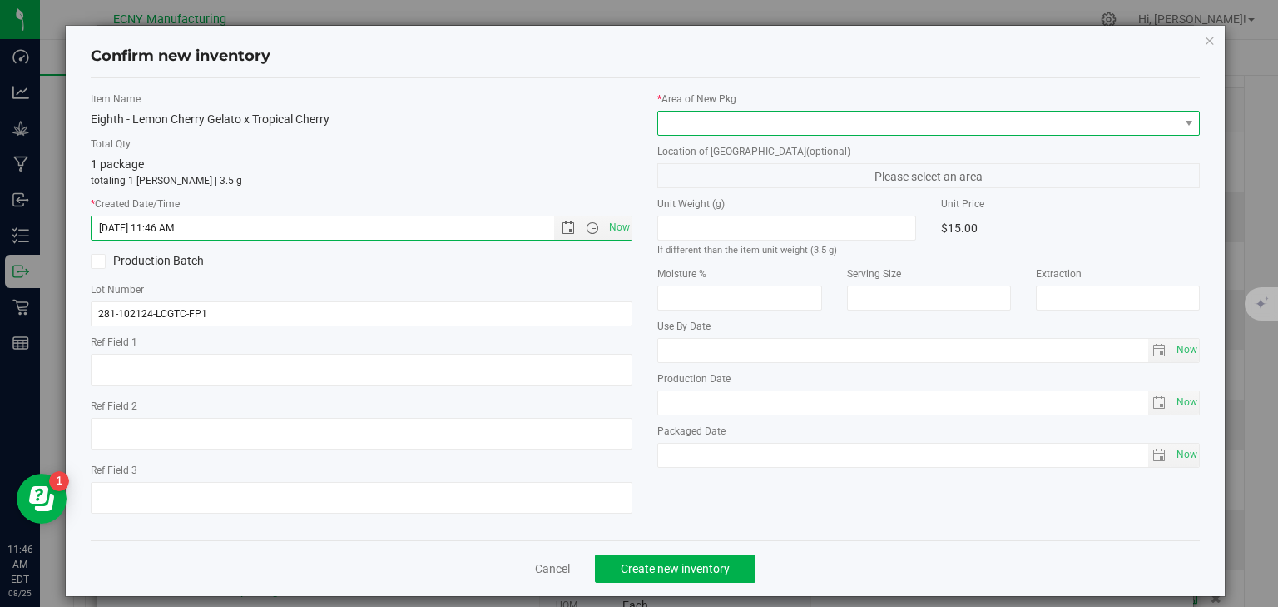
click at [722, 121] on span at bounding box center [918, 122] width 520 height 23
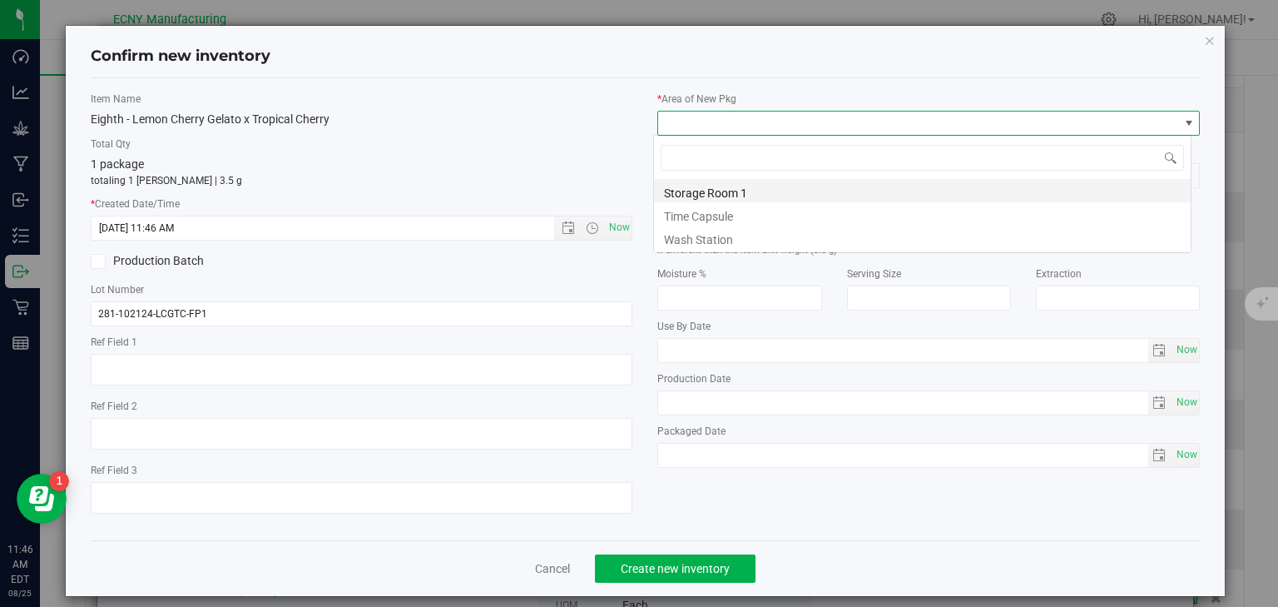
scroll to position [24, 538]
click at [687, 201] on li "Storage Room 1" at bounding box center [922, 190] width 537 height 23
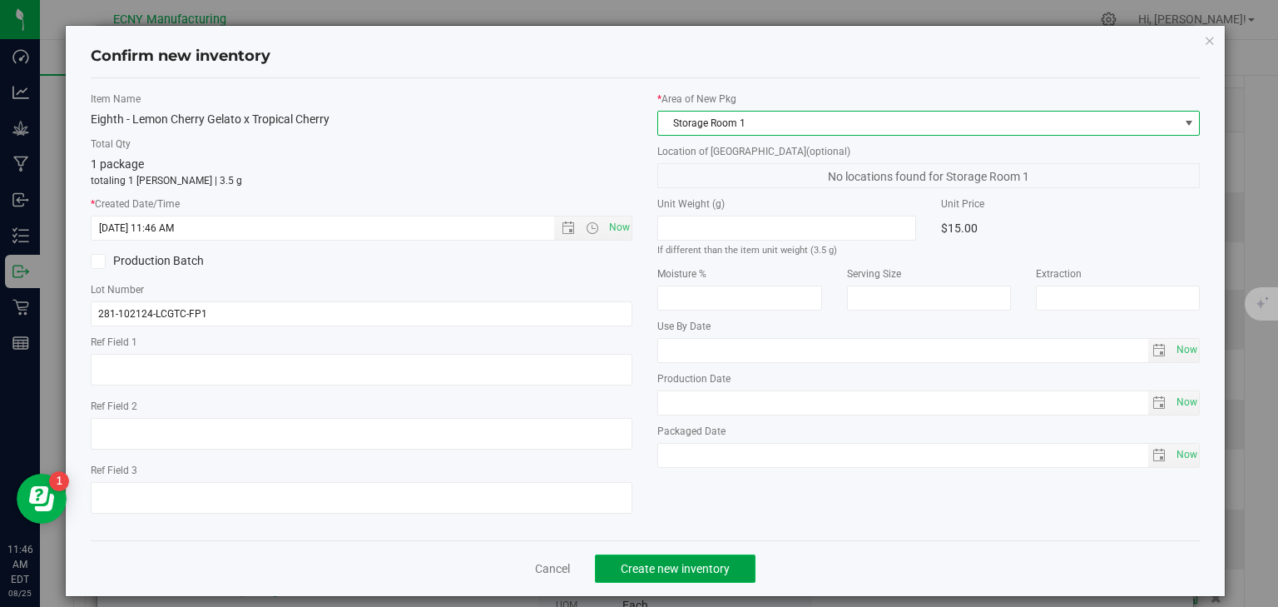
click at [652, 562] on span "Create new inventory" at bounding box center [675, 568] width 109 height 13
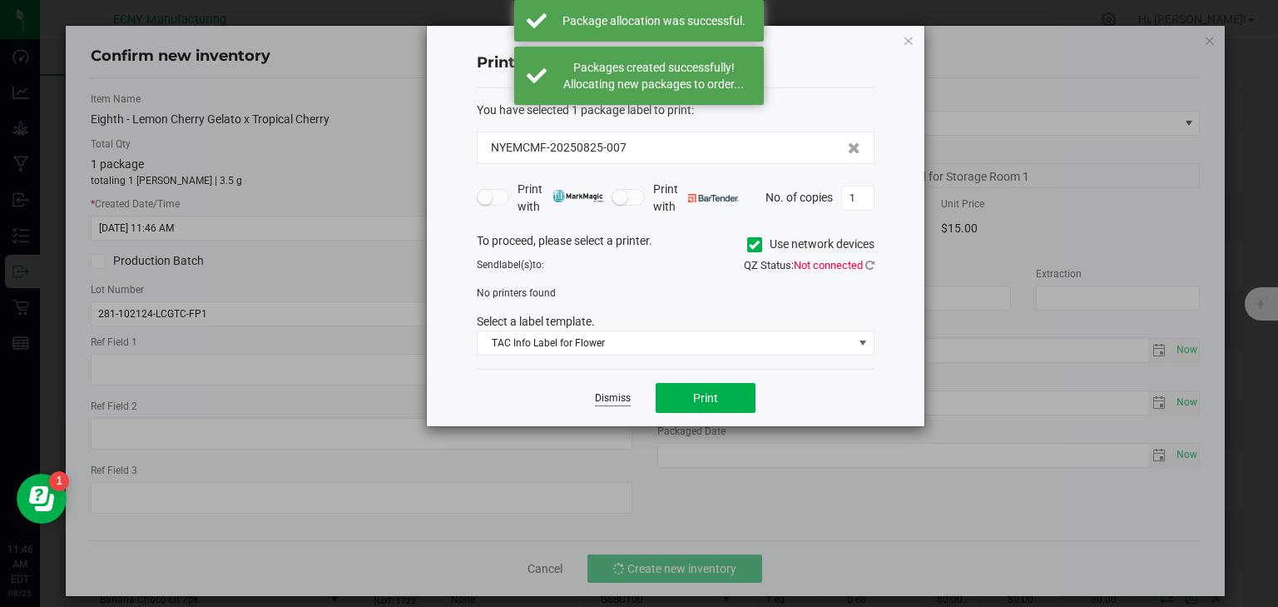
click at [612, 396] on link "Dismiss" at bounding box center [613, 398] width 36 height 14
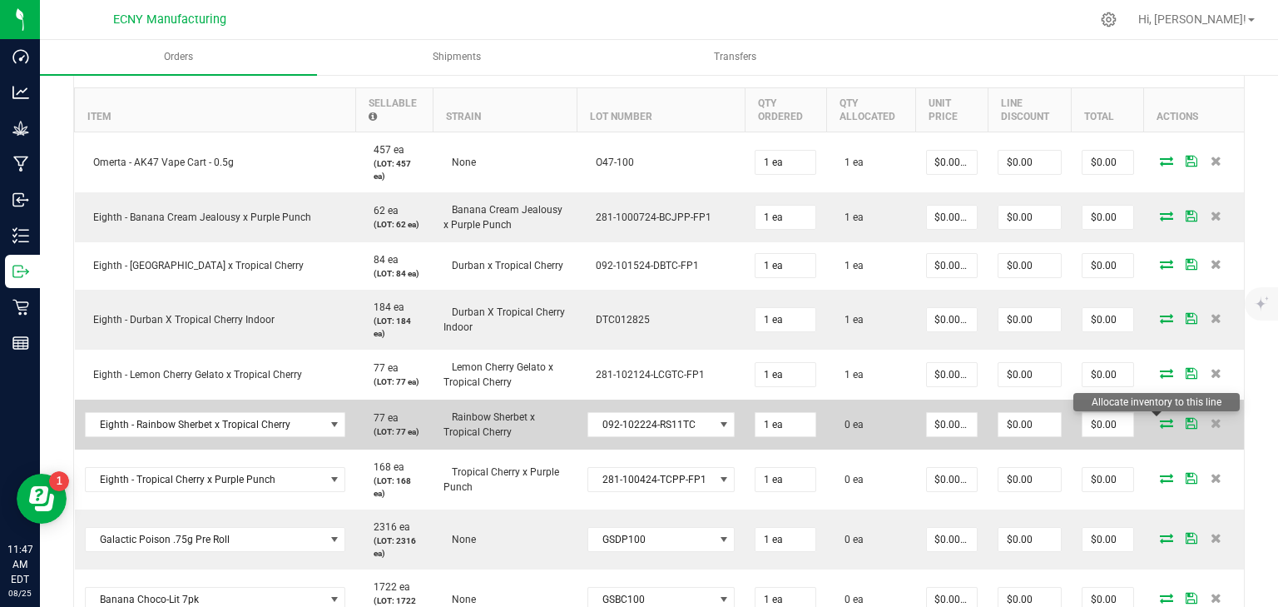
click at [1160, 424] on icon at bounding box center [1166, 423] width 13 height 10
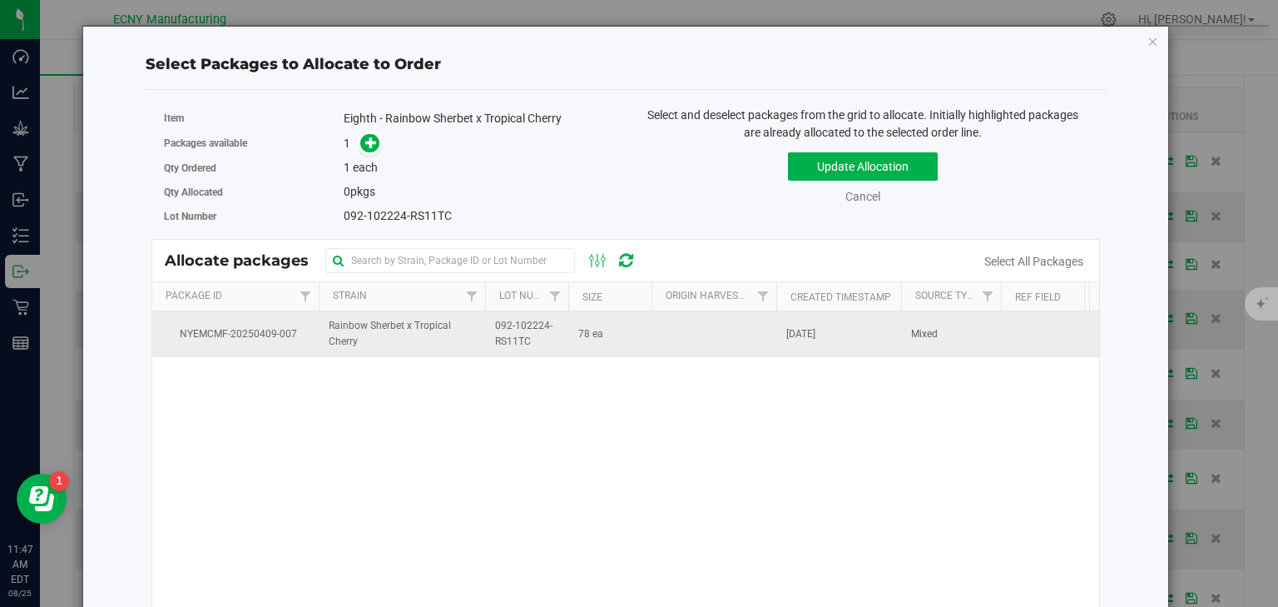
click at [696, 343] on td at bounding box center [714, 333] width 125 height 45
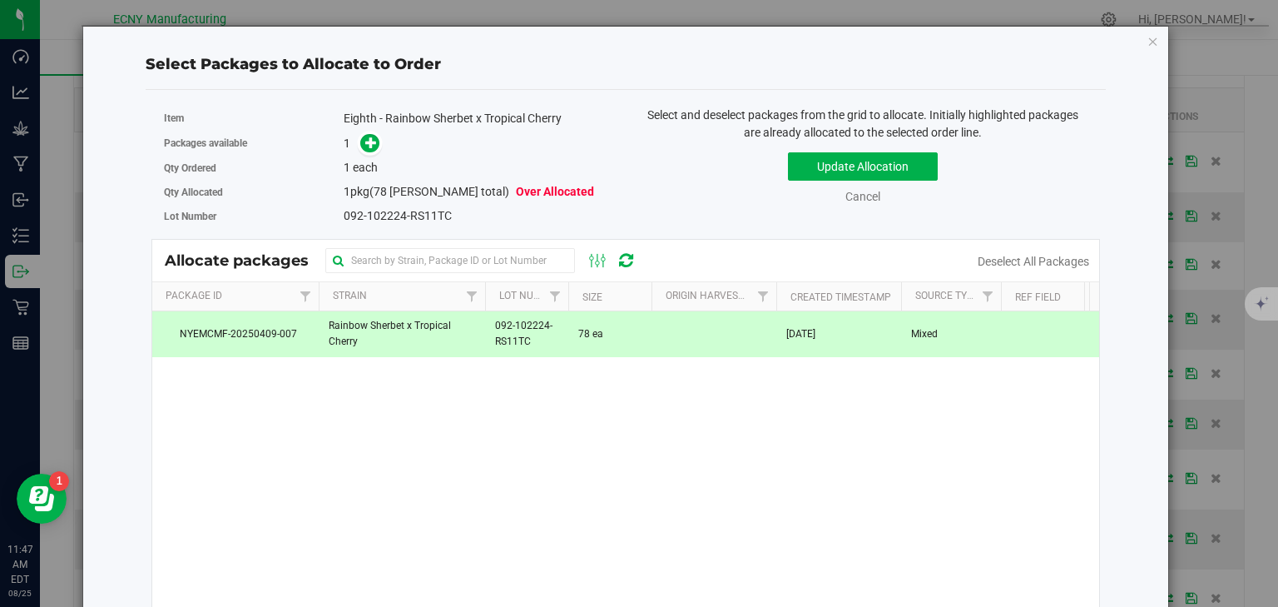
click at [387, 143] on div "1" at bounding box center [479, 143] width 270 height 19
click at [376, 141] on span at bounding box center [369, 143] width 19 height 19
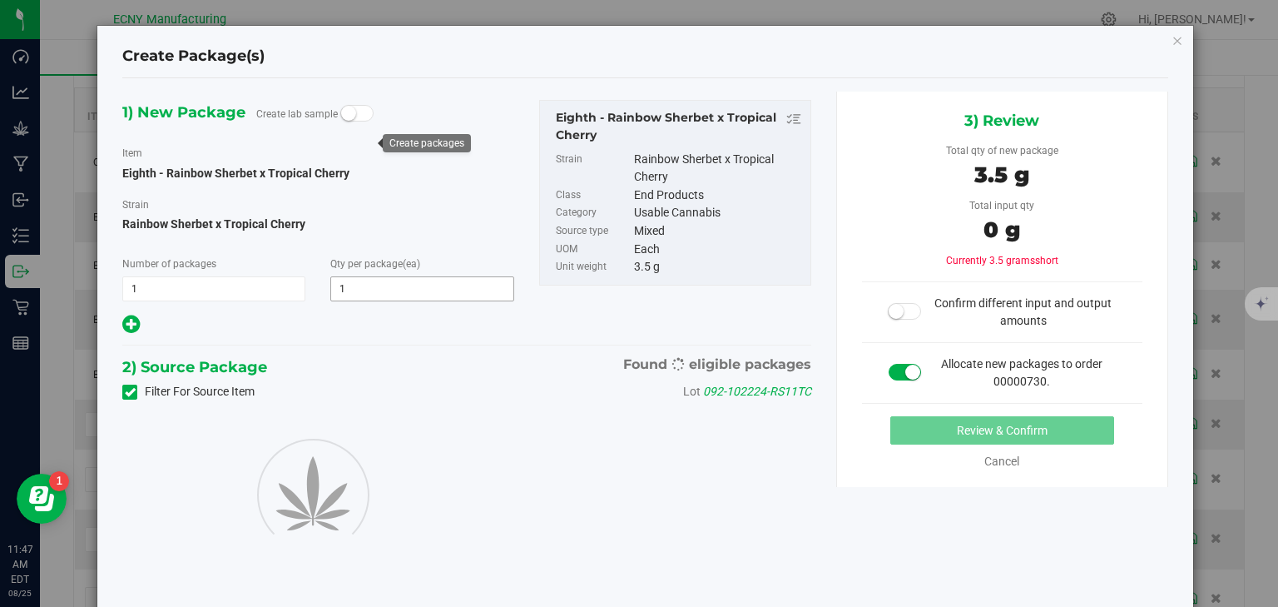
type input "1"
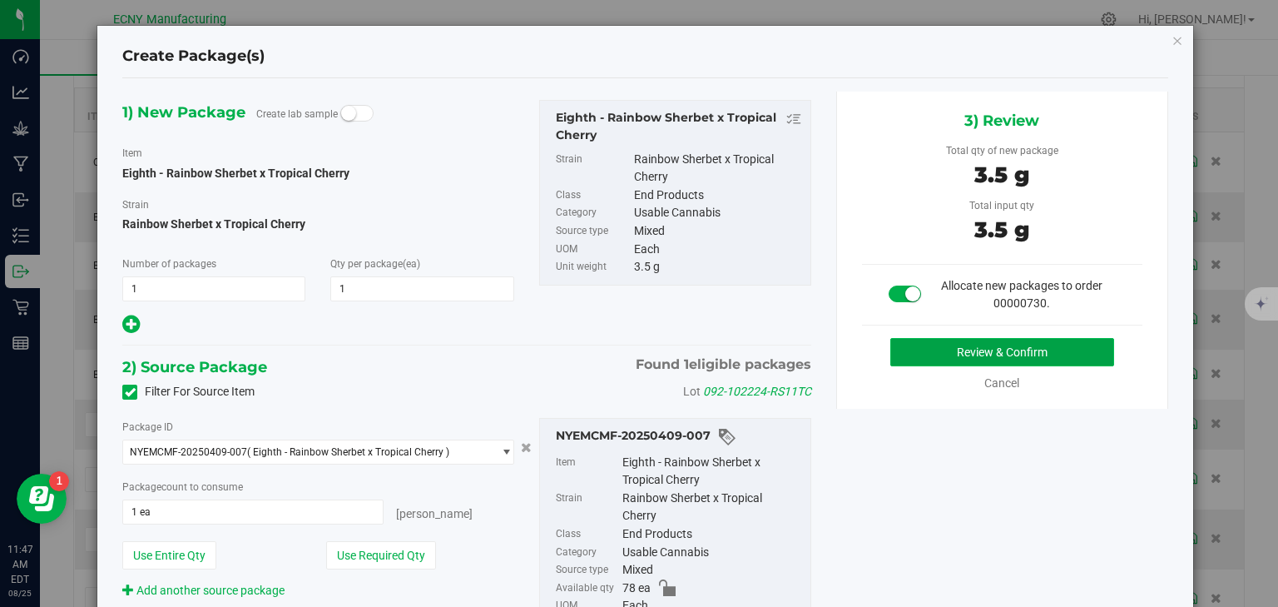
click at [1029, 351] on button "Review & Confirm" at bounding box center [1002, 352] width 224 height 28
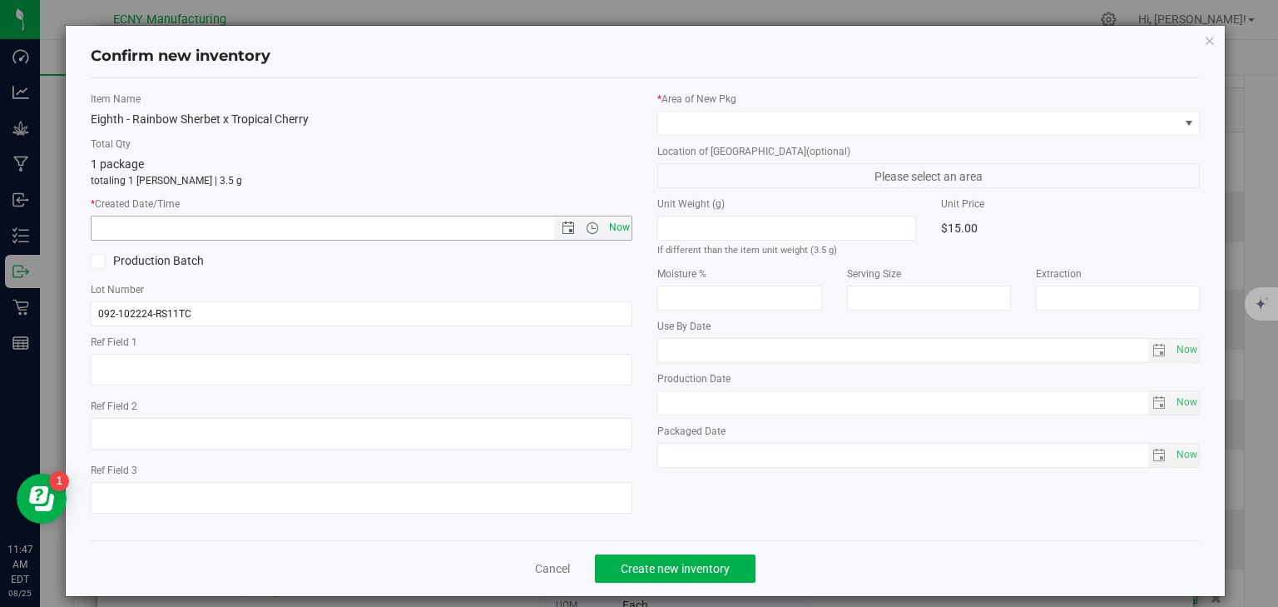
click at [609, 233] on span "Now" at bounding box center [619, 228] width 28 height 24
type input "8/25/2025 11:47 AM"
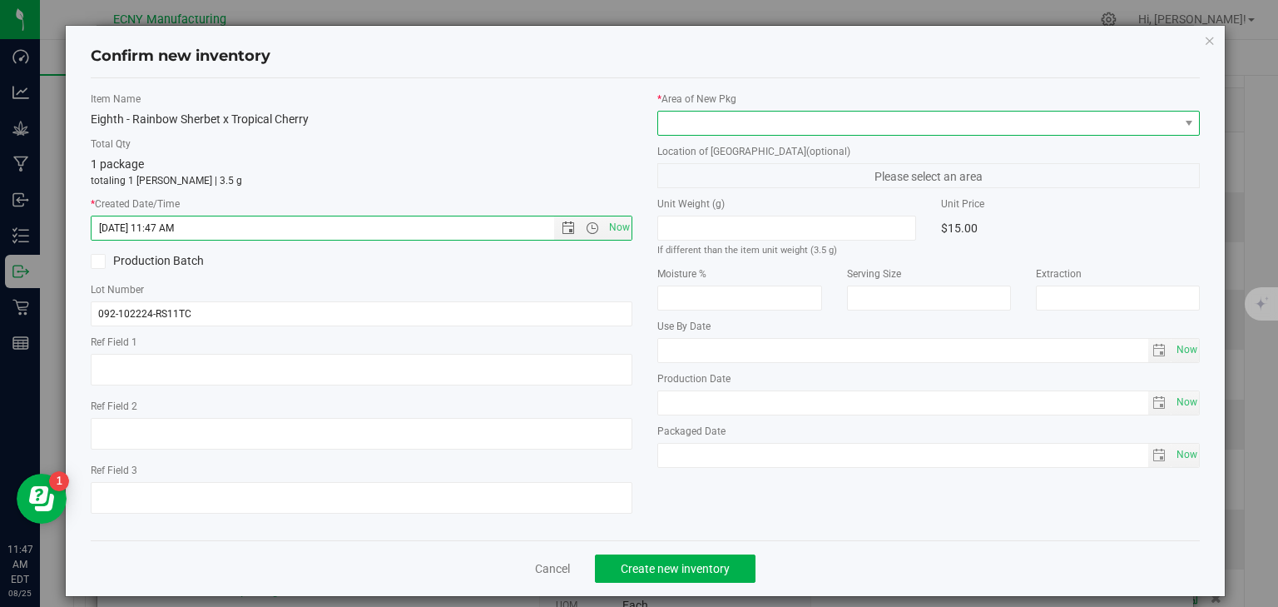
click at [731, 126] on span at bounding box center [918, 122] width 520 height 23
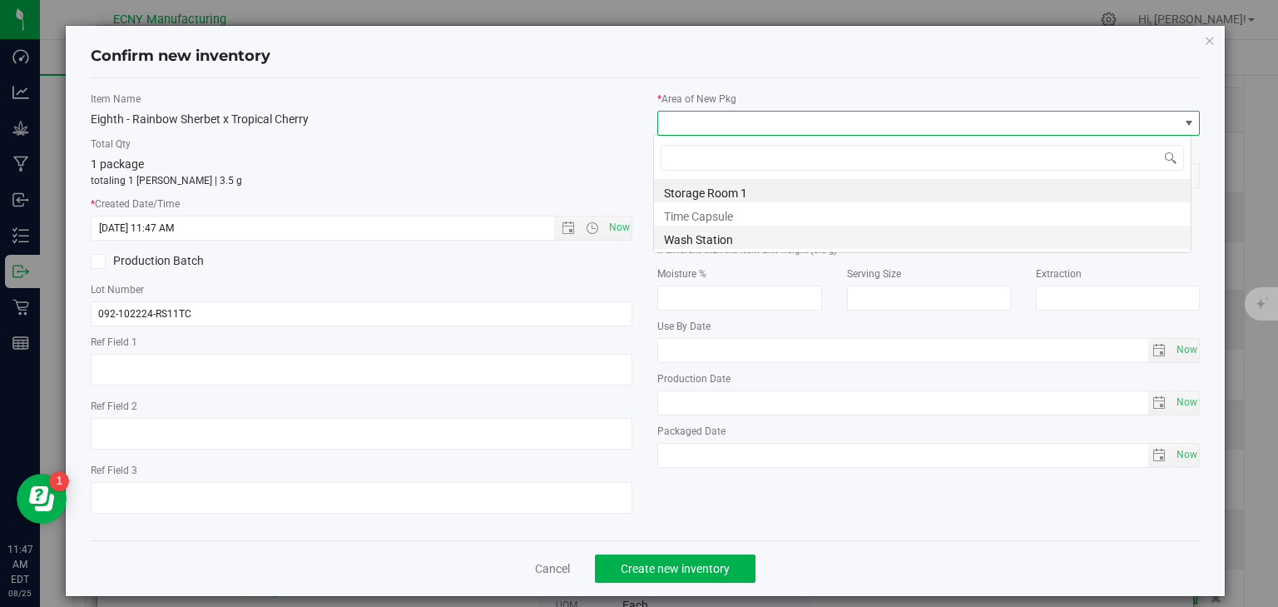
scroll to position [24, 538]
click at [709, 183] on li "Storage Room 1" at bounding box center [922, 190] width 537 height 23
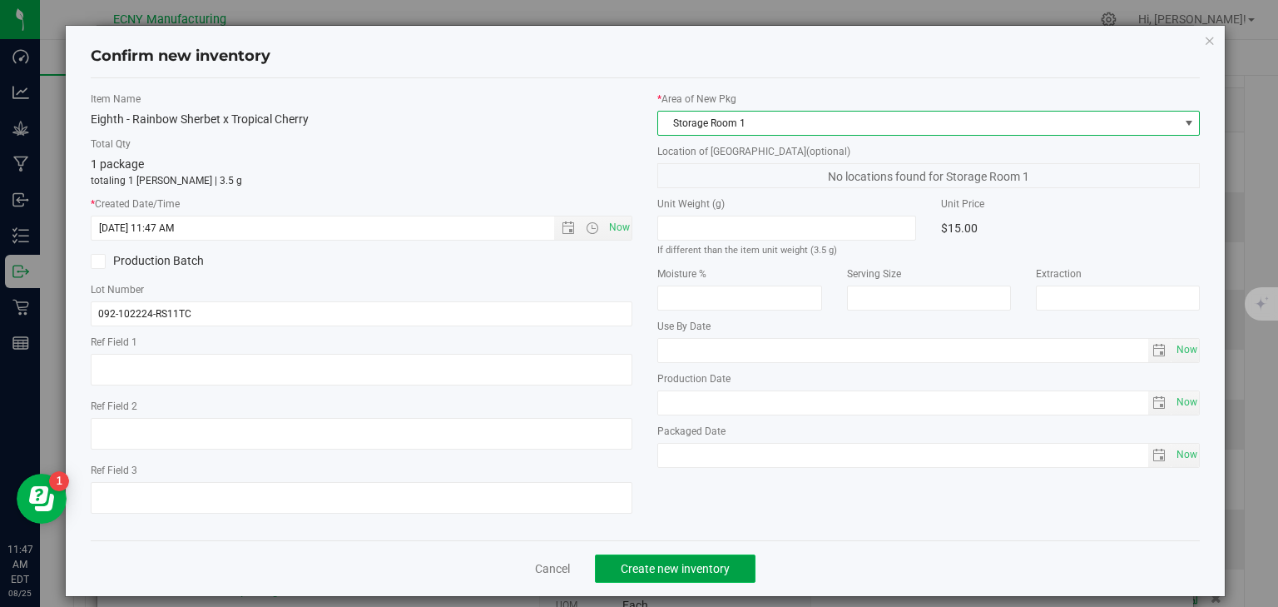
click at [666, 559] on button "Create new inventory" at bounding box center [675, 568] width 161 height 28
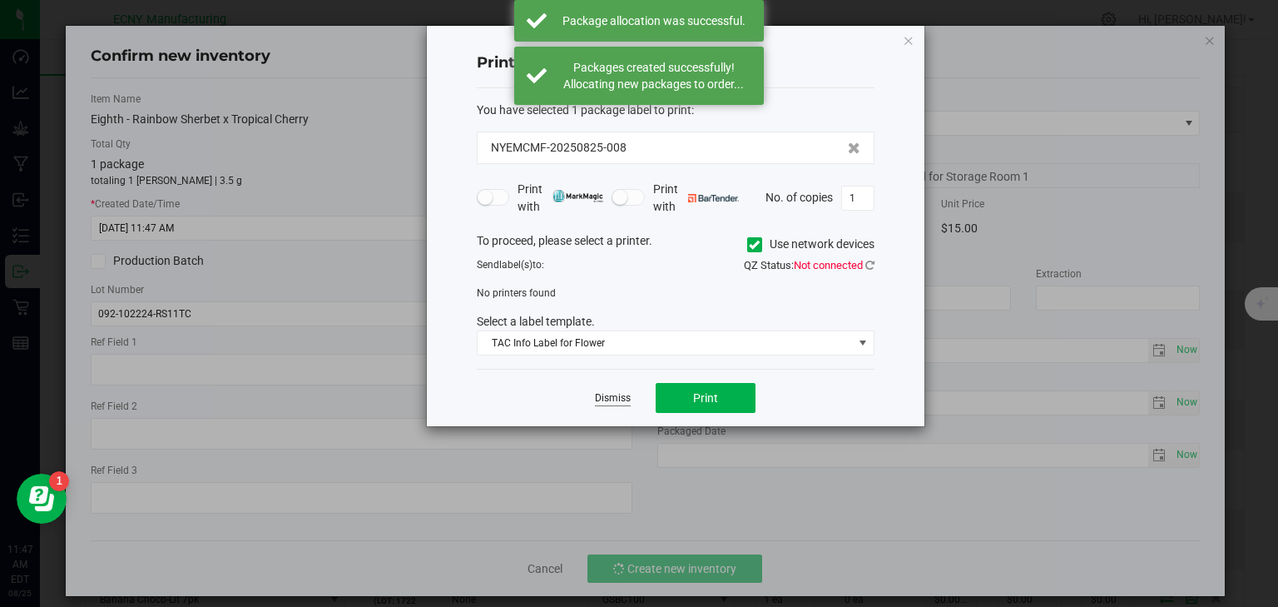
click at [617, 397] on link "Dismiss" at bounding box center [613, 398] width 36 height 14
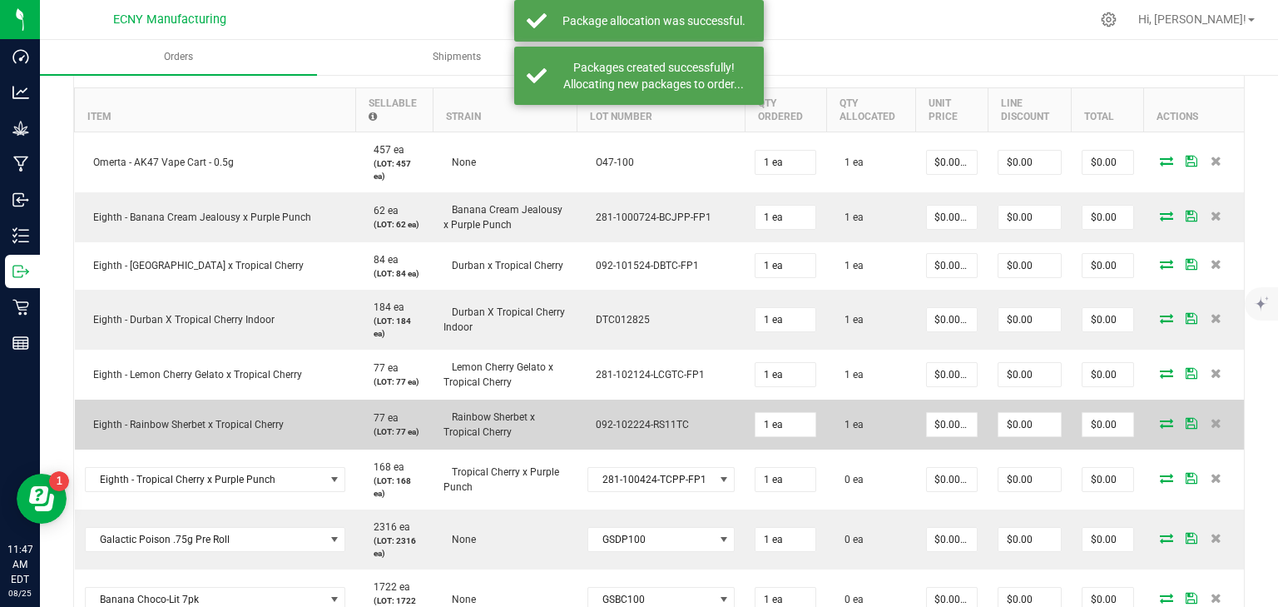
scroll to position [533, 0]
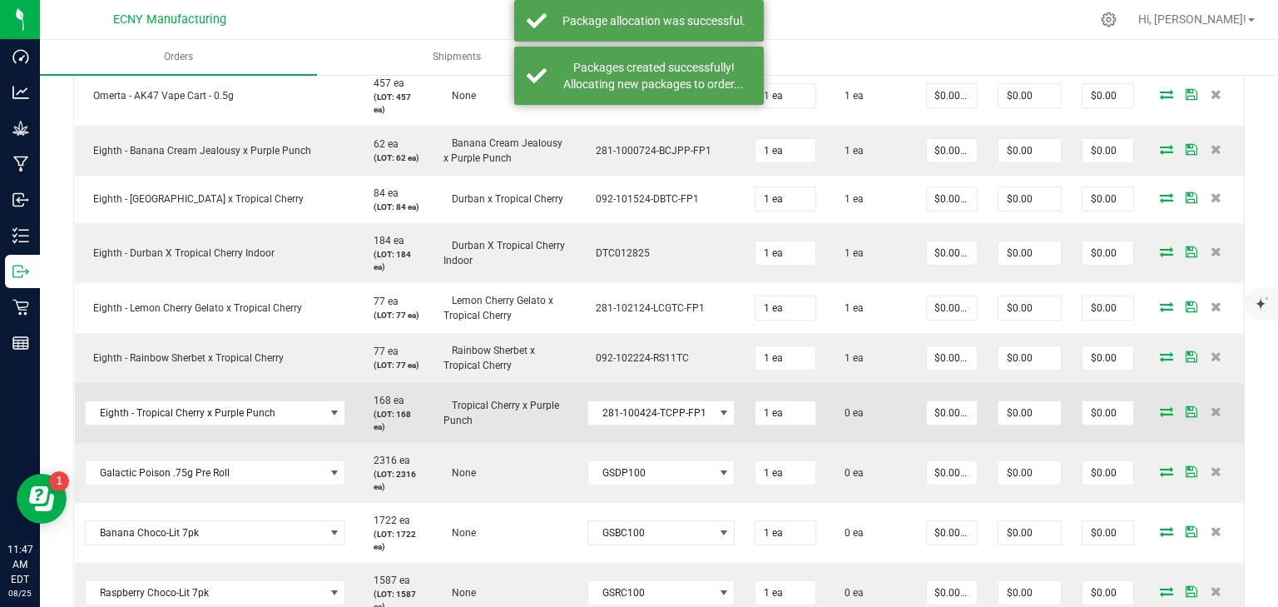
click at [1160, 414] on icon at bounding box center [1166, 411] width 13 height 10
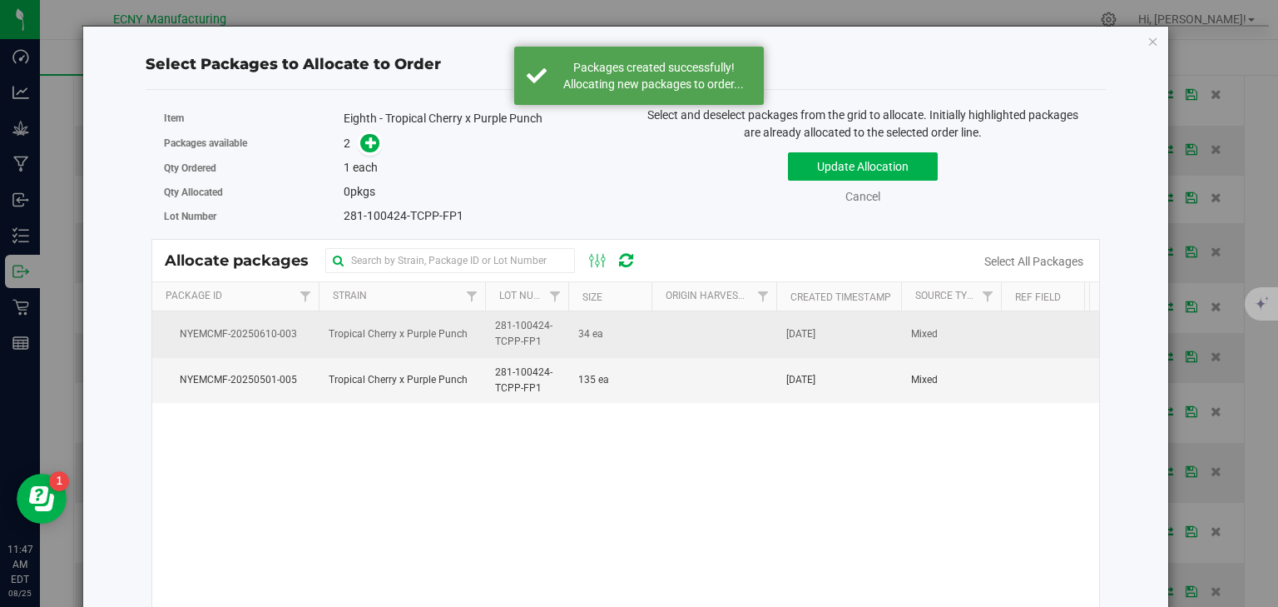
click at [582, 323] on td "34 ea" at bounding box center [609, 334] width 83 height 46
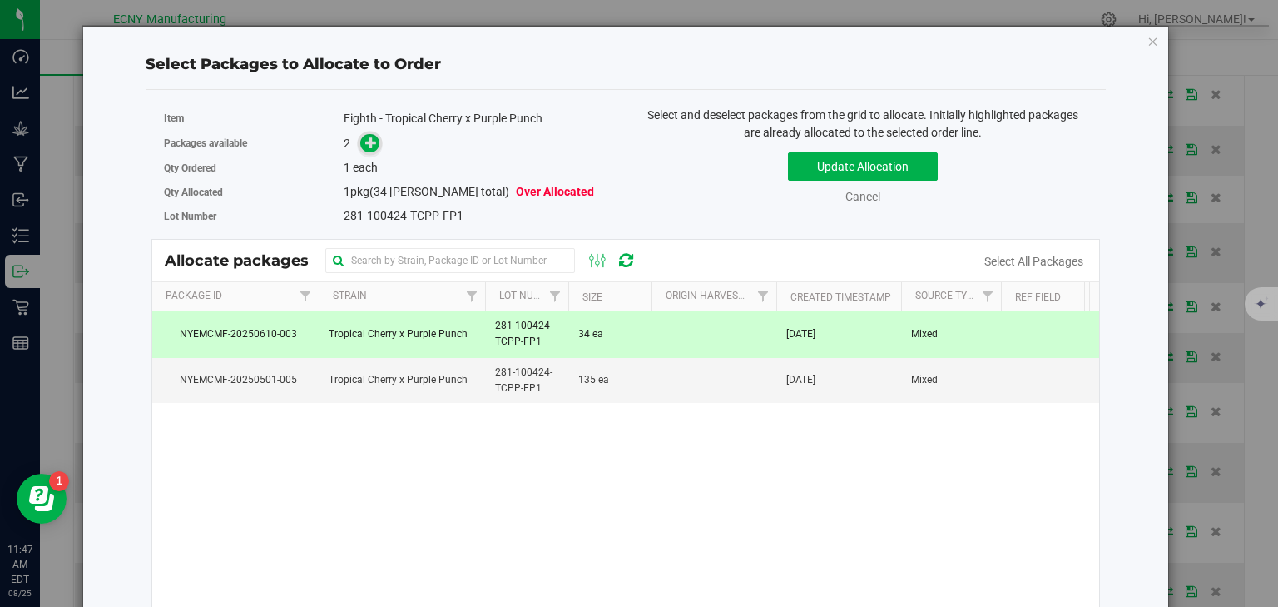
drag, startPoint x: 366, startPoint y: 126, endPoint x: 370, endPoint y: 141, distance: 15.5
click at [366, 126] on div "Item Eighth - Tropical Cherry x Purple Punch" at bounding box center [388, 119] width 449 height 24
click at [370, 141] on icon at bounding box center [371, 142] width 12 height 12
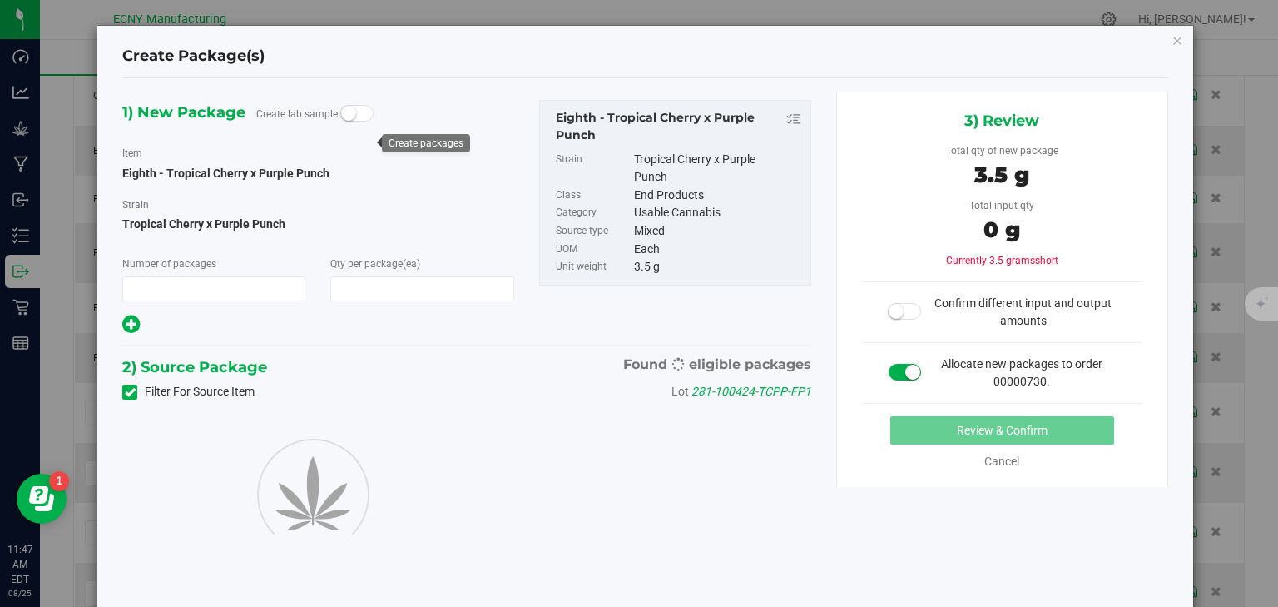
type input "1"
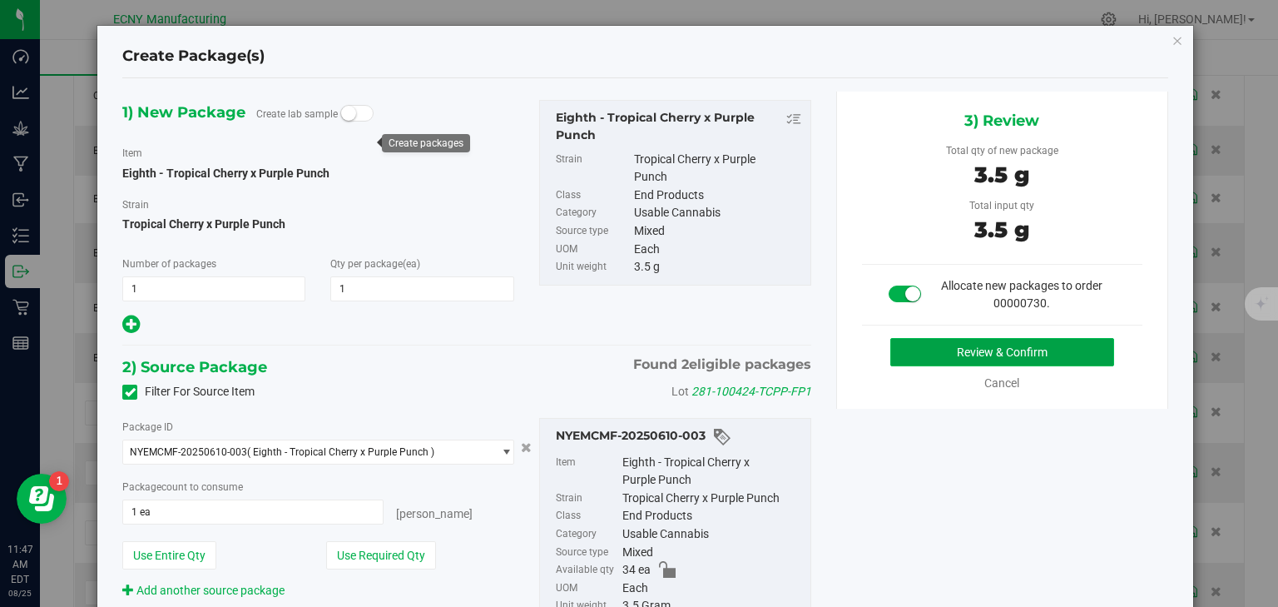
click at [997, 349] on button "Review & Confirm" at bounding box center [1002, 352] width 224 height 28
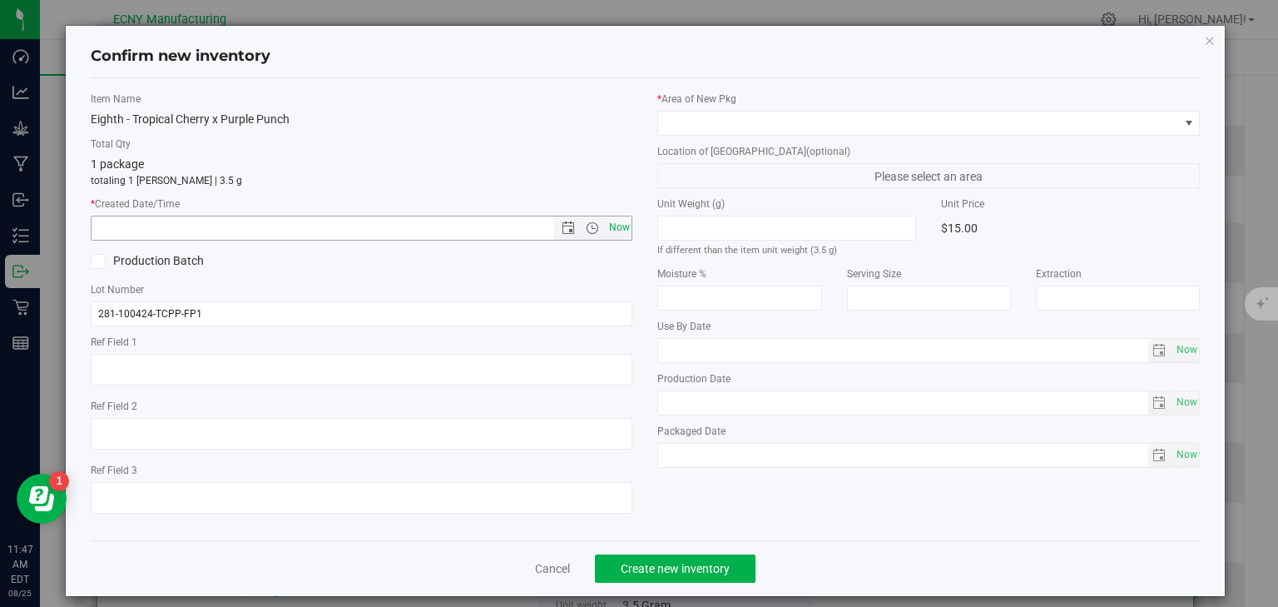
click at [622, 233] on span "Now" at bounding box center [619, 228] width 28 height 24
type input "8/25/2025 11:47 AM"
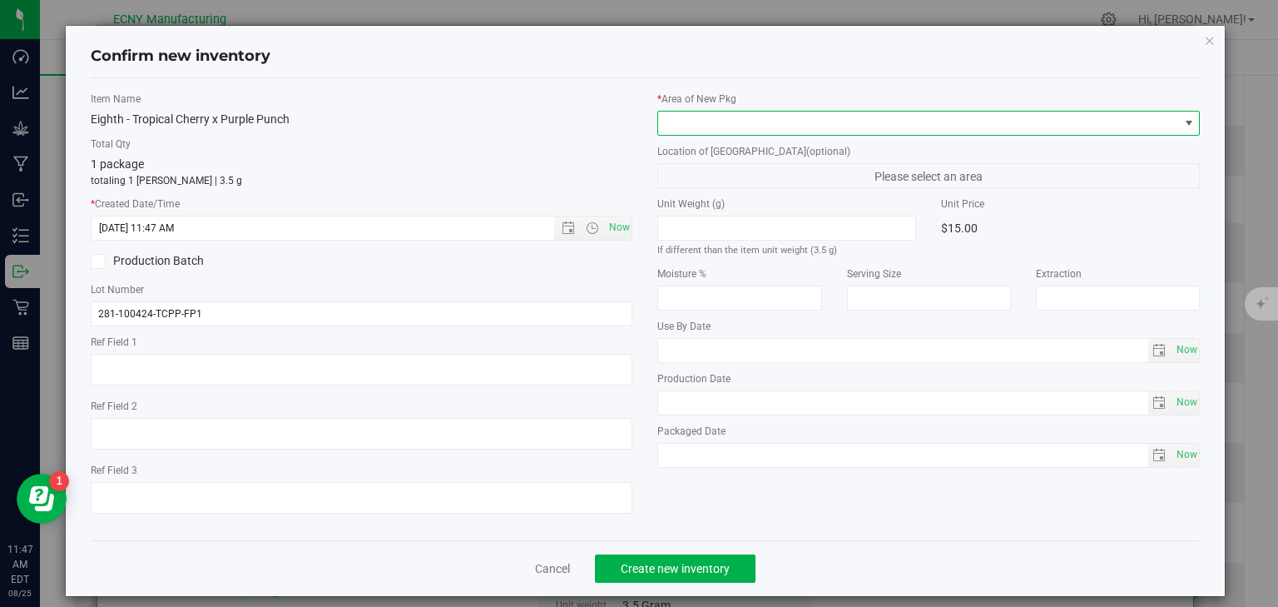
click at [708, 126] on span at bounding box center [918, 122] width 520 height 23
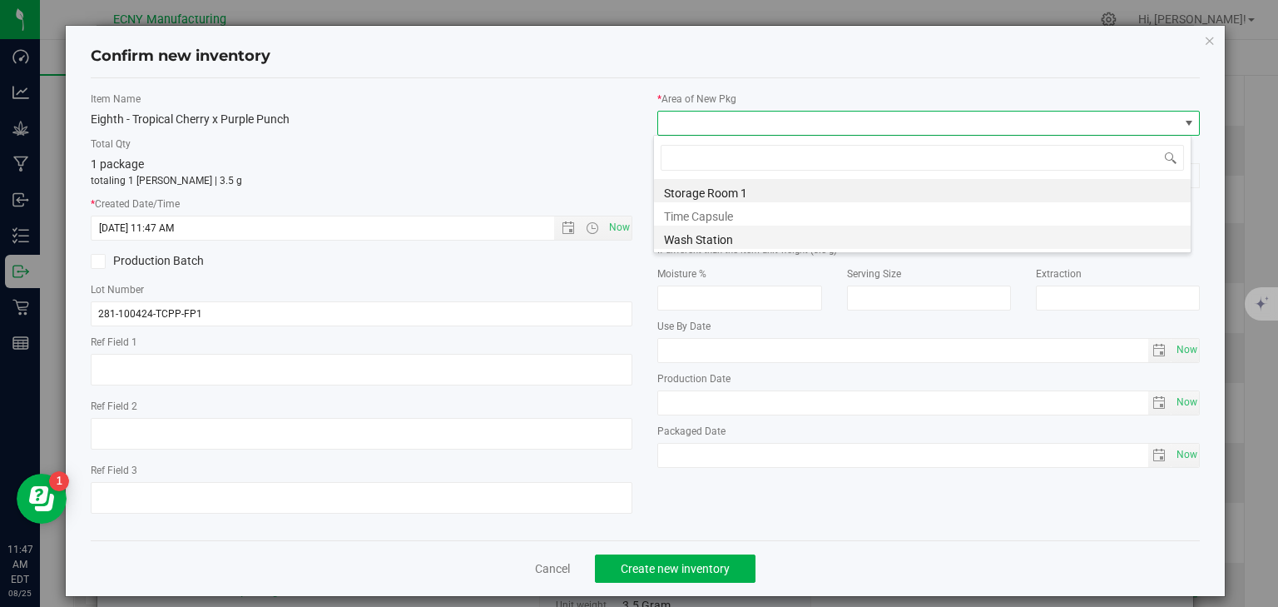
scroll to position [24, 538]
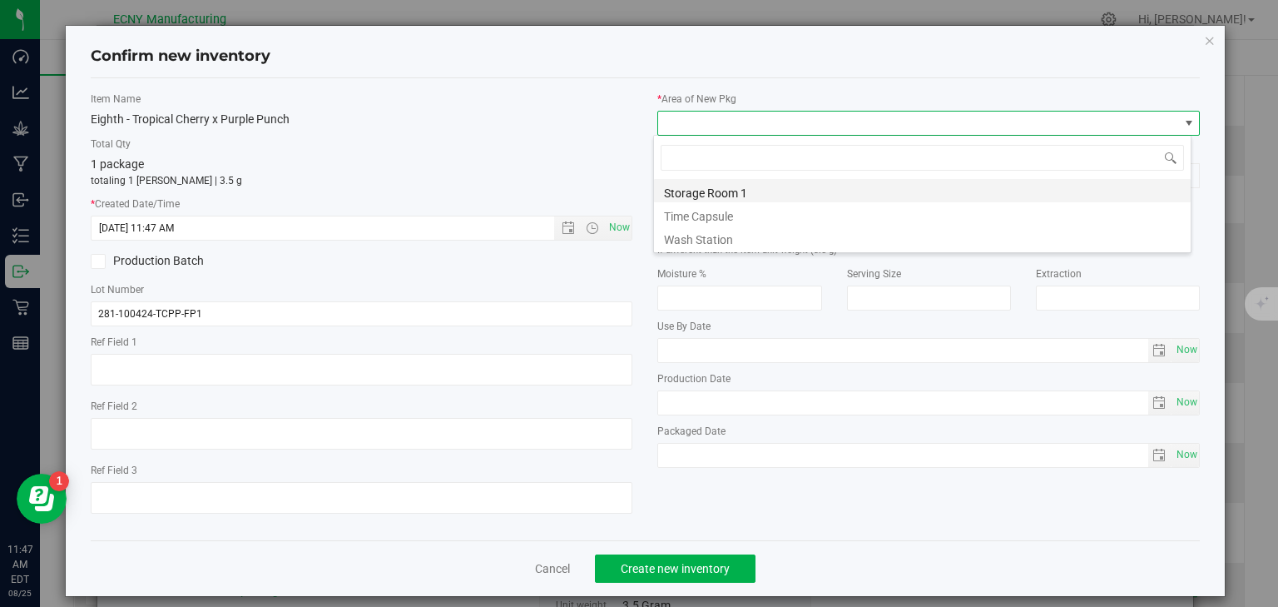
click at [709, 188] on li "Storage Room 1" at bounding box center [922, 190] width 537 height 23
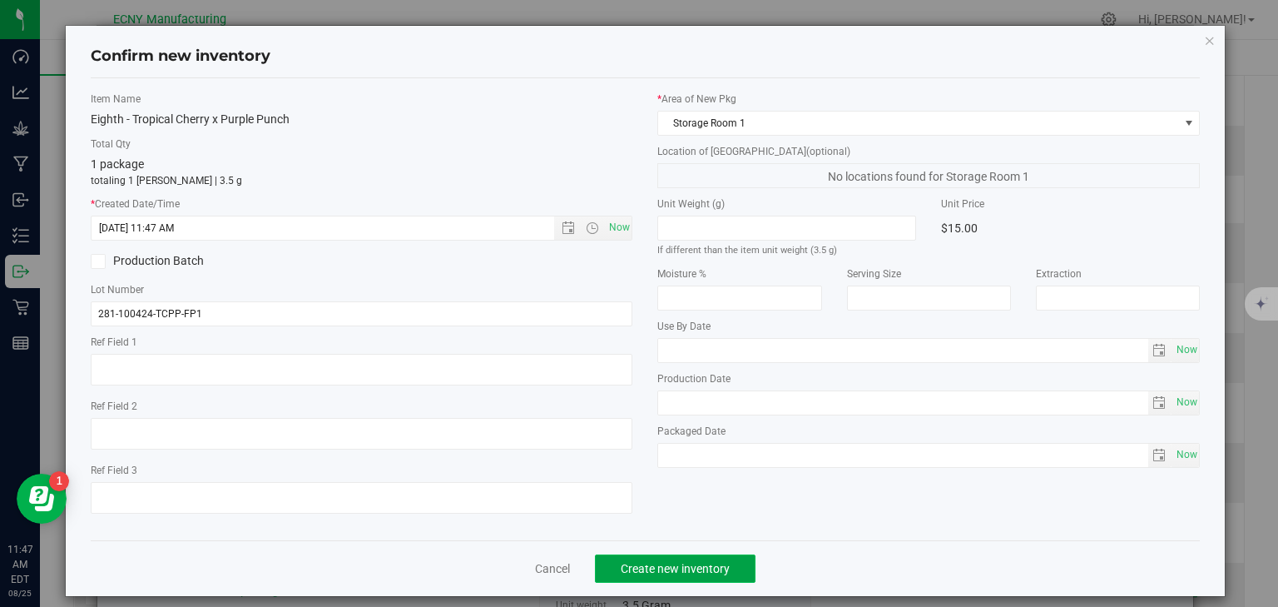
click at [668, 567] on span "Create new inventory" at bounding box center [675, 568] width 109 height 13
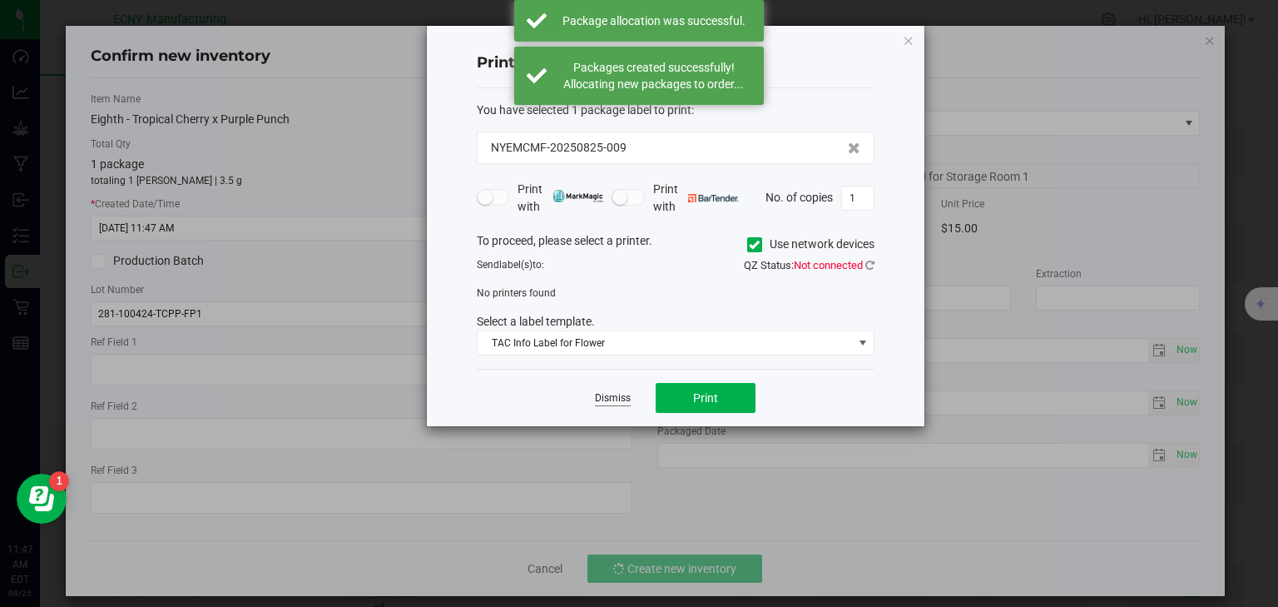
click at [607, 401] on link "Dismiss" at bounding box center [613, 398] width 36 height 14
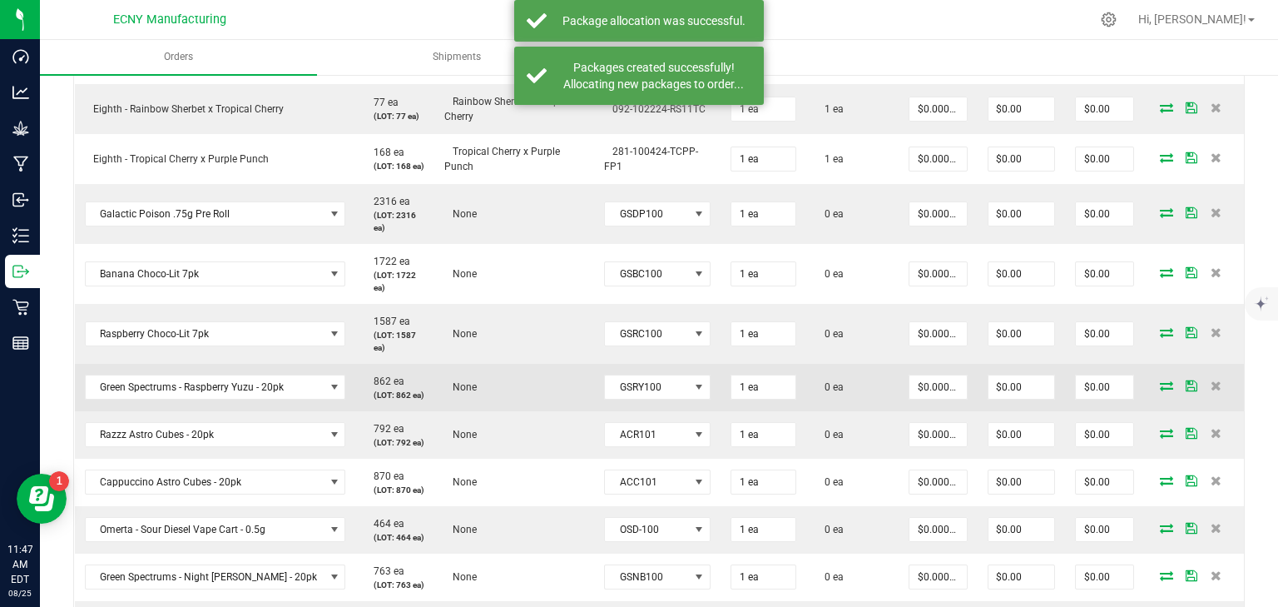
scroll to position [799, 0]
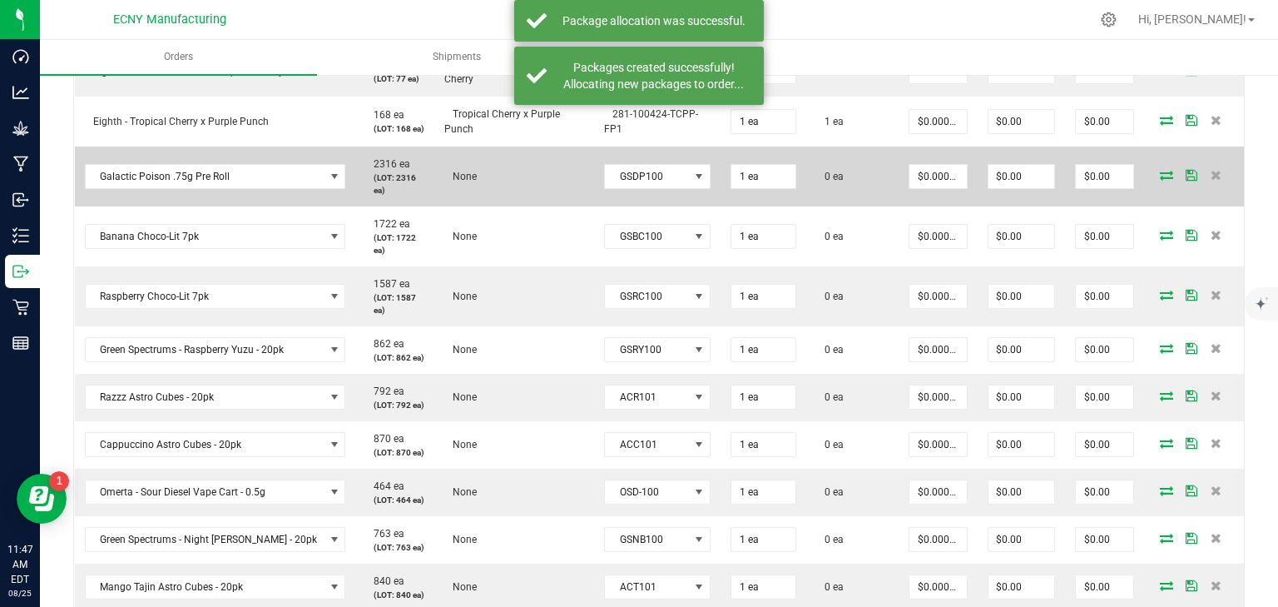
click at [1154, 170] on span at bounding box center [1166, 175] width 25 height 10
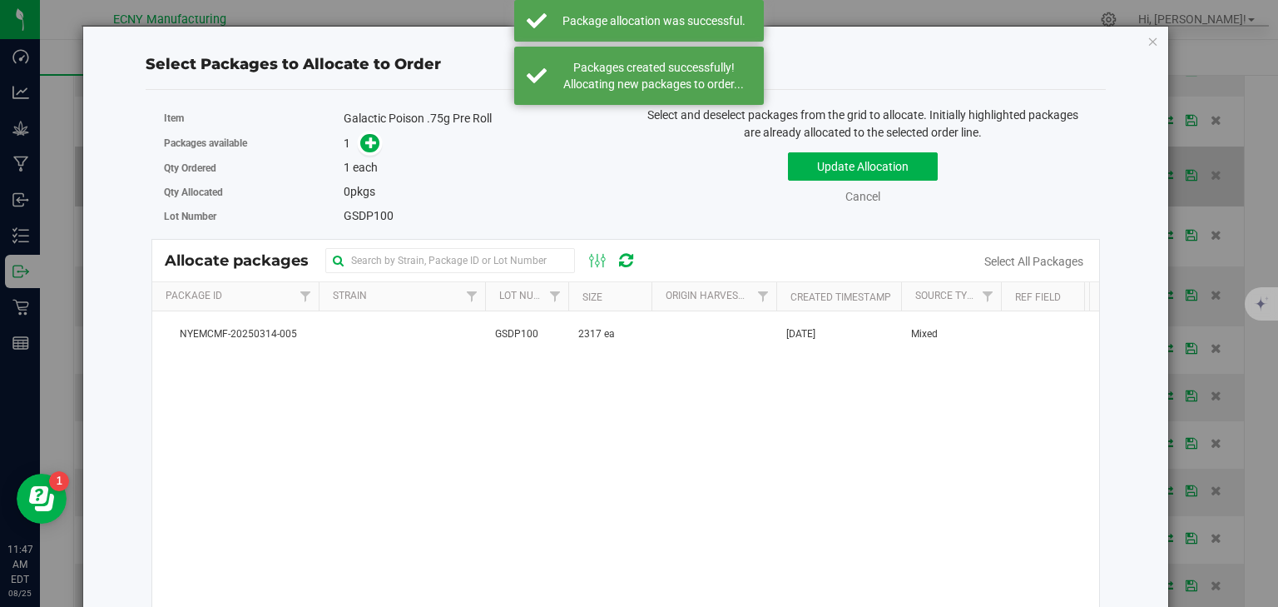
click at [1162, 172] on div "Select Packages to Allocate to Order Item Galactic Poison .75g Pre Roll Package…" at bounding box center [645, 303] width 1291 height 607
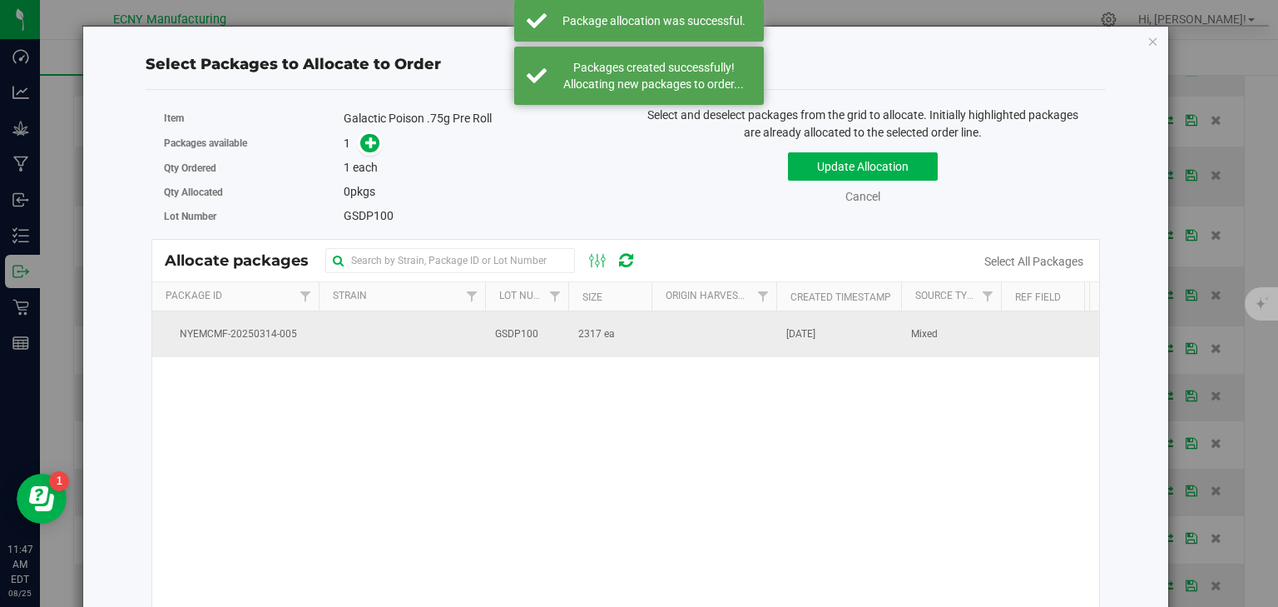
click at [572, 344] on td "2317 ea" at bounding box center [609, 333] width 83 height 45
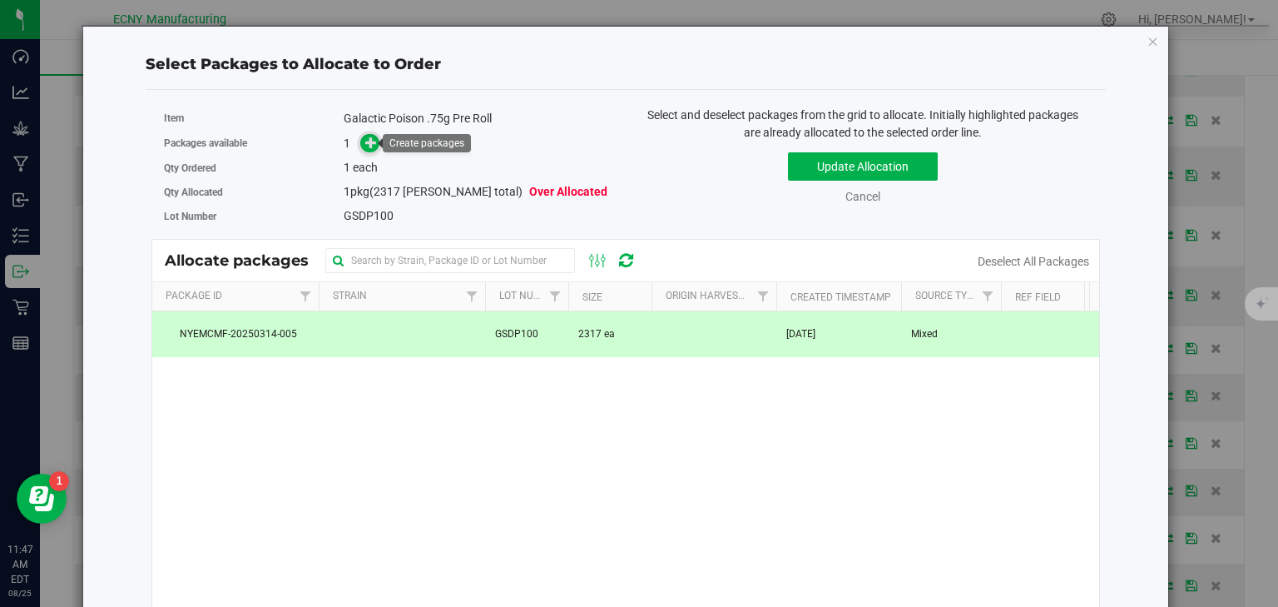
click at [366, 151] on span at bounding box center [369, 143] width 19 height 19
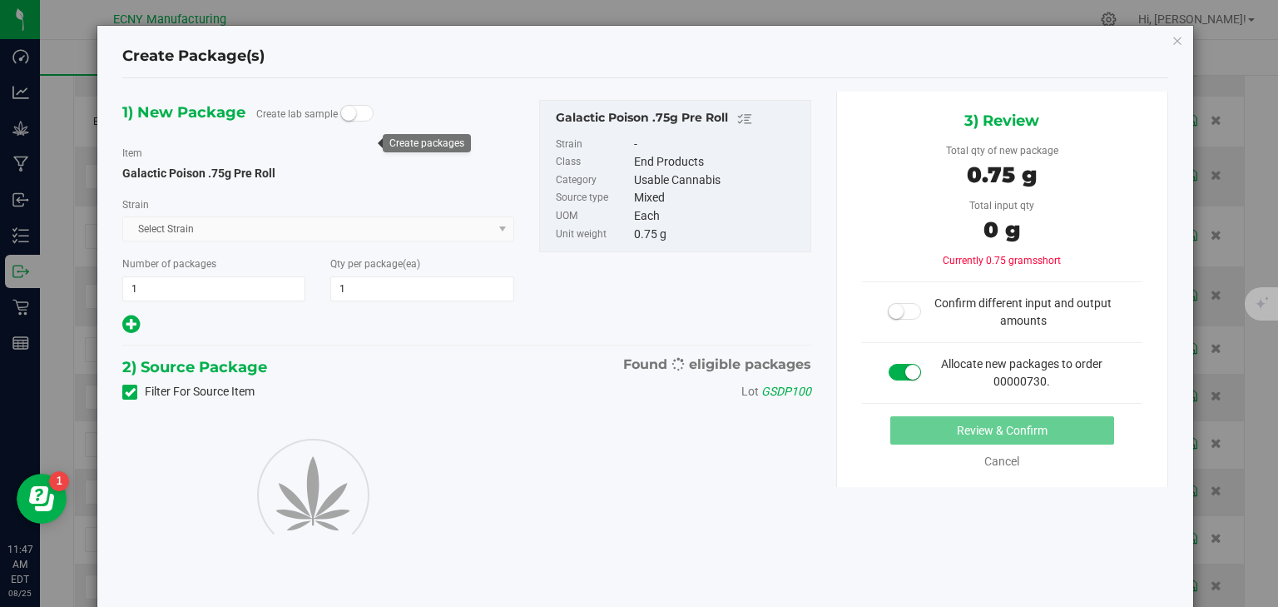
type input "1"
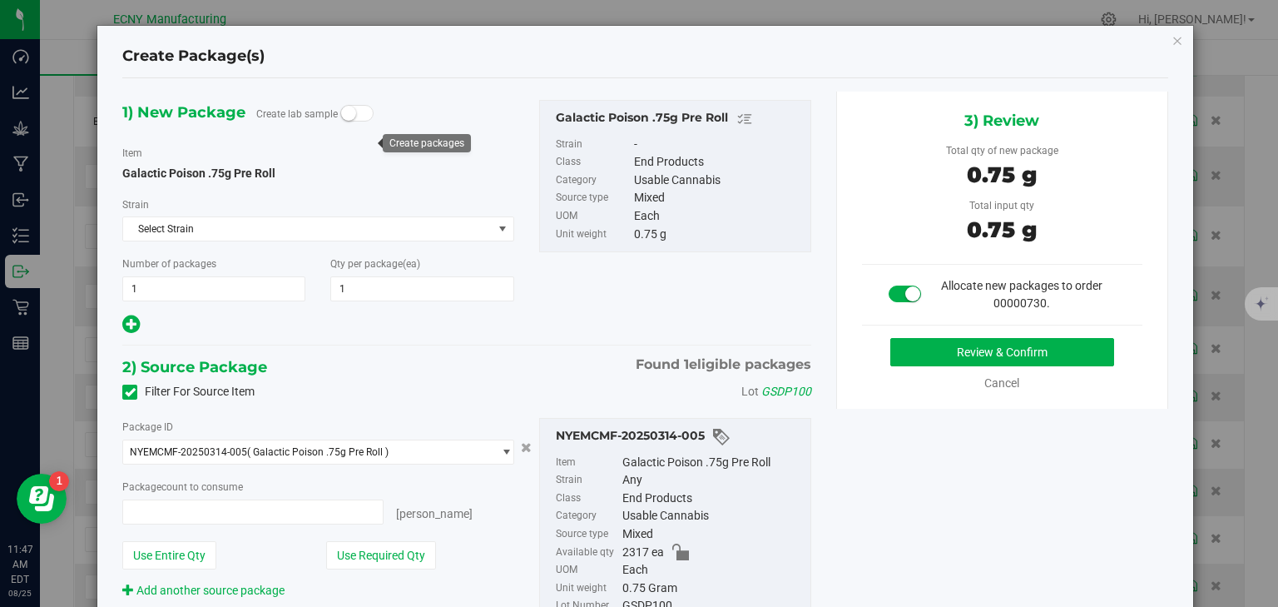
type input "1 ea"
click at [993, 339] on button "Review & Confirm" at bounding box center [1002, 352] width 224 height 28
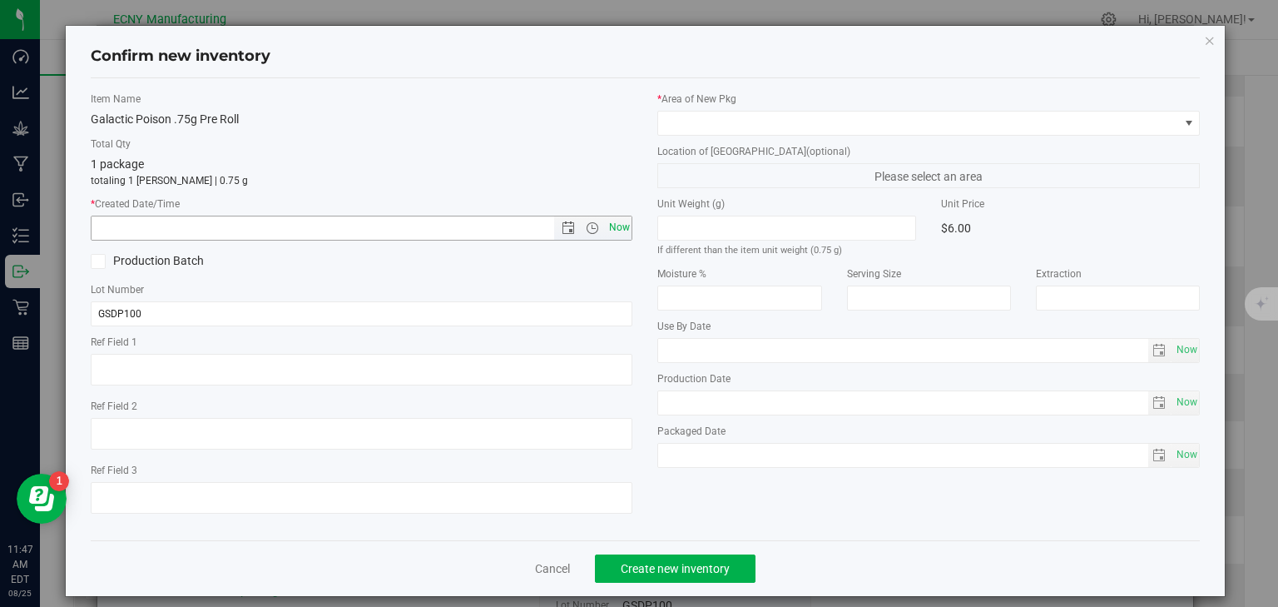
click at [612, 225] on span "Now" at bounding box center [619, 228] width 28 height 24
type input "8/25/2025 11:47 AM"
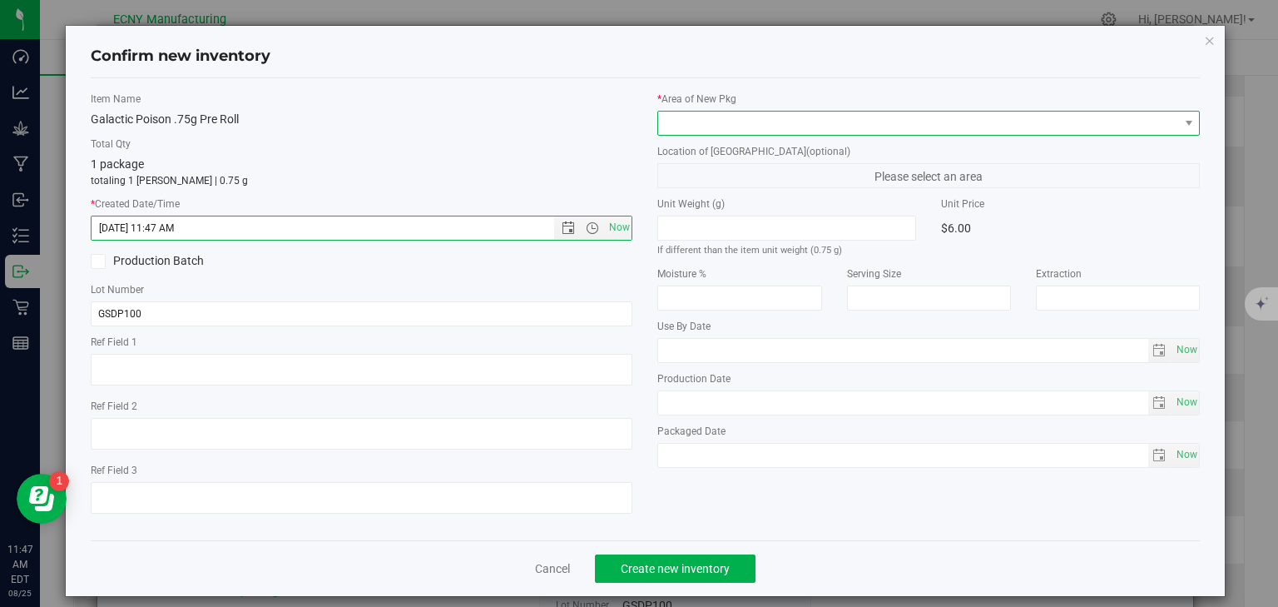
click at [711, 123] on span at bounding box center [918, 122] width 520 height 23
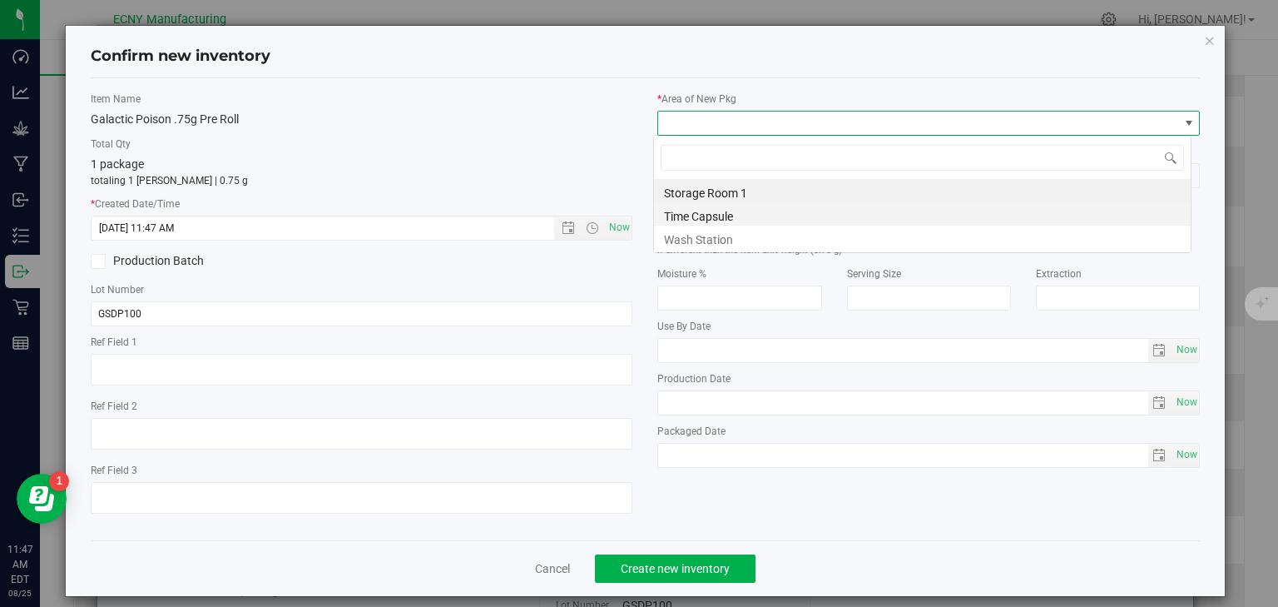
scroll to position [24, 538]
click at [700, 195] on li "Storage Room 1" at bounding box center [922, 190] width 537 height 23
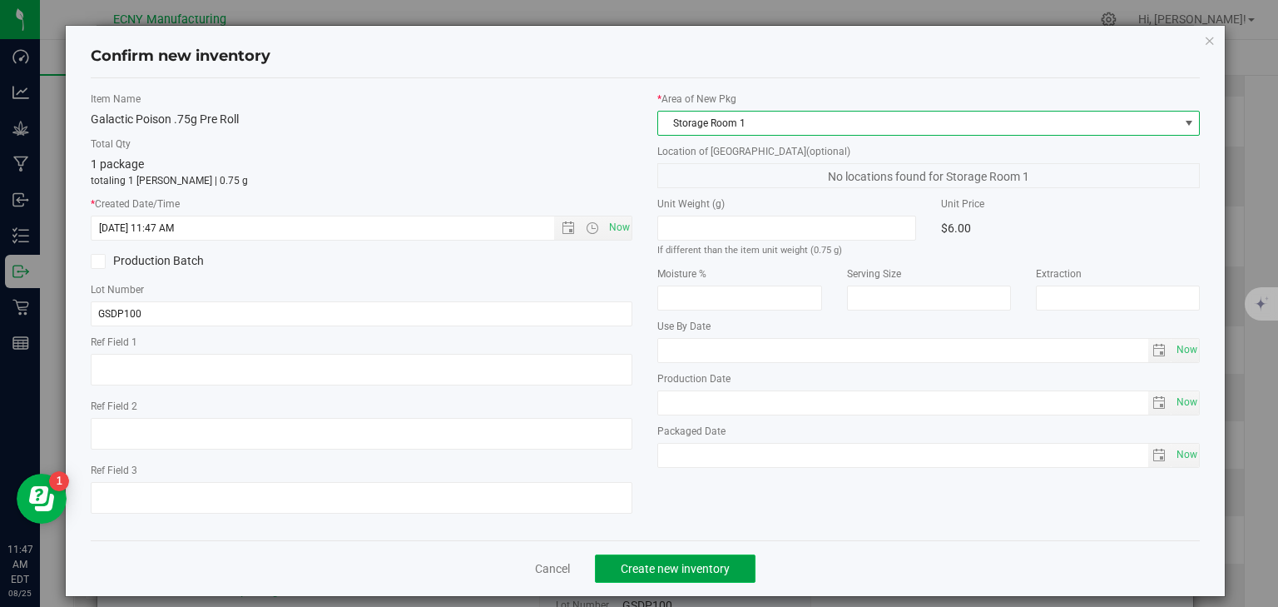
click at [659, 575] on button "Create new inventory" at bounding box center [675, 568] width 161 height 28
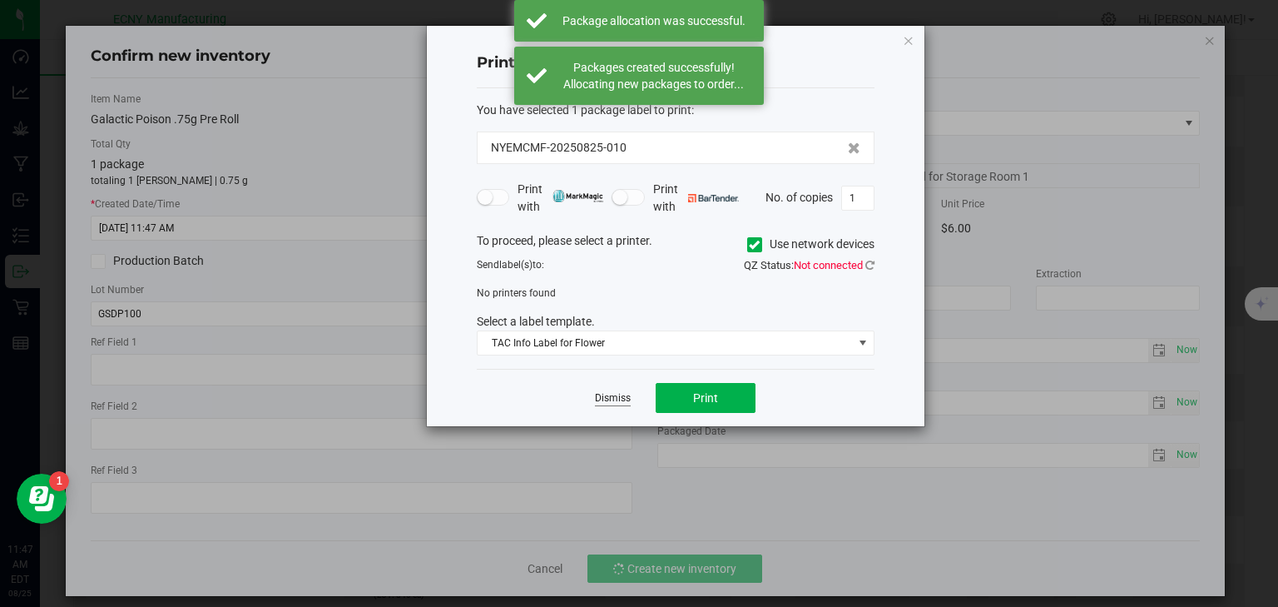
click at [622, 398] on link "Dismiss" at bounding box center [613, 398] width 36 height 14
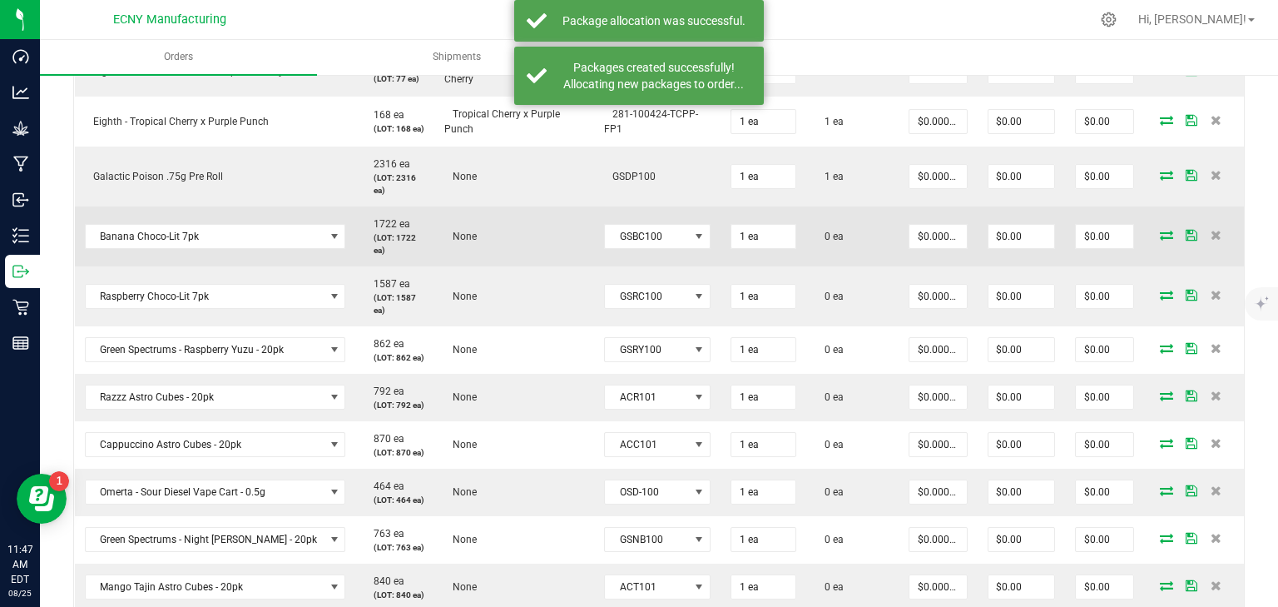
click at [1160, 233] on icon at bounding box center [1166, 235] width 13 height 10
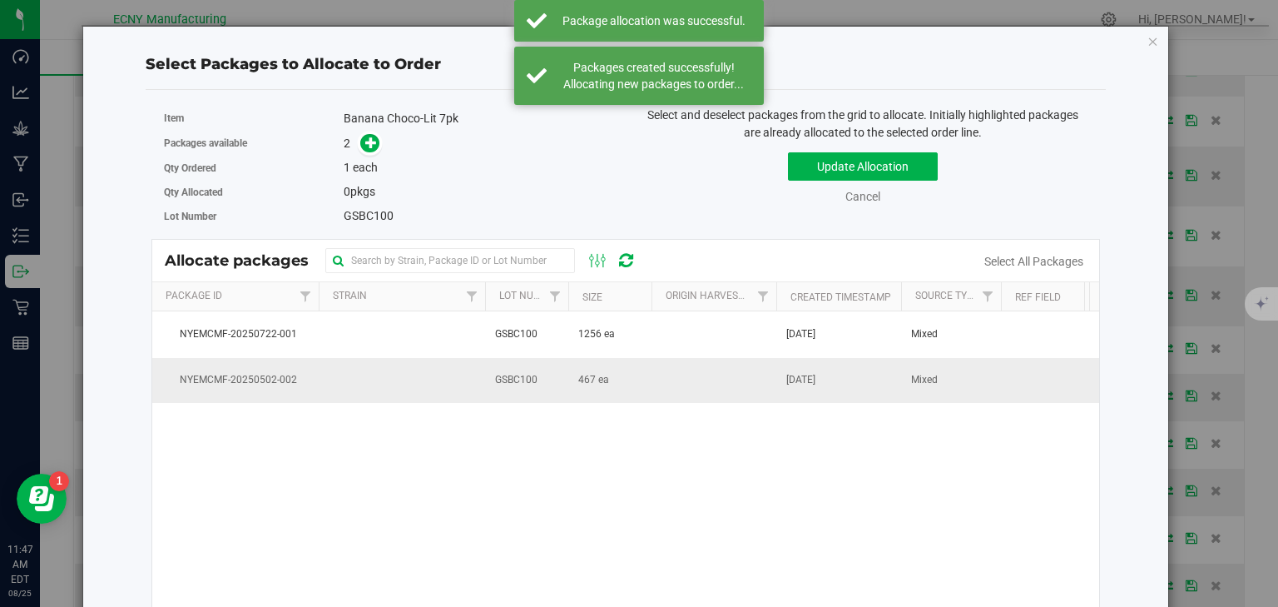
click at [554, 369] on td "GSBC100" at bounding box center [526, 380] width 83 height 45
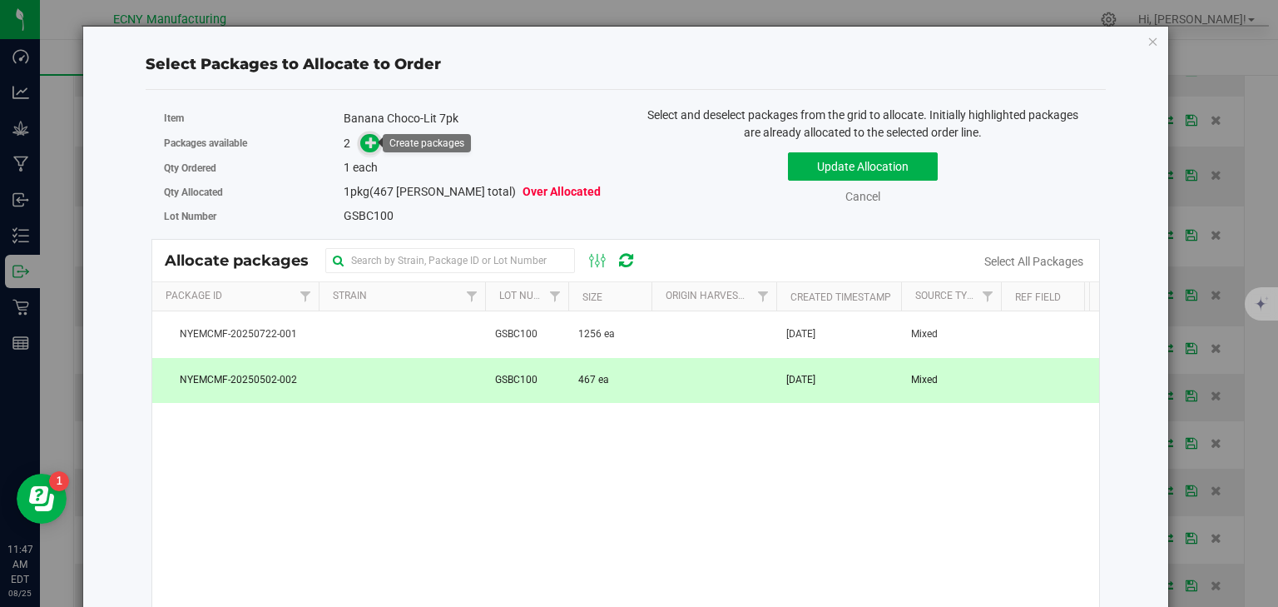
click at [365, 143] on icon at bounding box center [371, 142] width 12 height 12
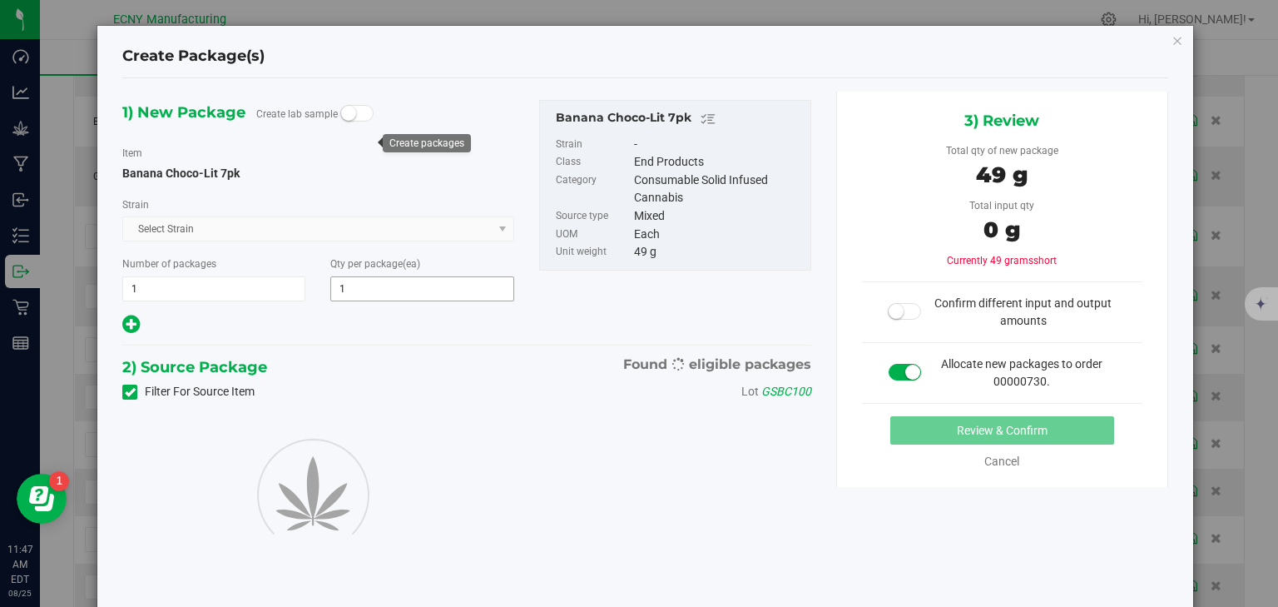
type input "1"
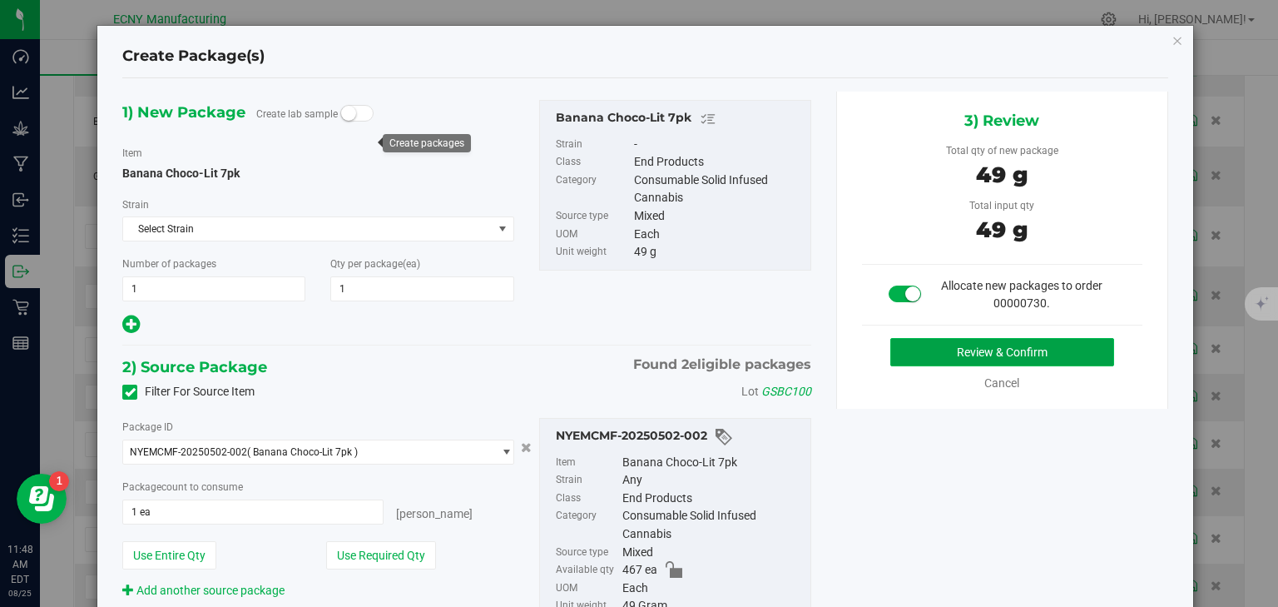
click at [999, 358] on button "Review & Confirm" at bounding box center [1002, 352] width 224 height 28
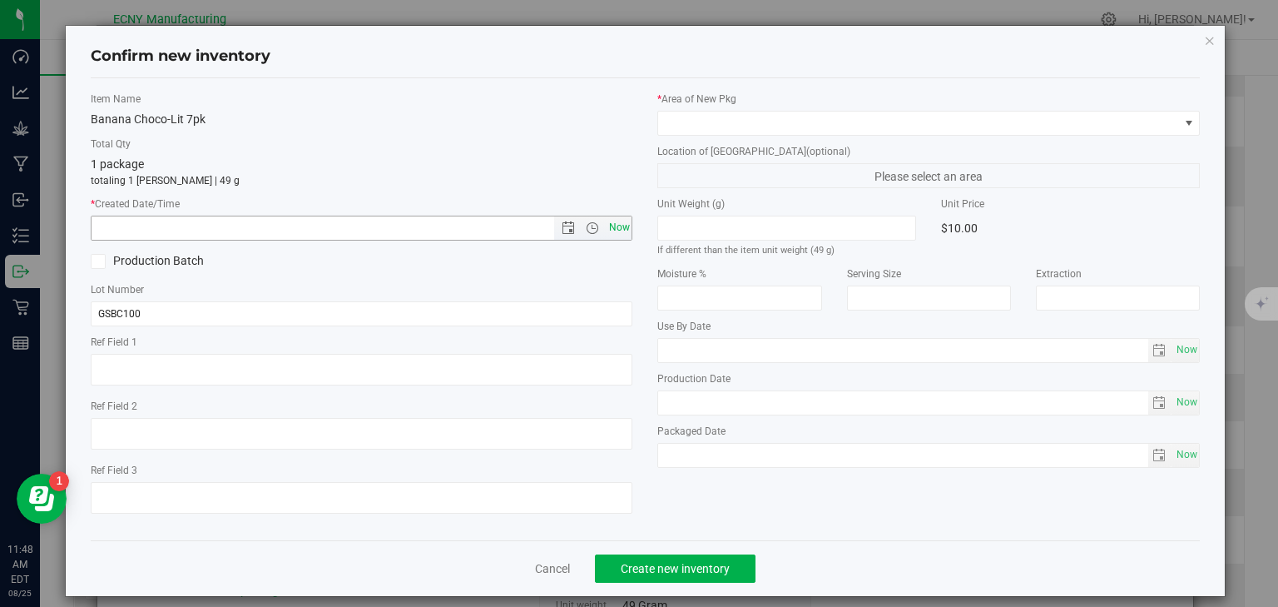
click at [606, 224] on span "Now" at bounding box center [619, 228] width 28 height 24
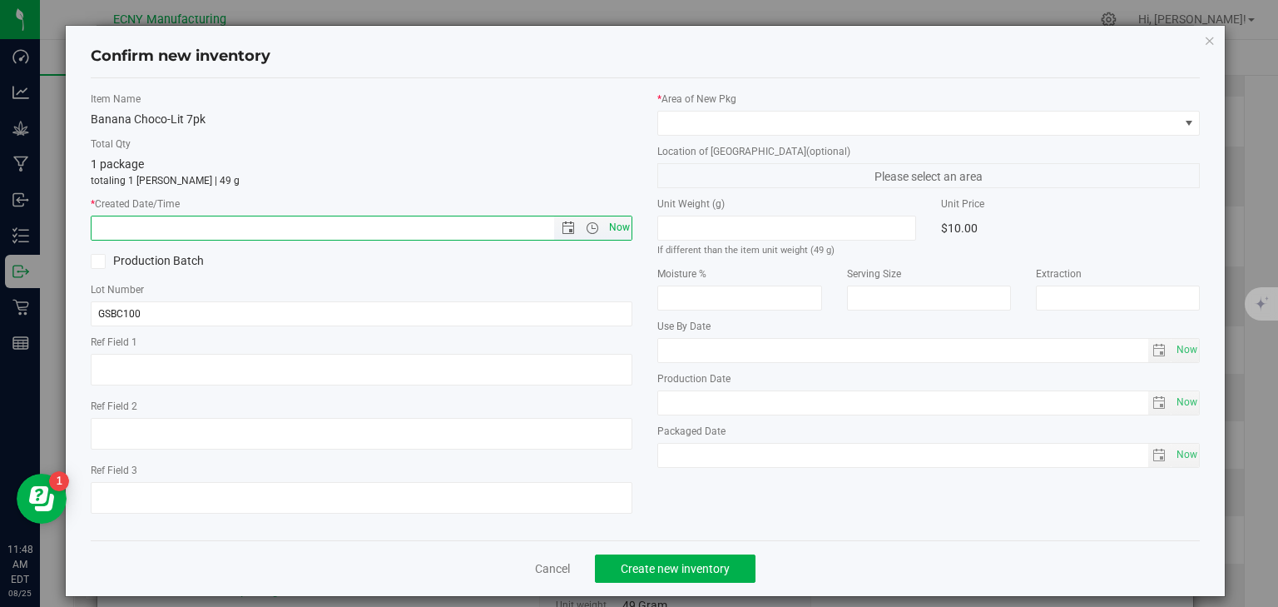
type input "8/25/2025 11:48 AM"
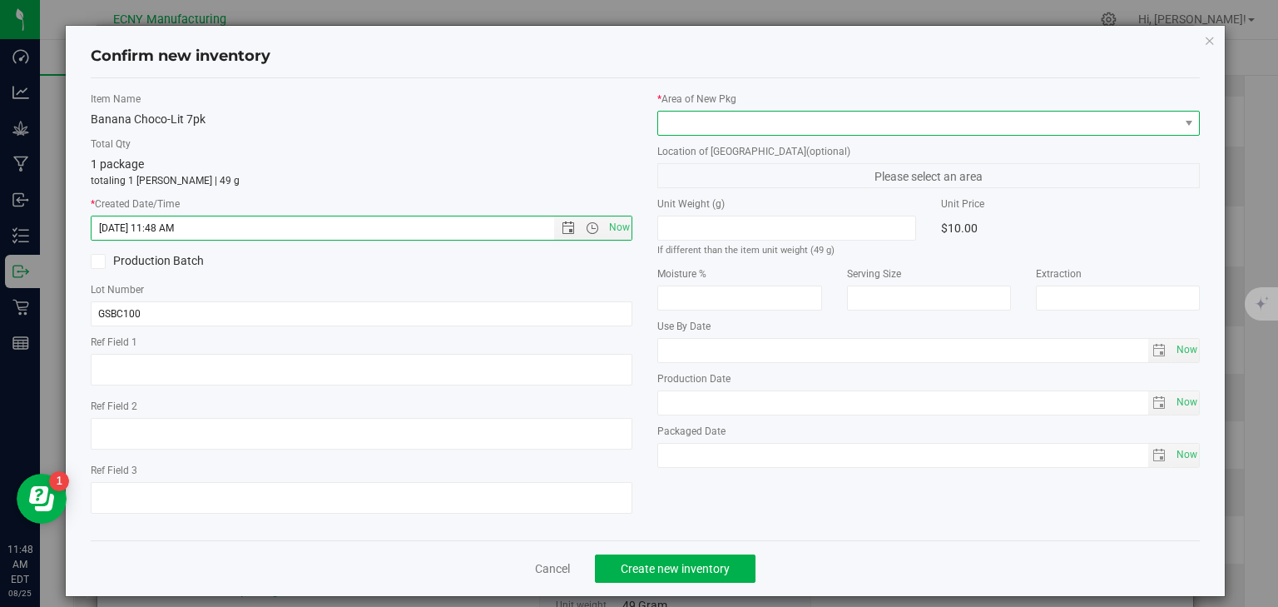
click at [729, 117] on span at bounding box center [918, 122] width 520 height 23
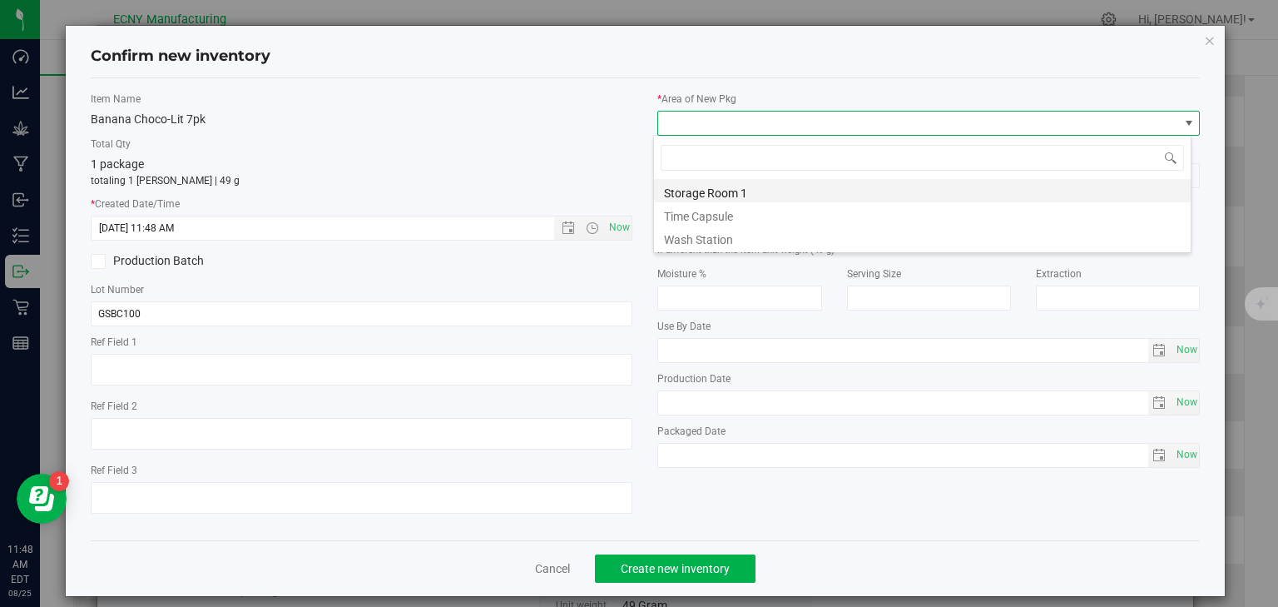
scroll to position [24, 538]
click at [706, 188] on li "Storage Room 1" at bounding box center [922, 190] width 537 height 23
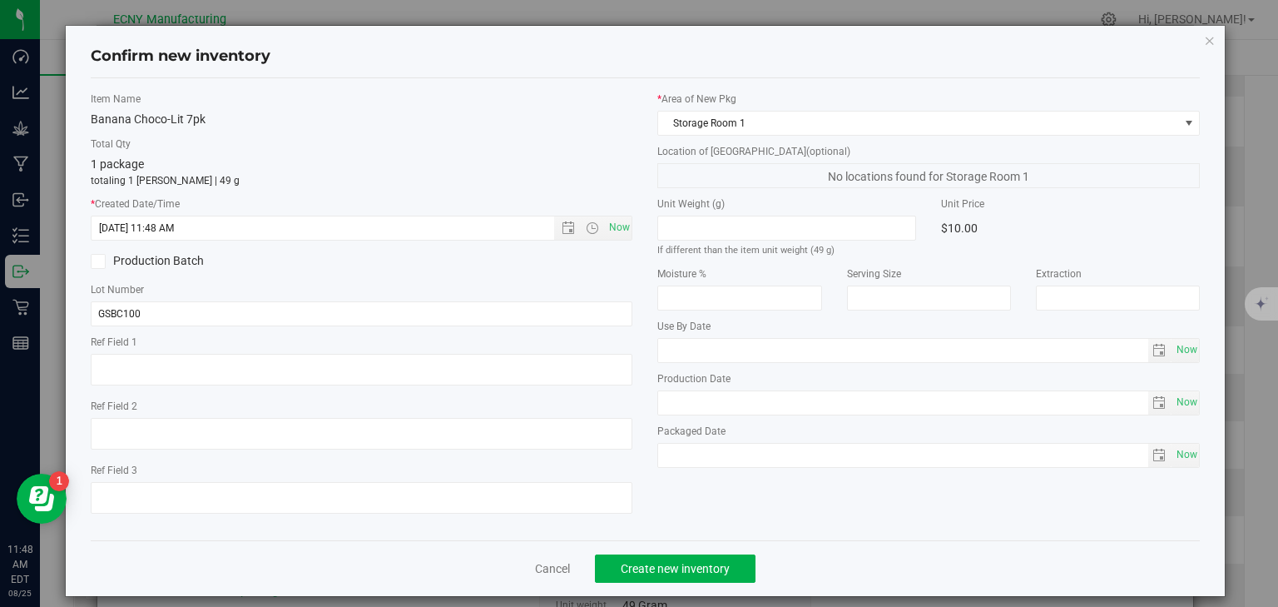
click at [649, 582] on div "Cancel Create new inventory" at bounding box center [646, 568] width 1110 height 56
click at [652, 575] on button "Create new inventory" at bounding box center [675, 568] width 161 height 28
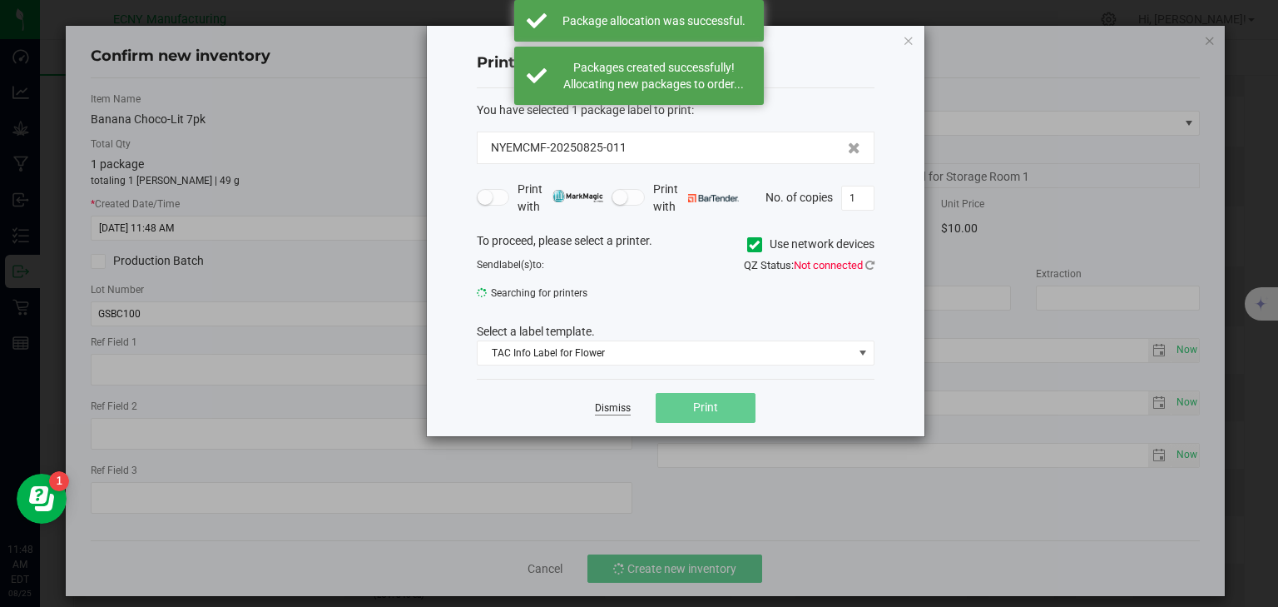
click at [608, 405] on link "Dismiss" at bounding box center [613, 408] width 36 height 14
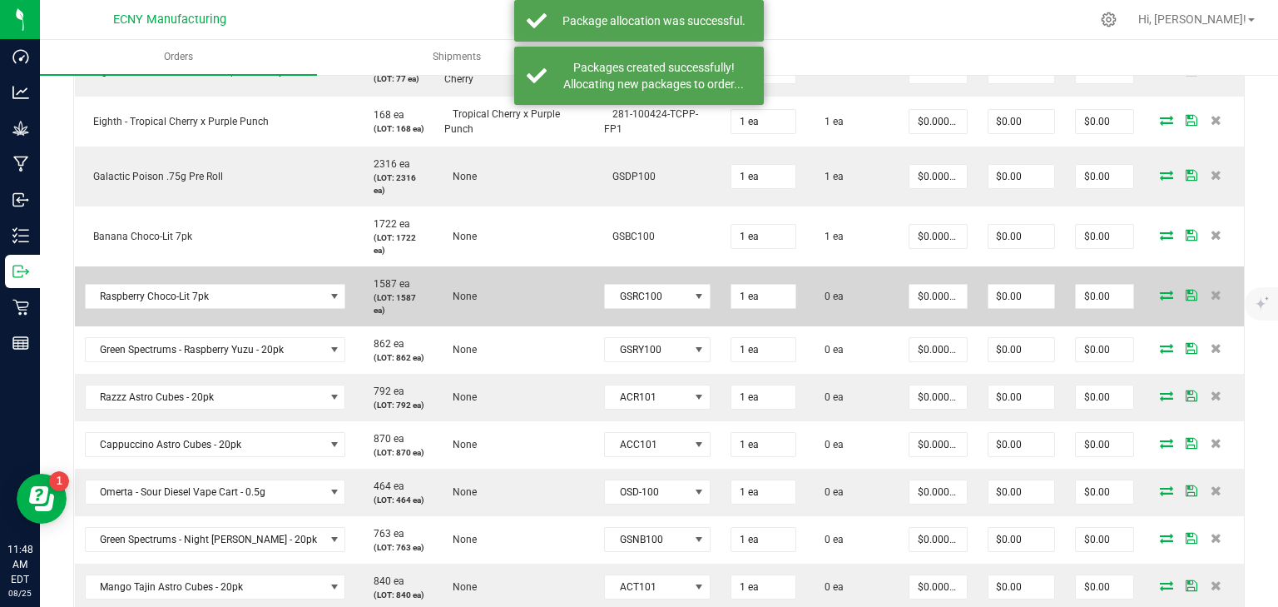
click at [1160, 290] on icon at bounding box center [1166, 295] width 13 height 10
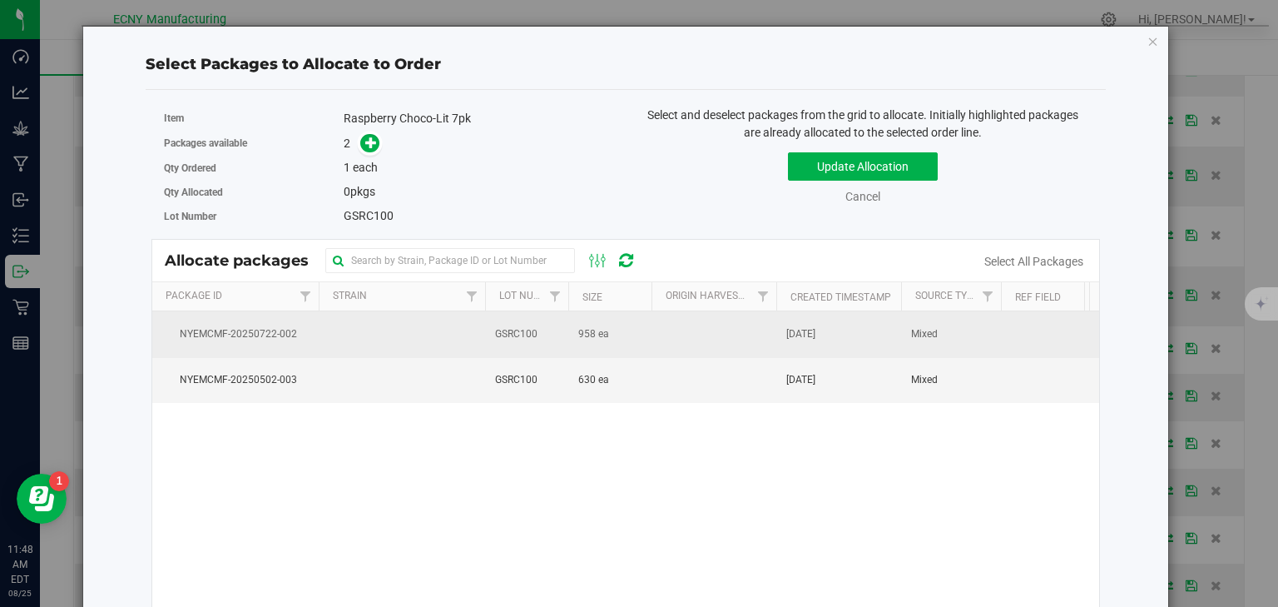
click at [612, 339] on td "958 ea" at bounding box center [609, 334] width 83 height 46
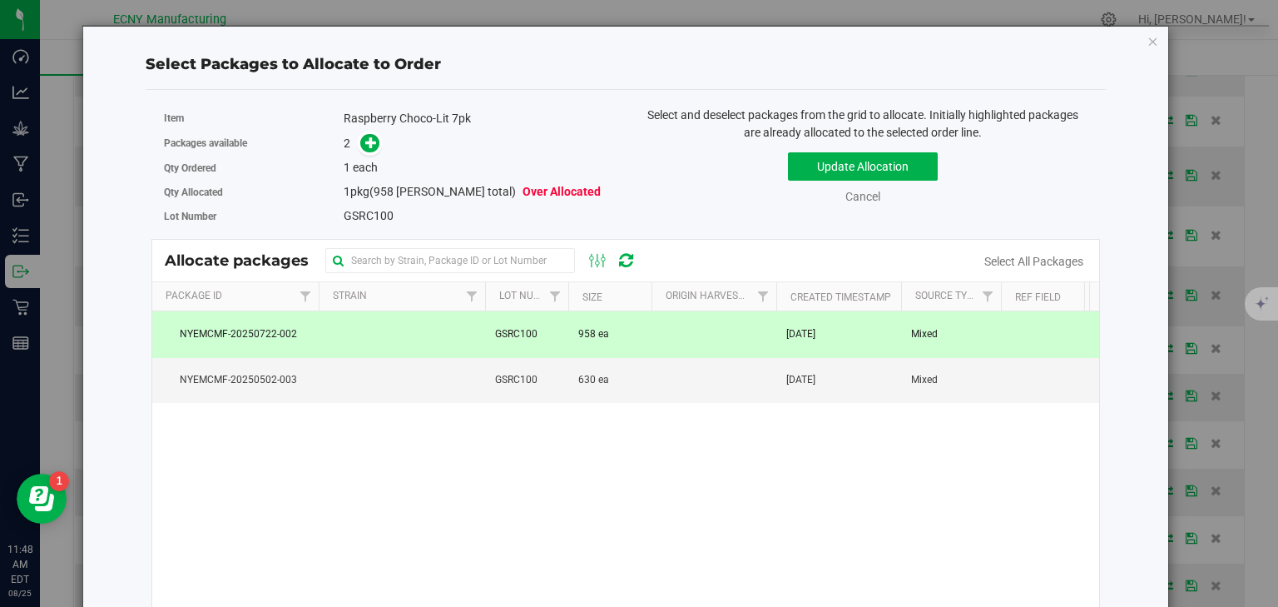
click at [555, 339] on td "GSRC100" at bounding box center [526, 334] width 83 height 46
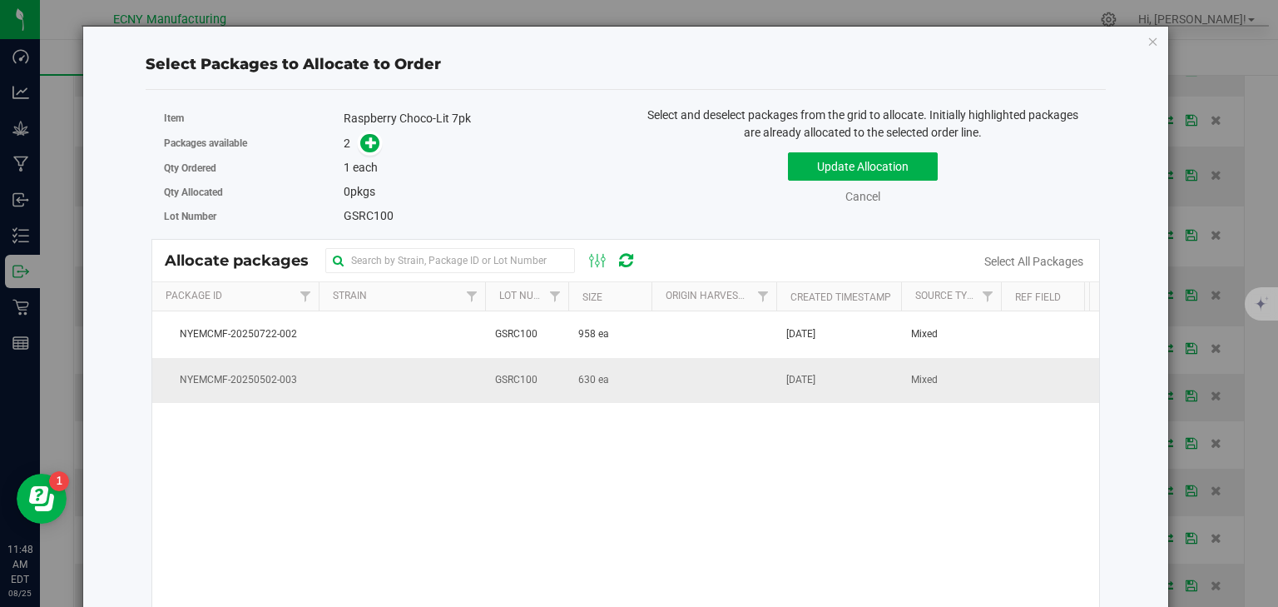
click at [566, 368] on td "GSRC100" at bounding box center [526, 380] width 83 height 45
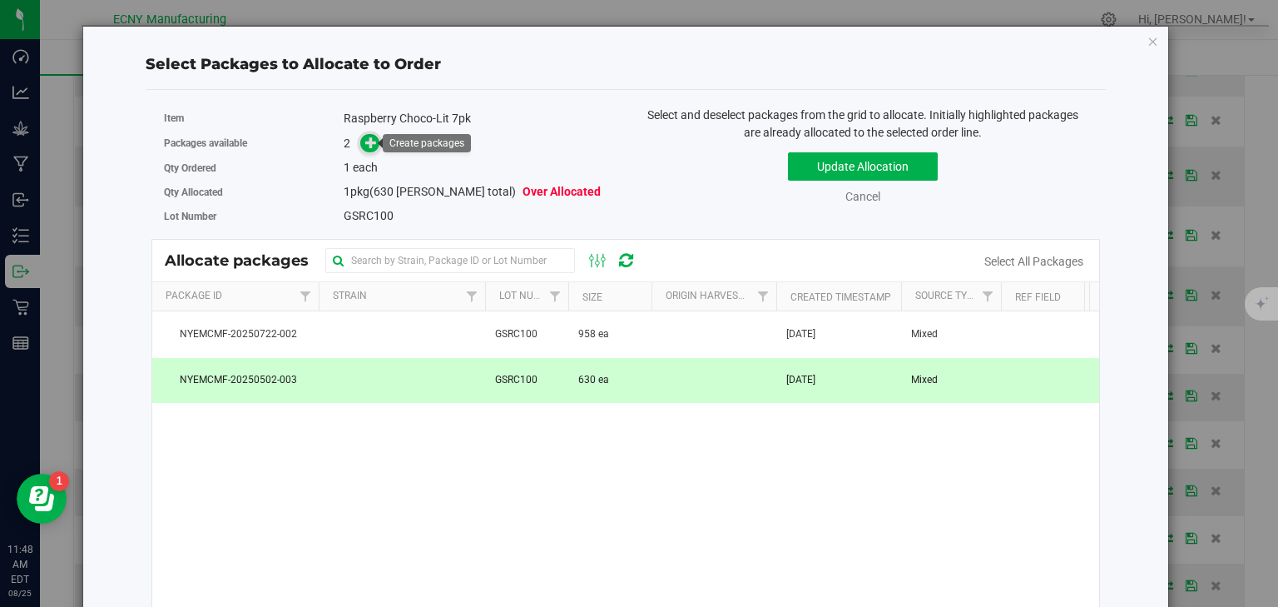
click at [360, 143] on span at bounding box center [369, 143] width 19 height 19
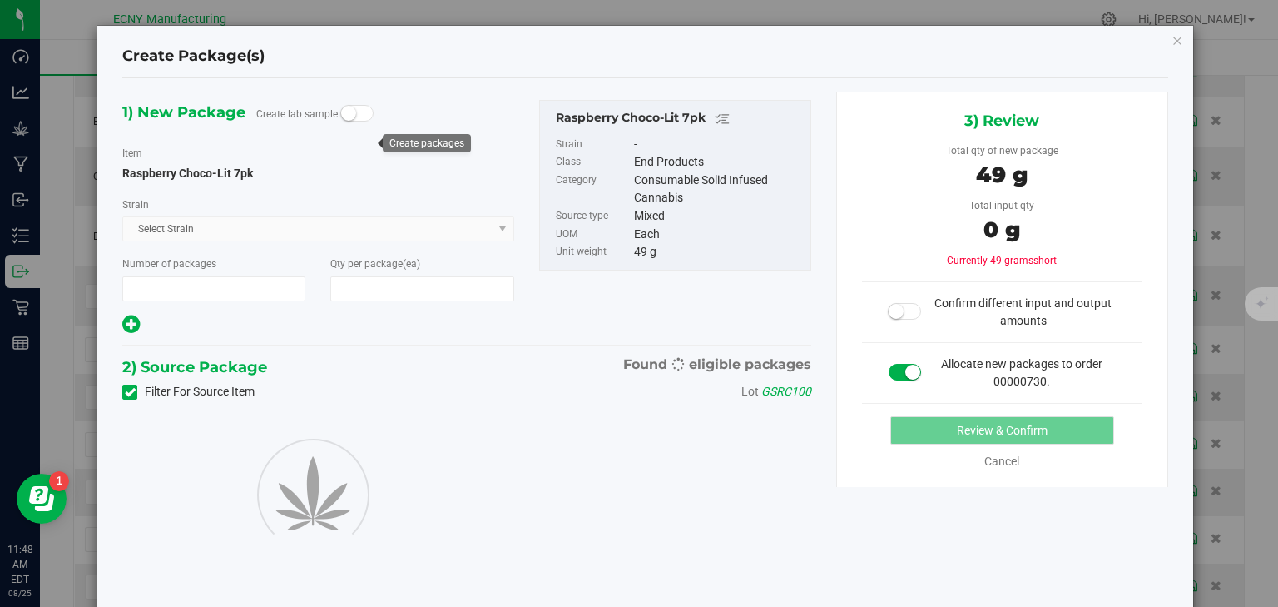
type input "1"
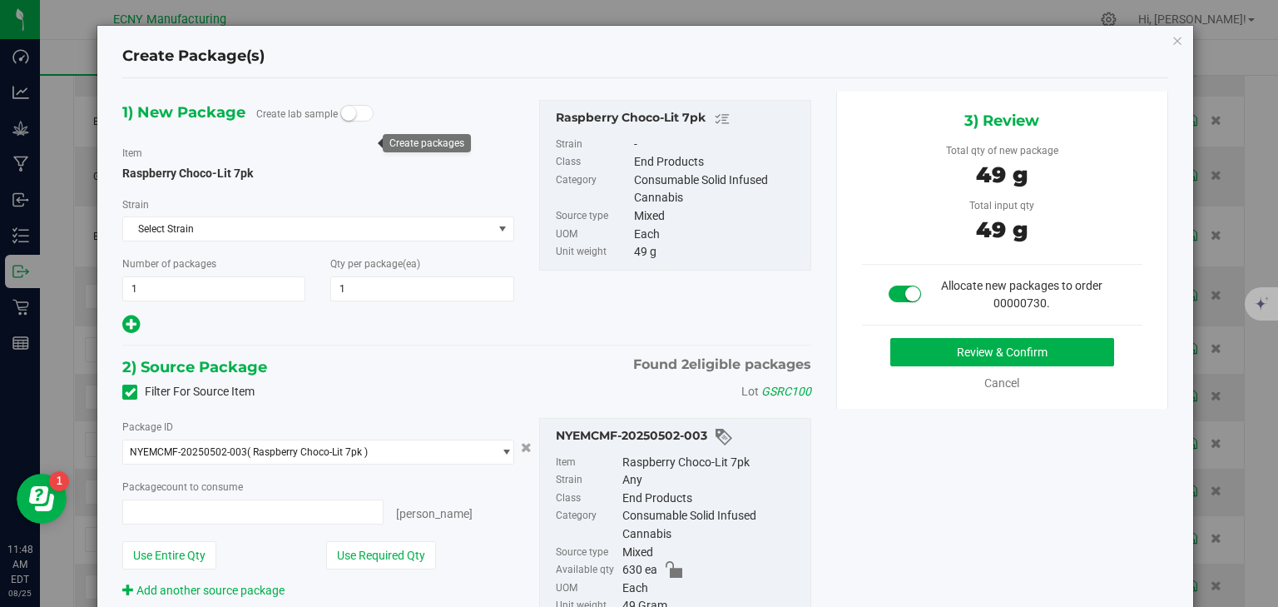
type input "1 ea"
click at [985, 353] on button "Review & Confirm" at bounding box center [1002, 352] width 224 height 28
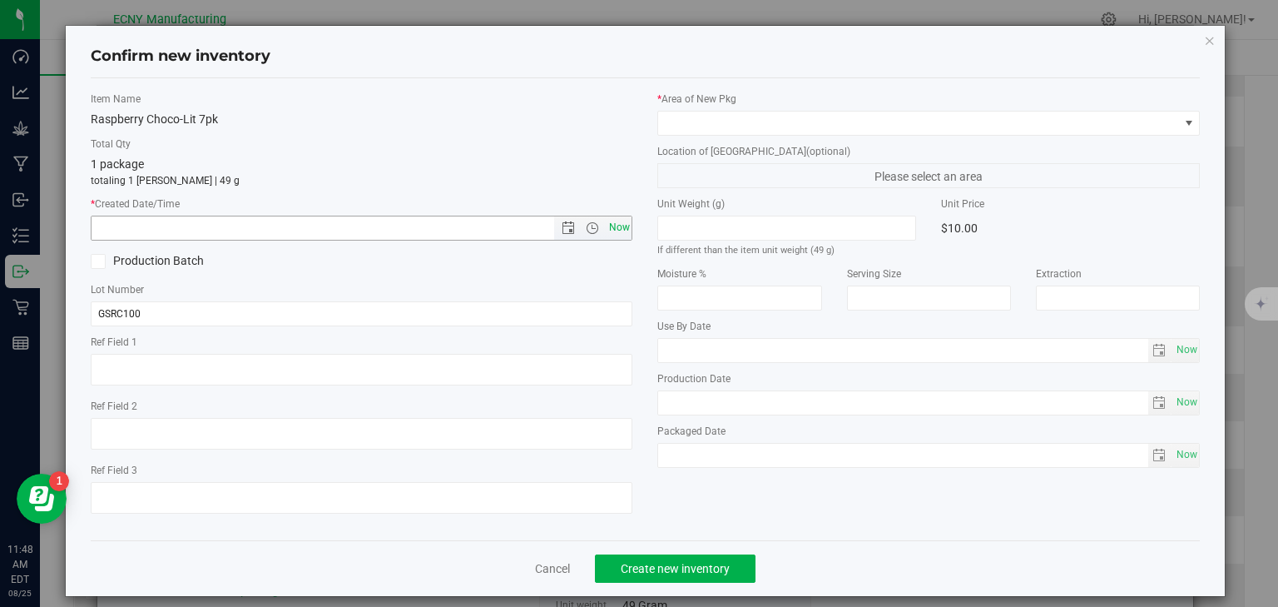
click at [619, 229] on span "Now" at bounding box center [619, 228] width 28 height 24
type input "8/25/2025 11:48 AM"
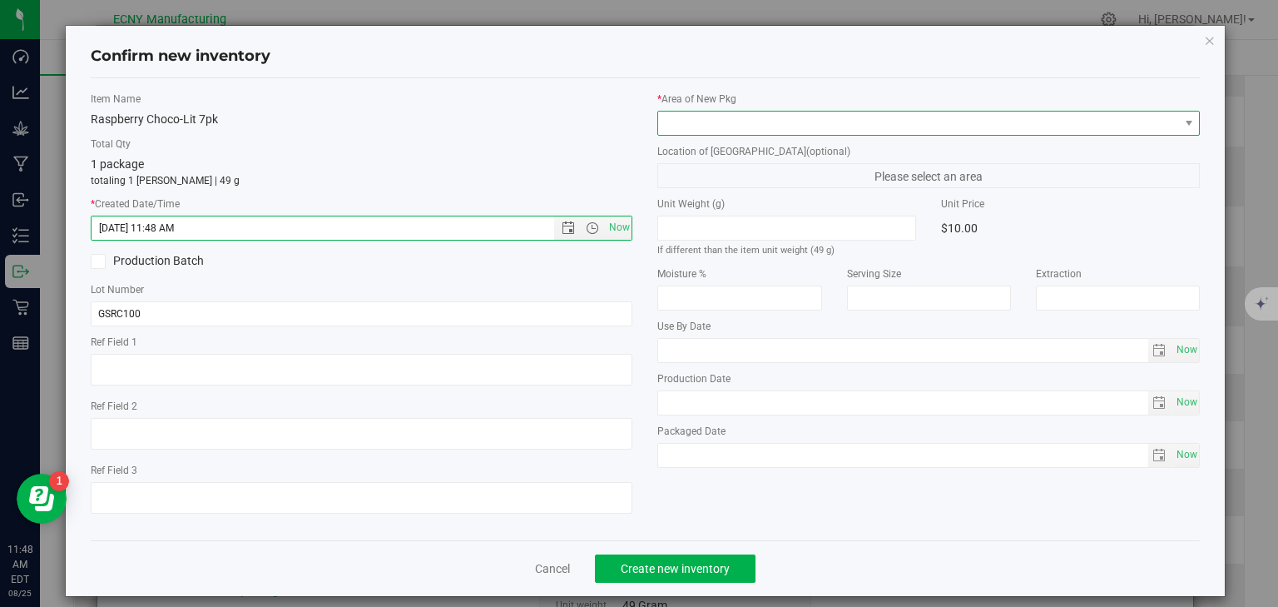
click at [698, 123] on span at bounding box center [918, 122] width 520 height 23
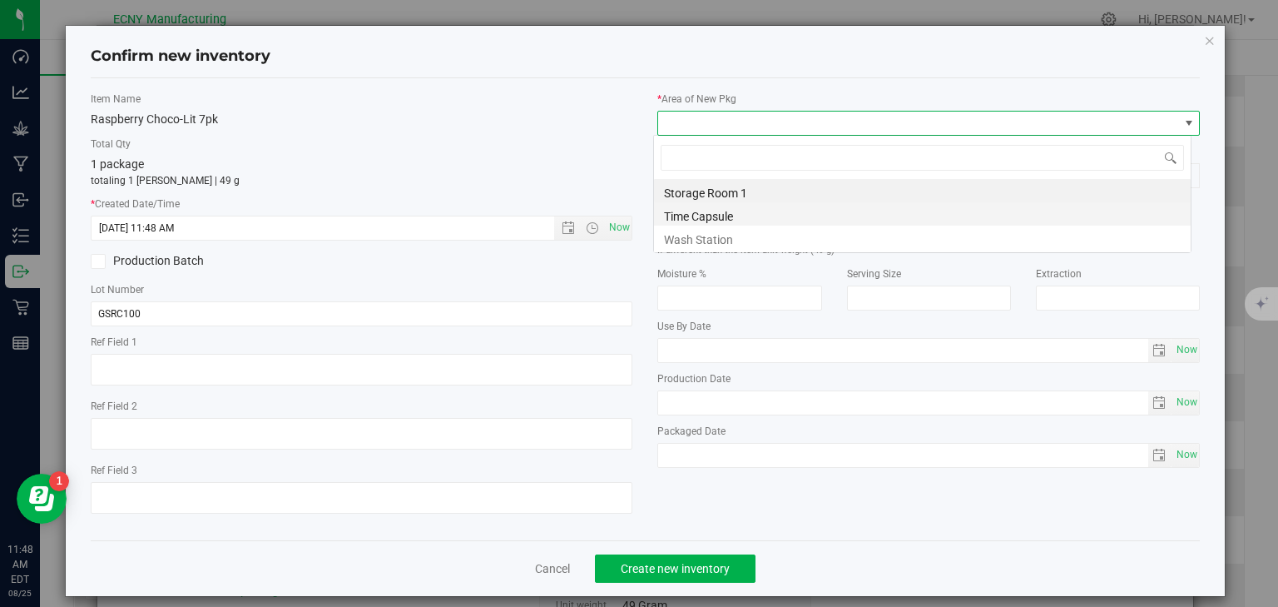
scroll to position [24, 538]
click at [699, 196] on li "Storage Room 1" at bounding box center [922, 190] width 537 height 23
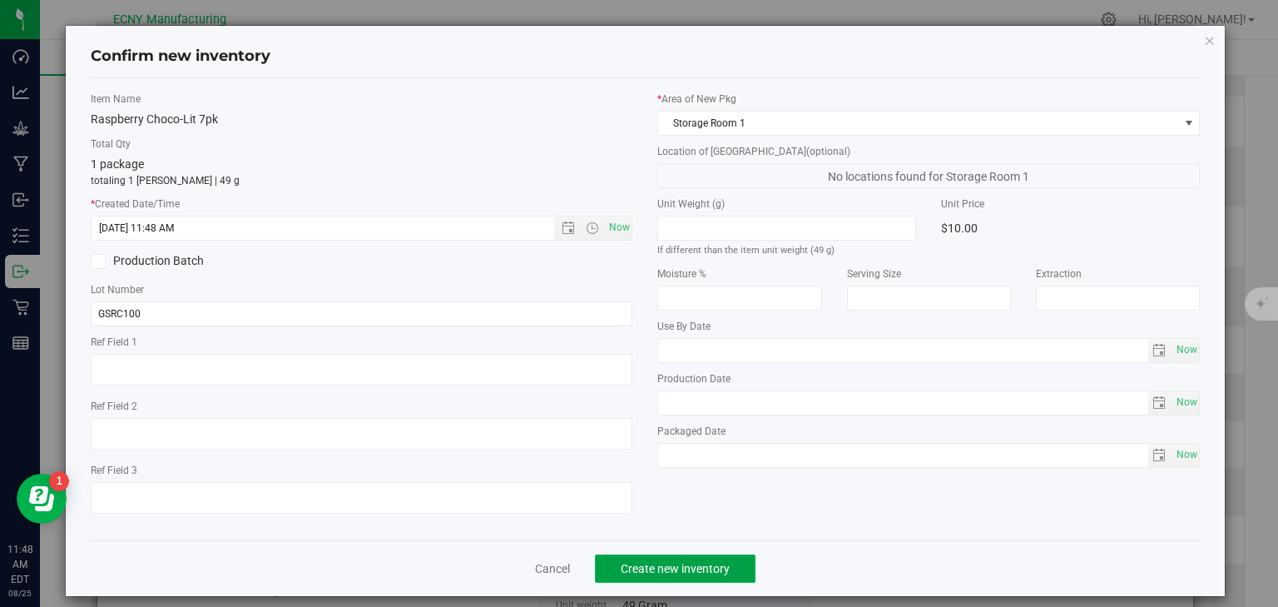
click at [666, 572] on span "Create new inventory" at bounding box center [675, 568] width 109 height 13
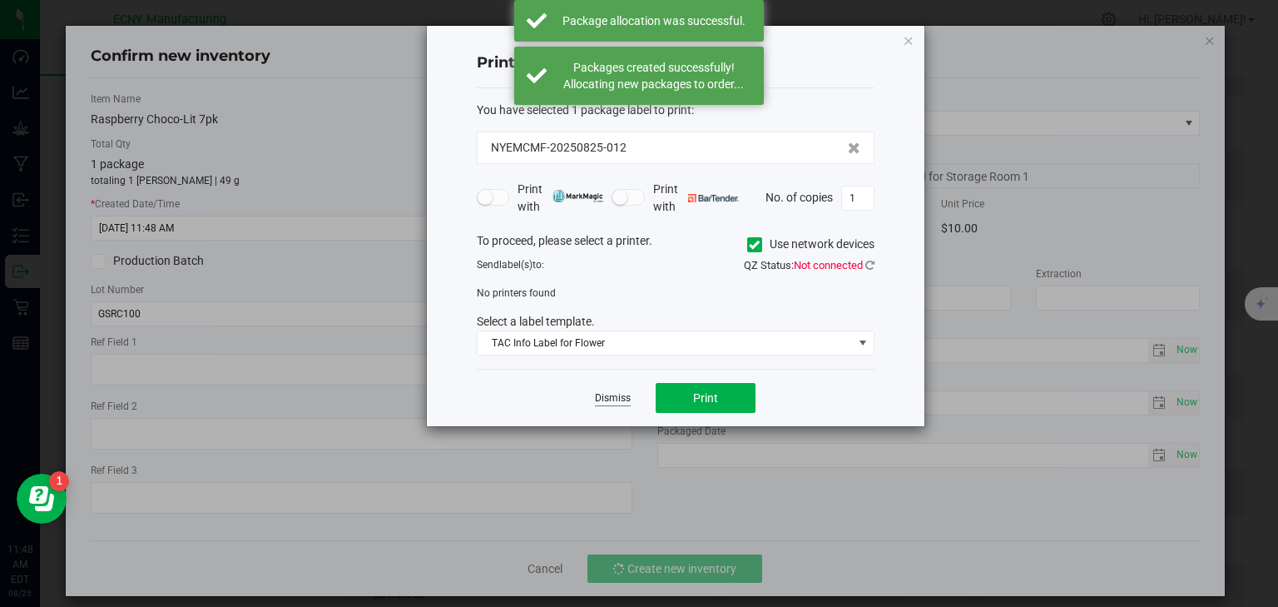
click at [616, 391] on link "Dismiss" at bounding box center [613, 398] width 36 height 14
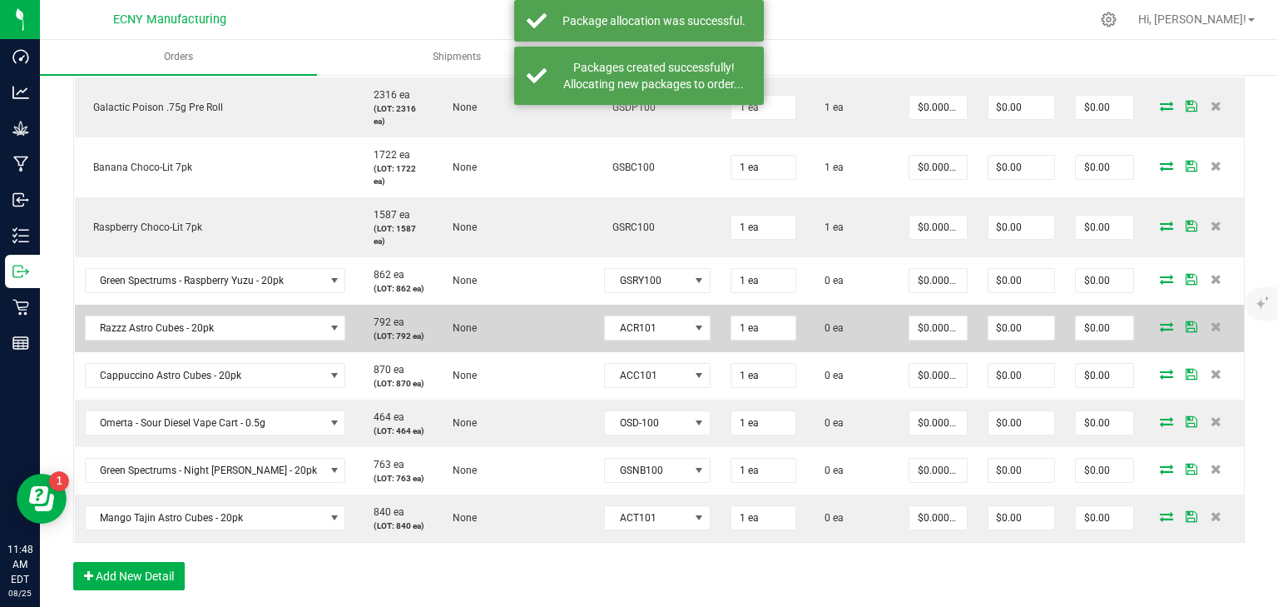
scroll to position [932, 0]
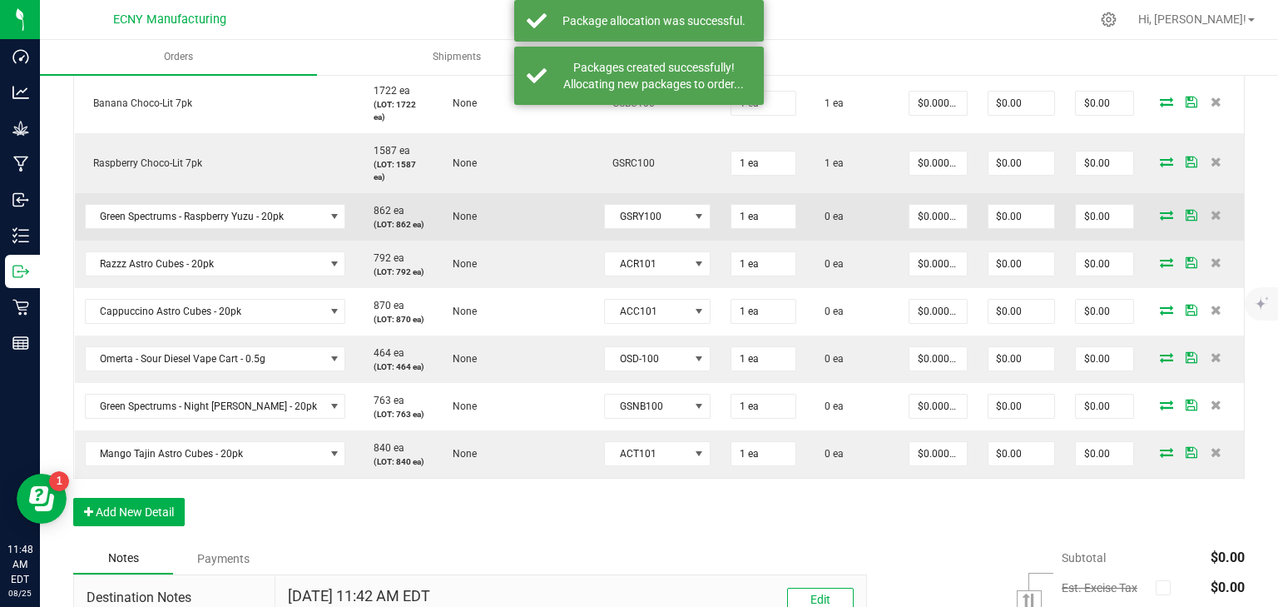
click at [1162, 219] on icon at bounding box center [1166, 215] width 13 height 10
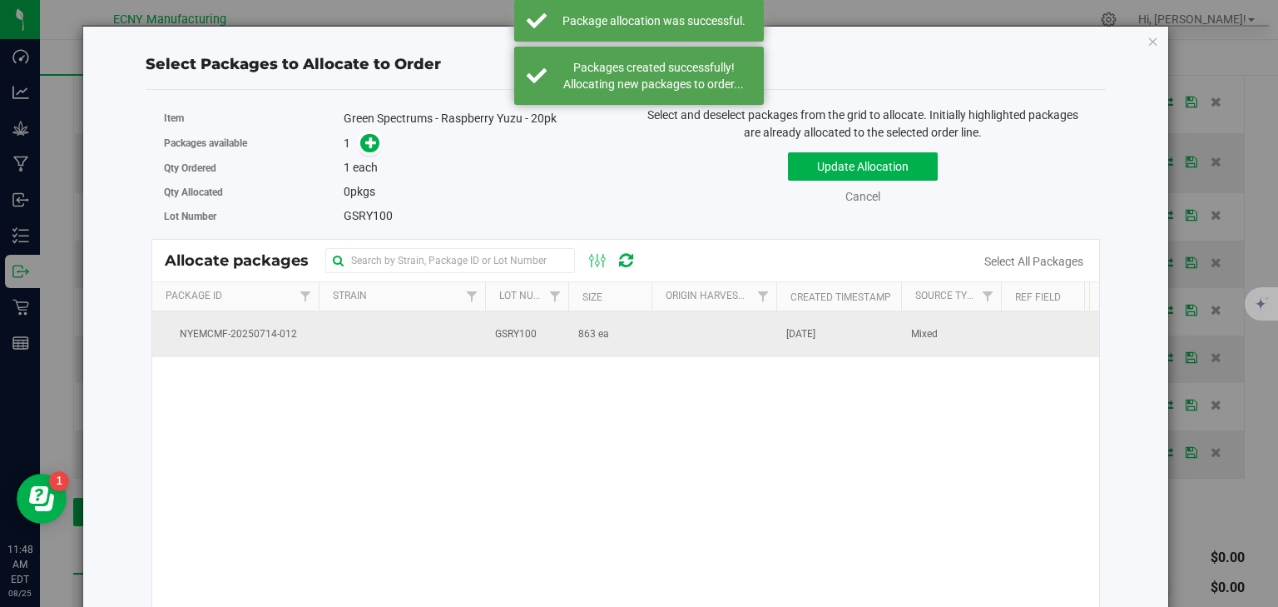
click at [529, 336] on span "GSRY100" at bounding box center [516, 334] width 42 height 16
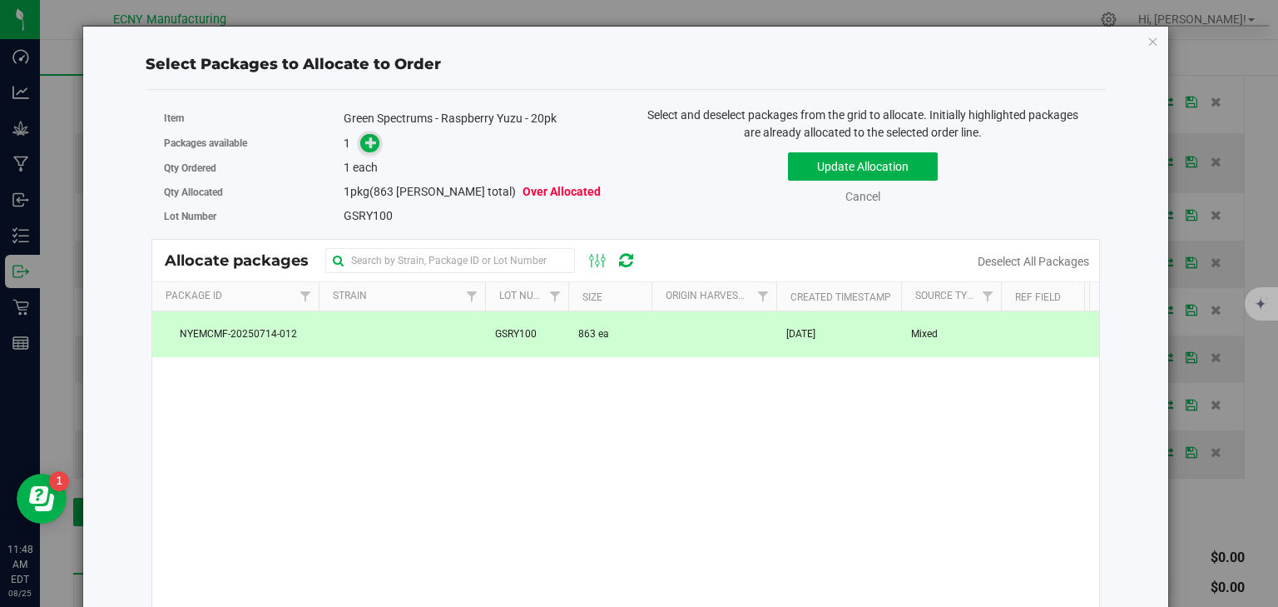
click at [365, 141] on icon at bounding box center [371, 142] width 12 height 12
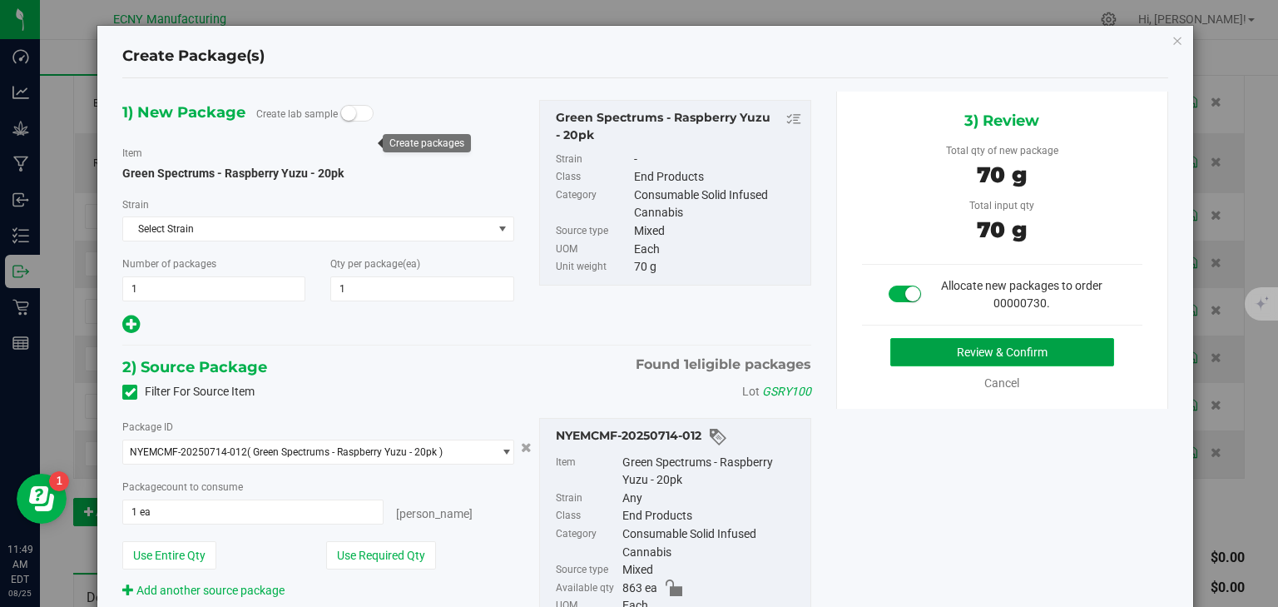
click at [924, 349] on button "Review & Confirm" at bounding box center [1002, 352] width 224 height 28
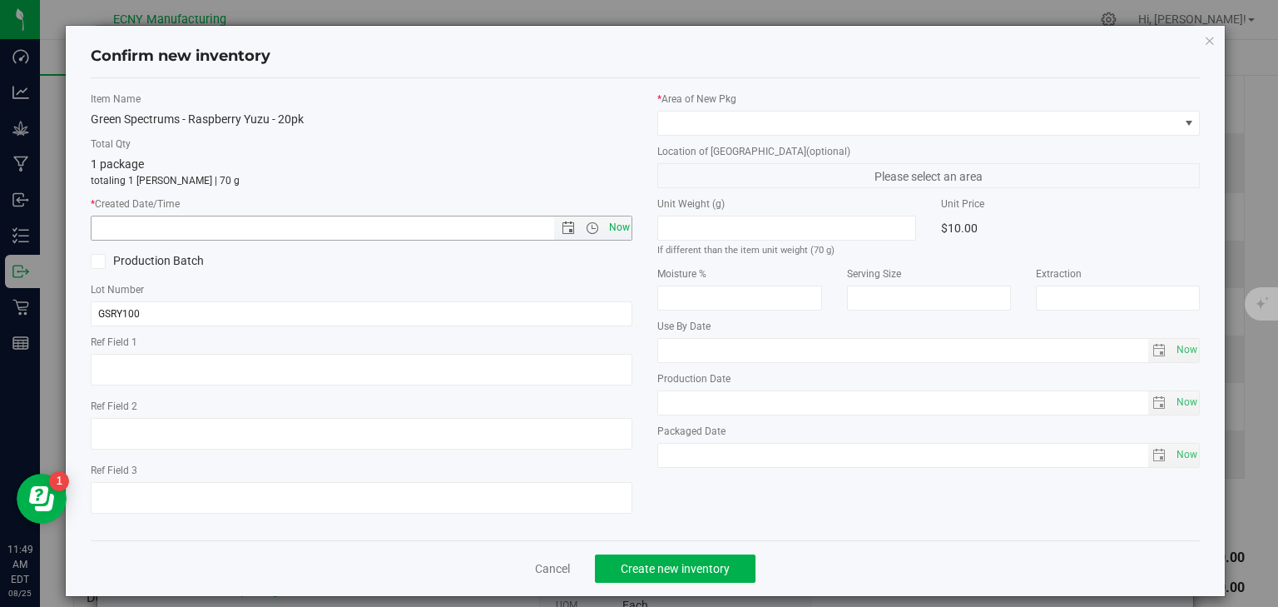
click at [609, 227] on span "Now" at bounding box center [619, 228] width 28 height 24
type input "8/25/2025 11:49 AM"
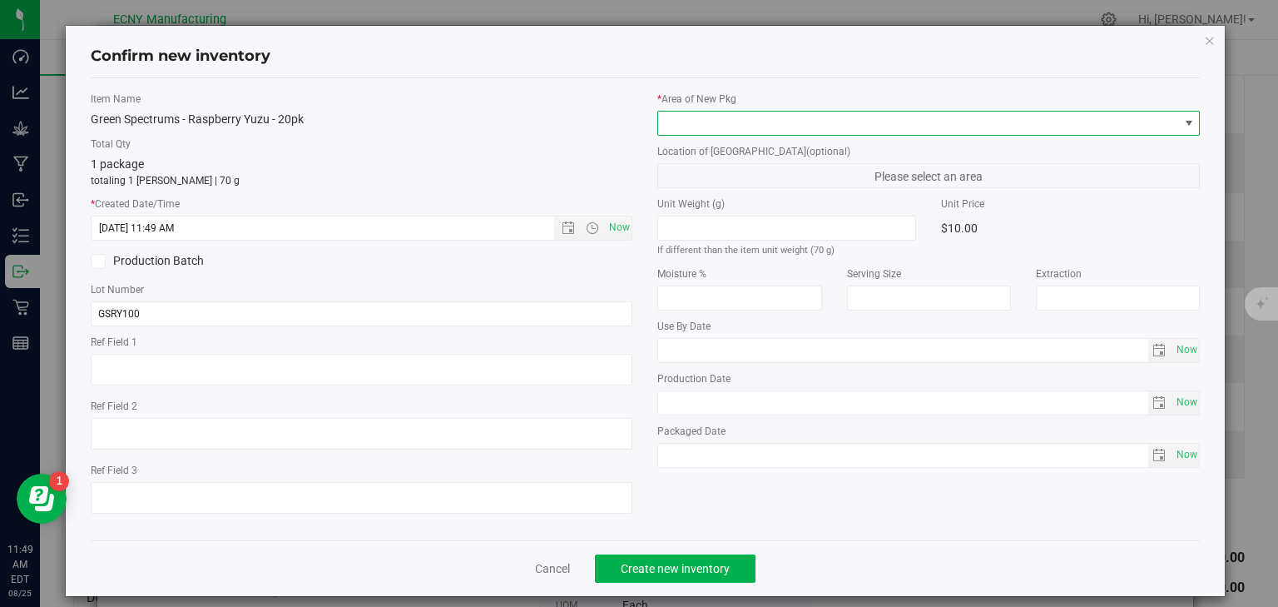
click at [686, 117] on span at bounding box center [918, 122] width 520 height 23
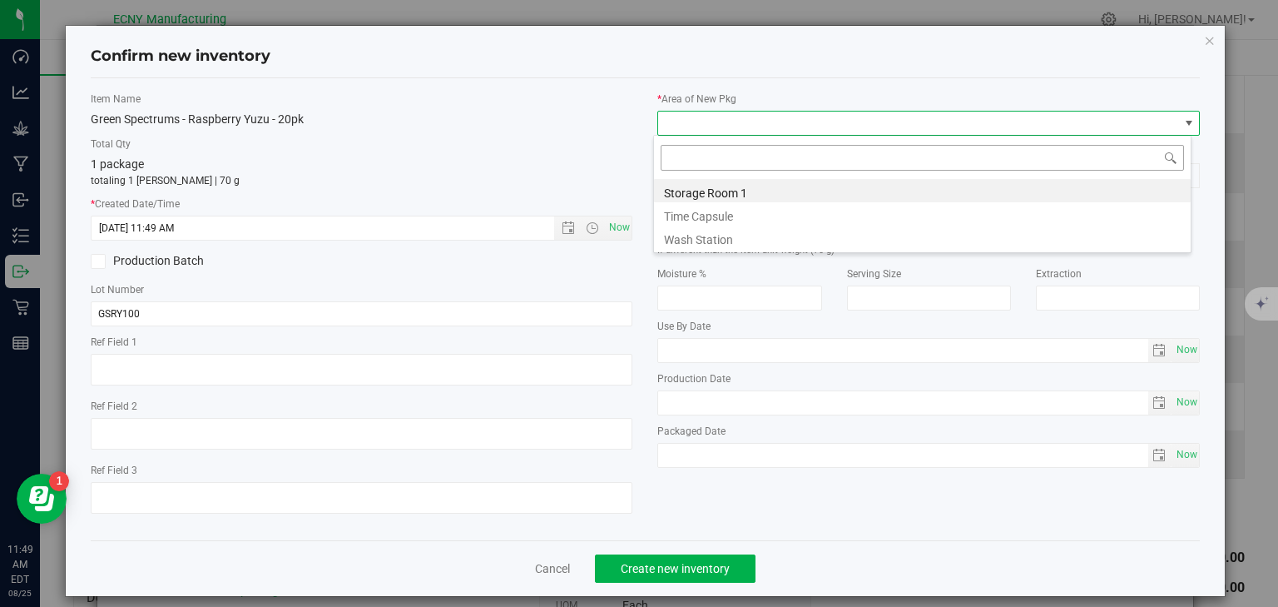
scroll to position [24, 538]
click at [694, 196] on li "Storage Room 1" at bounding box center [922, 190] width 537 height 23
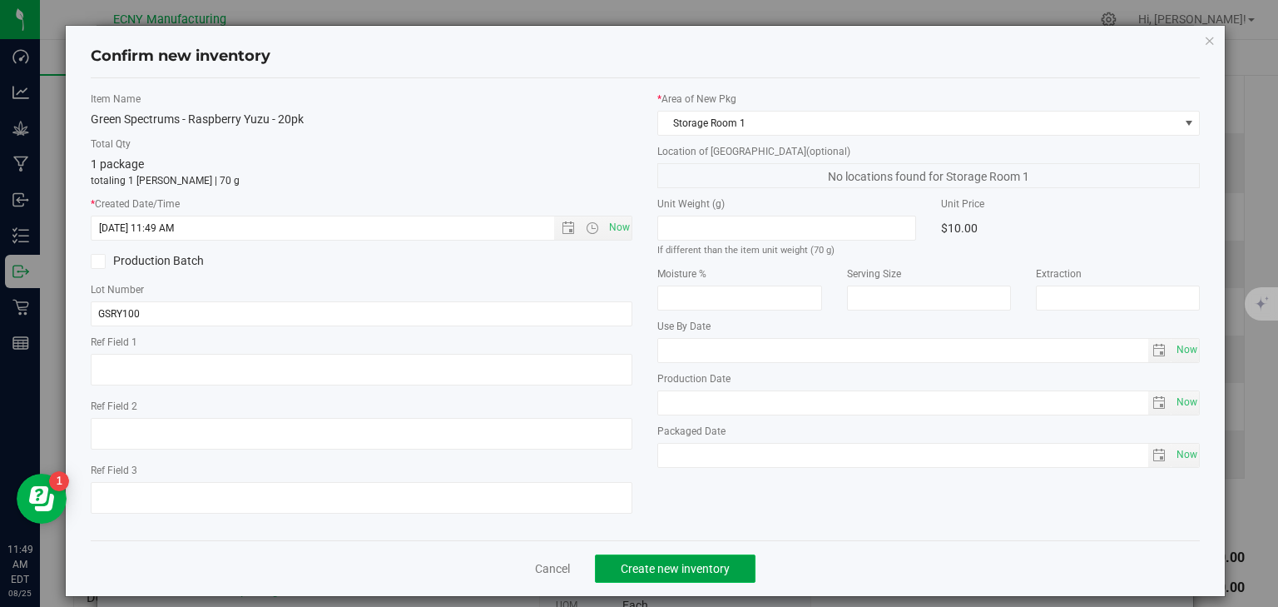
click at [661, 567] on span "Create new inventory" at bounding box center [675, 568] width 109 height 13
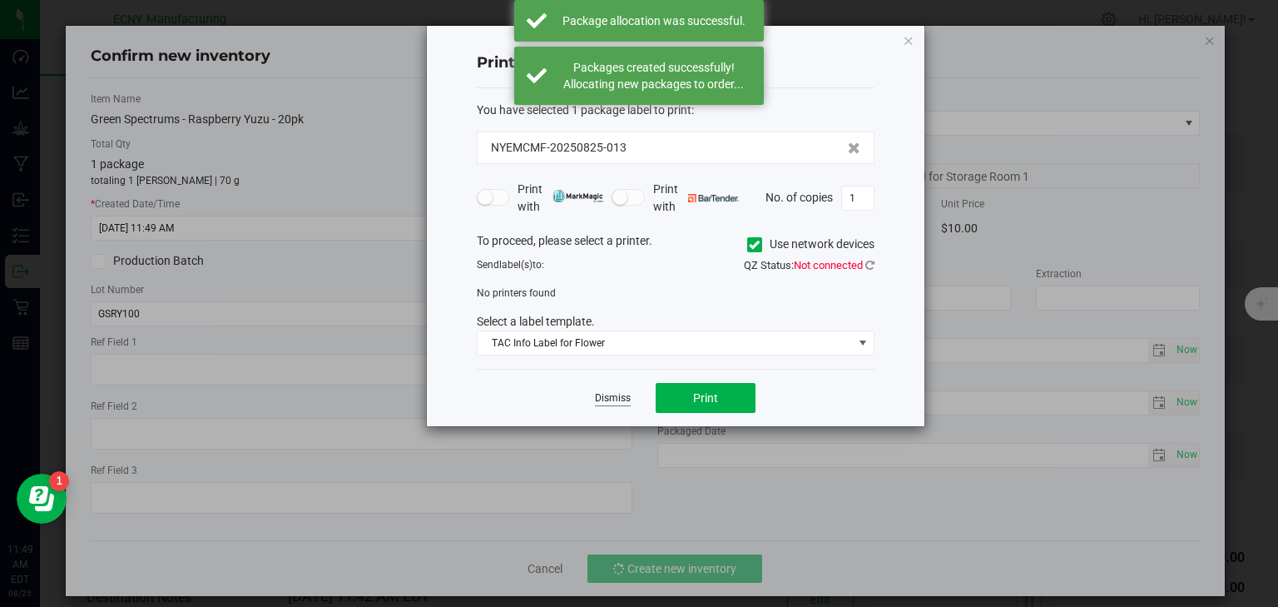
click at [619, 391] on link "Dismiss" at bounding box center [613, 398] width 36 height 14
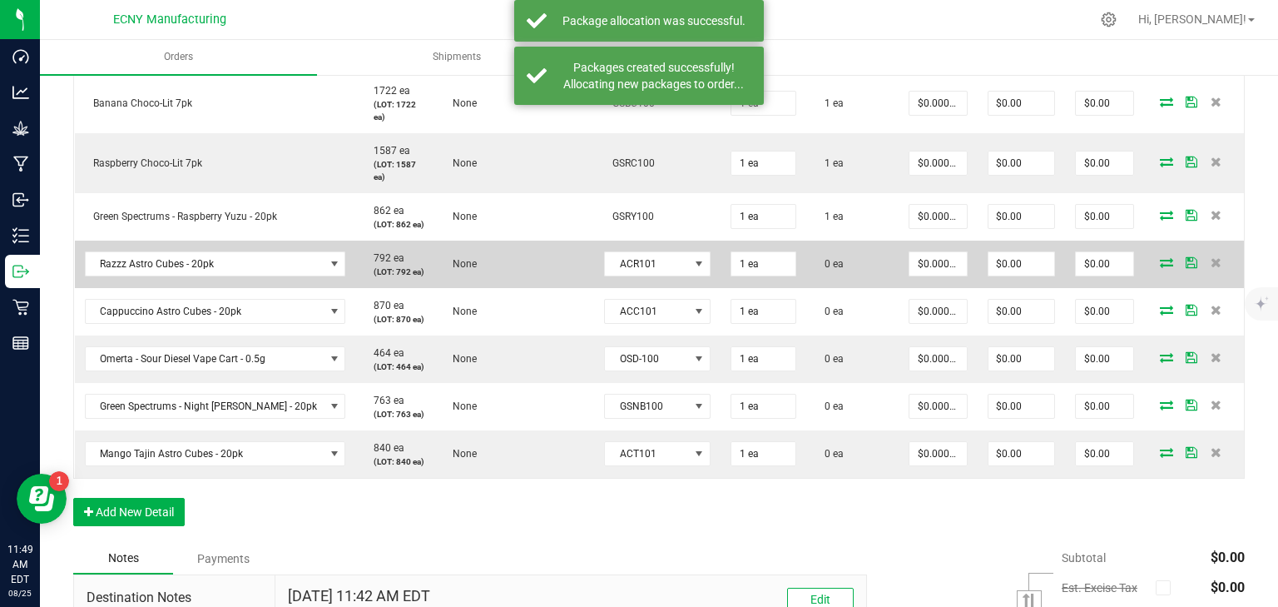
click at [1160, 257] on icon at bounding box center [1166, 262] width 13 height 10
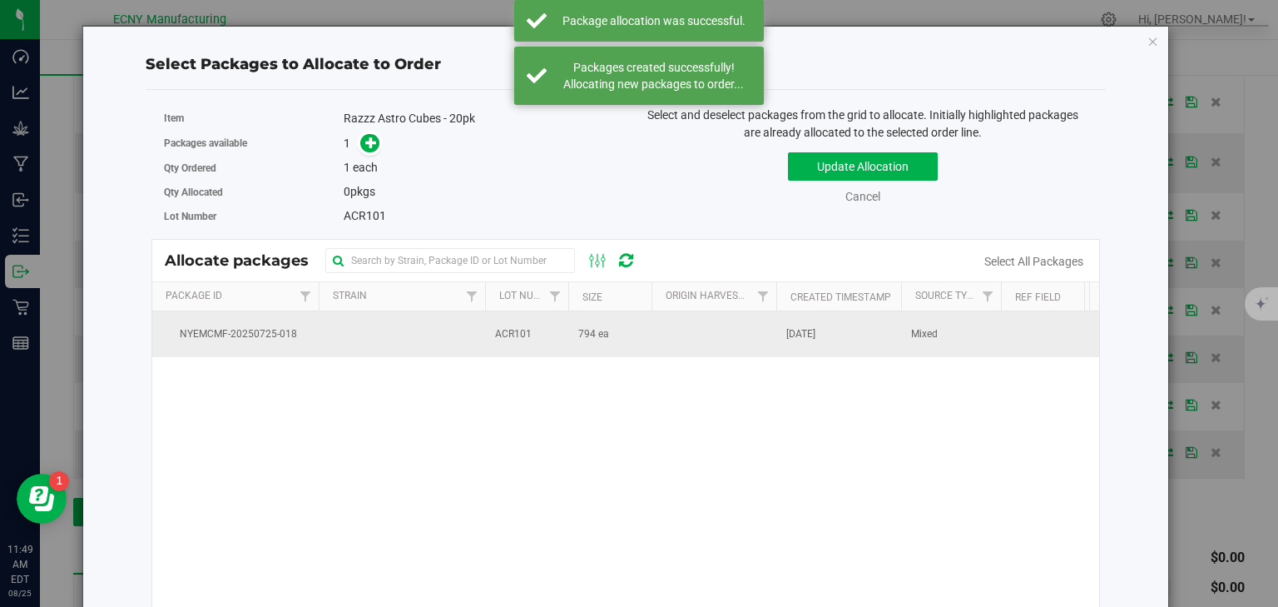
click at [599, 338] on span "794 ea" at bounding box center [593, 334] width 31 height 16
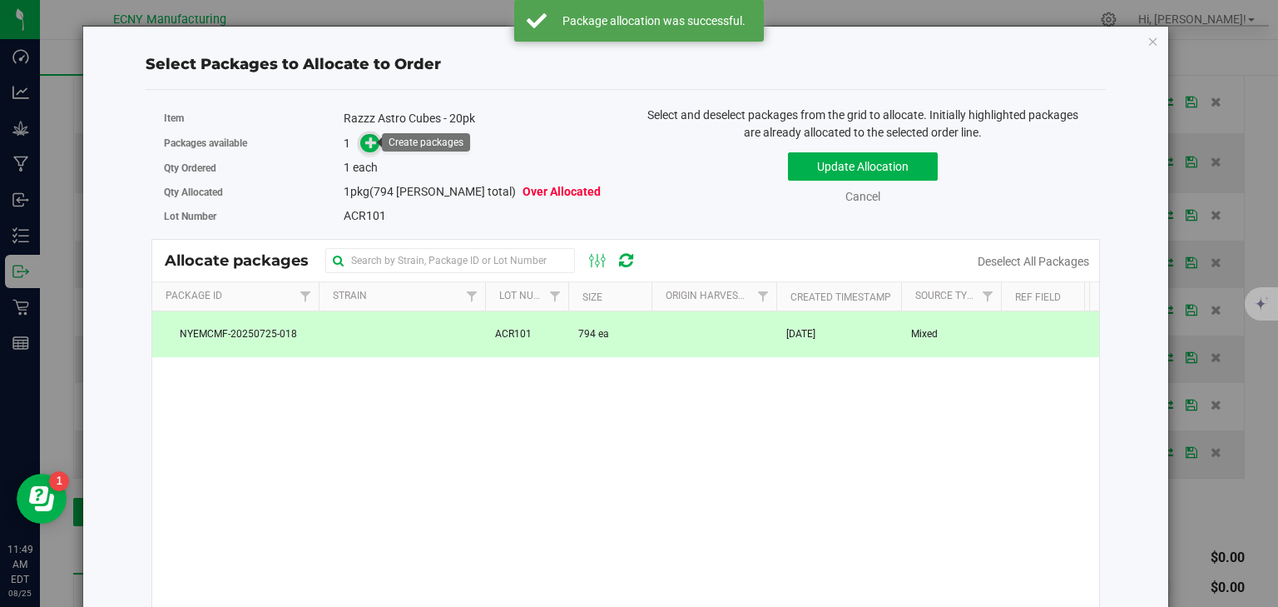
click at [376, 141] on span at bounding box center [369, 143] width 19 height 19
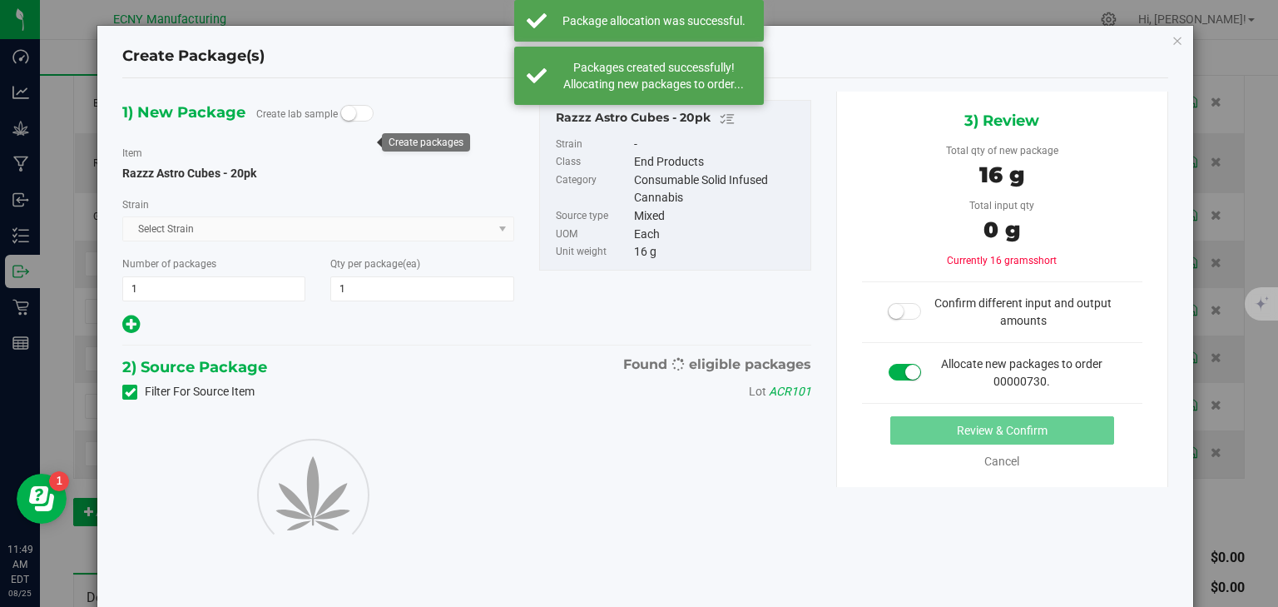
type input "1"
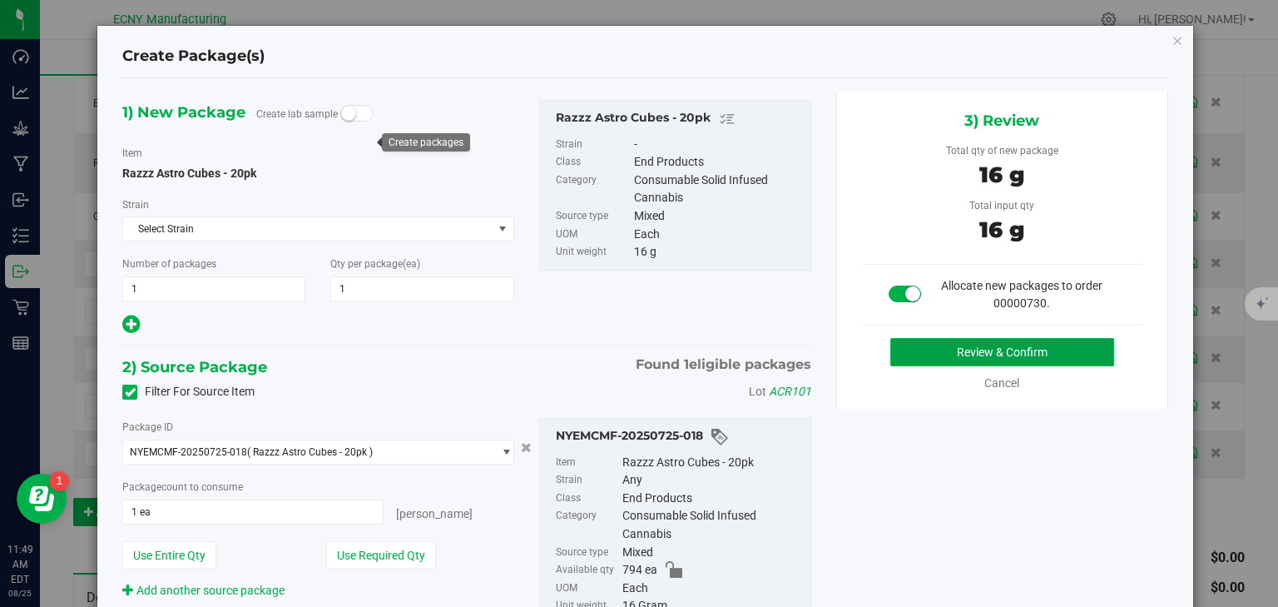
click at [1018, 352] on button "Review & Confirm" at bounding box center [1002, 352] width 224 height 28
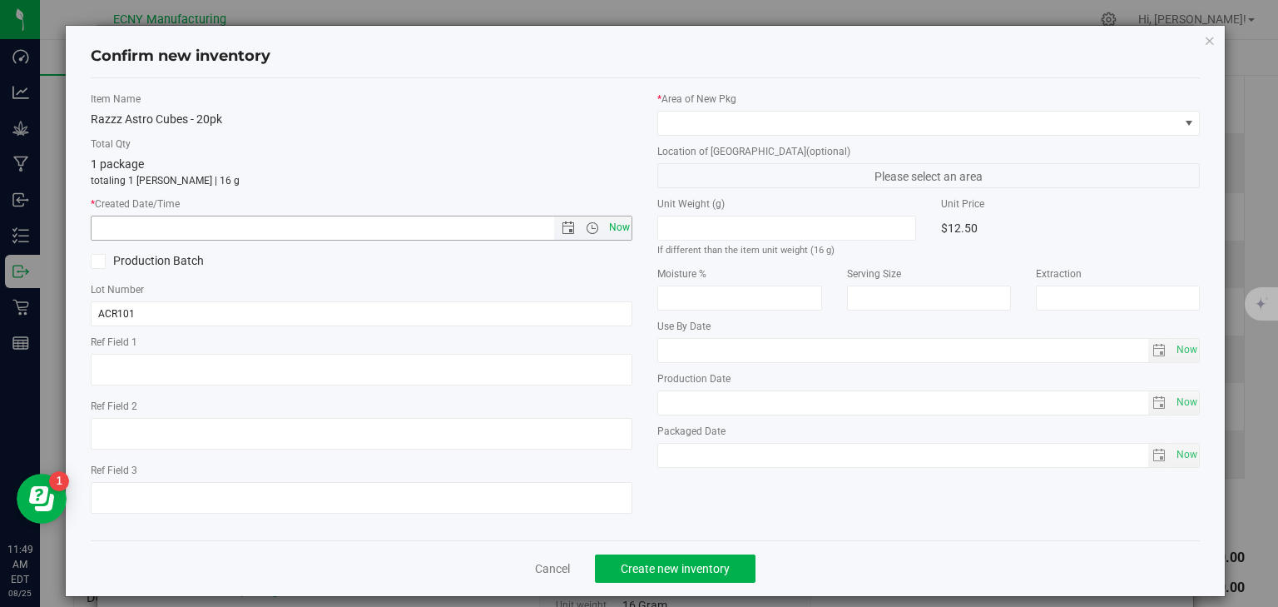
click at [605, 226] on span "Now" at bounding box center [619, 228] width 28 height 24
type input "8/25/2025 11:49 AM"
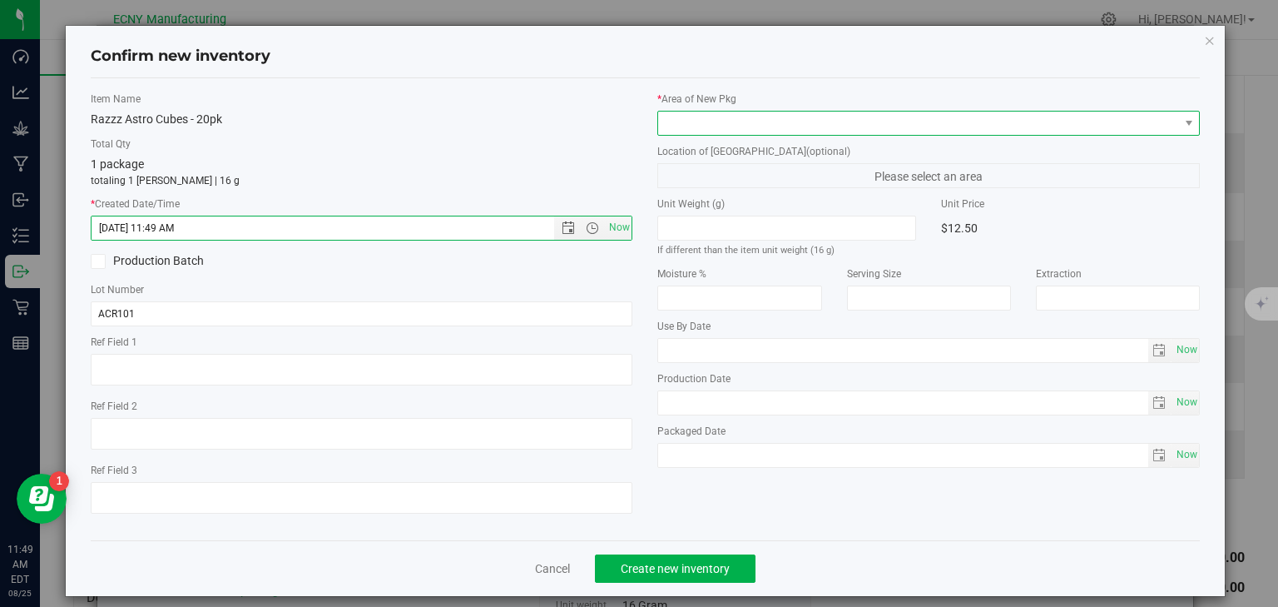
click at [716, 116] on span at bounding box center [918, 122] width 520 height 23
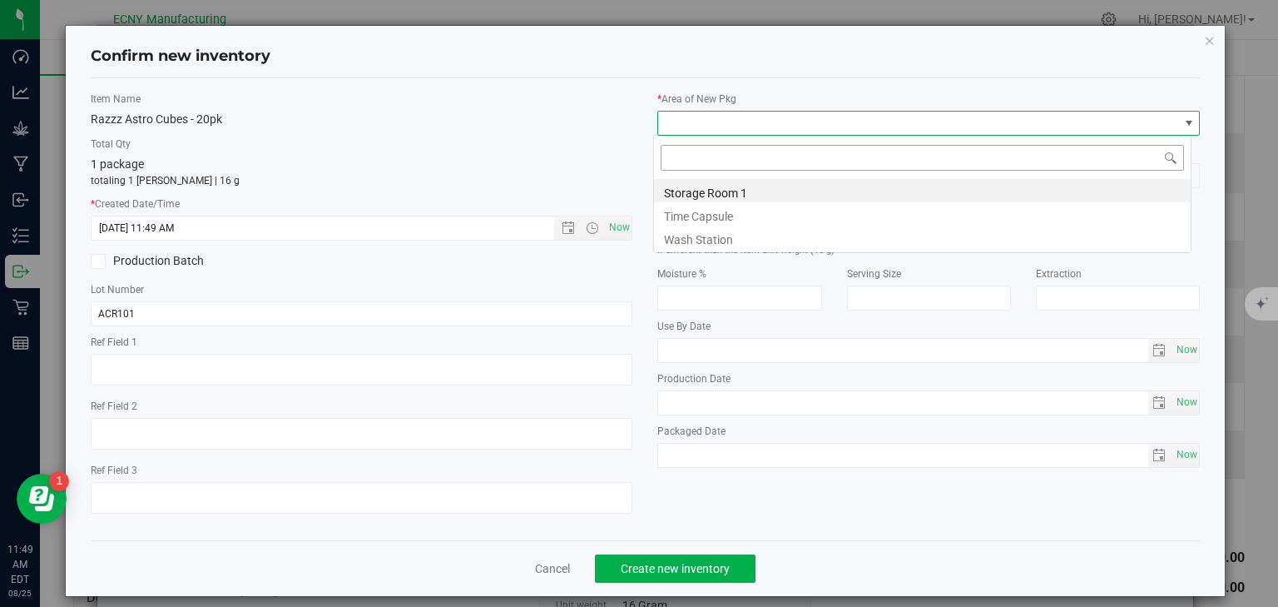
scroll to position [24, 538]
click at [702, 200] on li "Storage Room 1" at bounding box center [922, 190] width 537 height 23
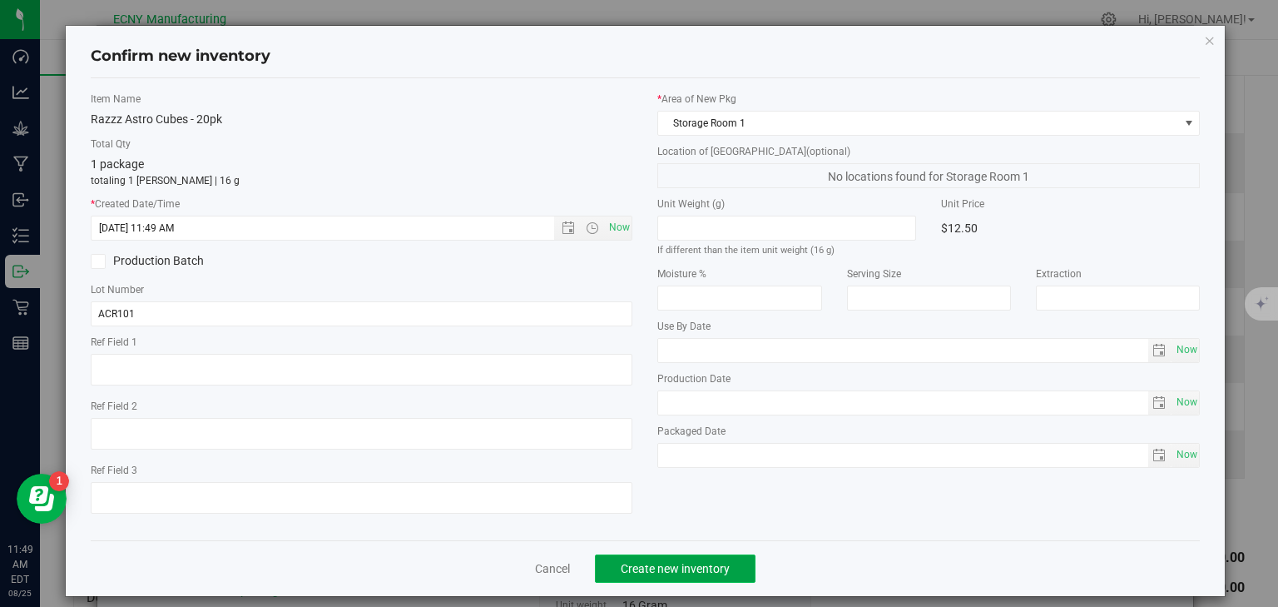
click at [701, 562] on span "Create new inventory" at bounding box center [675, 568] width 109 height 13
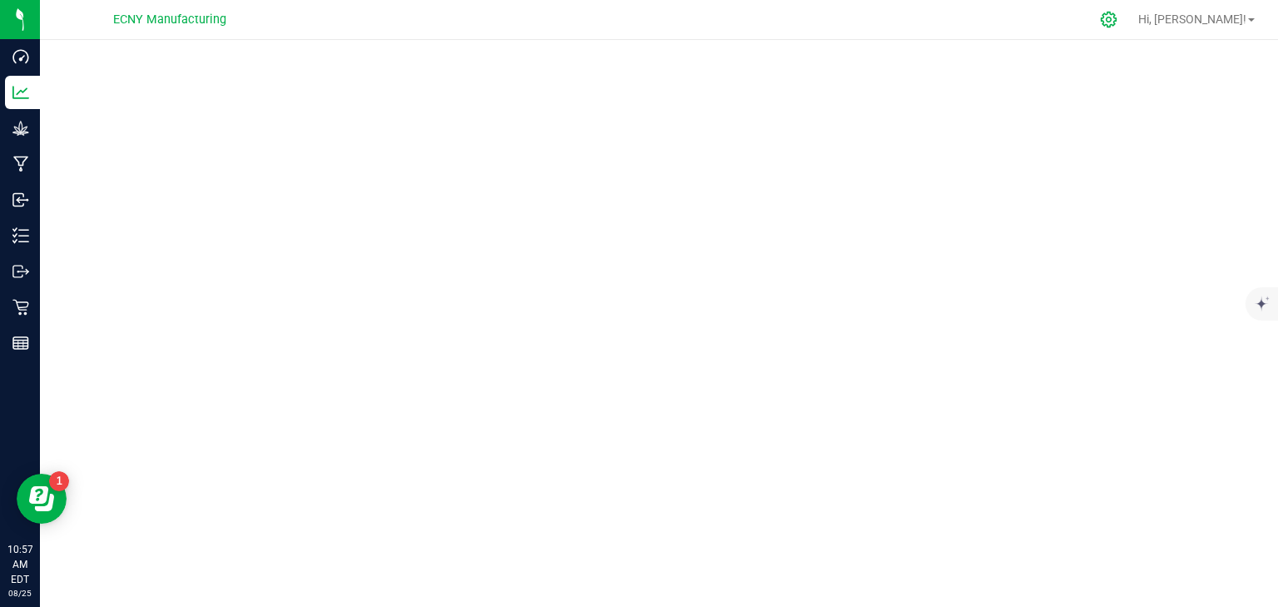
click at [1117, 14] on icon at bounding box center [1109, 20] width 16 height 16
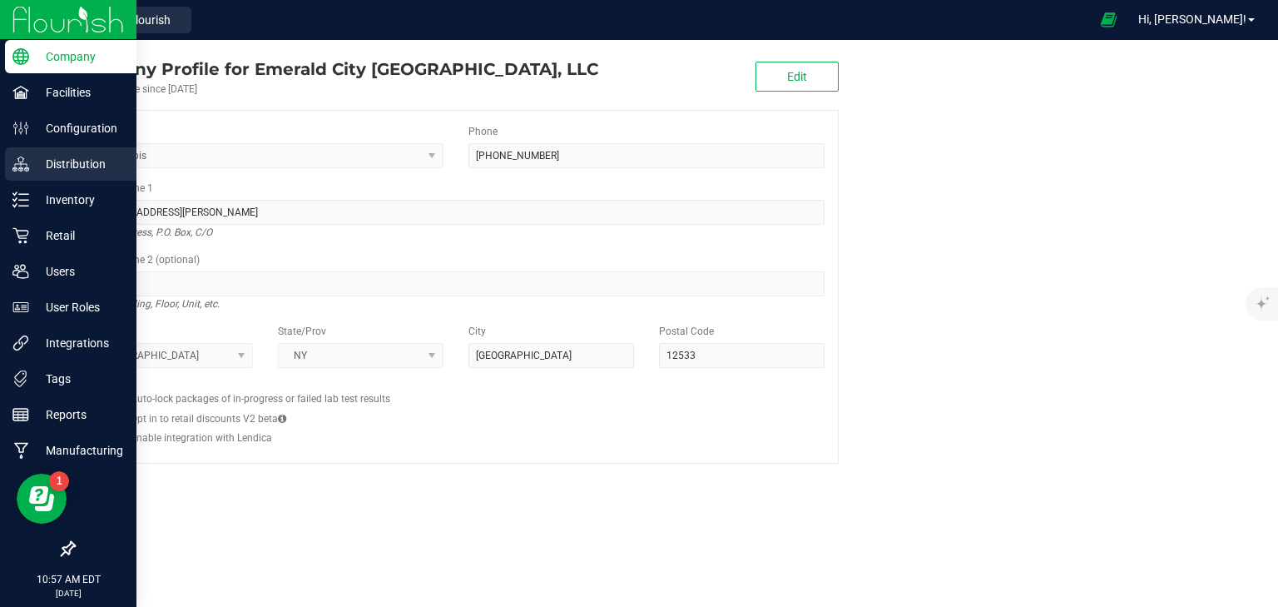
click at [57, 171] on p "Distribution" at bounding box center [79, 164] width 100 height 20
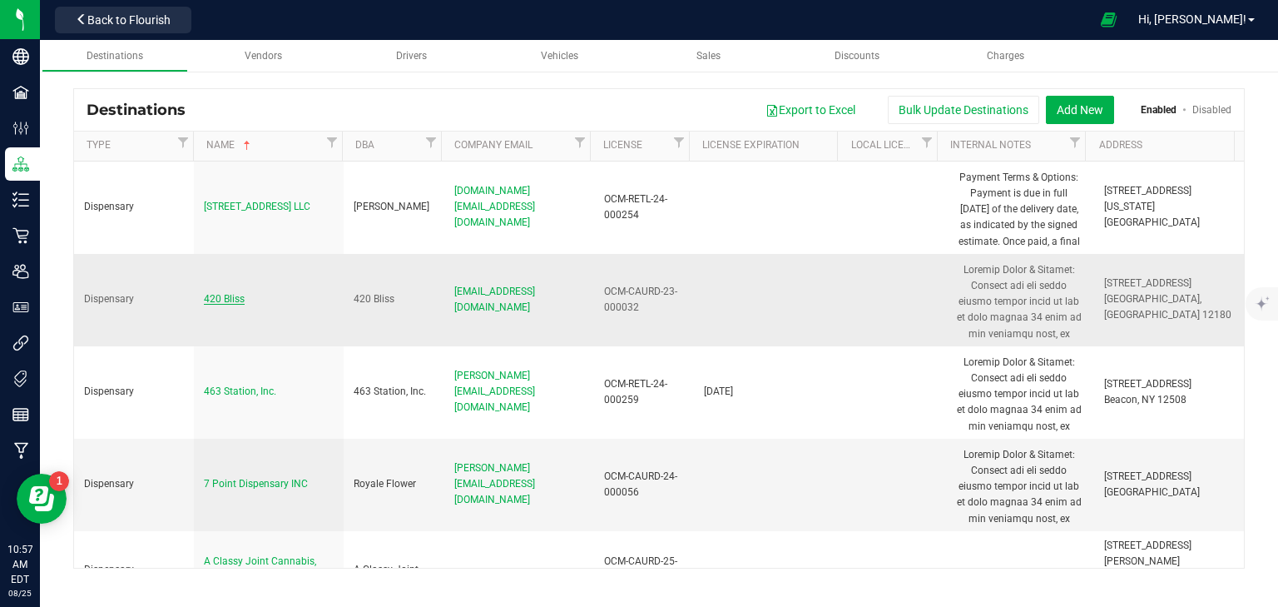
click at [216, 295] on span "420 Bliss" at bounding box center [224, 299] width 41 height 12
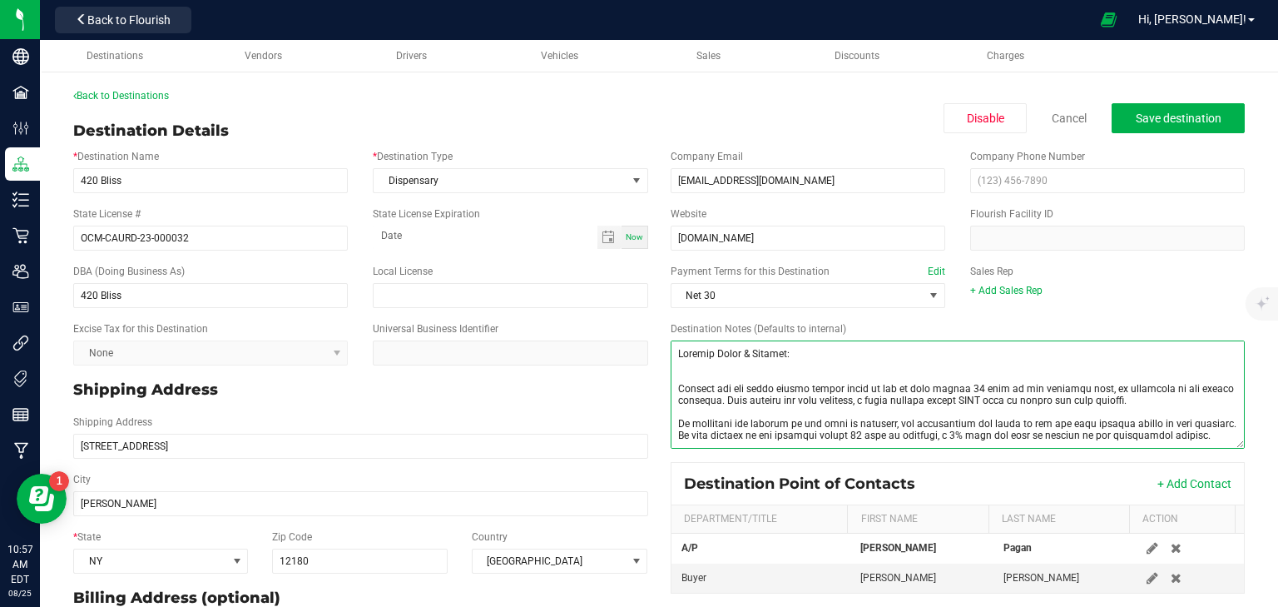
click at [716, 373] on textarea "Destination Notes (Defaults to internal)" at bounding box center [958, 394] width 575 height 108
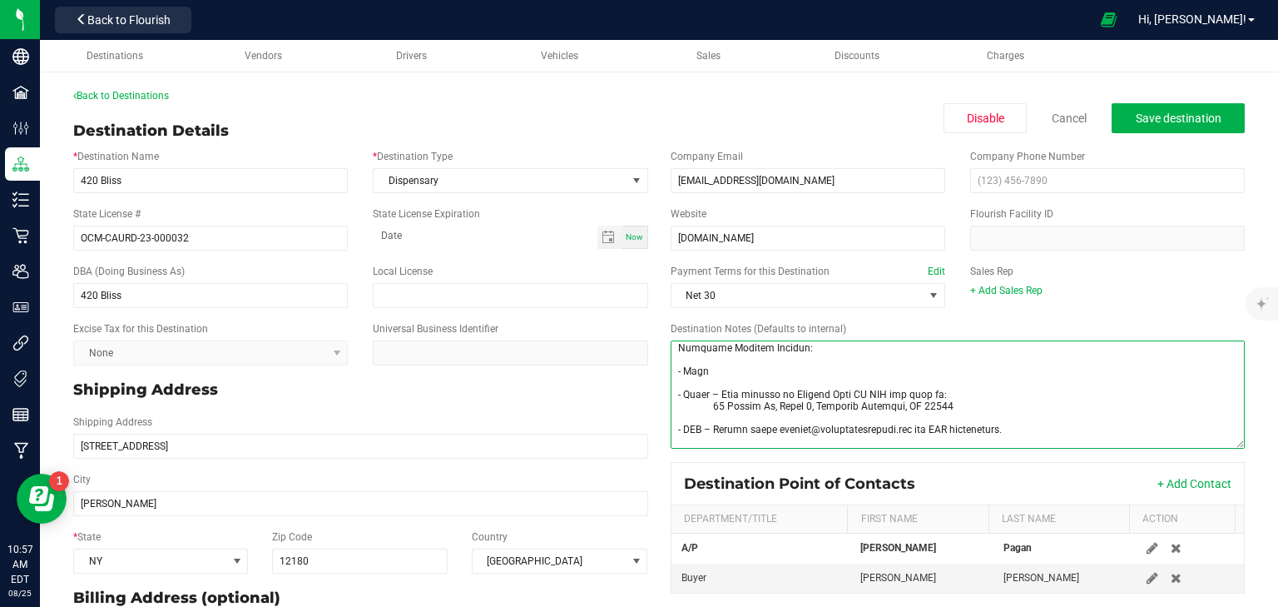
scroll to position [67, 0]
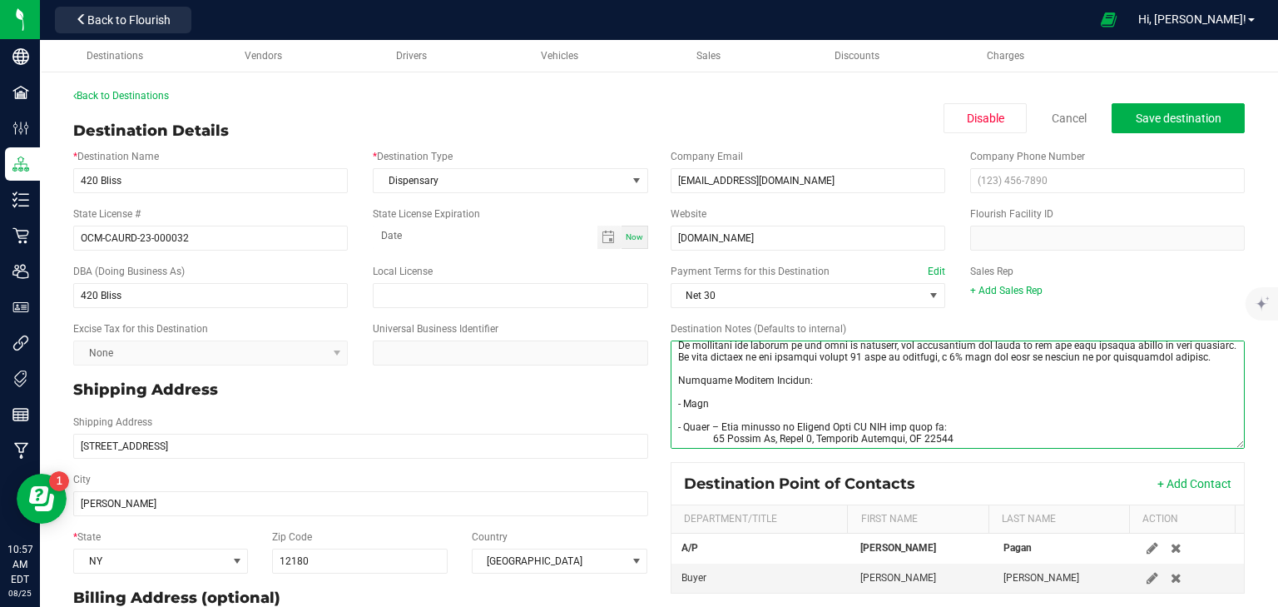
click at [689, 414] on textarea "Destination Notes (Defaults to internal)" at bounding box center [958, 394] width 575 height 108
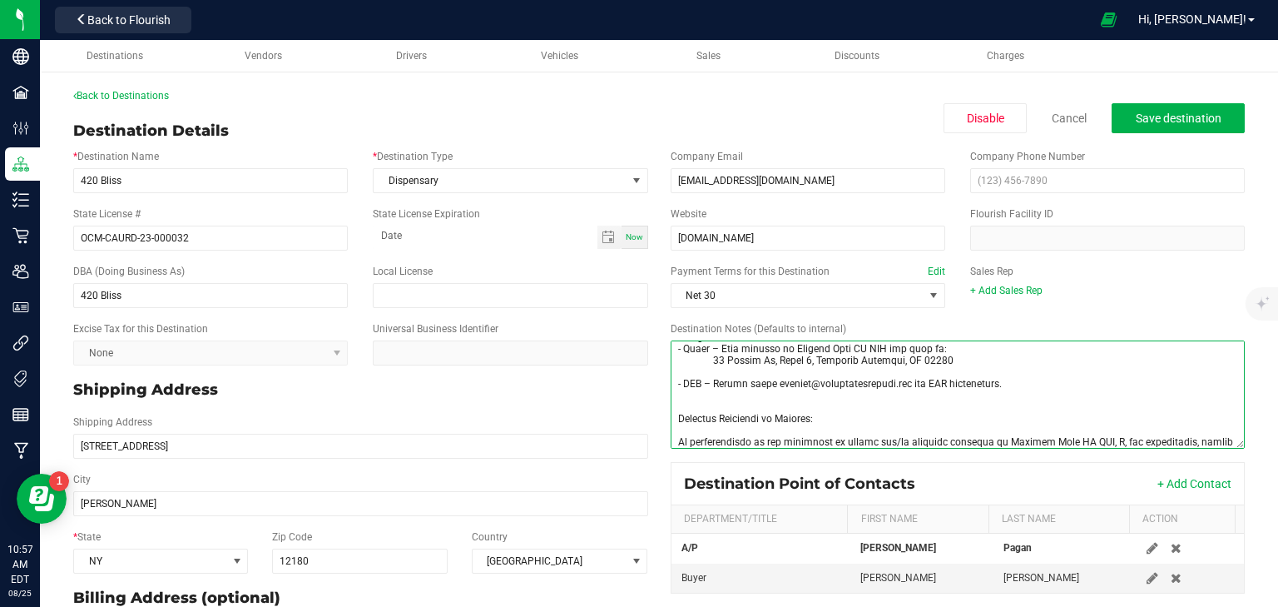
click at [706, 379] on textarea "Destination Notes (Defaults to internal)" at bounding box center [958, 394] width 575 height 108
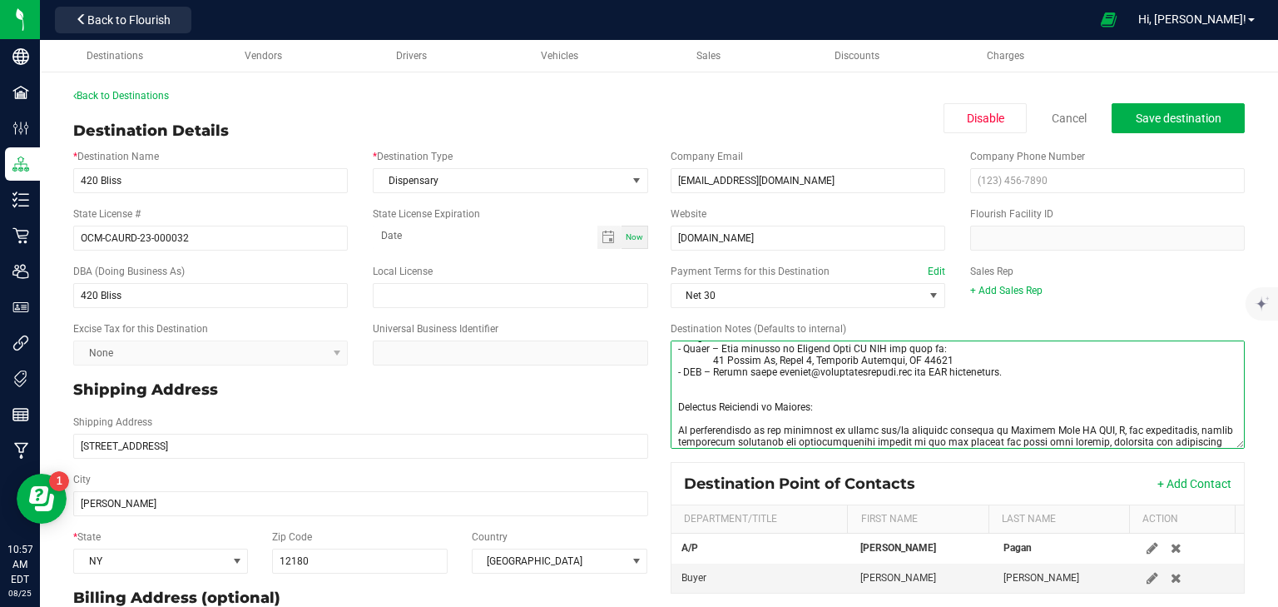
click at [700, 388] on textarea "Destination Notes (Defaults to internal)" at bounding box center [958, 394] width 575 height 108
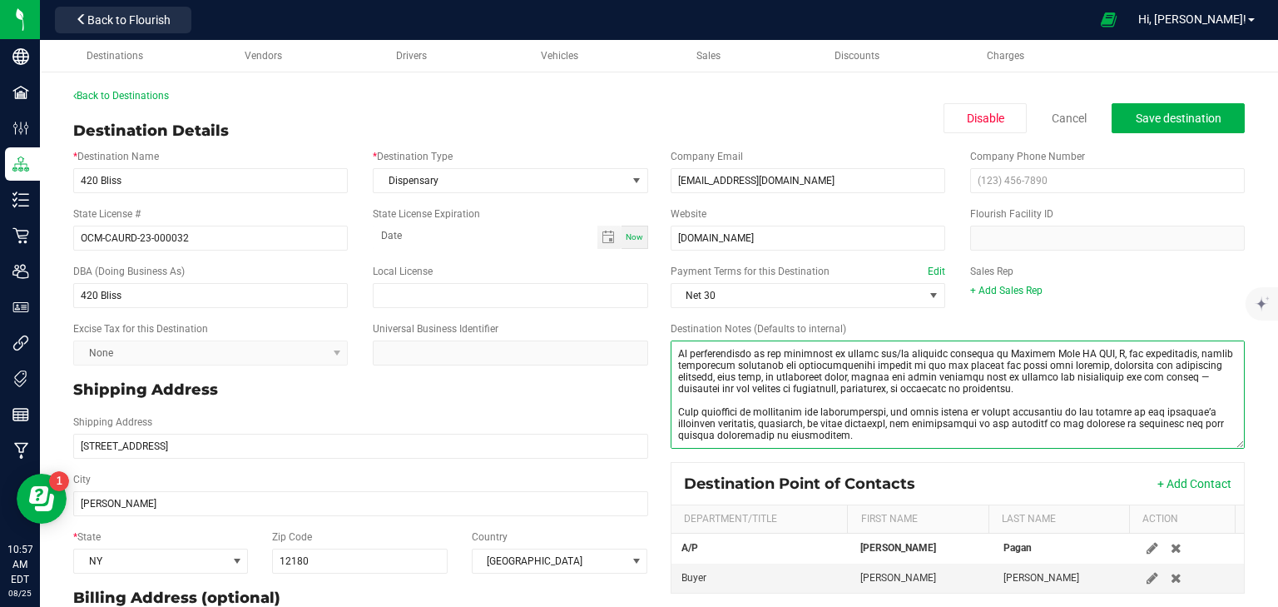
scroll to position [0, 0]
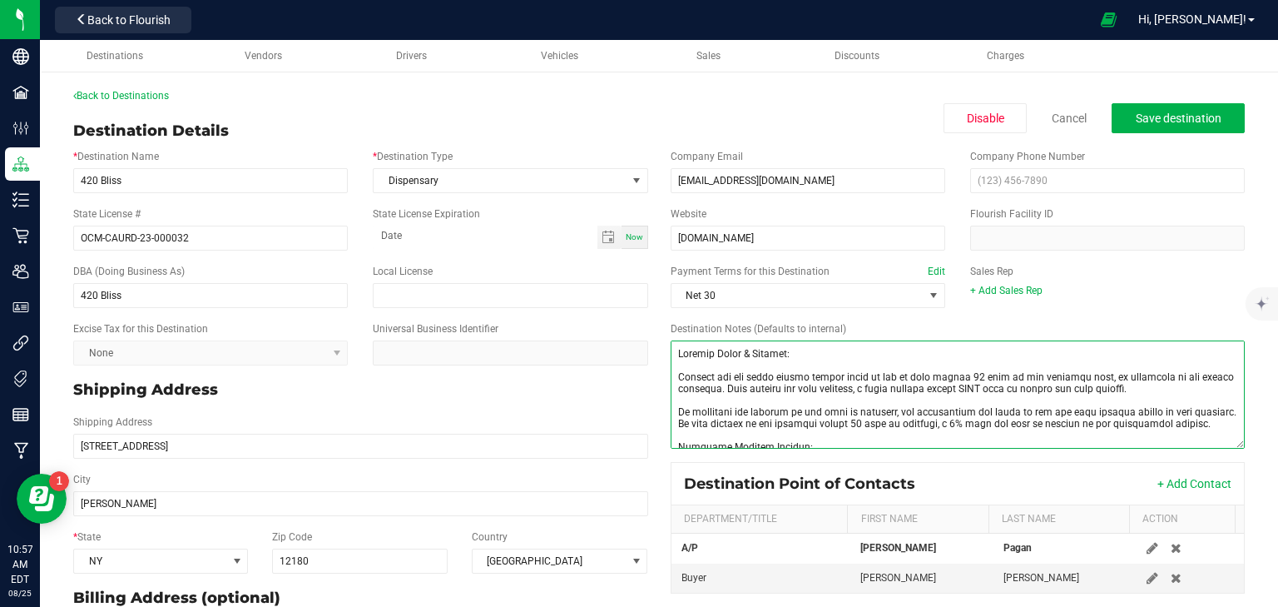
drag, startPoint x: 863, startPoint y: 441, endPoint x: 596, endPoint y: 270, distance: 316.9
click at [596, 270] on div "* Destination Name 420 Bliss * Destination Type Dispensary State License # OCM-…" at bounding box center [659, 465] width 1197 height 646
type textarea "Payment Terms & Options: Payment for the total amount listed above is due in fu…"
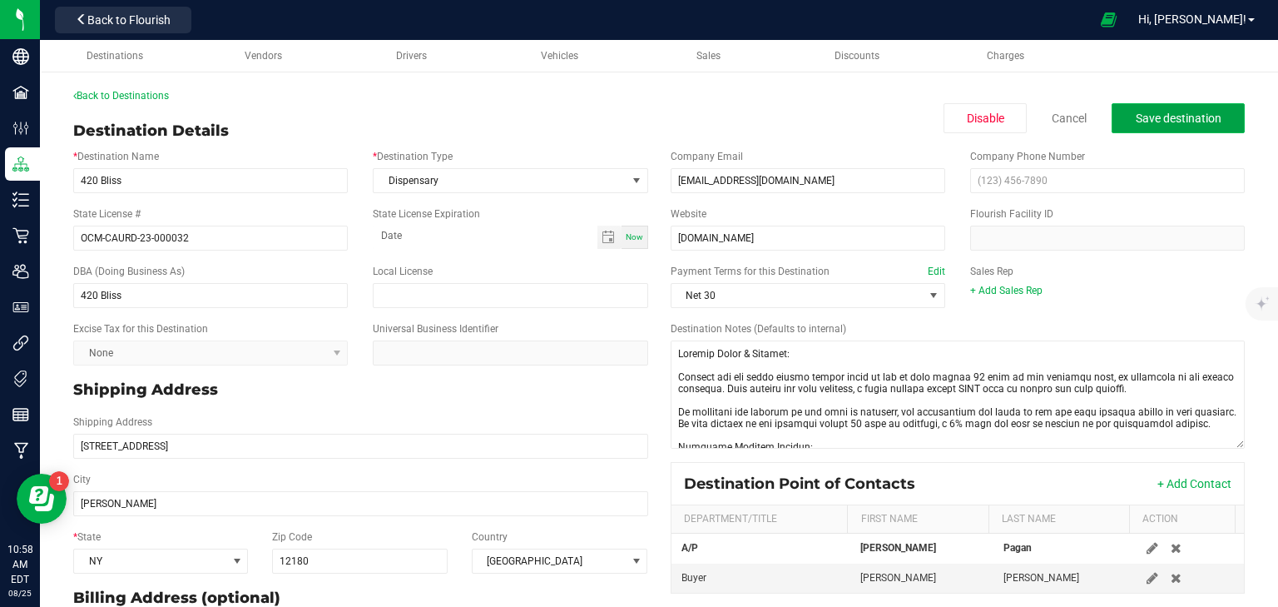
click at [1182, 126] on button "Save destination" at bounding box center [1178, 118] width 133 height 30
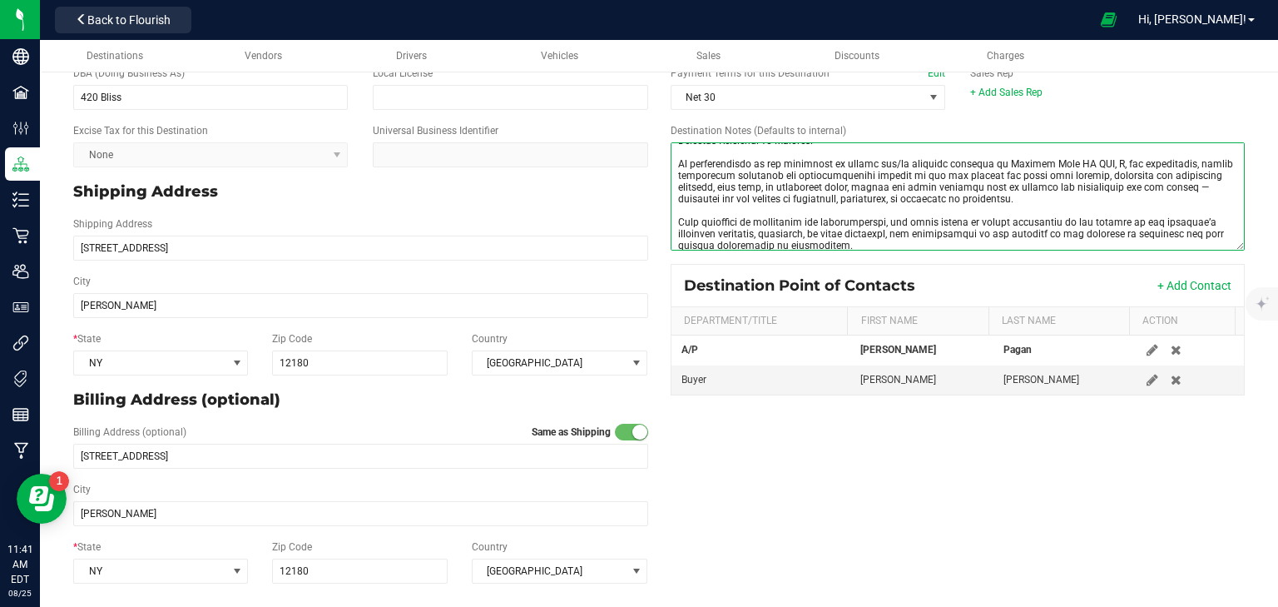
scroll to position [203, 0]
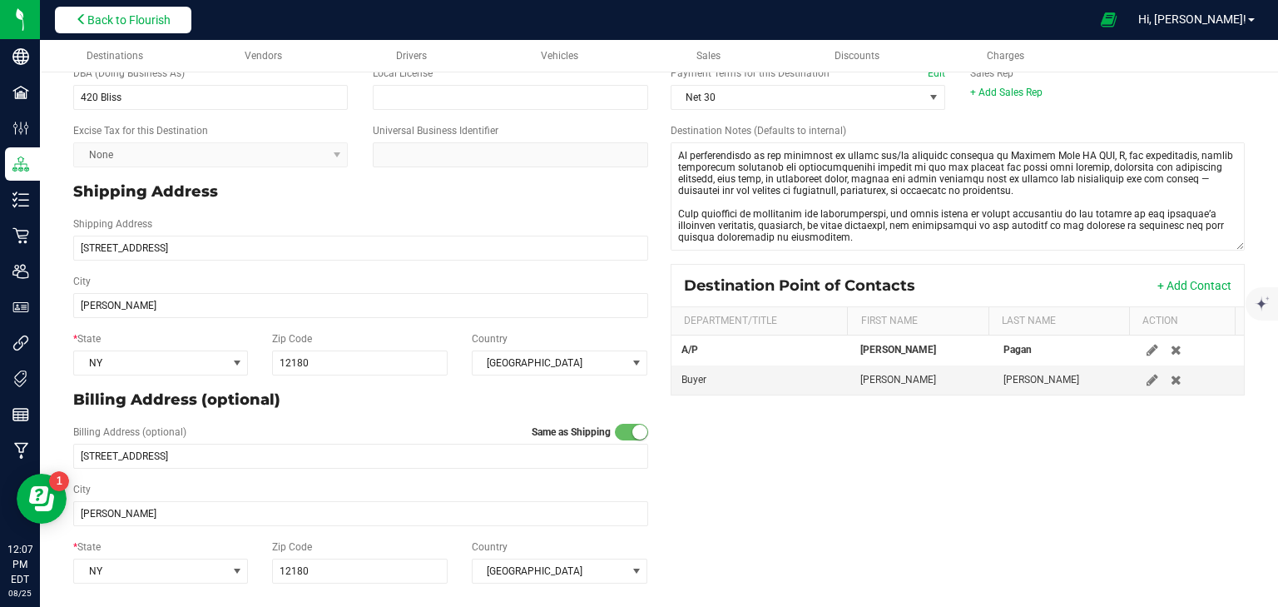
click at [151, 20] on span "Back to Flourish" at bounding box center [128, 19] width 83 height 13
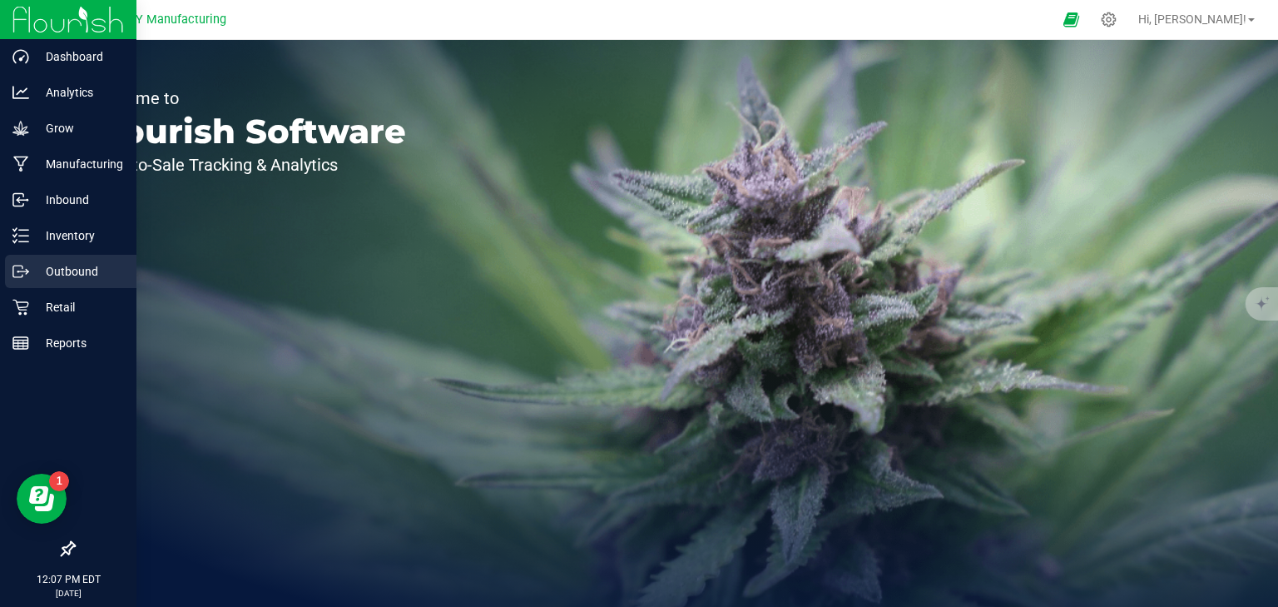
click at [66, 273] on p "Outbound" at bounding box center [79, 271] width 100 height 20
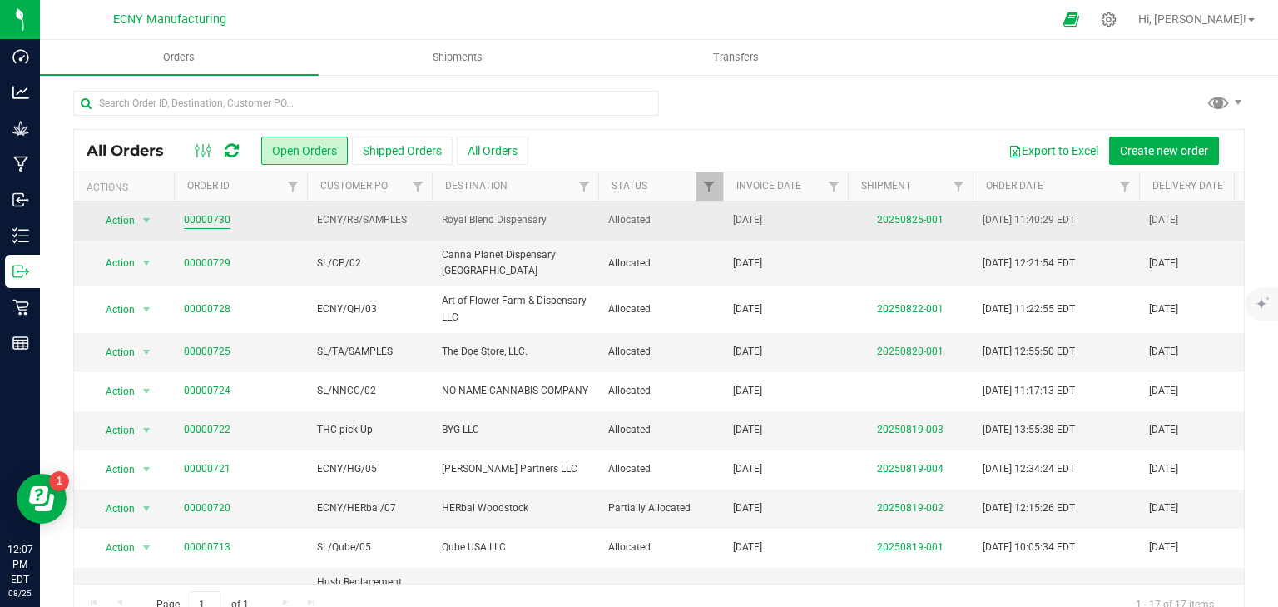
click at [206, 219] on link "00000730" at bounding box center [207, 220] width 47 height 16
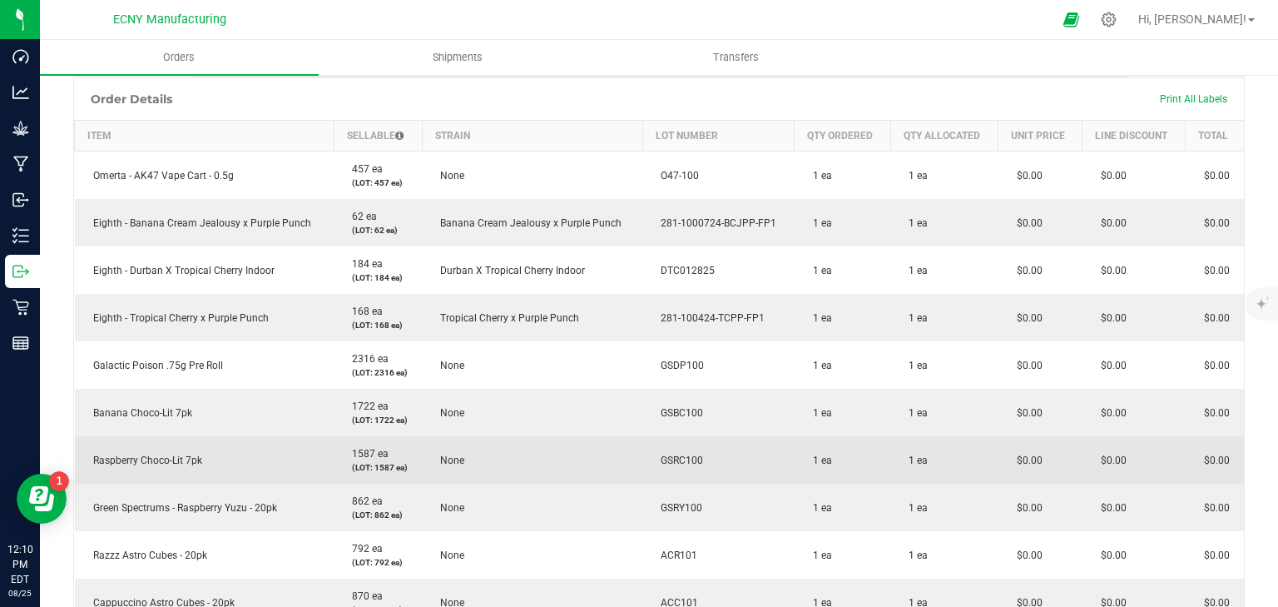
scroll to position [399, 0]
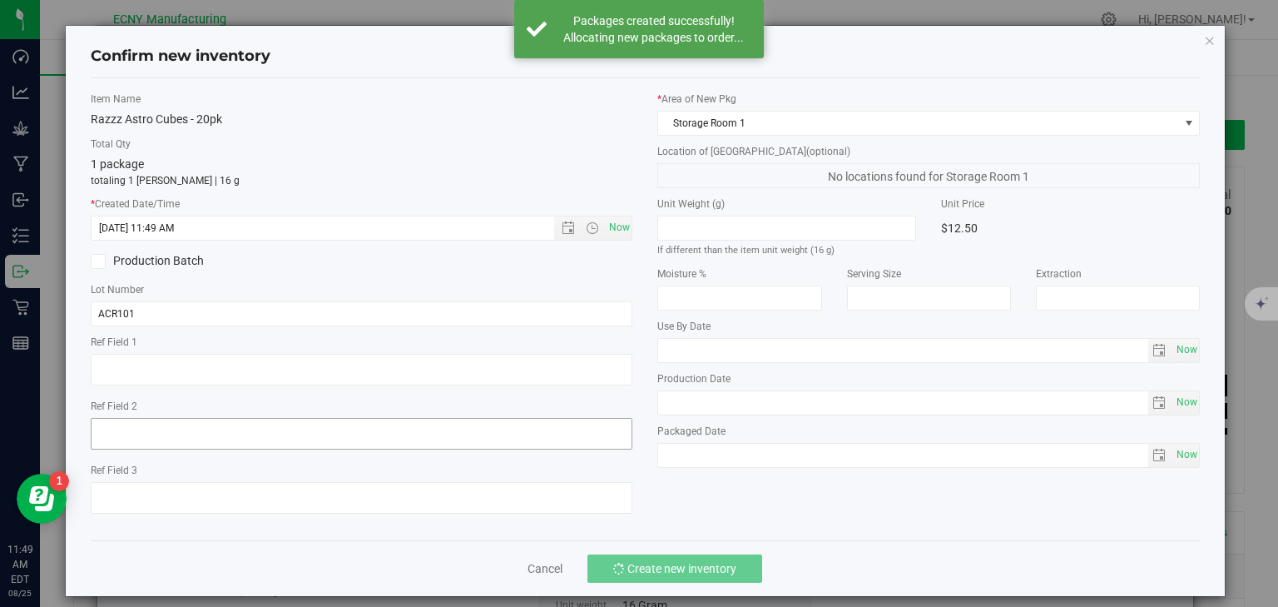
scroll to position [932, 0]
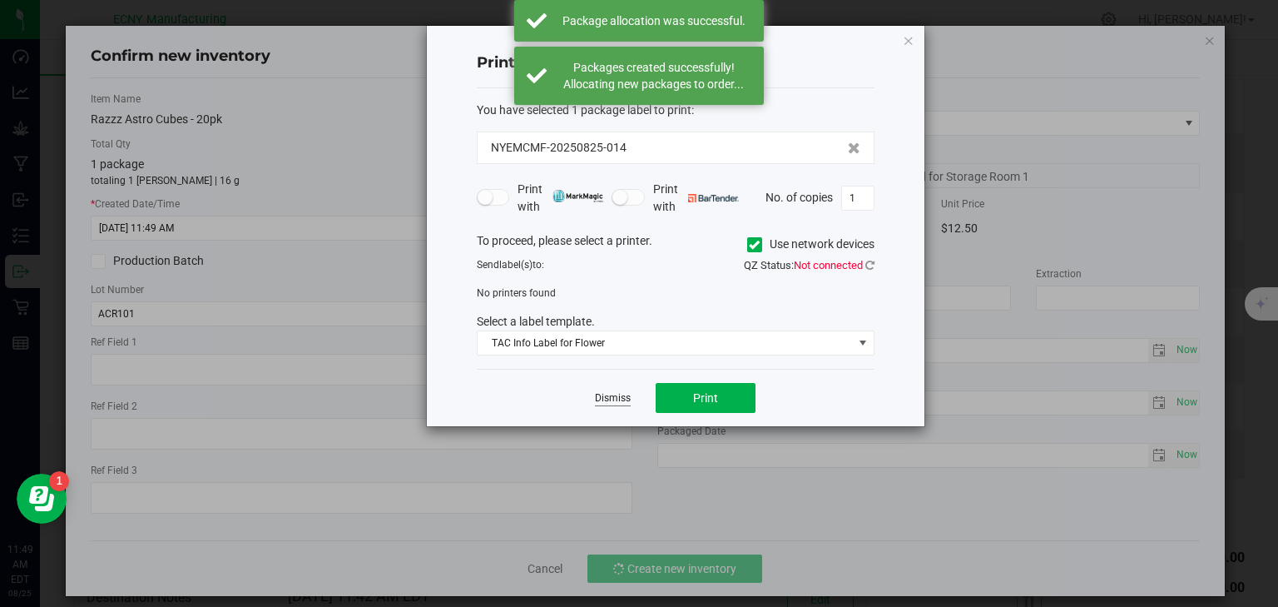
click at [613, 404] on link "Dismiss" at bounding box center [613, 398] width 36 height 14
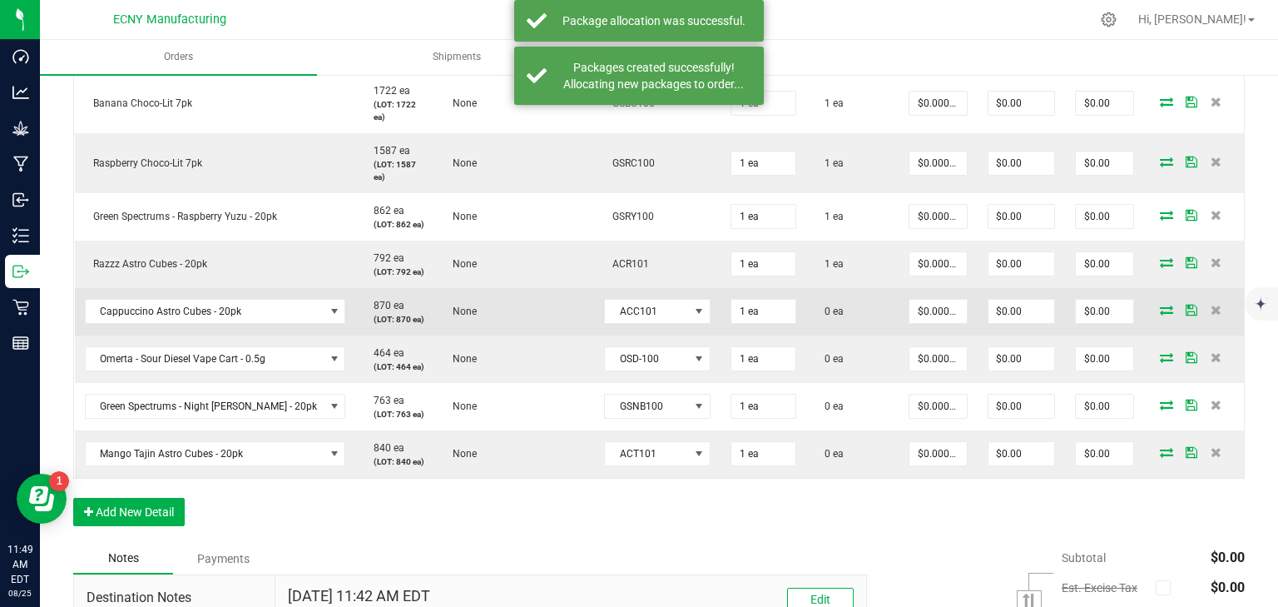
click at [1160, 306] on icon at bounding box center [1166, 310] width 13 height 10
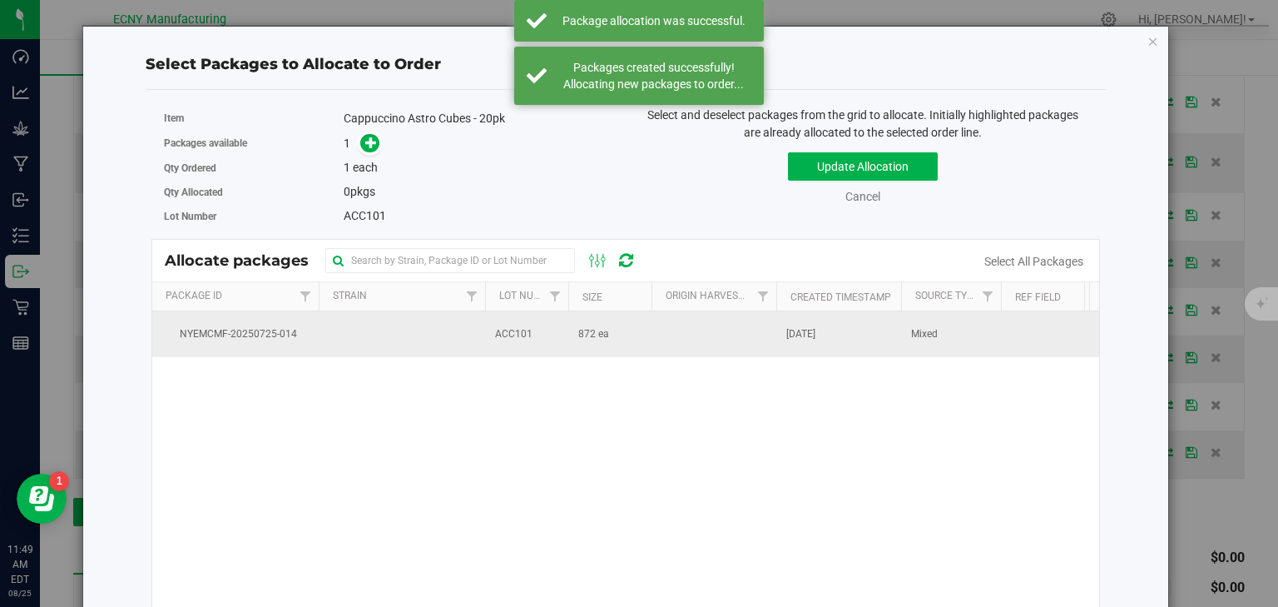
click at [684, 326] on td at bounding box center [714, 333] width 125 height 45
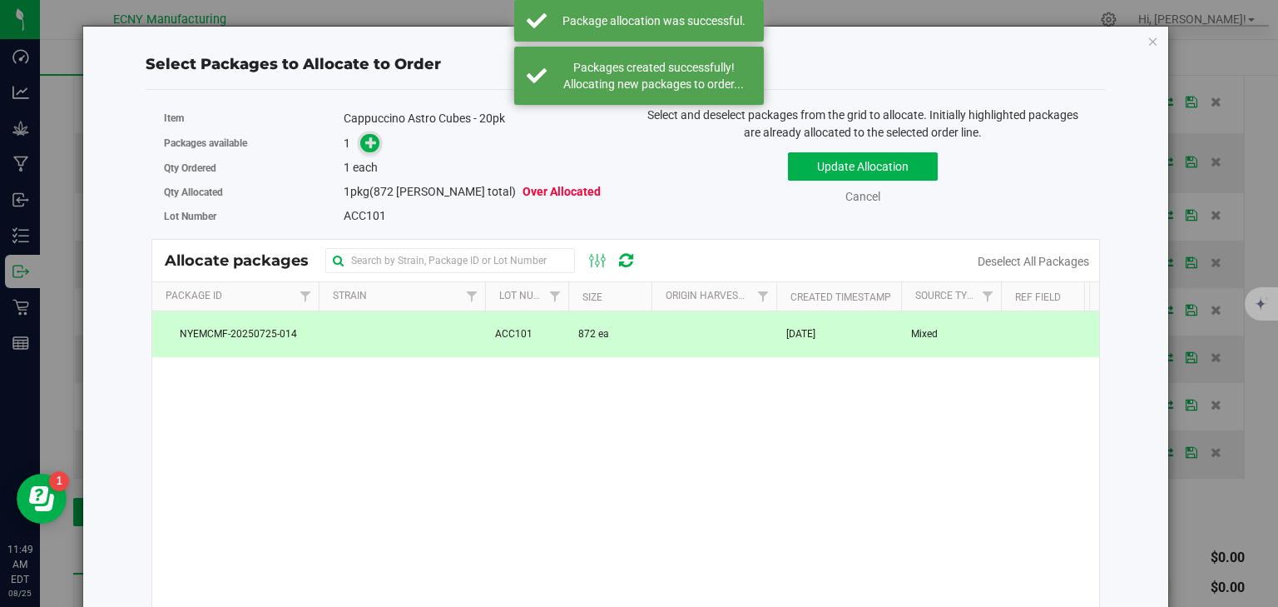
click at [375, 146] on icon at bounding box center [371, 142] width 12 height 12
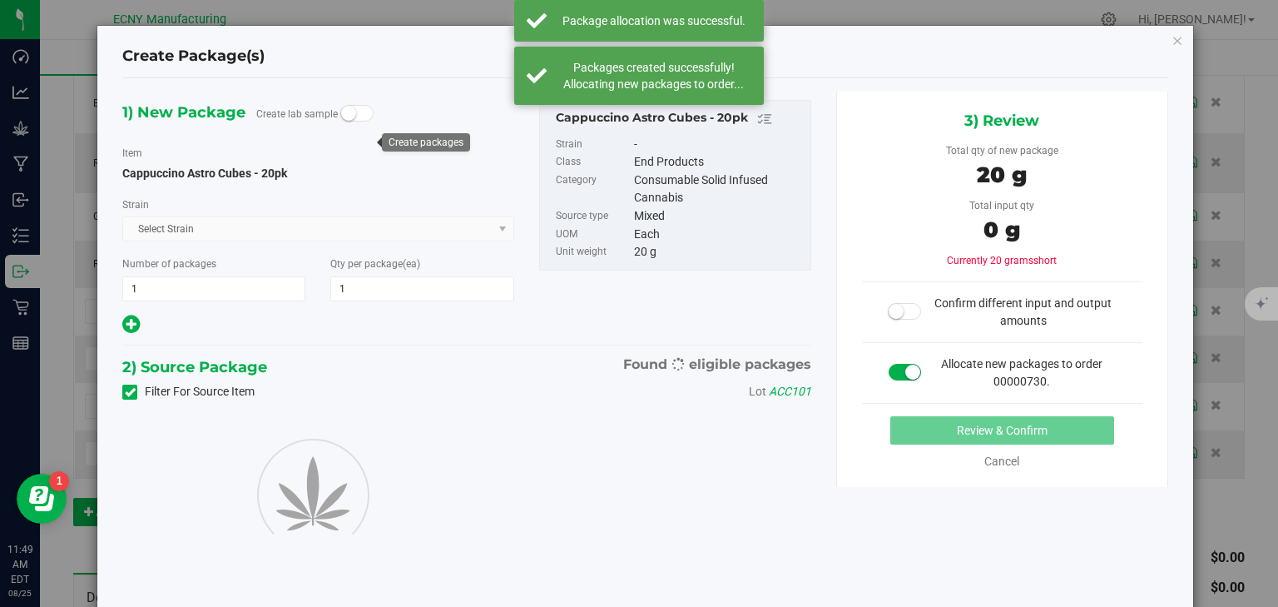
type input "1"
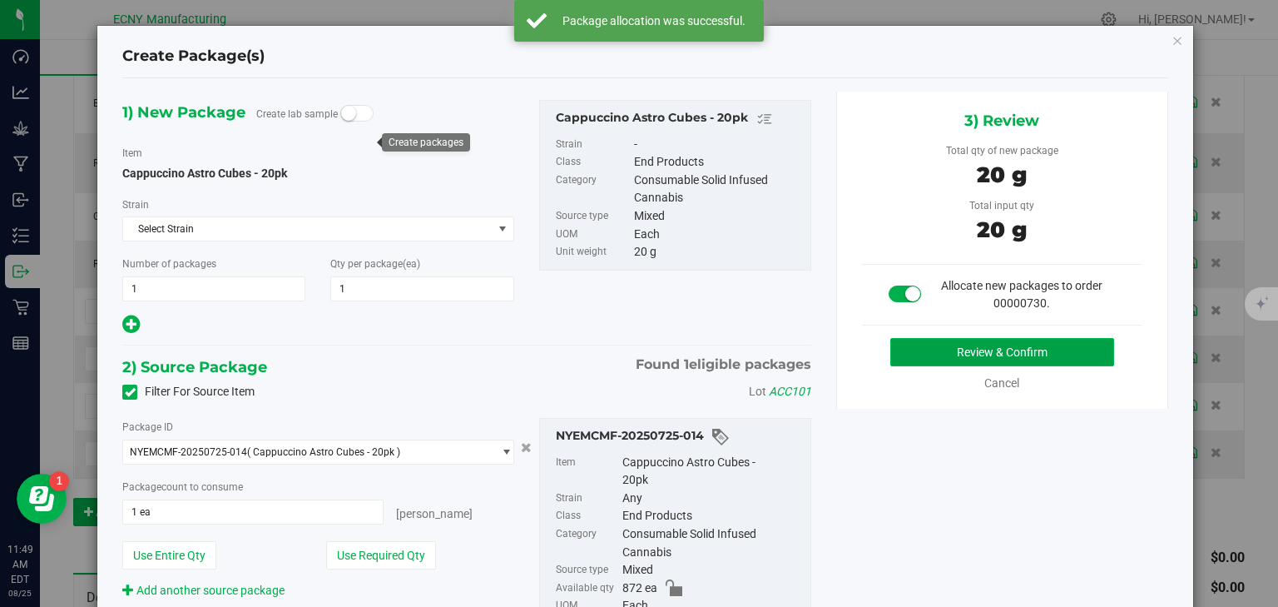
click at [975, 338] on button "Review & Confirm" at bounding box center [1002, 352] width 224 height 28
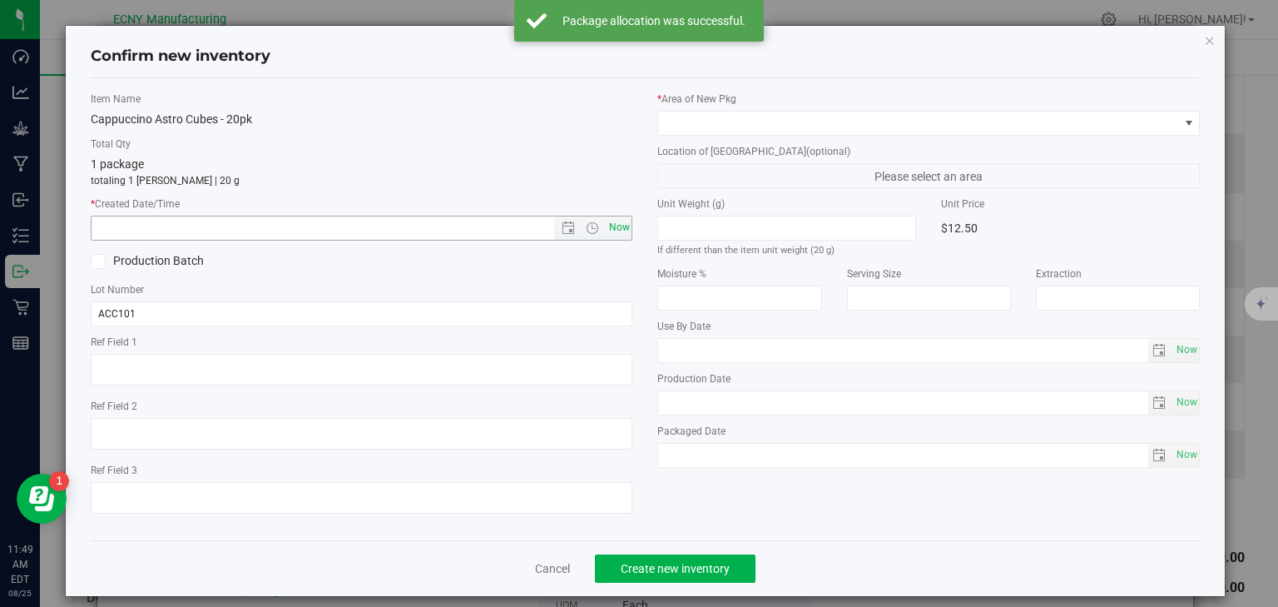
click at [620, 220] on span "Now" at bounding box center [619, 228] width 28 height 24
type input "8/25/2025 11:49 AM"
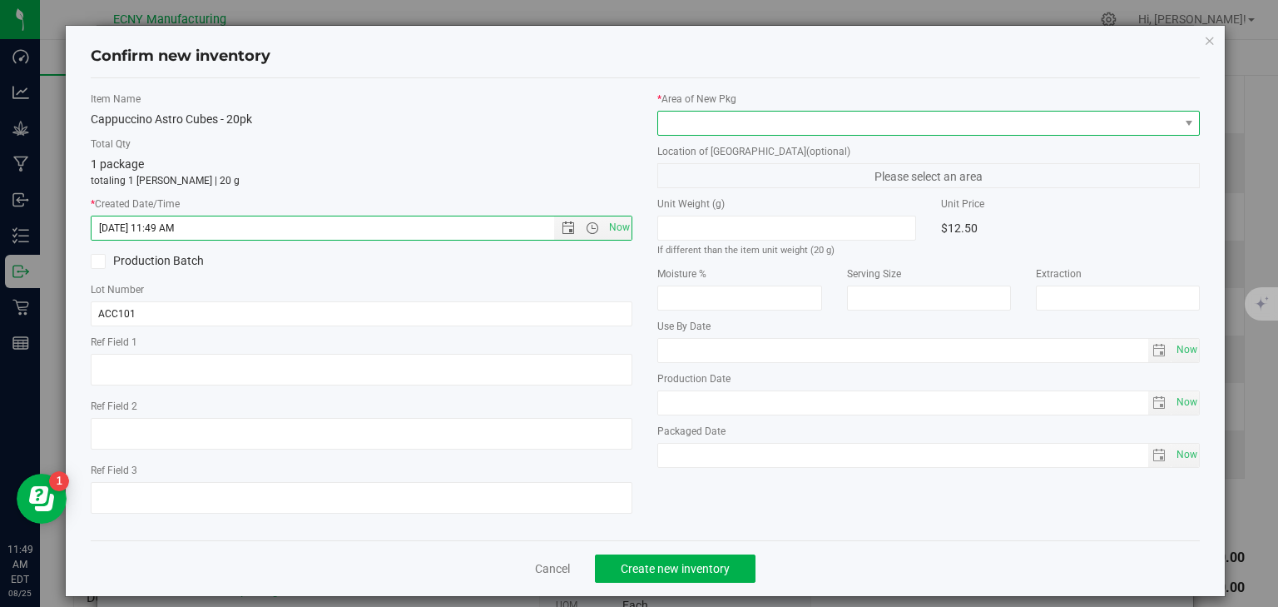
click at [701, 120] on span at bounding box center [918, 122] width 520 height 23
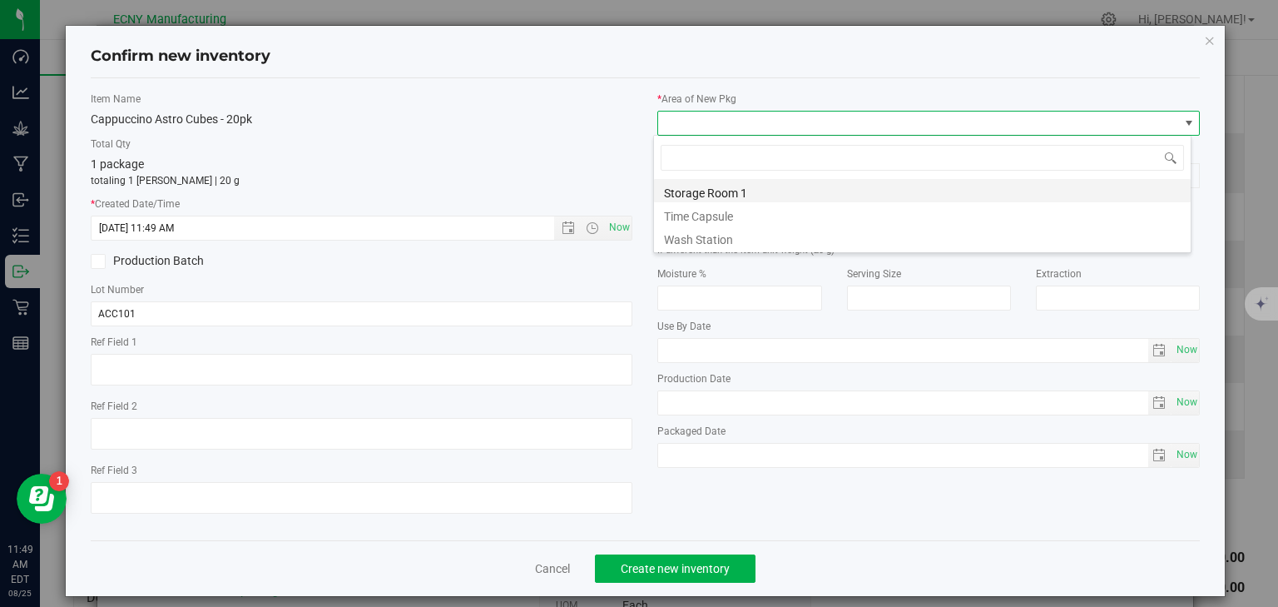
scroll to position [24, 538]
click at [699, 195] on li "Storage Room 1" at bounding box center [922, 190] width 537 height 23
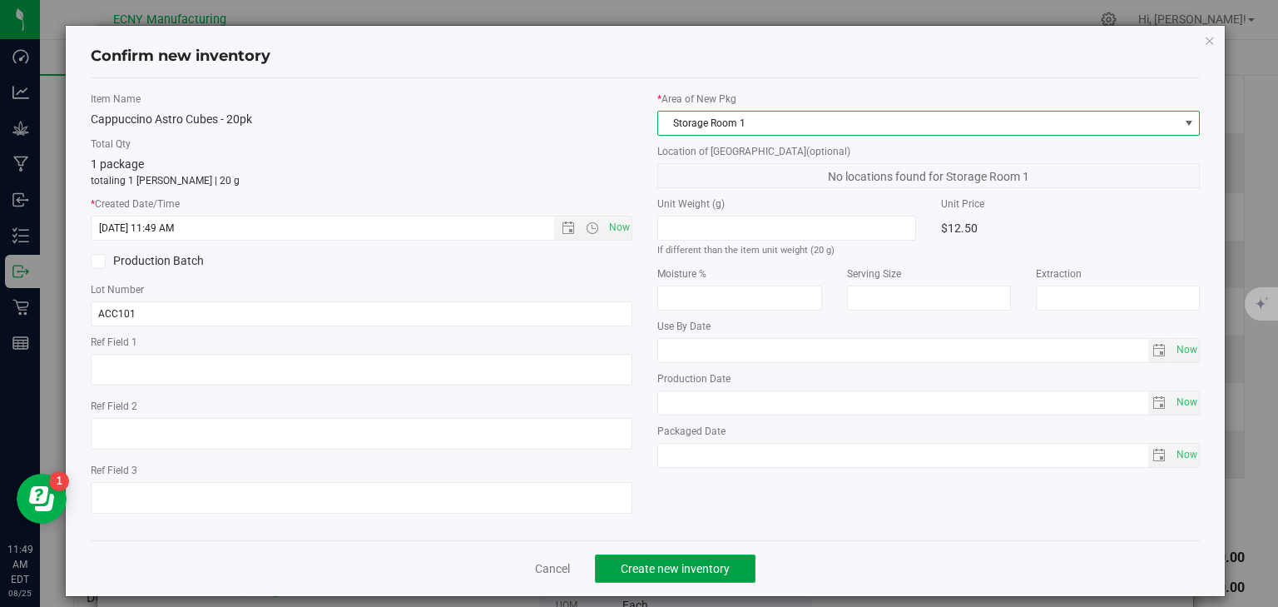
click at [706, 569] on span "Create new inventory" at bounding box center [675, 568] width 109 height 13
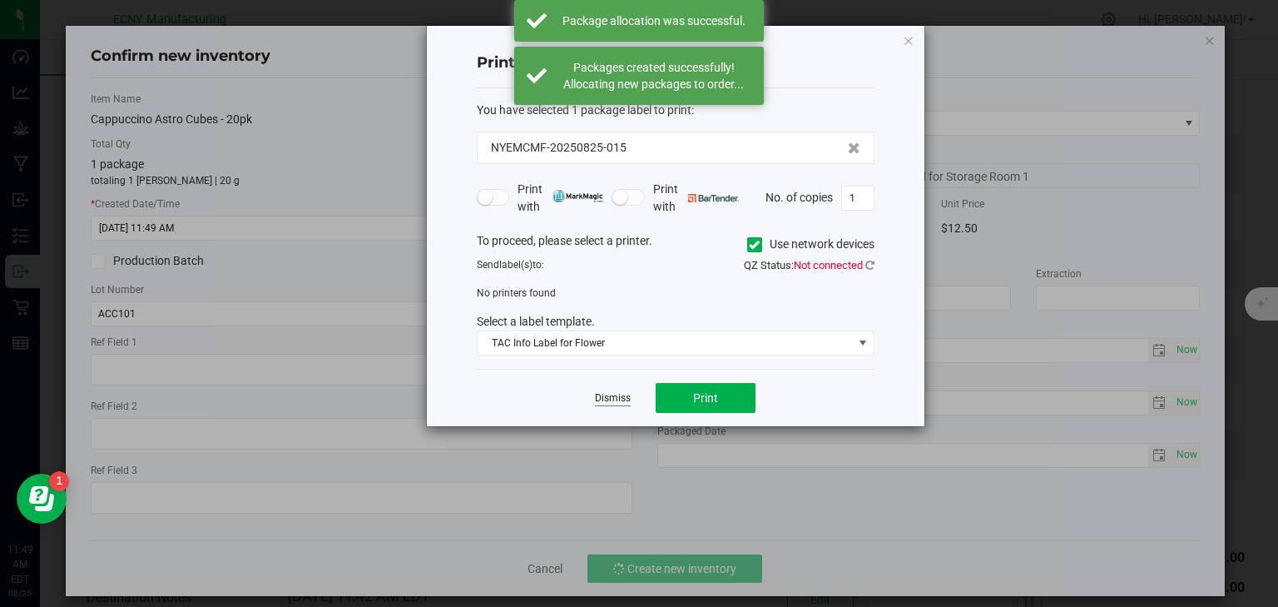
click at [614, 400] on link "Dismiss" at bounding box center [613, 398] width 36 height 14
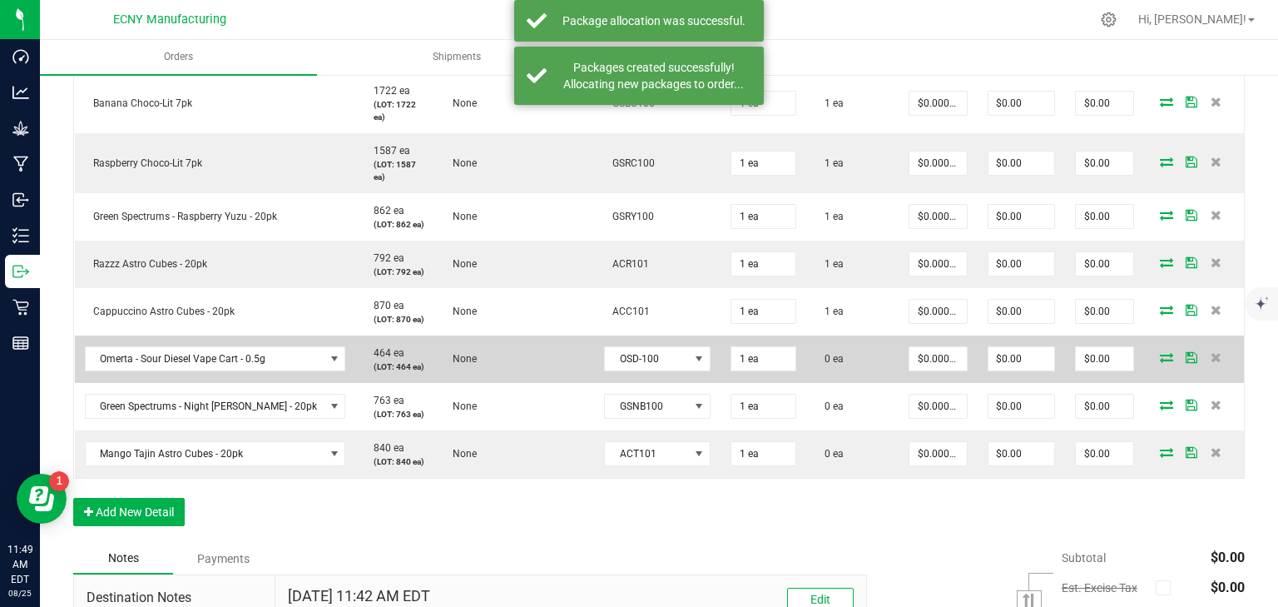
click at [1160, 353] on icon at bounding box center [1166, 357] width 13 height 10
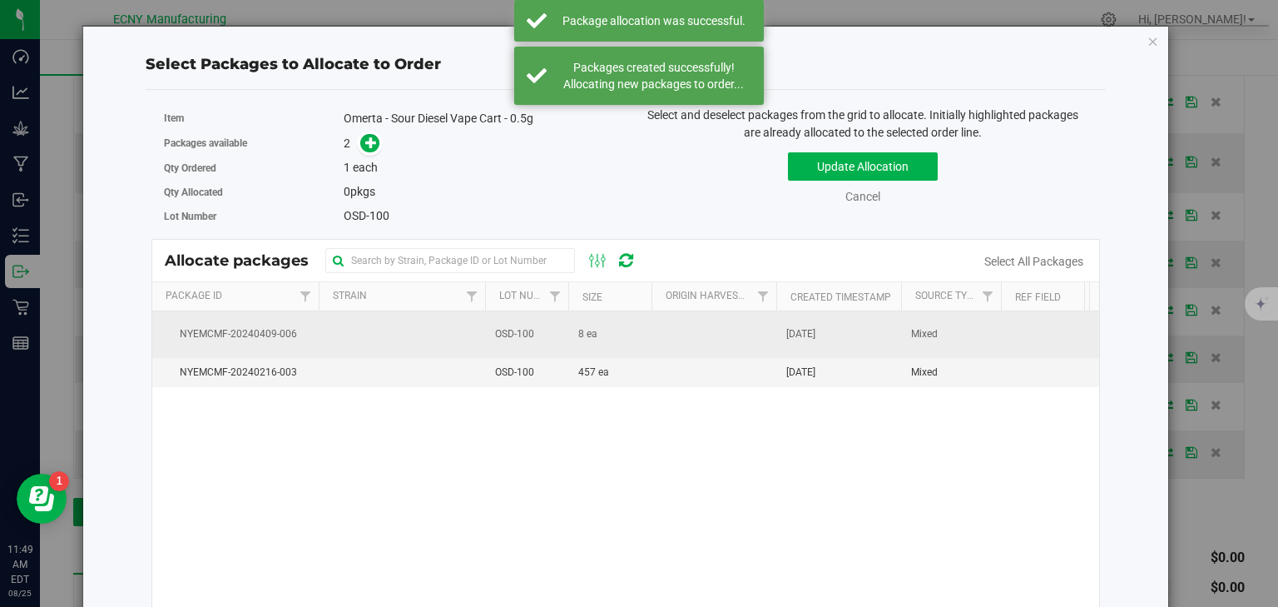
click at [602, 330] on td "8 ea" at bounding box center [609, 334] width 83 height 46
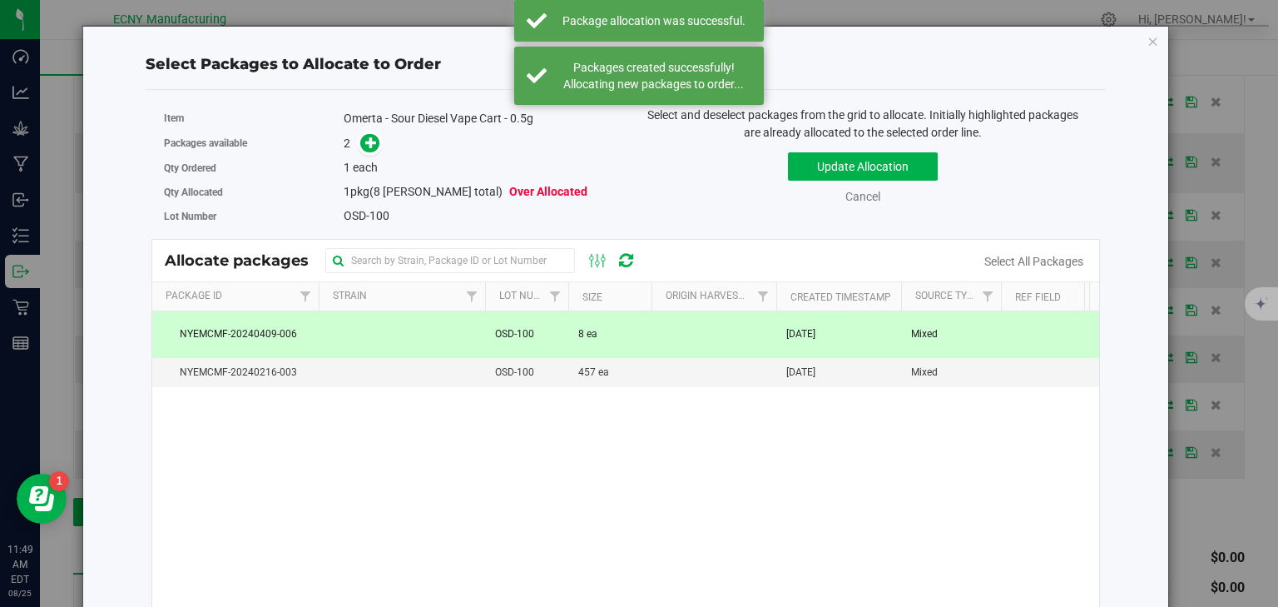
click at [353, 143] on span at bounding box center [366, 143] width 27 height 19
click at [365, 142] on icon at bounding box center [371, 142] width 12 height 12
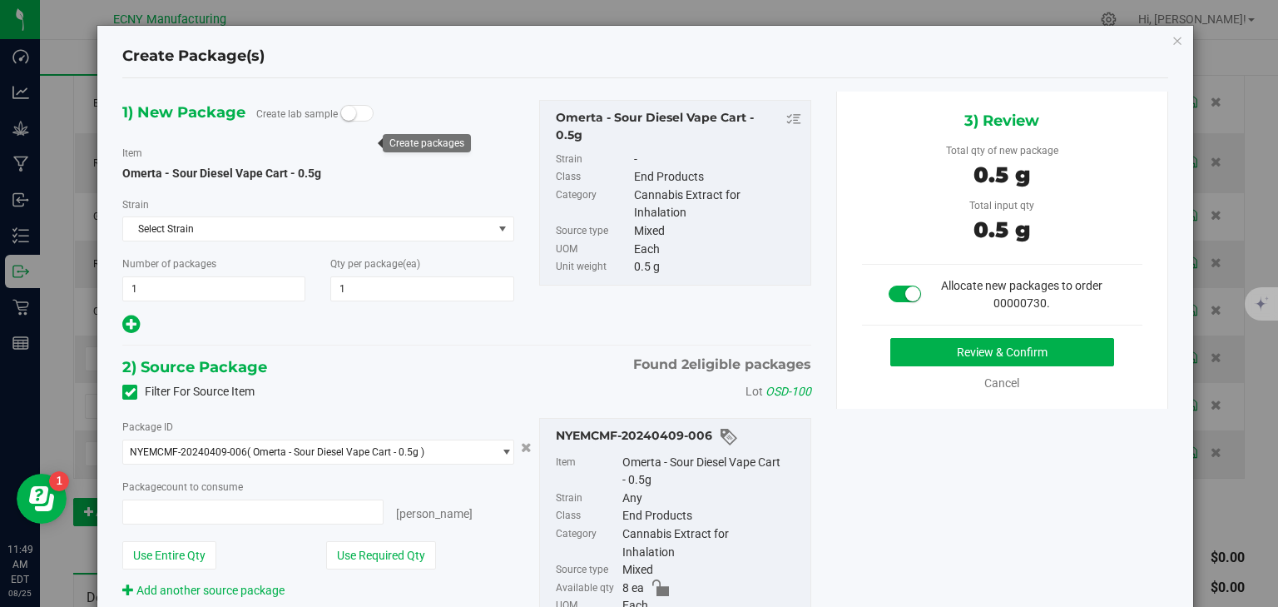
type input "1 ea"
click at [990, 347] on button "Review & Confirm" at bounding box center [1002, 352] width 224 height 28
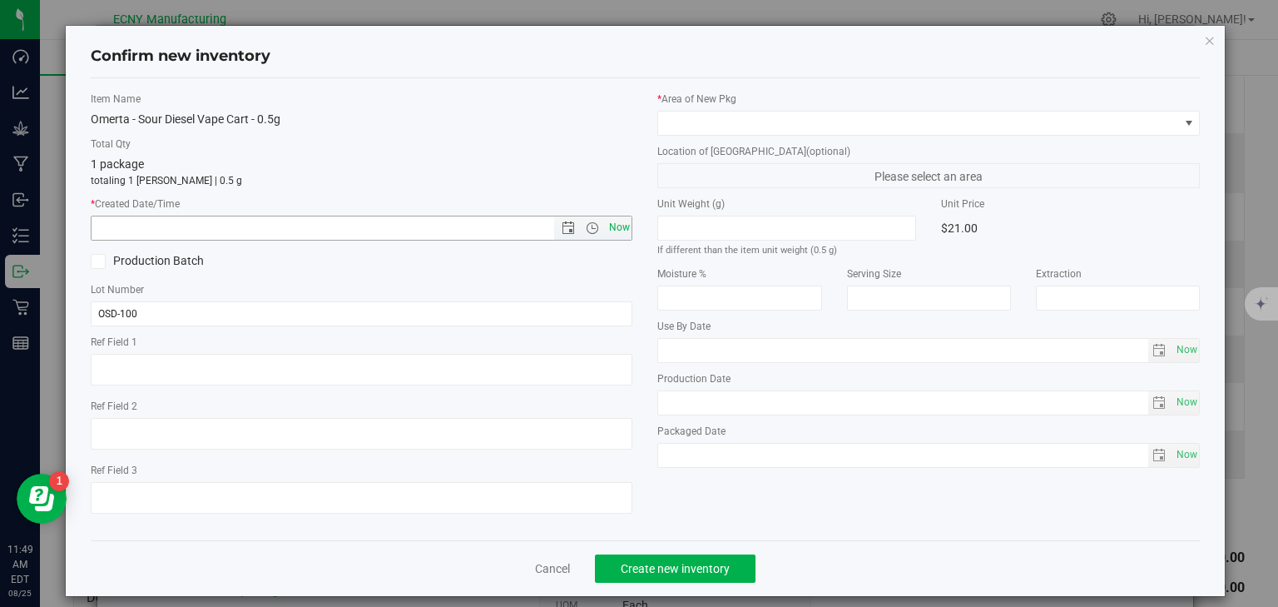
click at [622, 219] on span "Now" at bounding box center [619, 228] width 28 height 24
type input "8/25/2025 11:49 AM"
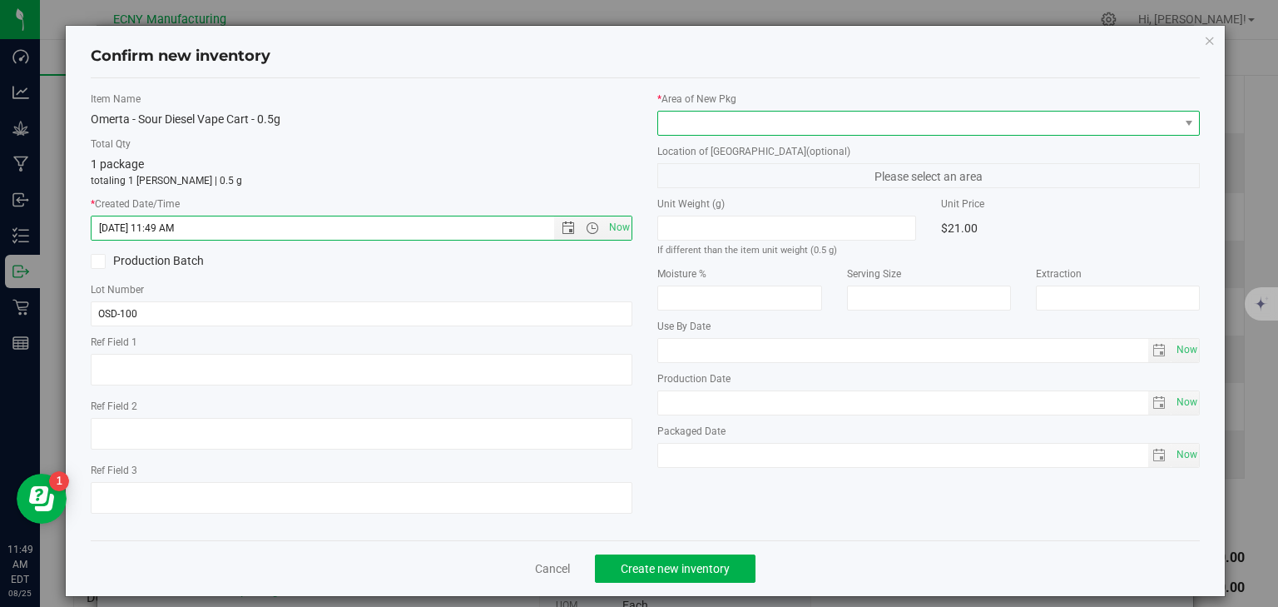
click at [714, 131] on span at bounding box center [918, 122] width 520 height 23
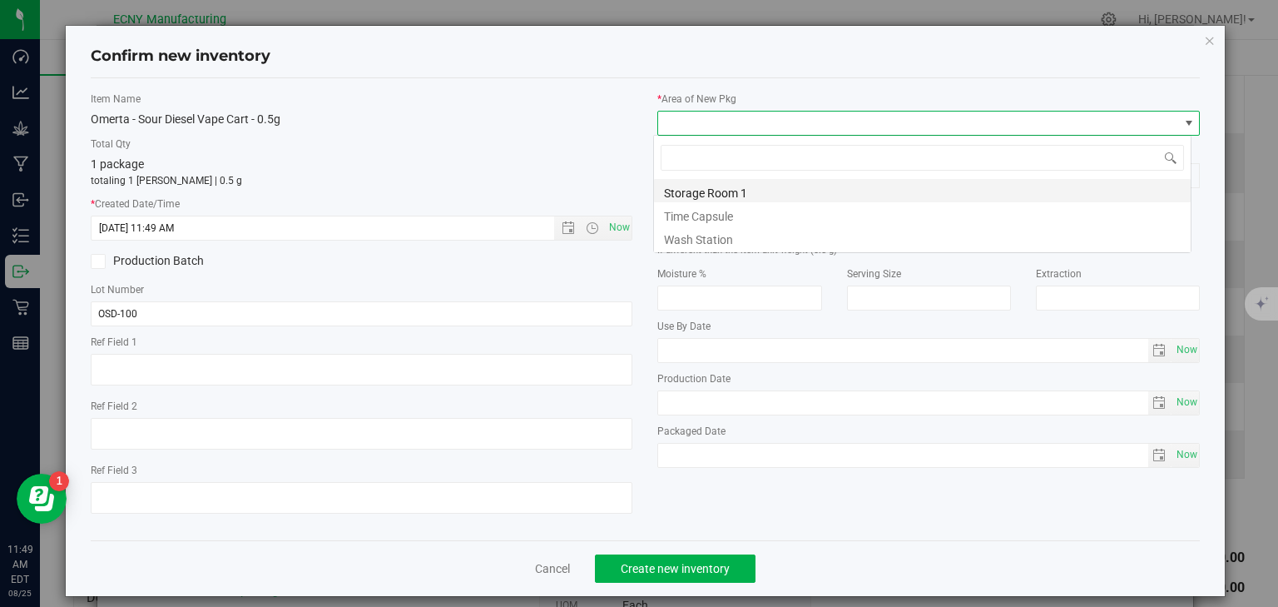
scroll to position [24, 538]
click at [711, 193] on li "Storage Room 1" at bounding box center [922, 190] width 537 height 23
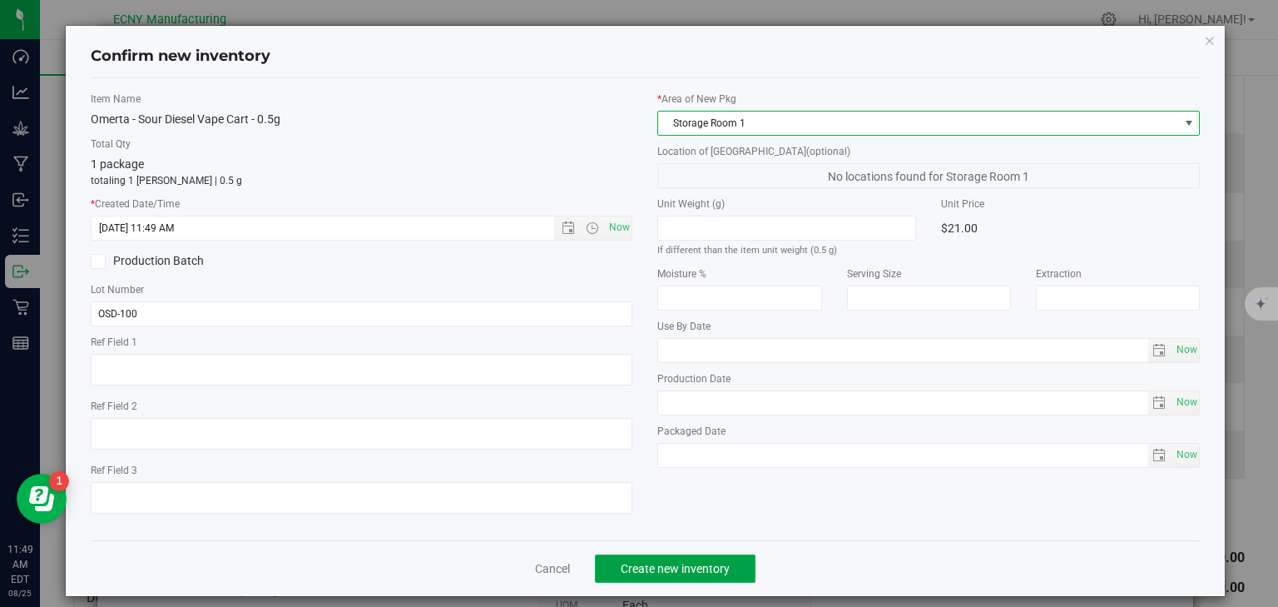
click at [669, 572] on span "Create new inventory" at bounding box center [675, 568] width 109 height 13
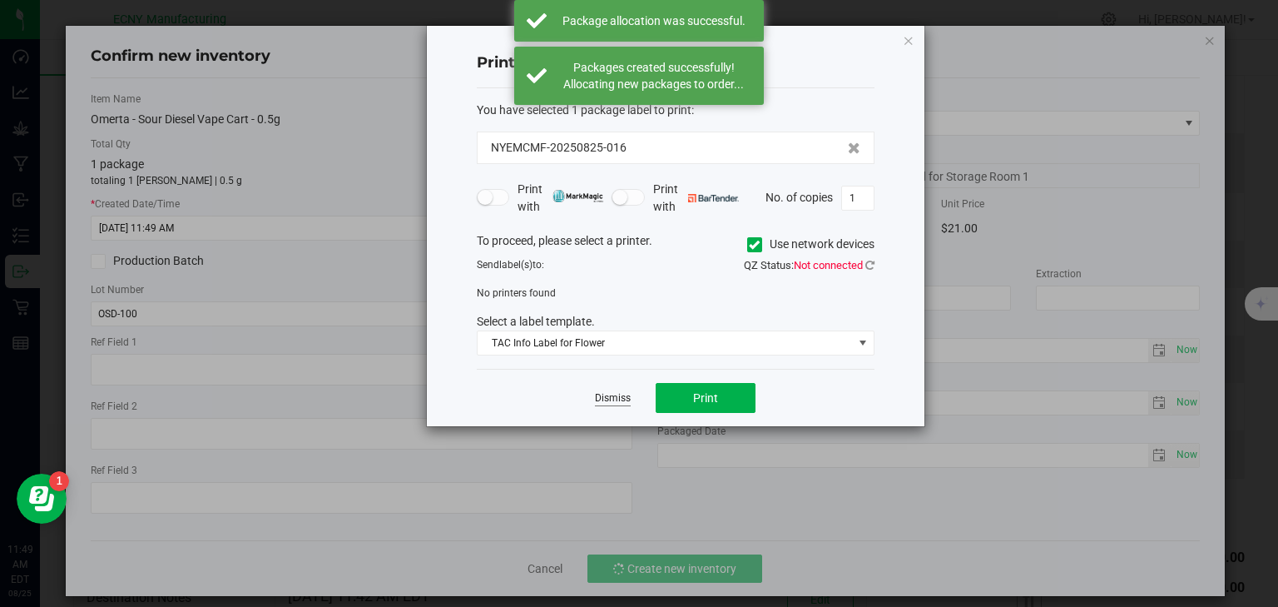
click at [621, 399] on link "Dismiss" at bounding box center [613, 398] width 36 height 14
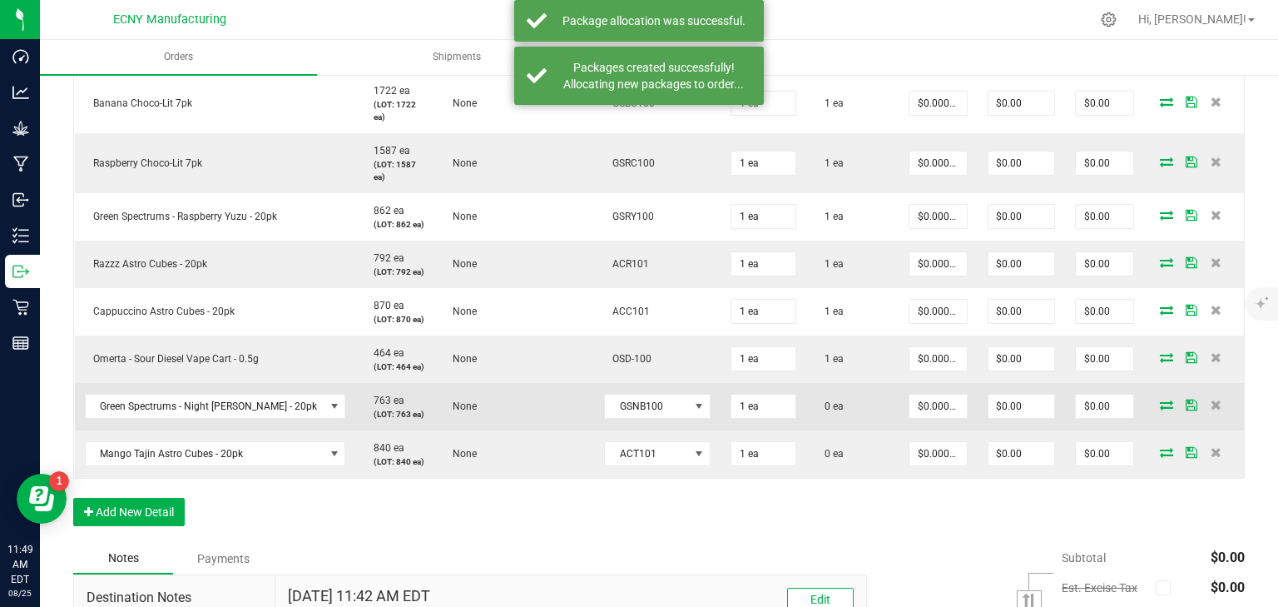
click at [1158, 407] on td at bounding box center [1194, 406] width 100 height 47
click at [1160, 403] on icon at bounding box center [1166, 404] width 13 height 10
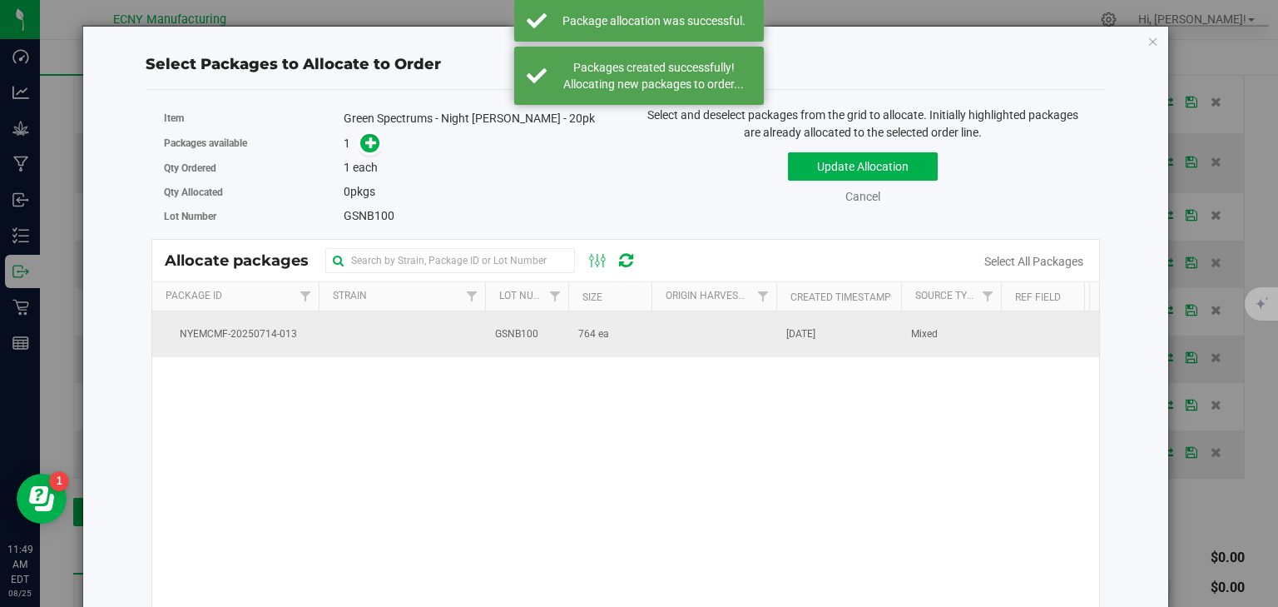
click at [596, 340] on td "764 ea" at bounding box center [609, 333] width 83 height 45
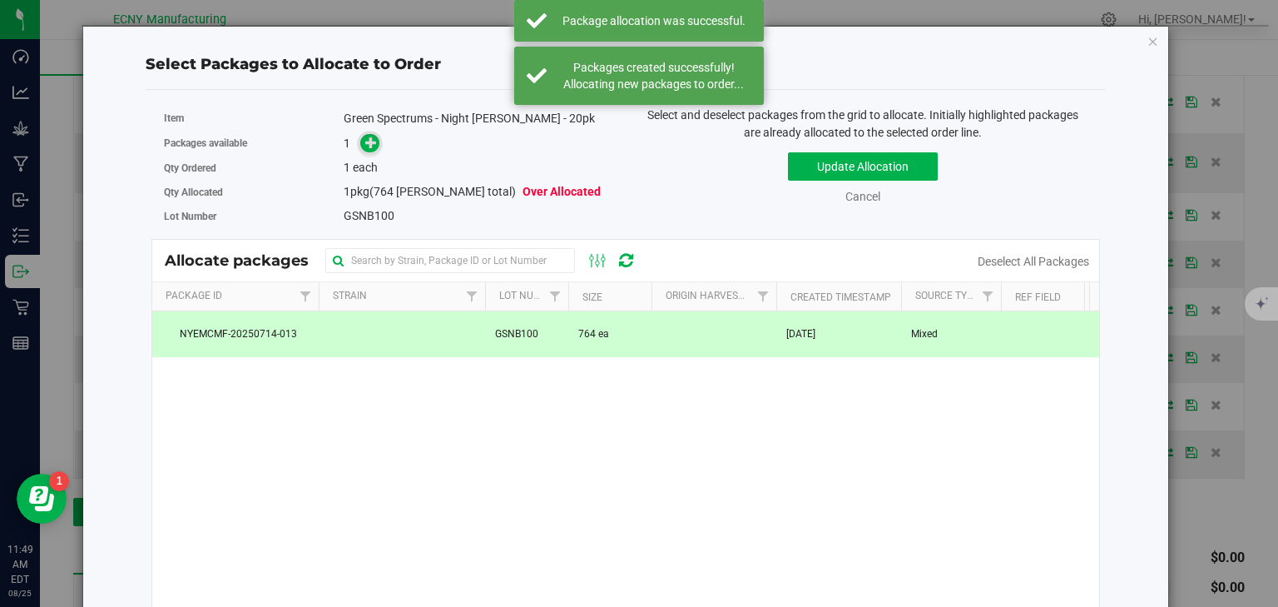
click at [365, 139] on icon at bounding box center [371, 142] width 12 height 12
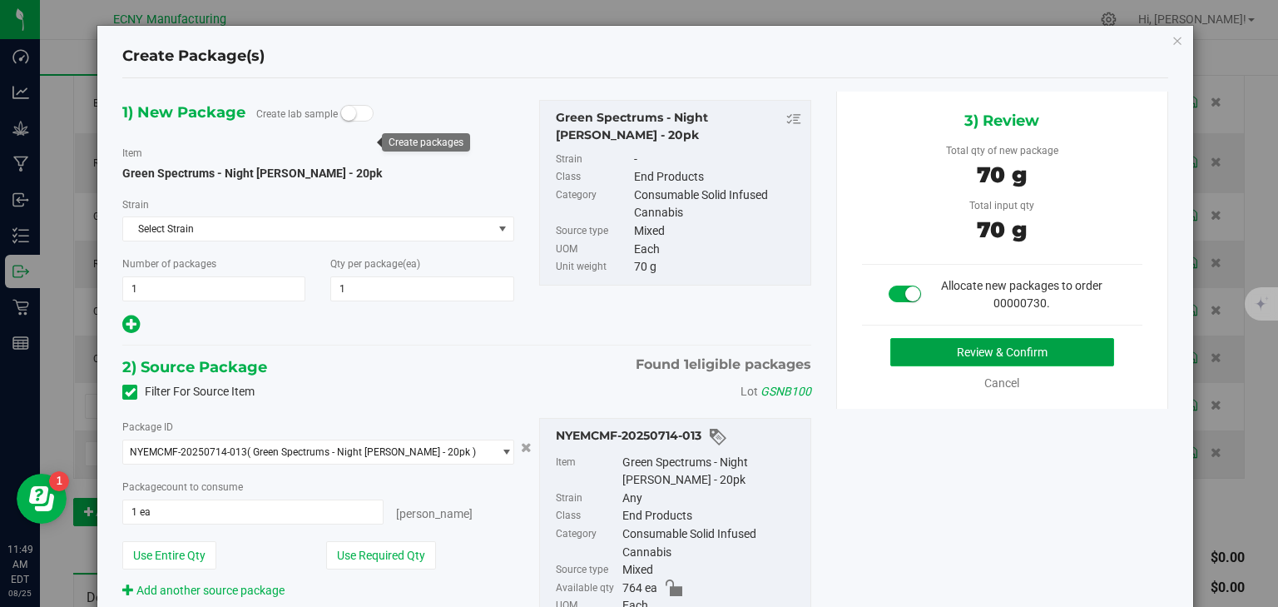
click at [958, 354] on button "Review & Confirm" at bounding box center [1002, 352] width 224 height 28
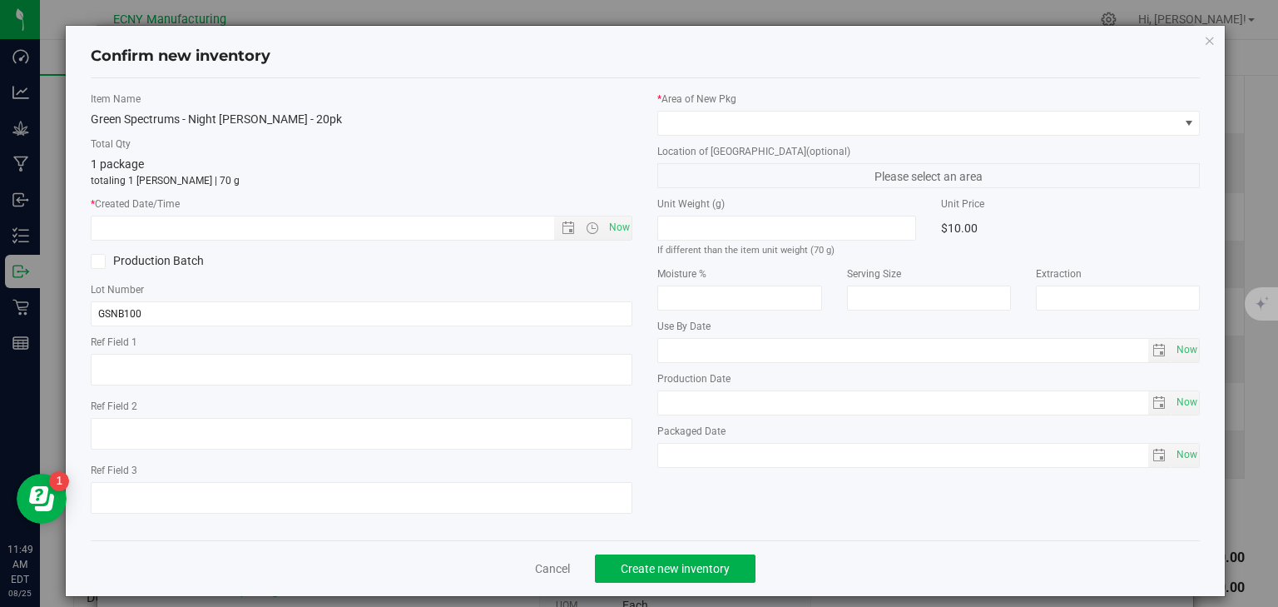
click at [628, 220] on div "Item Name Green Spectrums - Night Berry - 20pk Total Qty 1 package totaling 1 e…" at bounding box center [361, 309] width 567 height 435
click at [617, 224] on span "Now" at bounding box center [619, 228] width 28 height 24
type input "8/25/2025 11:49 AM"
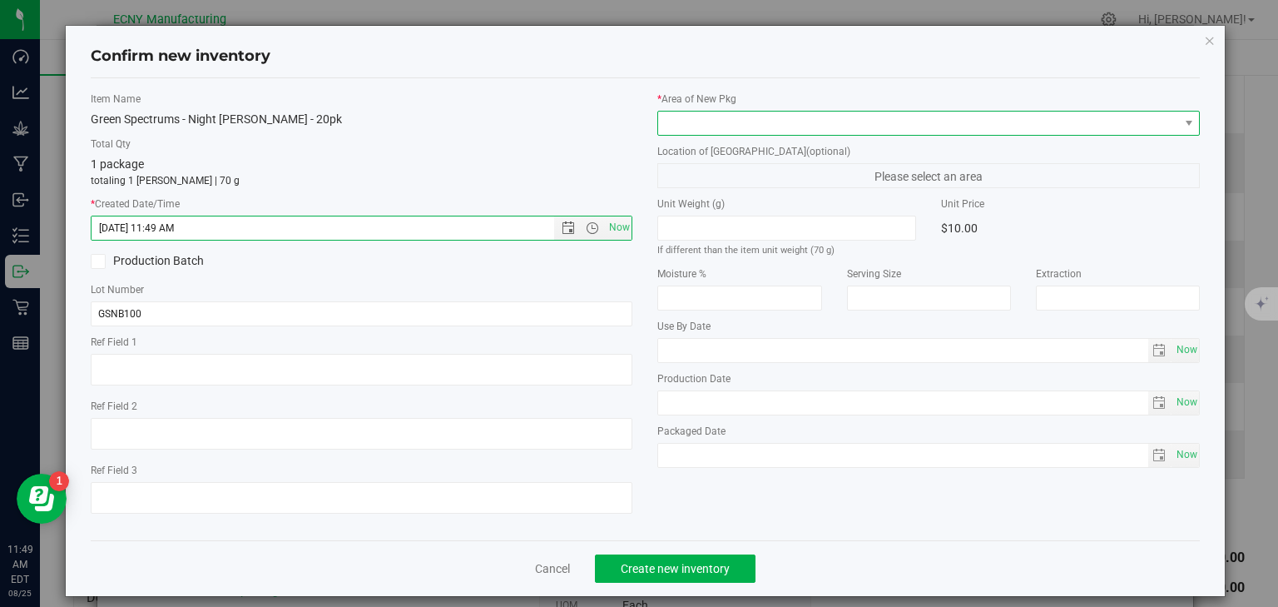
click at [709, 116] on span at bounding box center [918, 122] width 520 height 23
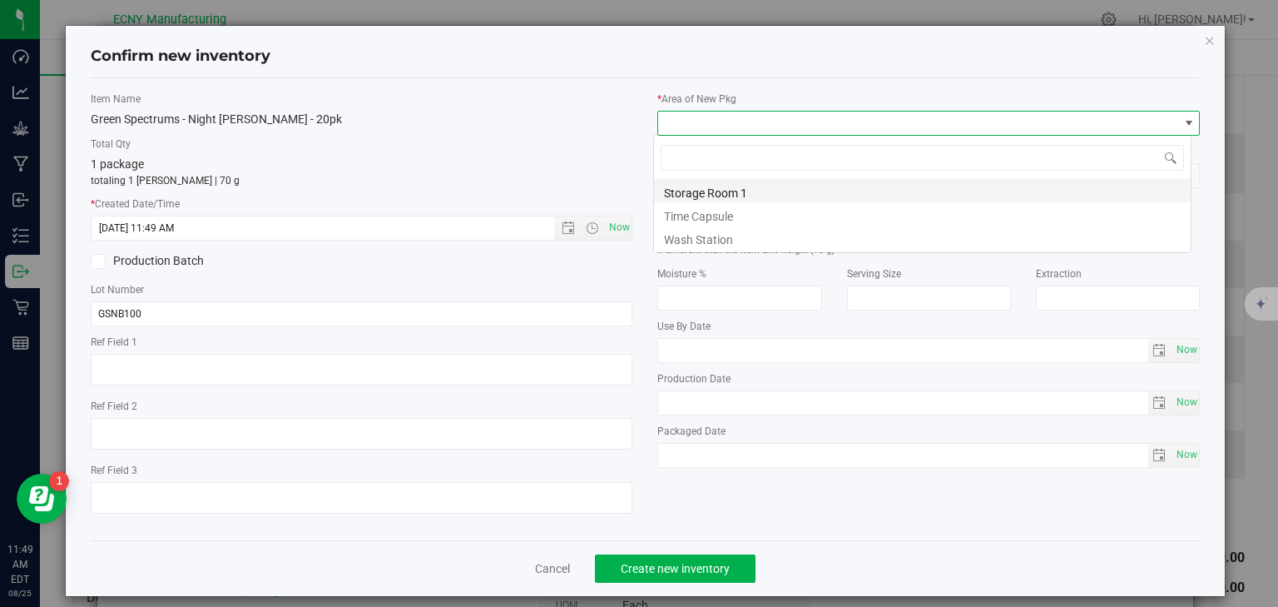
scroll to position [24, 538]
click at [706, 188] on li "Storage Room 1" at bounding box center [922, 190] width 537 height 23
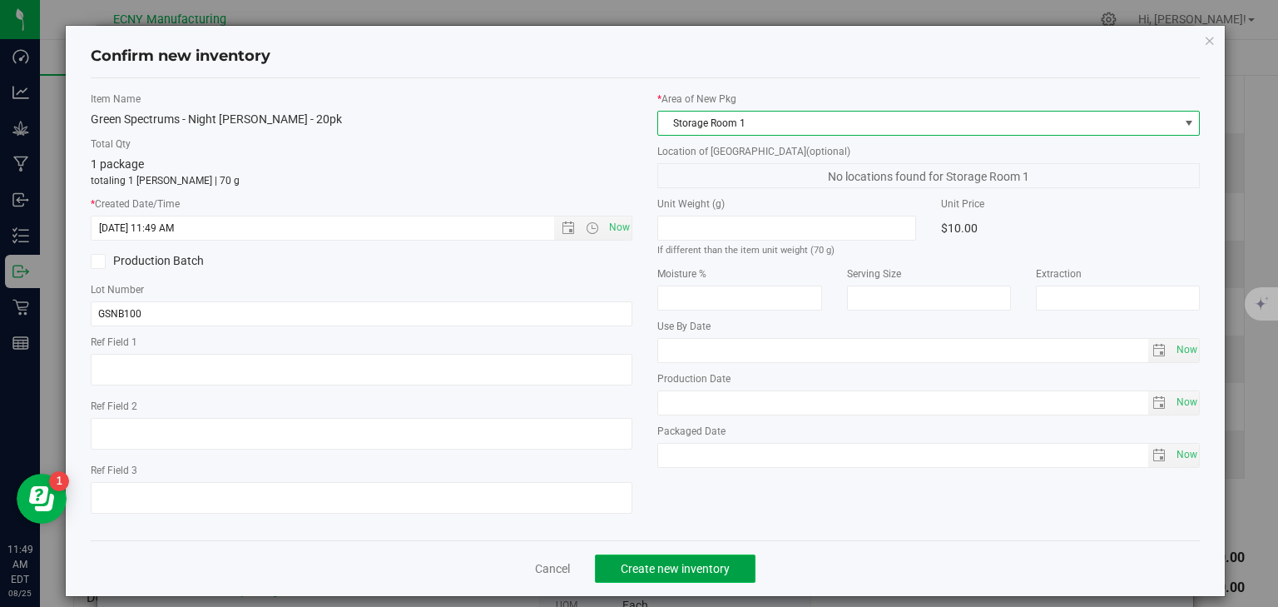
click at [698, 558] on button "Create new inventory" at bounding box center [675, 568] width 161 height 28
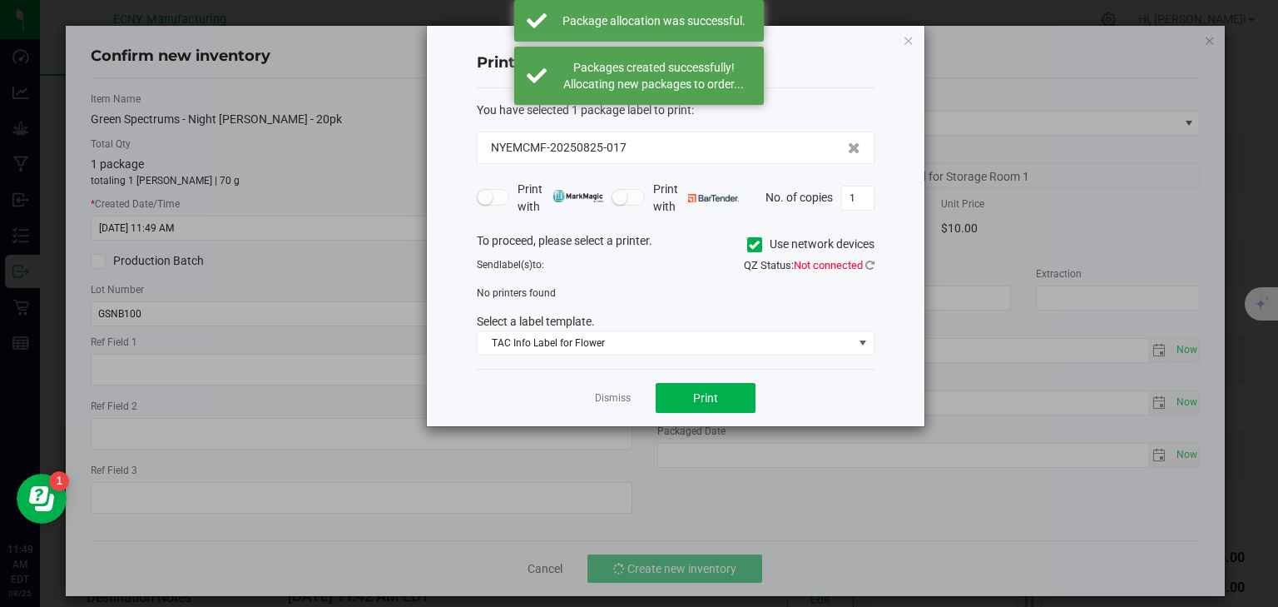
click at [607, 409] on div "Dismiss Print" at bounding box center [676, 397] width 398 height 57
click at [609, 399] on link "Dismiss" at bounding box center [613, 398] width 36 height 14
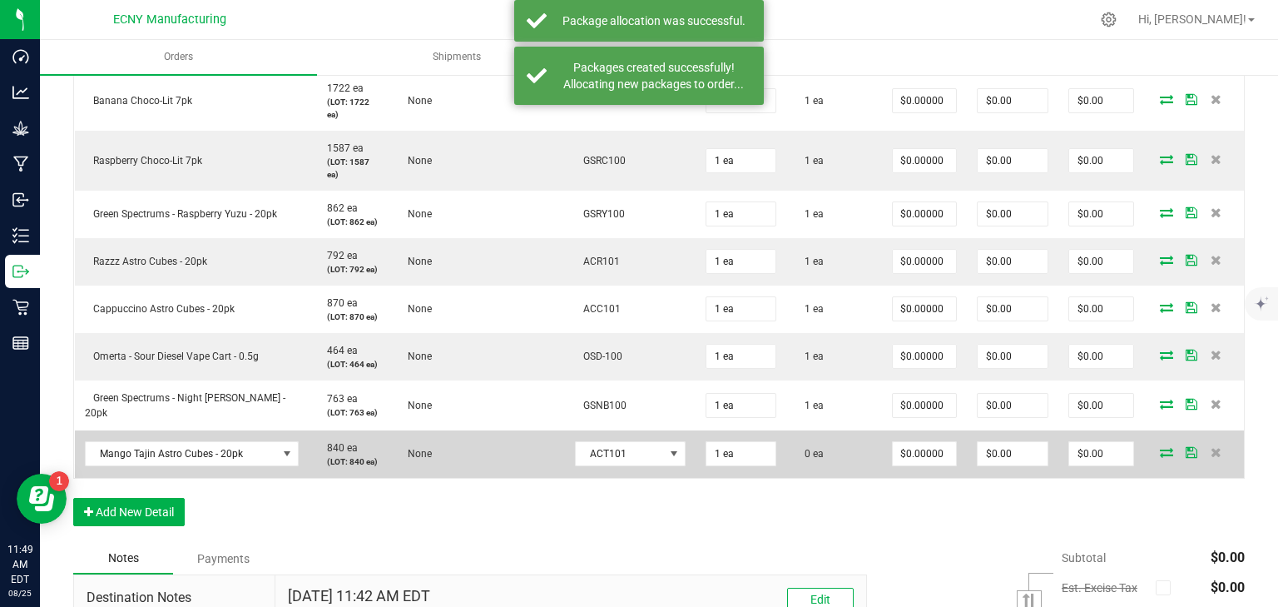
click at [1160, 447] on icon at bounding box center [1166, 452] width 13 height 10
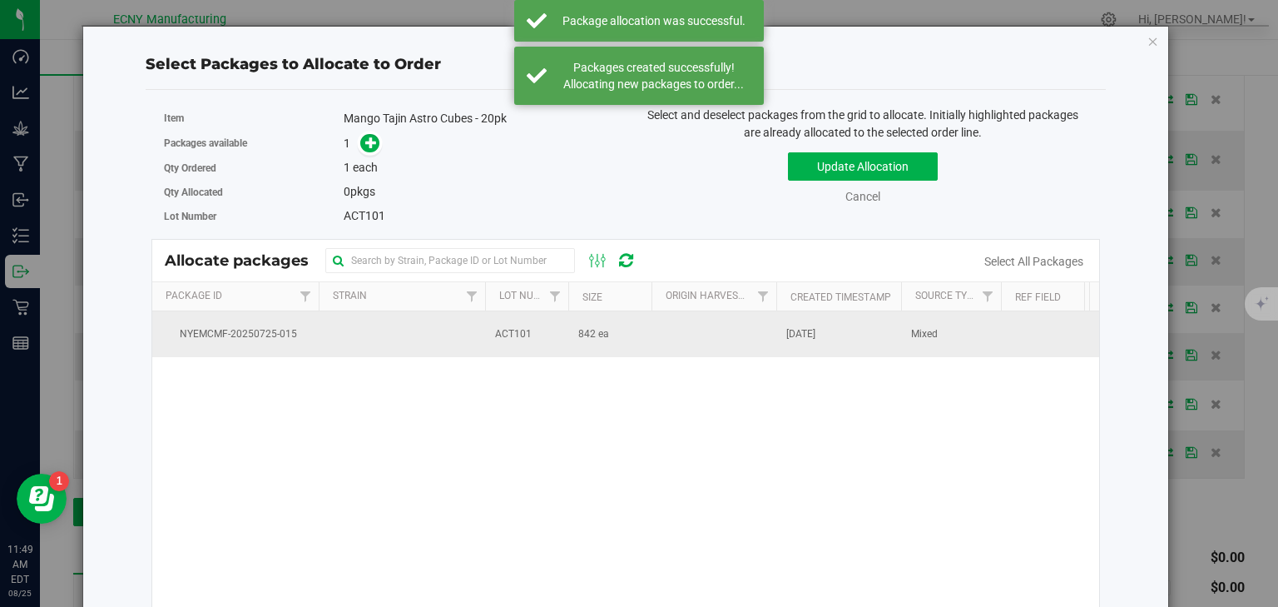
click at [587, 343] on td "842 ea" at bounding box center [609, 333] width 83 height 45
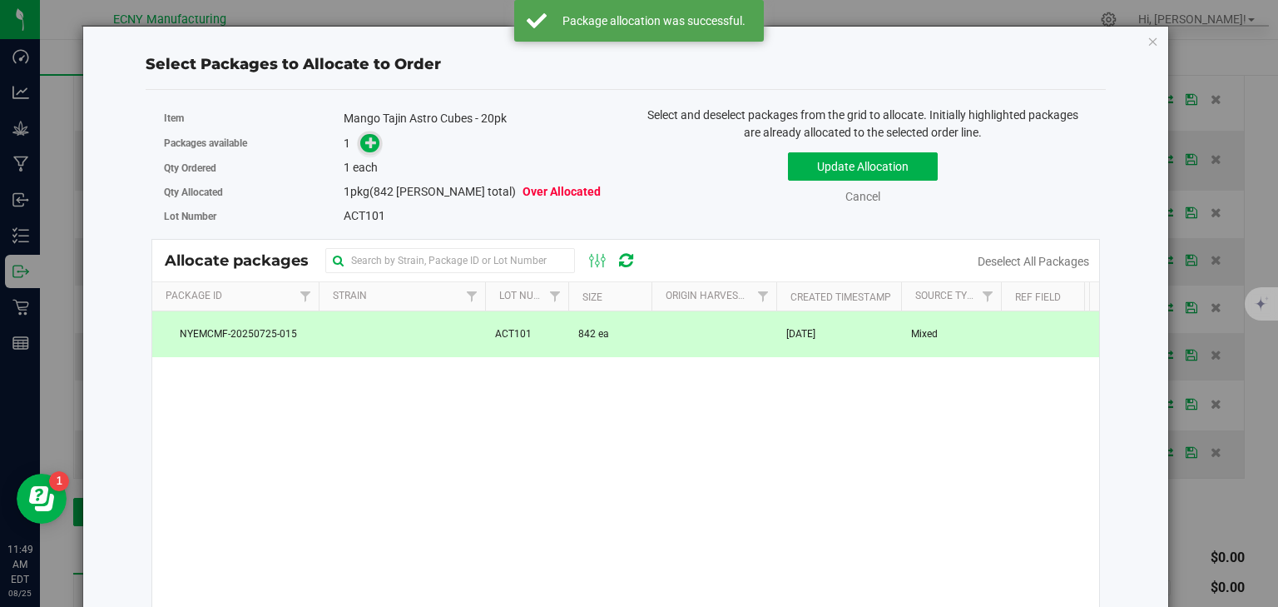
click at [373, 146] on icon at bounding box center [371, 142] width 12 height 12
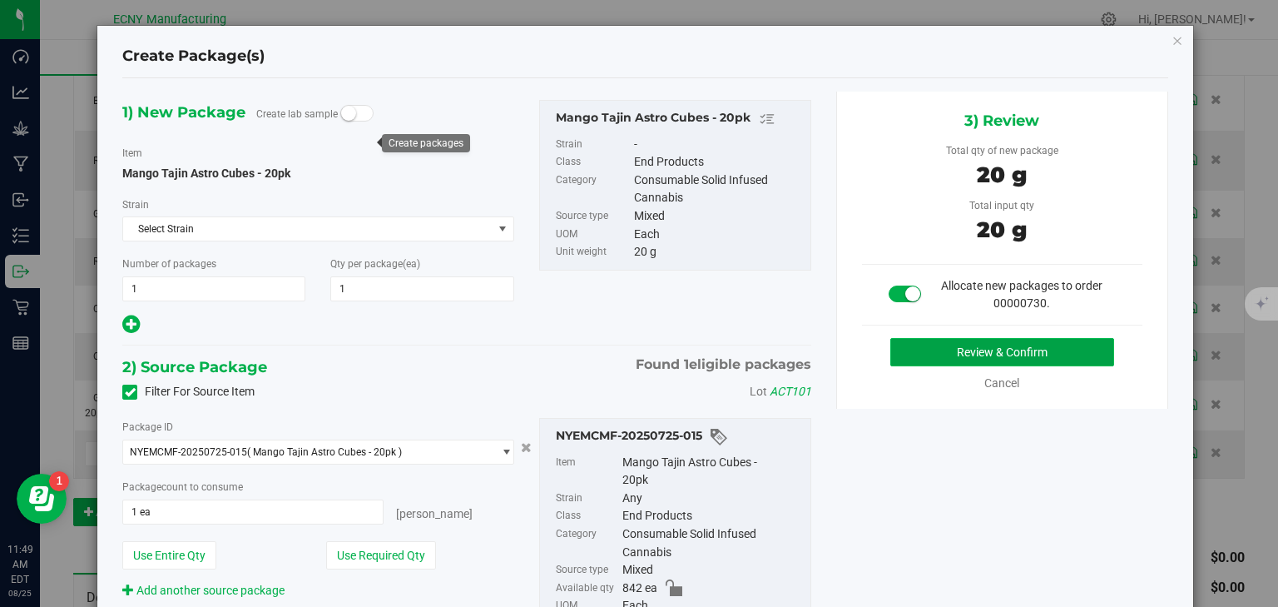
click at [972, 354] on button "Review & Confirm" at bounding box center [1002, 352] width 224 height 28
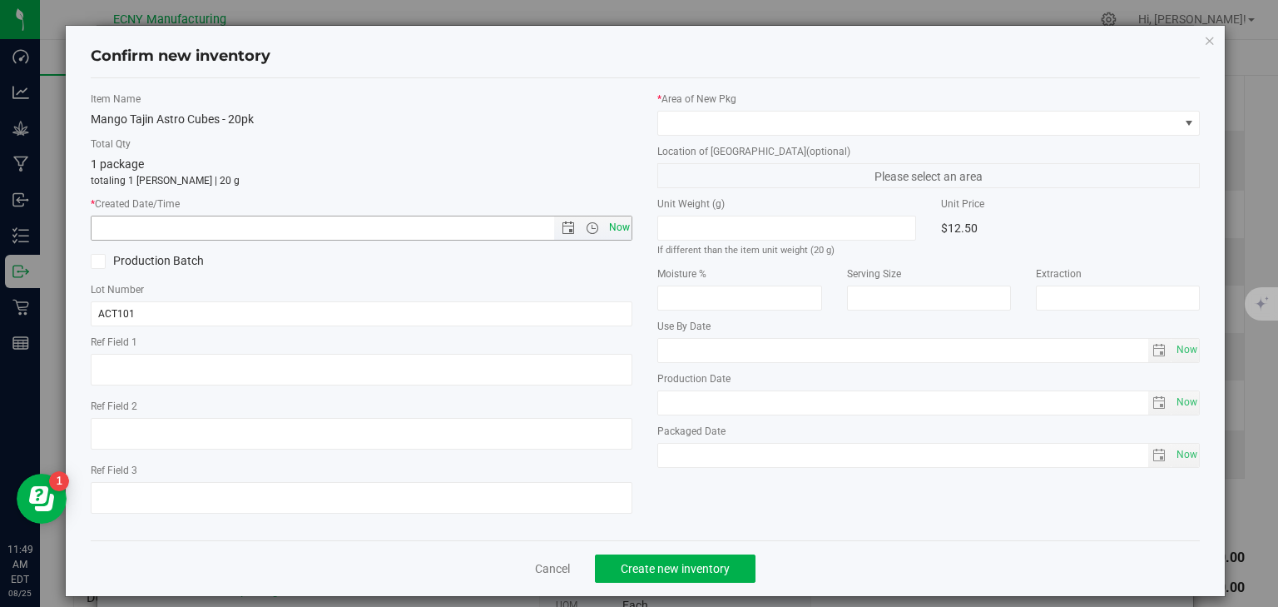
click at [621, 219] on span "Now" at bounding box center [619, 228] width 28 height 24
type input "8/25/2025 11:49 AM"
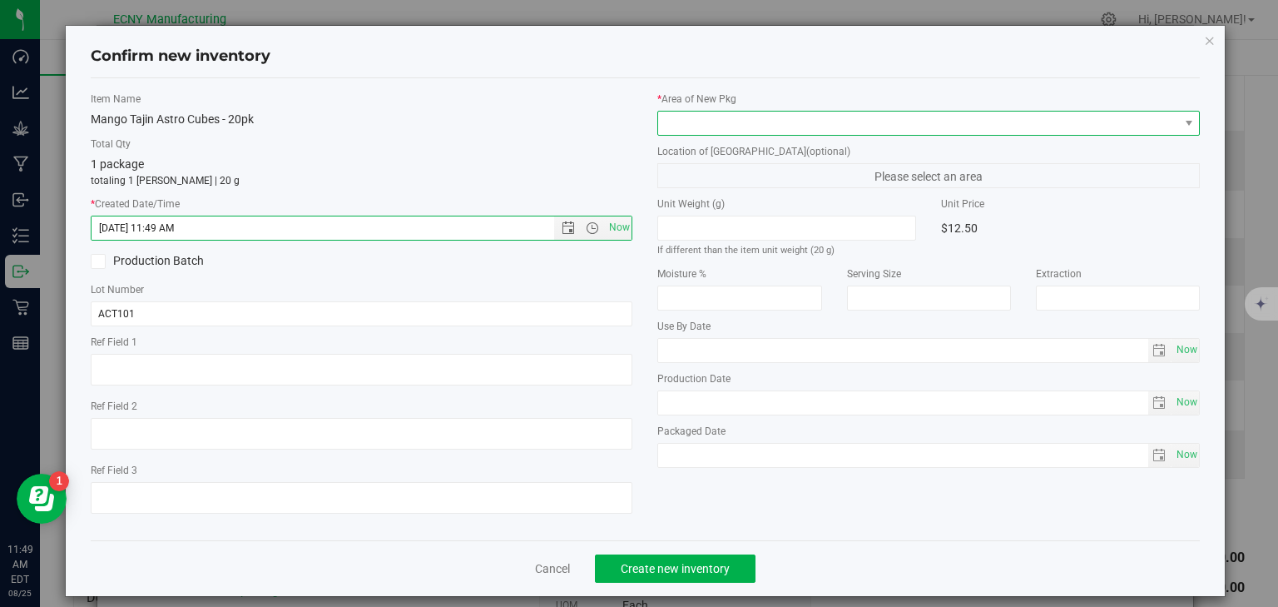
click at [720, 113] on span at bounding box center [918, 122] width 520 height 23
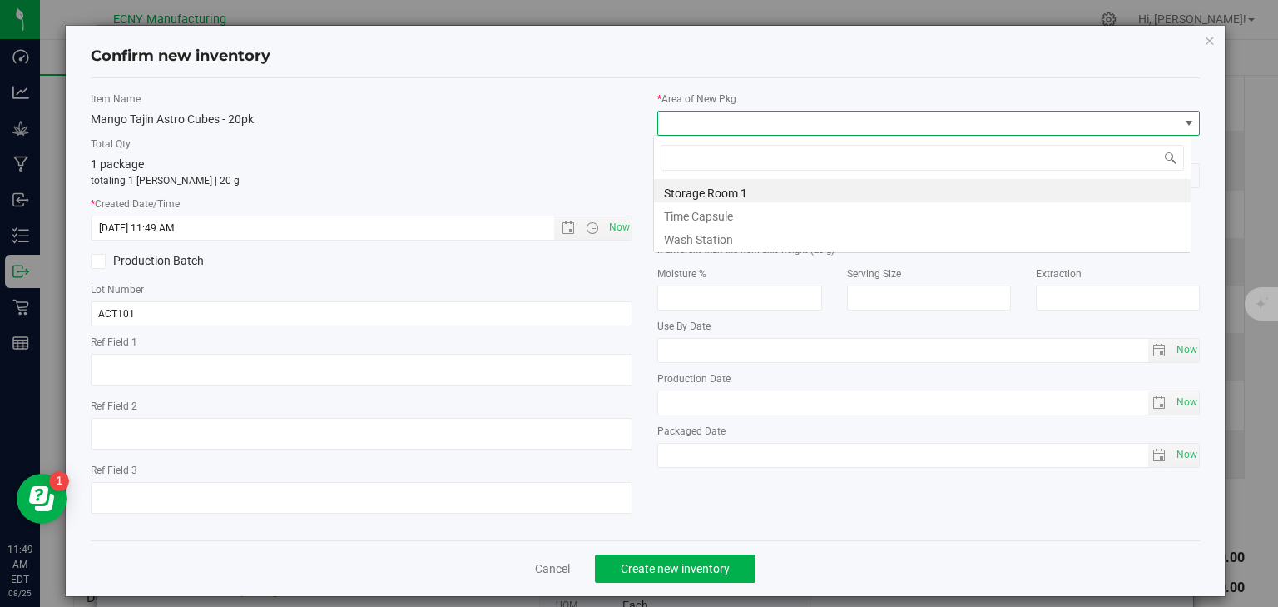
scroll to position [24, 538]
click at [678, 190] on li "Storage Room 1" at bounding box center [922, 190] width 537 height 23
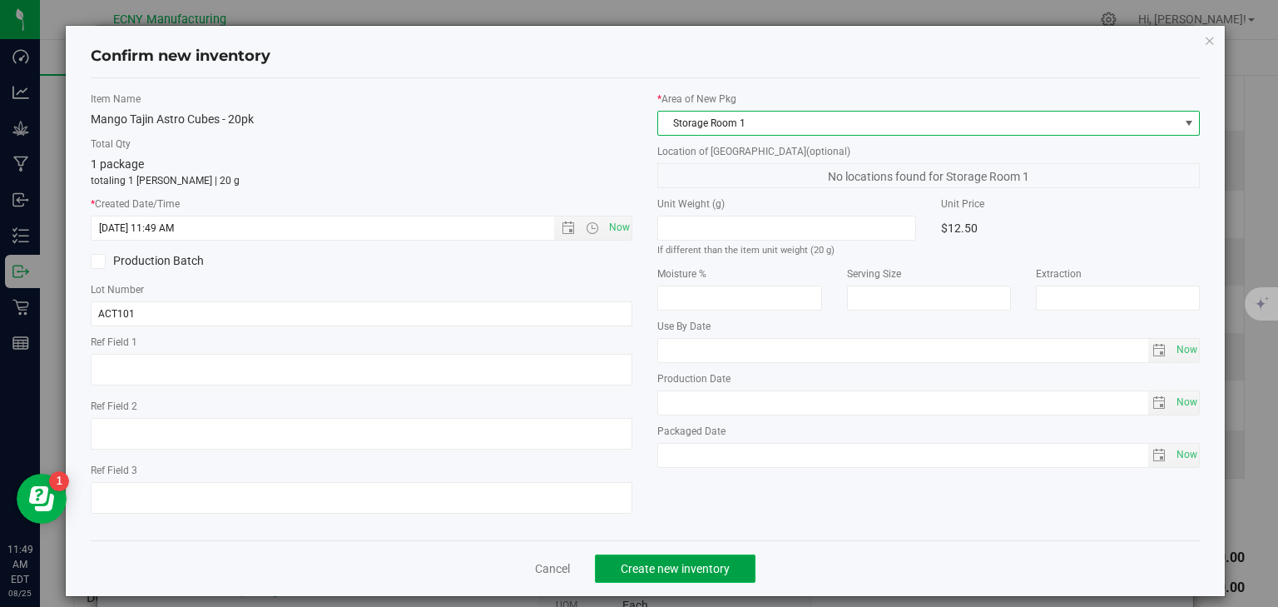
click at [663, 566] on span "Create new inventory" at bounding box center [675, 568] width 109 height 13
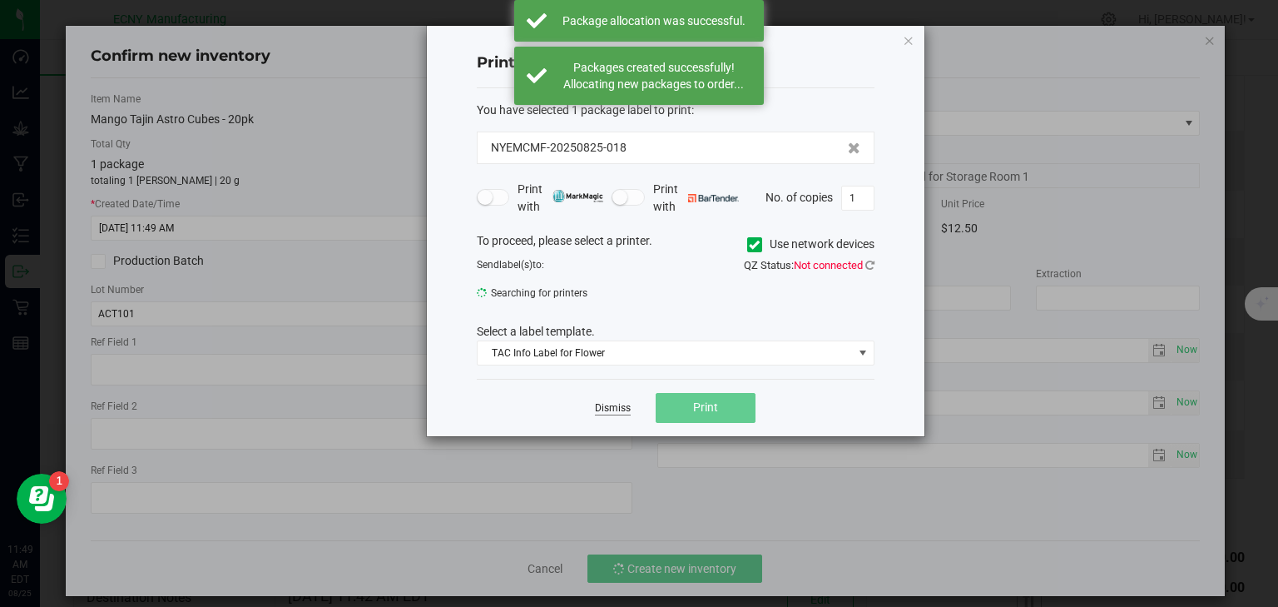
click at [618, 403] on link "Dismiss" at bounding box center [613, 408] width 36 height 14
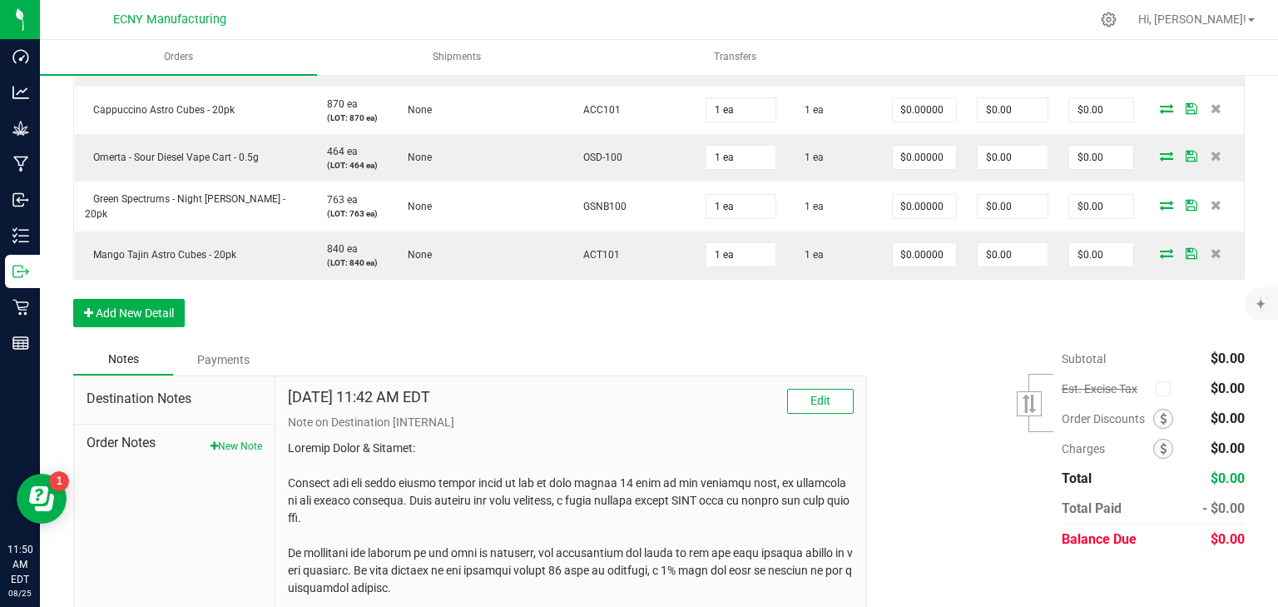
scroll to position [1132, 0]
click at [795, 388] on button "Edit" at bounding box center [820, 400] width 67 height 25
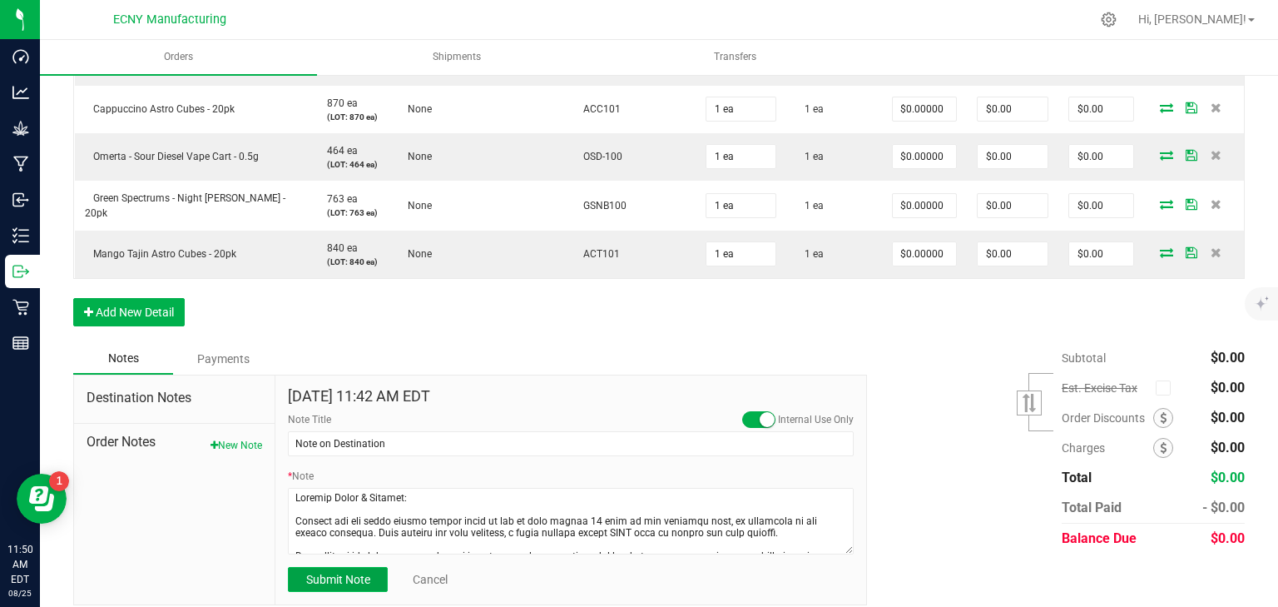
click at [346, 576] on span "Submit Note" at bounding box center [338, 578] width 64 height 13
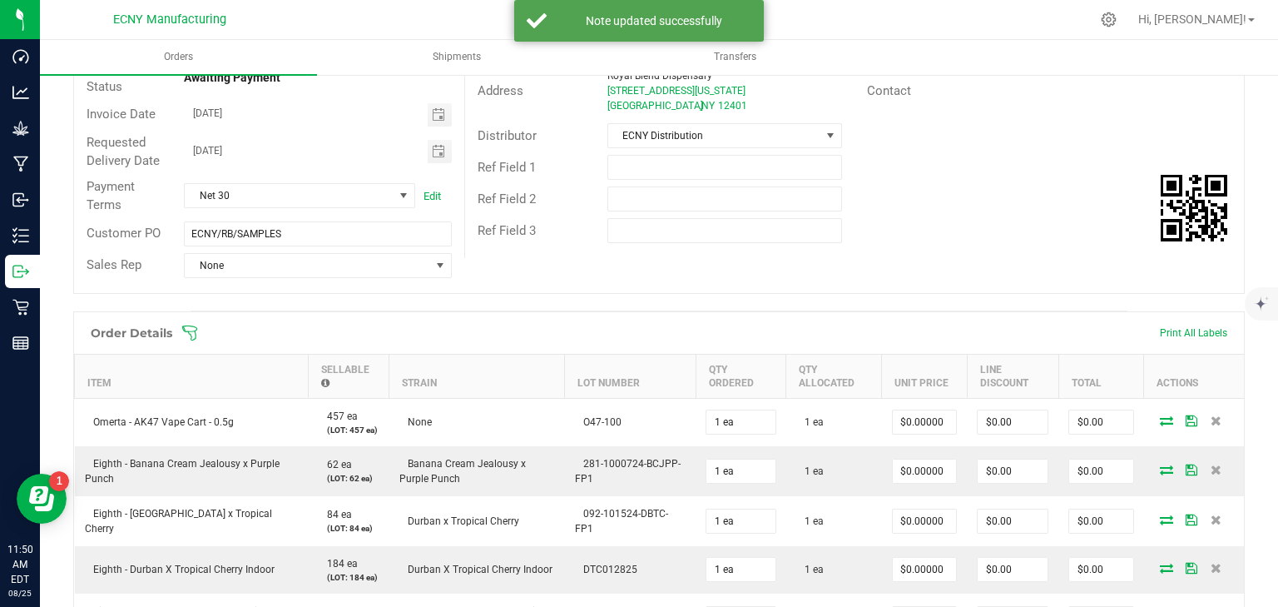
scroll to position [0, 0]
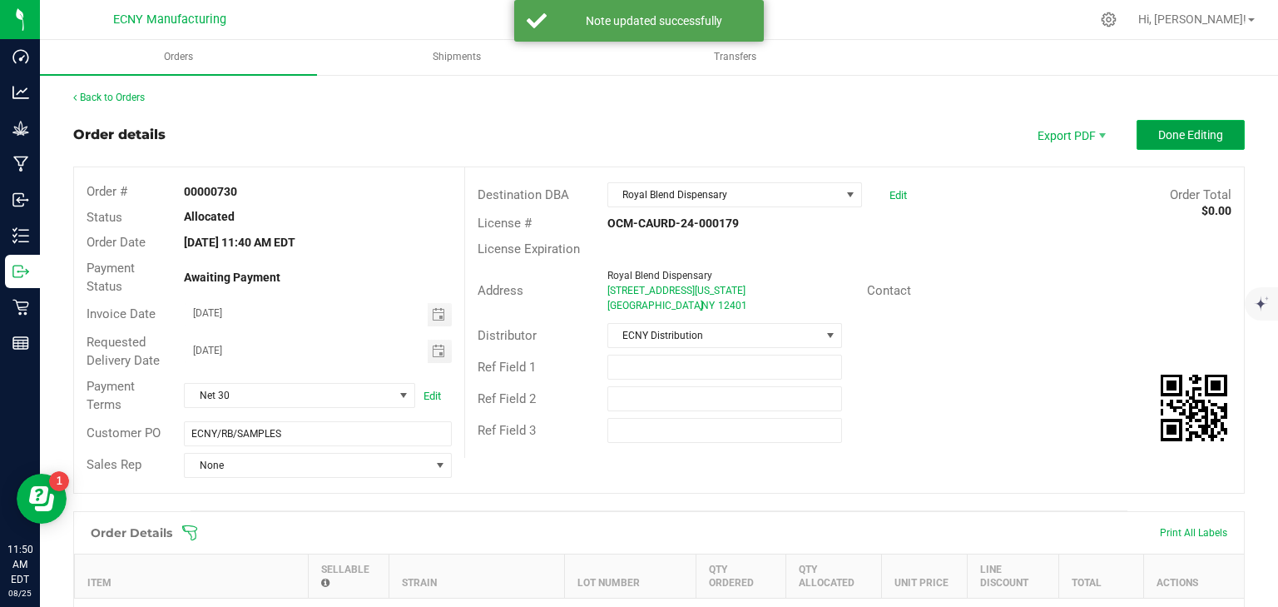
click at [1185, 135] on span "Done Editing" at bounding box center [1190, 134] width 65 height 13
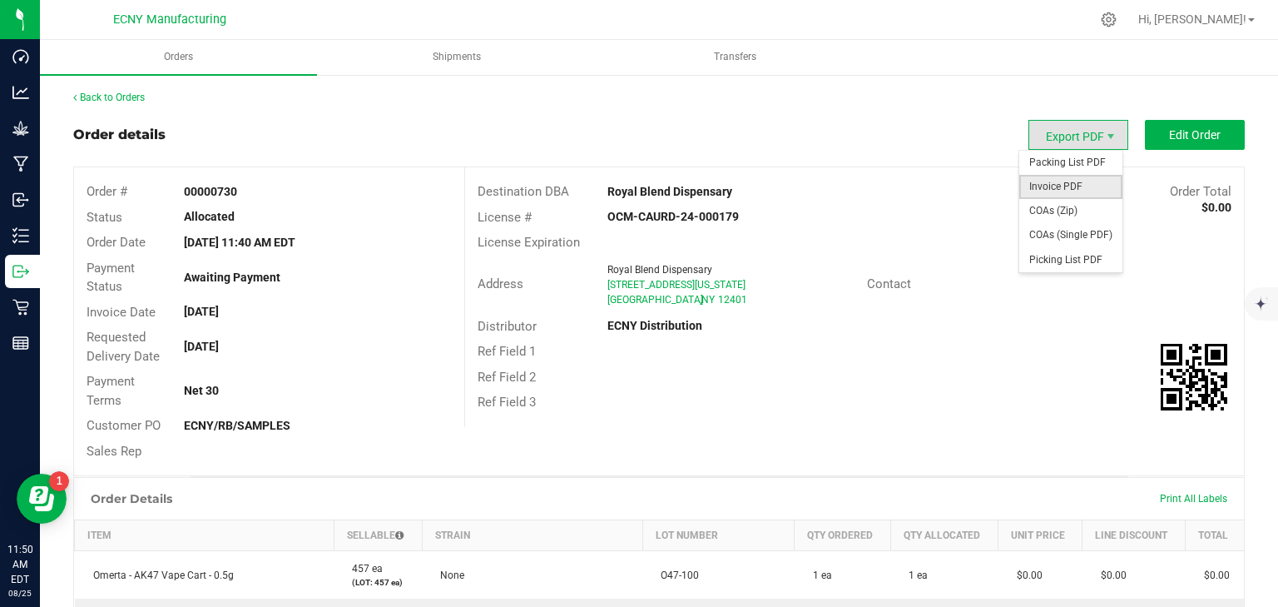
click at [1052, 176] on span "Invoice PDF" at bounding box center [1070, 187] width 103 height 24
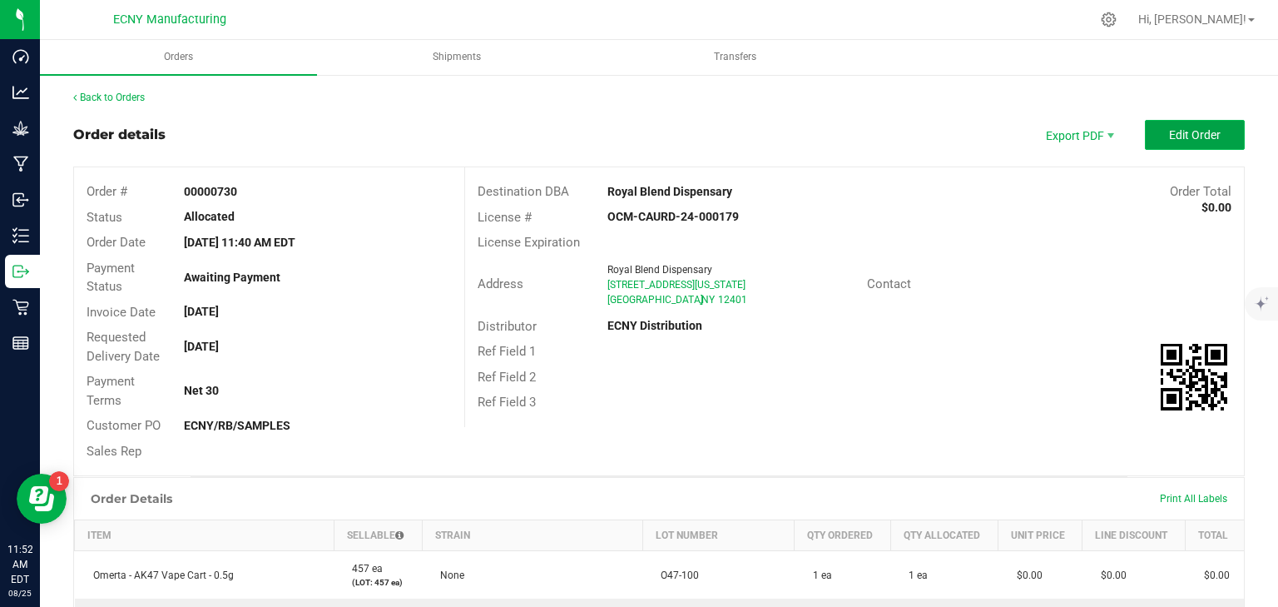
click at [1190, 130] on span "Edit Order" at bounding box center [1195, 134] width 52 height 13
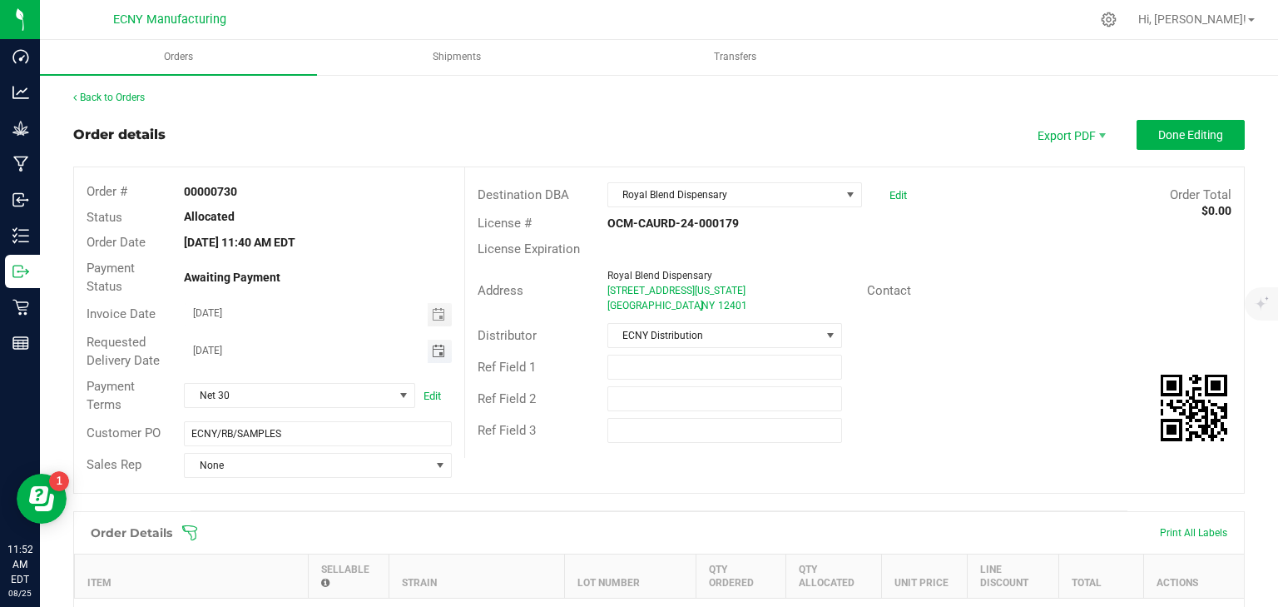
click at [439, 351] on span "Toggle calendar" at bounding box center [438, 350] width 13 height 13
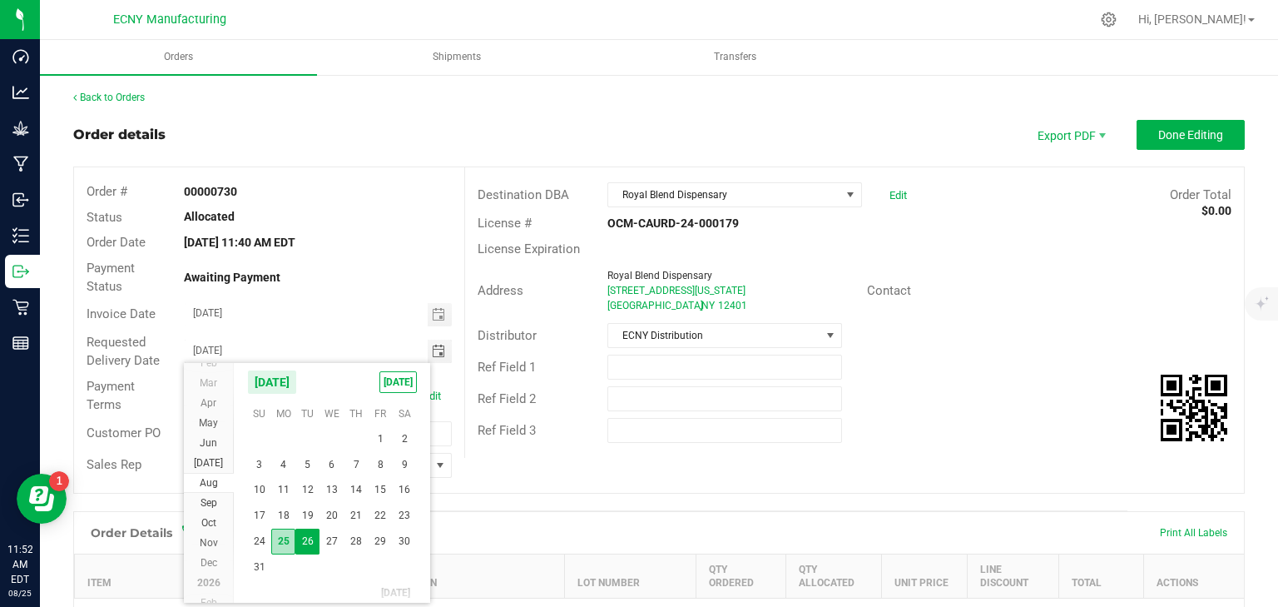
click at [293, 543] on span "25" at bounding box center [283, 541] width 24 height 26
type input "[DATE]"
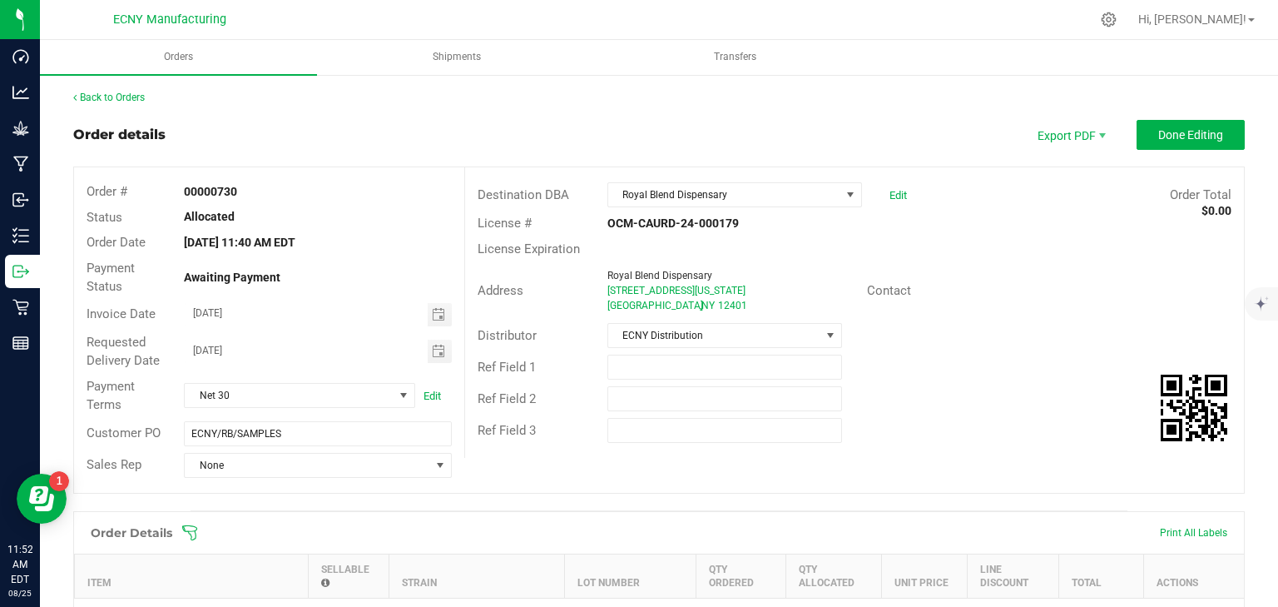
click at [1149, 151] on outbound-order-header "Order details Export PDF Done Editing Order # 00000730 Status Allocated Order D…" at bounding box center [659, 315] width 1172 height 390
click at [1158, 130] on span "Done Editing" at bounding box center [1190, 134] width 65 height 13
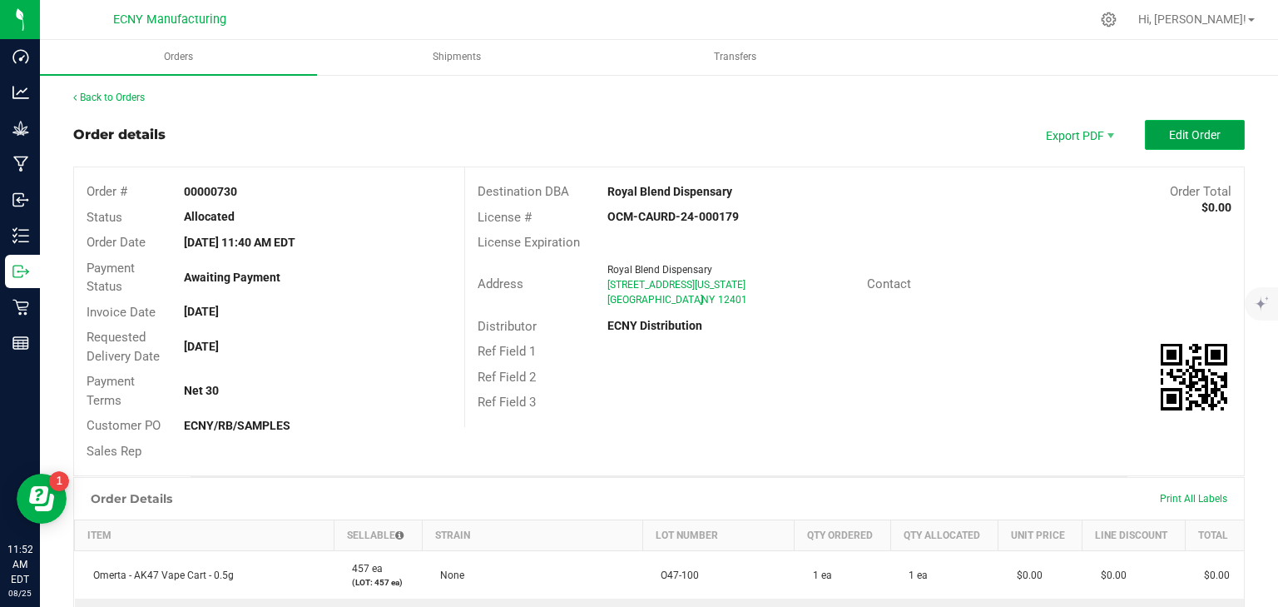
click at [1197, 144] on button "Edit Order" at bounding box center [1195, 135] width 100 height 30
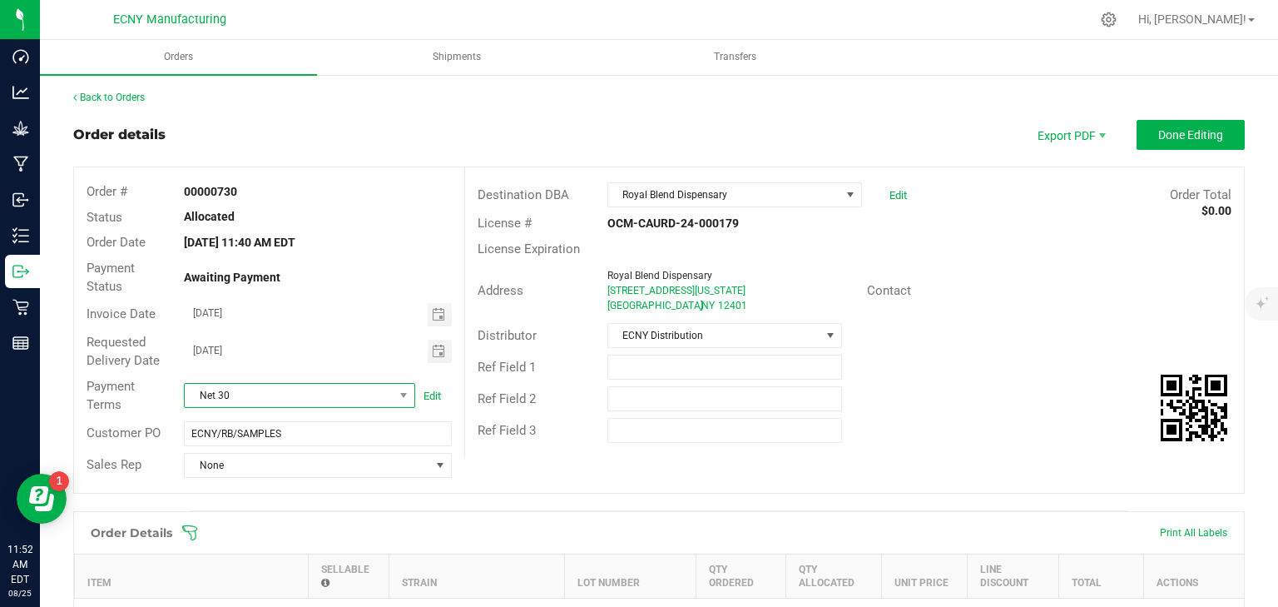
click at [216, 398] on span "Net 30" at bounding box center [289, 395] width 209 height 23
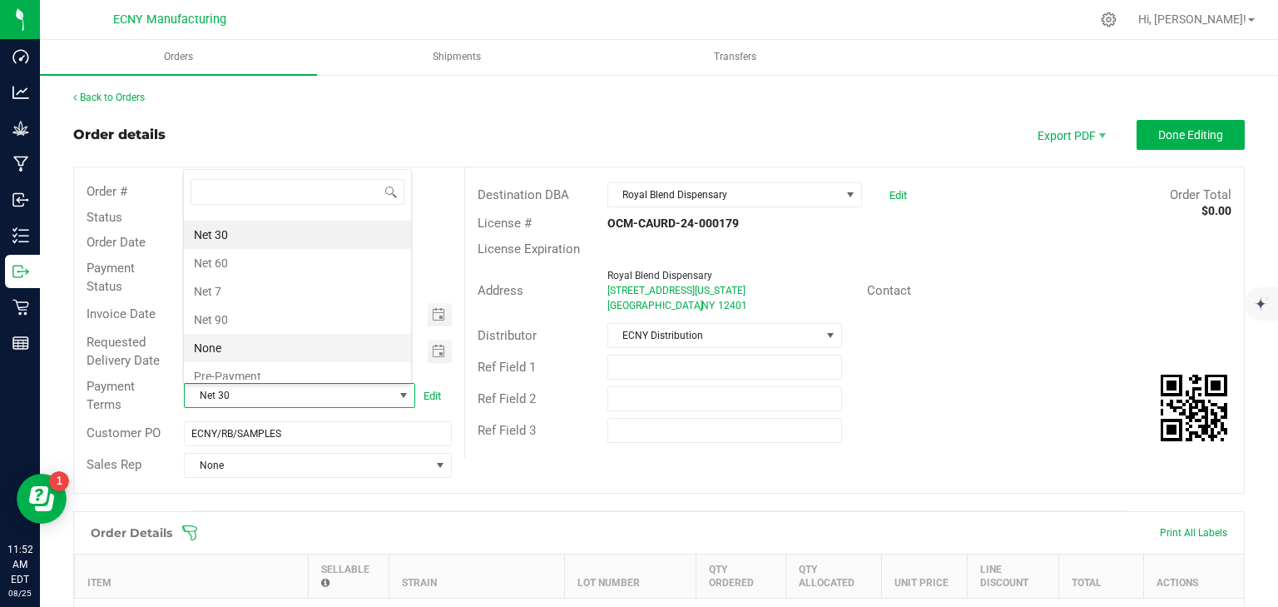
scroll to position [225, 0]
click at [244, 337] on li "None" at bounding box center [297, 342] width 227 height 28
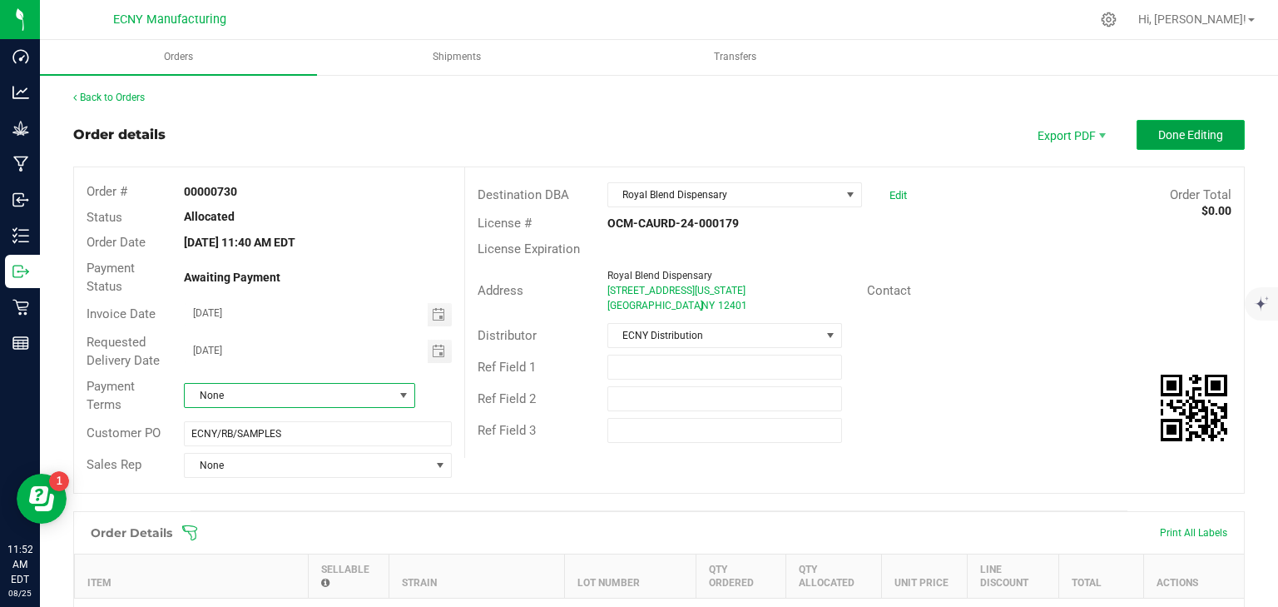
click at [1158, 131] on span "Done Editing" at bounding box center [1190, 134] width 65 height 13
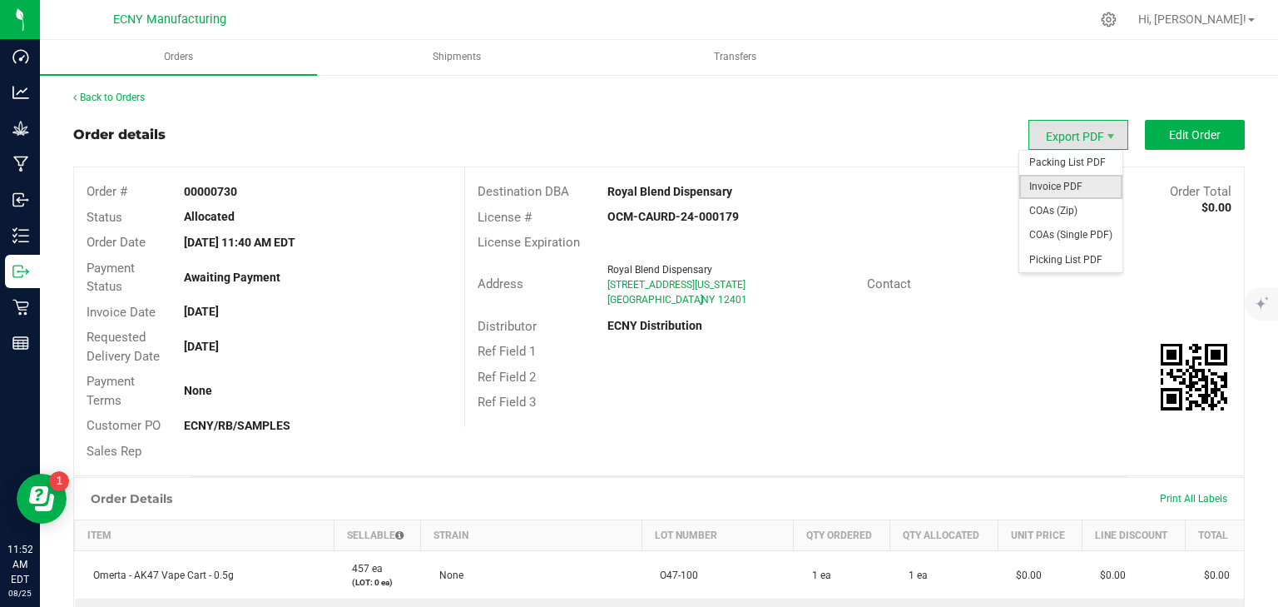
click at [1065, 177] on span "Invoice PDF" at bounding box center [1070, 187] width 103 height 24
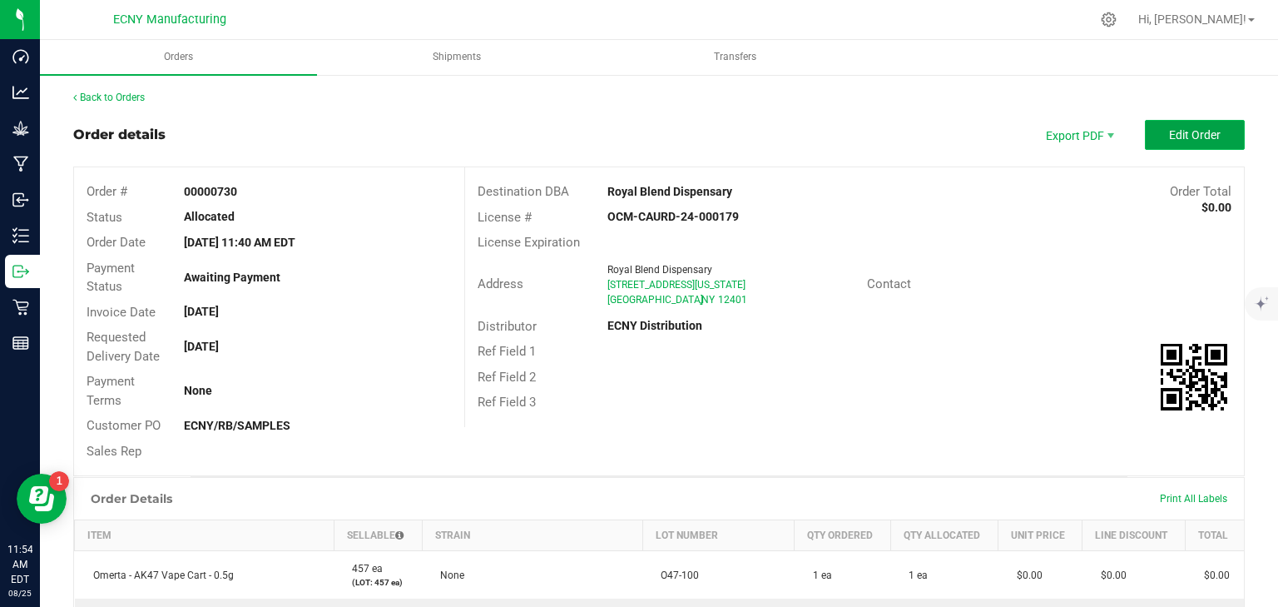
click at [1178, 126] on button "Edit Order" at bounding box center [1195, 135] width 100 height 30
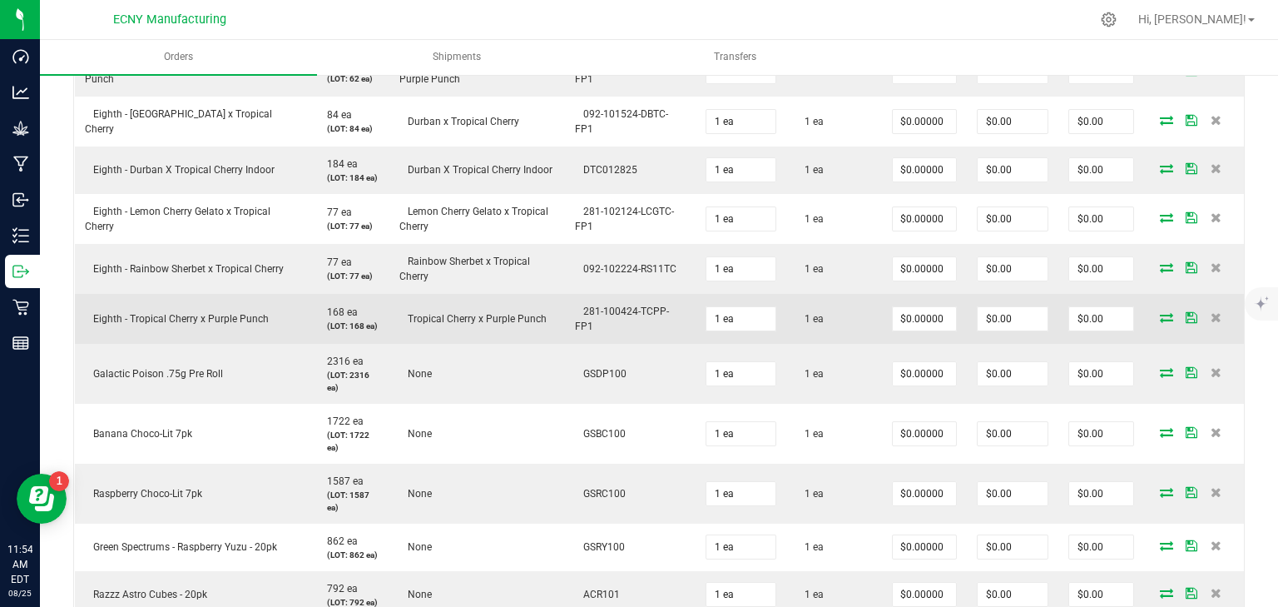
scroll to position [466, 0]
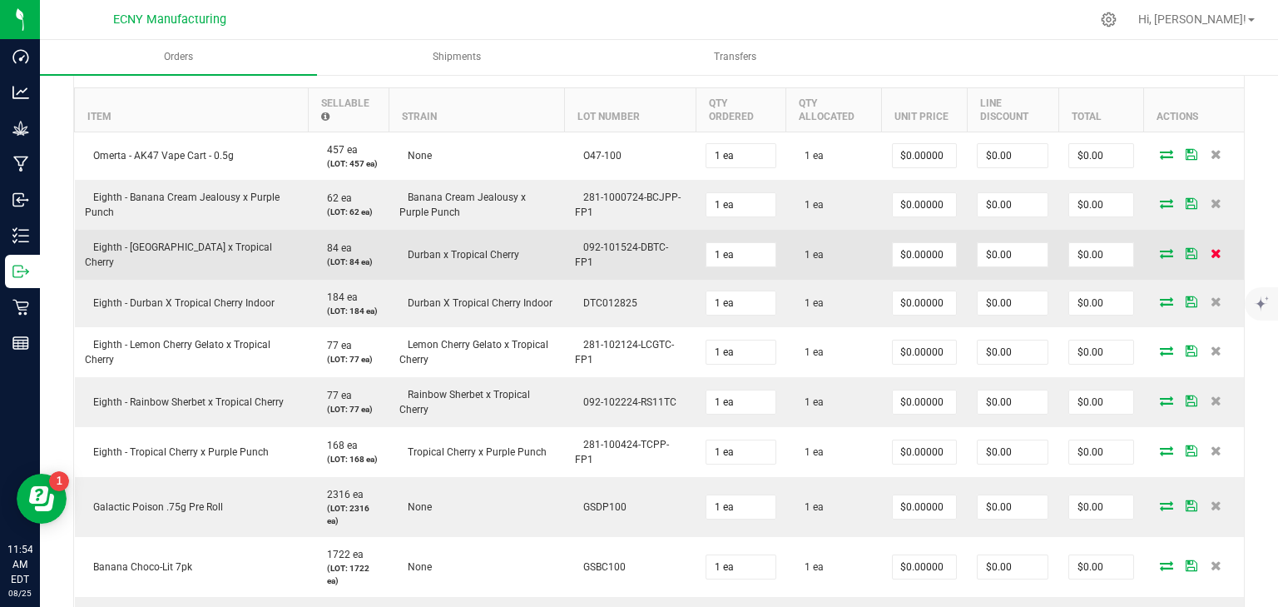
click at [1211, 251] on icon at bounding box center [1216, 253] width 11 height 10
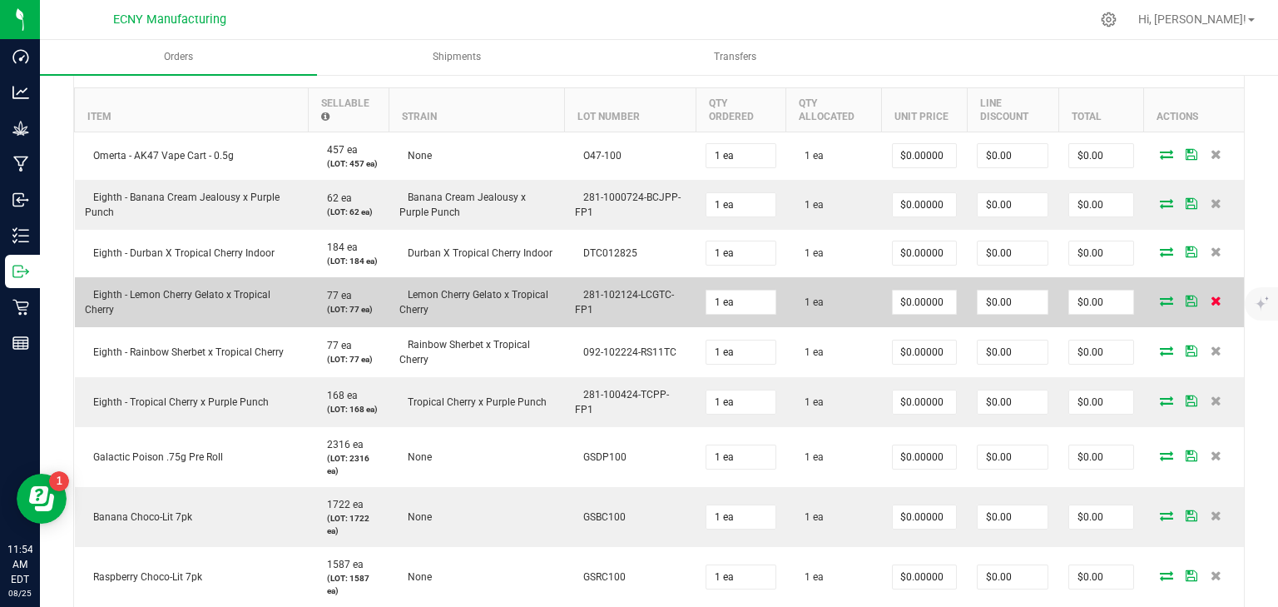
click at [1211, 301] on icon at bounding box center [1216, 300] width 11 height 10
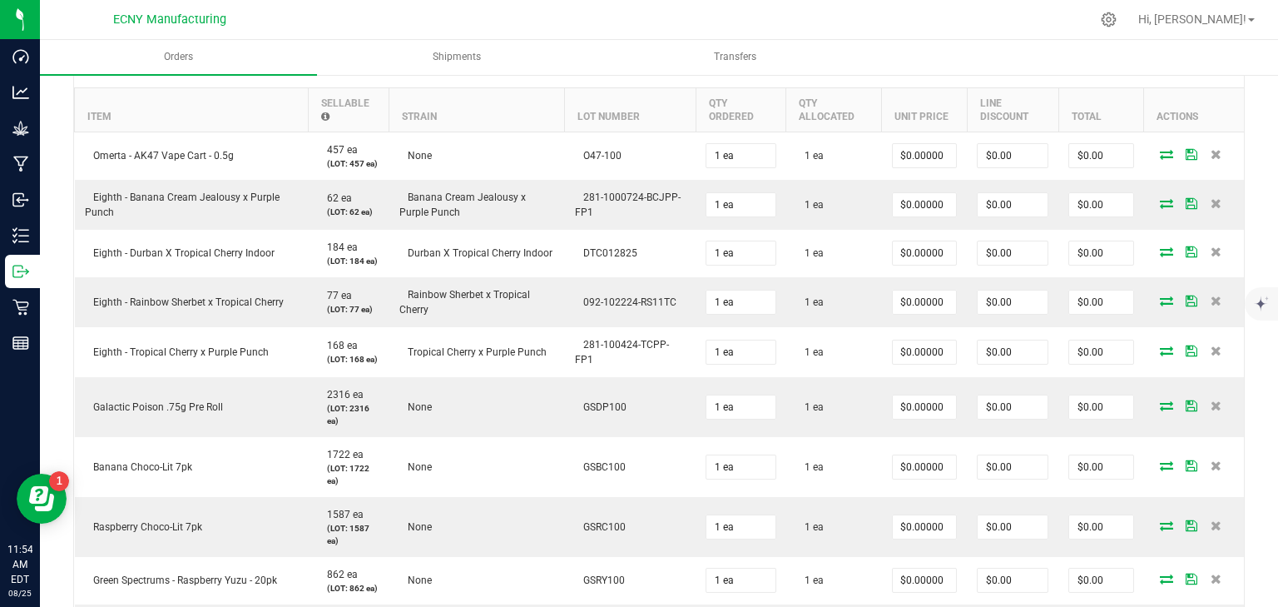
click at [1211, 301] on icon at bounding box center [1216, 300] width 11 height 10
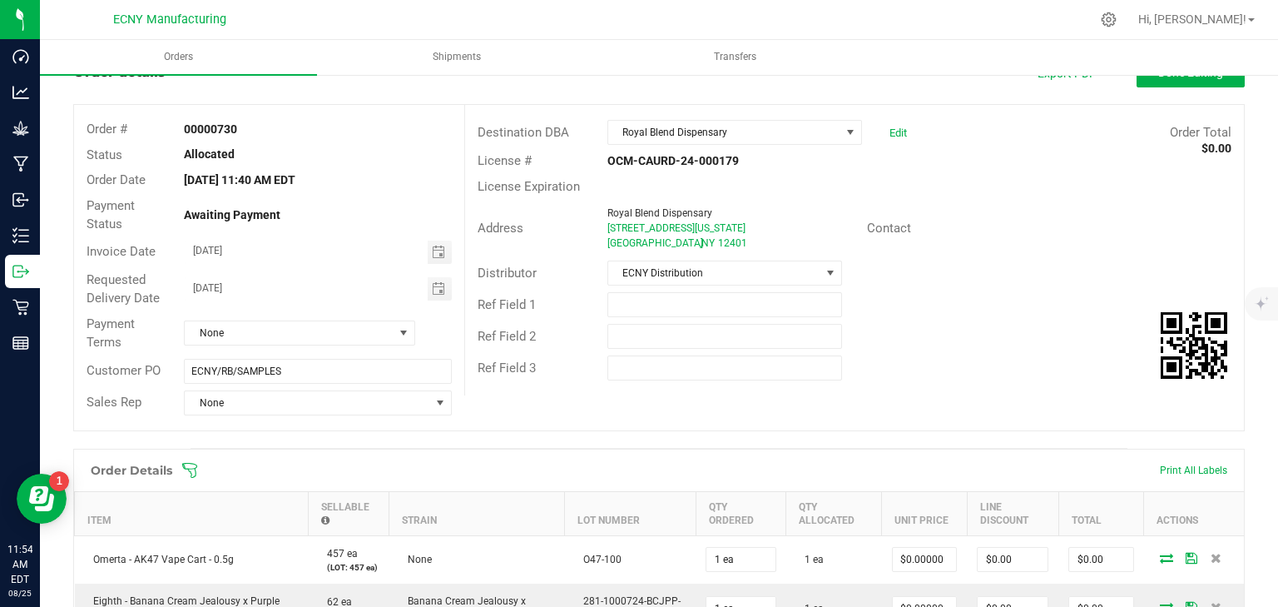
scroll to position [0, 0]
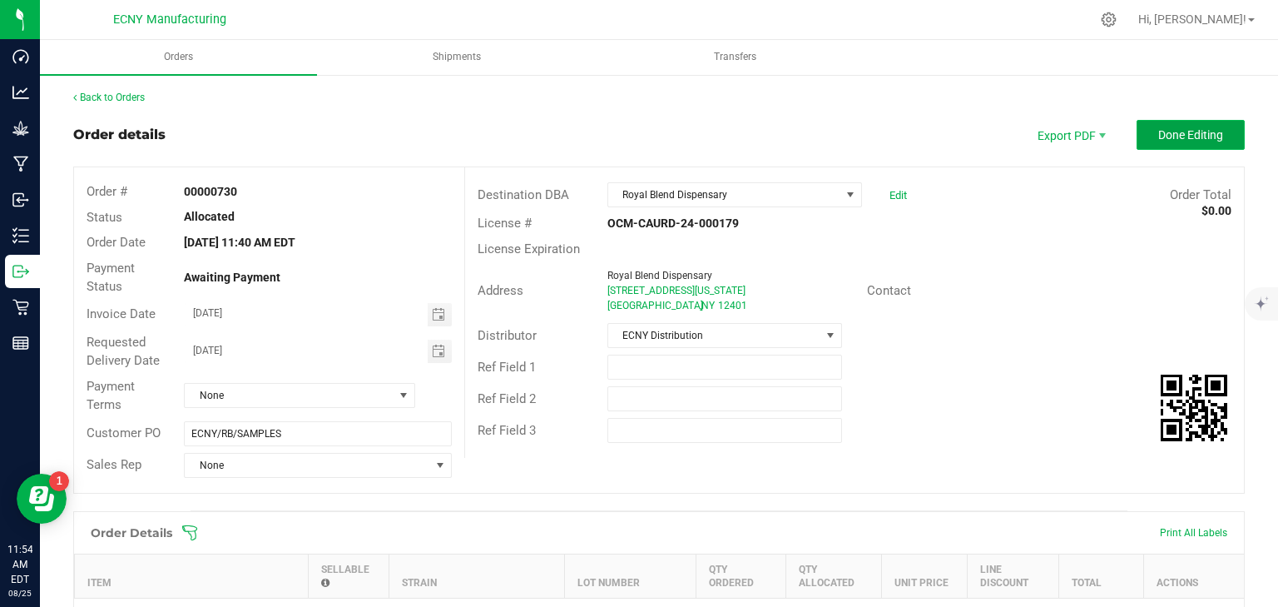
click at [1148, 120] on button "Done Editing" at bounding box center [1191, 135] width 108 height 30
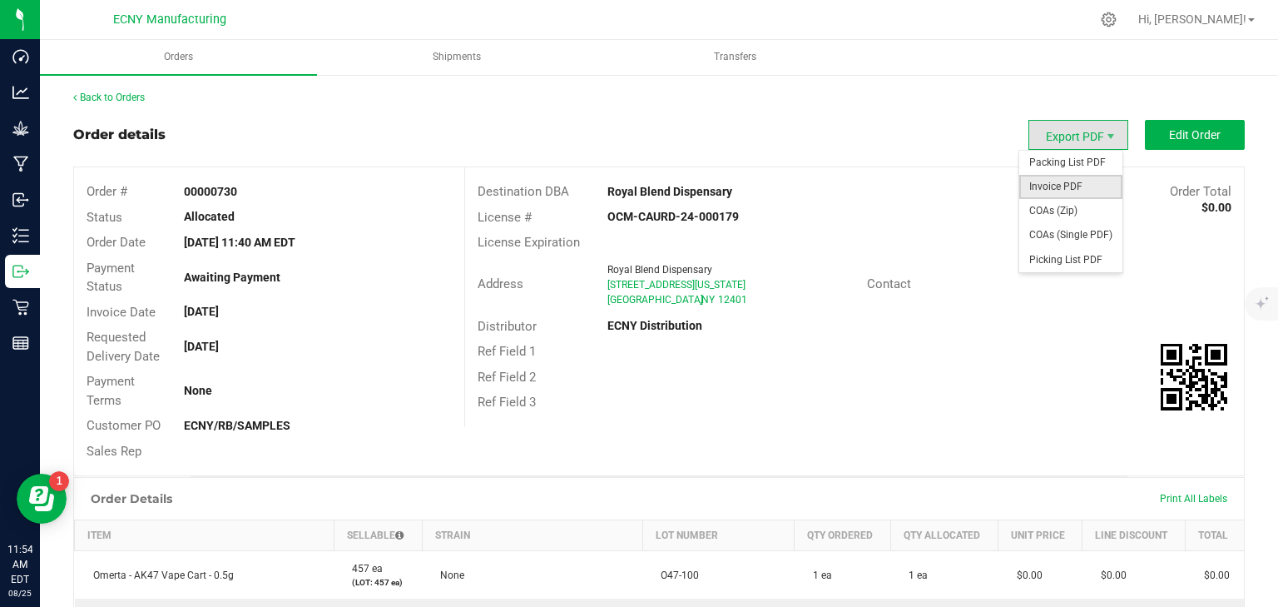
click at [1085, 176] on span "Invoice PDF" at bounding box center [1070, 187] width 103 height 24
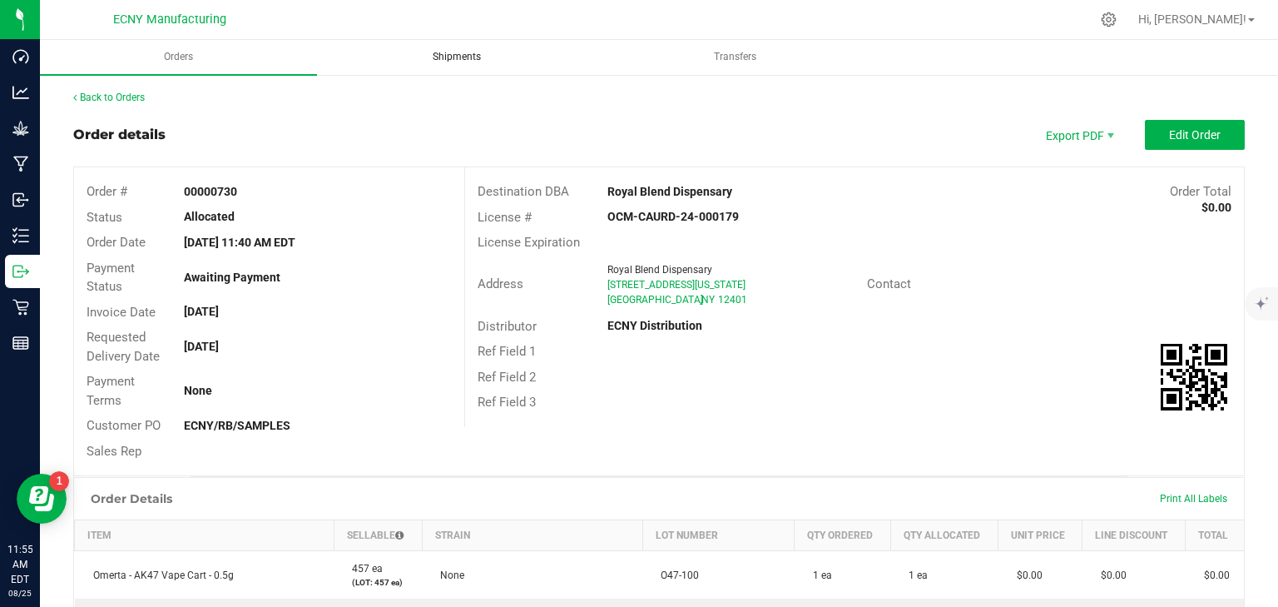
click at [460, 57] on span "Shipments" at bounding box center [456, 57] width 93 height 14
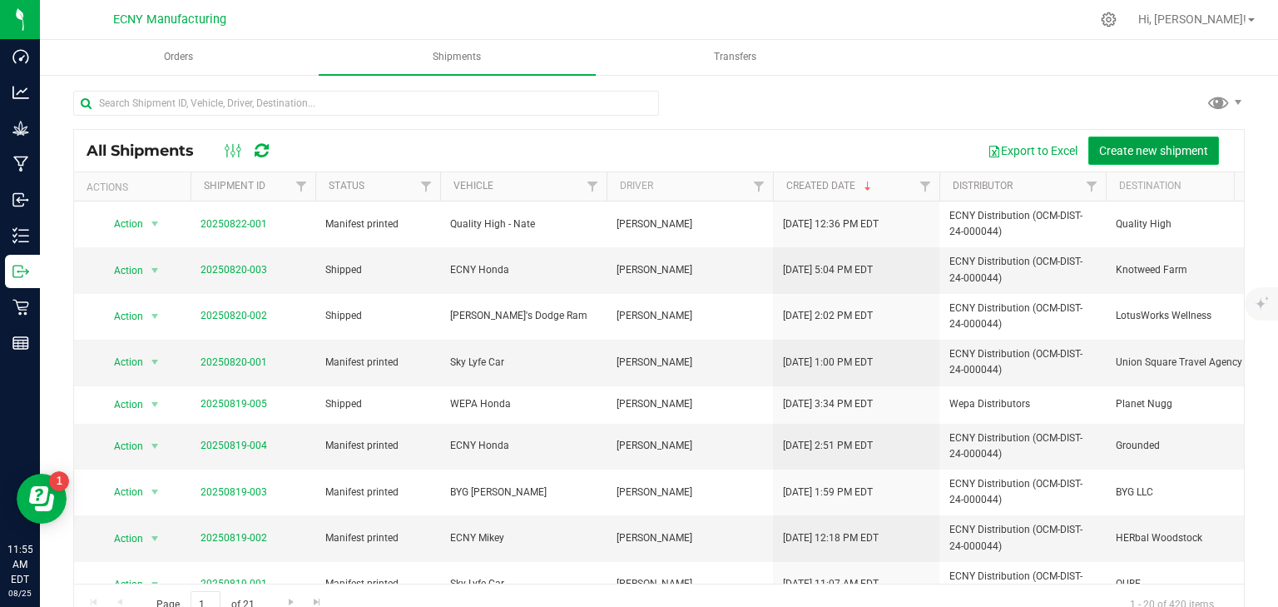
click at [1132, 156] on span "Create new shipment" at bounding box center [1153, 150] width 109 height 13
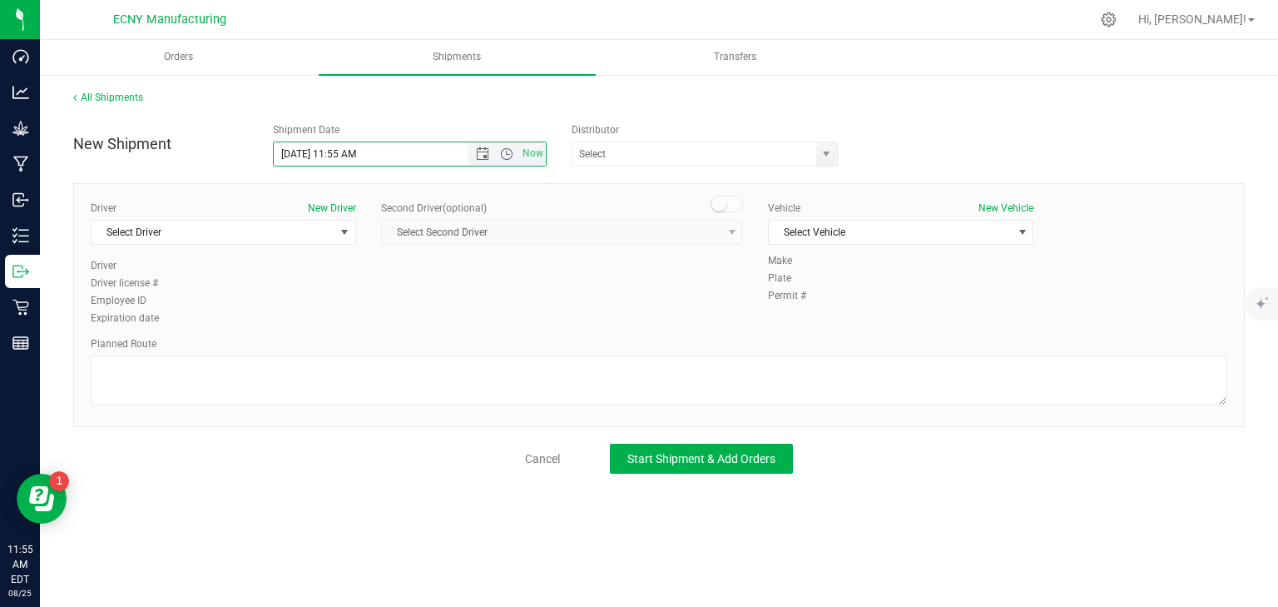
click at [356, 155] on input "8/25/2025 11:55 AM" at bounding box center [385, 153] width 223 height 23
click at [339, 156] on input "8/25/2025 11:55 AM" at bounding box center [385, 153] width 223 height 23
click at [819, 155] on span "select" at bounding box center [826, 153] width 21 height 23
type input "8/25/2025 12:00 PM"
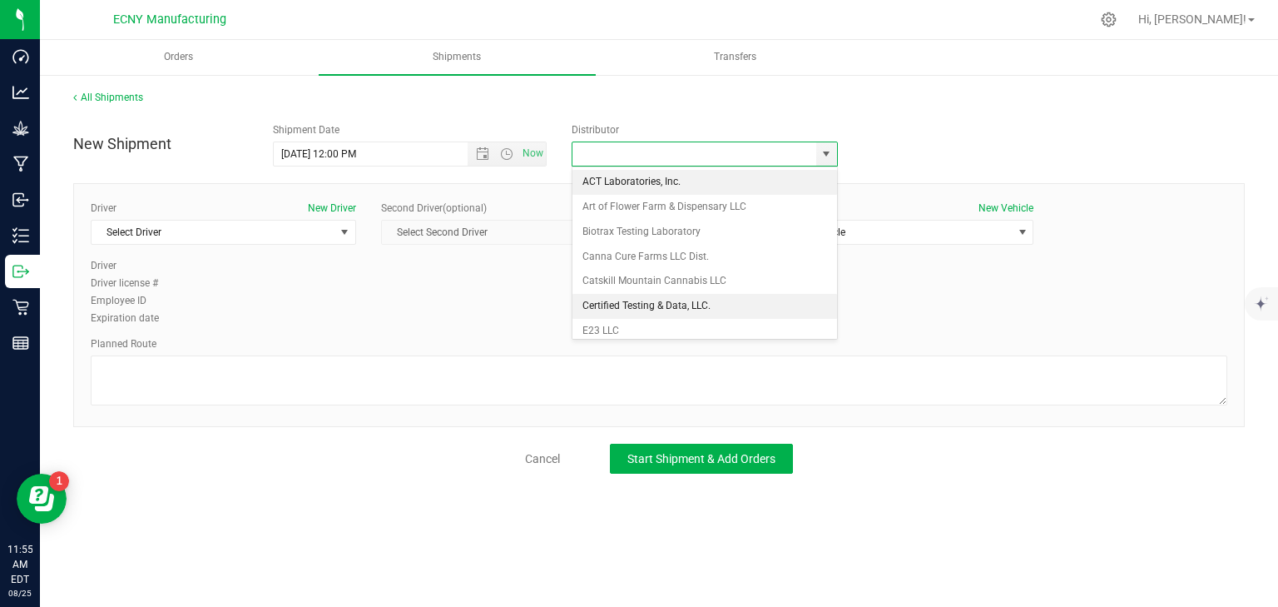
scroll to position [67, 0]
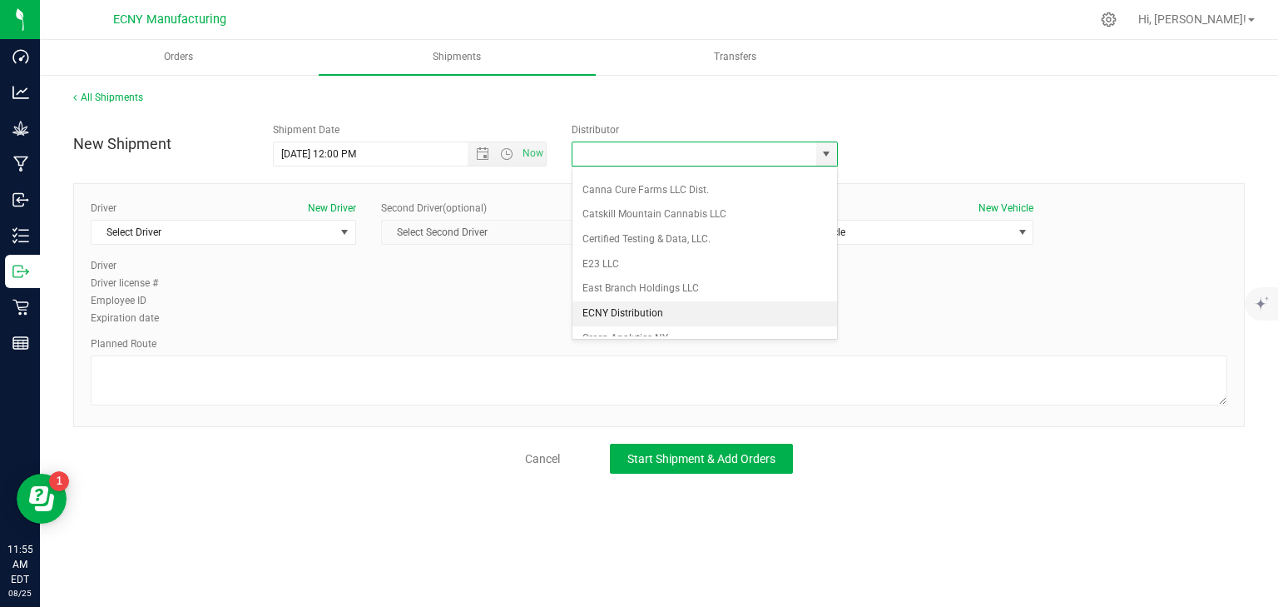
click at [642, 306] on li "ECNY Distribution" at bounding box center [704, 313] width 265 height 25
type input "ECNY Distribution"
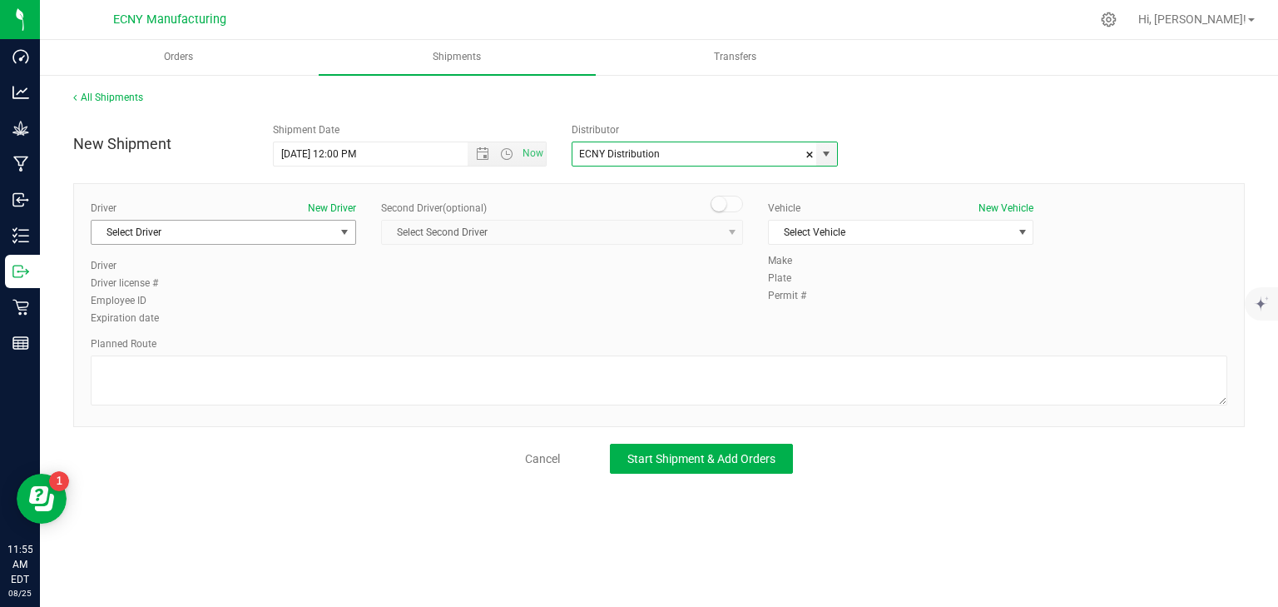
click at [168, 233] on span "Select Driver" at bounding box center [213, 231] width 243 height 23
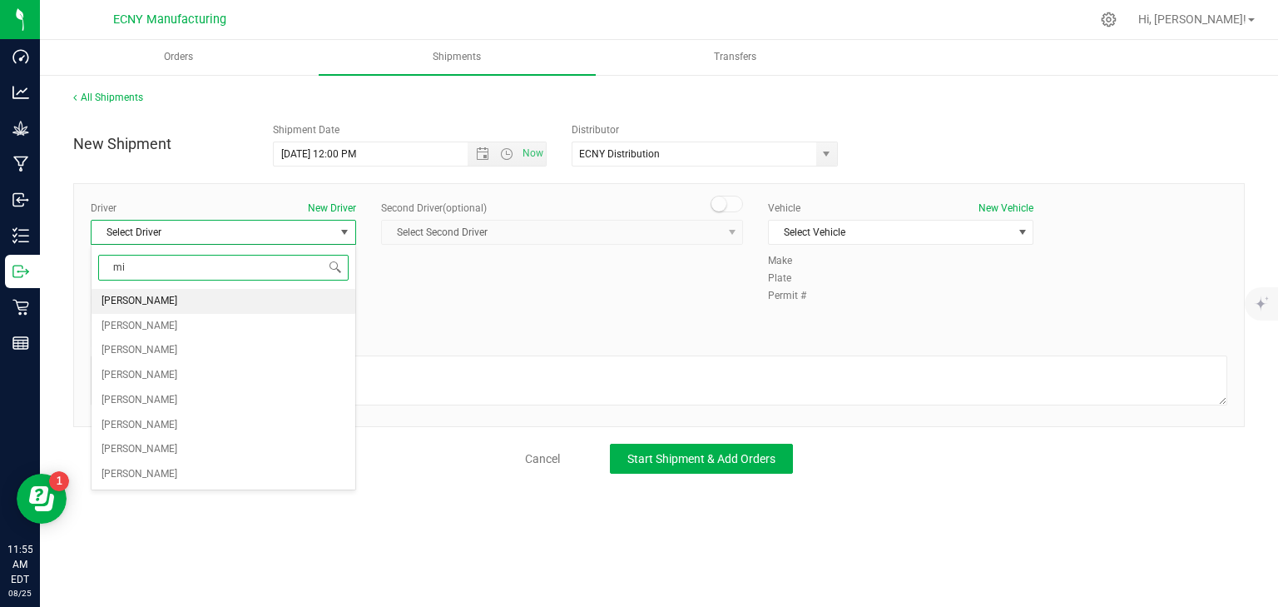
click at [173, 303] on span "Michael Babcock" at bounding box center [140, 301] width 76 height 22
type input "mi"
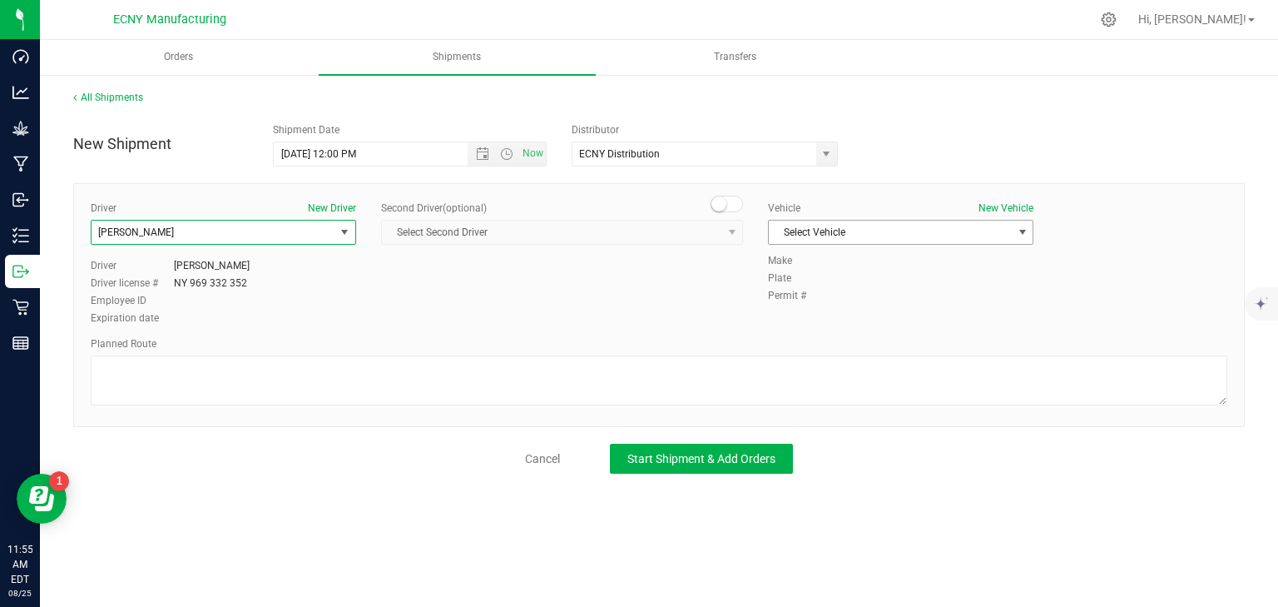
click at [962, 225] on span "Select Vehicle" at bounding box center [890, 231] width 243 height 23
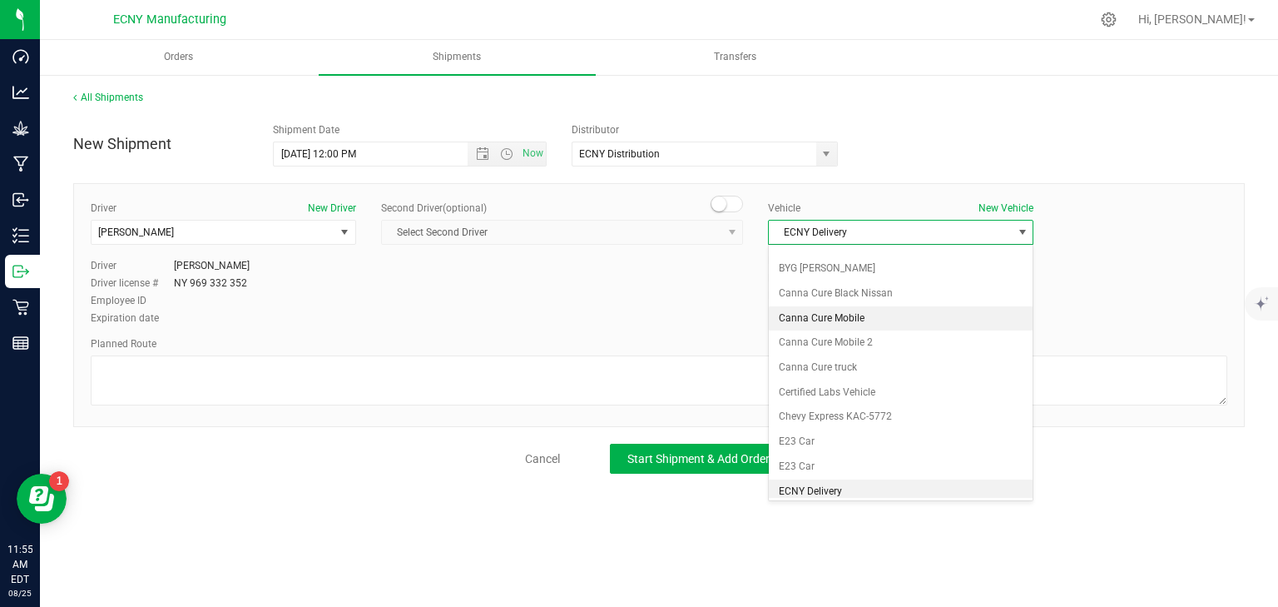
scroll to position [286, 0]
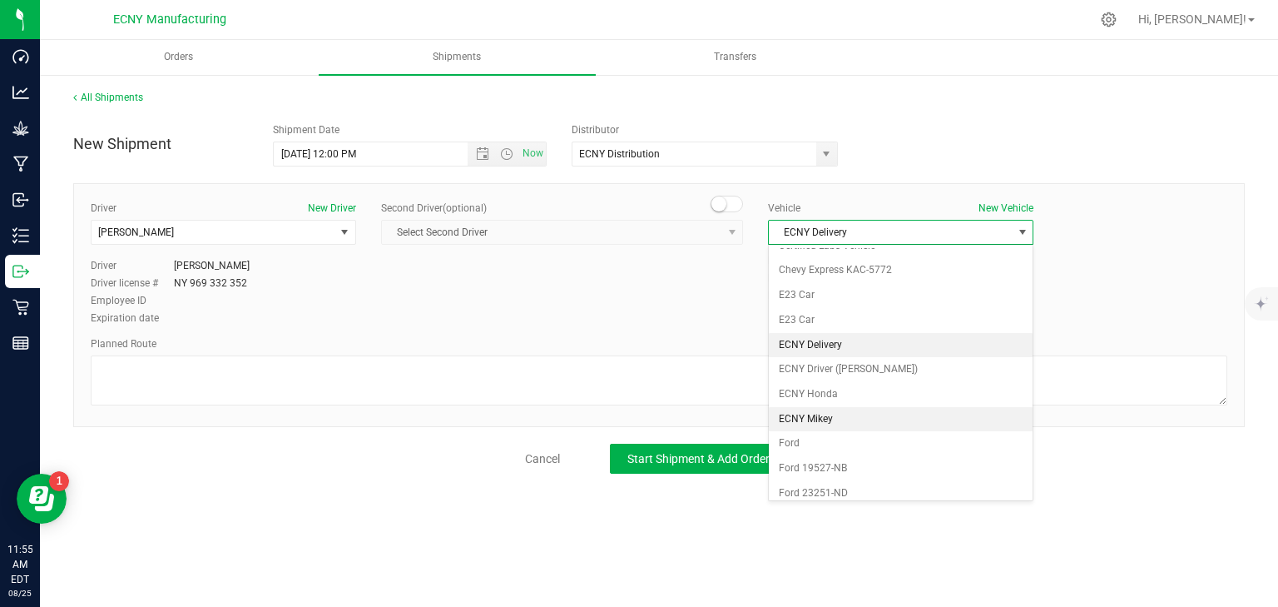
click at [835, 414] on li "ECNY Mikey" at bounding box center [901, 419] width 264 height 25
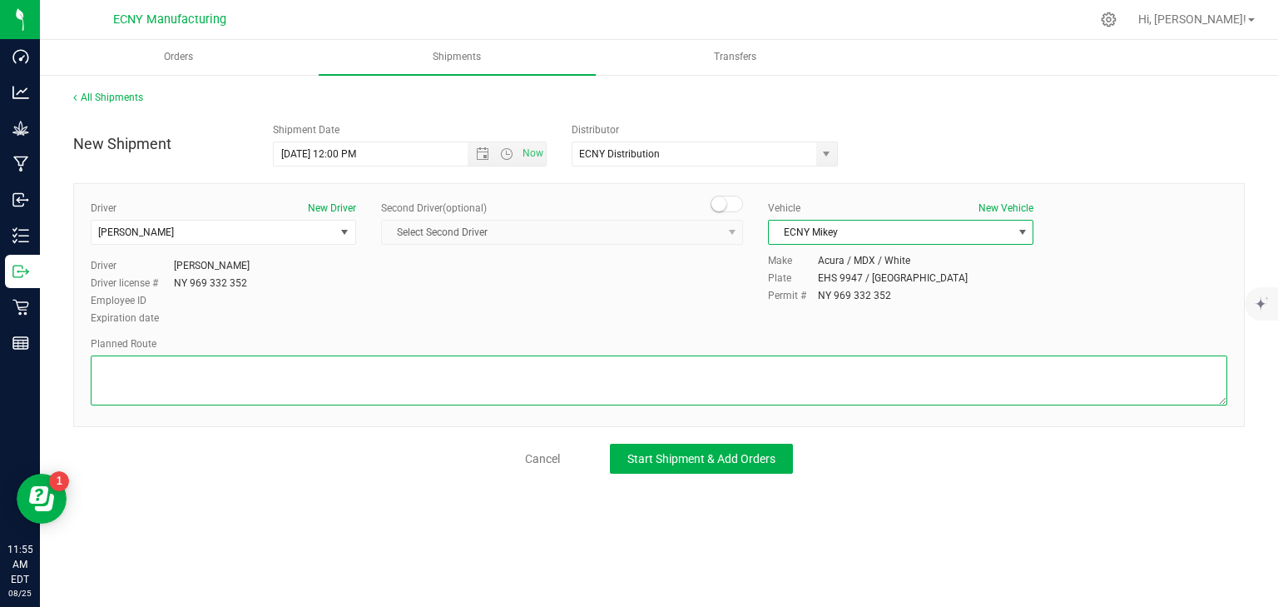
click at [664, 390] on textarea at bounding box center [659, 380] width 1137 height 50
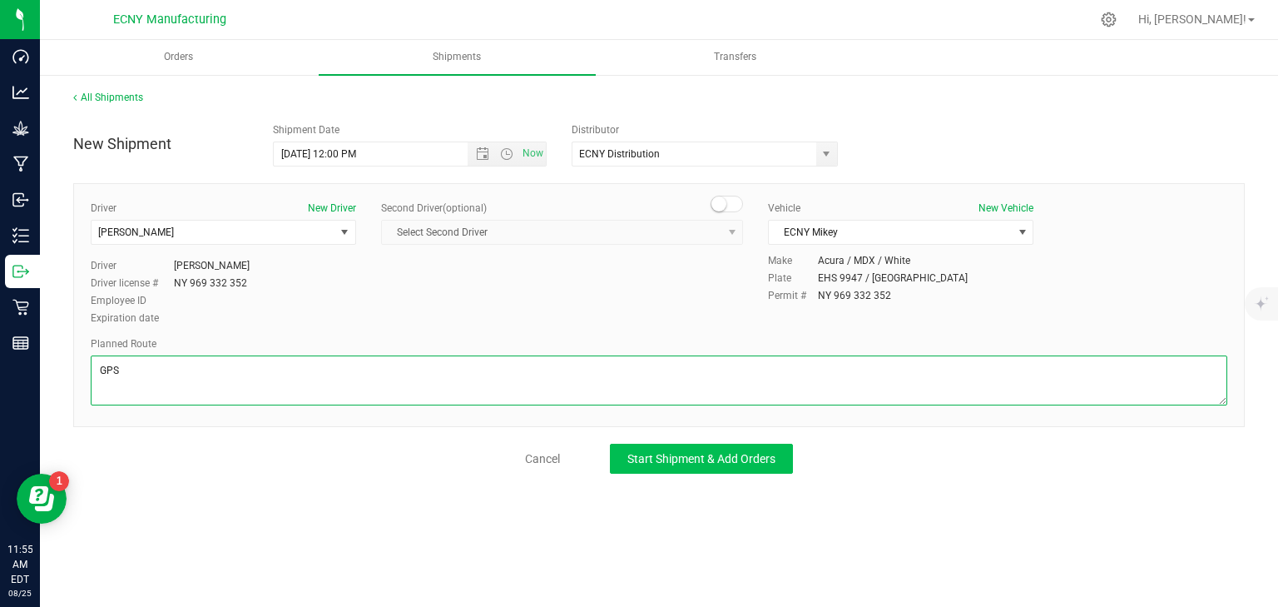
type textarea "GPS"
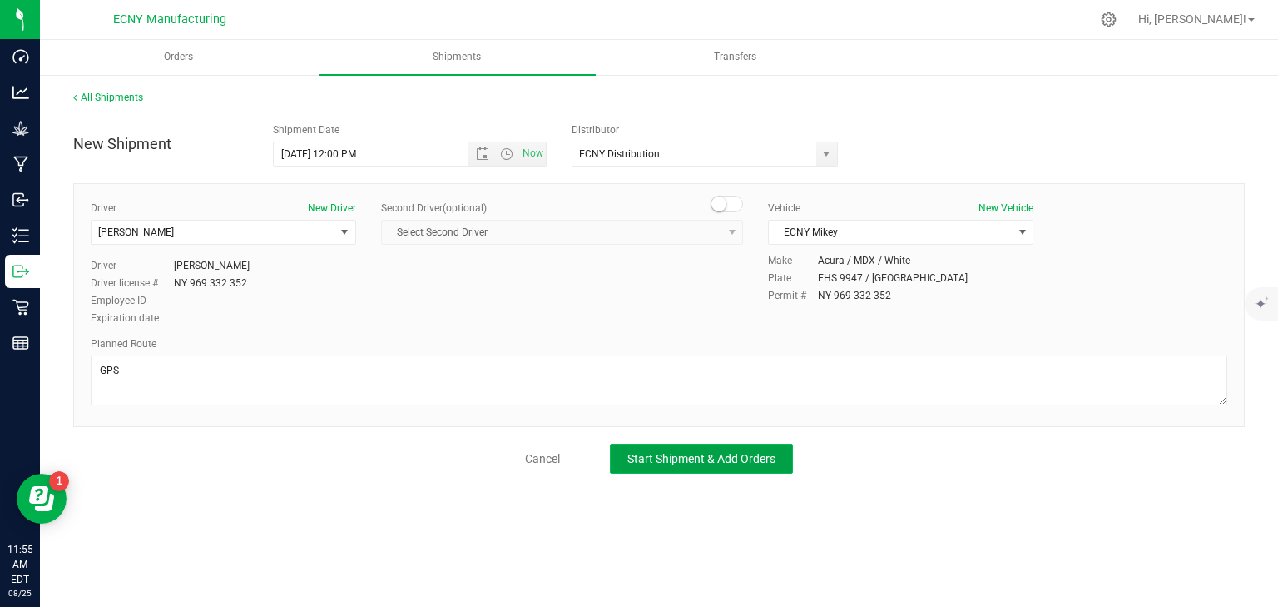
click at [722, 461] on span "Start Shipment & Add Orders" at bounding box center [701, 458] width 148 height 13
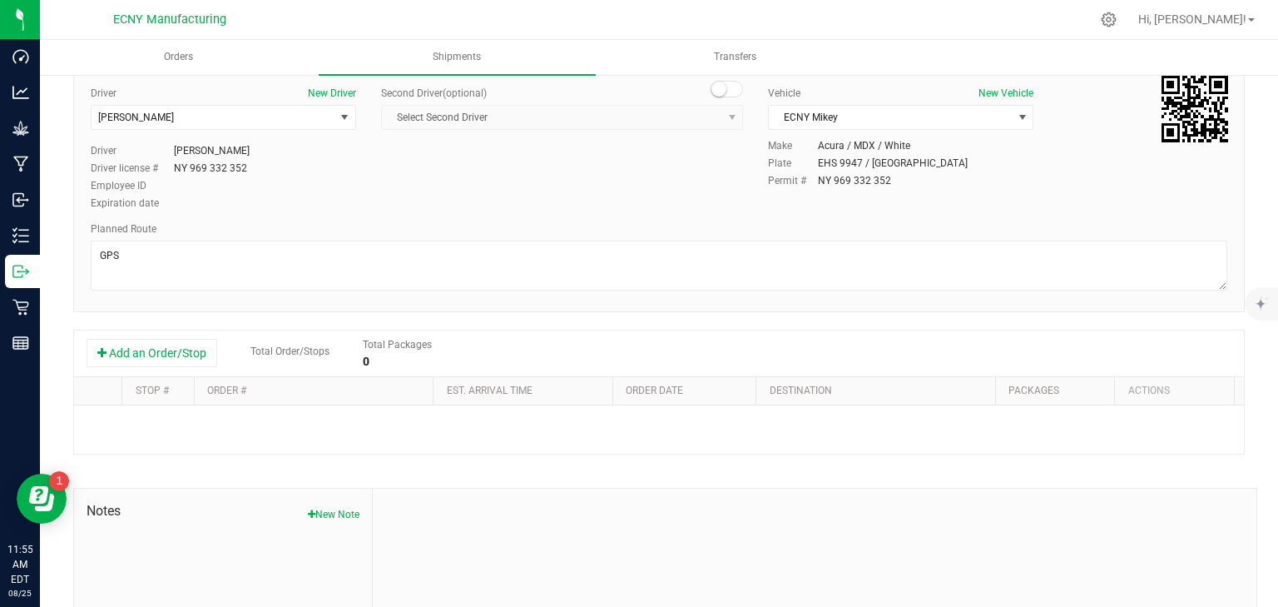
scroll to position [133, 0]
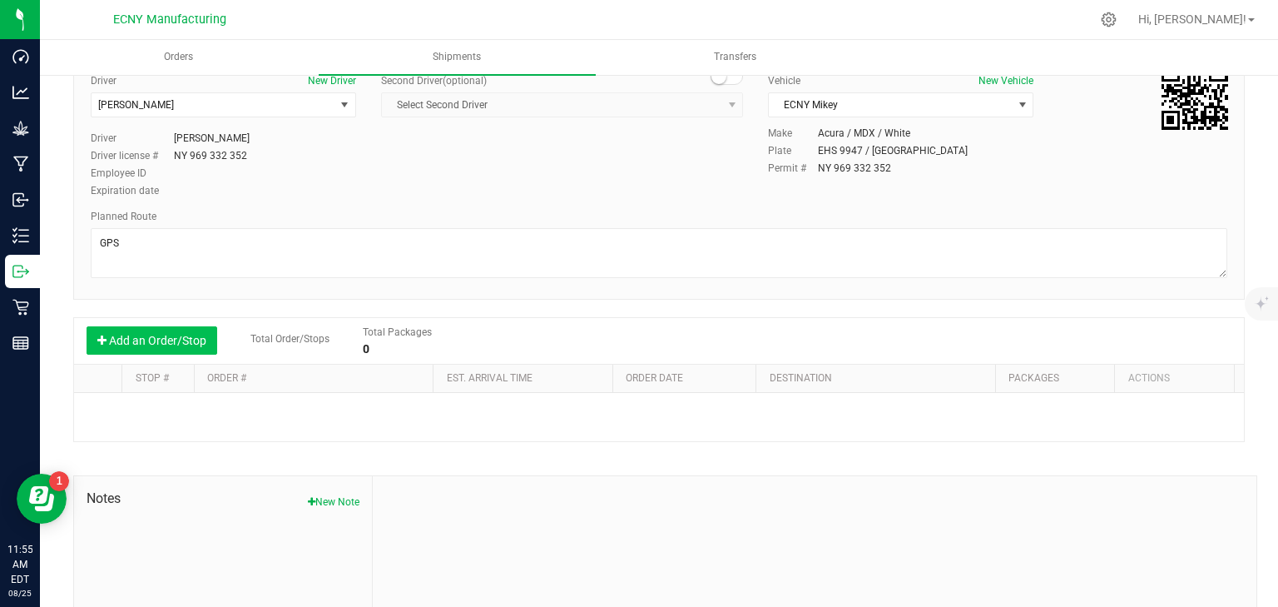
click at [176, 336] on button "Add an Order/Stop" at bounding box center [152, 340] width 131 height 28
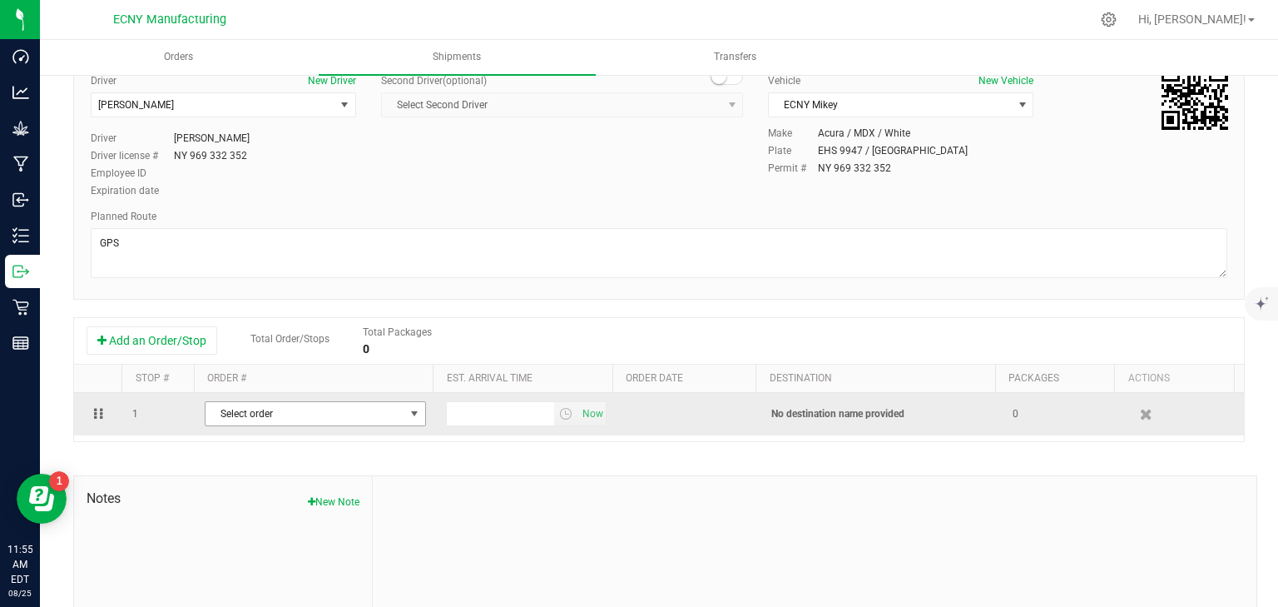
click at [256, 413] on span "Select order" at bounding box center [305, 413] width 199 height 23
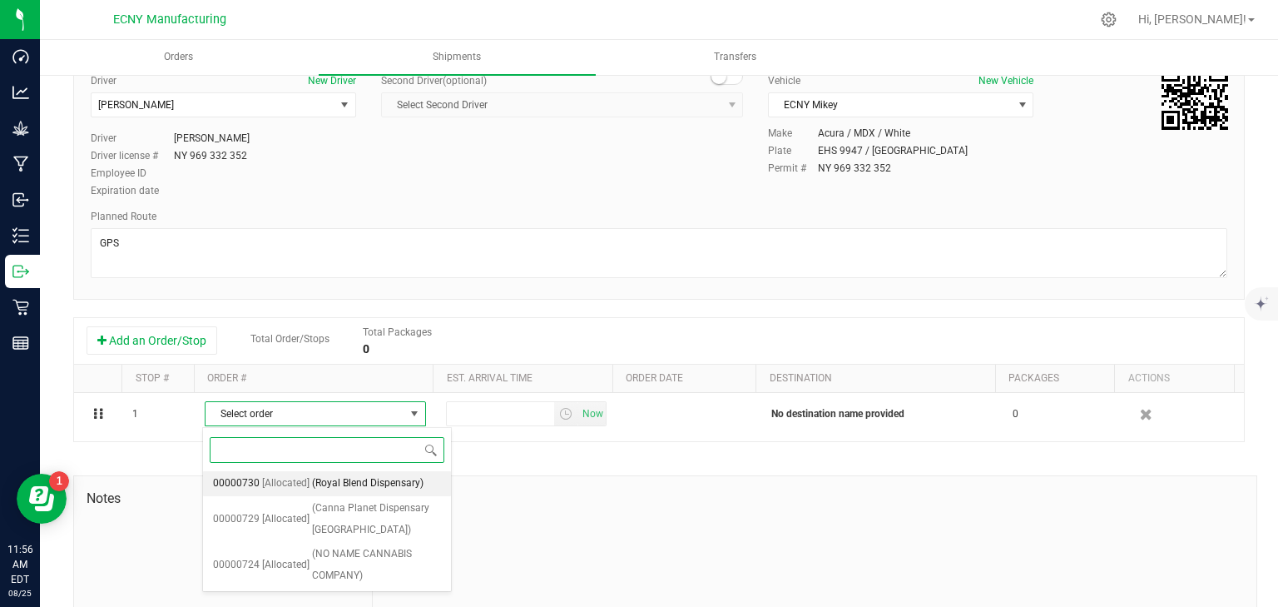
click at [352, 479] on span "(Royal Blend Dispensary)" at bounding box center [367, 484] width 111 height 22
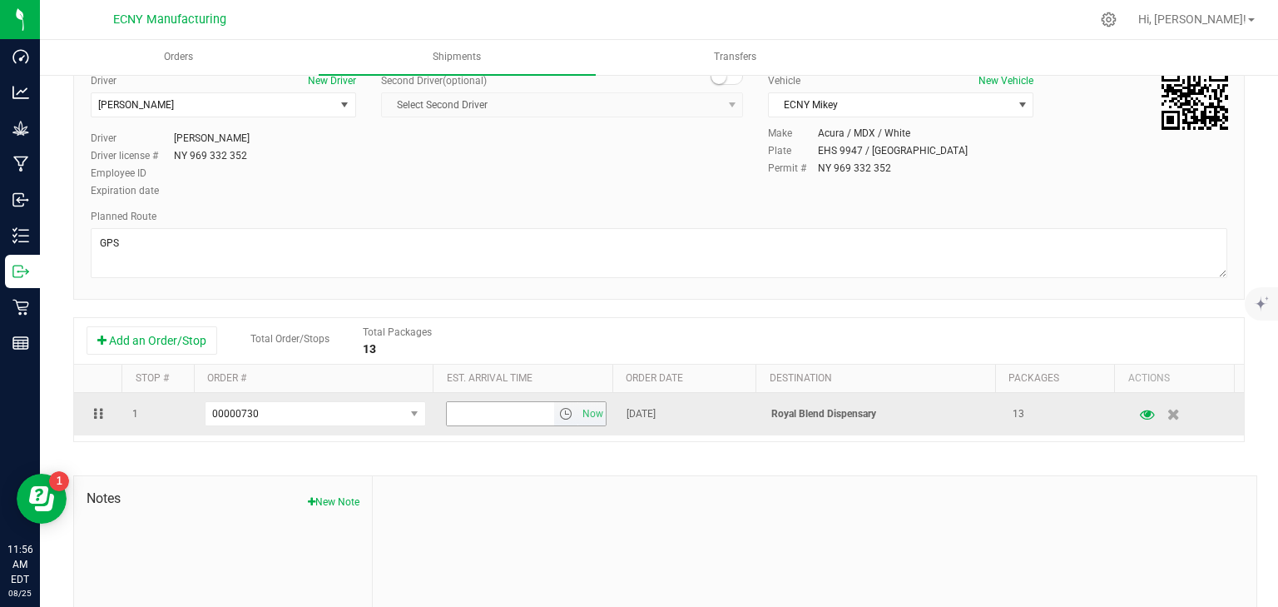
click at [519, 412] on input "text" at bounding box center [501, 413] width 108 height 23
type input "1:00 PM"
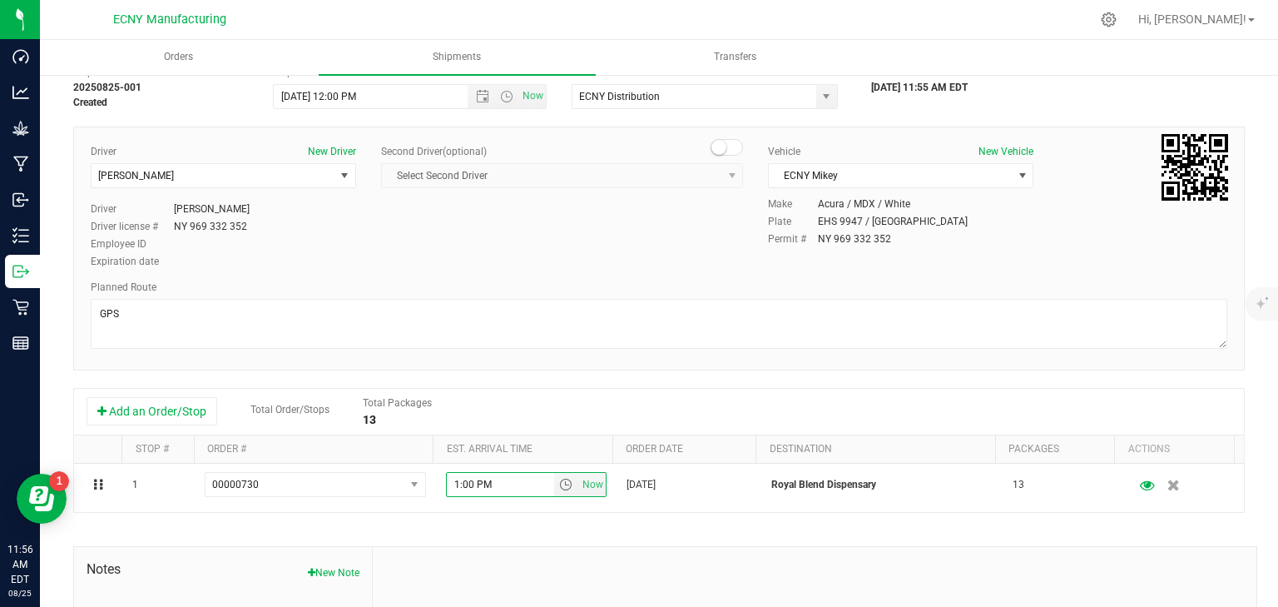
scroll to position [0, 0]
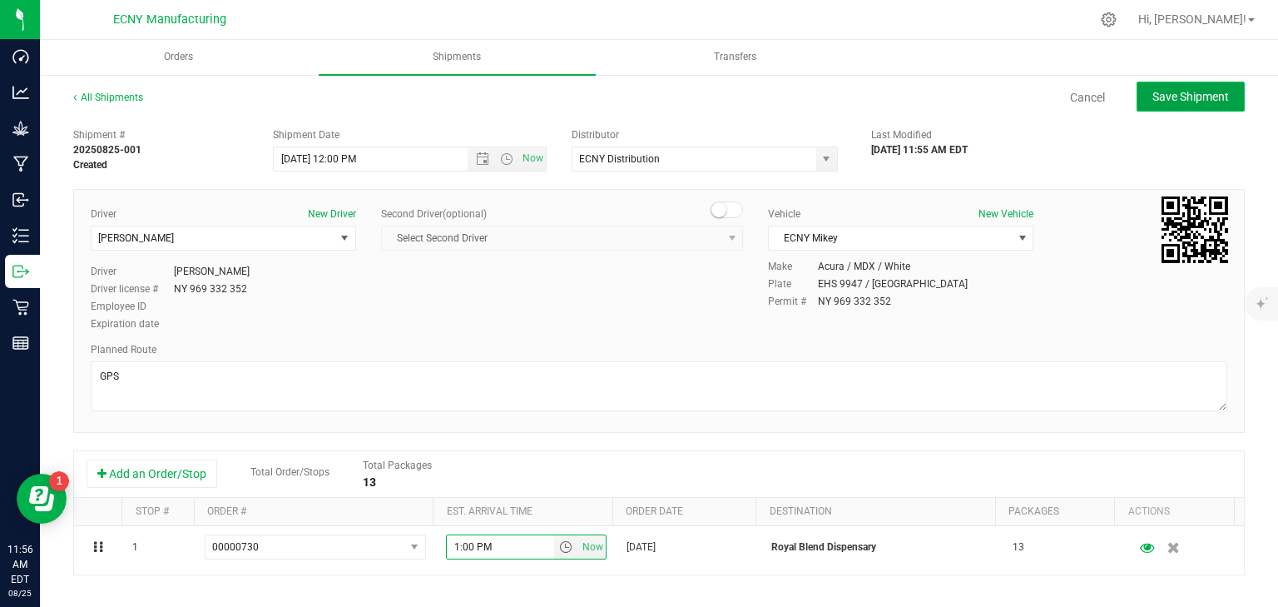
click at [1156, 101] on span "Save Shipment" at bounding box center [1190, 96] width 77 height 13
type input "8/25/2025 4:00 PM"
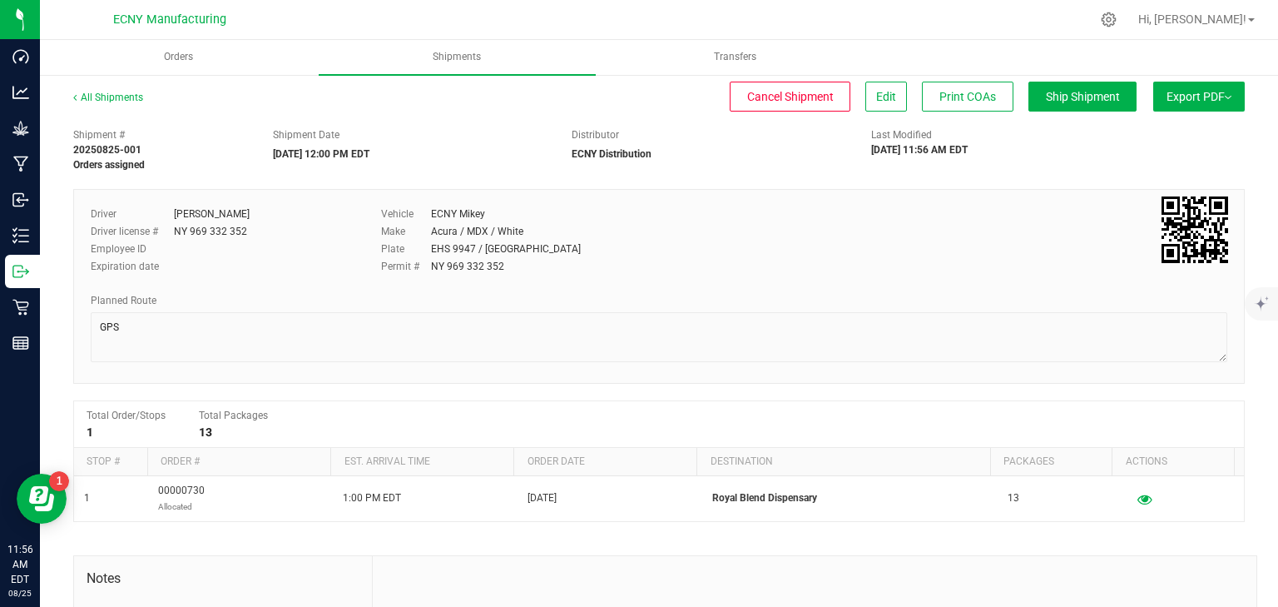
click at [1208, 93] on button "Export PDF" at bounding box center [1199, 97] width 92 height 30
click at [1160, 176] on li "NY Manifest" at bounding box center [1194, 183] width 168 height 25
click at [1122, 179] on div "Orders Shipments Transfers All Shipments Cancel Shipment Edit Print COAs Ship S…" at bounding box center [659, 323] width 1238 height 567
click at [1117, 17] on icon at bounding box center [1109, 20] width 16 height 16
click at [1121, 19] on div at bounding box center [1109, 19] width 23 height 17
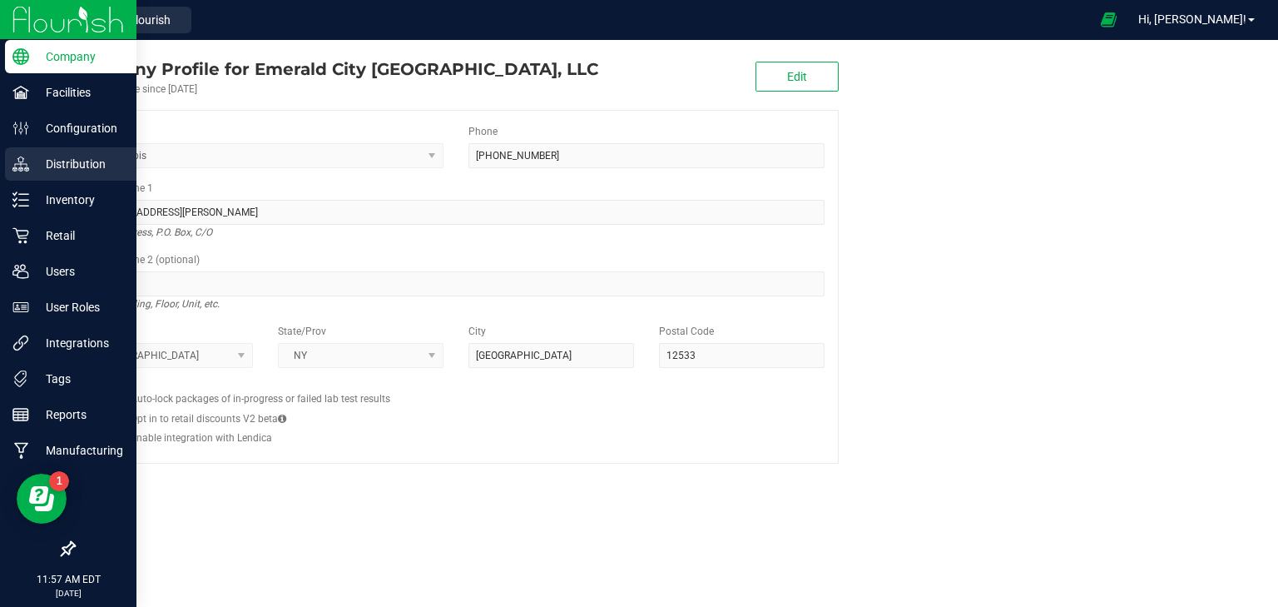
click at [99, 155] on p "Distribution" at bounding box center [79, 164] width 100 height 20
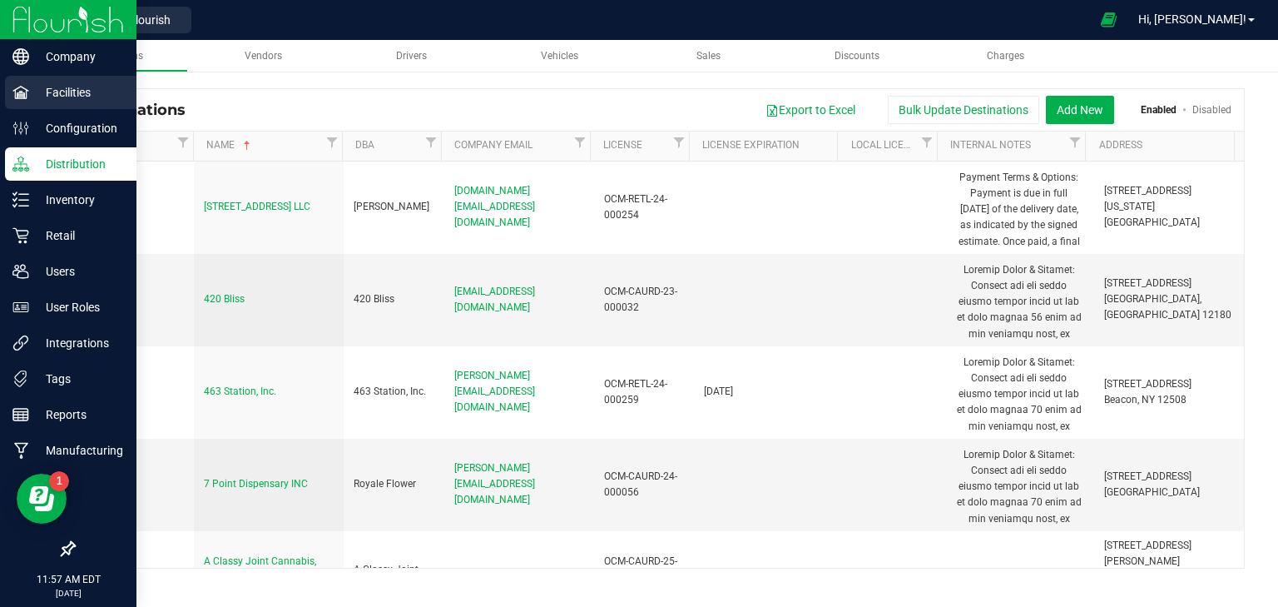
click at [53, 93] on p "Facilities" at bounding box center [79, 92] width 100 height 20
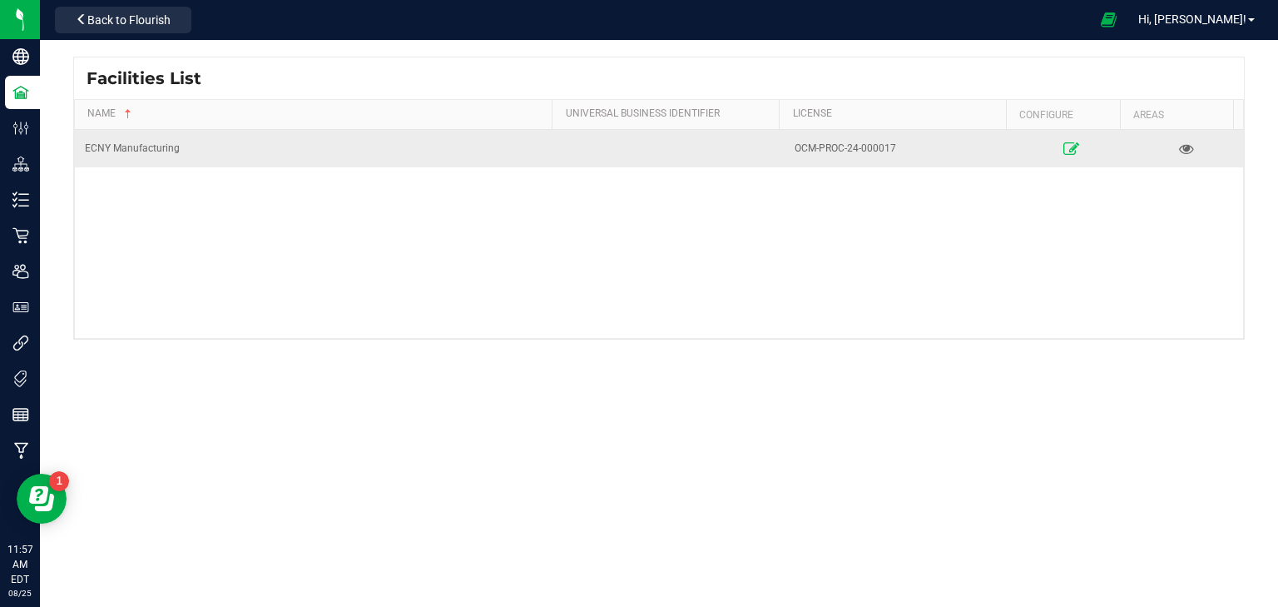
click at [1051, 149] on link at bounding box center [1071, 148] width 104 height 27
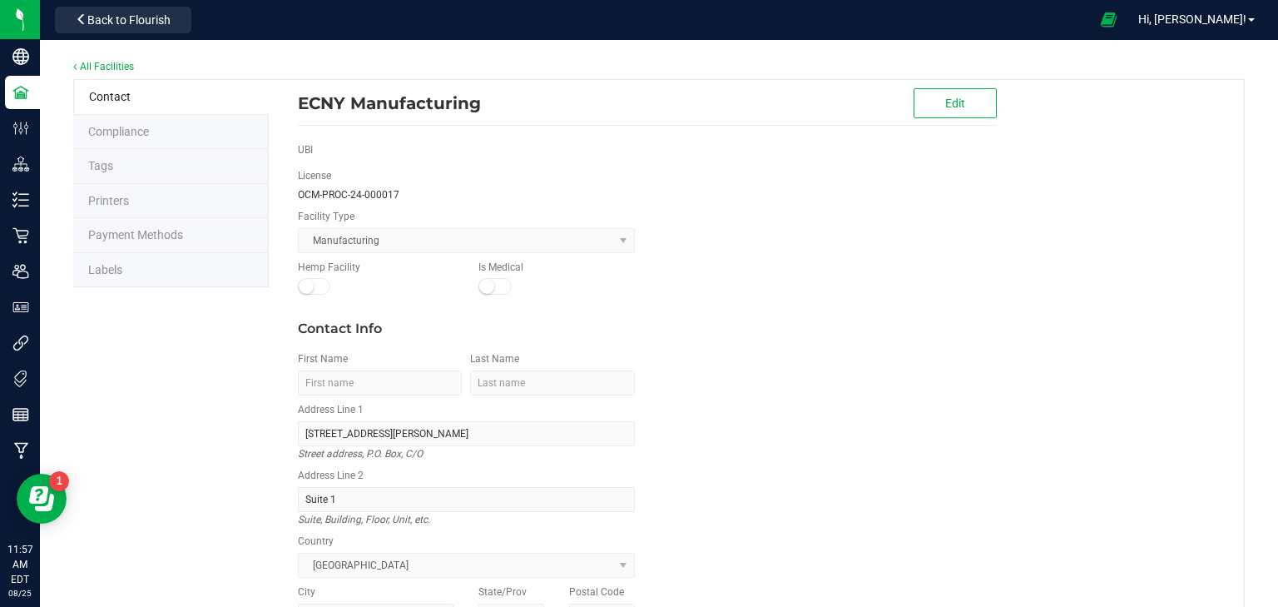
click at [121, 141] on li "Compliance" at bounding box center [171, 132] width 196 height 35
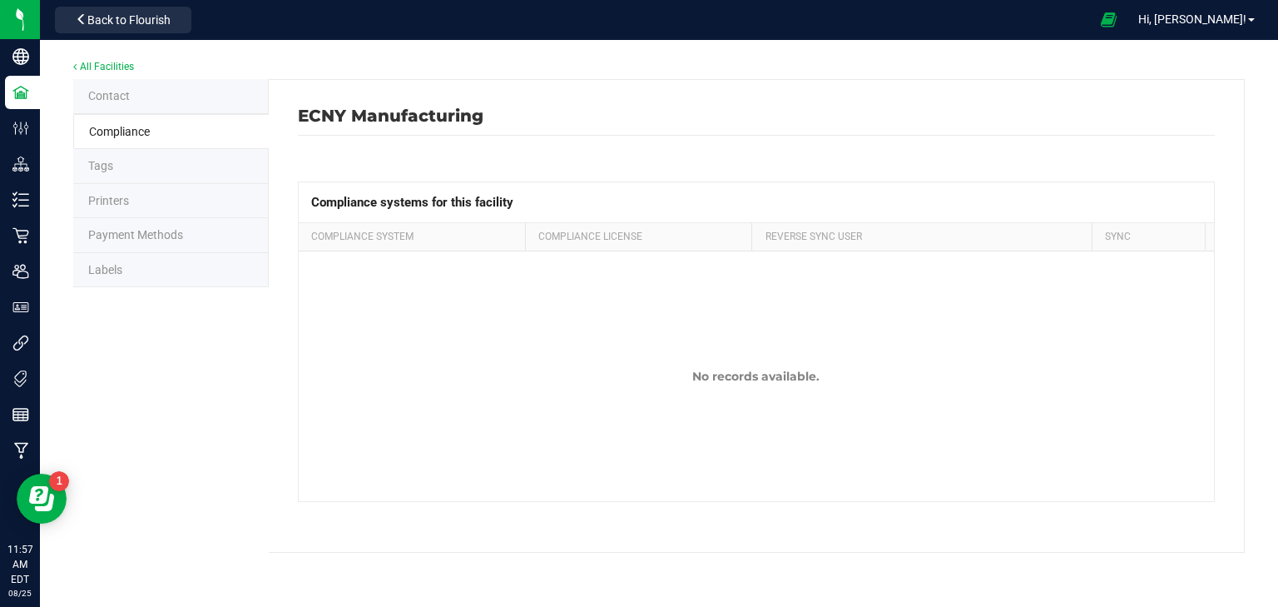
click at [116, 159] on li "Tags" at bounding box center [171, 166] width 196 height 35
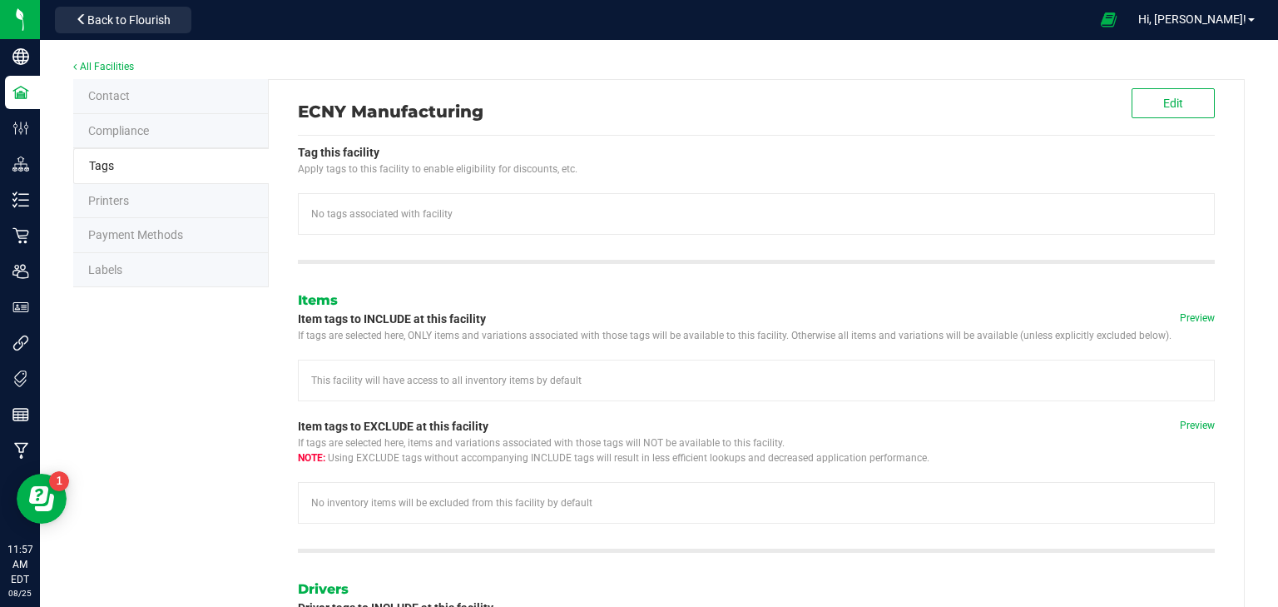
click at [122, 201] on span "Printers" at bounding box center [108, 200] width 41 height 13
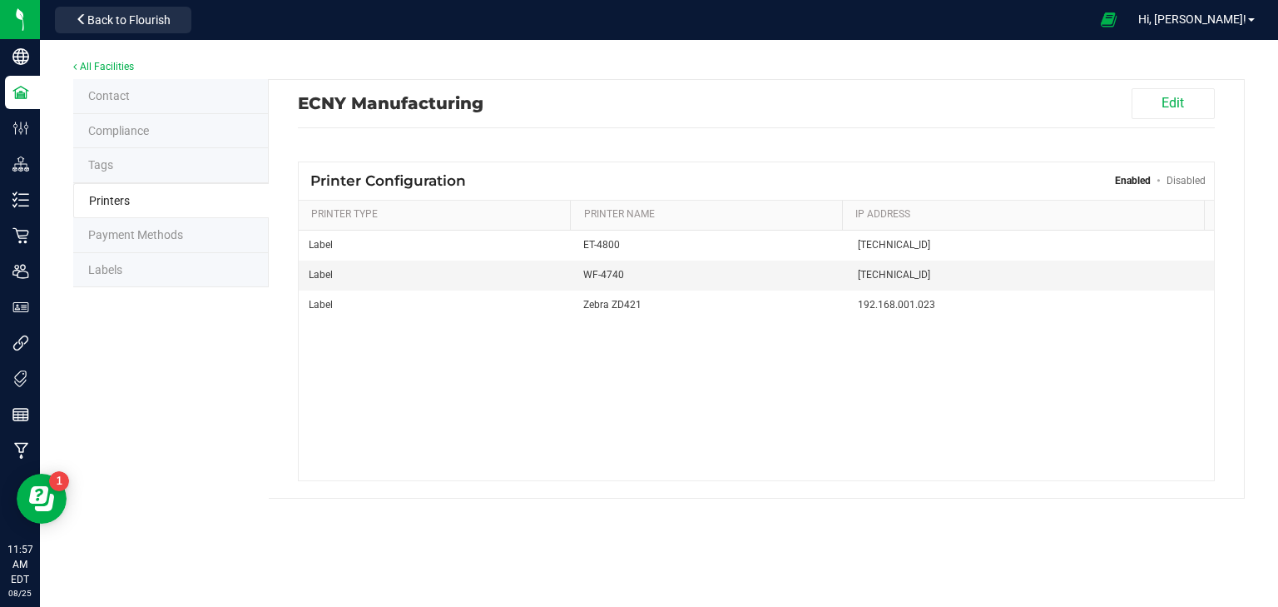
click at [131, 240] on li "Payment Methods" at bounding box center [171, 235] width 196 height 35
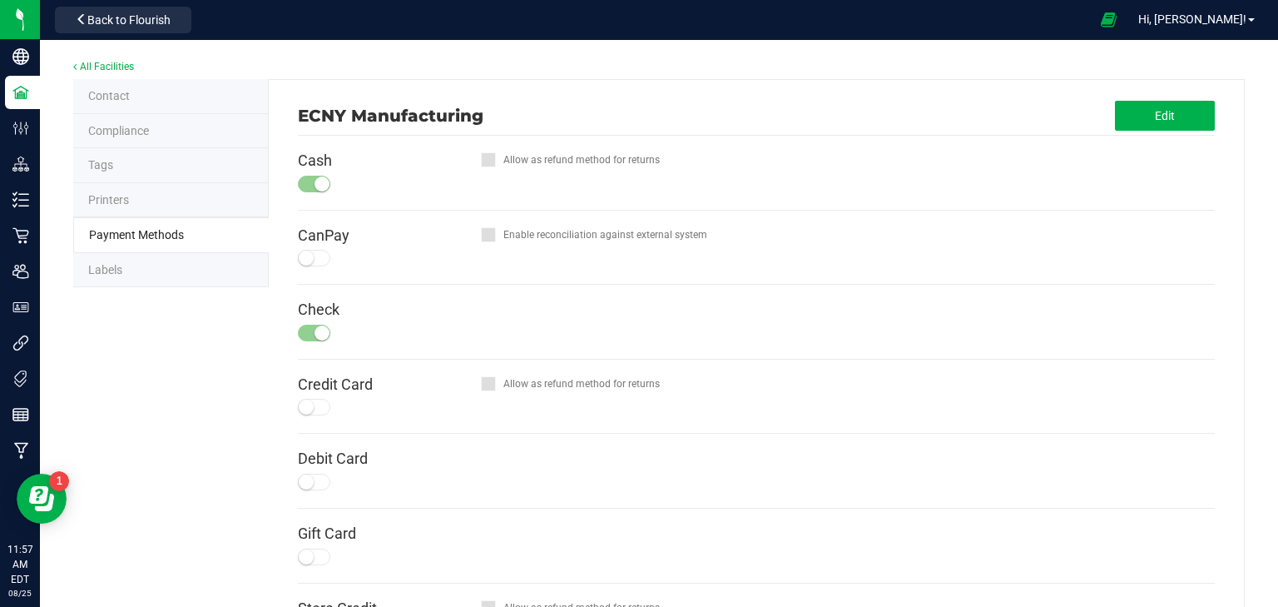
click at [104, 276] on li "Labels" at bounding box center [171, 270] width 196 height 35
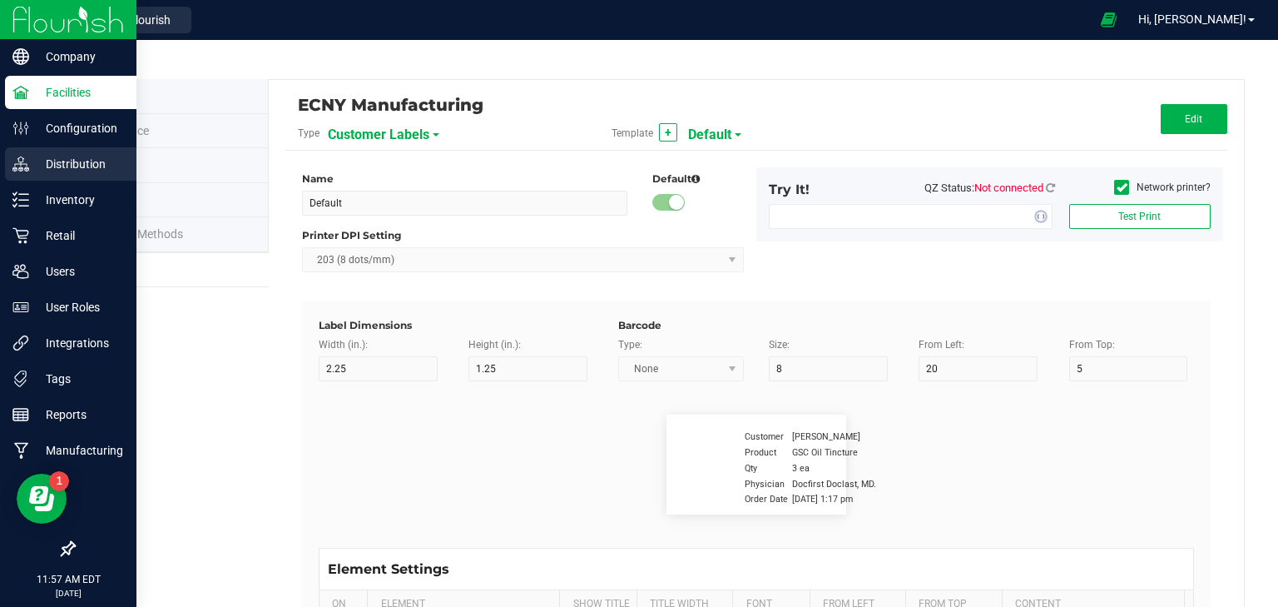
click at [59, 173] on p "Distribution" at bounding box center [79, 164] width 100 height 20
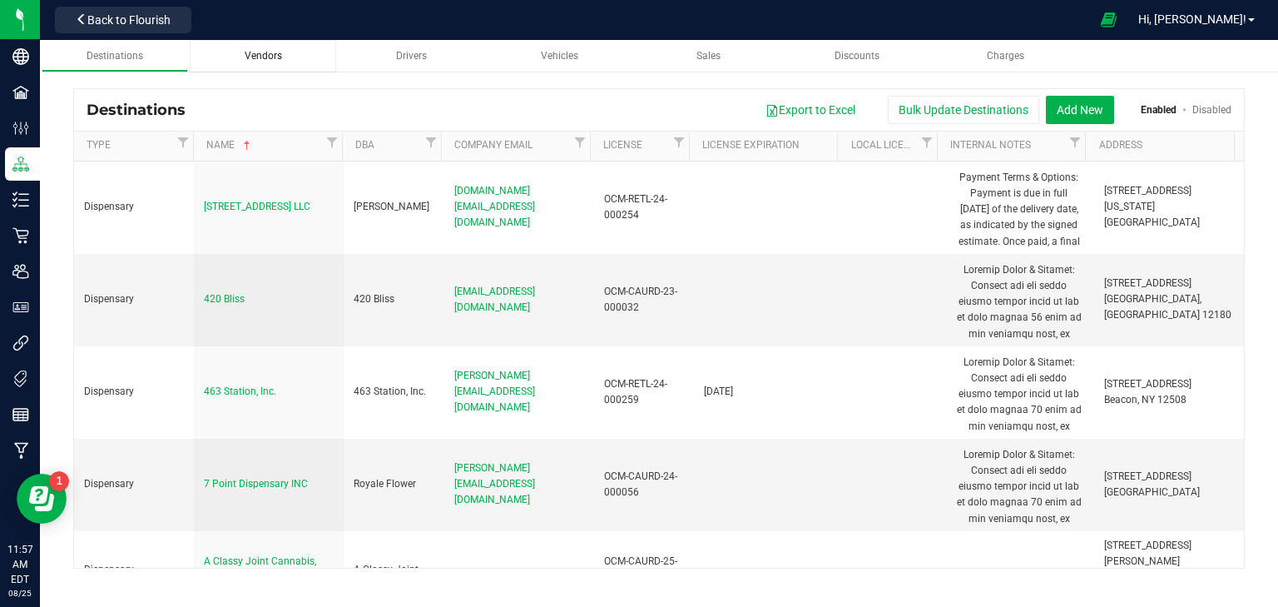
click at [287, 56] on div "Vendors" at bounding box center [263, 56] width 120 height 14
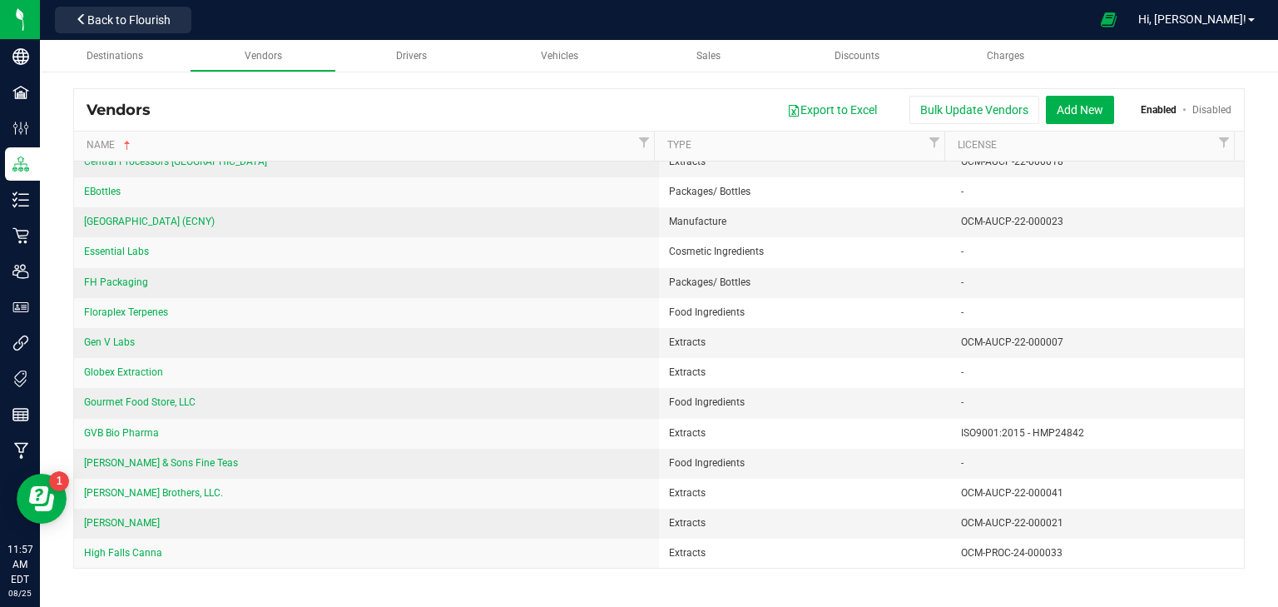
scroll to position [399, 0]
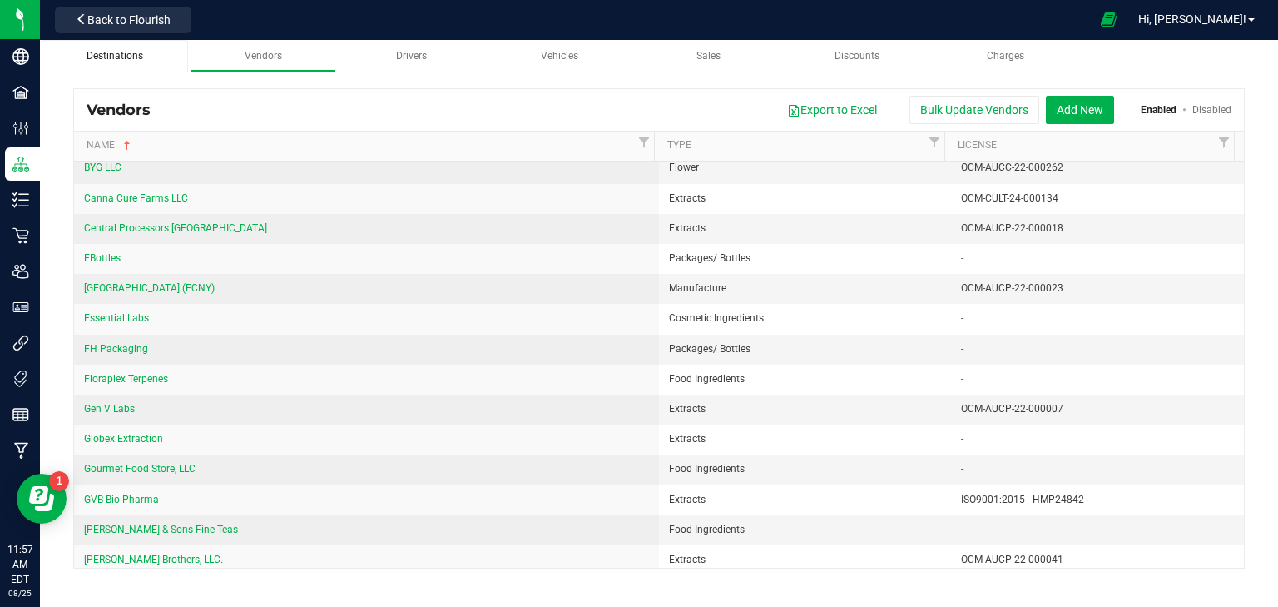
click at [120, 49] on div "Destinations" at bounding box center [115, 56] width 120 height 14
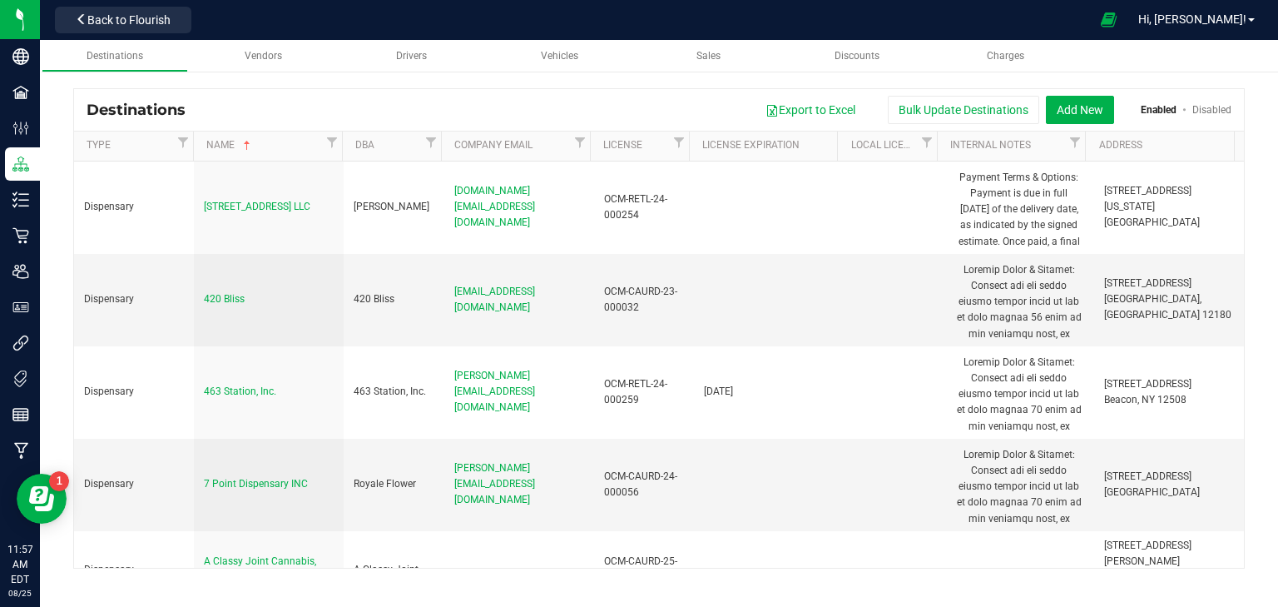
click at [283, 136] on th "Name" at bounding box center [267, 146] width 149 height 30
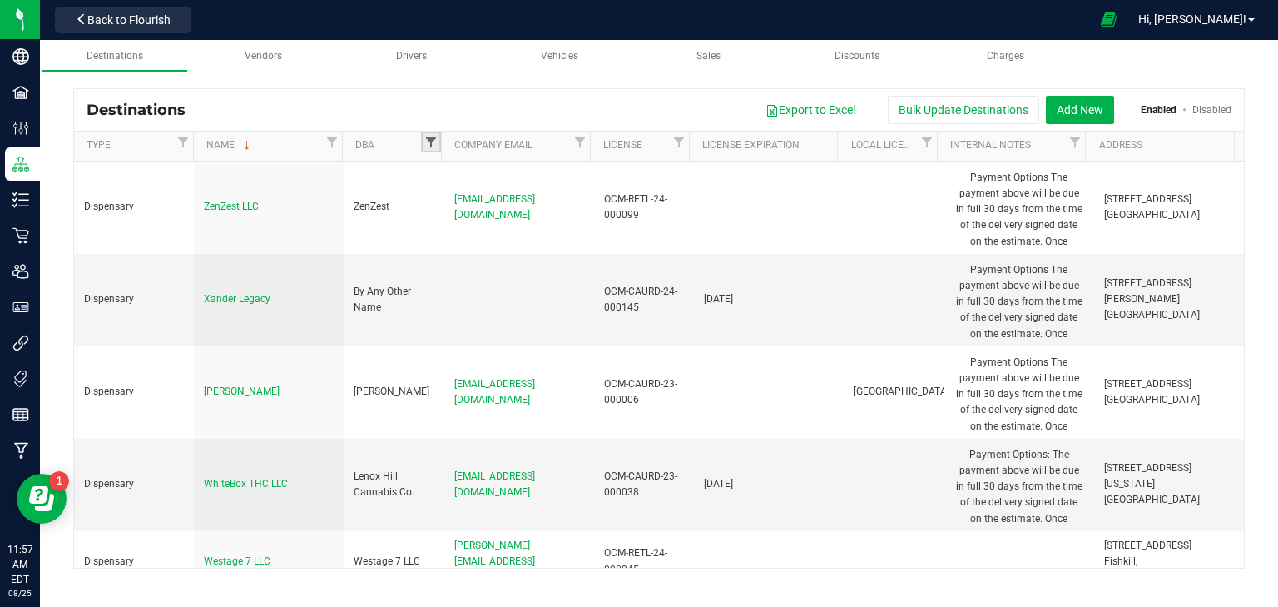
click at [424, 141] on span "Filter" at bounding box center [430, 142] width 13 height 13
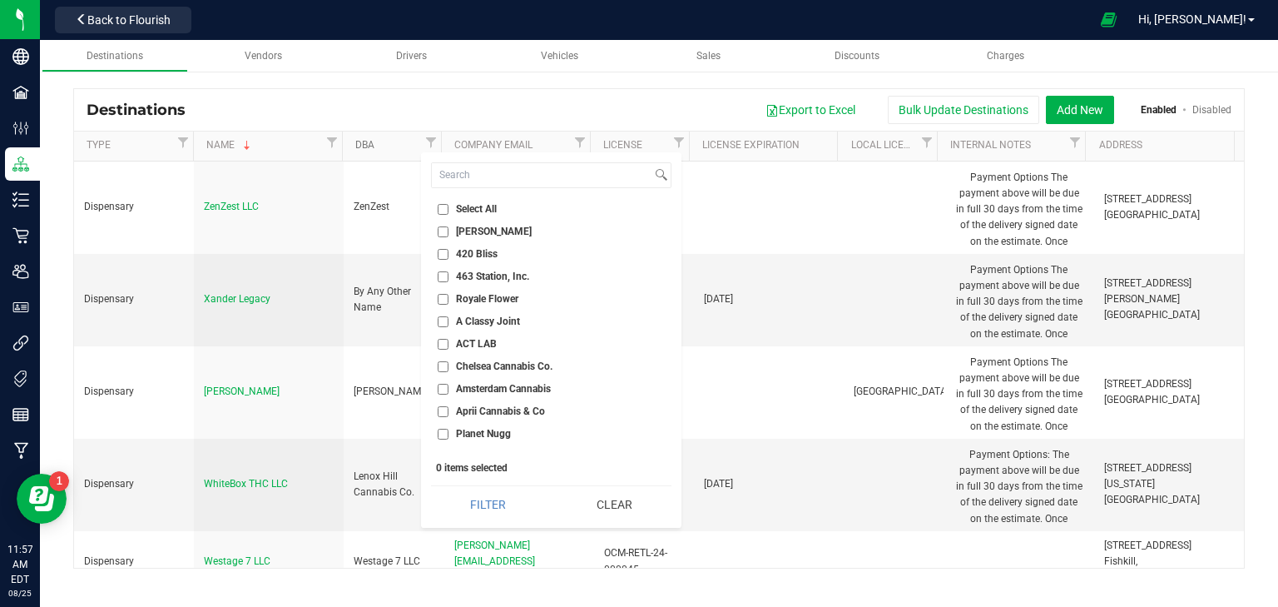
click at [397, 143] on link "DBA" at bounding box center [388, 145] width 66 height 13
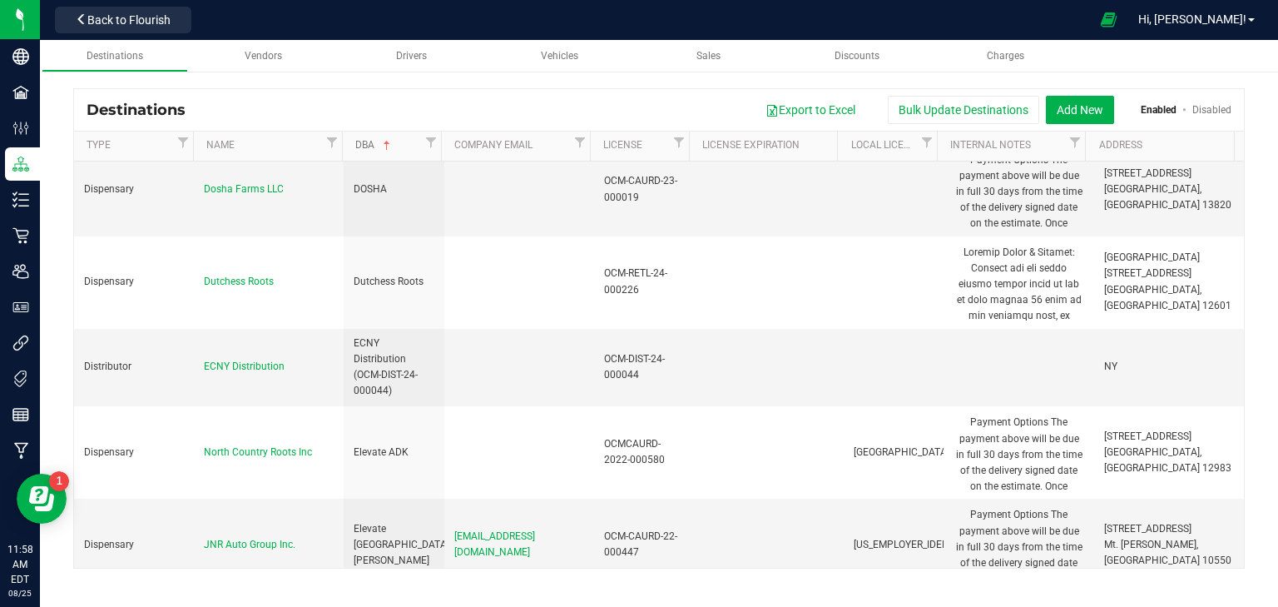
scroll to position [3328, 0]
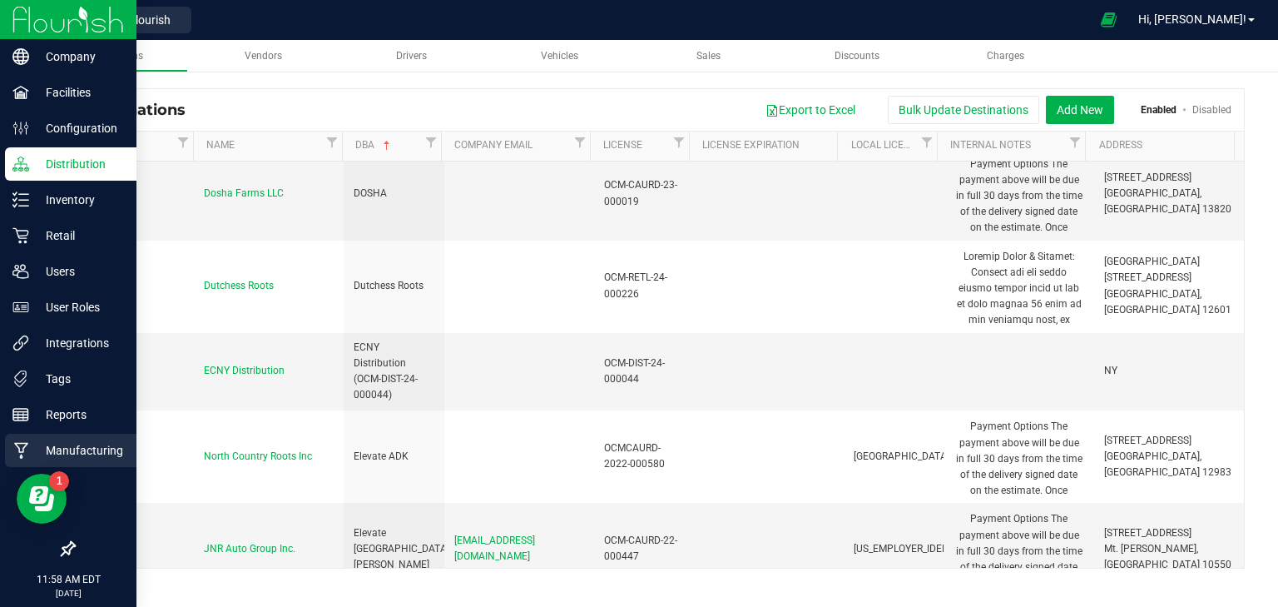
click at [88, 444] on p "Manufacturing" at bounding box center [79, 450] width 100 height 20
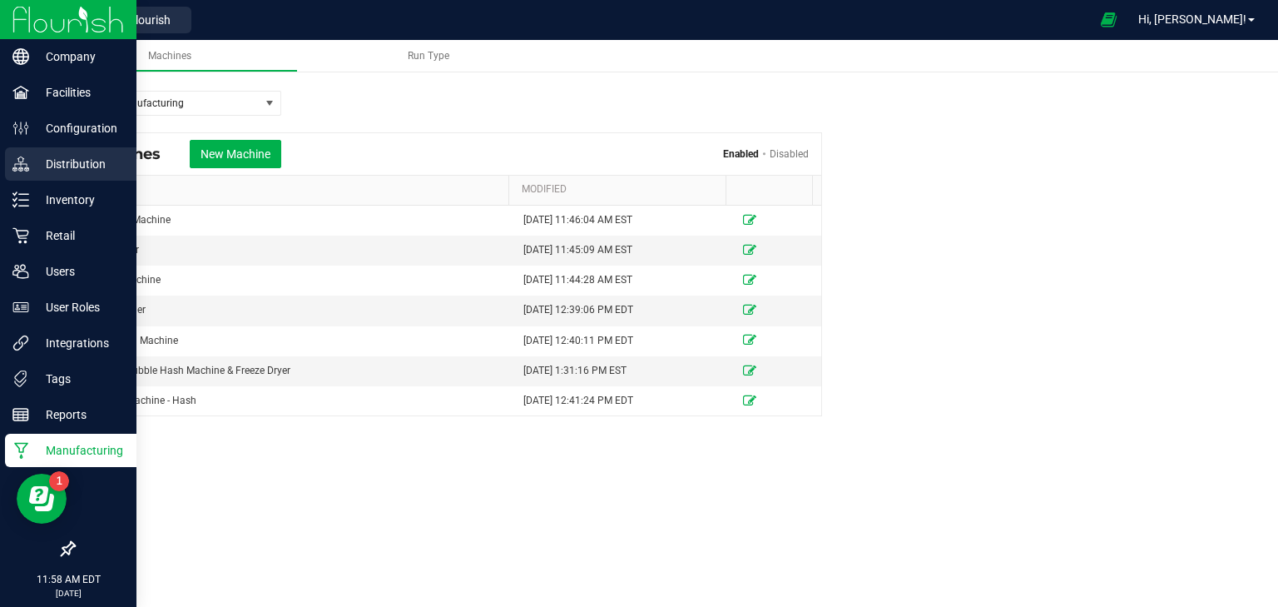
click at [37, 163] on p "Distribution" at bounding box center [79, 164] width 100 height 20
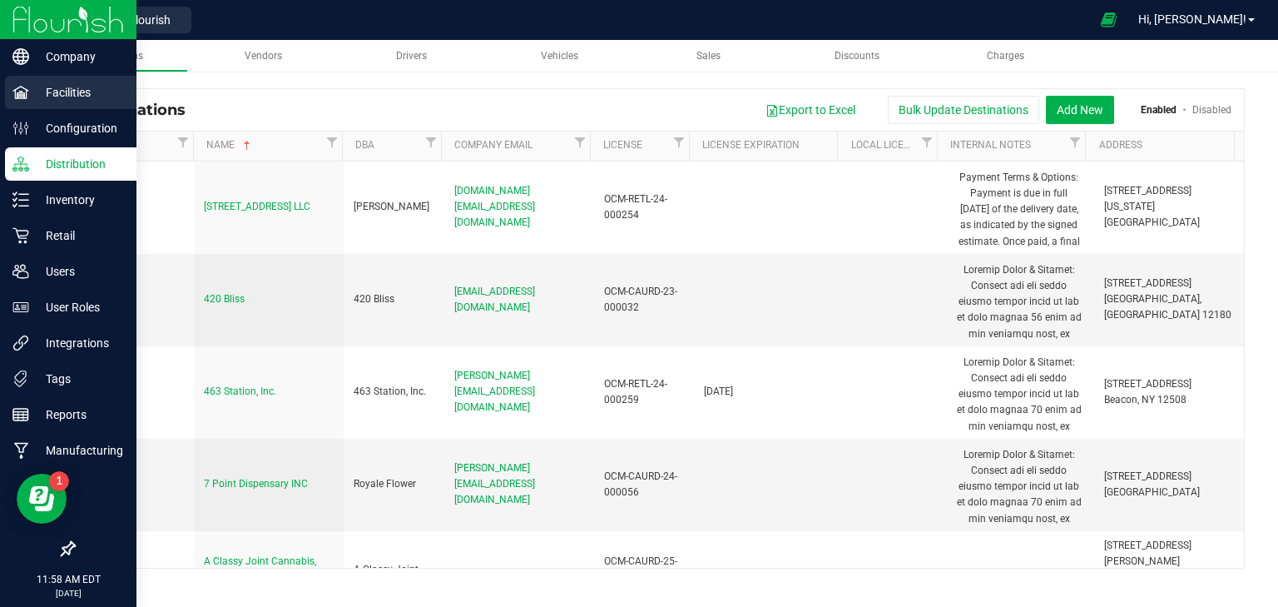
click at [37, 90] on p "Facilities" at bounding box center [79, 92] width 100 height 20
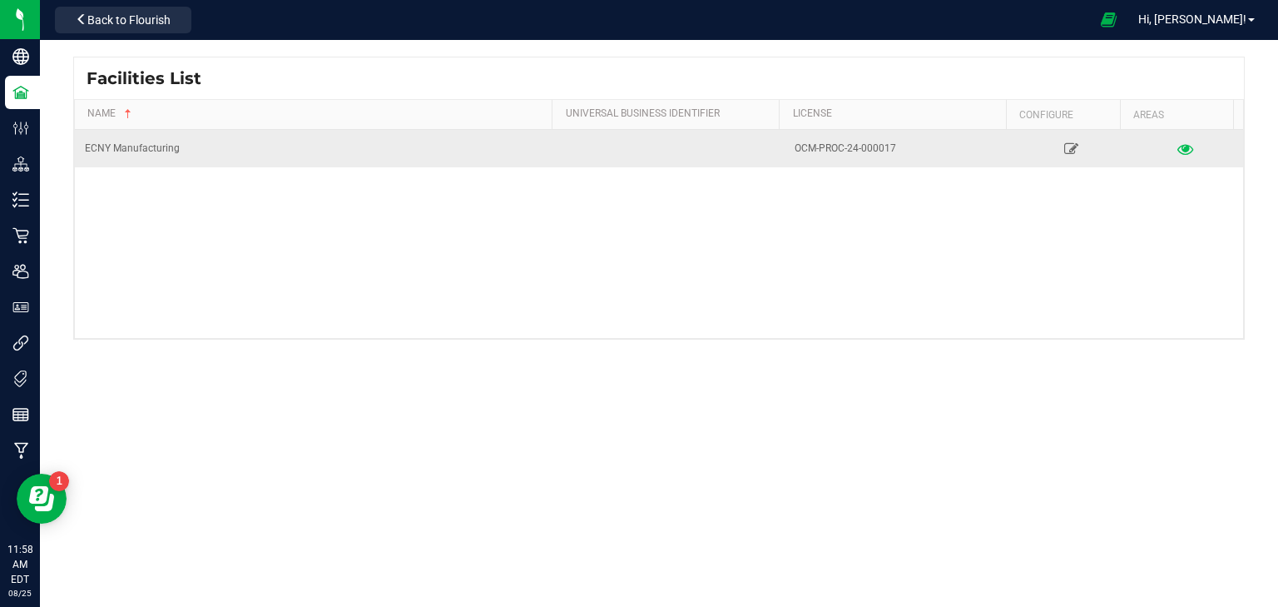
click at [1178, 147] on icon at bounding box center [1186, 148] width 16 height 12
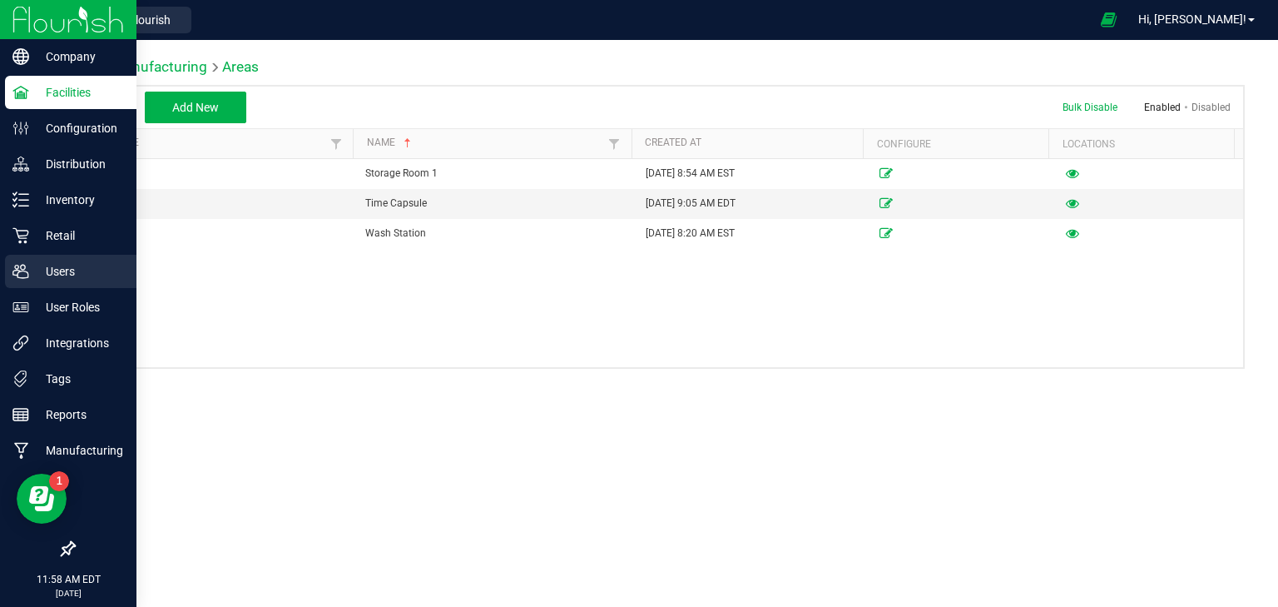
click at [47, 266] on p "Users" at bounding box center [79, 271] width 100 height 20
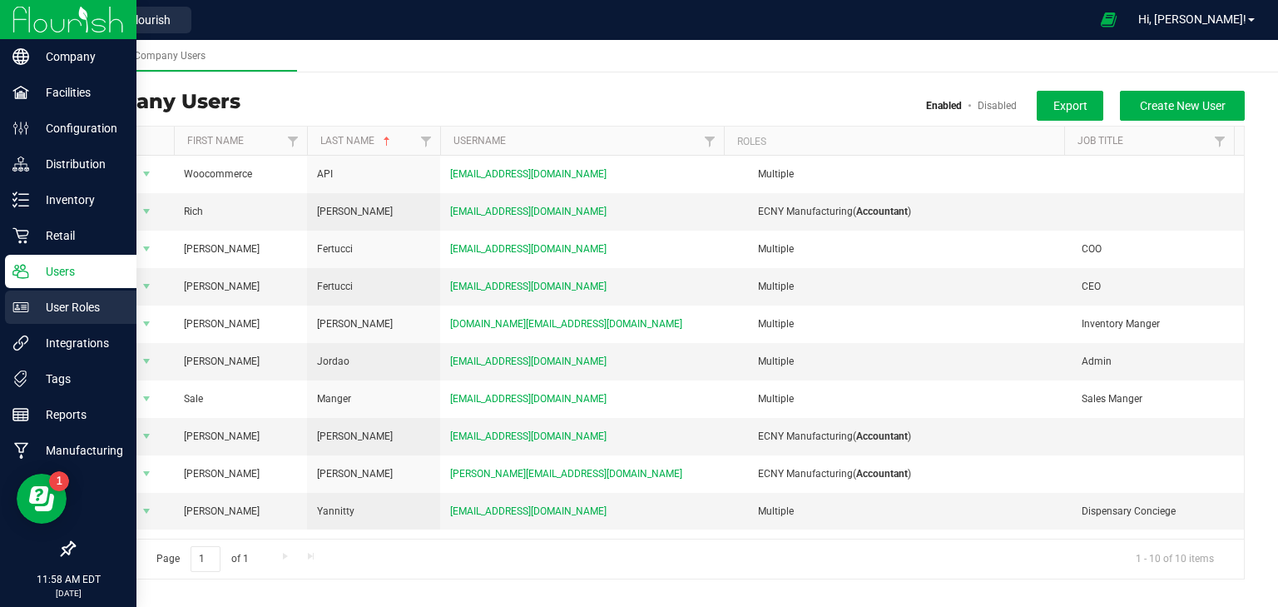
click at [69, 308] on p "User Roles" at bounding box center [79, 307] width 100 height 20
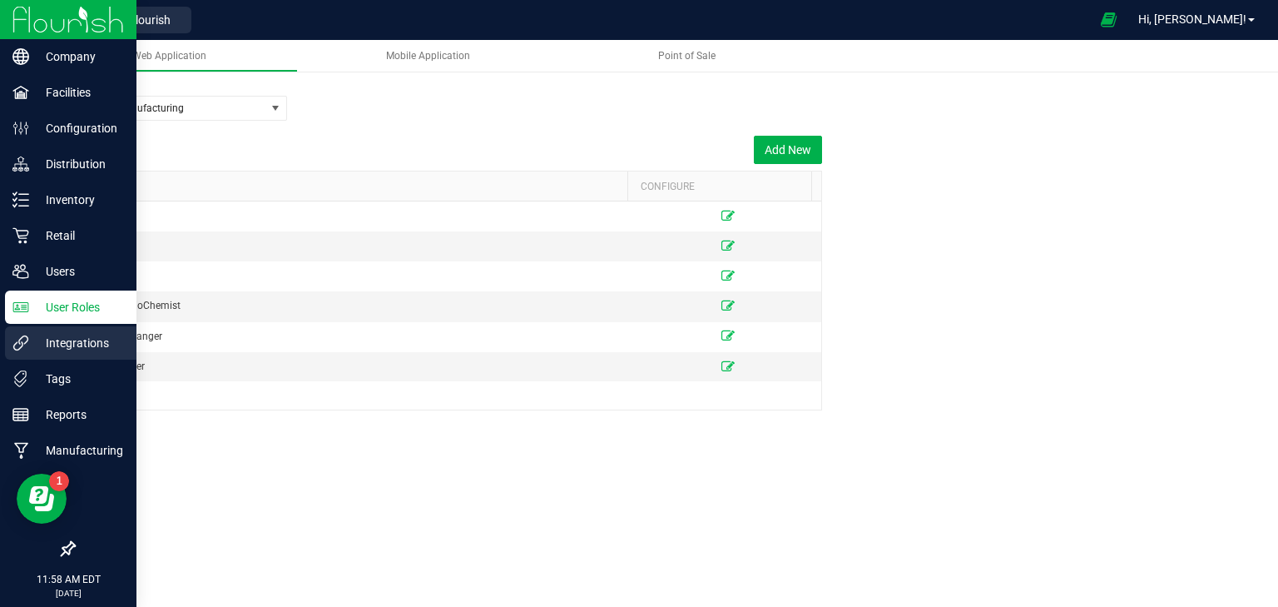
click at [63, 340] on p "Integrations" at bounding box center [79, 343] width 100 height 20
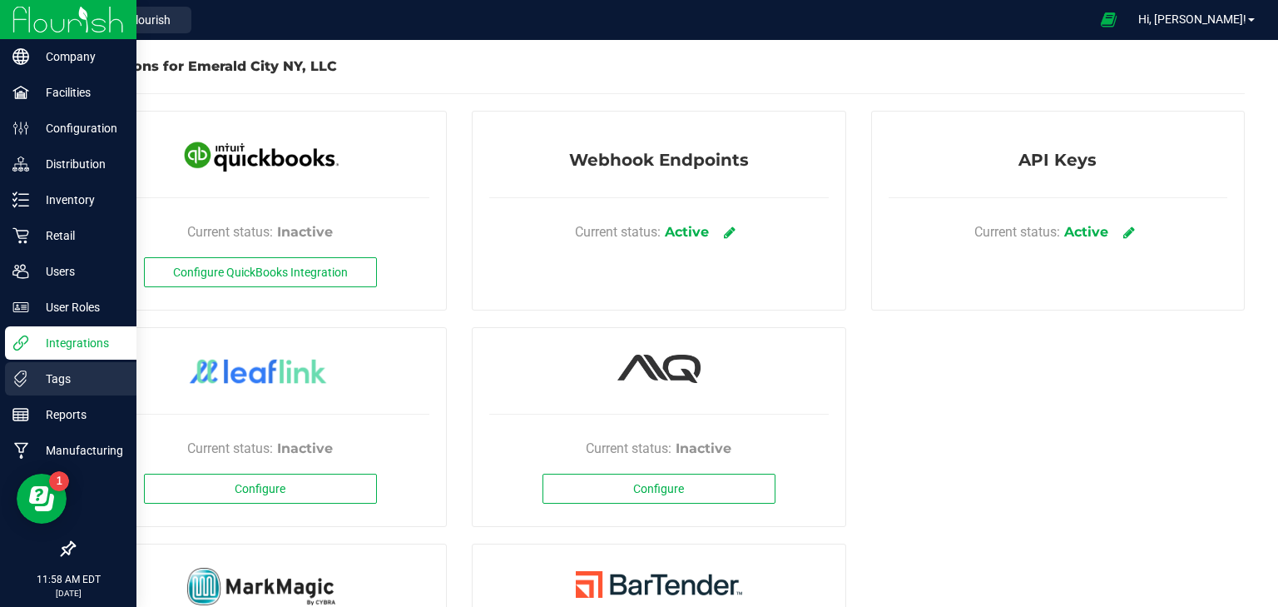
click at [79, 370] on p "Tags" at bounding box center [79, 379] width 100 height 20
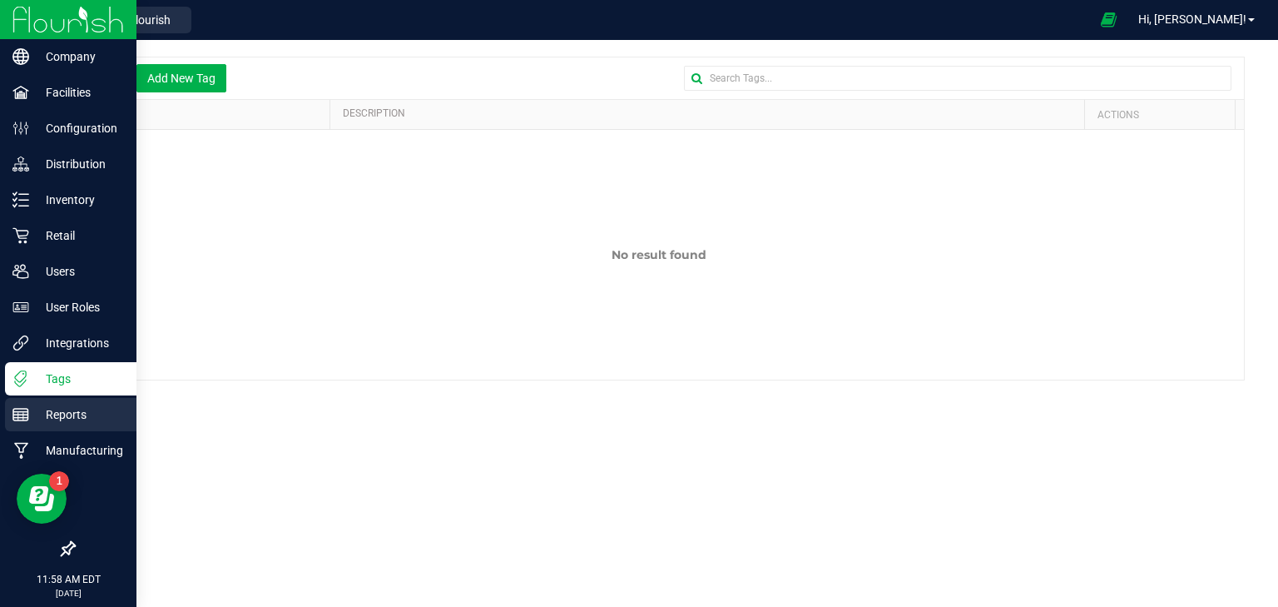
click at [62, 409] on p "Reports" at bounding box center [79, 414] width 100 height 20
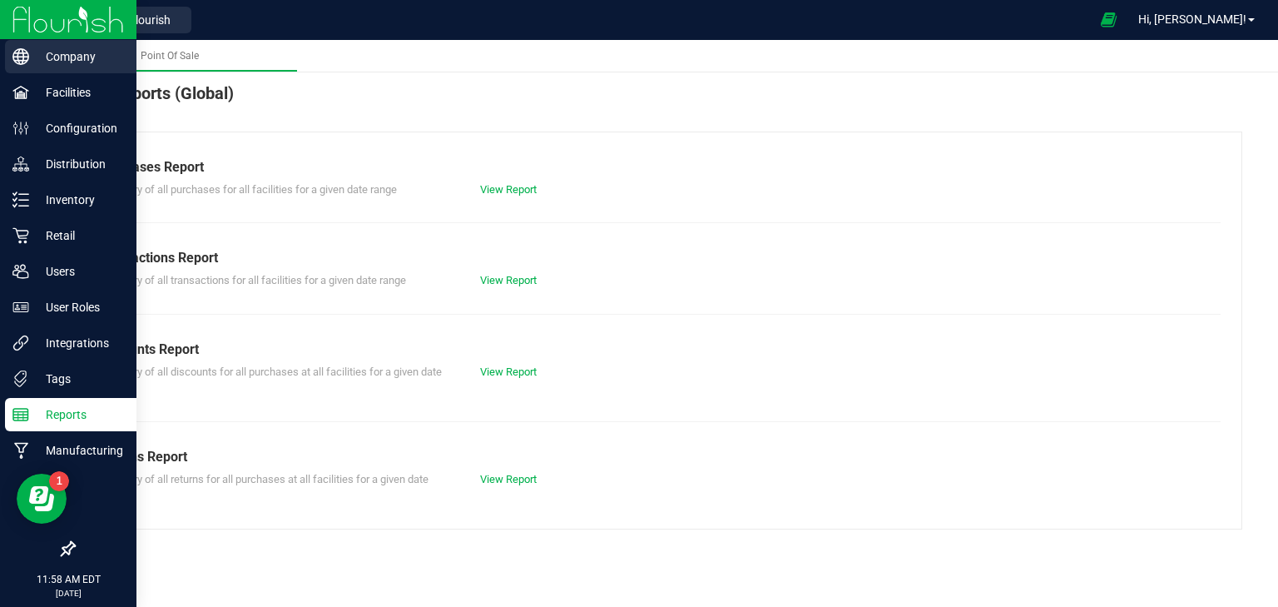
click at [73, 58] on p "Company" at bounding box center [79, 57] width 100 height 20
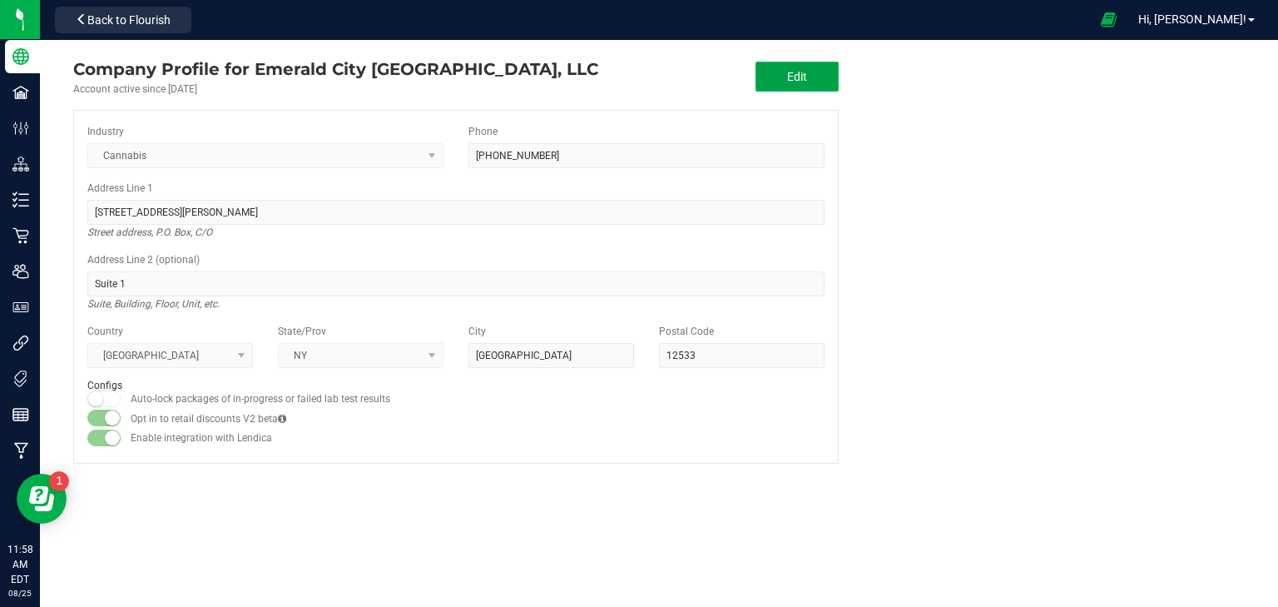
click at [771, 80] on button "Edit" at bounding box center [797, 77] width 83 height 30
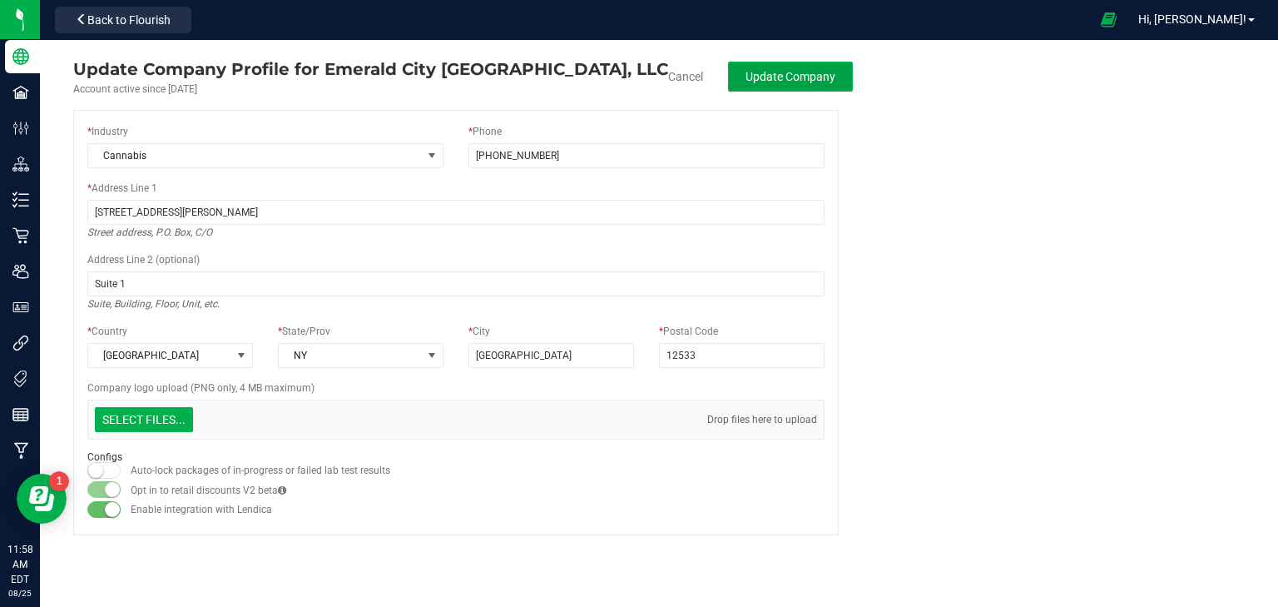
click at [789, 77] on span "Update Company" at bounding box center [791, 76] width 90 height 13
type input "[PHONE_NUMBER]"
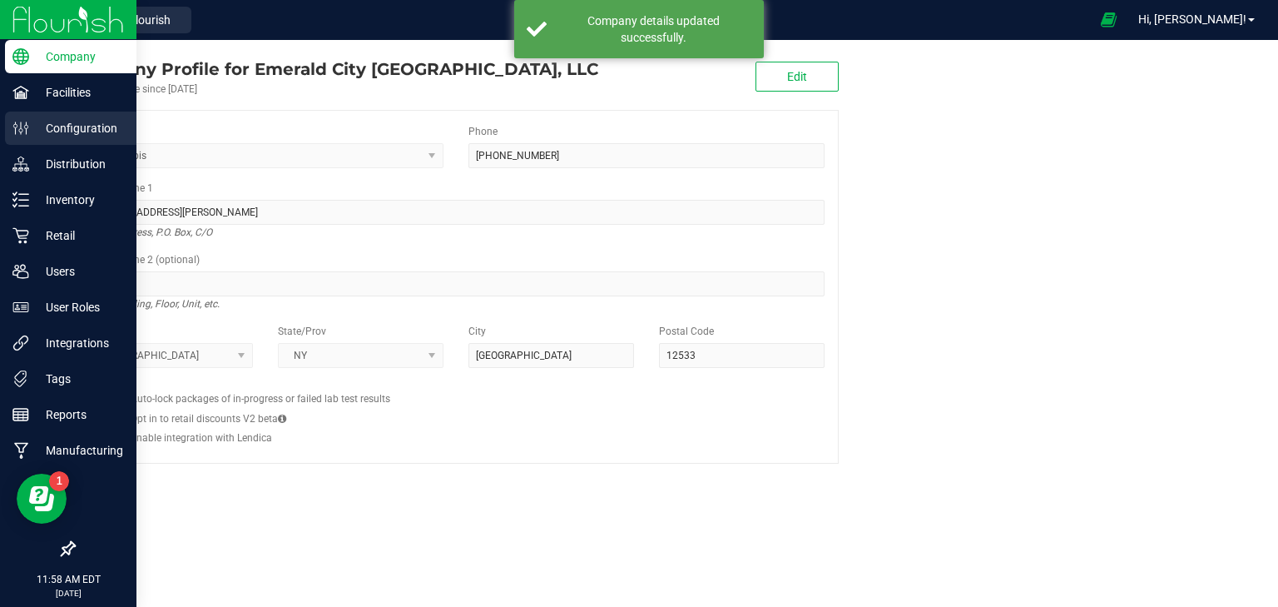
click at [45, 139] on div "Configuration" at bounding box center [70, 127] width 131 height 33
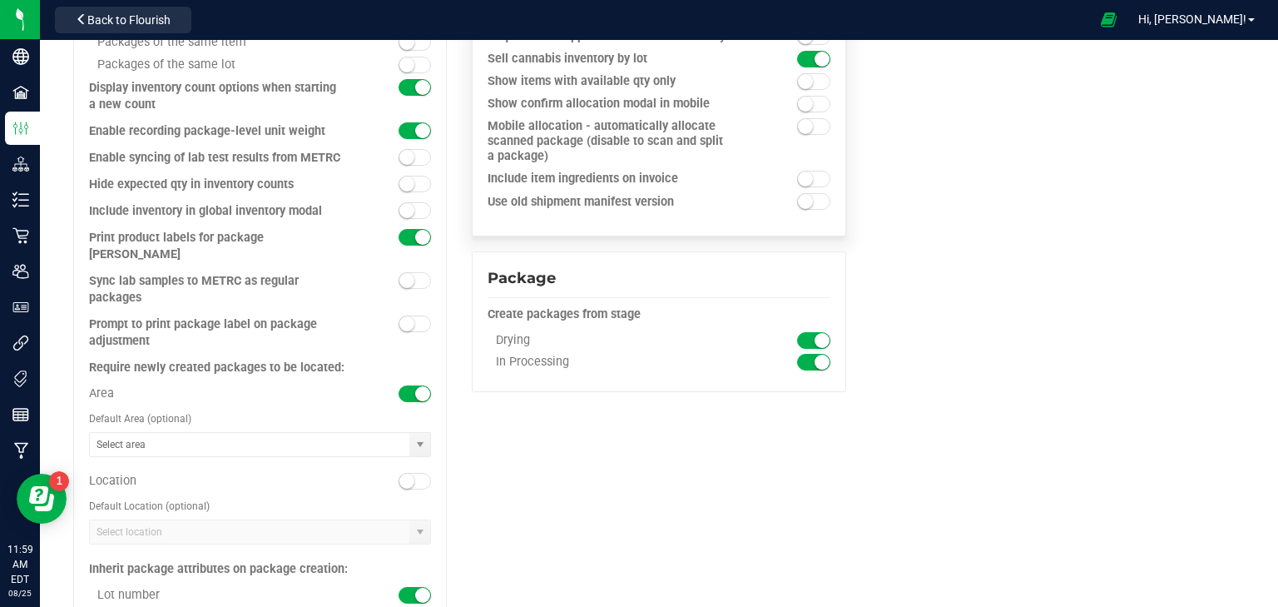
scroll to position [1566, 0]
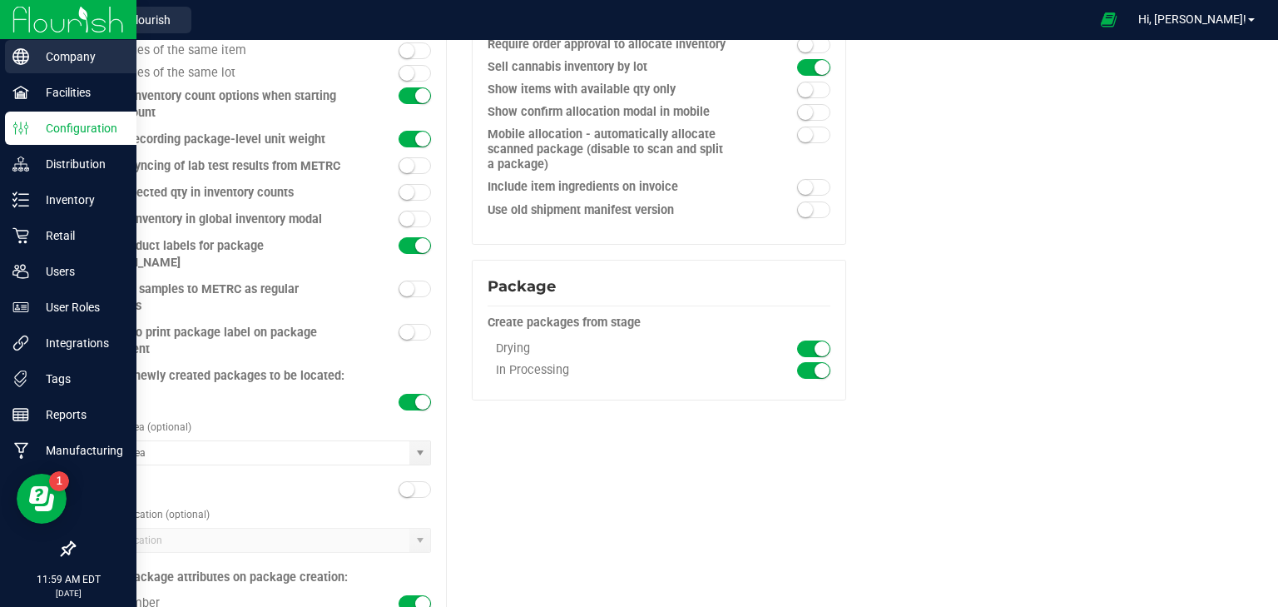
click at [32, 61] on p "Company" at bounding box center [79, 57] width 100 height 20
